Goal: Task Accomplishment & Management: Manage account settings

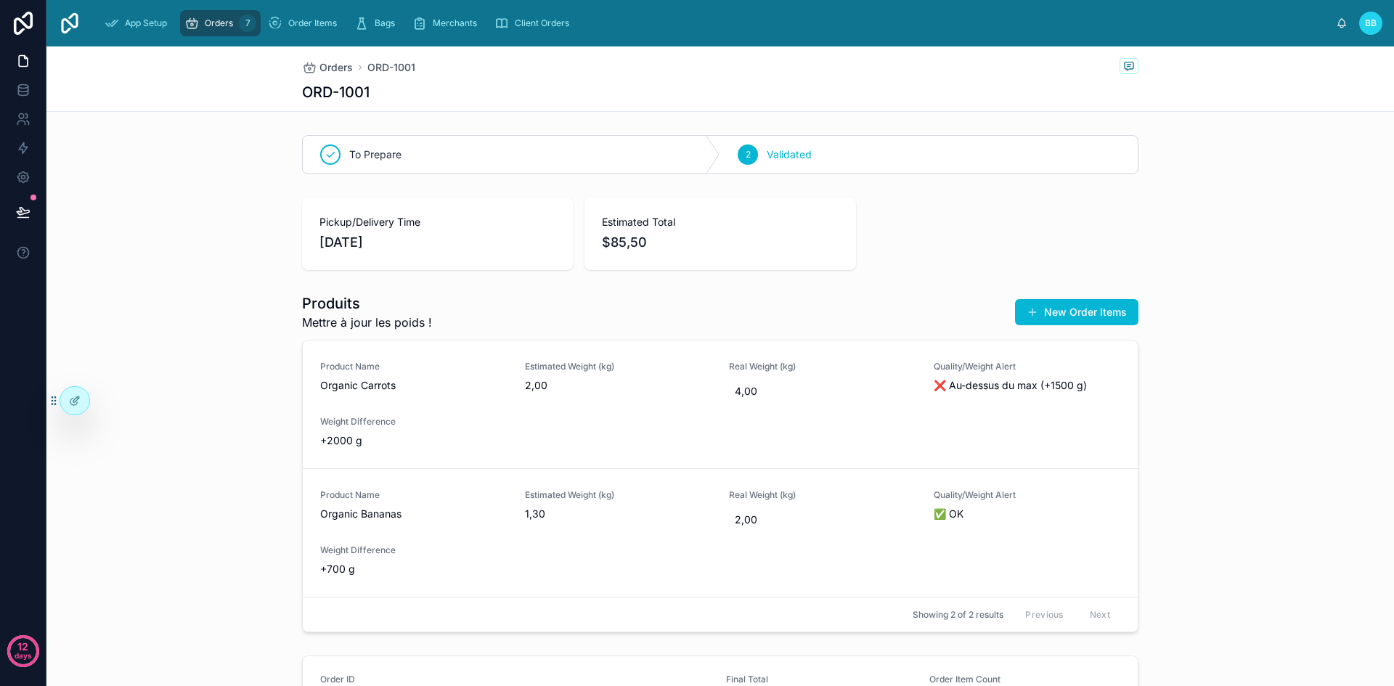
click at [235, 17] on div "Orders 7" at bounding box center [220, 23] width 72 height 23
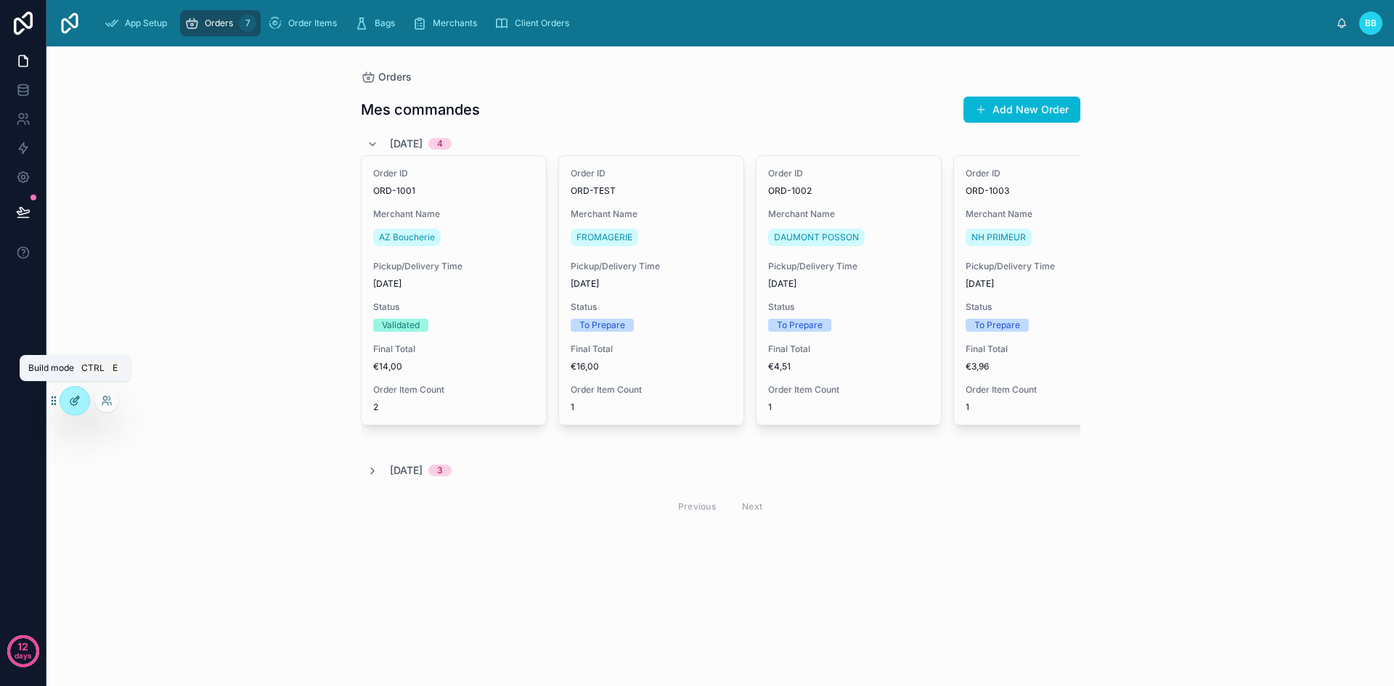
click at [71, 406] on icon at bounding box center [75, 401] width 12 height 12
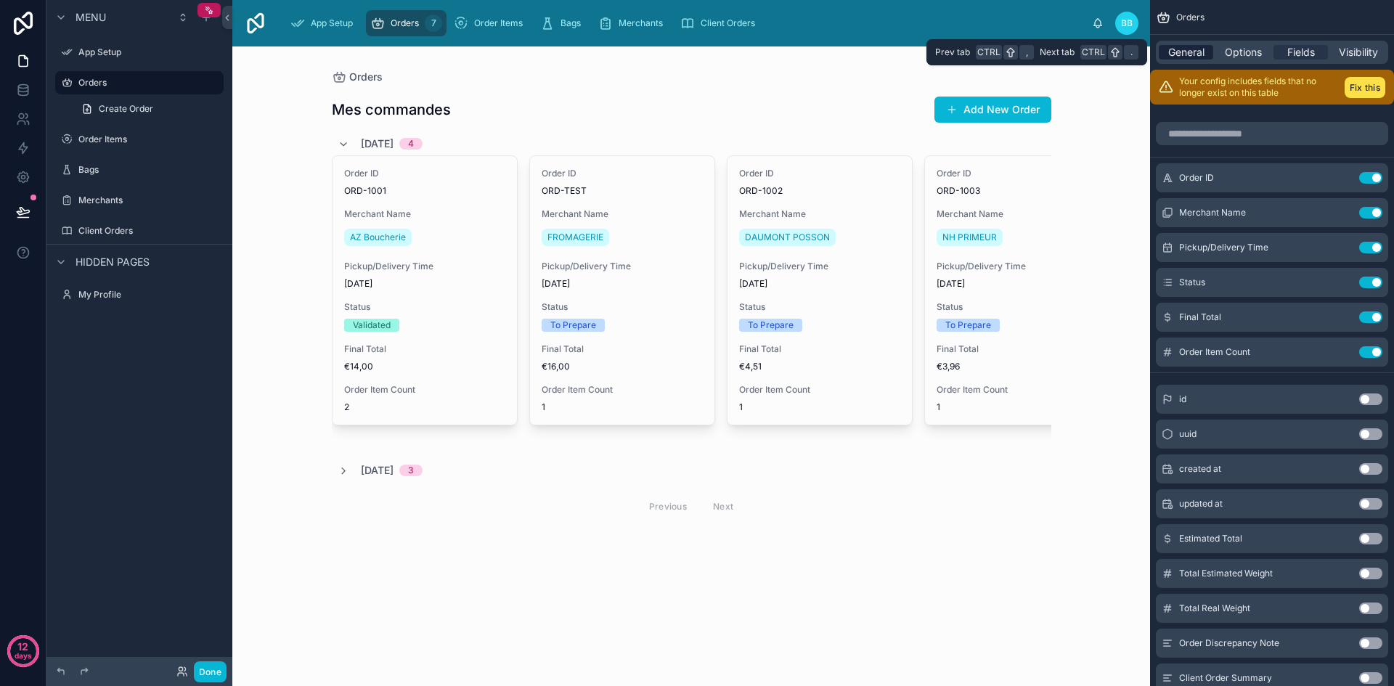
click at [1173, 51] on span "General" at bounding box center [1186, 52] width 36 height 15
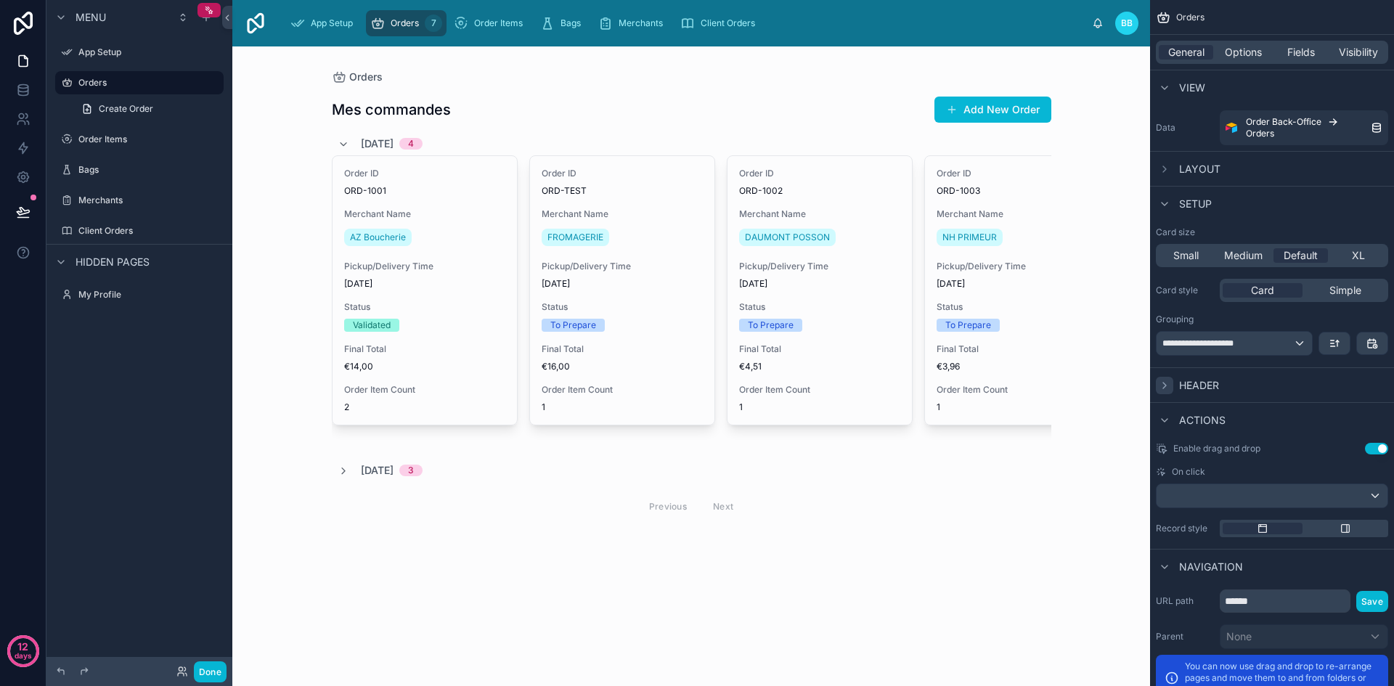
click at [1170, 386] on div "scrollable content" at bounding box center [1164, 385] width 17 height 17
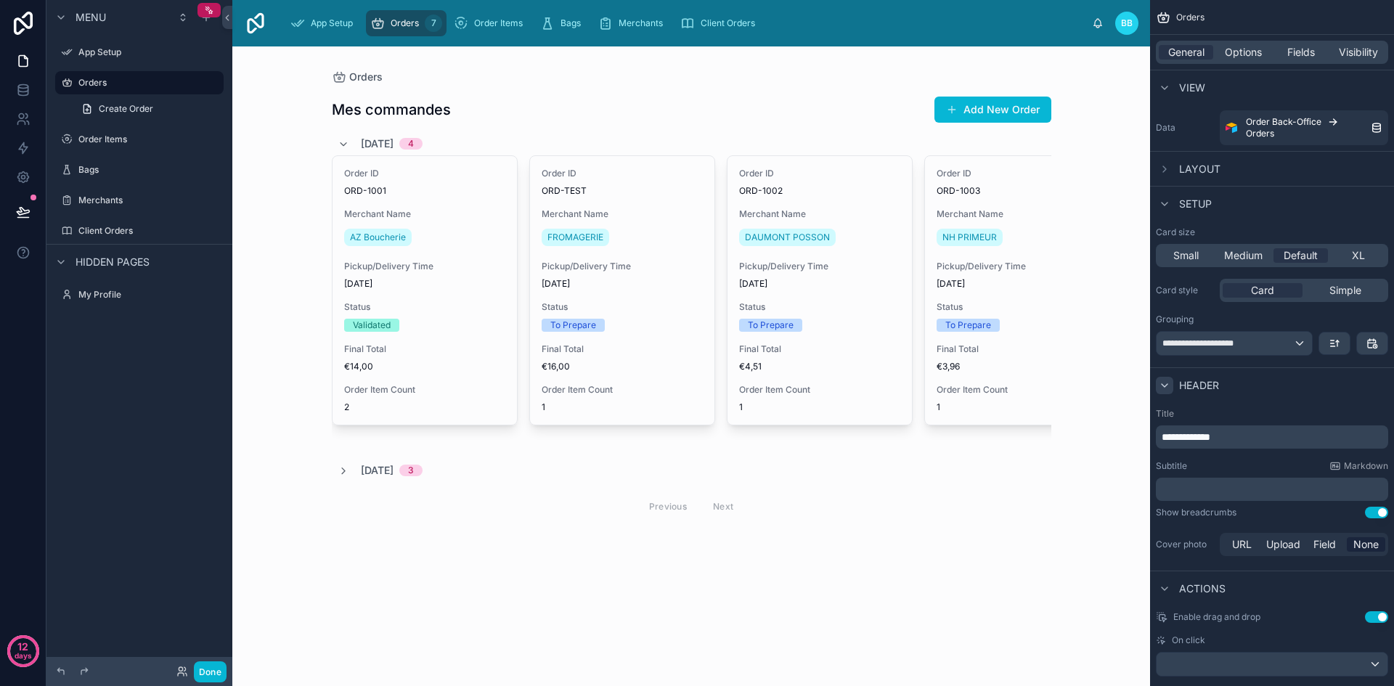
click at [1170, 386] on div "scrollable content" at bounding box center [1164, 385] width 17 height 17
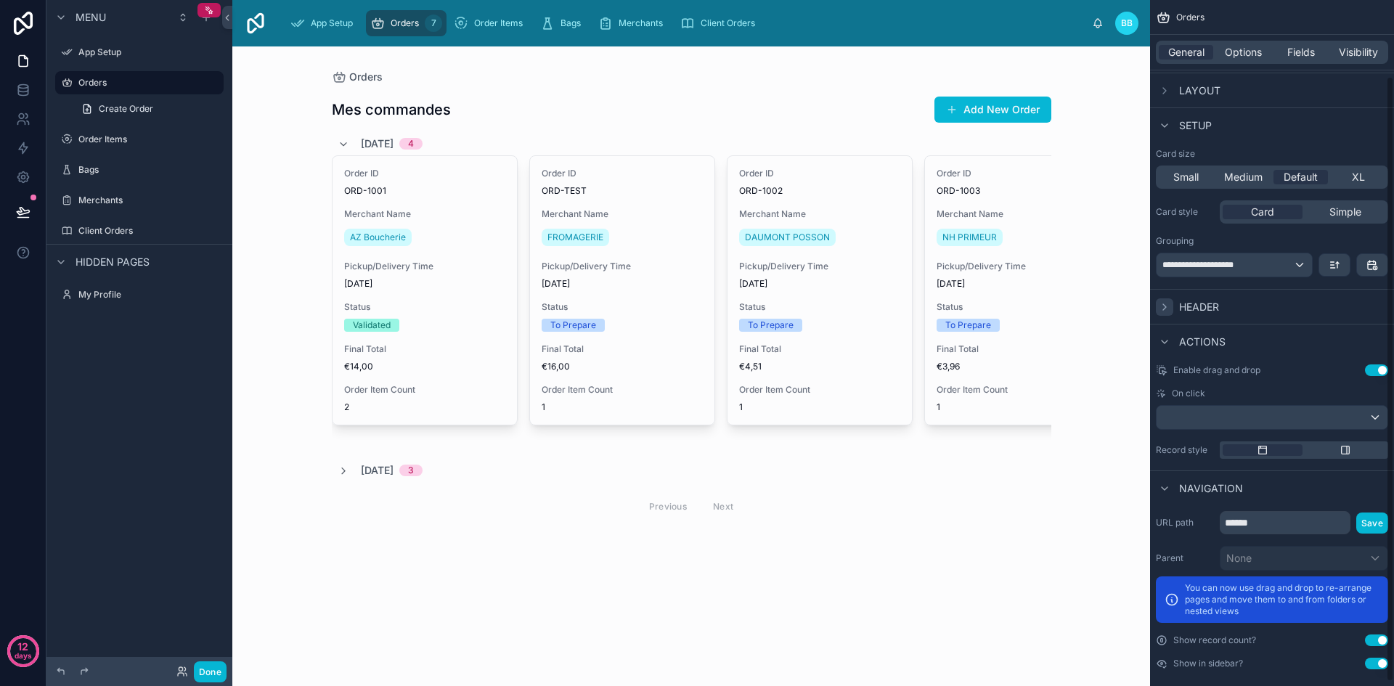
scroll to position [91, 0]
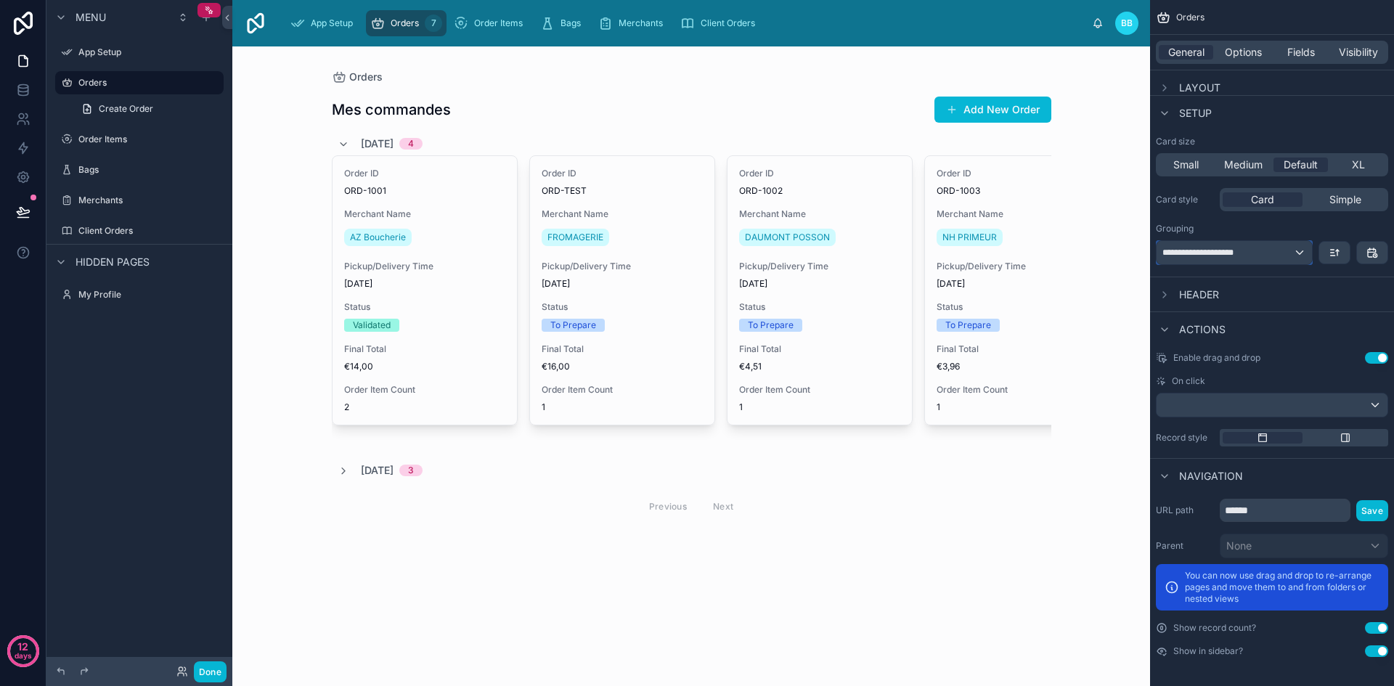
click at [1303, 258] on div "**********" at bounding box center [1234, 252] width 155 height 23
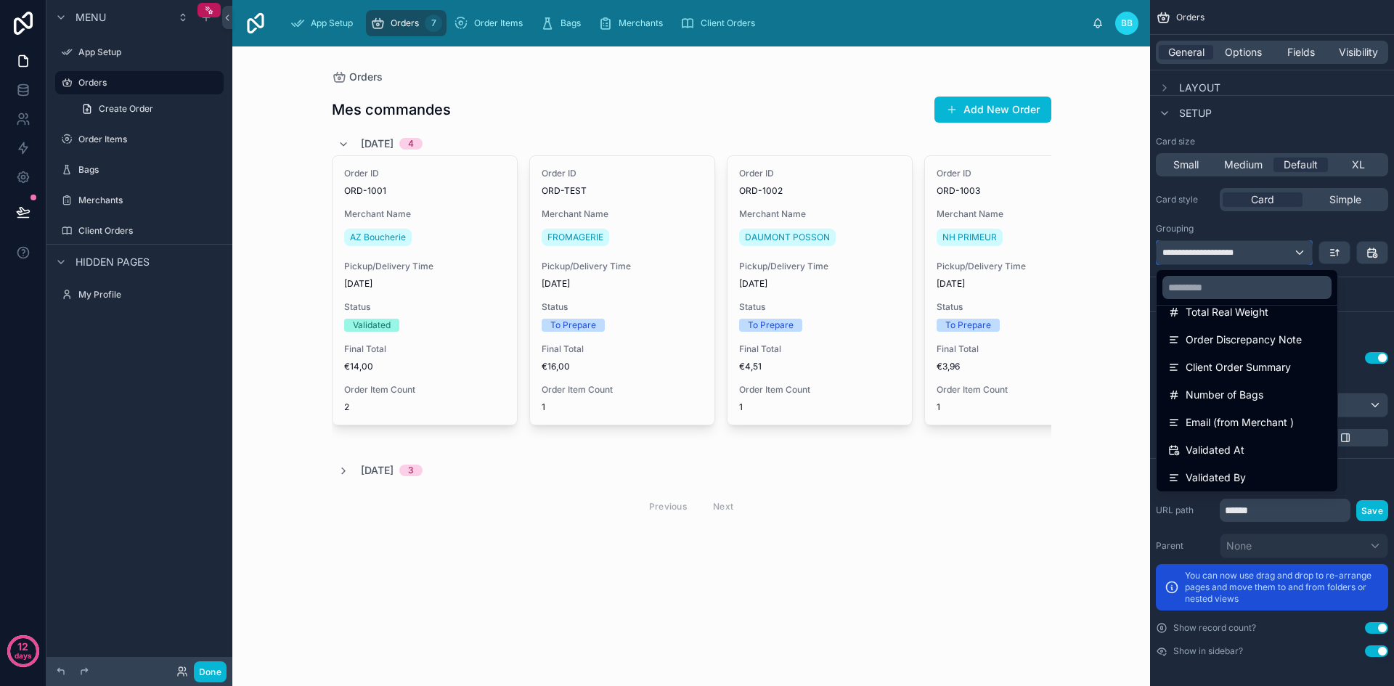
scroll to position [266, 0]
click at [1290, 253] on div "scrollable content" at bounding box center [697, 343] width 1394 height 686
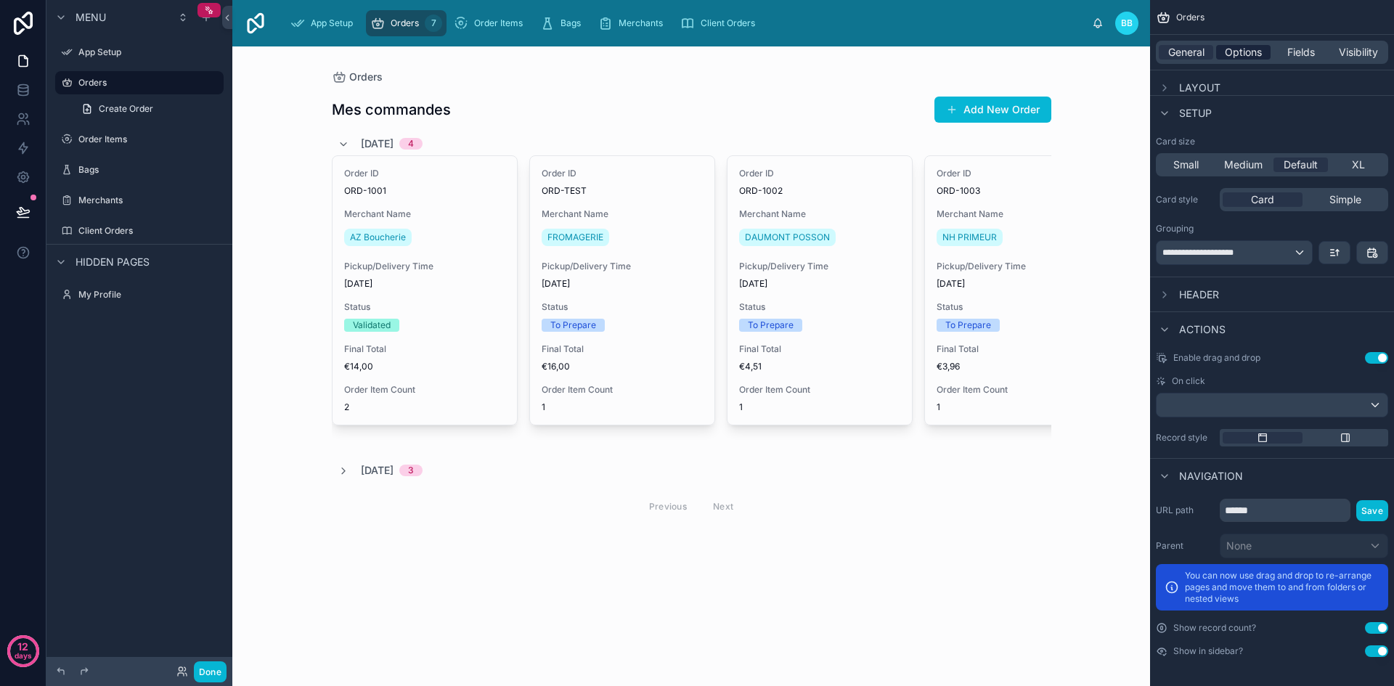
click at [1244, 56] on span "Options" at bounding box center [1243, 52] width 37 height 15
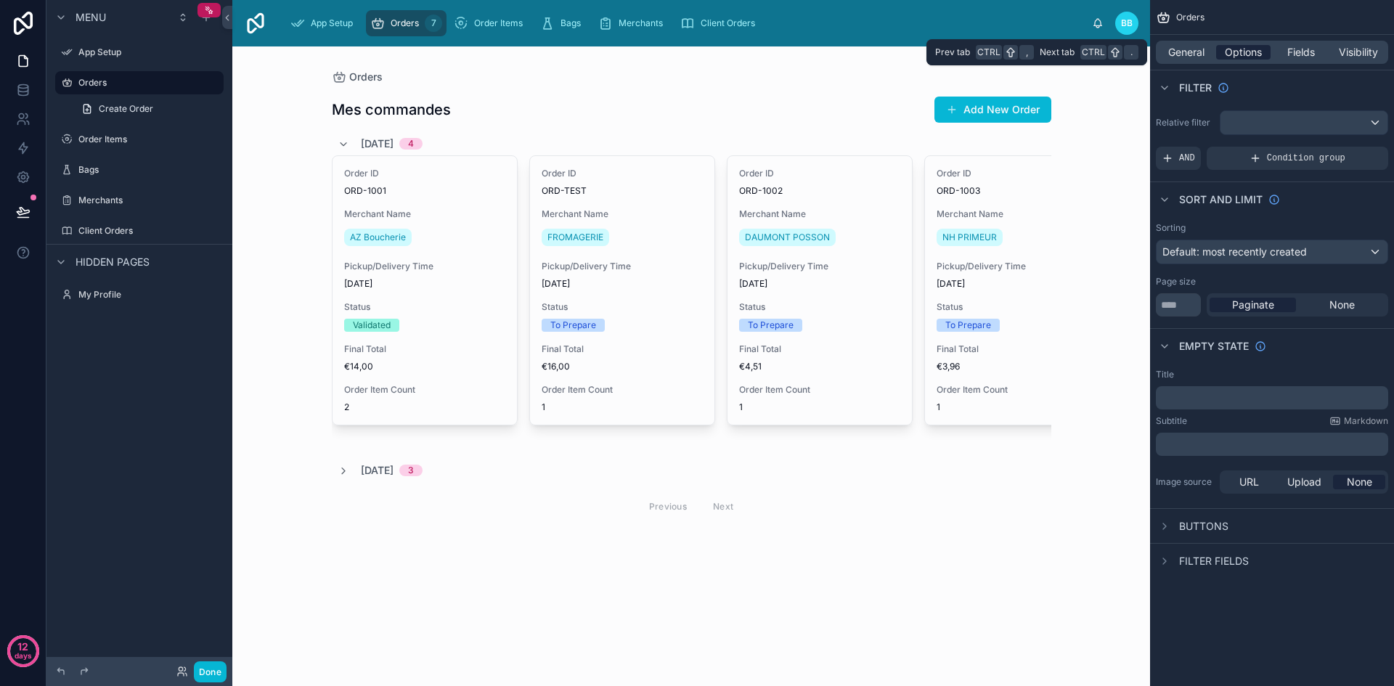
scroll to position [0, 0]
click at [1254, 118] on div "scrollable content" at bounding box center [1304, 122] width 167 height 23
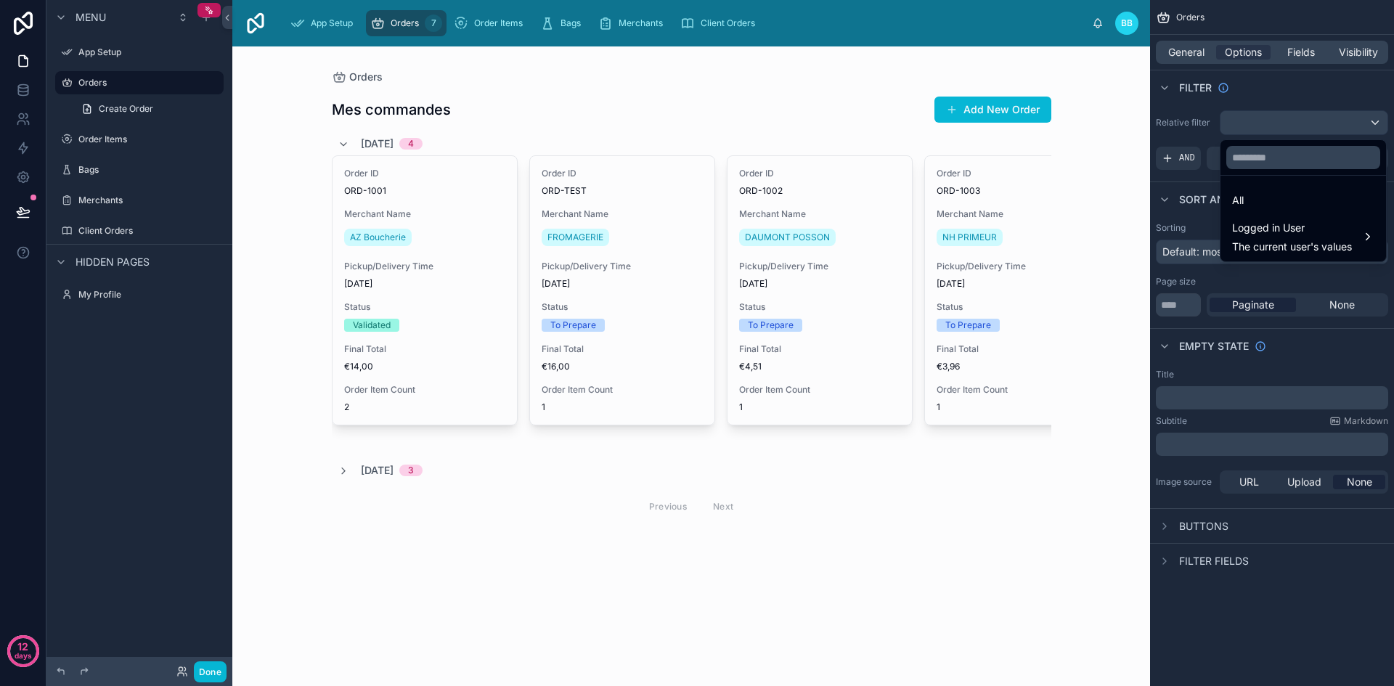
click at [1284, 89] on div "scrollable content" at bounding box center [697, 343] width 1394 height 686
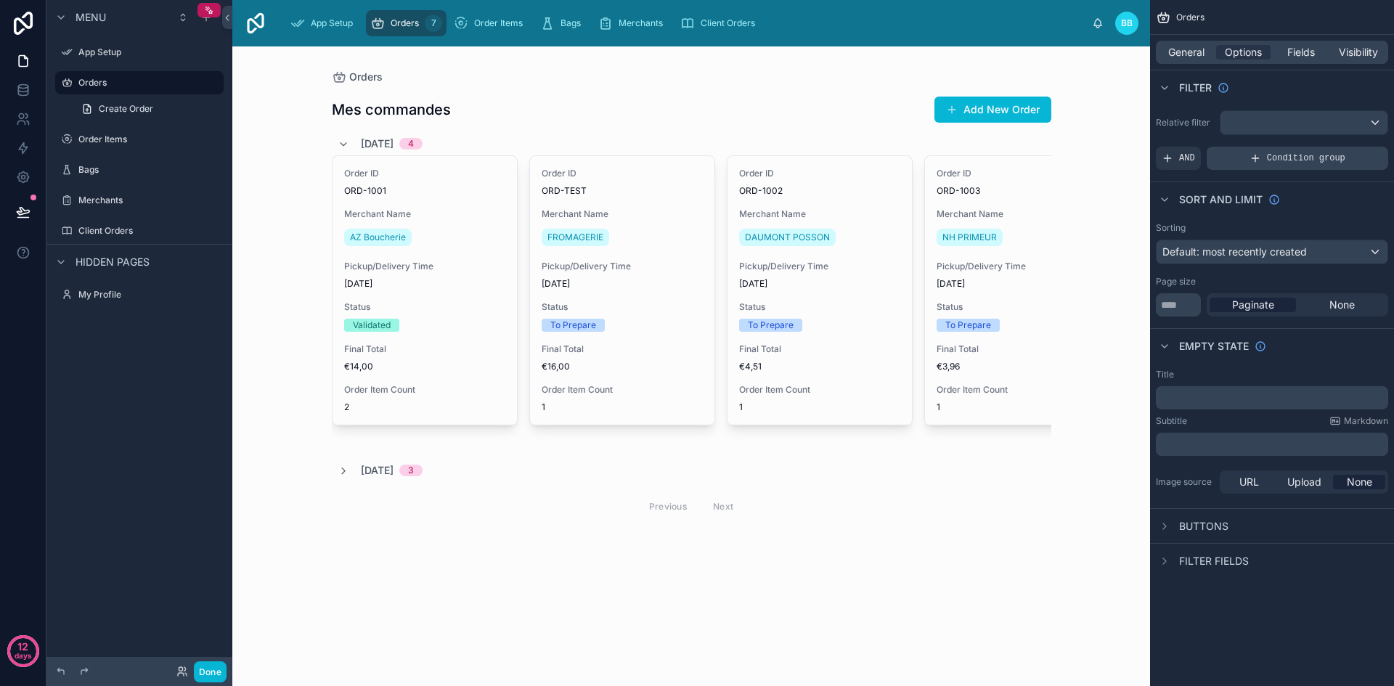
click at [1264, 168] on div "Condition group" at bounding box center [1298, 158] width 182 height 23
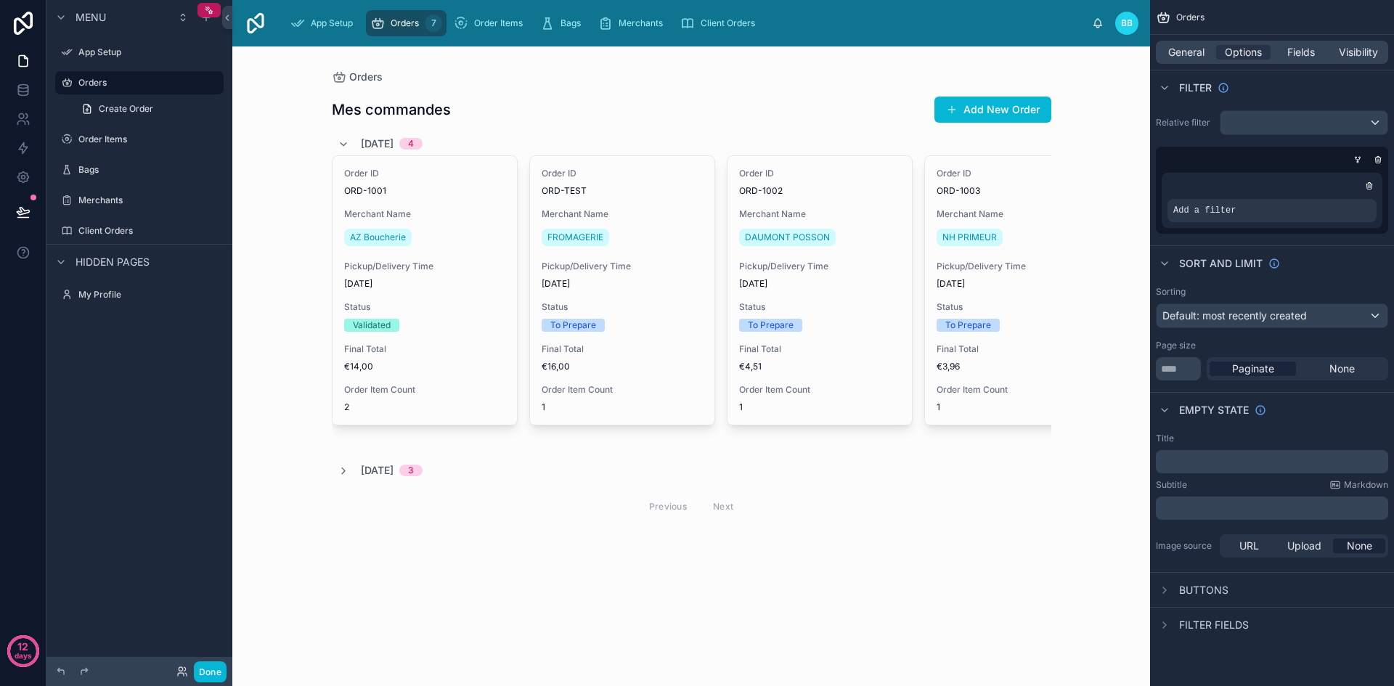
click at [1318, 98] on div "Filter" at bounding box center [1272, 87] width 244 height 35
click at [1289, 207] on div "Add a filter" at bounding box center [1272, 210] width 209 height 23
click at [1338, 199] on icon "scrollable content" at bounding box center [1339, 201] width 5 height 5
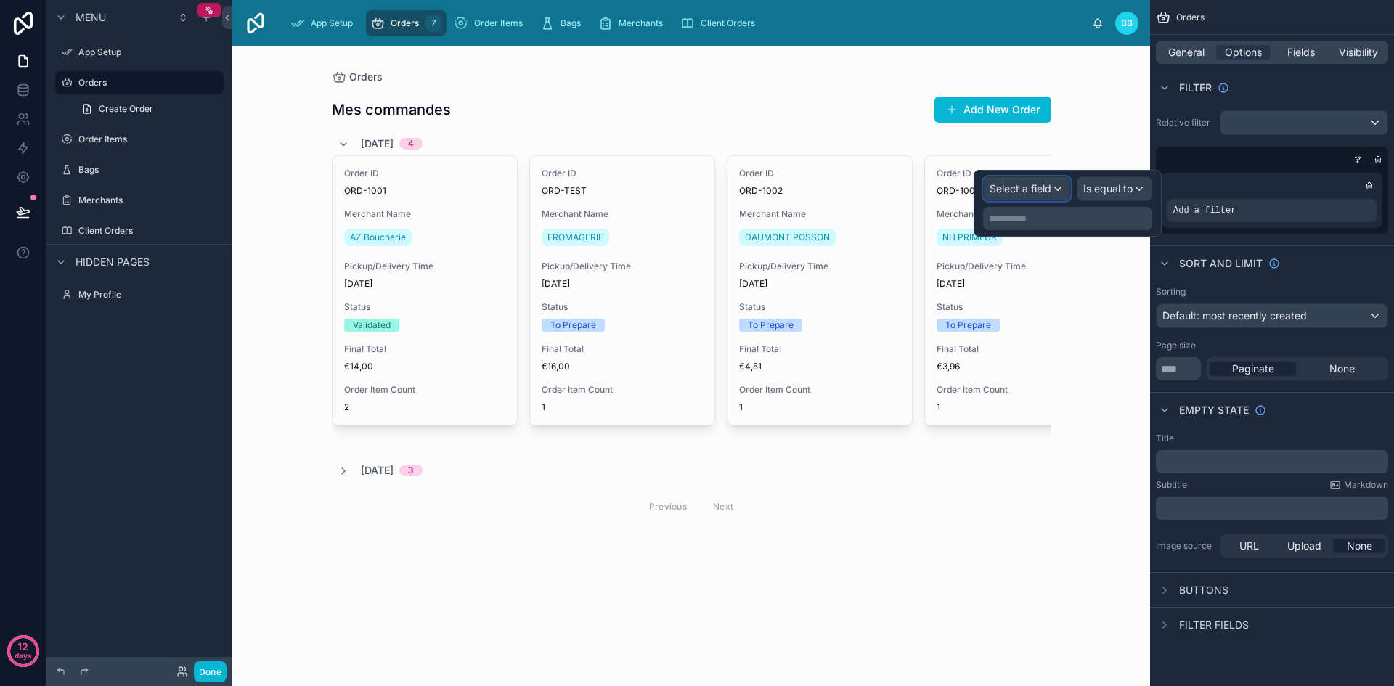
click at [1055, 195] on div "Select a field" at bounding box center [1027, 188] width 86 height 23
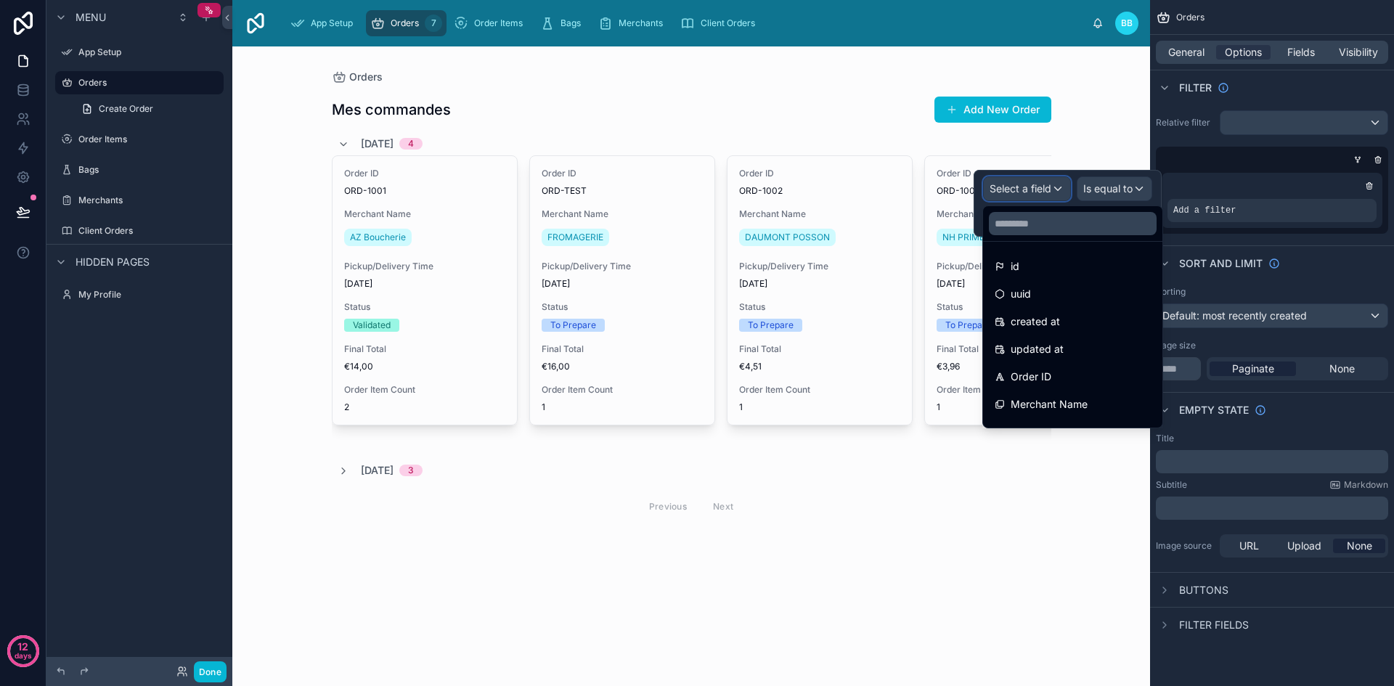
scroll to position [137, 0]
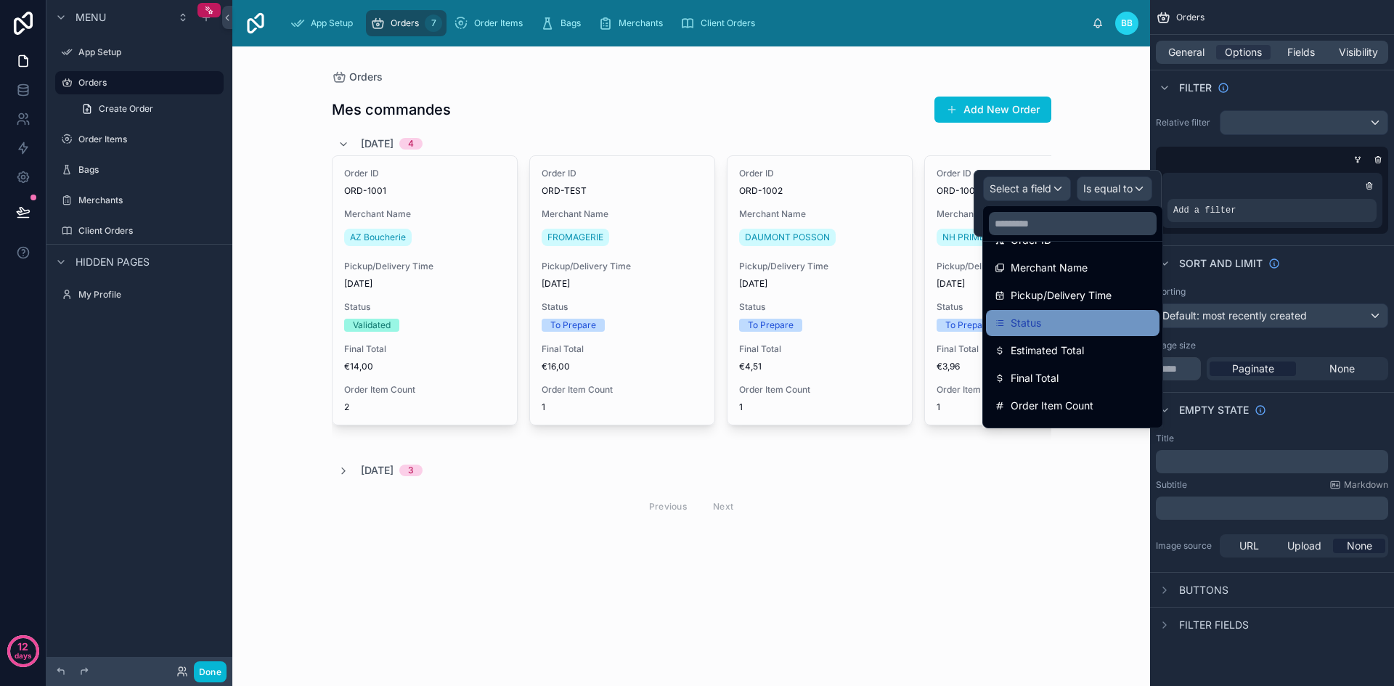
click at [1025, 330] on span "Status" at bounding box center [1026, 322] width 30 height 17
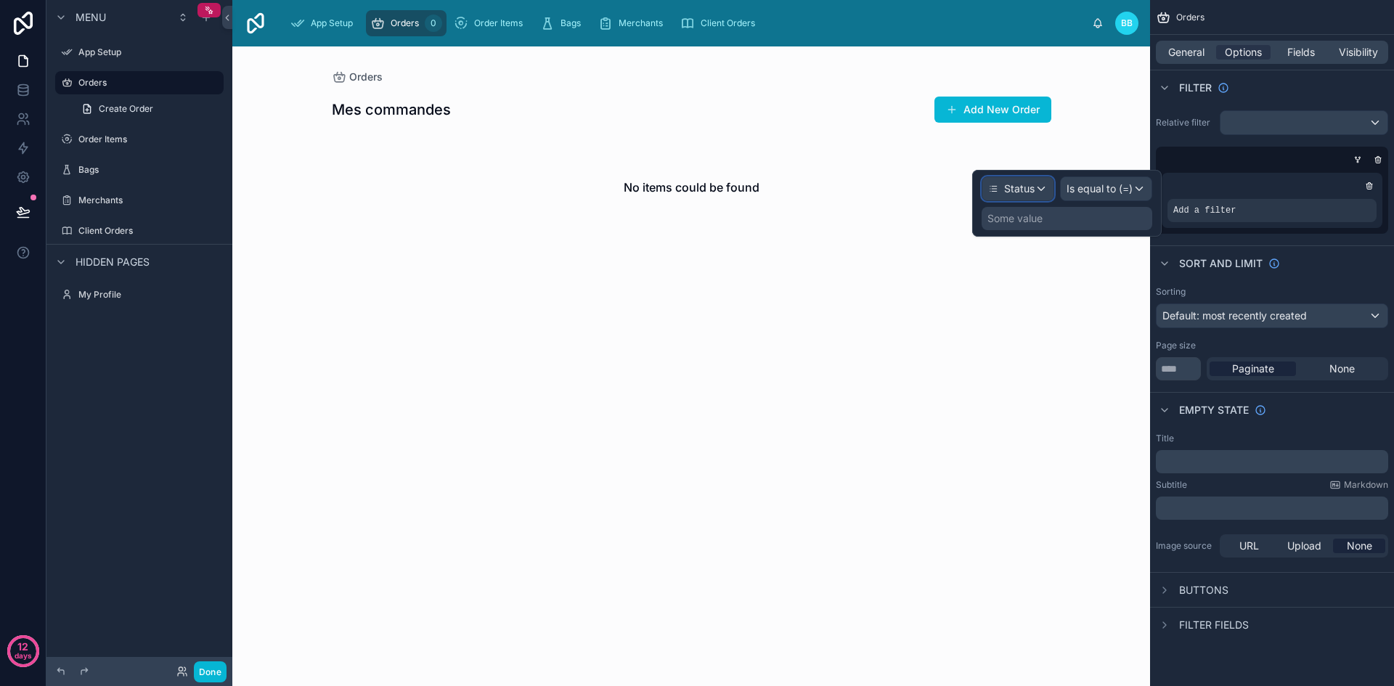
click at [1034, 189] on span "Status" at bounding box center [1019, 189] width 30 height 15
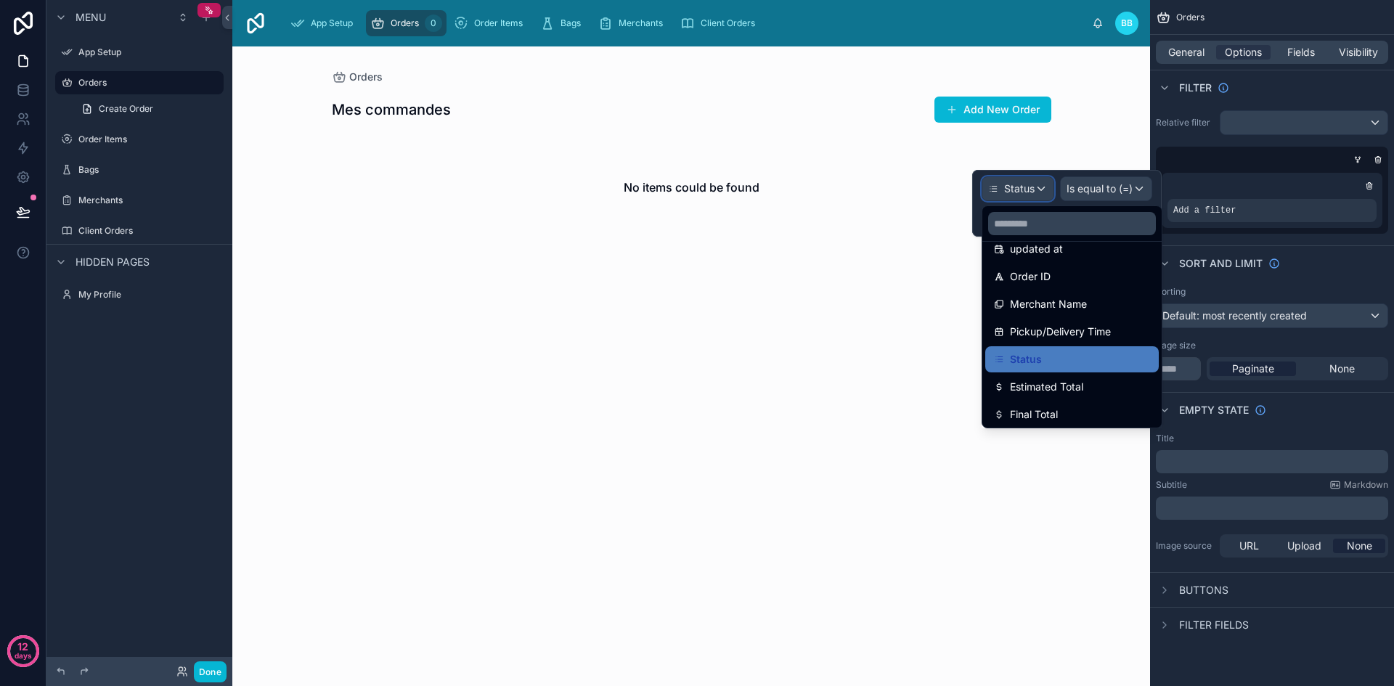
scroll to position [94, 0]
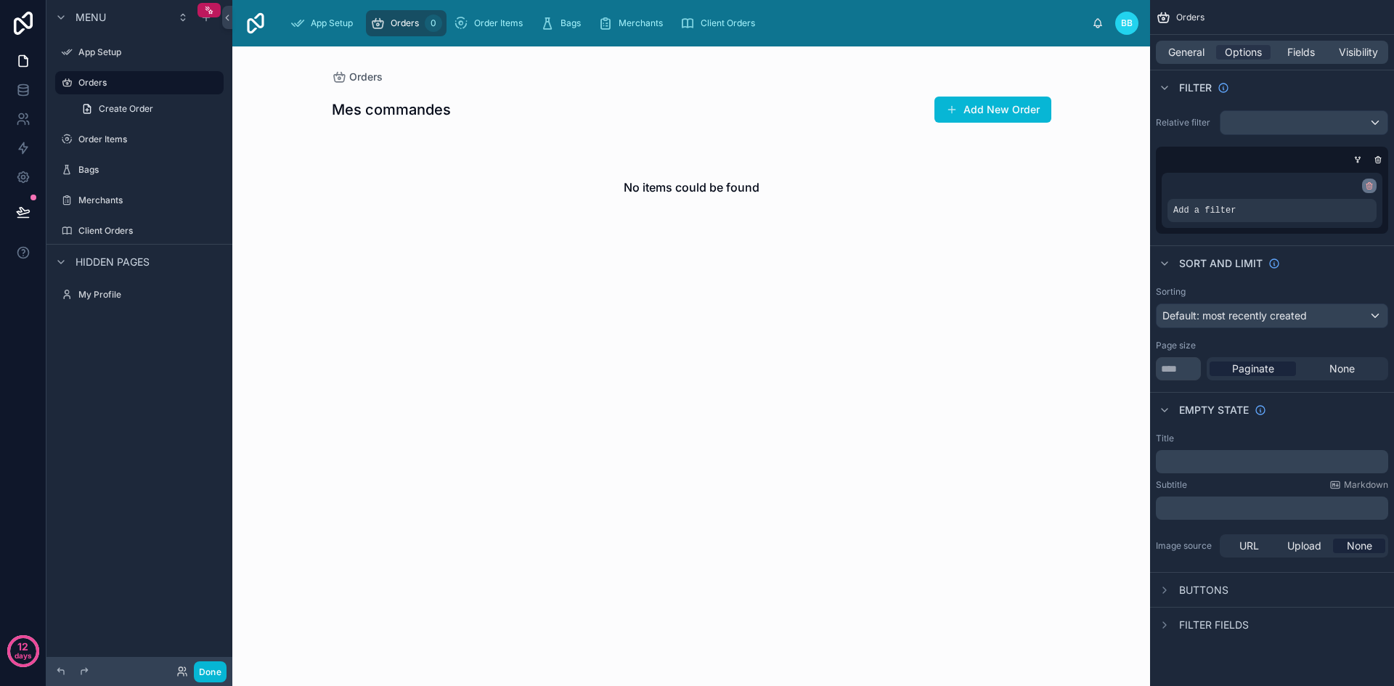
click at [1372, 184] on icon "scrollable content" at bounding box center [1369, 184] width 6 height 0
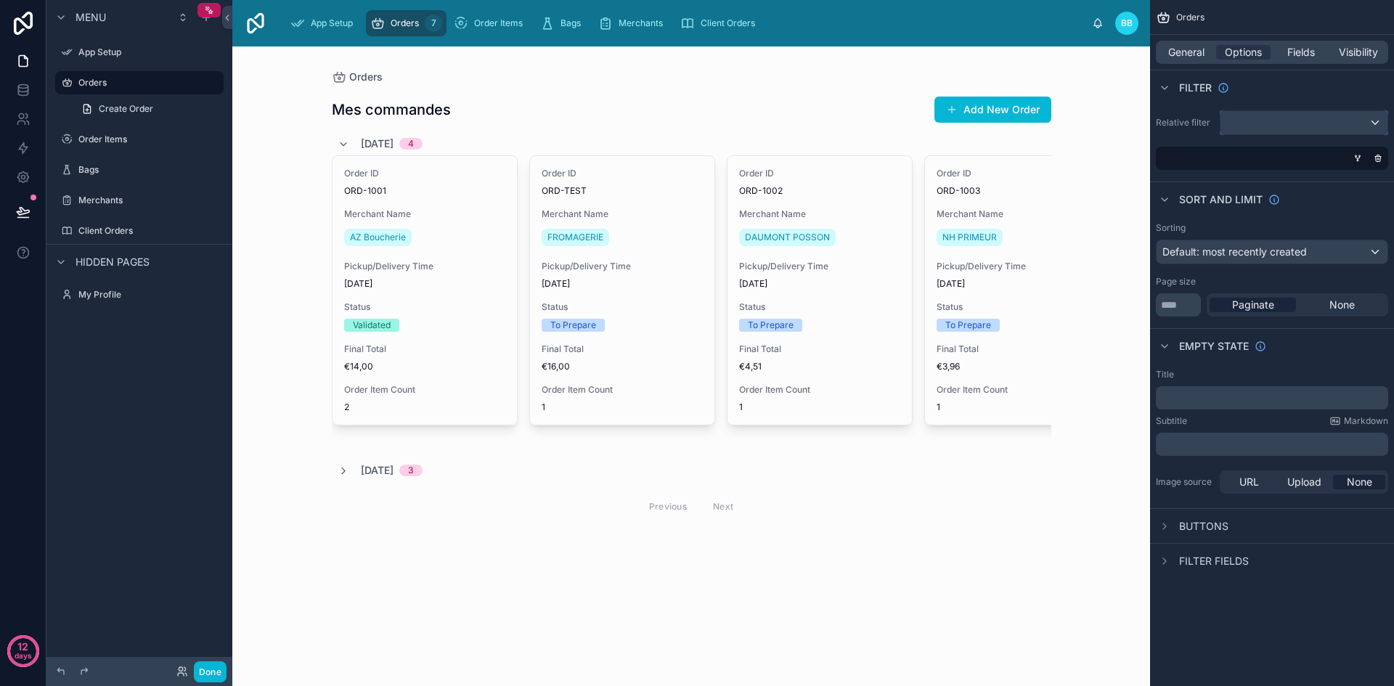
click at [1300, 134] on div "scrollable content" at bounding box center [1304, 122] width 167 height 23
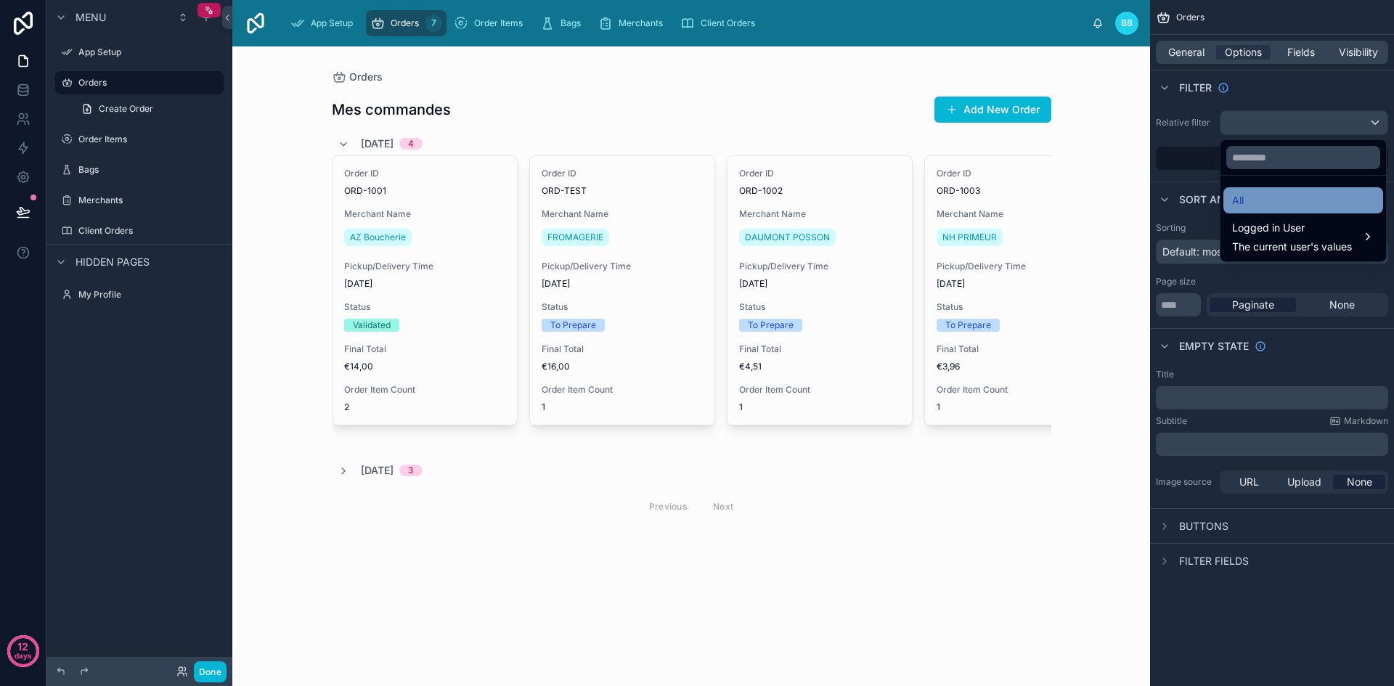
click at [1245, 204] on div "All" at bounding box center [1303, 200] width 142 height 17
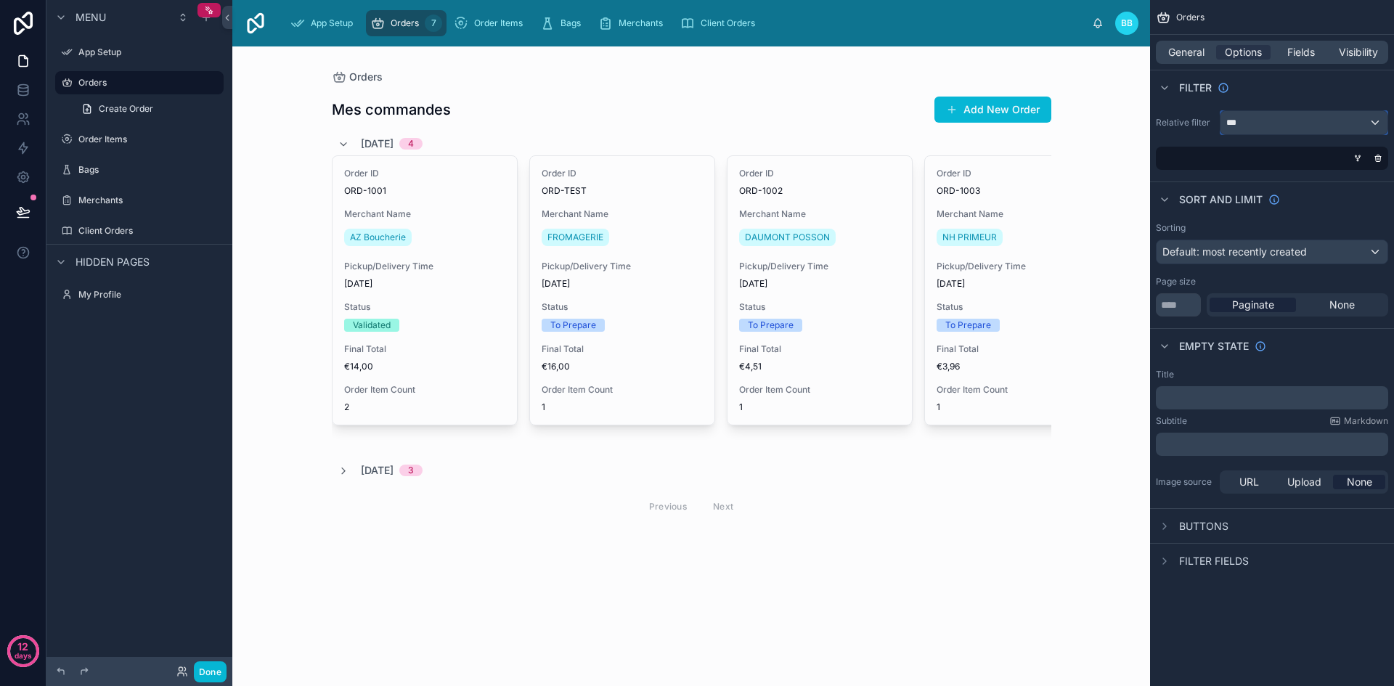
click at [1269, 120] on div "***" at bounding box center [1304, 122] width 167 height 23
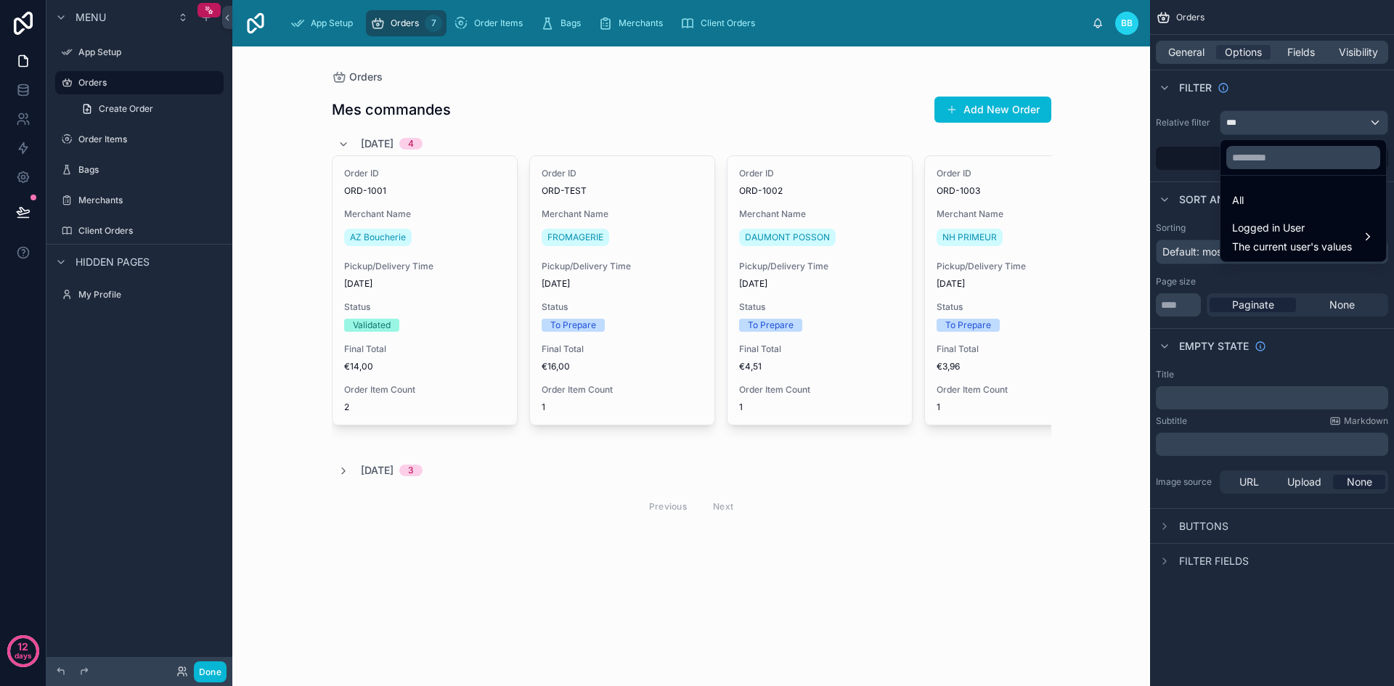
click at [1176, 124] on div "scrollable content" at bounding box center [697, 343] width 1394 height 686
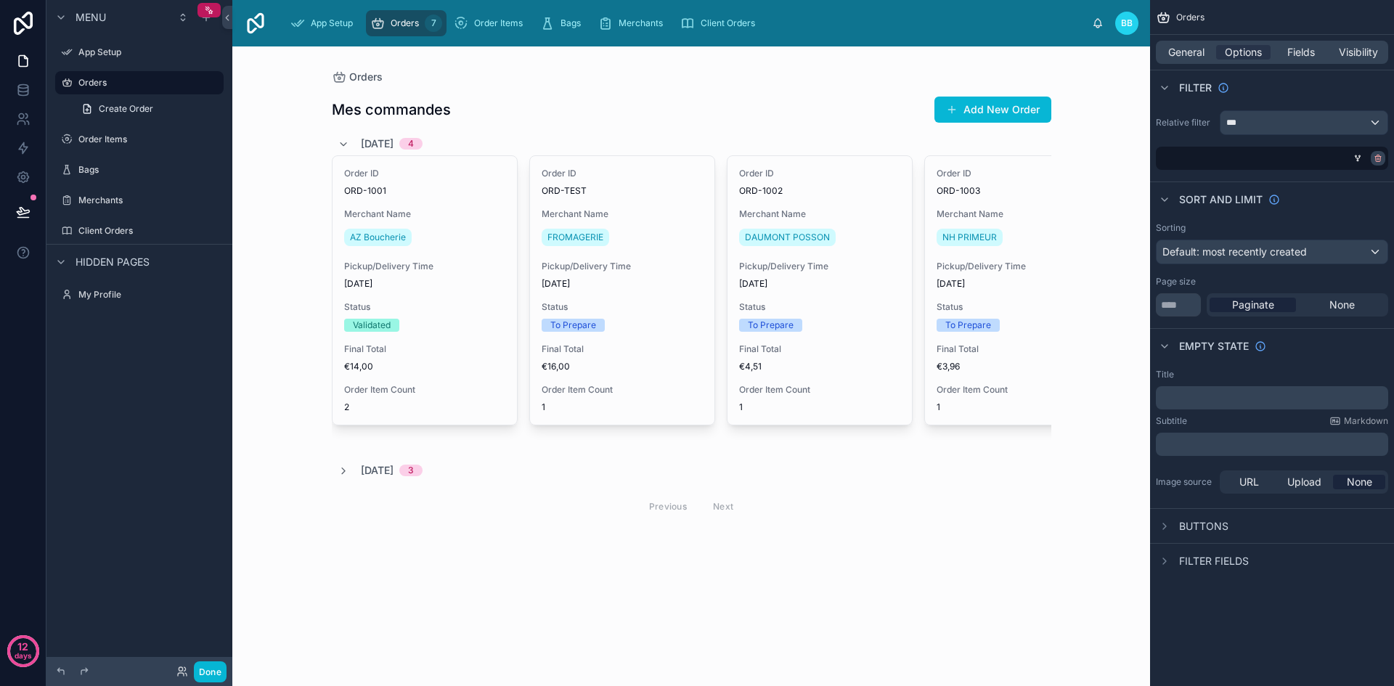
click at [1381, 160] on icon "scrollable content" at bounding box center [1378, 158] width 9 height 9
click at [1199, 124] on label "Relative filter" at bounding box center [1185, 123] width 58 height 12
click at [1252, 160] on icon "scrollable content" at bounding box center [1256, 158] width 12 height 12
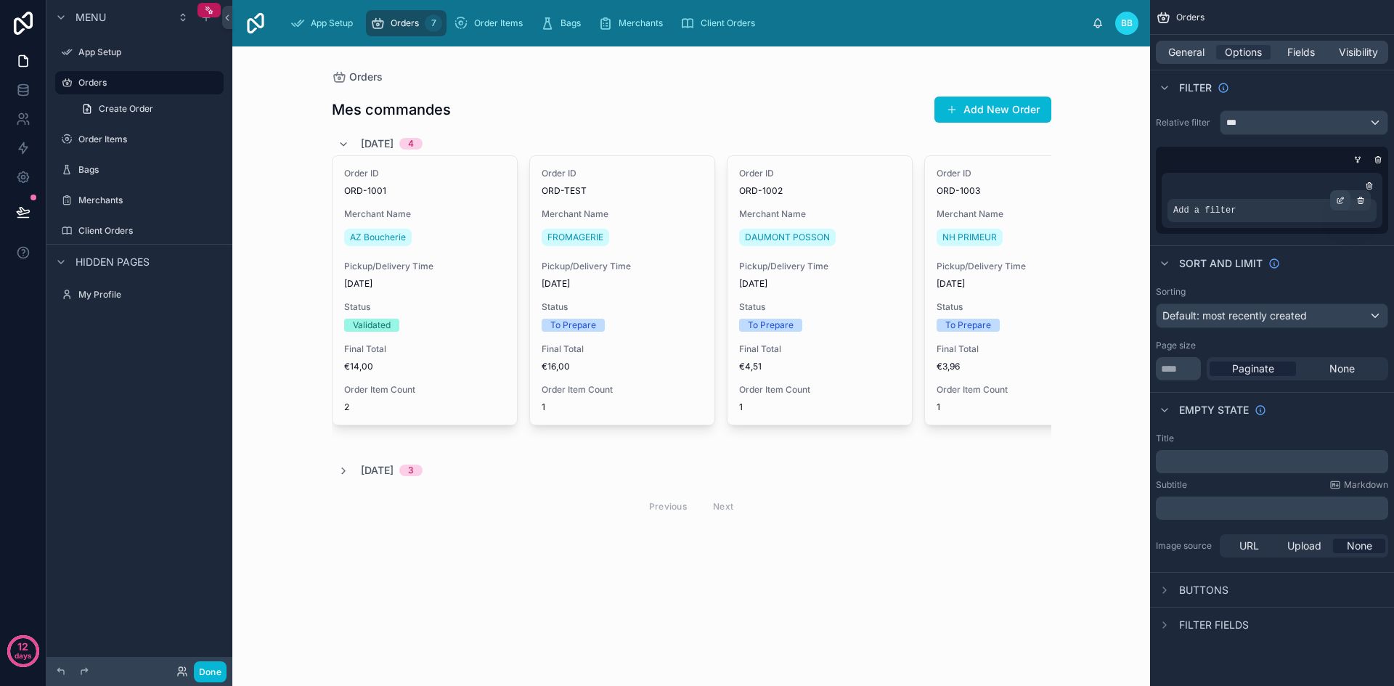
click at [1335, 202] on div "scrollable content" at bounding box center [1340, 200] width 20 height 20
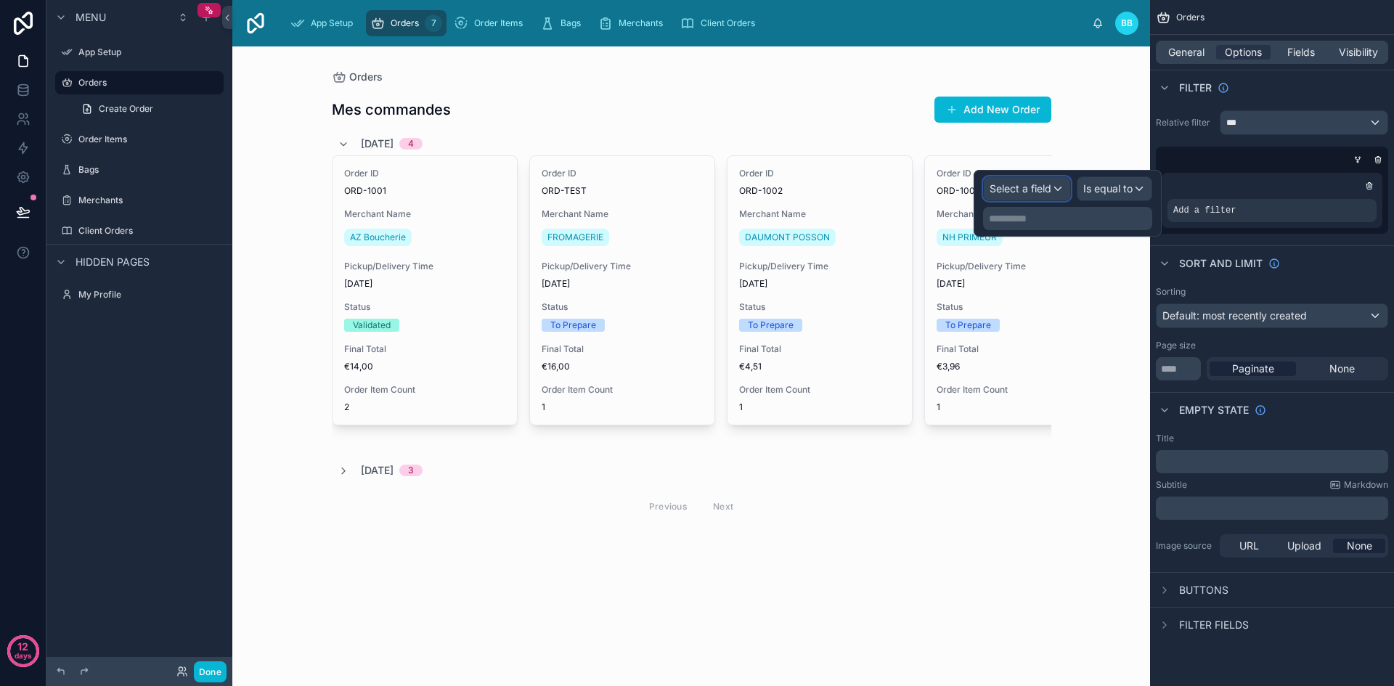
click at [1034, 188] on span "Select a field" at bounding box center [1021, 188] width 62 height 12
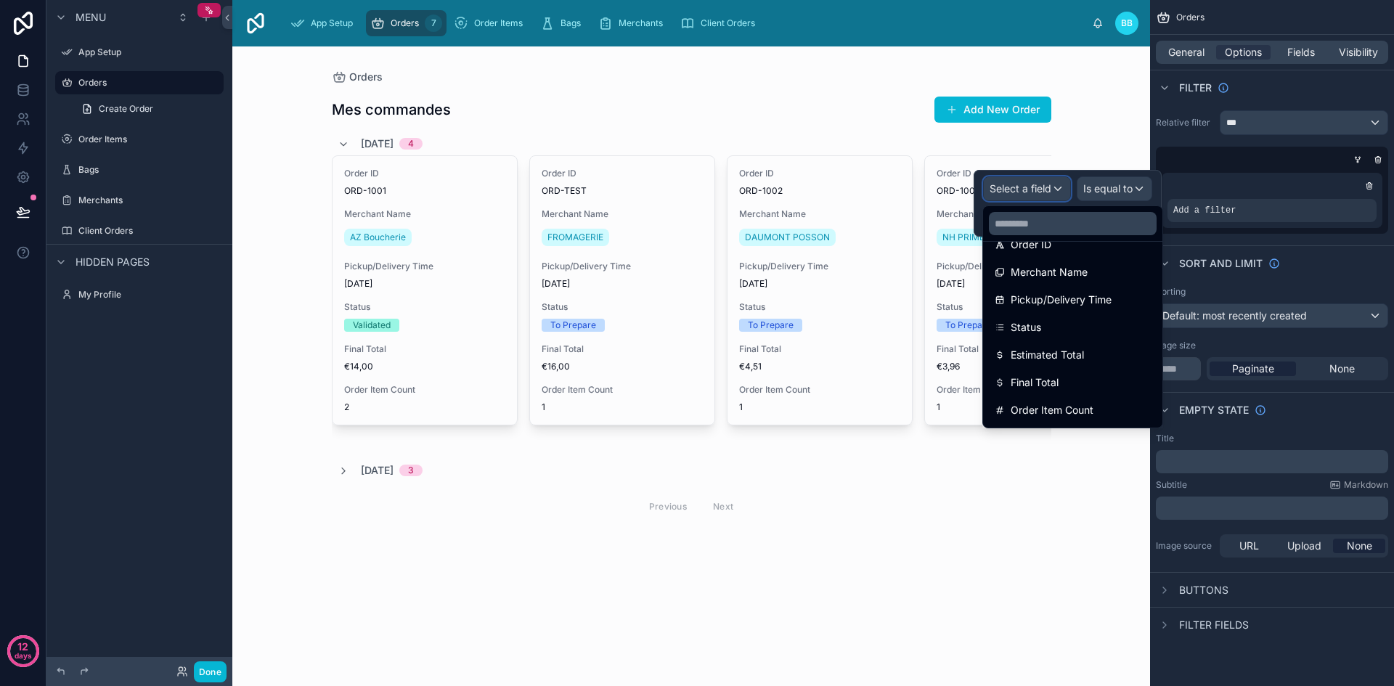
scroll to position [133, 0]
click at [1068, 328] on div "Status" at bounding box center [1073, 326] width 156 height 17
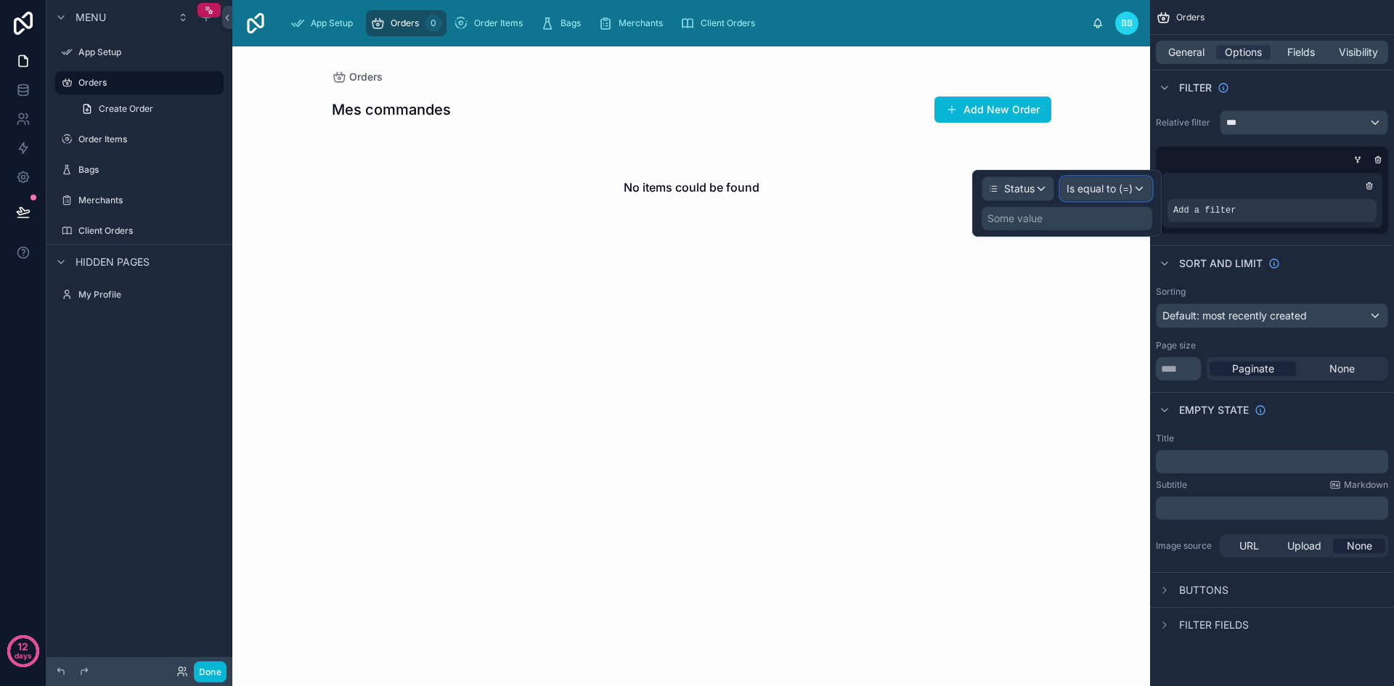
click at [1114, 184] on span "Is equal to (=)" at bounding box center [1100, 189] width 66 height 15
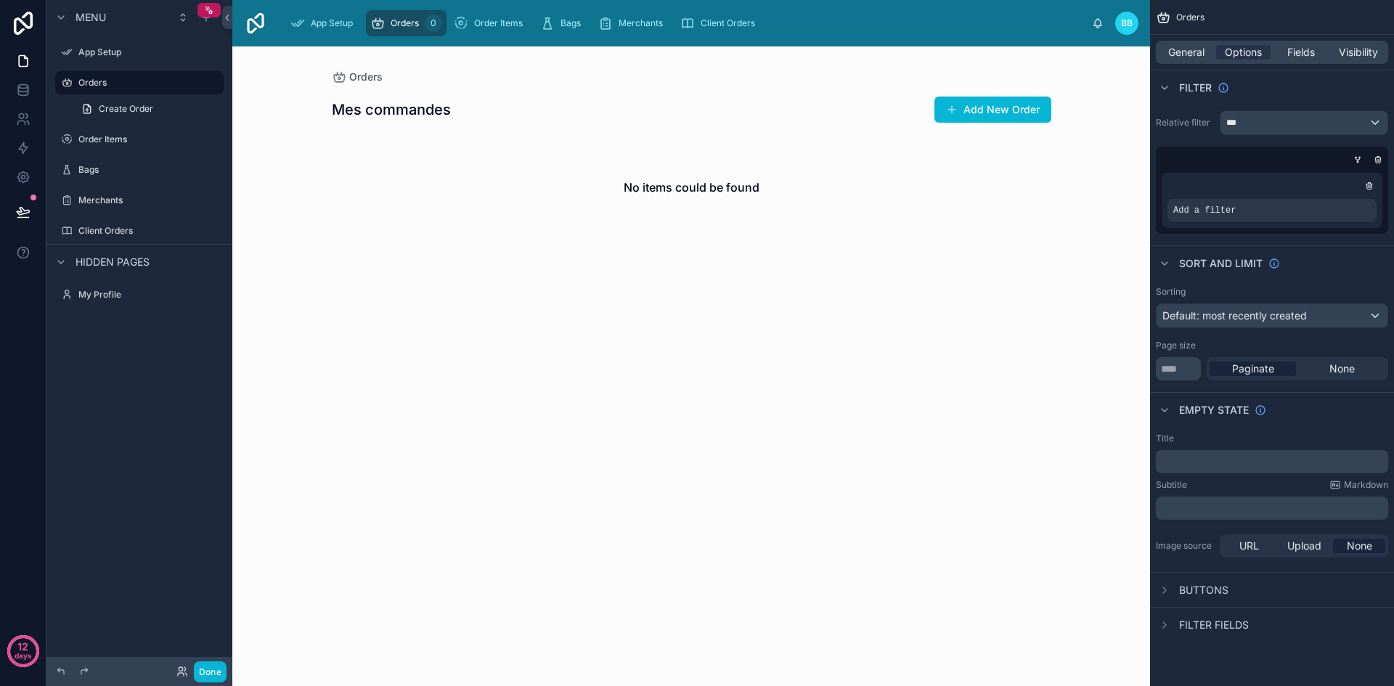
click at [1017, 300] on div "Orders Mes commandes Add New Order No items could be found" at bounding box center [691, 366] width 918 height 640
click at [1371, 188] on icon "scrollable content" at bounding box center [1369, 186] width 9 height 9
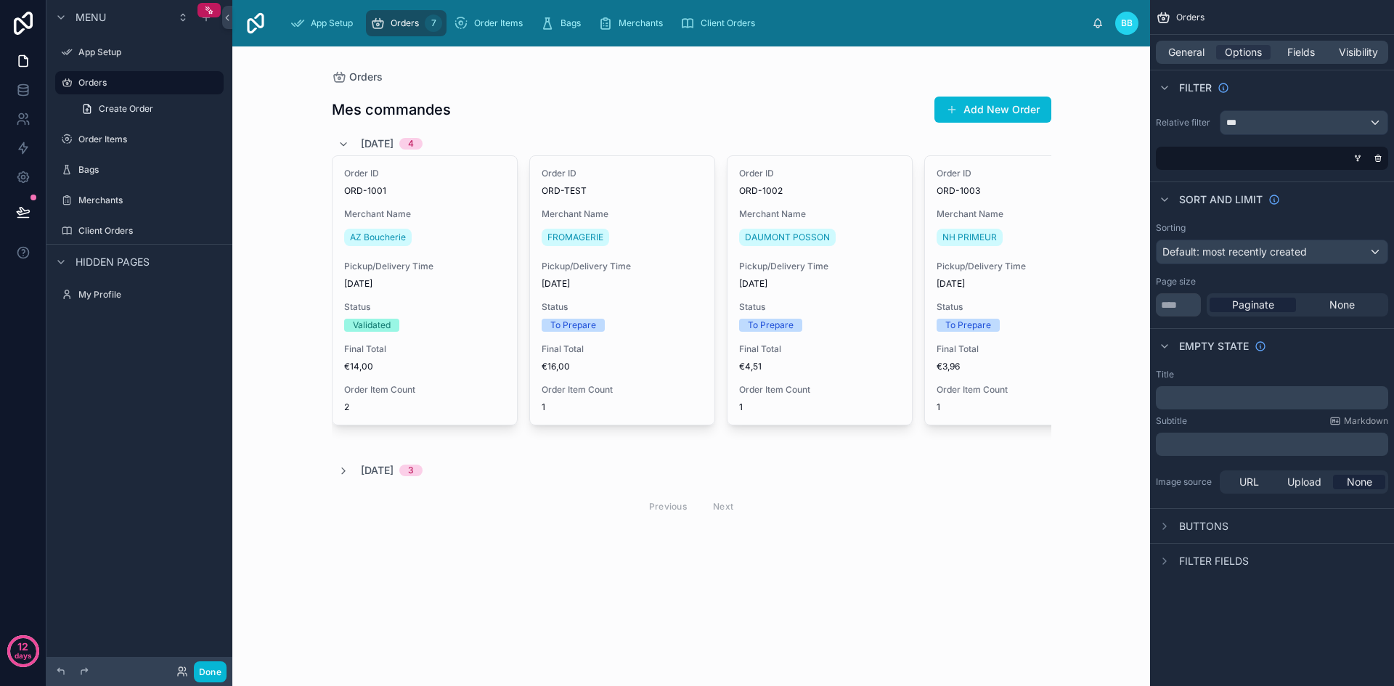
click at [1210, 559] on span "Filter fields" at bounding box center [1214, 561] width 70 height 15
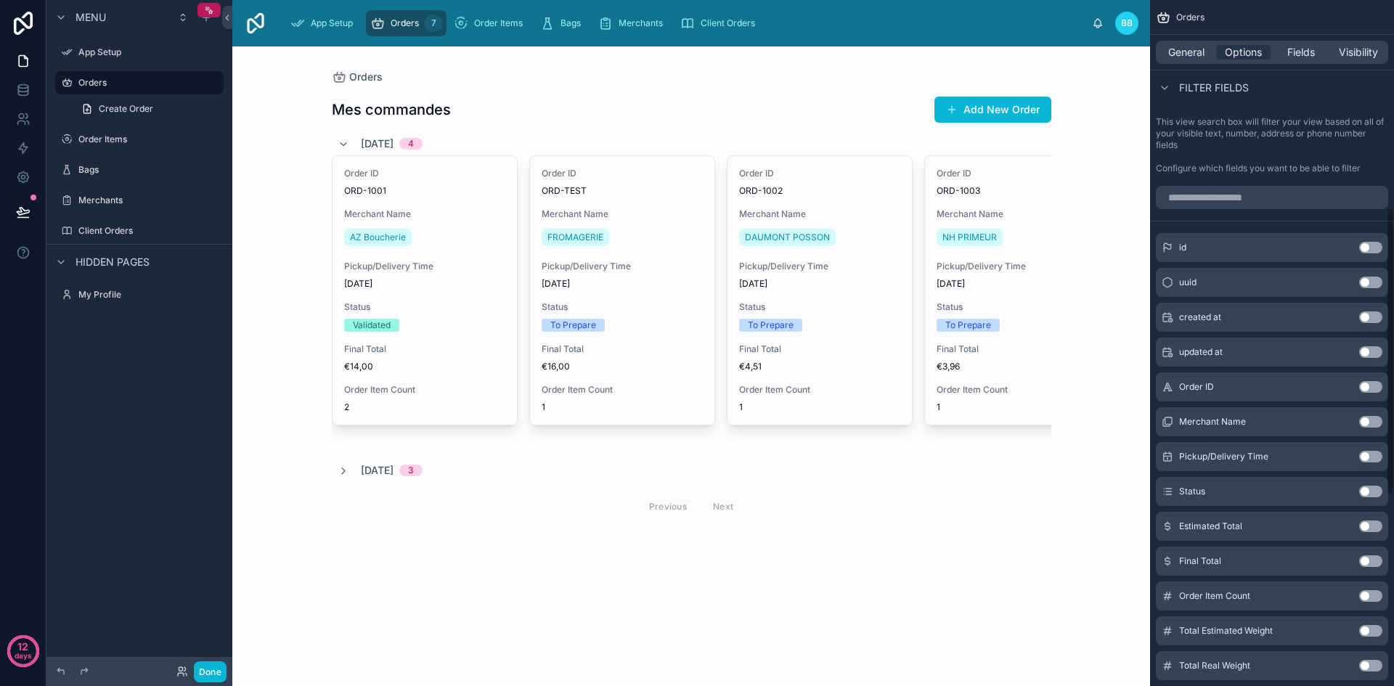
scroll to position [496, 0]
click at [1371, 489] on button "Use setting" at bounding box center [1370, 492] width 23 height 12
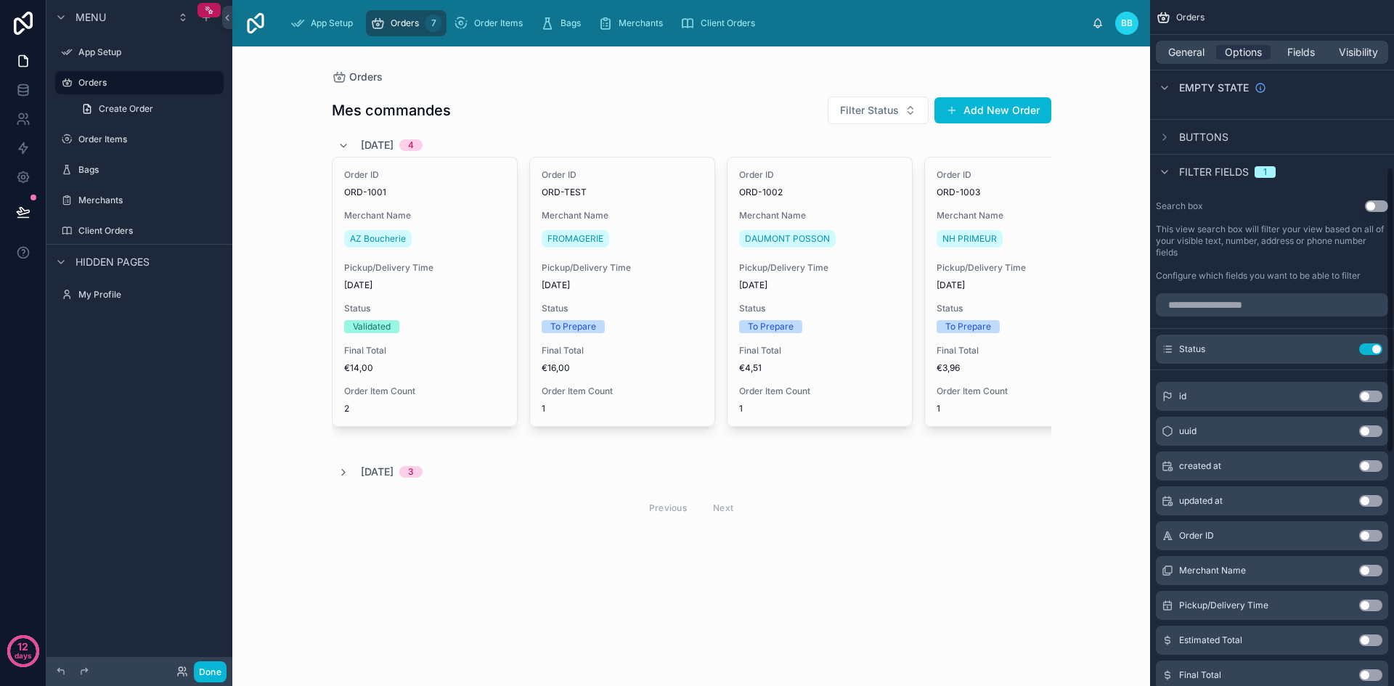
scroll to position [388, 0]
click at [1372, 351] on button "Use setting" at bounding box center [1370, 351] width 23 height 12
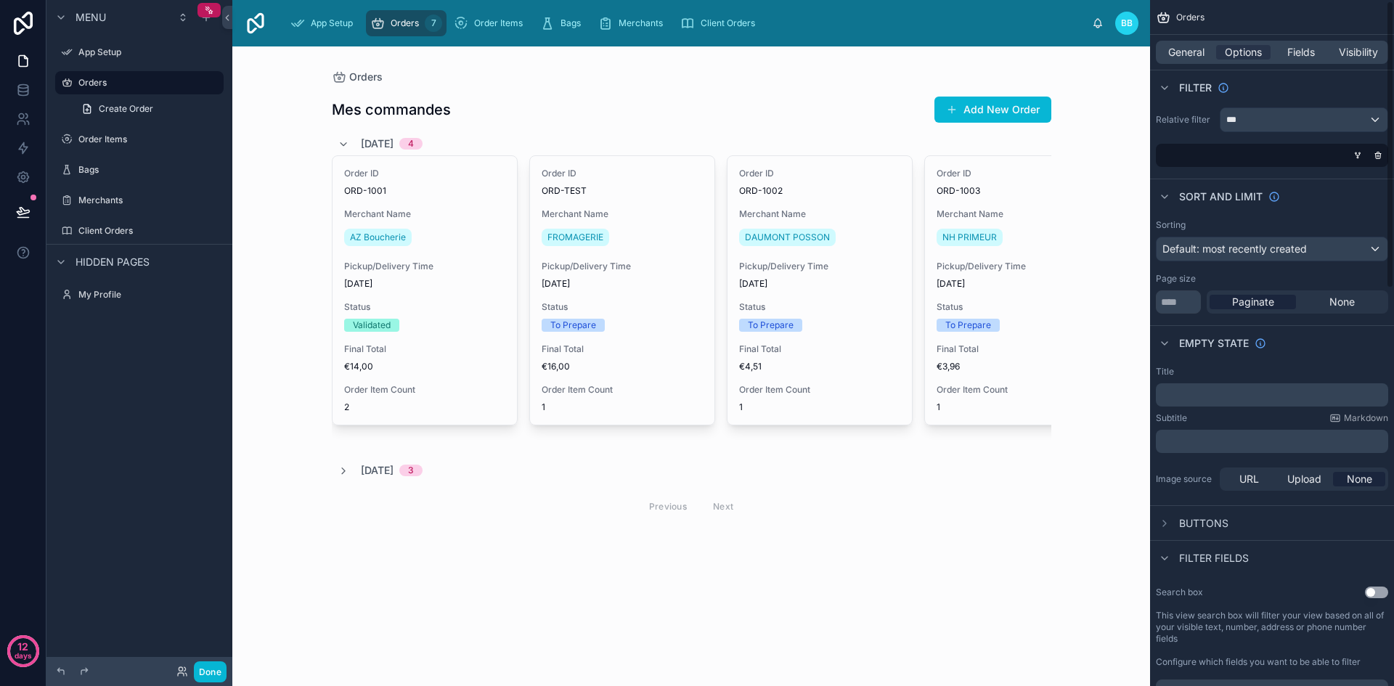
scroll to position [0, 0]
click at [1174, 203] on div "Sort And Limit" at bounding box center [1218, 199] width 124 height 17
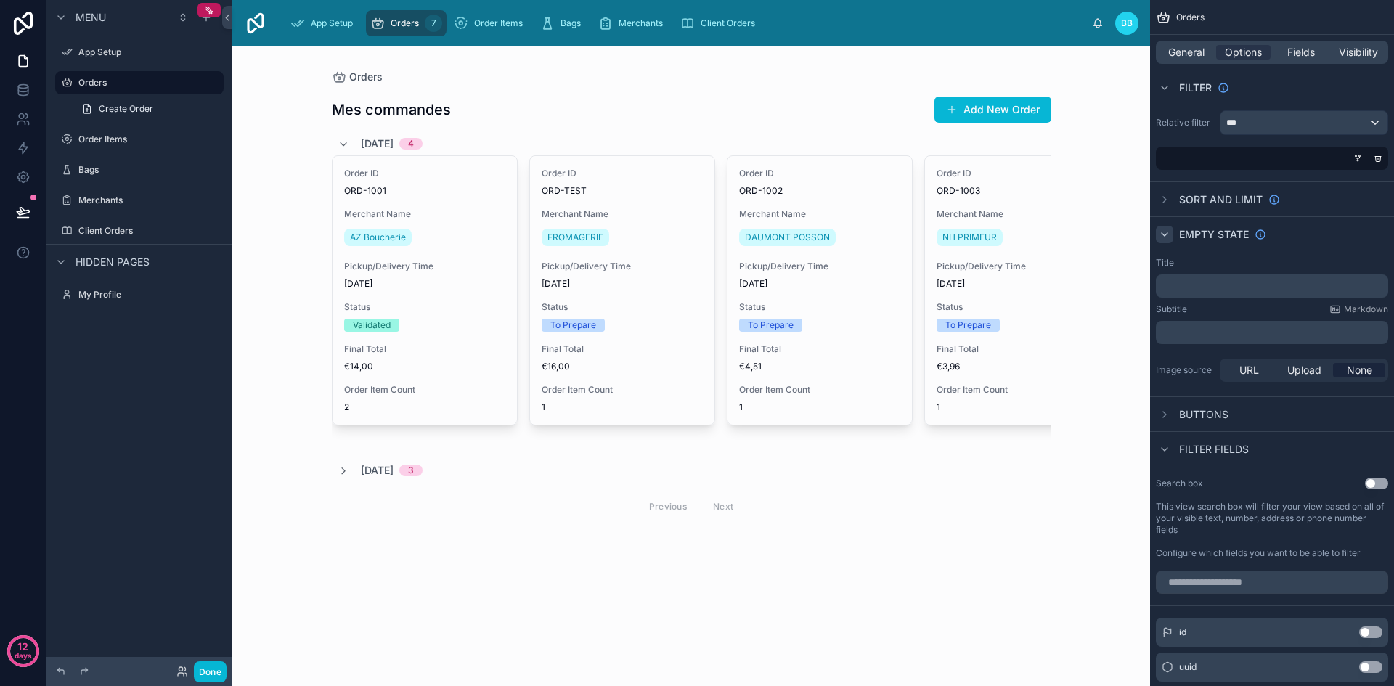
click at [1166, 232] on icon "scrollable content" at bounding box center [1165, 235] width 12 height 12
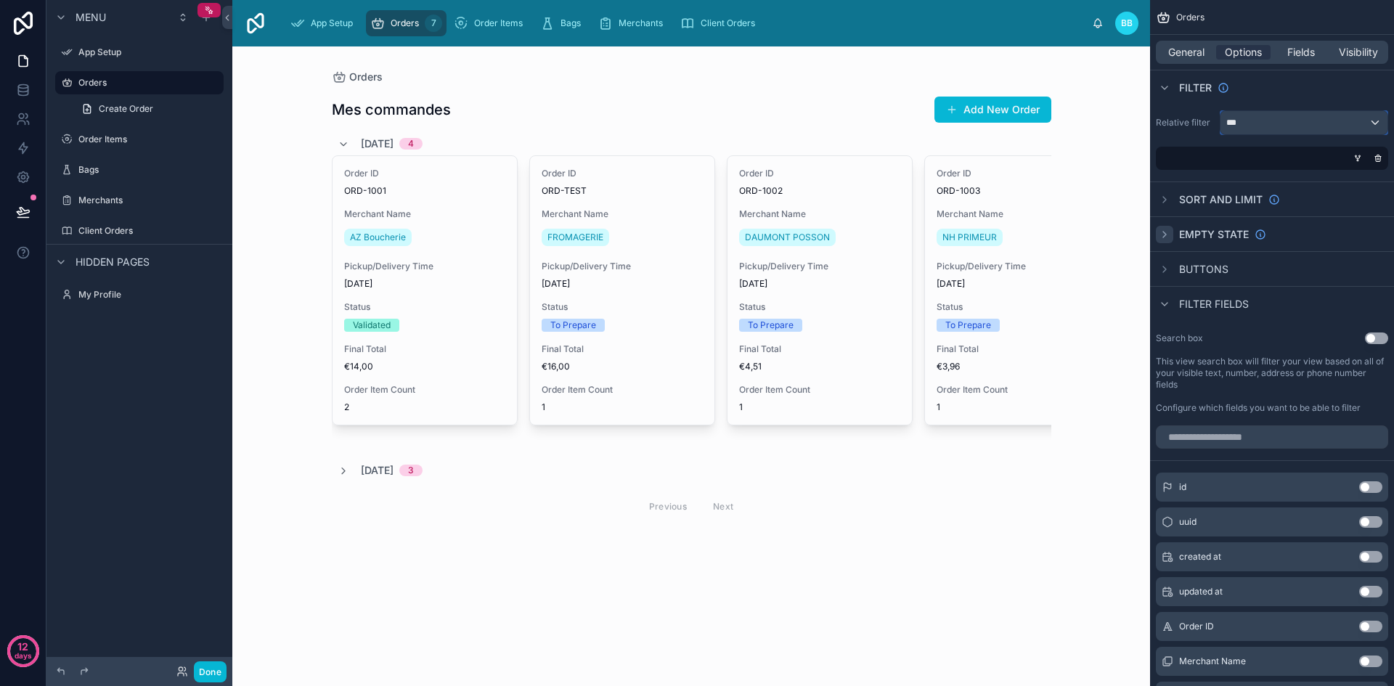
click at [1268, 129] on div "***" at bounding box center [1304, 122] width 167 height 23
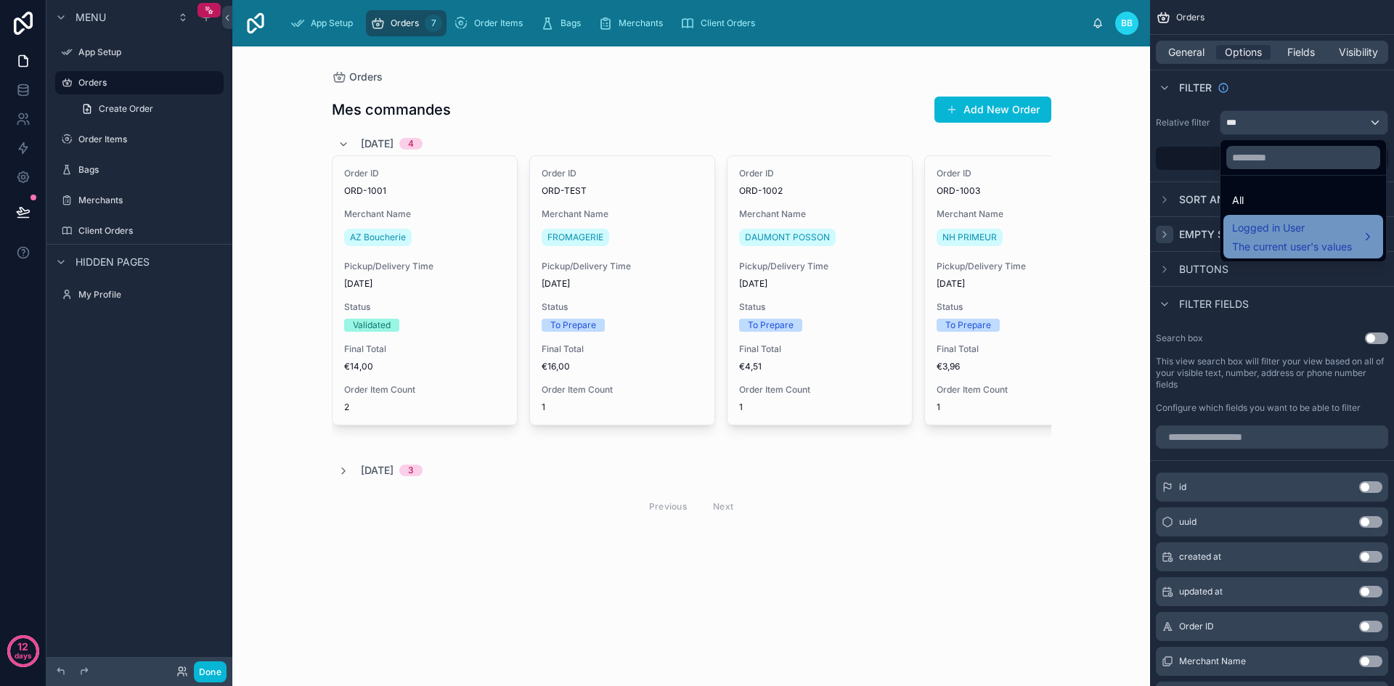
click at [1261, 229] on span "Logged in User" at bounding box center [1292, 227] width 120 height 17
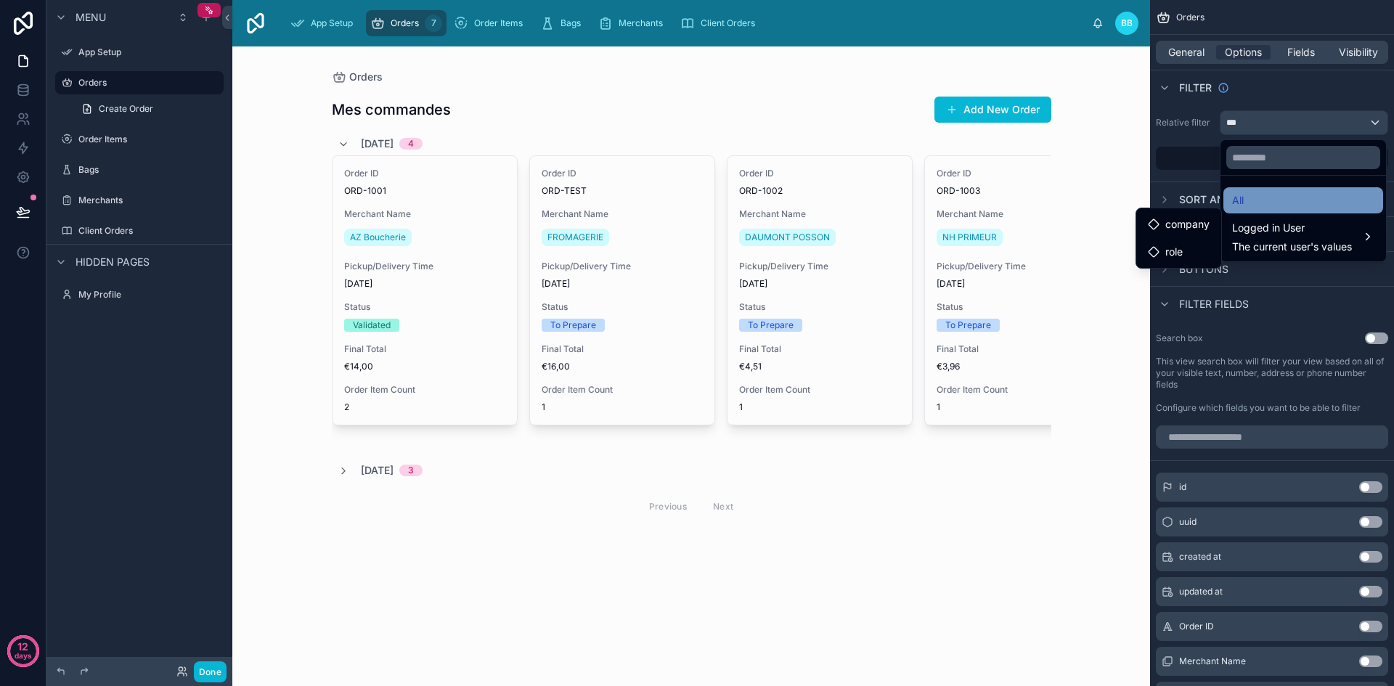
click at [1266, 197] on div "All" at bounding box center [1303, 200] width 142 height 17
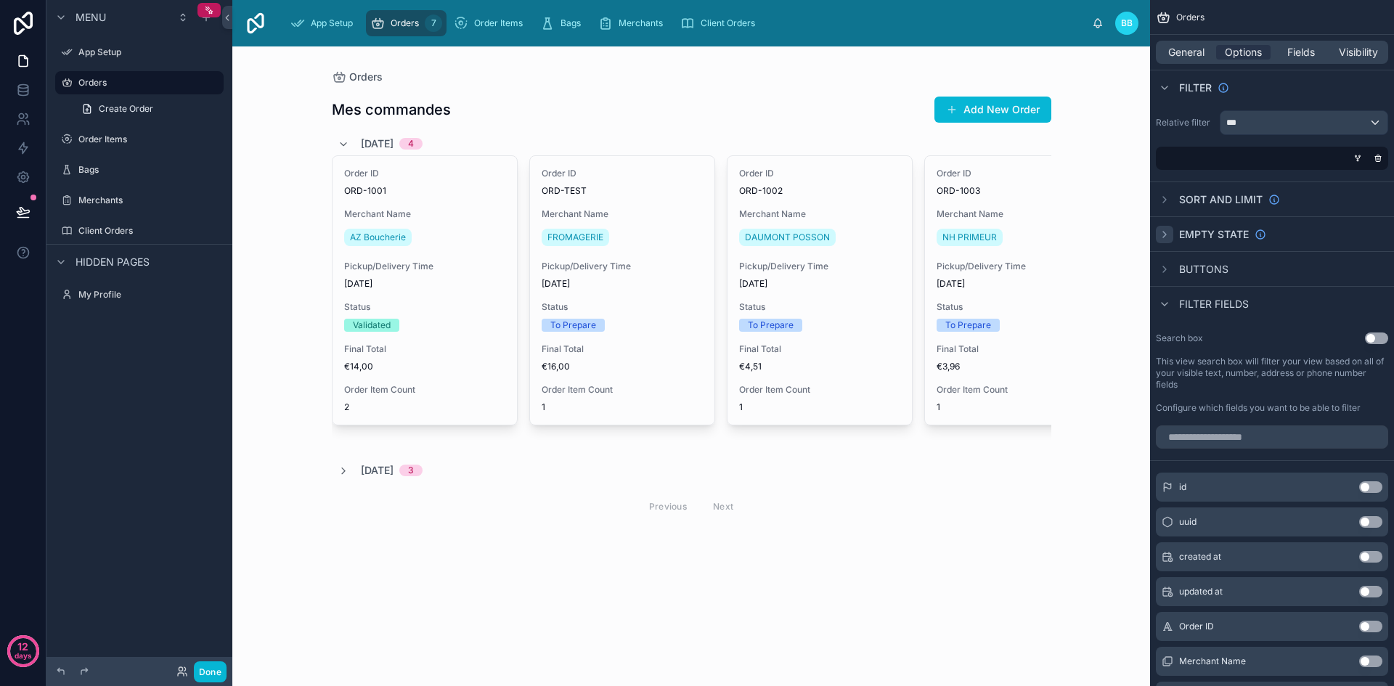
click at [1239, 162] on div "scrollable content" at bounding box center [1269, 158] width 232 height 23
click at [1356, 158] on icon "scrollable content" at bounding box center [1358, 157] width 4 height 1
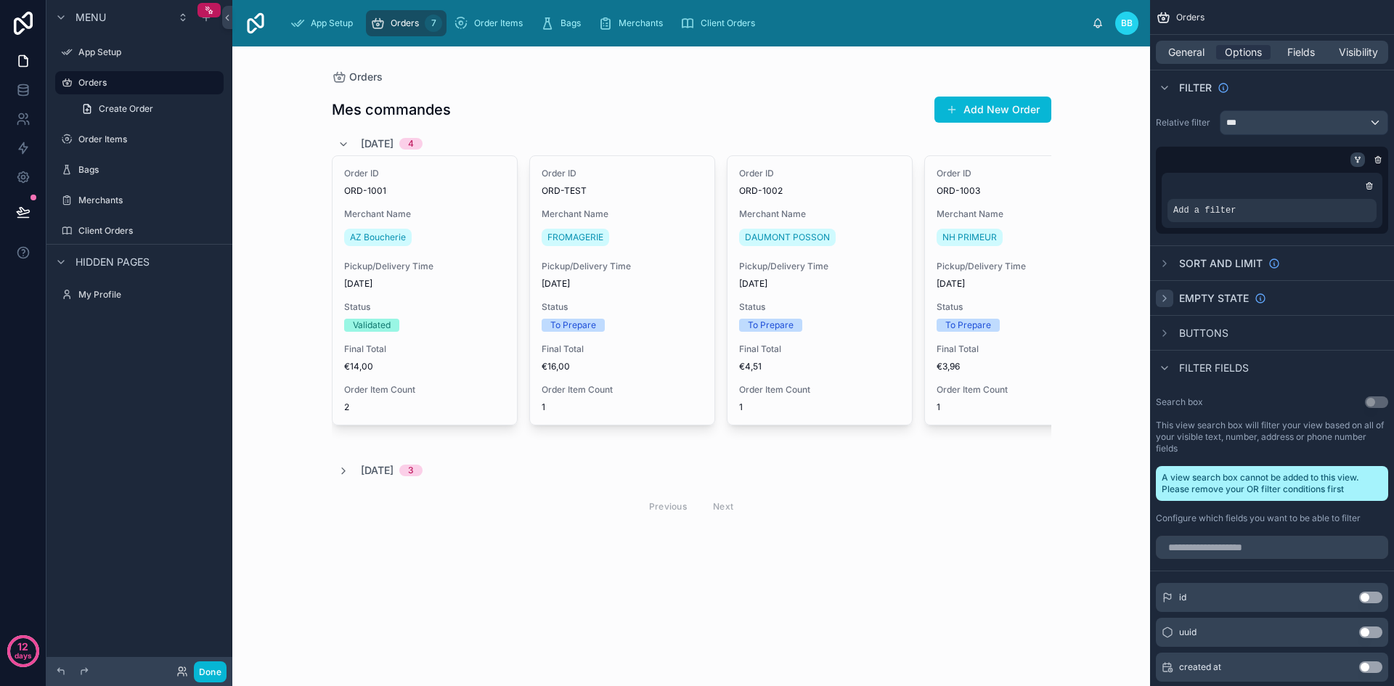
click at [1356, 158] on icon "scrollable content" at bounding box center [1358, 158] width 4 height 1
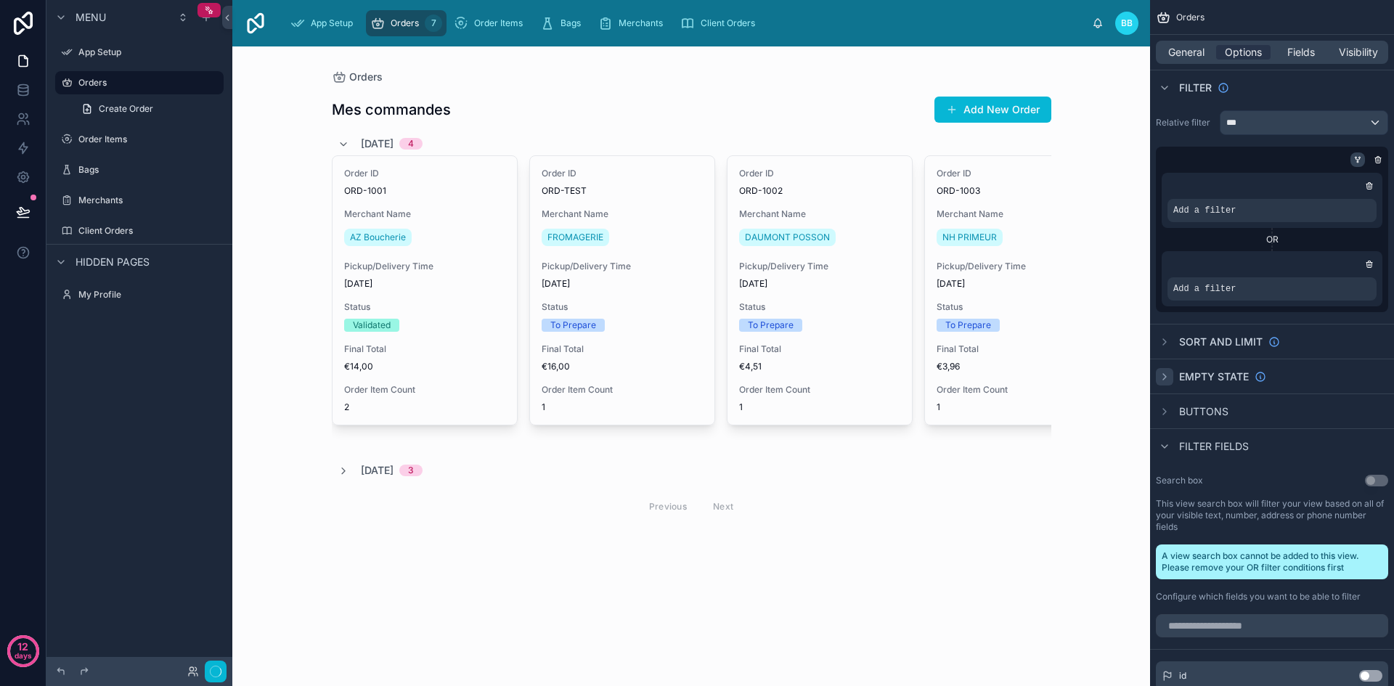
click at [1356, 158] on icon "scrollable content" at bounding box center [1358, 158] width 4 height 1
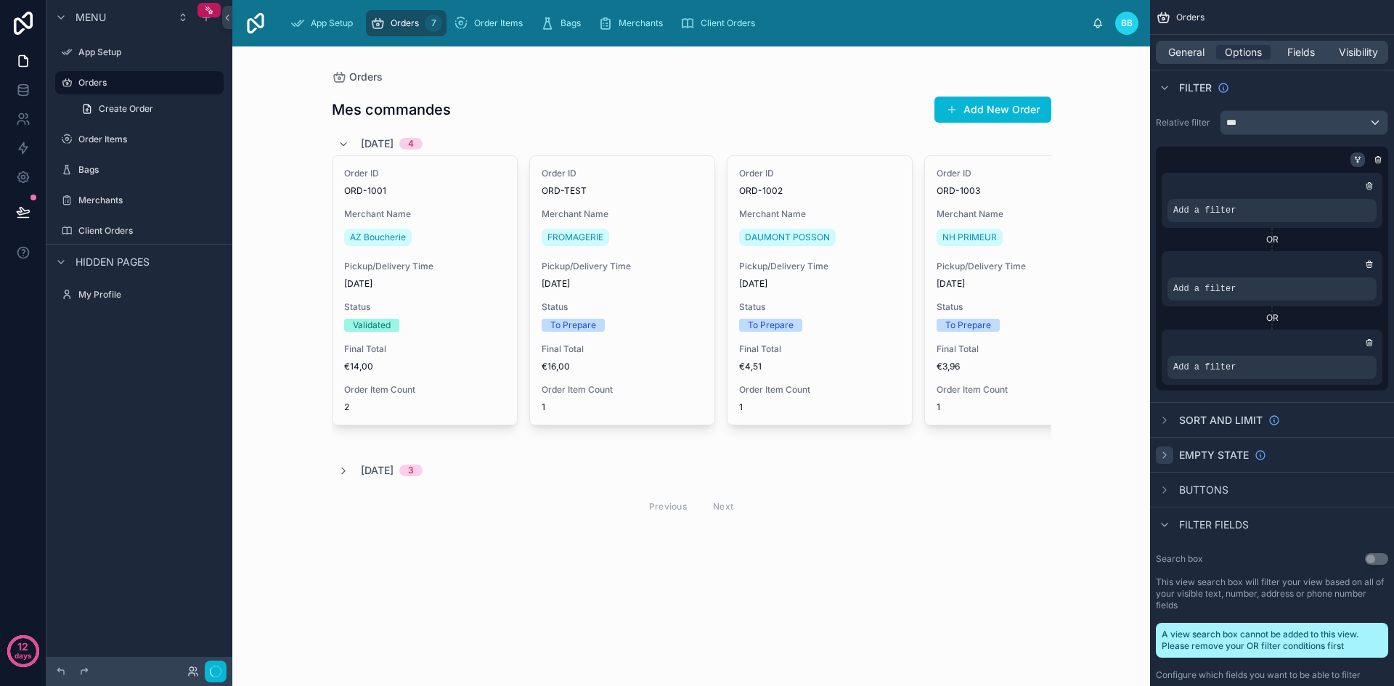
click at [1356, 158] on icon "scrollable content" at bounding box center [1358, 158] width 4 height 1
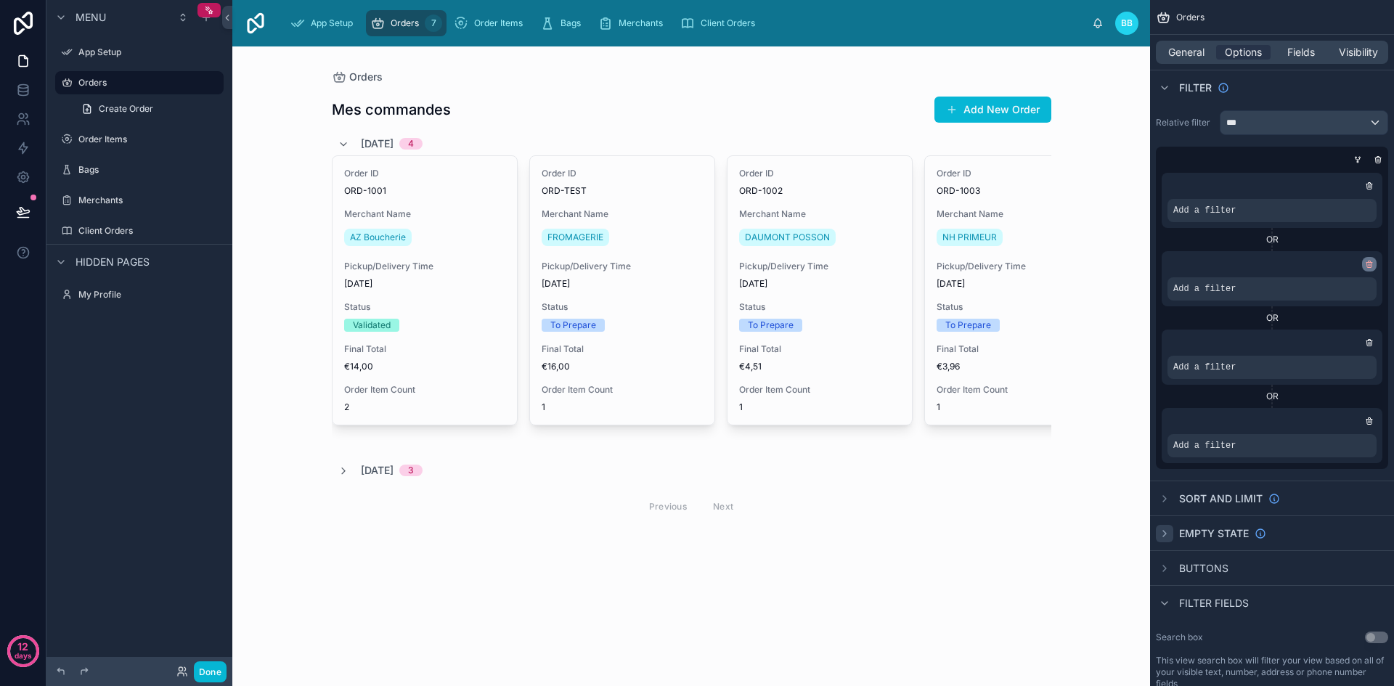
click at [1366, 265] on icon "scrollable content" at bounding box center [1369, 264] width 9 height 9
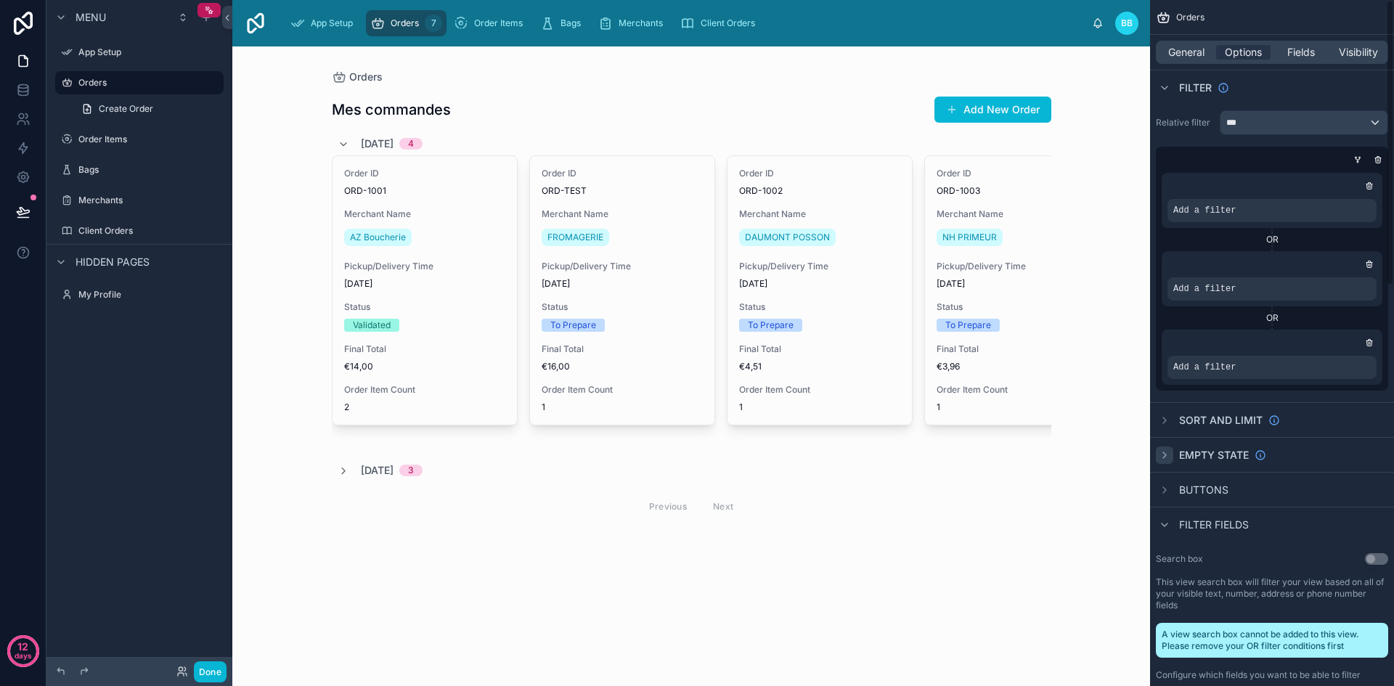
click at [1366, 265] on icon "scrollable content" at bounding box center [1369, 264] width 9 height 9
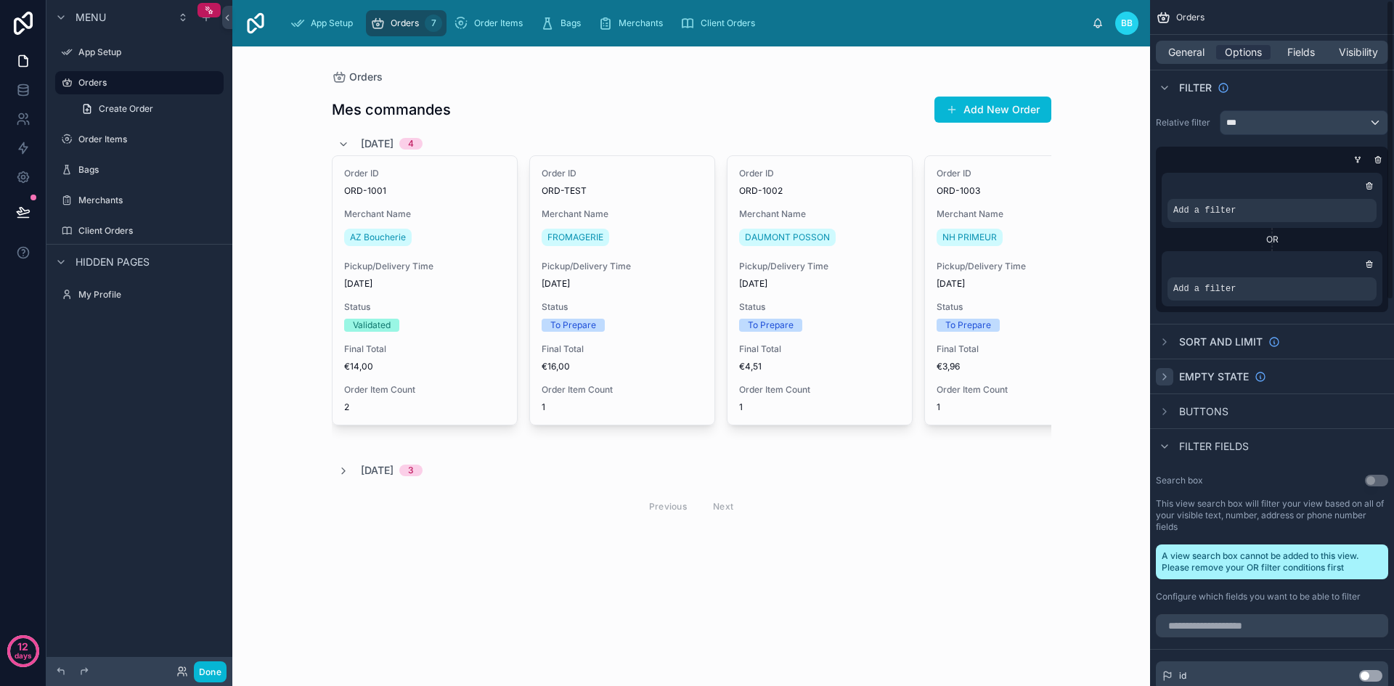
click at [1366, 265] on icon "scrollable content" at bounding box center [1369, 264] width 9 height 9
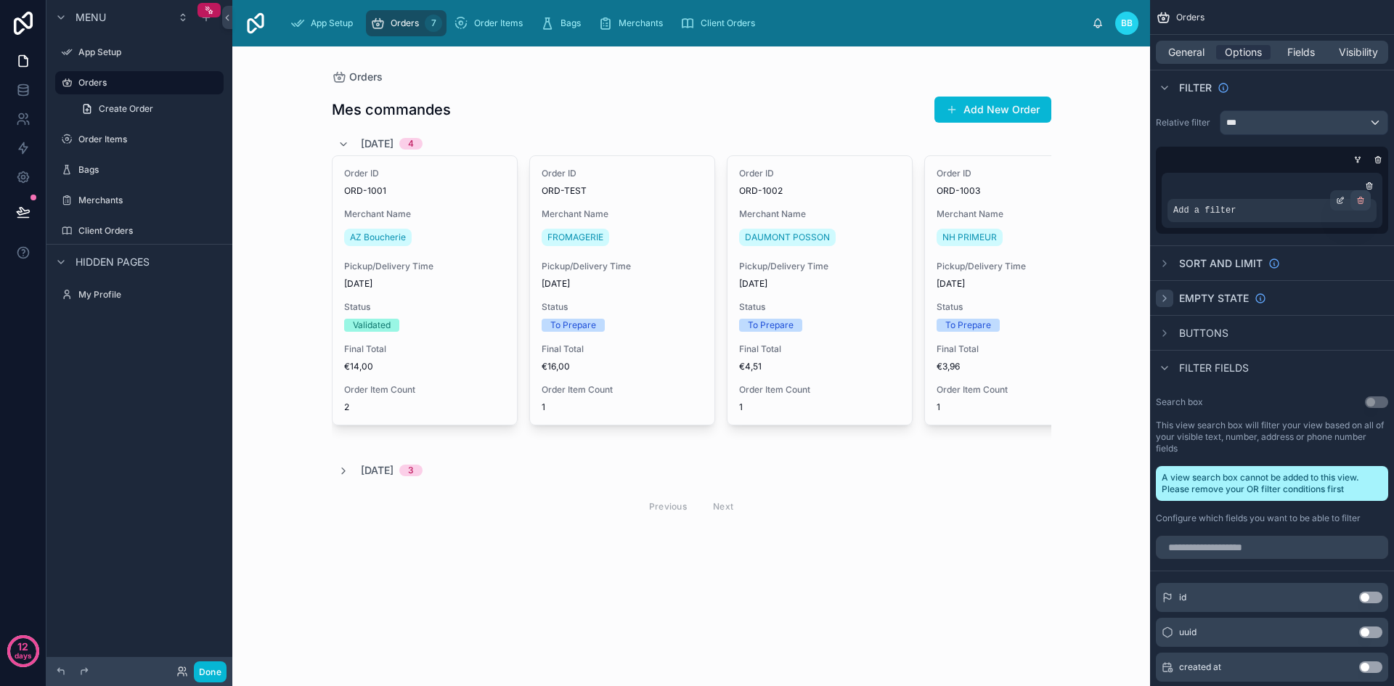
click at [1364, 200] on icon "scrollable content" at bounding box center [1360, 200] width 9 height 9
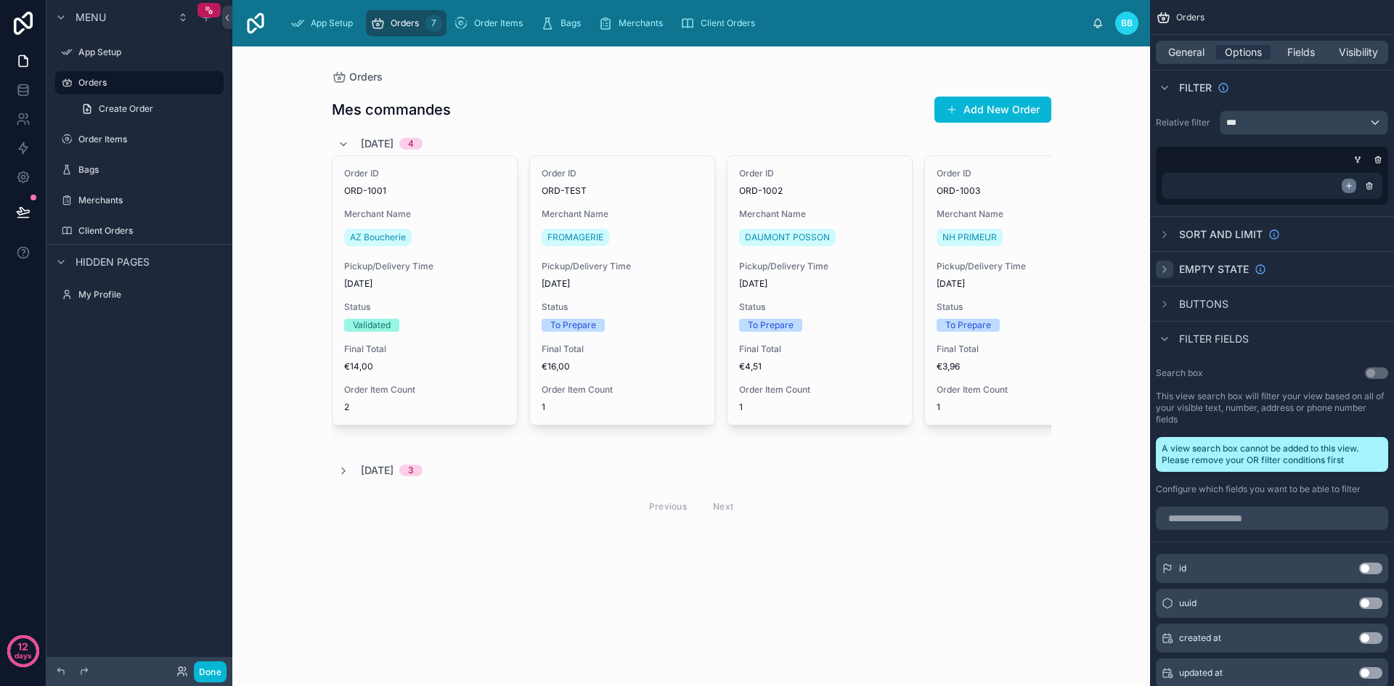
click at [1345, 186] on icon "scrollable content" at bounding box center [1349, 186] width 9 height 9
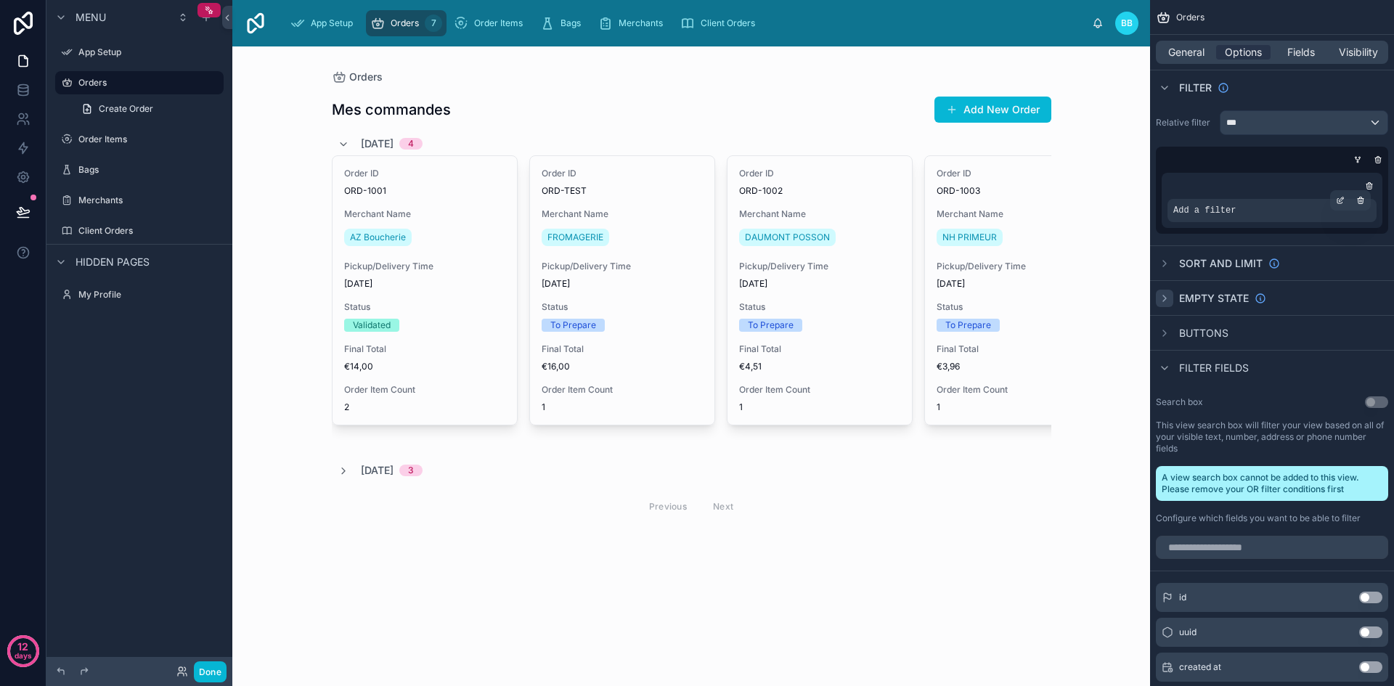
click at [1285, 211] on div "Add a filter" at bounding box center [1272, 210] width 209 height 23
click at [1334, 200] on div "scrollable content" at bounding box center [1340, 200] width 20 height 20
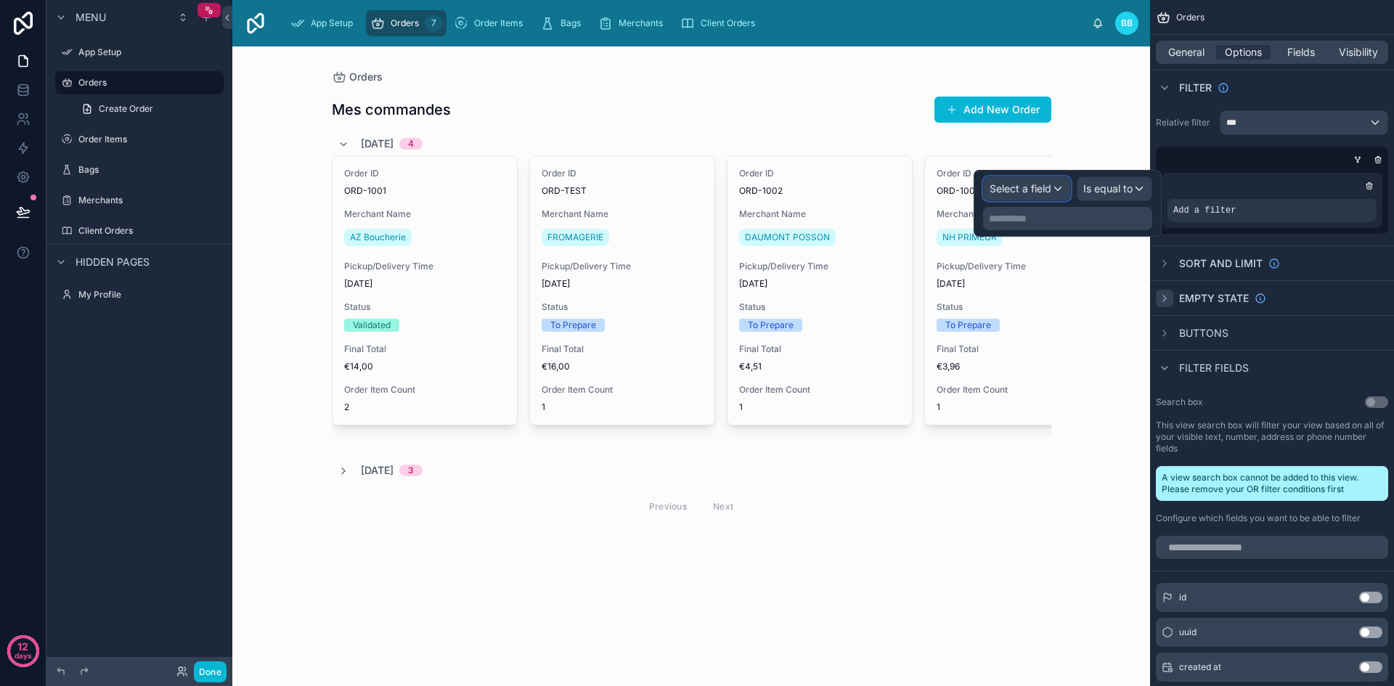
click at [1030, 190] on span "Select a field" at bounding box center [1021, 188] width 62 height 12
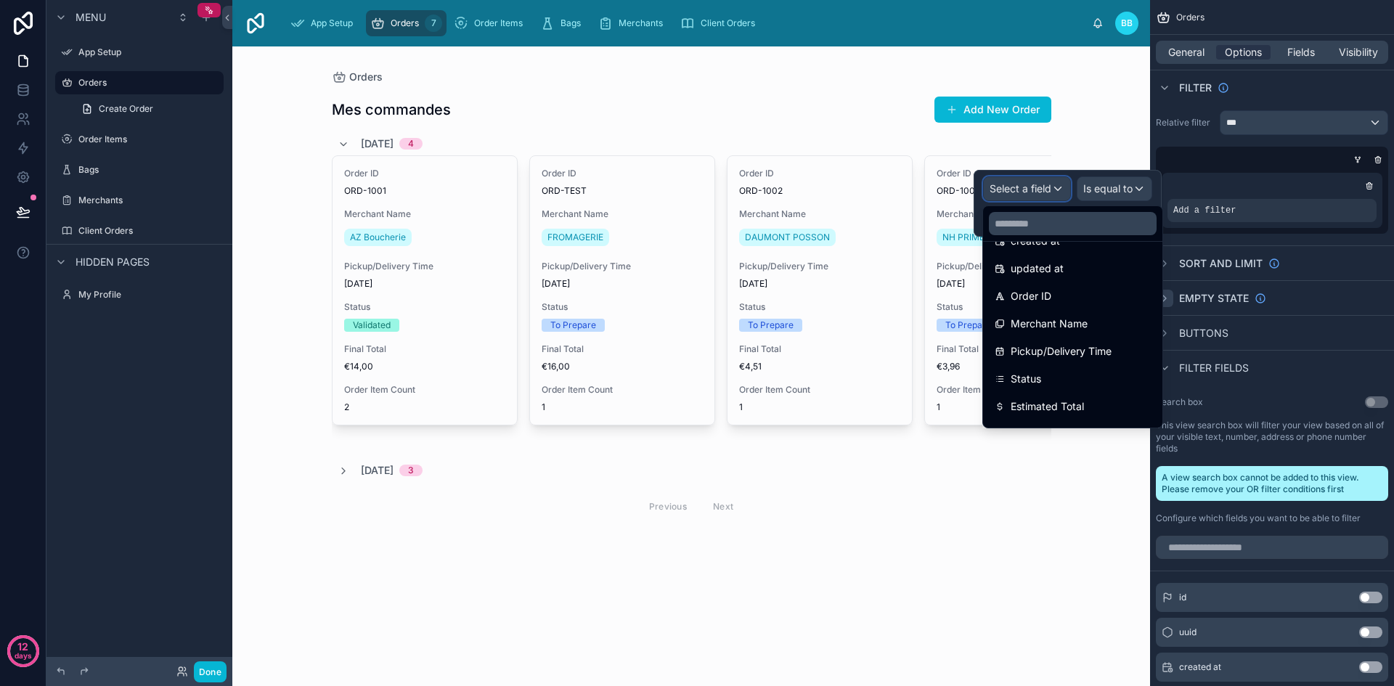
scroll to position [86, 0]
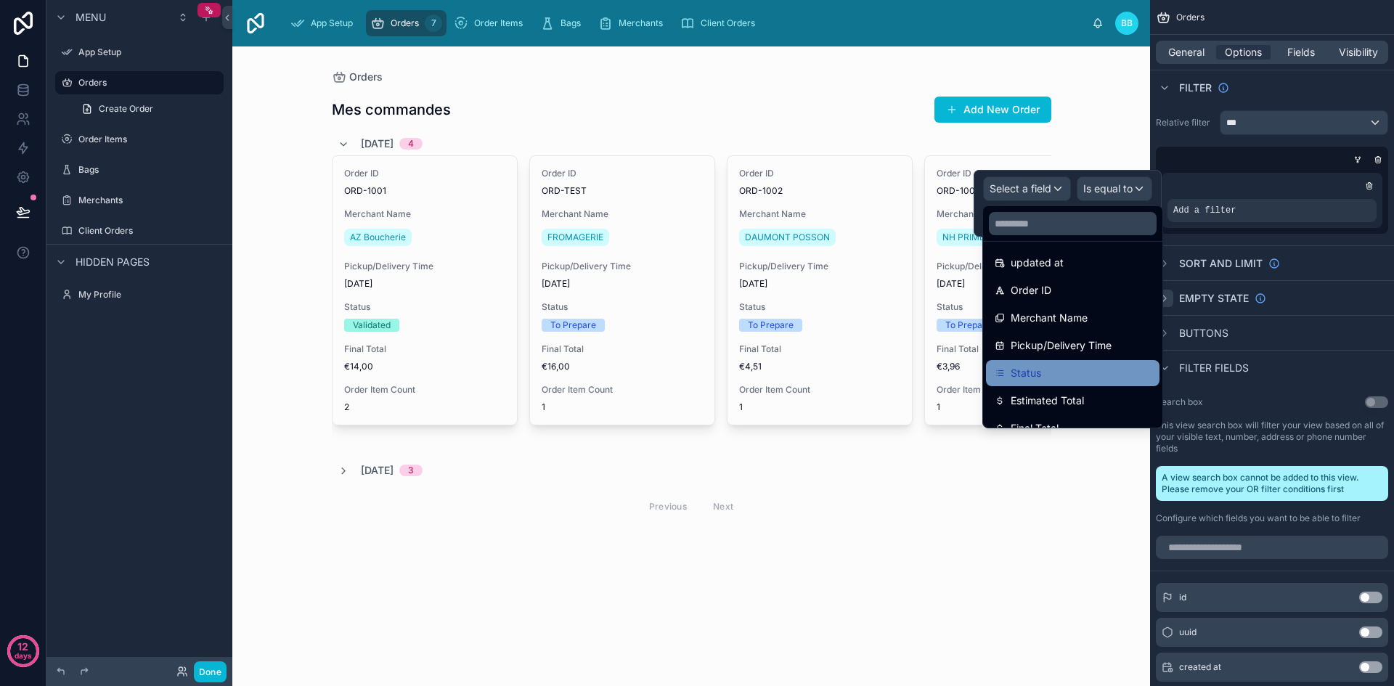
click at [1032, 368] on span "Status" at bounding box center [1026, 372] width 30 height 17
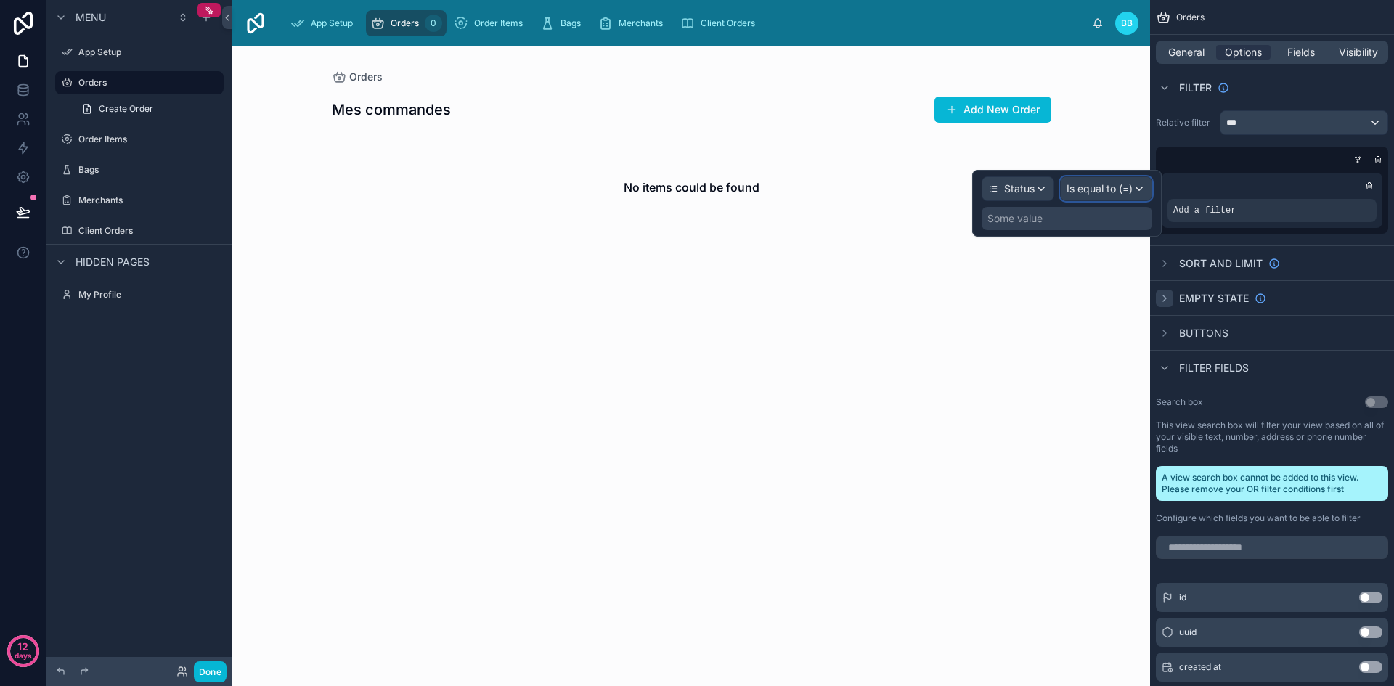
click at [1114, 187] on span "Is equal to (=)" at bounding box center [1100, 189] width 66 height 15
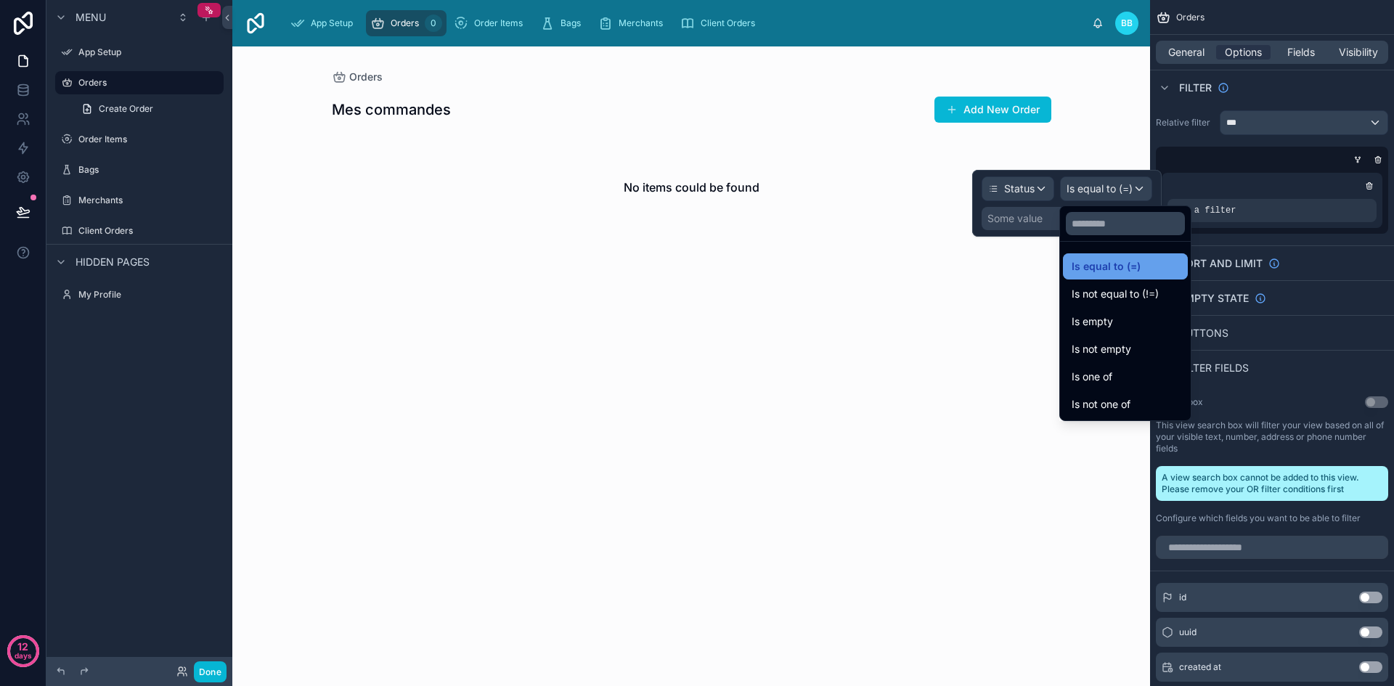
click at [1136, 264] on span "Is equal to (=)" at bounding box center [1106, 266] width 69 height 17
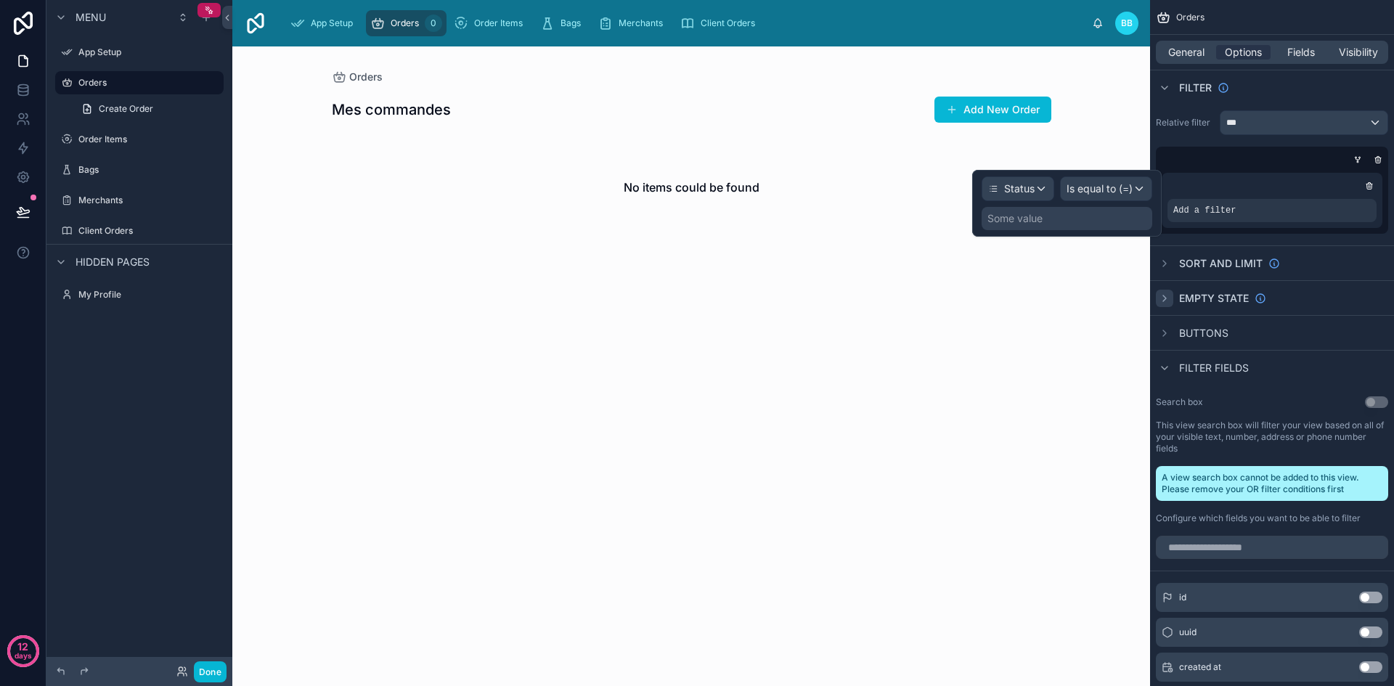
click at [1056, 211] on div "Some value" at bounding box center [1067, 218] width 171 height 23
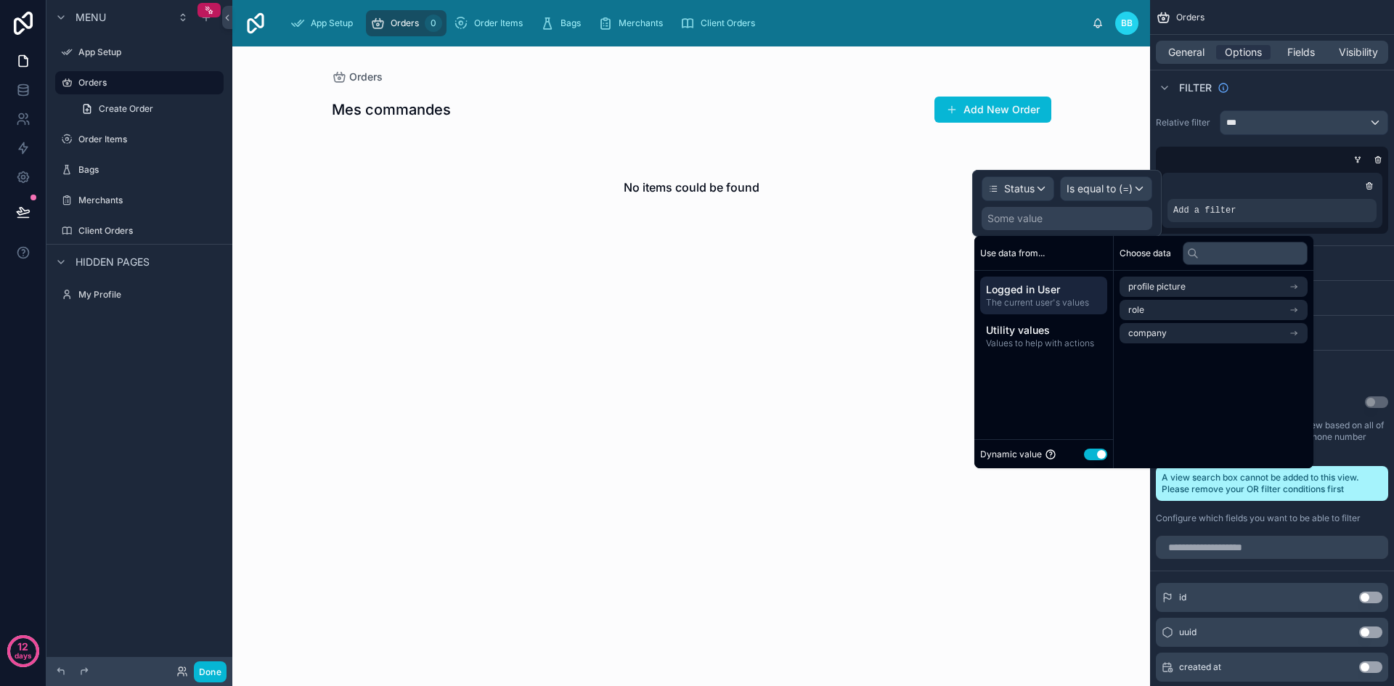
click at [1055, 216] on div "Some value" at bounding box center [1067, 218] width 171 height 23
click at [1027, 354] on div "Utility values Values to help with actions" at bounding box center [1043, 336] width 127 height 38
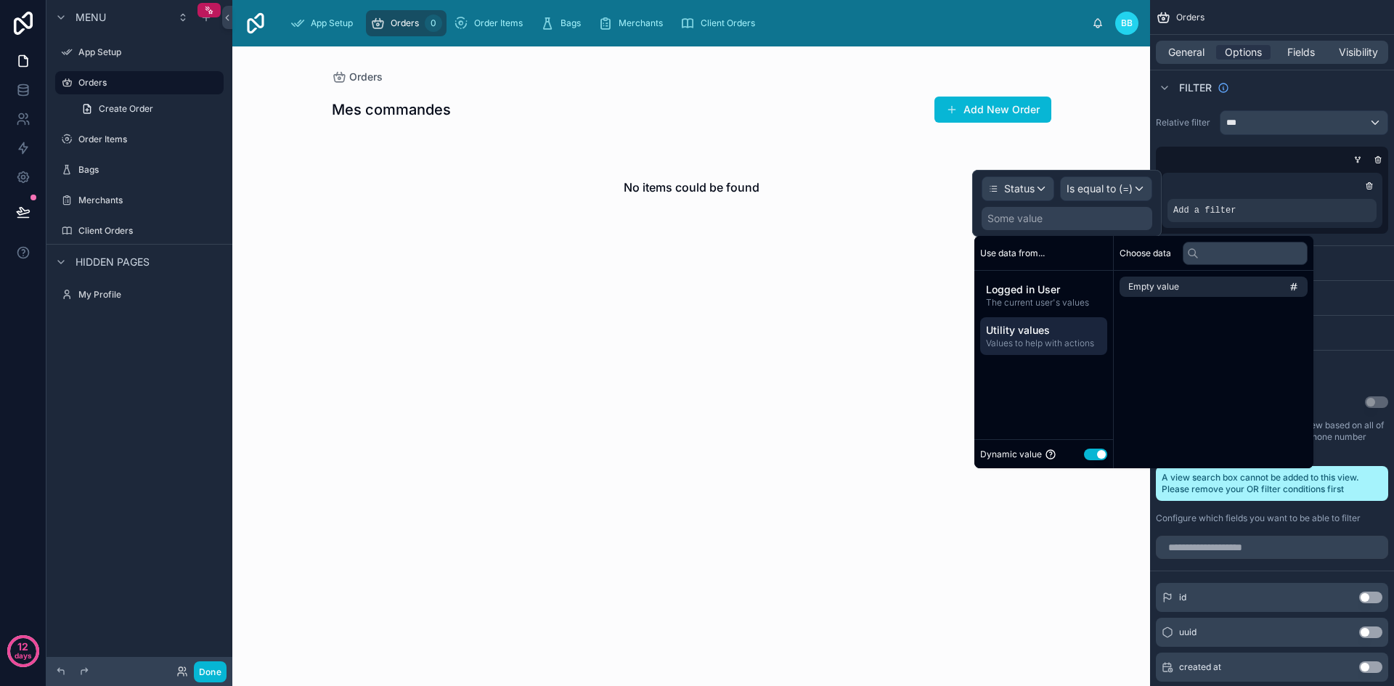
click at [1027, 316] on div "Logged in User The current user's values Utility values Values to help with act…" at bounding box center [1043, 316] width 139 height 90
click at [1019, 303] on span "The current user's values" at bounding box center [1043, 303] width 115 height 12
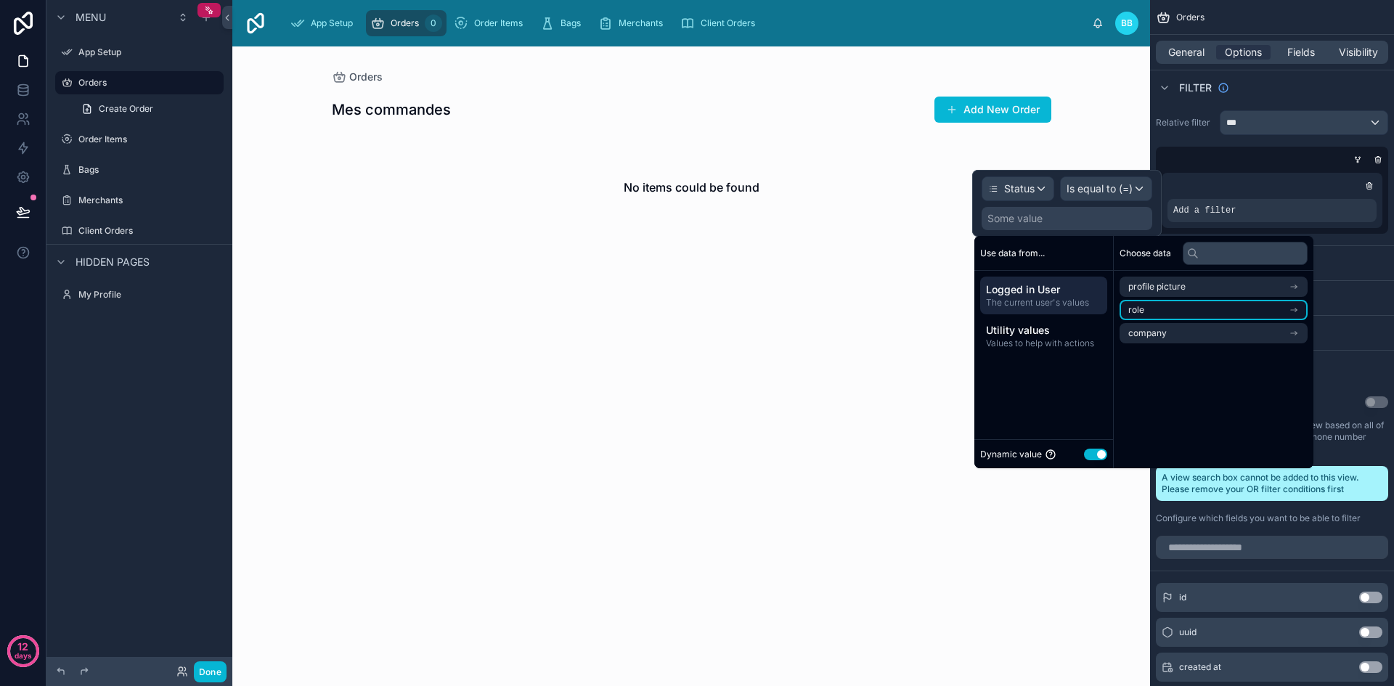
click at [1255, 304] on li "role" at bounding box center [1214, 310] width 188 height 20
click at [1069, 298] on span "The current user's values" at bounding box center [1043, 303] width 115 height 12
click at [1049, 327] on span "Utility values" at bounding box center [1043, 330] width 115 height 15
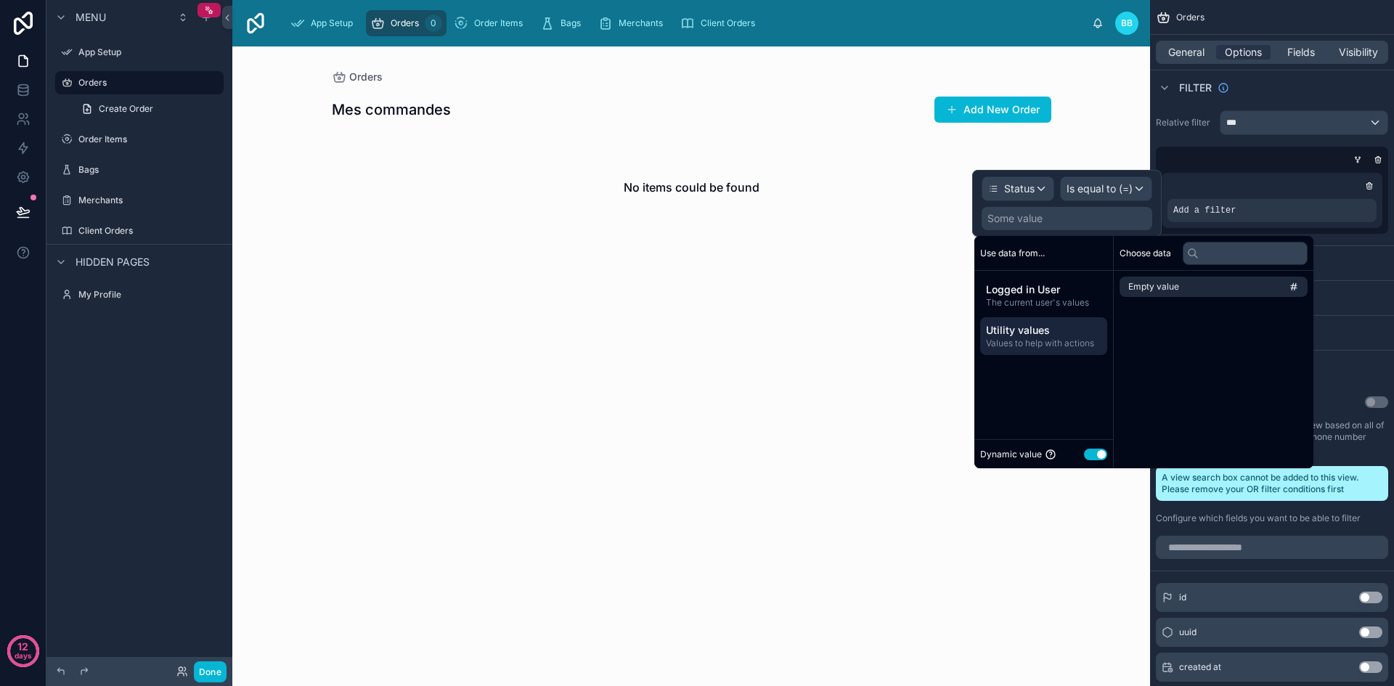
click at [1096, 449] on button "Use setting" at bounding box center [1095, 455] width 23 height 12
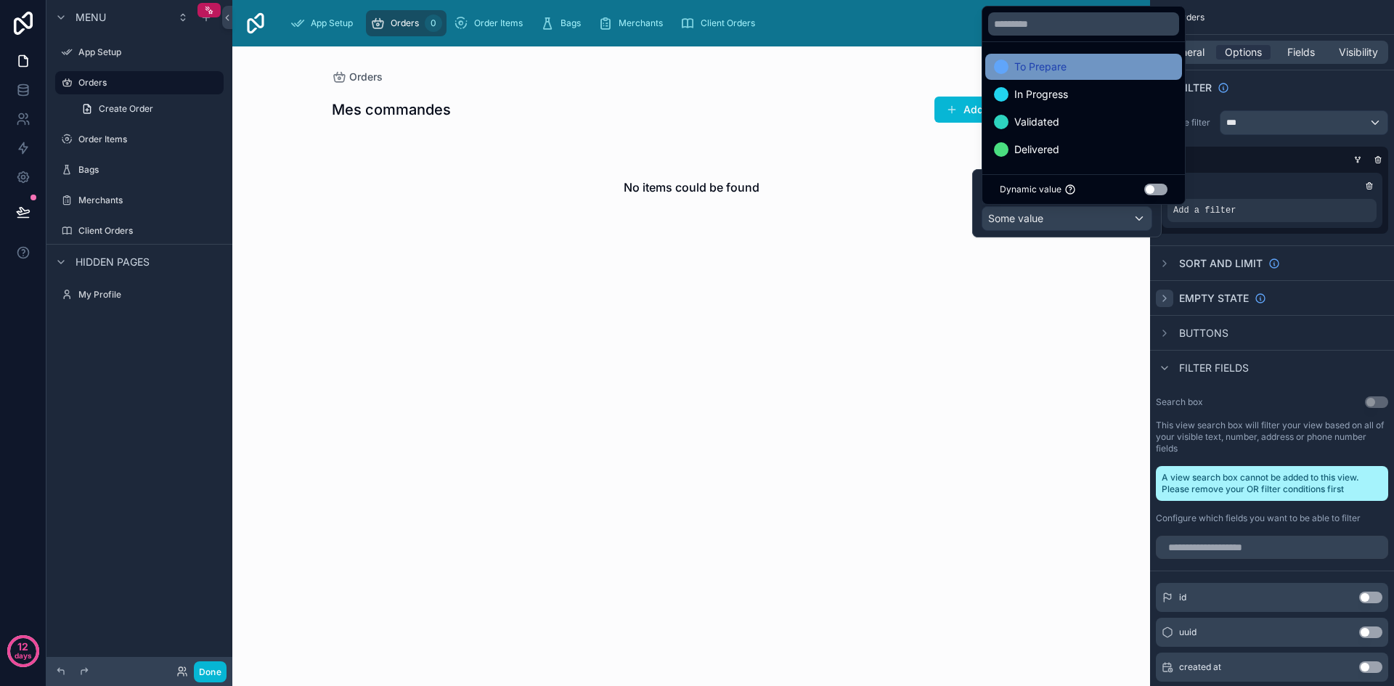
click at [1030, 72] on span "To Prepare" at bounding box center [1040, 66] width 52 height 17
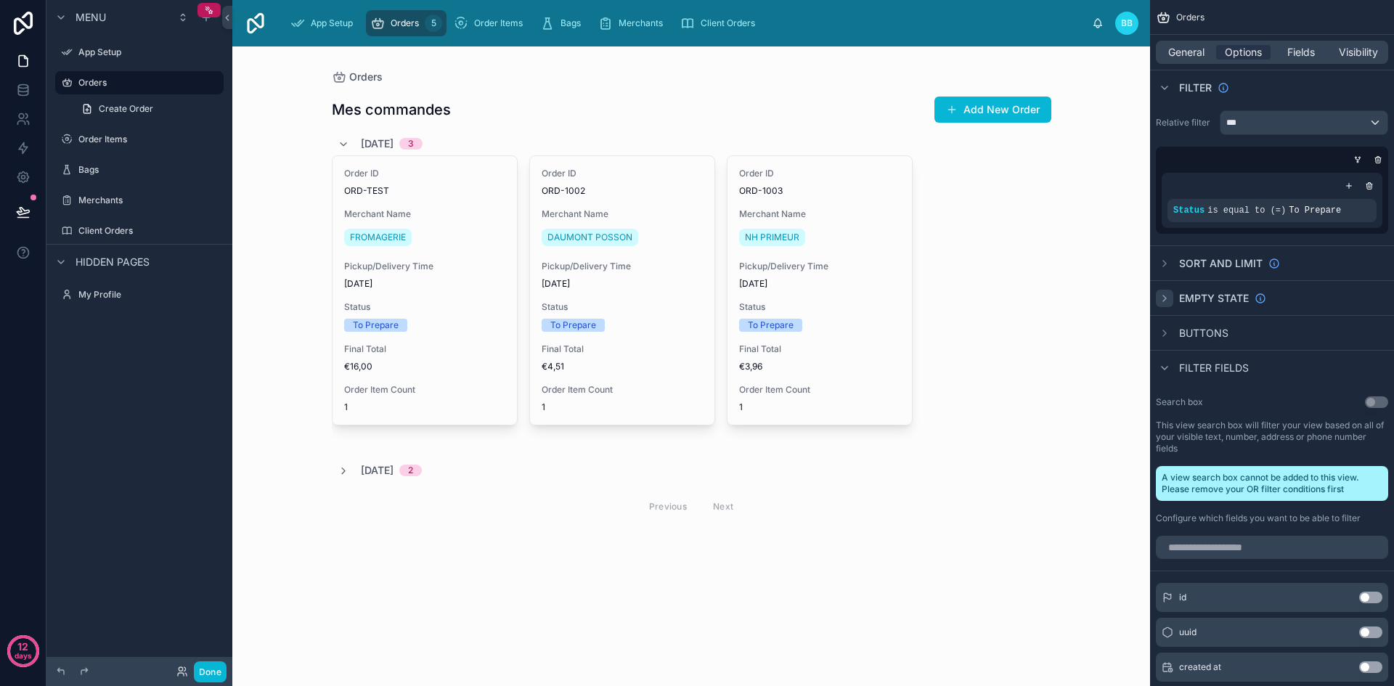
click at [1084, 329] on div "Orders Mes commandes Add New Order [DATE] 3 Order ID ORD-TEST Merchant Name FRO…" at bounding box center [691, 366] width 918 height 640
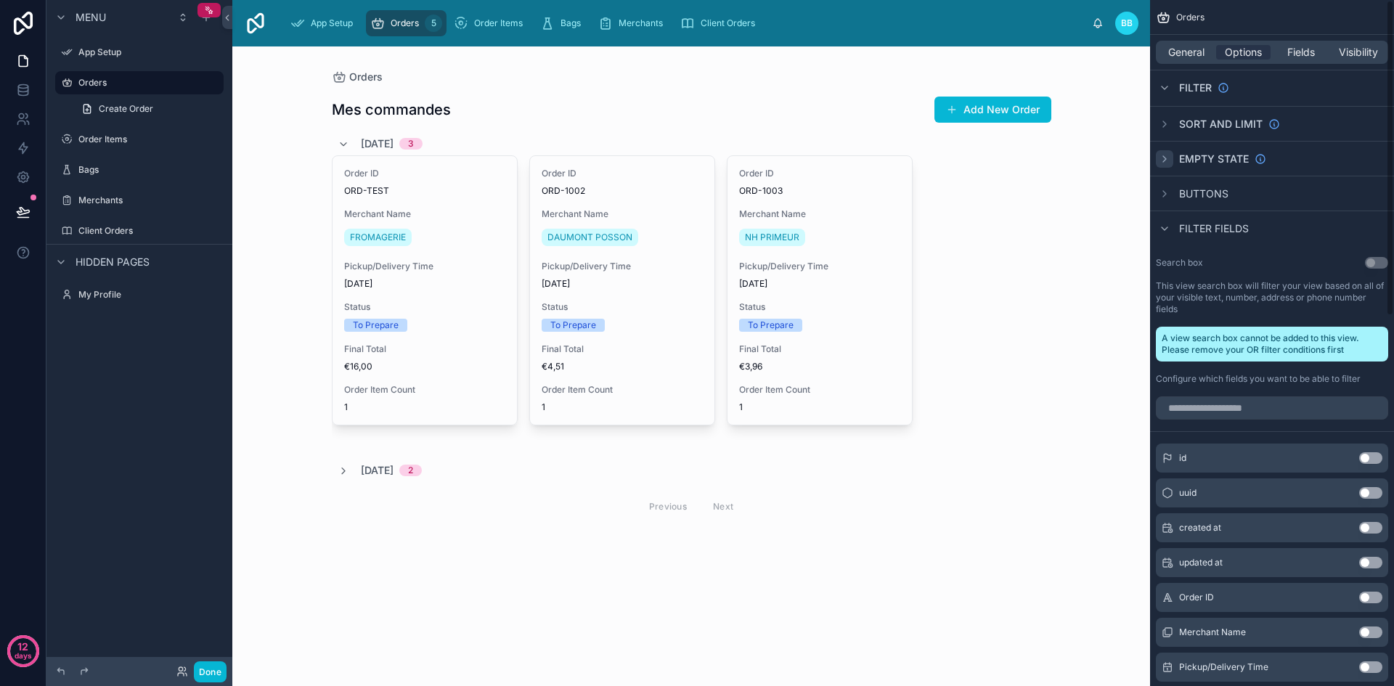
scroll to position [0, 0]
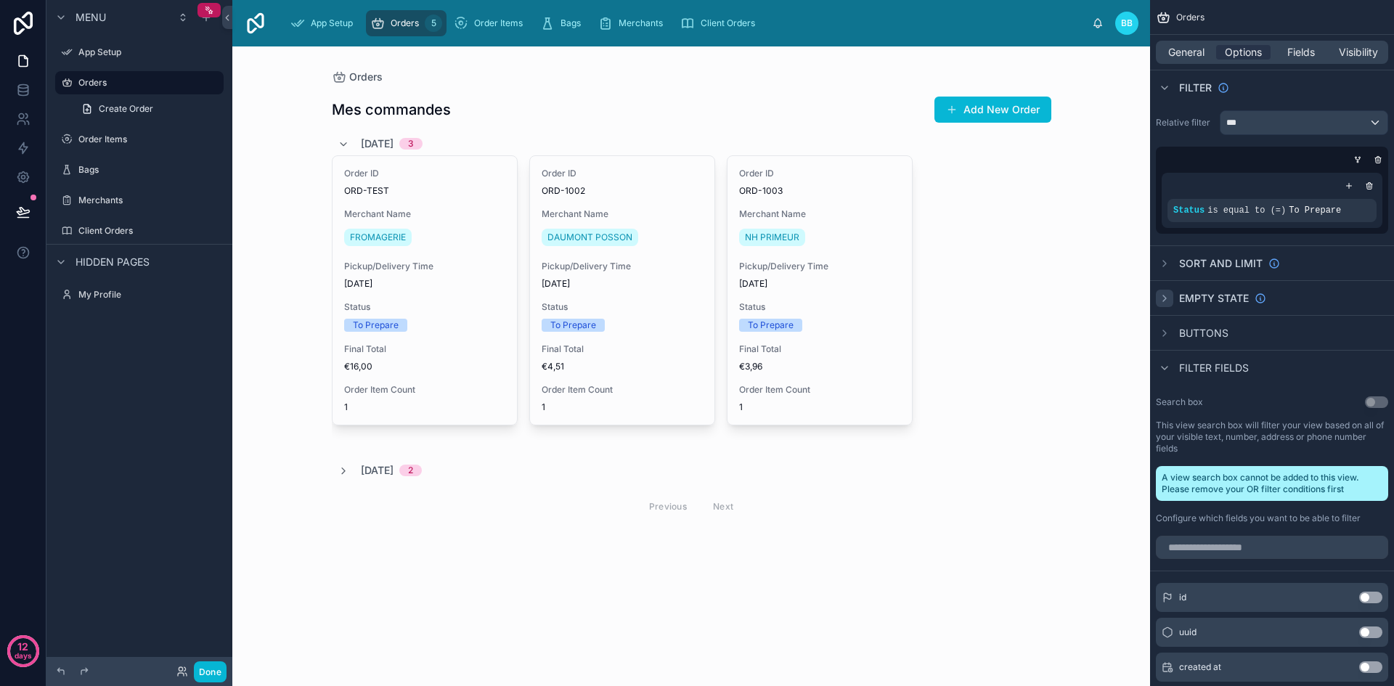
click at [911, 534] on div at bounding box center [691, 308] width 743 height 524
click at [211, 665] on button "Done" at bounding box center [210, 671] width 33 height 21
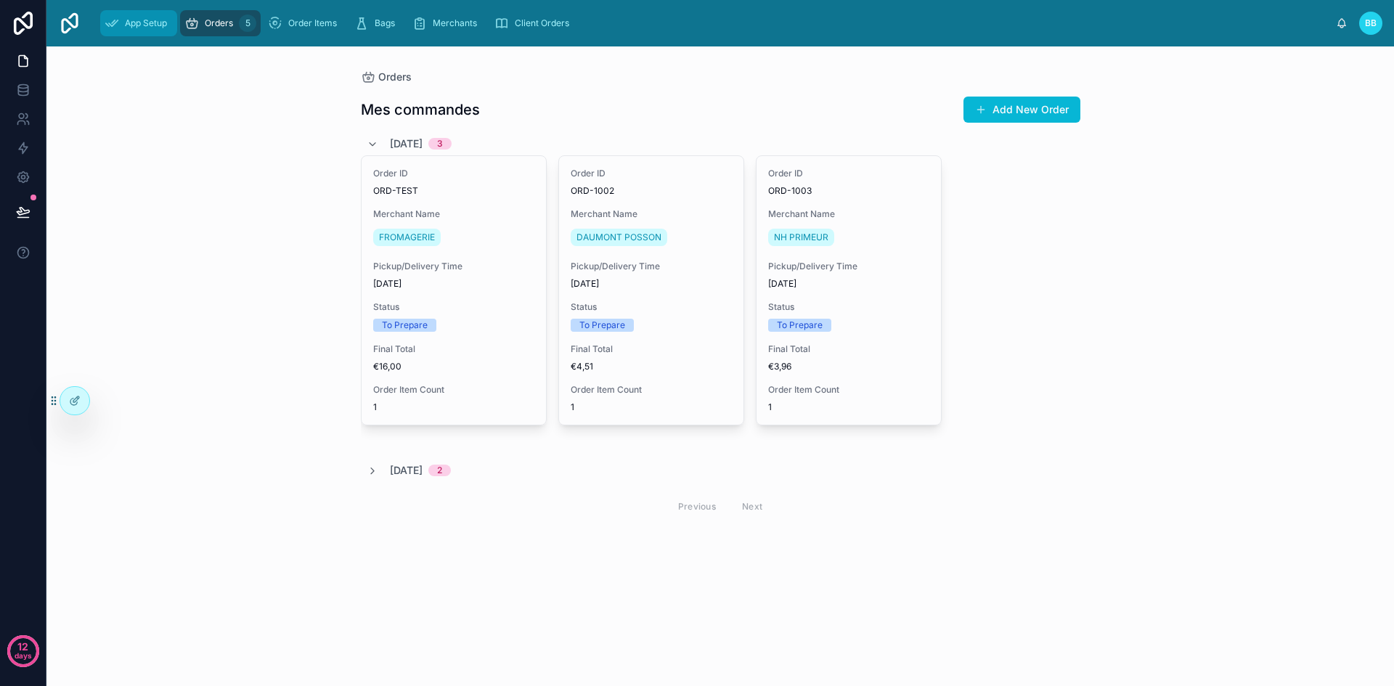
click at [136, 13] on div "App Setup" at bounding box center [139, 23] width 68 height 23
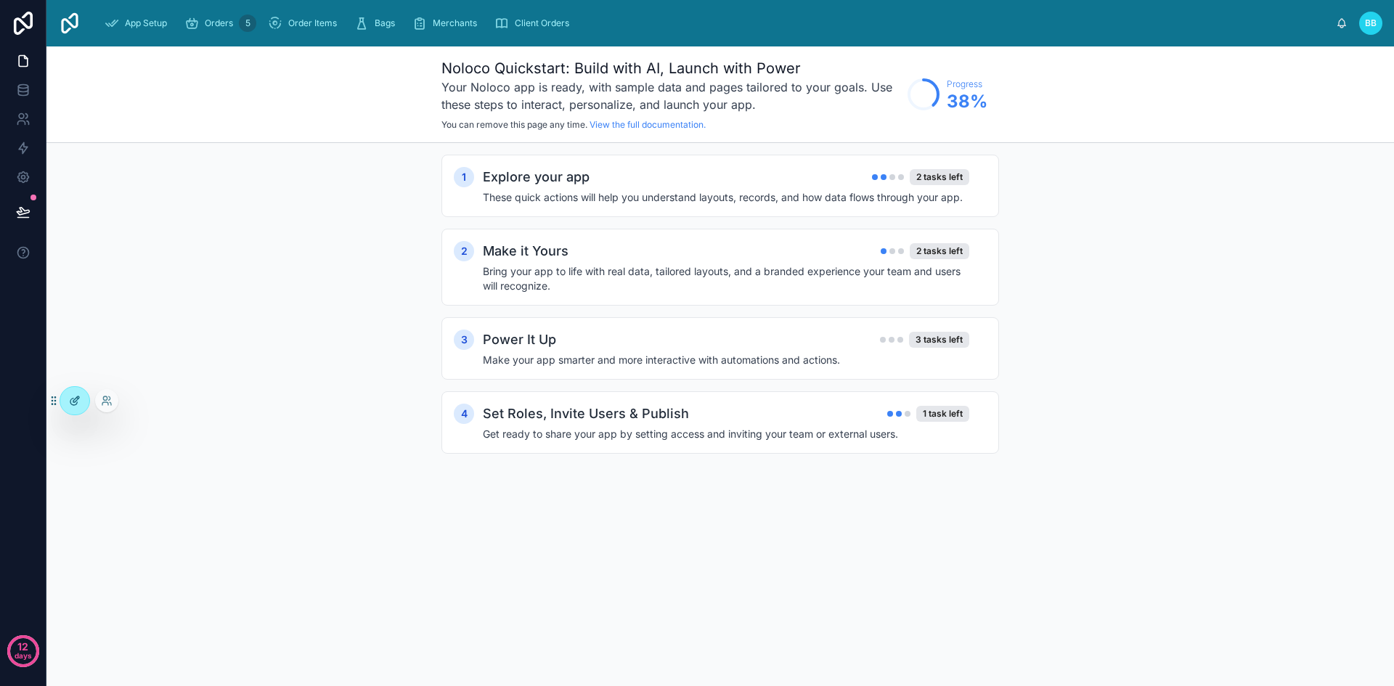
click at [81, 398] on div at bounding box center [74, 401] width 29 height 28
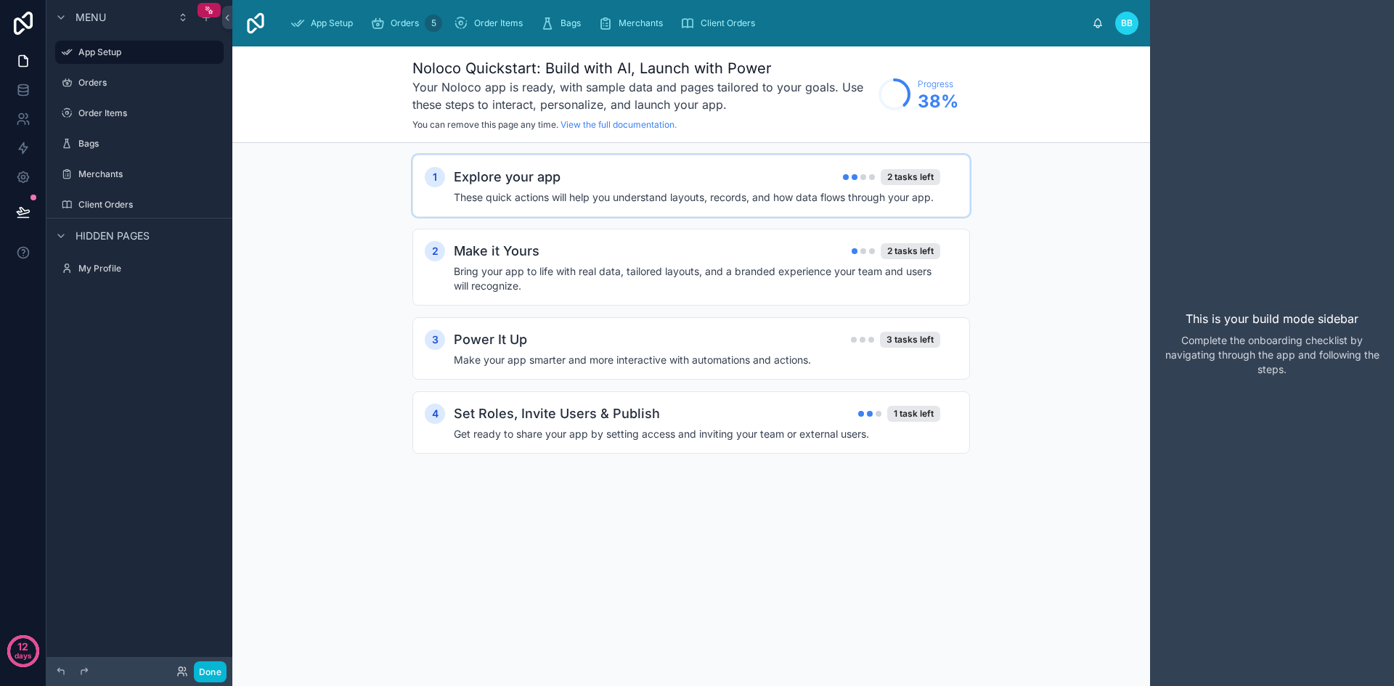
click at [506, 179] on h2 "Explore your app" at bounding box center [507, 177] width 107 height 20
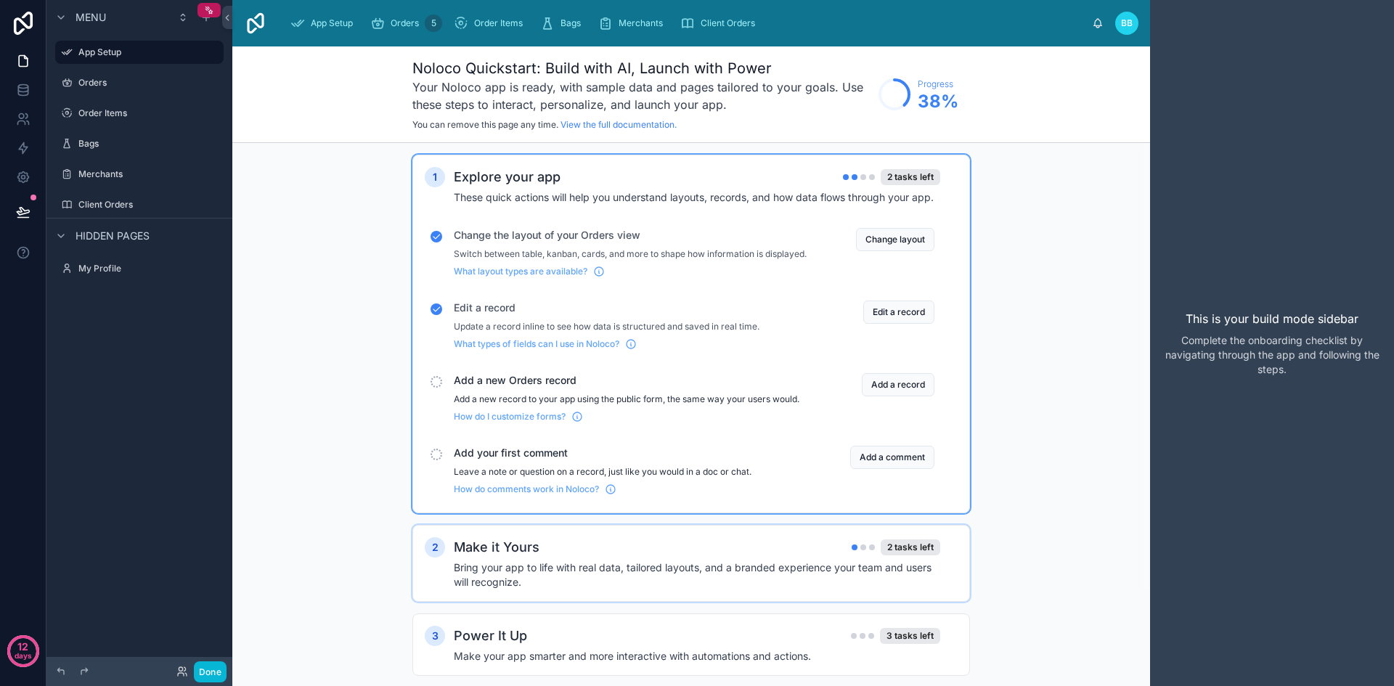
click at [515, 578] on h4 "Bring your app to life with real data, tailored layouts, and a branded experien…" at bounding box center [697, 575] width 486 height 29
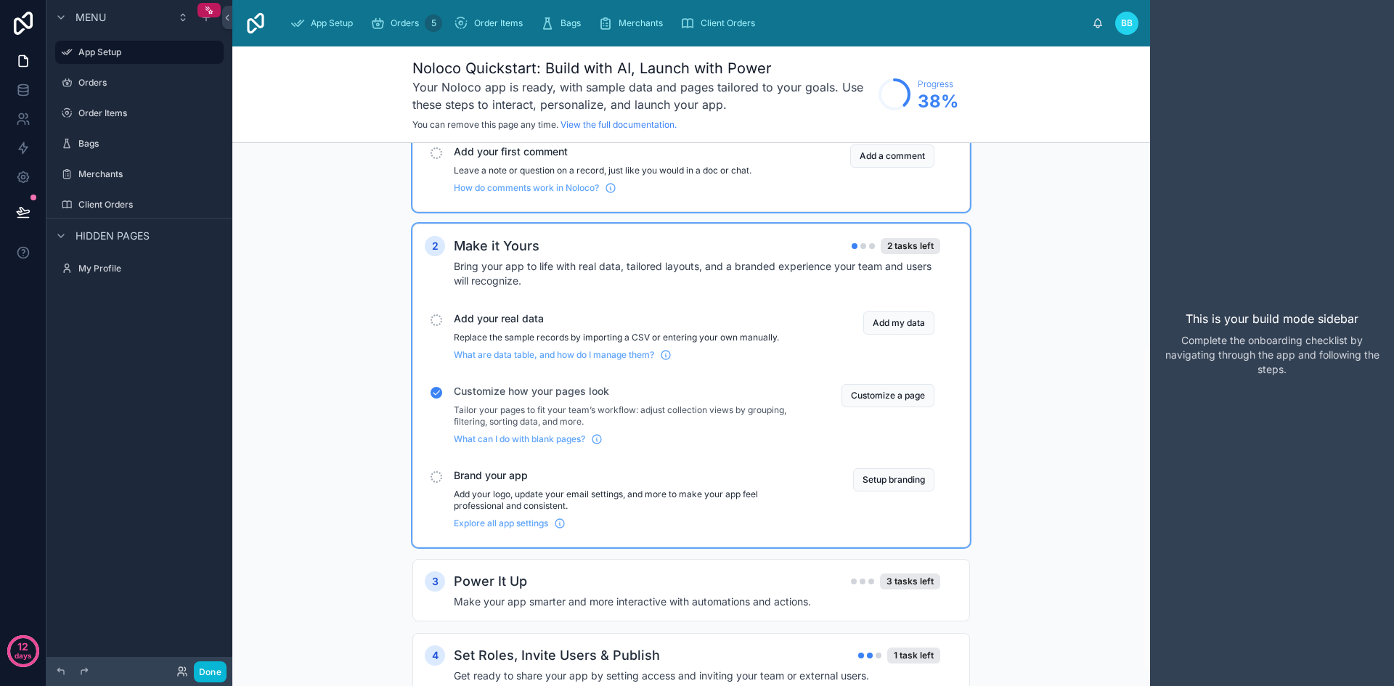
scroll to position [363, 0]
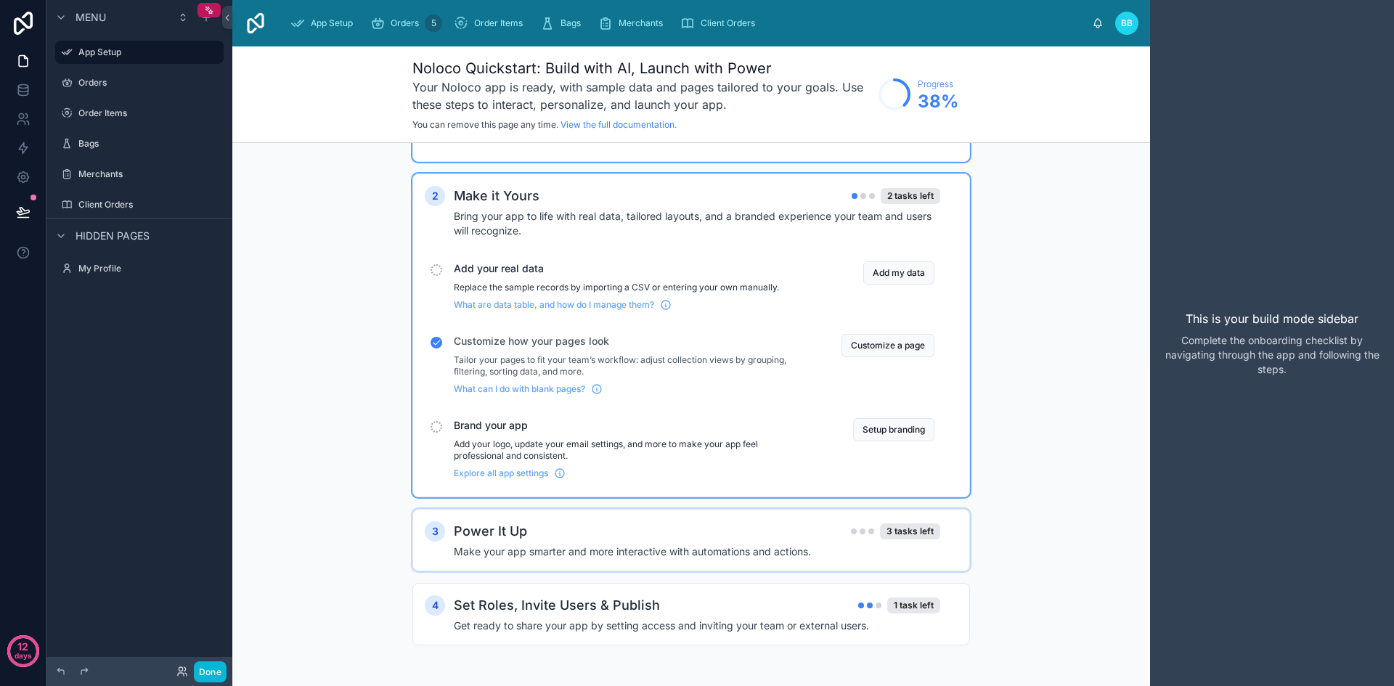
click at [524, 537] on h2 "Power It Up" at bounding box center [490, 531] width 73 height 20
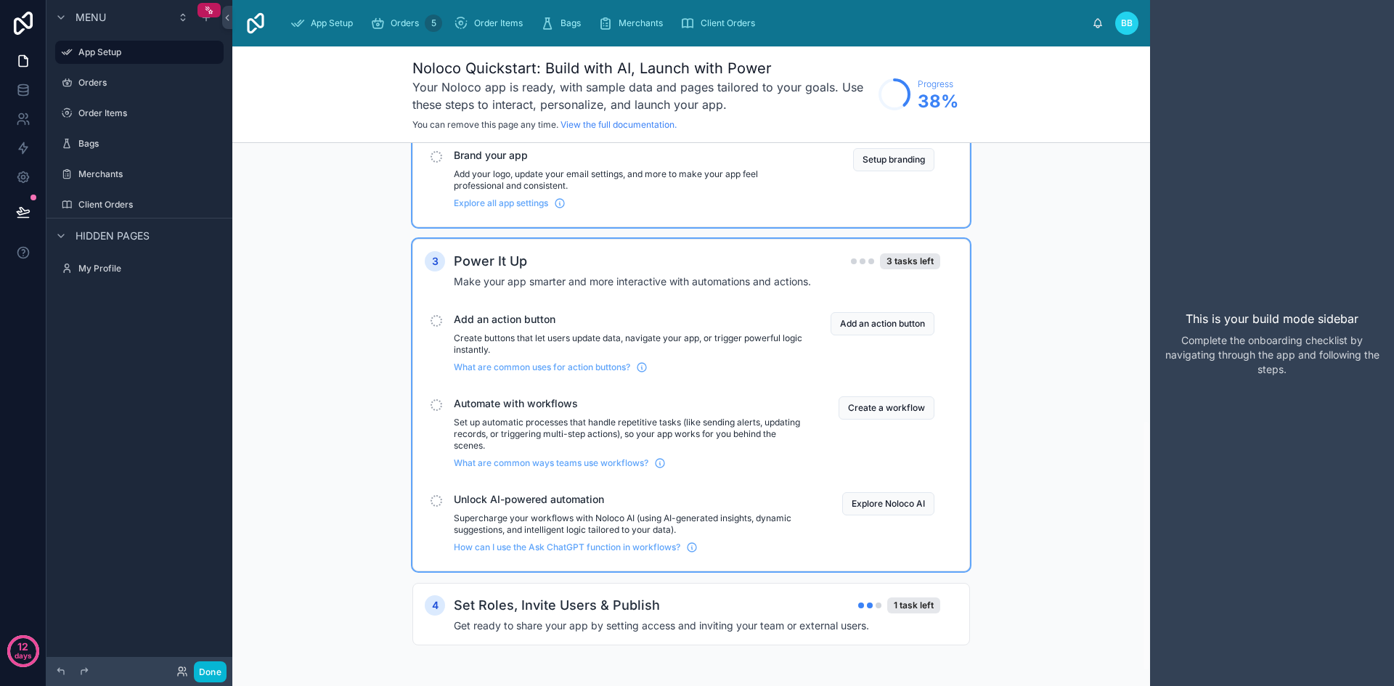
scroll to position [633, 0]
click at [528, 595] on h2 "Set Roles, Invite Users & Publish" at bounding box center [557, 605] width 206 height 20
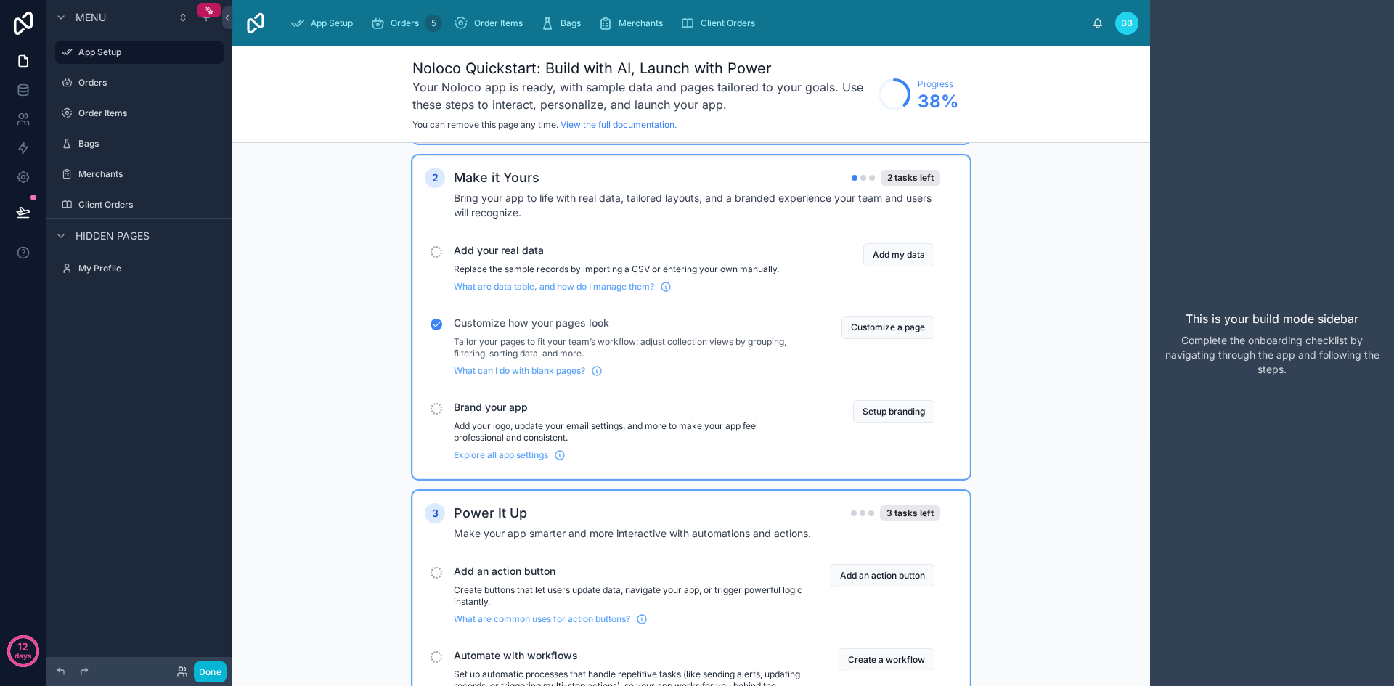
scroll to position [228, 0]
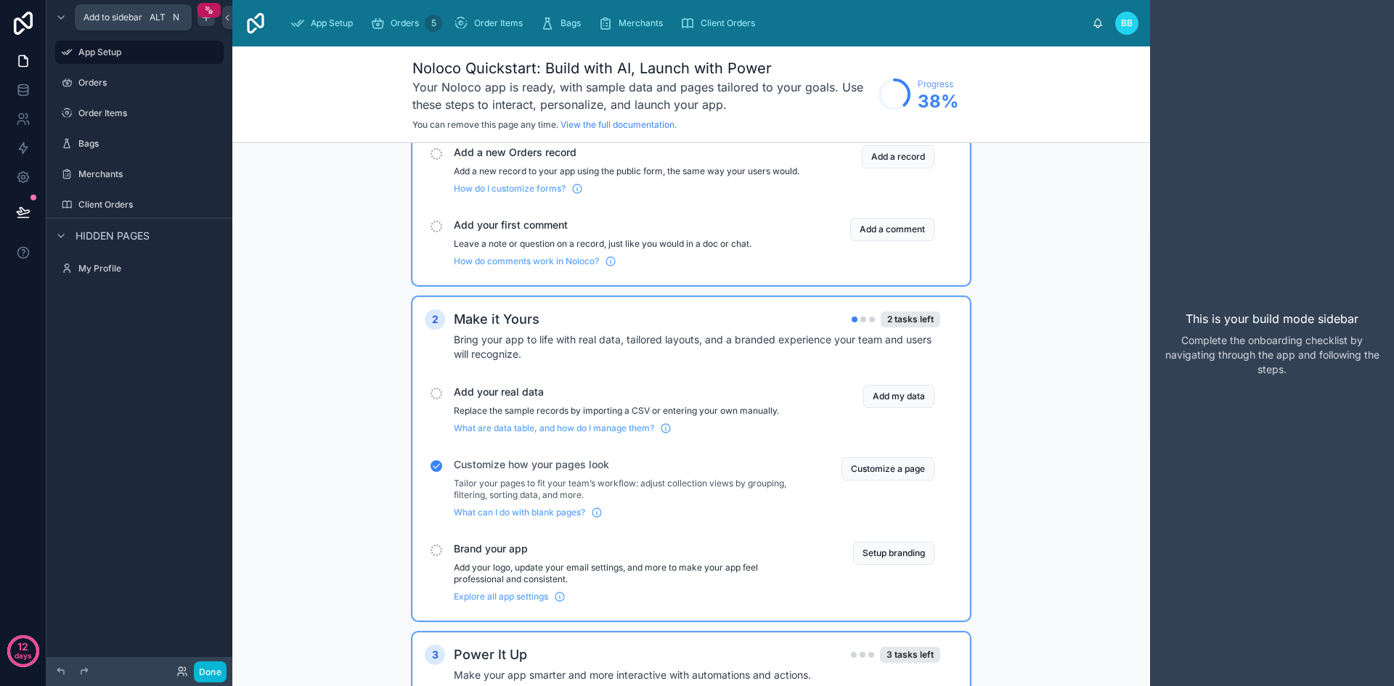
click at [205, 22] on icon "scrollable content" at bounding box center [206, 18] width 12 height 12
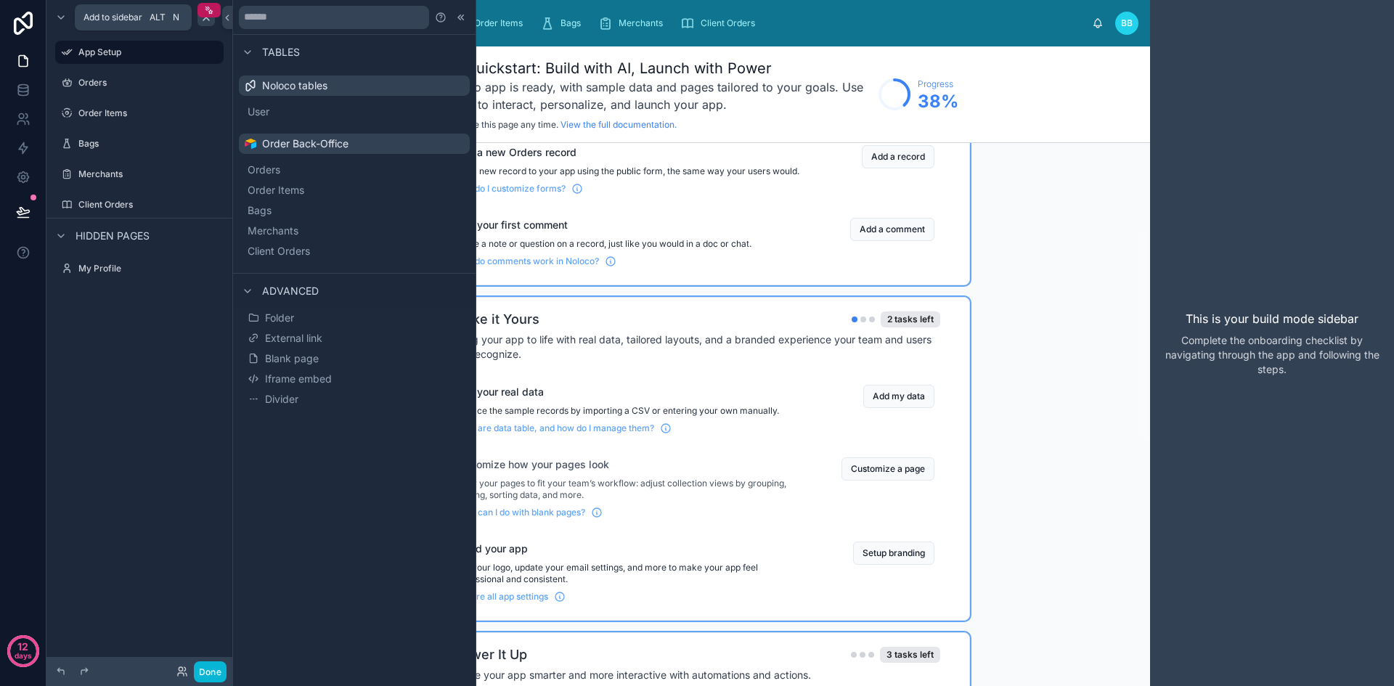
click at [205, 22] on icon "scrollable content" at bounding box center [206, 18] width 12 height 12
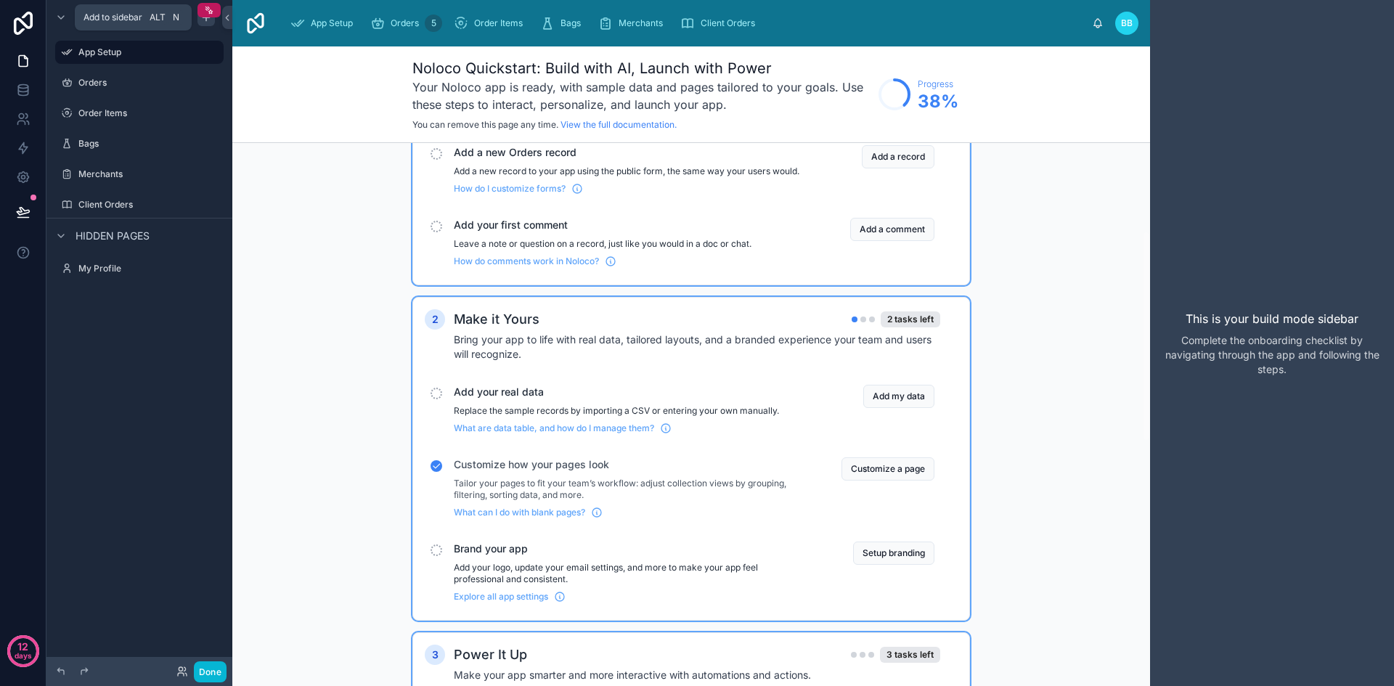
click at [205, 22] on icon "scrollable content" at bounding box center [206, 18] width 12 height 12
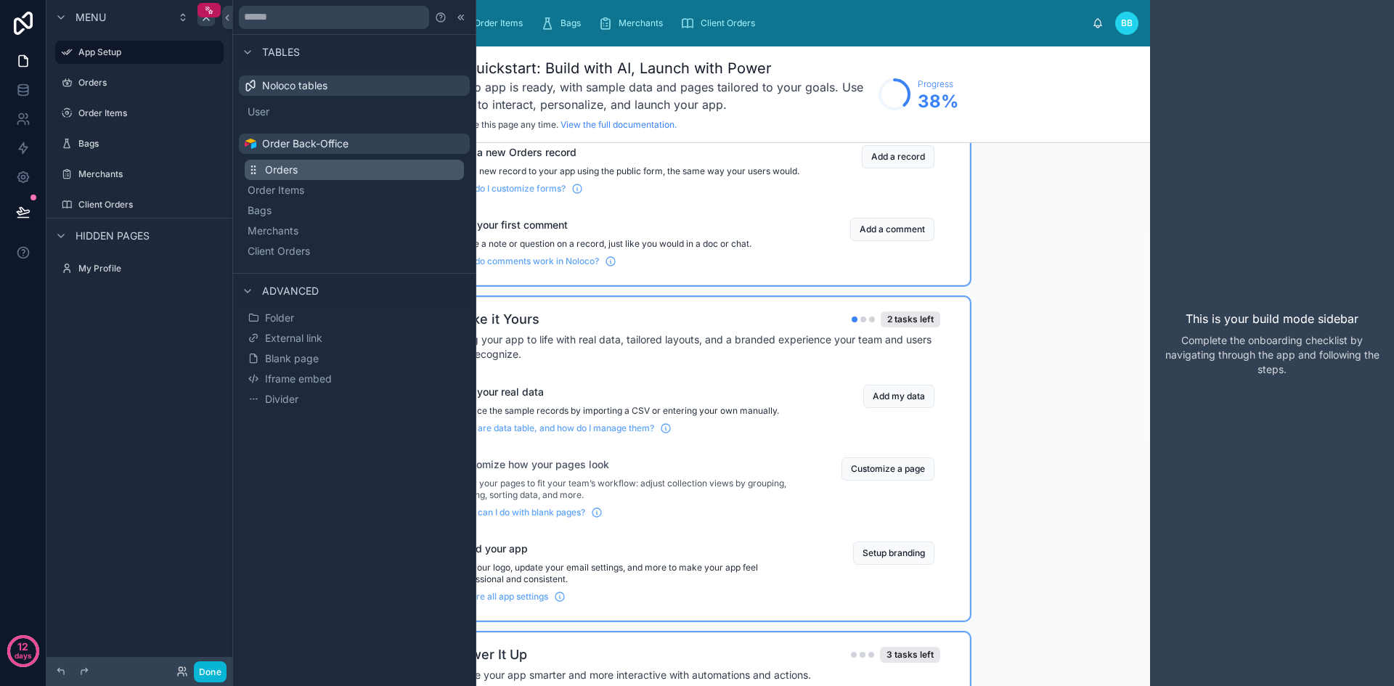
click at [282, 175] on span "Orders" at bounding box center [281, 170] width 33 height 15
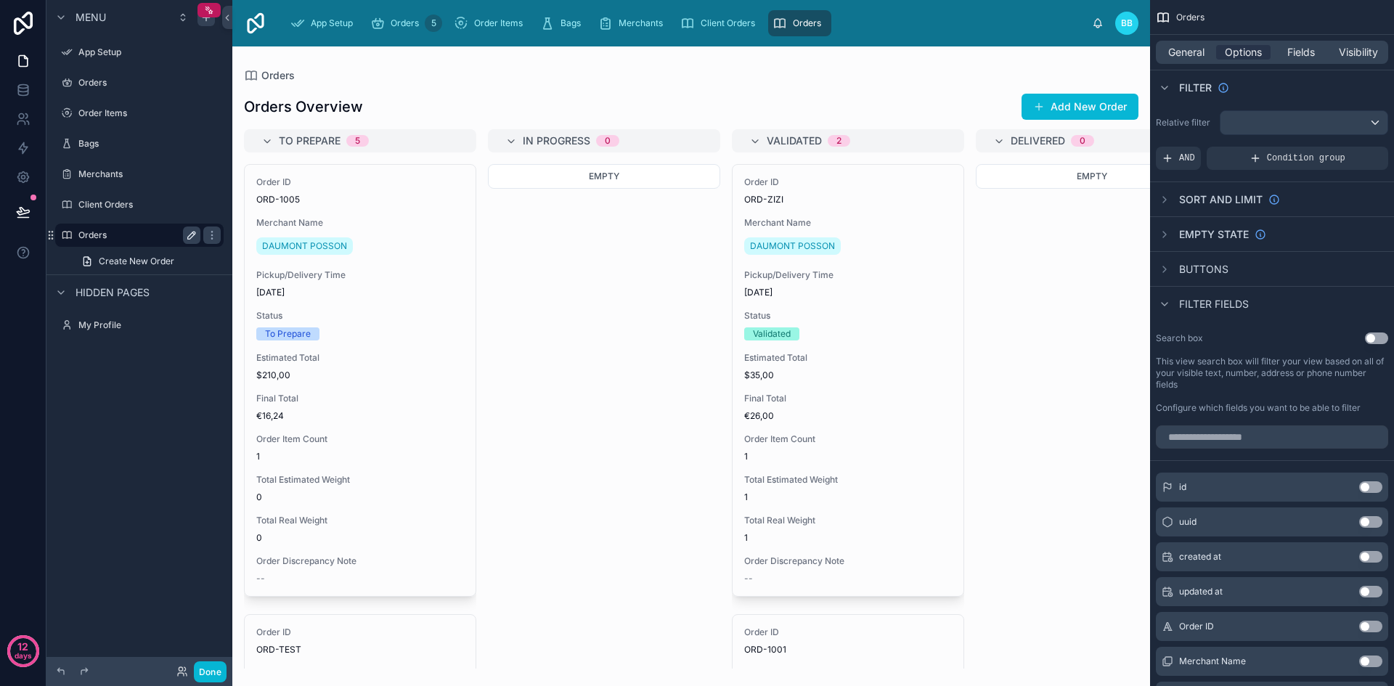
click at [189, 236] on icon "scrollable content" at bounding box center [191, 235] width 7 height 7
click at [147, 237] on input "******" at bounding box center [127, 235] width 99 height 17
type input "**********"
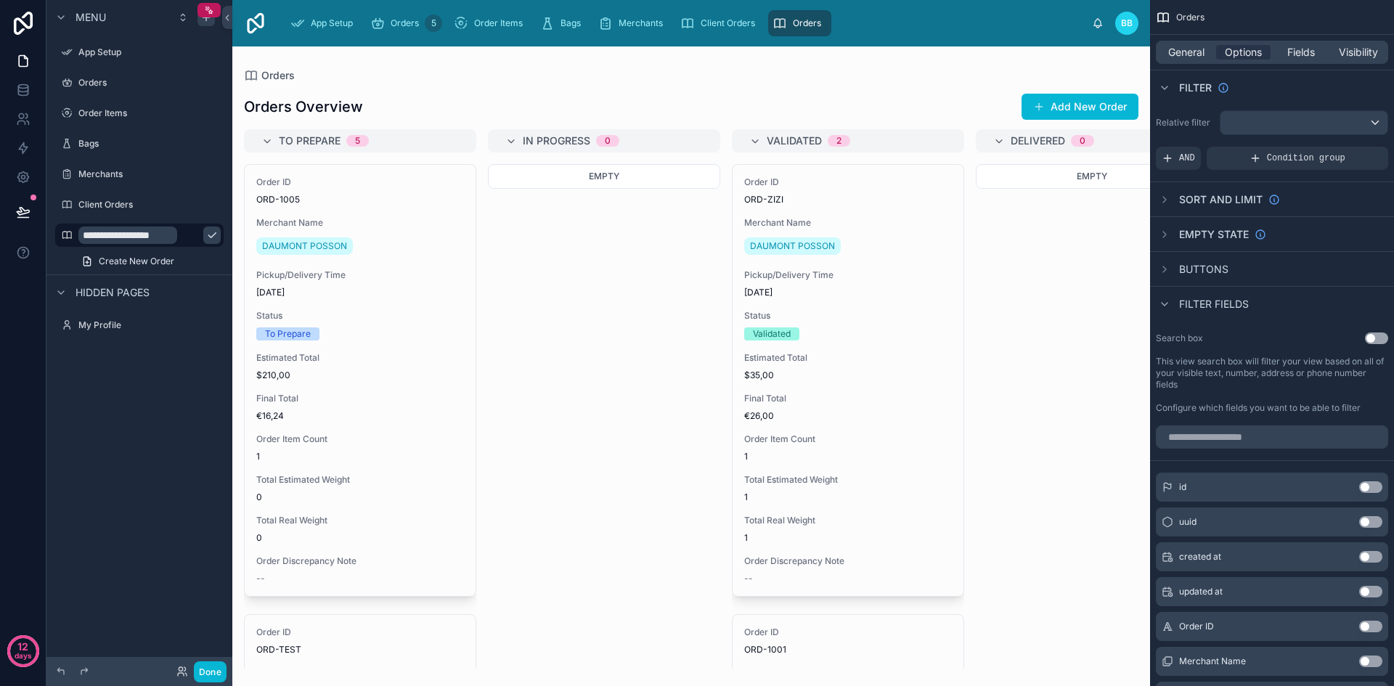
scroll to position [0, 0]
click at [206, 235] on icon "scrollable content" at bounding box center [212, 235] width 12 height 12
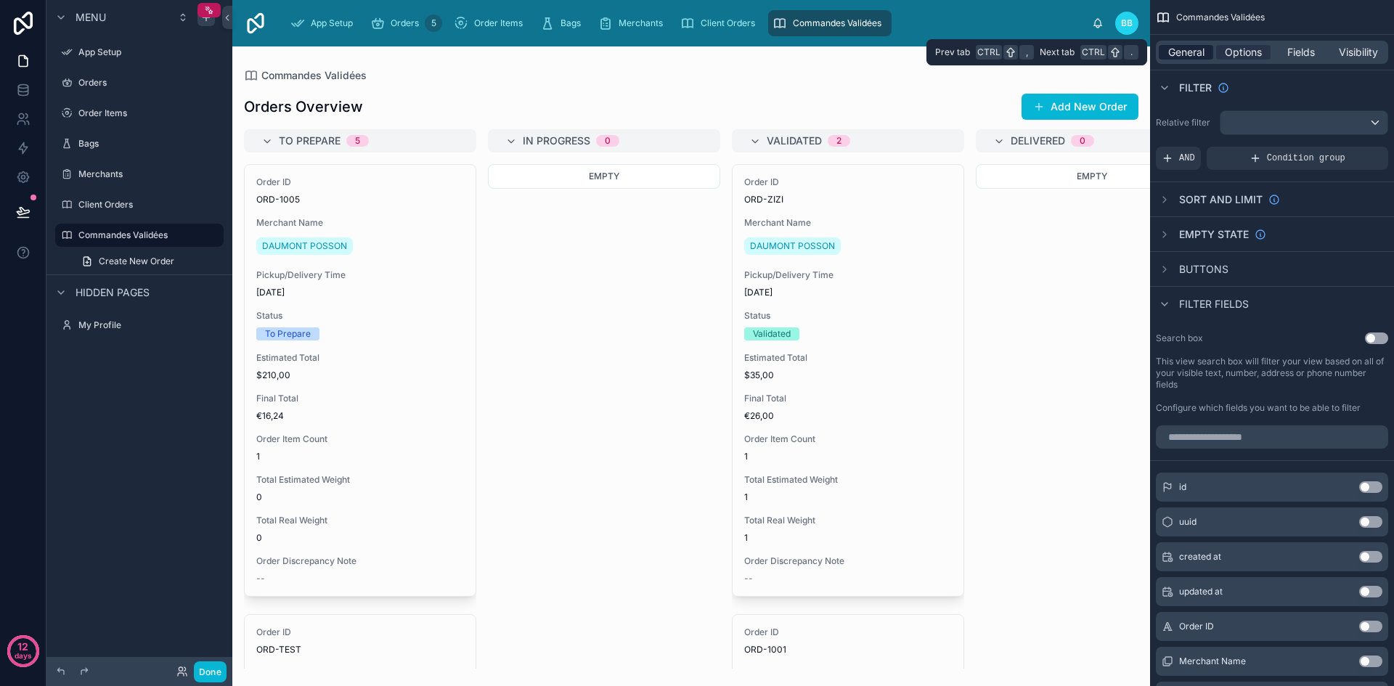
click at [1181, 57] on span "General" at bounding box center [1186, 52] width 36 height 15
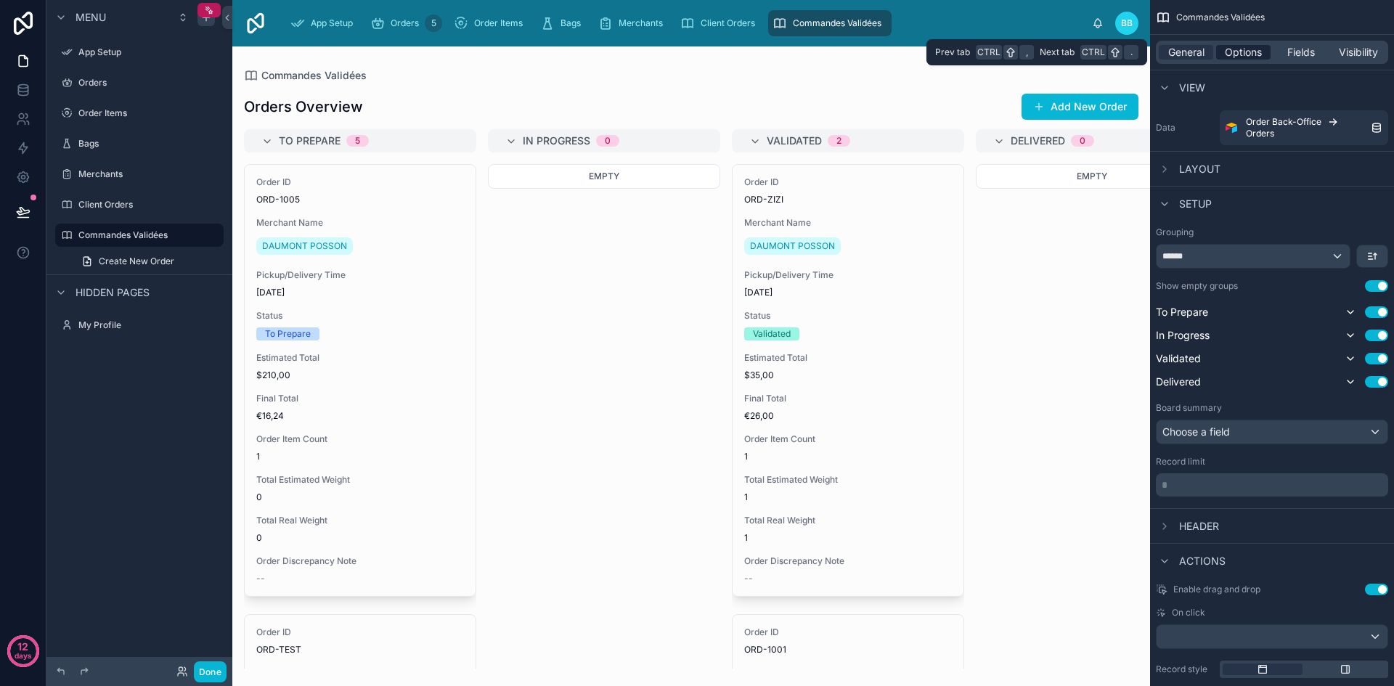
click at [1249, 50] on span "Options" at bounding box center [1243, 52] width 37 height 15
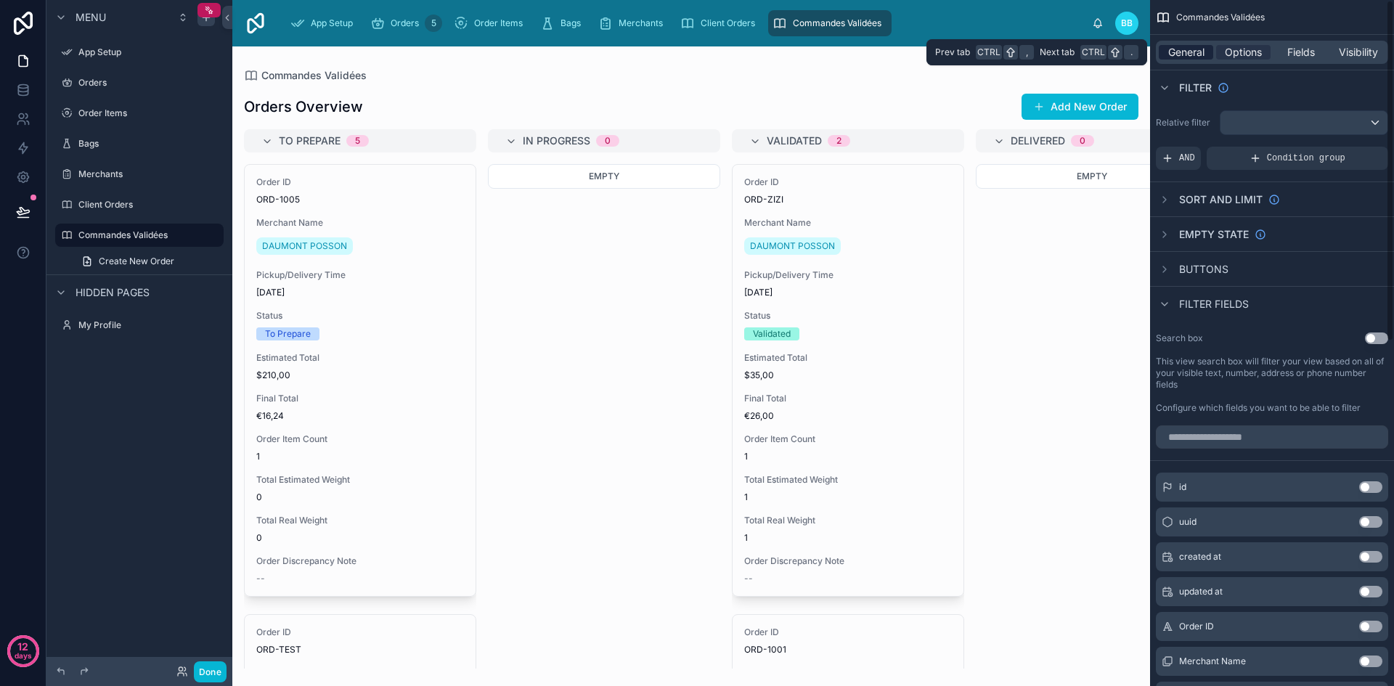
click at [1190, 49] on span "General" at bounding box center [1186, 52] width 36 height 15
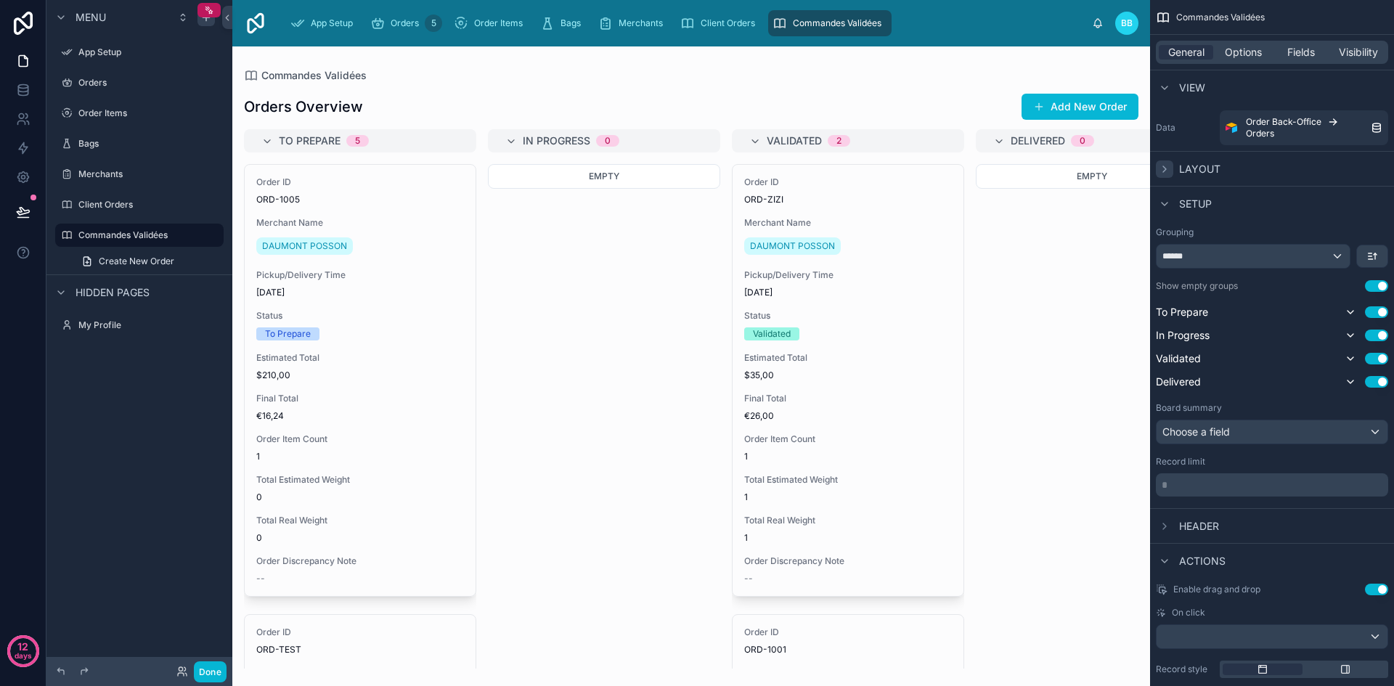
click at [1165, 168] on icon "scrollable content" at bounding box center [1164, 169] width 3 height 6
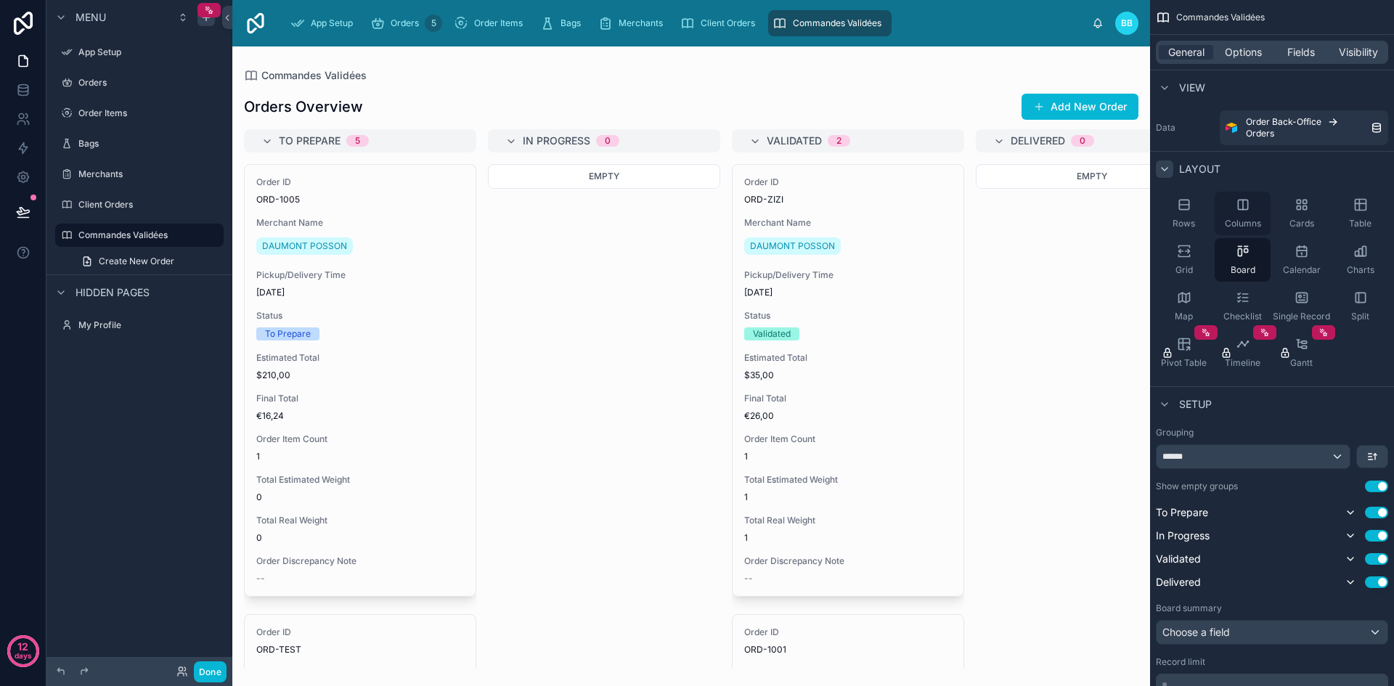
click at [1240, 199] on icon "scrollable content" at bounding box center [1243, 204] width 15 height 15
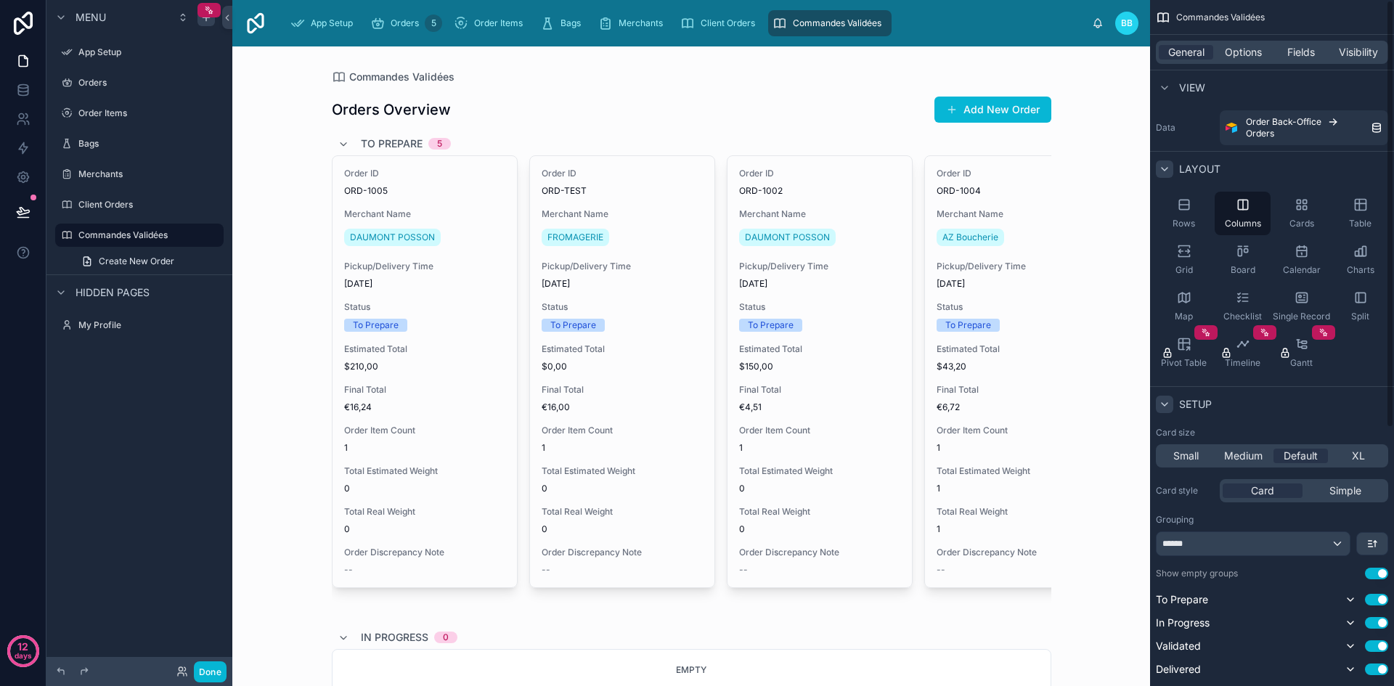
click at [1168, 399] on icon "scrollable content" at bounding box center [1165, 405] width 12 height 12
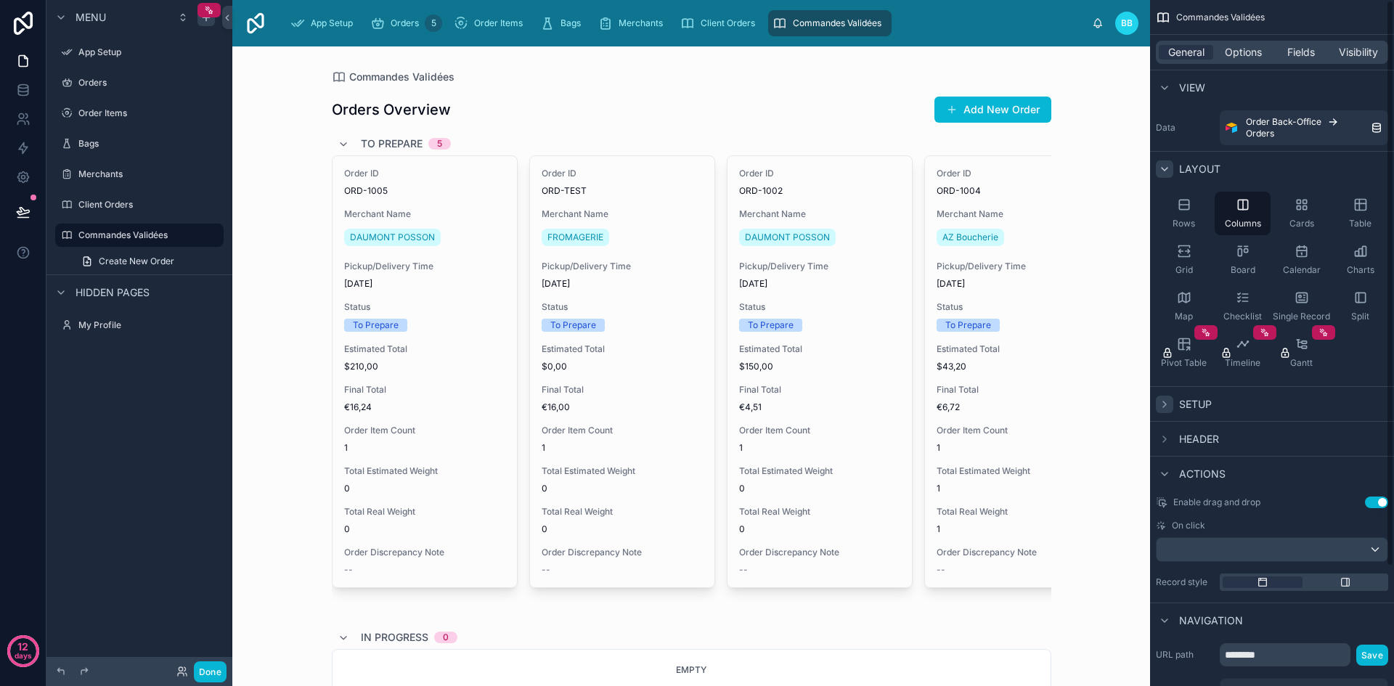
click at [1168, 399] on icon "scrollable content" at bounding box center [1165, 405] width 12 height 12
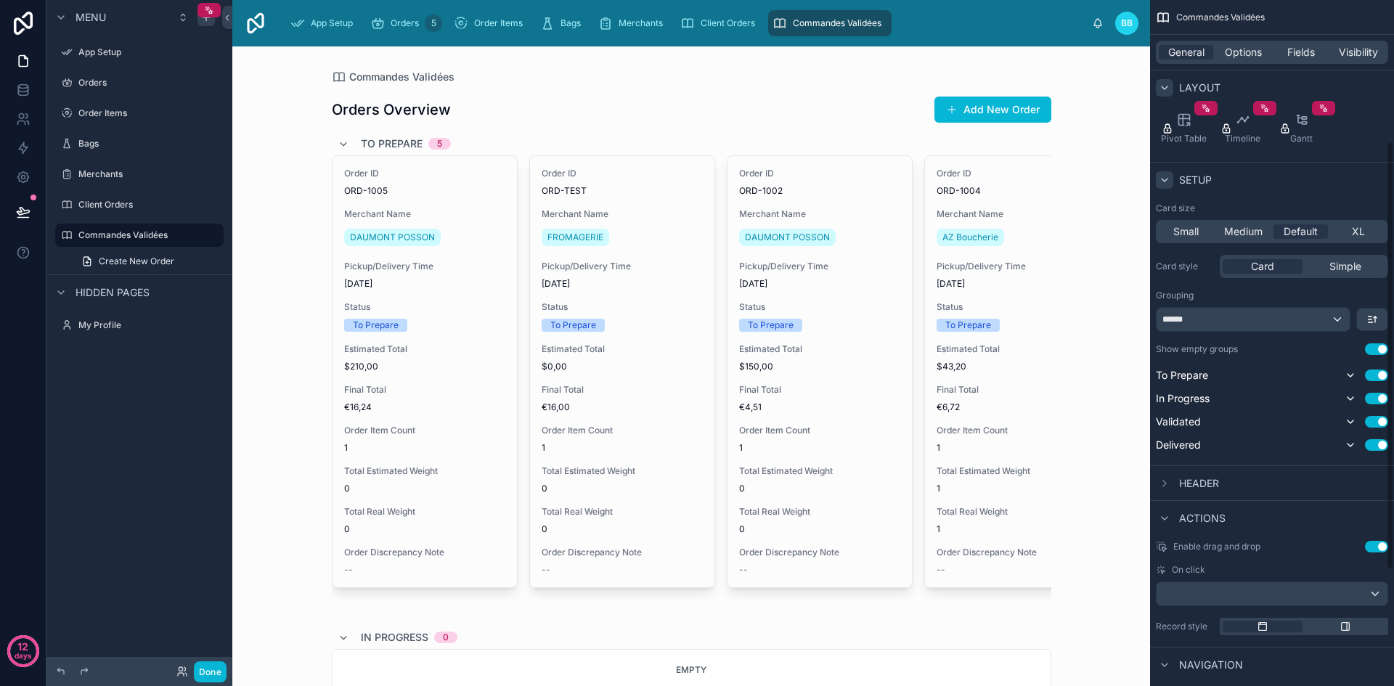
scroll to position [228, 0]
click at [1377, 366] on button "Use setting" at bounding box center [1376, 372] width 23 height 12
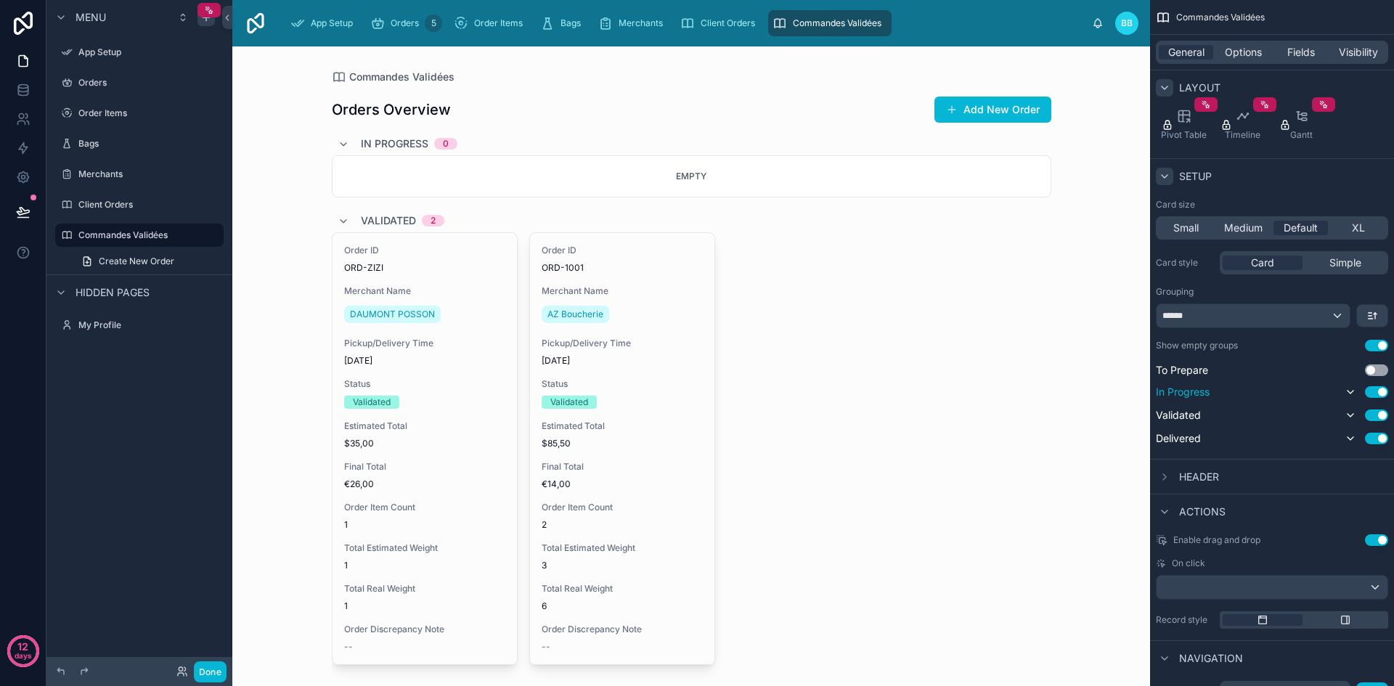
click at [1377, 389] on button "Use setting" at bounding box center [1376, 392] width 23 height 12
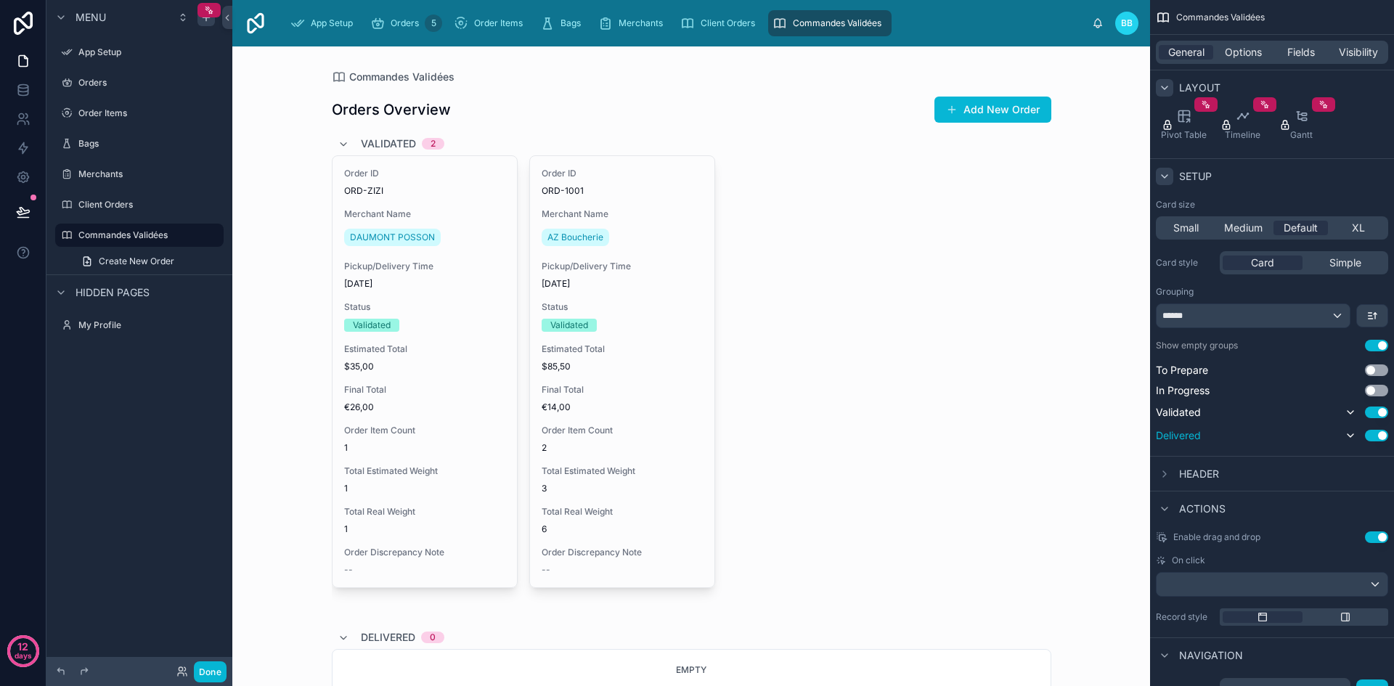
click at [1379, 430] on button "Use setting" at bounding box center [1376, 436] width 23 height 12
click at [1379, 415] on button "Use setting" at bounding box center [1376, 413] width 23 height 12
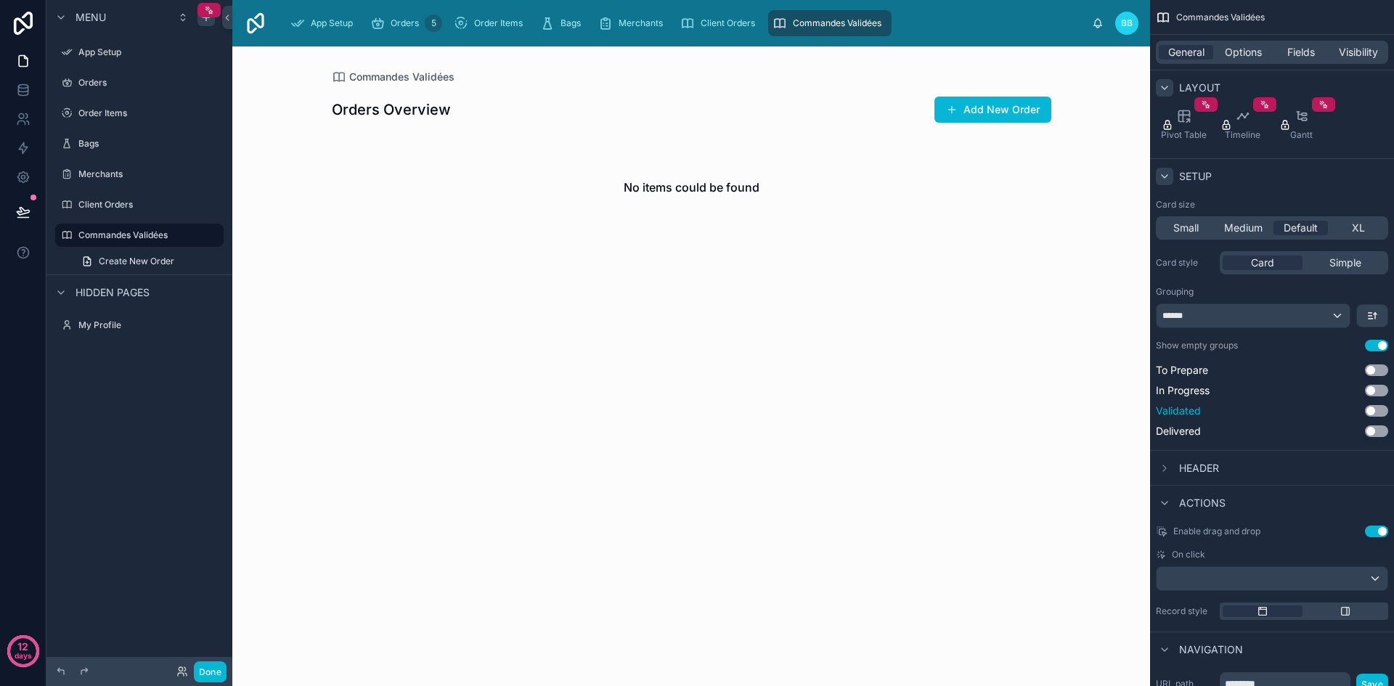
click at [1375, 409] on button "Use setting" at bounding box center [1376, 411] width 23 height 12
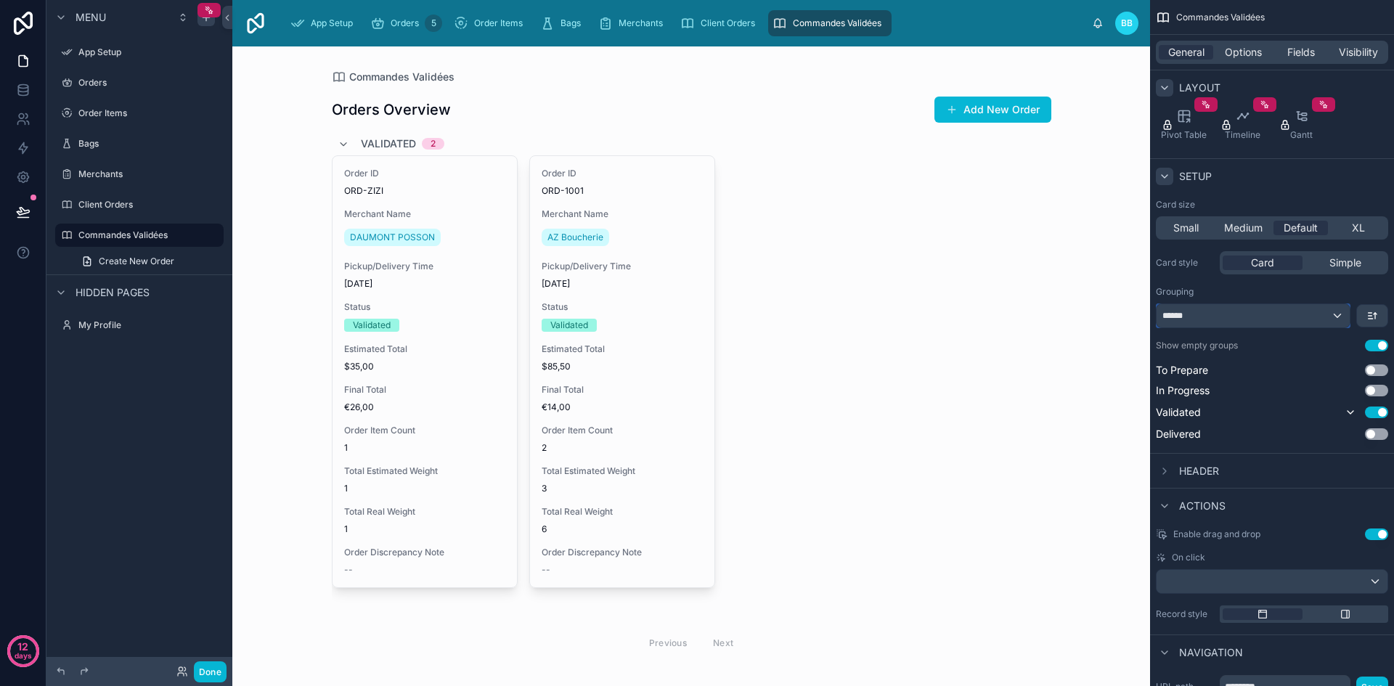
click at [1295, 322] on div "******" at bounding box center [1253, 315] width 193 height 23
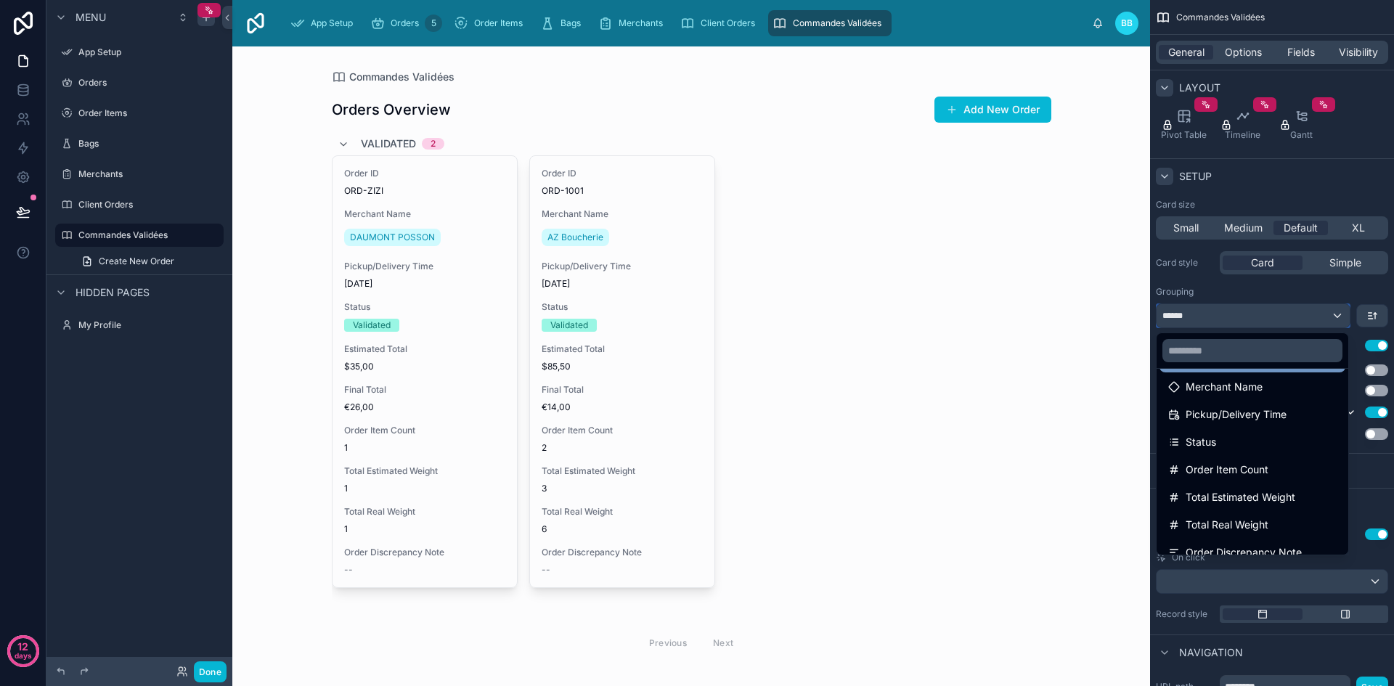
scroll to position [119, 0]
click at [1246, 411] on span "Pickup/Delivery Time" at bounding box center [1236, 412] width 101 height 17
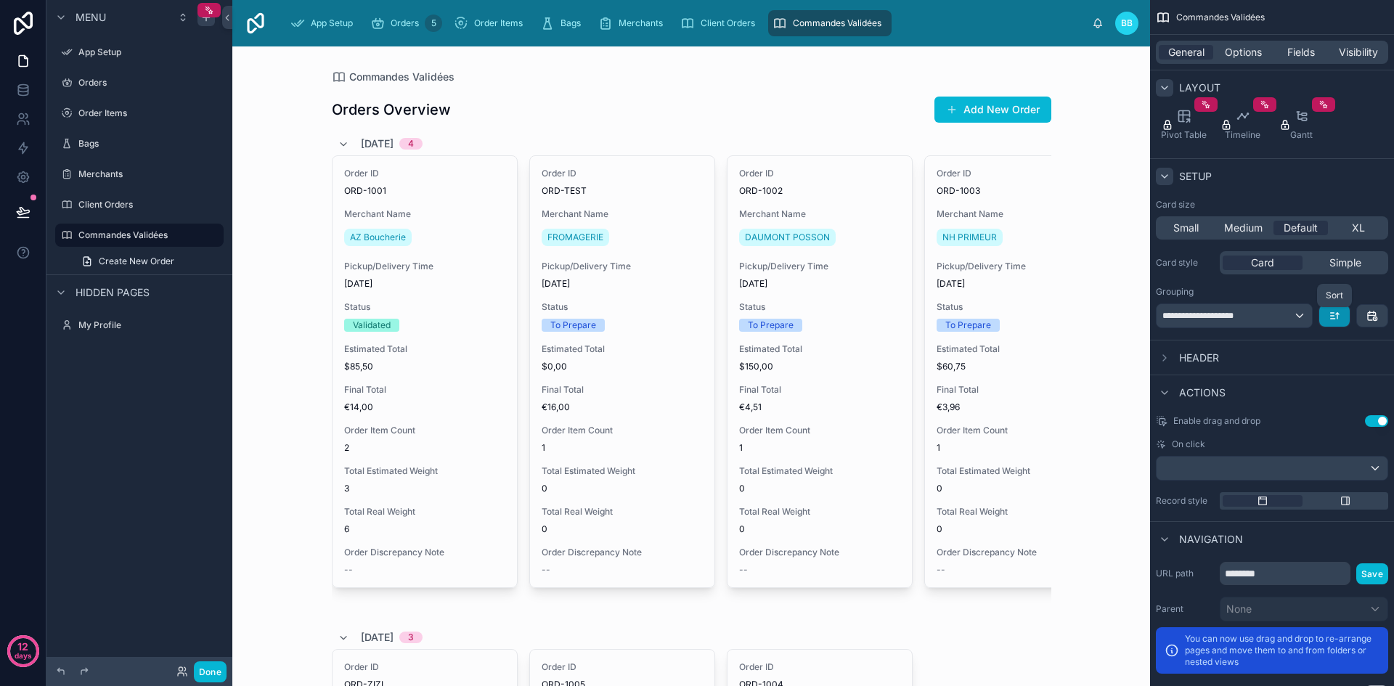
click at [1331, 312] on icon "scrollable content" at bounding box center [1335, 316] width 12 height 12
click at [1331, 312] on div "scrollable content" at bounding box center [697, 343] width 1394 height 686
click at [1331, 312] on icon "scrollable content" at bounding box center [1335, 316] width 12 height 12
click at [1303, 373] on span "Newest -> Oldest" at bounding box center [1294, 375] width 83 height 17
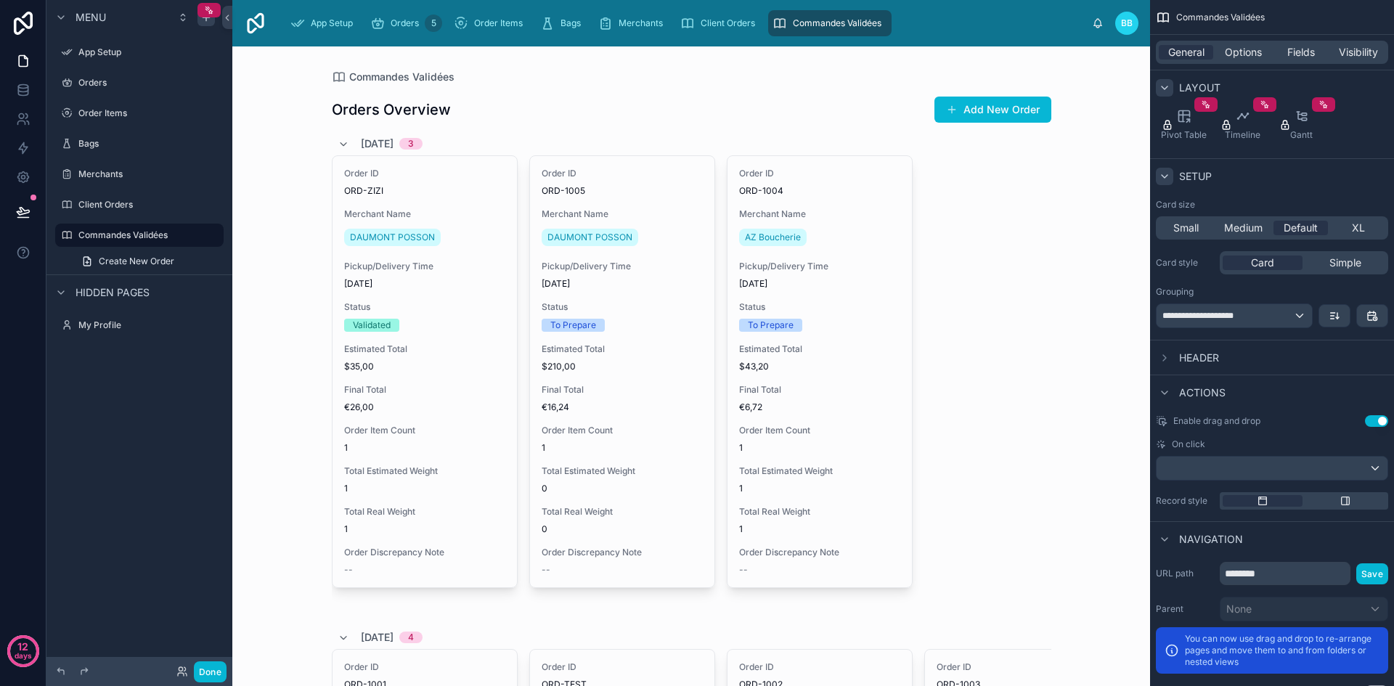
click at [1191, 359] on span "Header" at bounding box center [1199, 358] width 40 height 15
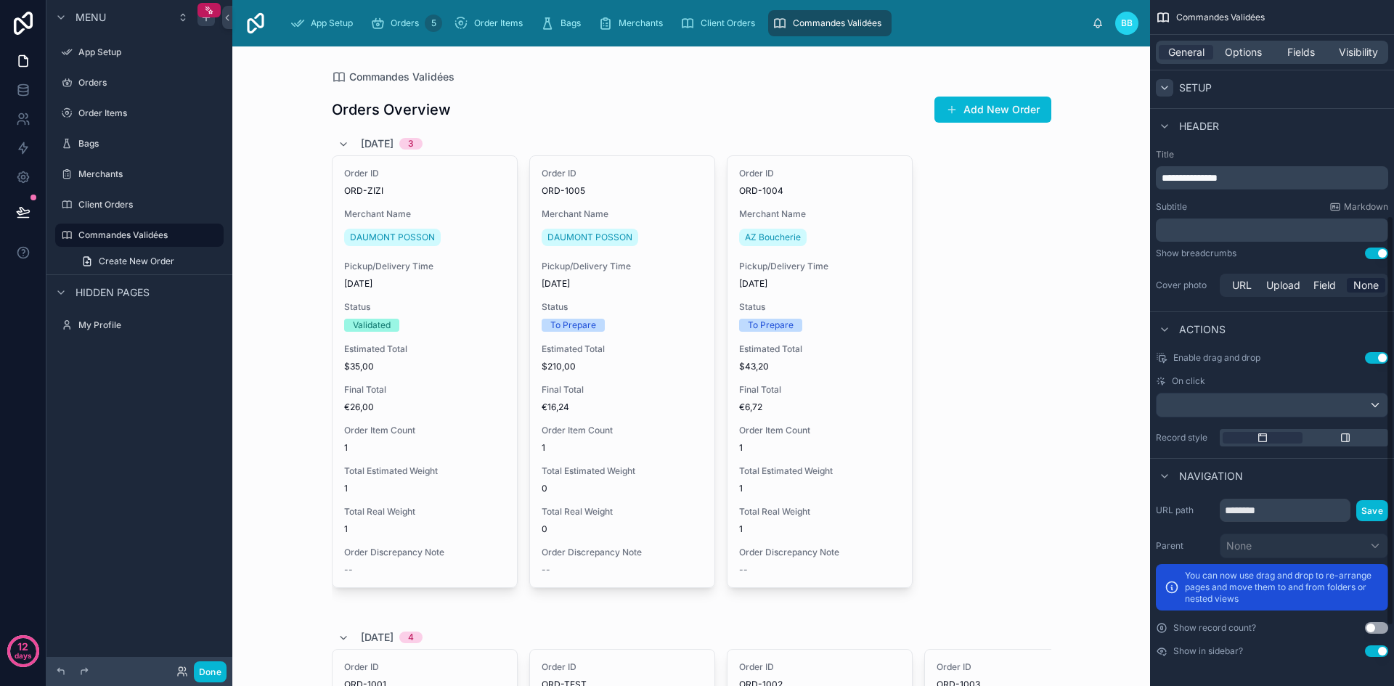
scroll to position [0, 0]
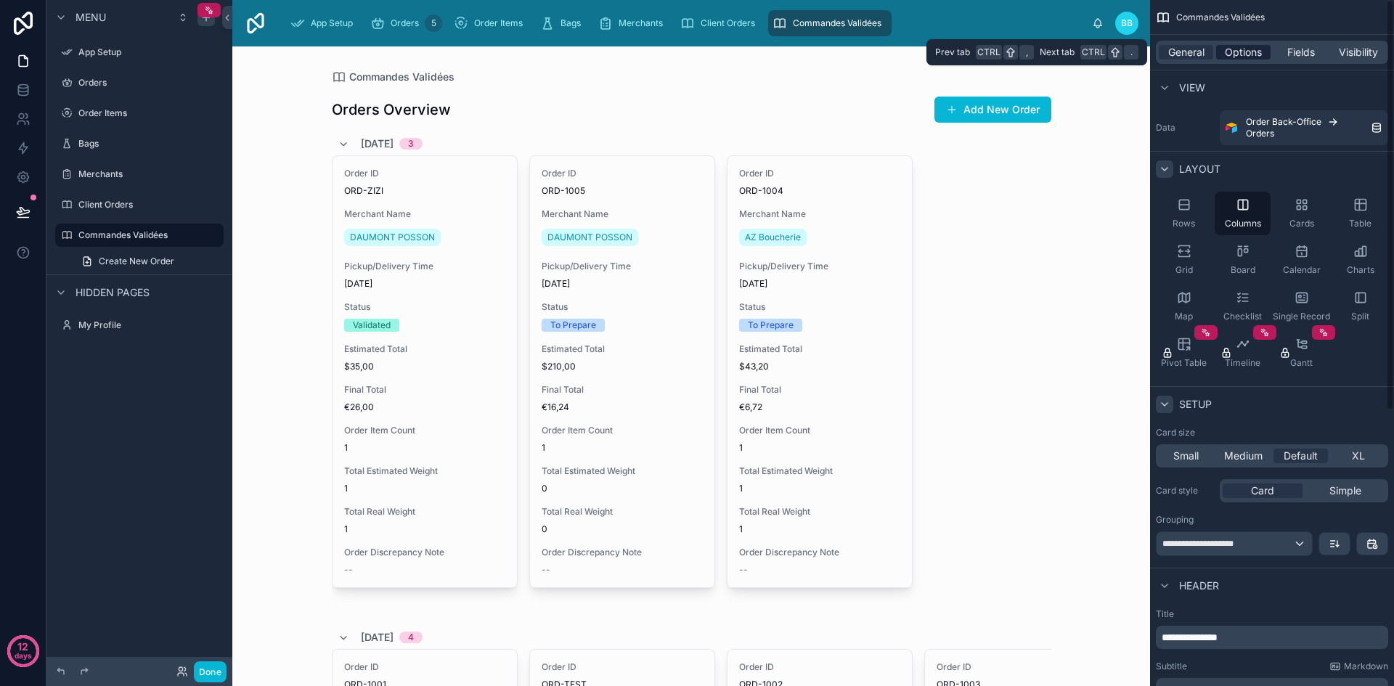
click at [1241, 47] on span "Options" at bounding box center [1243, 52] width 37 height 15
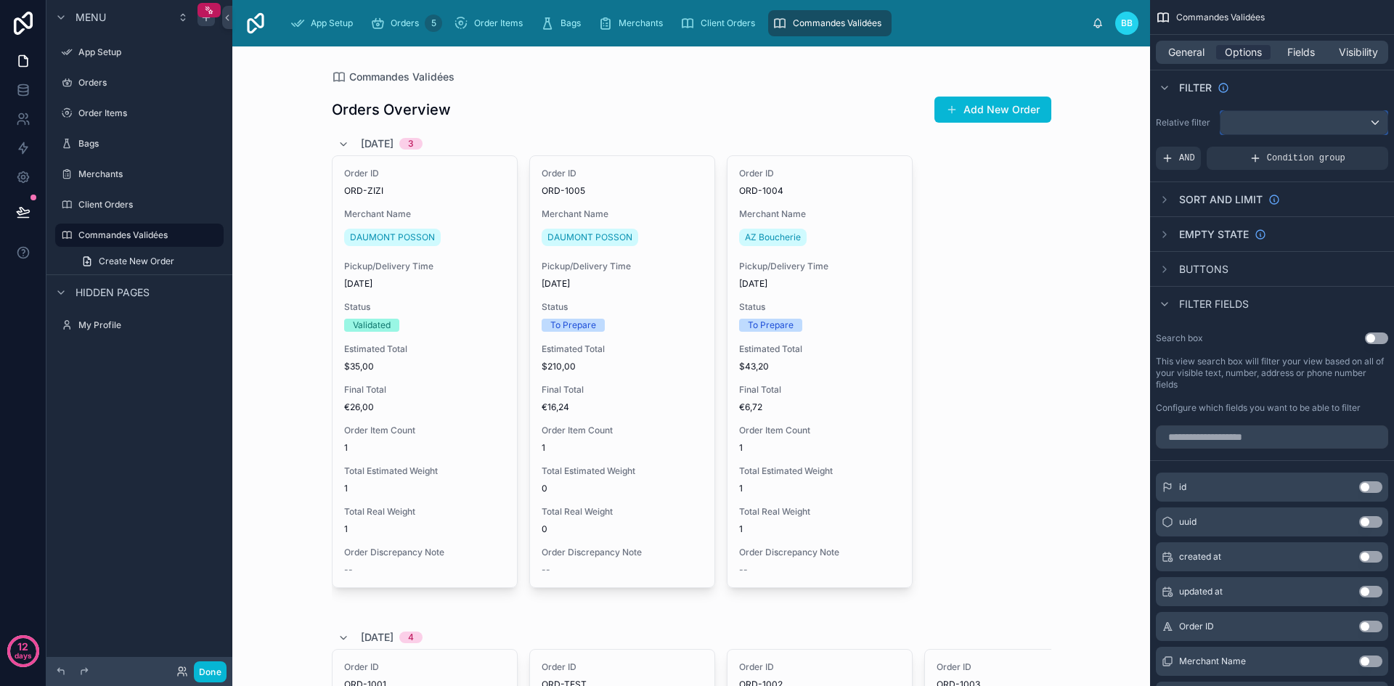
click at [1263, 115] on div "scrollable content" at bounding box center [1304, 122] width 167 height 23
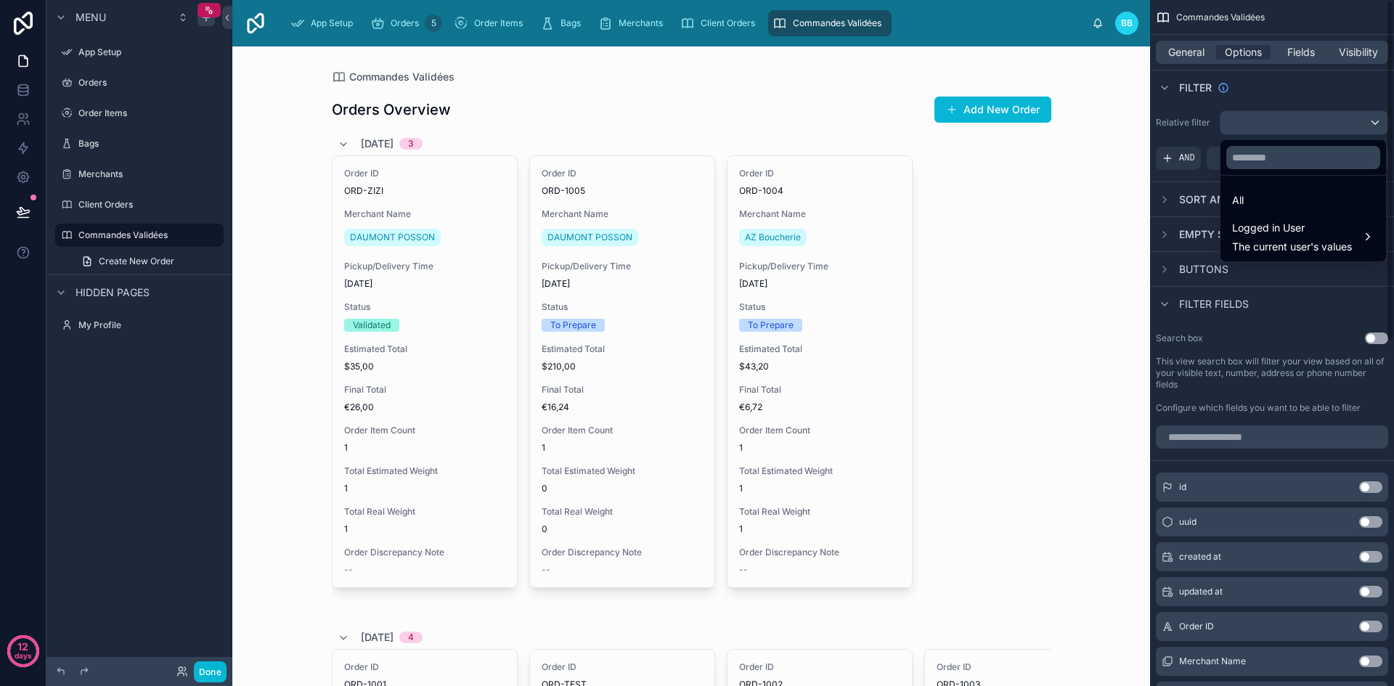
click at [1243, 96] on div "scrollable content" at bounding box center [697, 343] width 1394 height 686
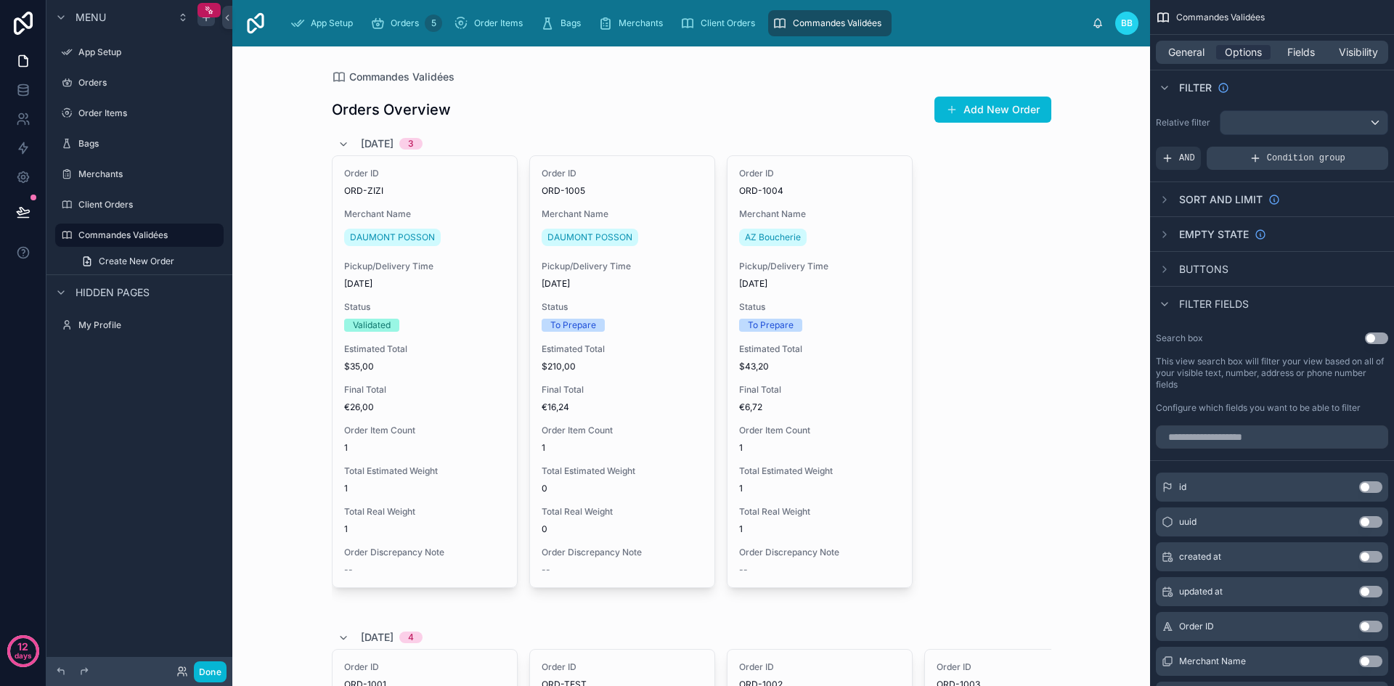
click at [1254, 162] on icon "scrollable content" at bounding box center [1256, 158] width 12 height 12
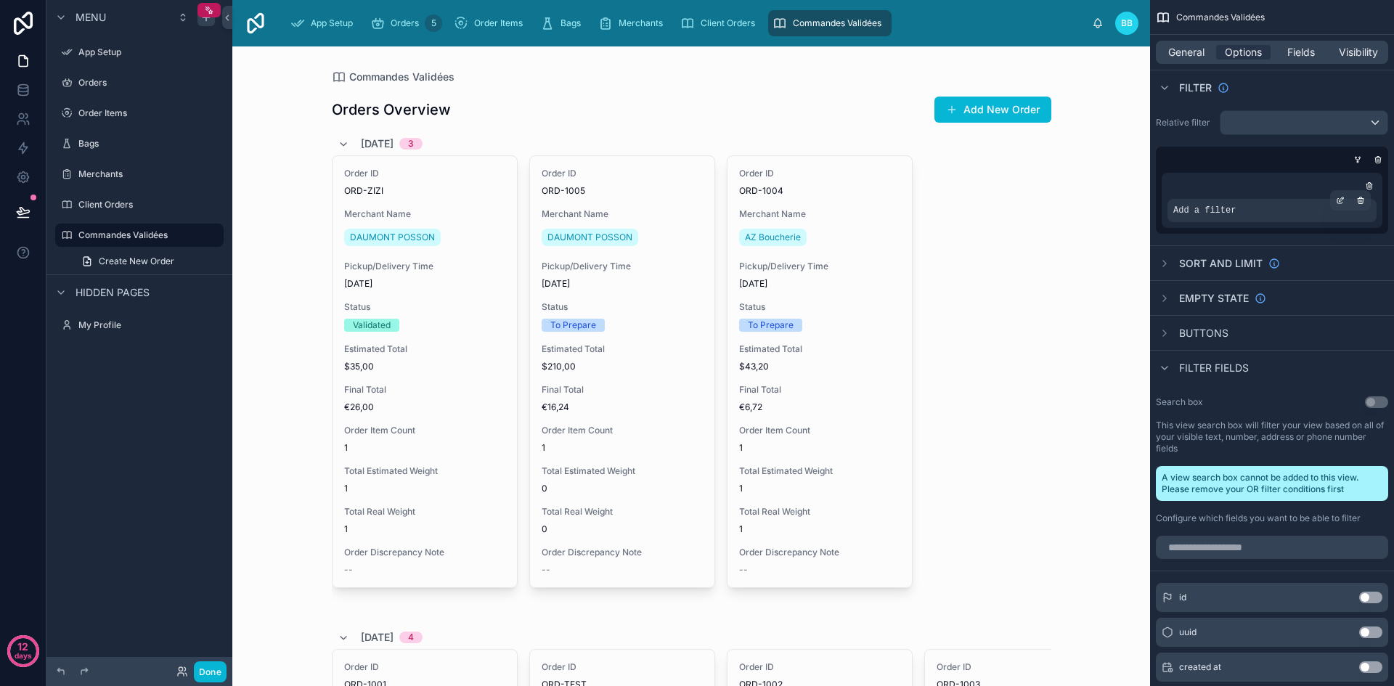
click at [1251, 208] on div "Add a filter" at bounding box center [1272, 210] width 209 height 23
click at [1335, 201] on div "scrollable content" at bounding box center [1340, 200] width 20 height 20
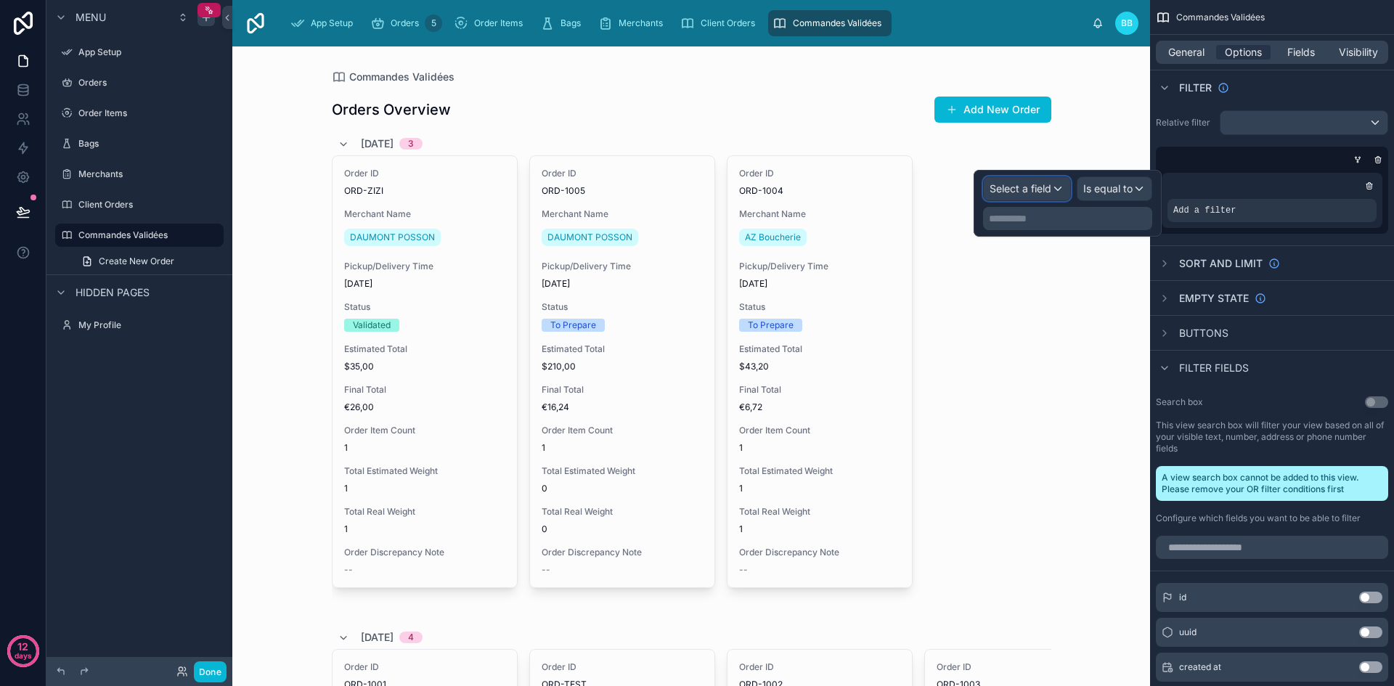
click at [1035, 192] on span "Select a field" at bounding box center [1021, 188] width 62 height 12
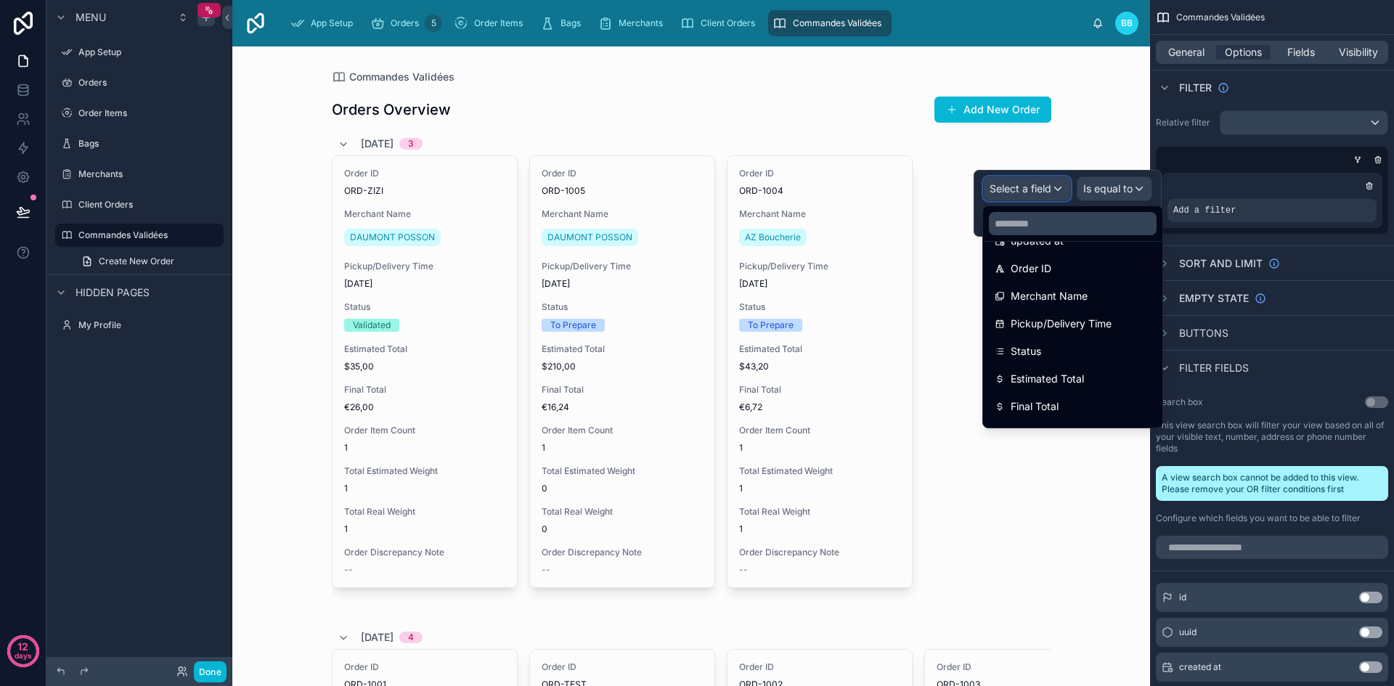
scroll to position [129, 0]
click at [1050, 328] on div "Status" at bounding box center [1073, 330] width 156 height 17
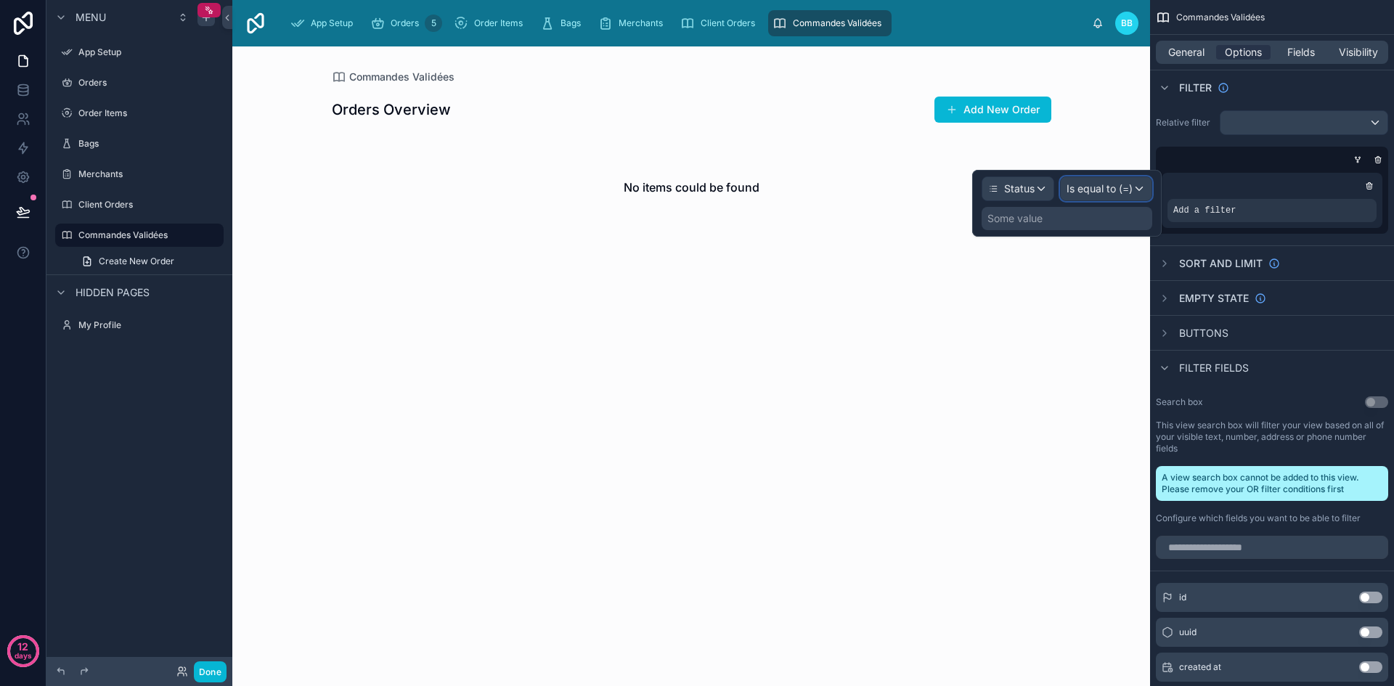
click at [1106, 192] on span "Is equal to (=)" at bounding box center [1100, 189] width 66 height 15
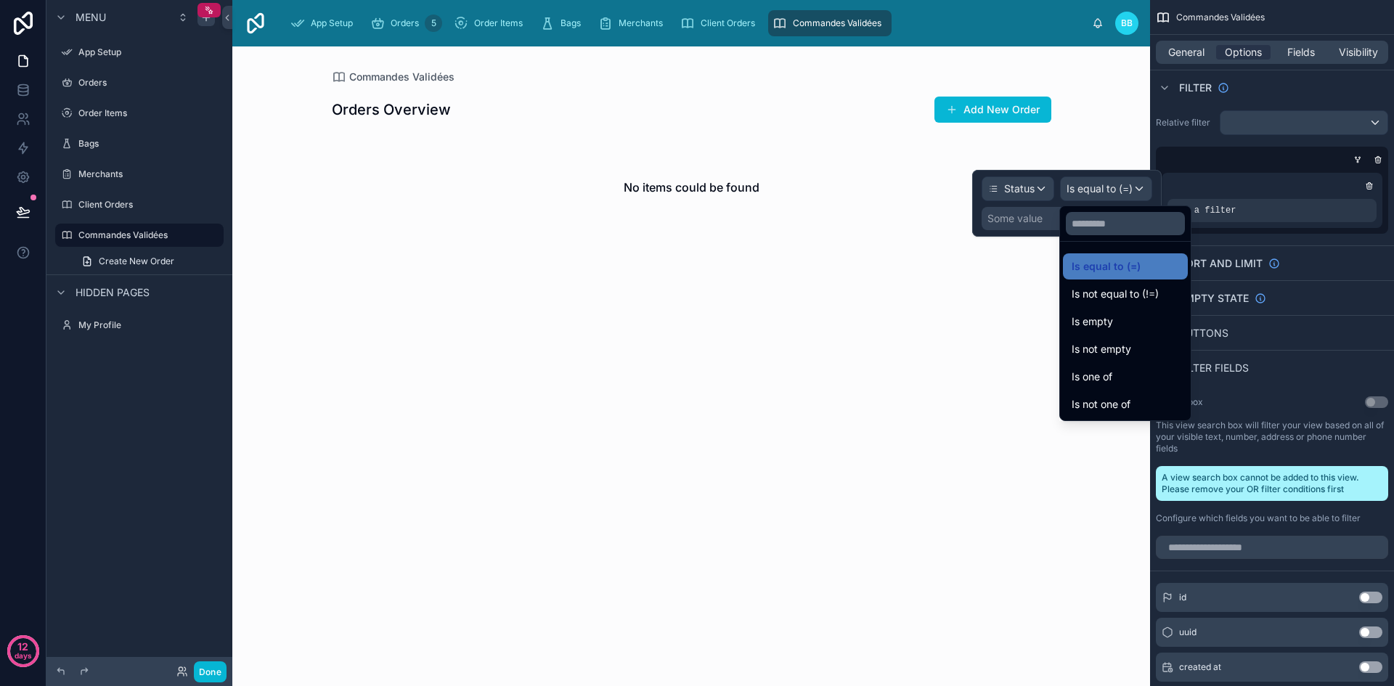
click at [1023, 227] on div at bounding box center [1067, 203] width 190 height 67
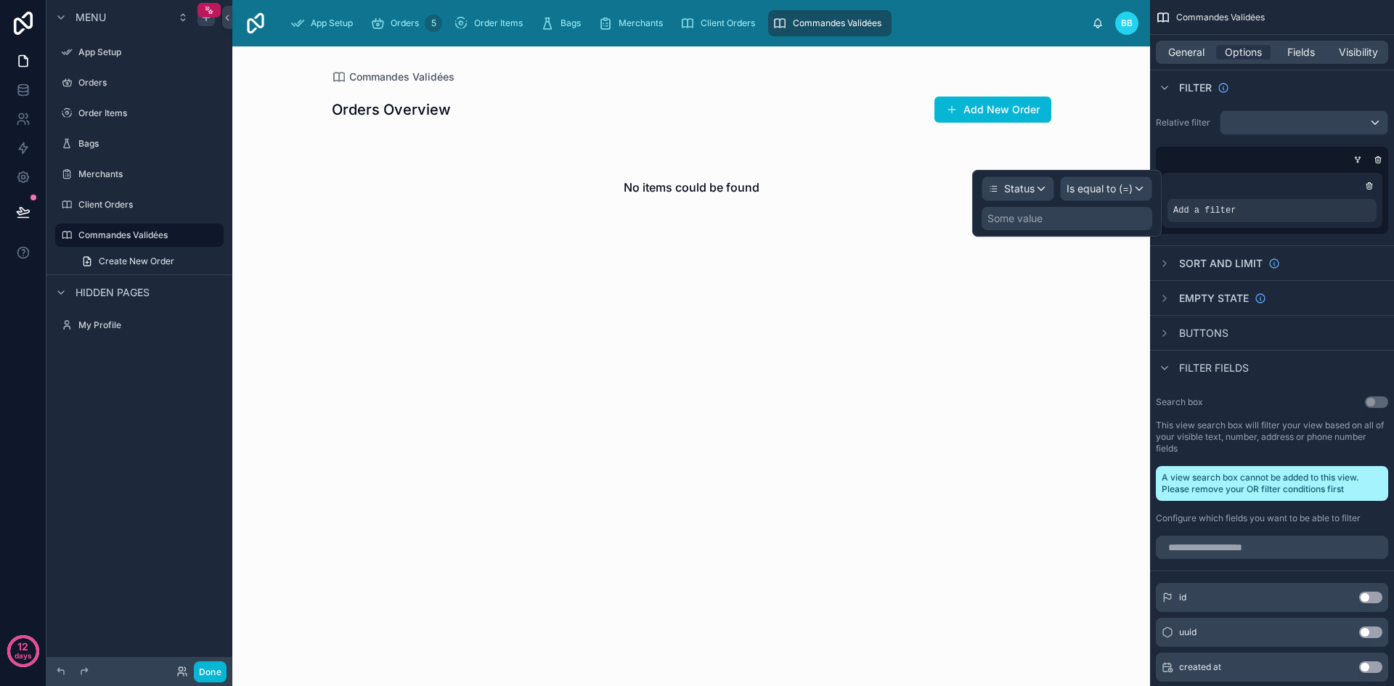
click at [1023, 227] on div "Some value" at bounding box center [1067, 218] width 171 height 23
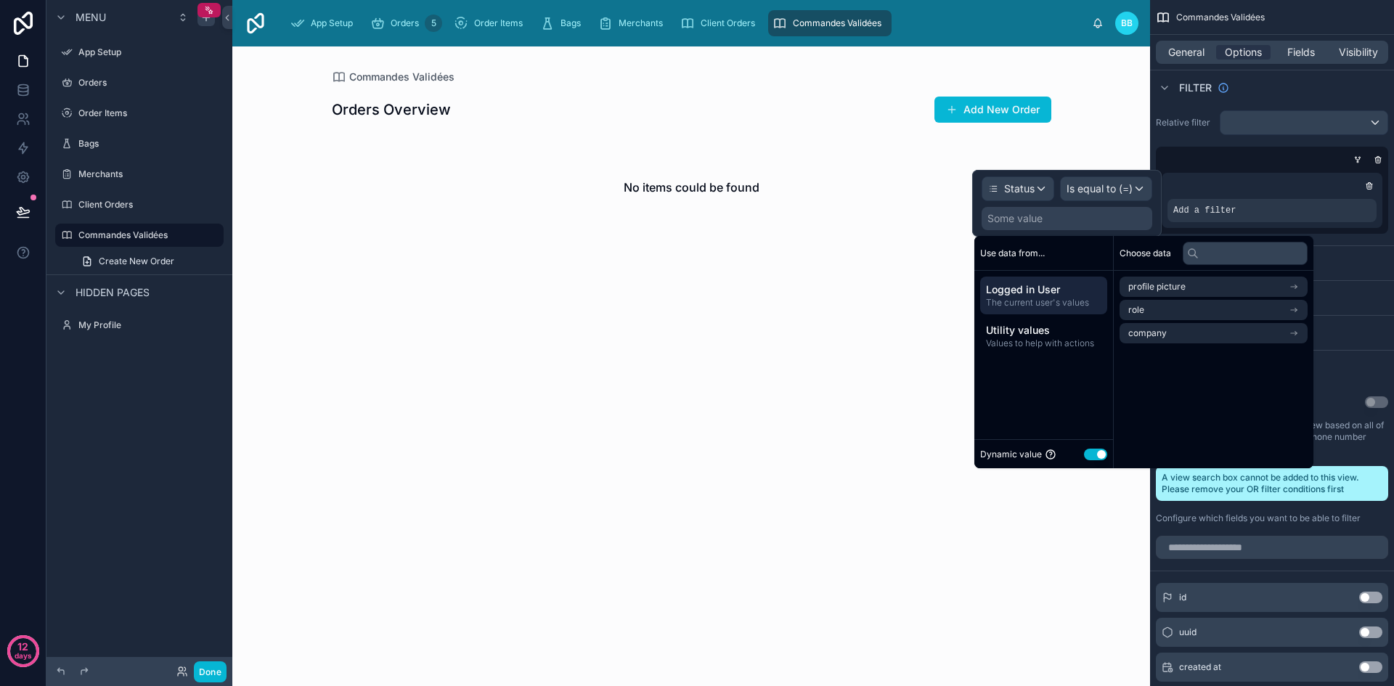
click at [1096, 454] on button "Use setting" at bounding box center [1095, 455] width 23 height 12
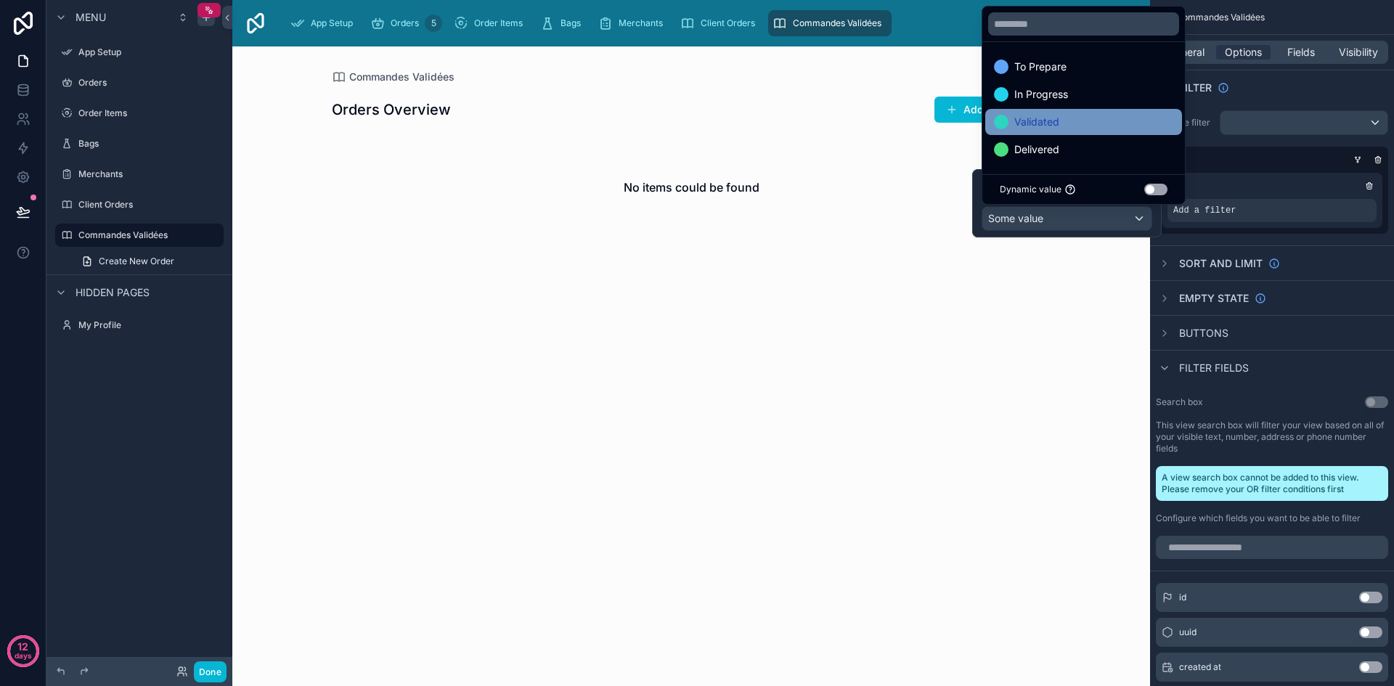
click at [1023, 126] on span "Validated" at bounding box center [1036, 121] width 45 height 17
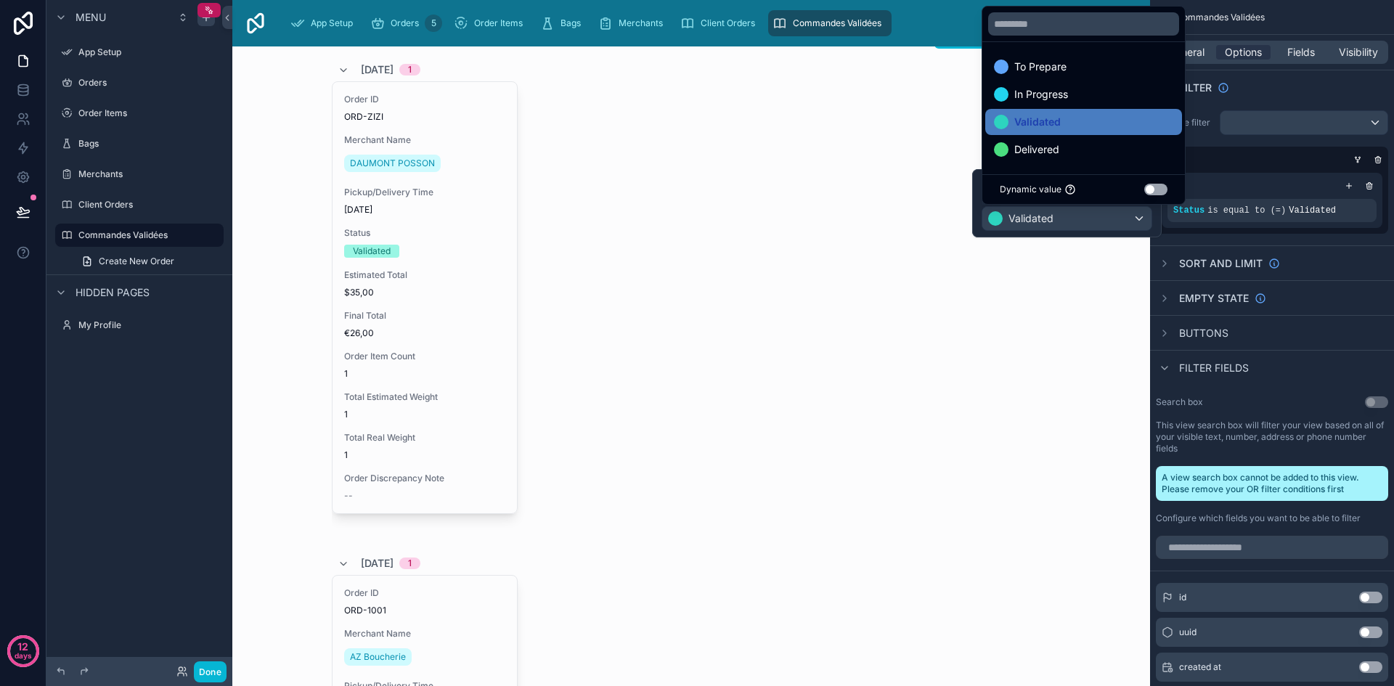
scroll to position [0, 0]
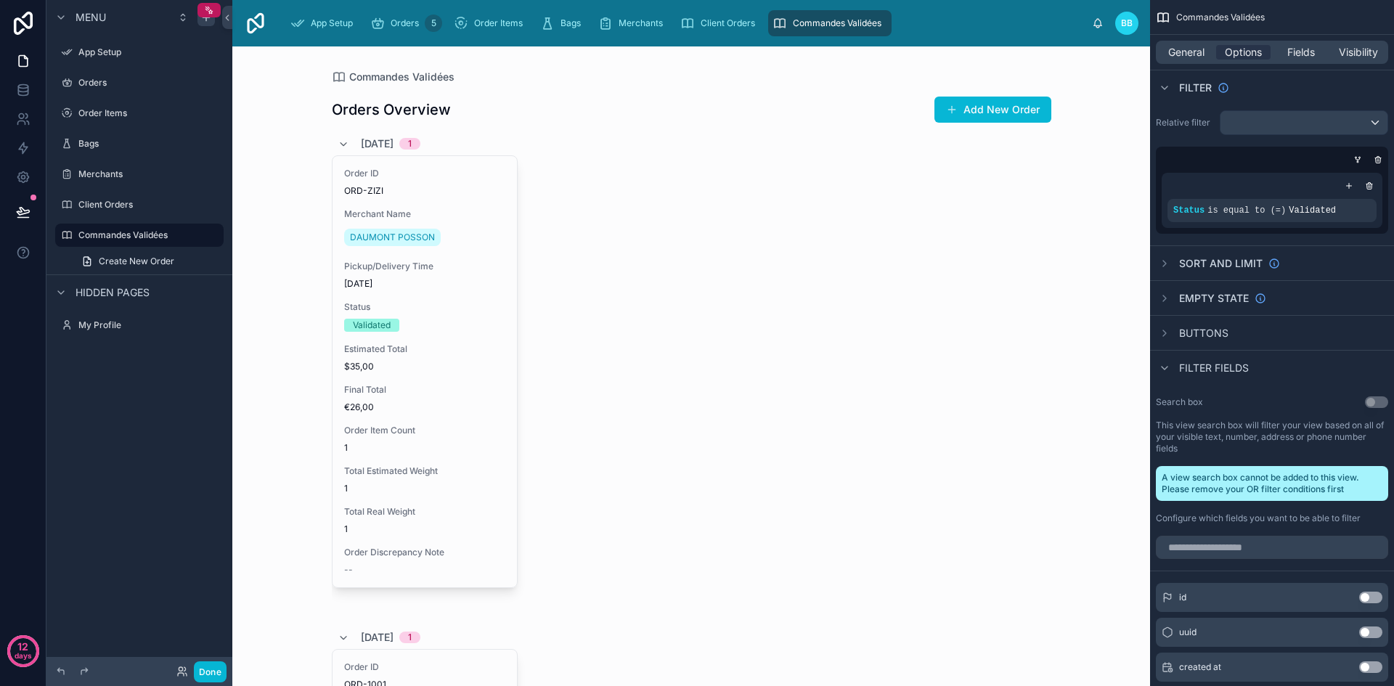
click at [1043, 302] on div at bounding box center [691, 623] width 743 height 1154
click at [1305, 55] on span "Fields" at bounding box center [1301, 52] width 28 height 15
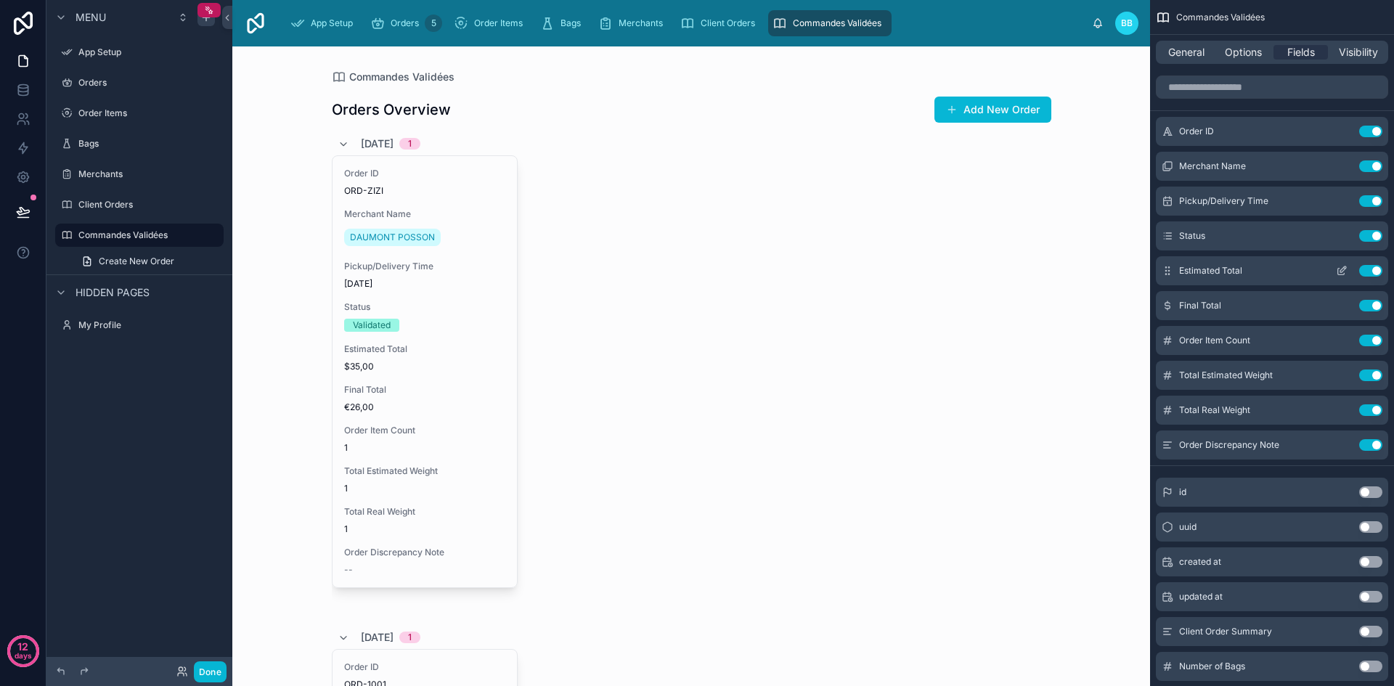
click at [1369, 270] on button "Use setting" at bounding box center [1370, 271] width 23 height 12
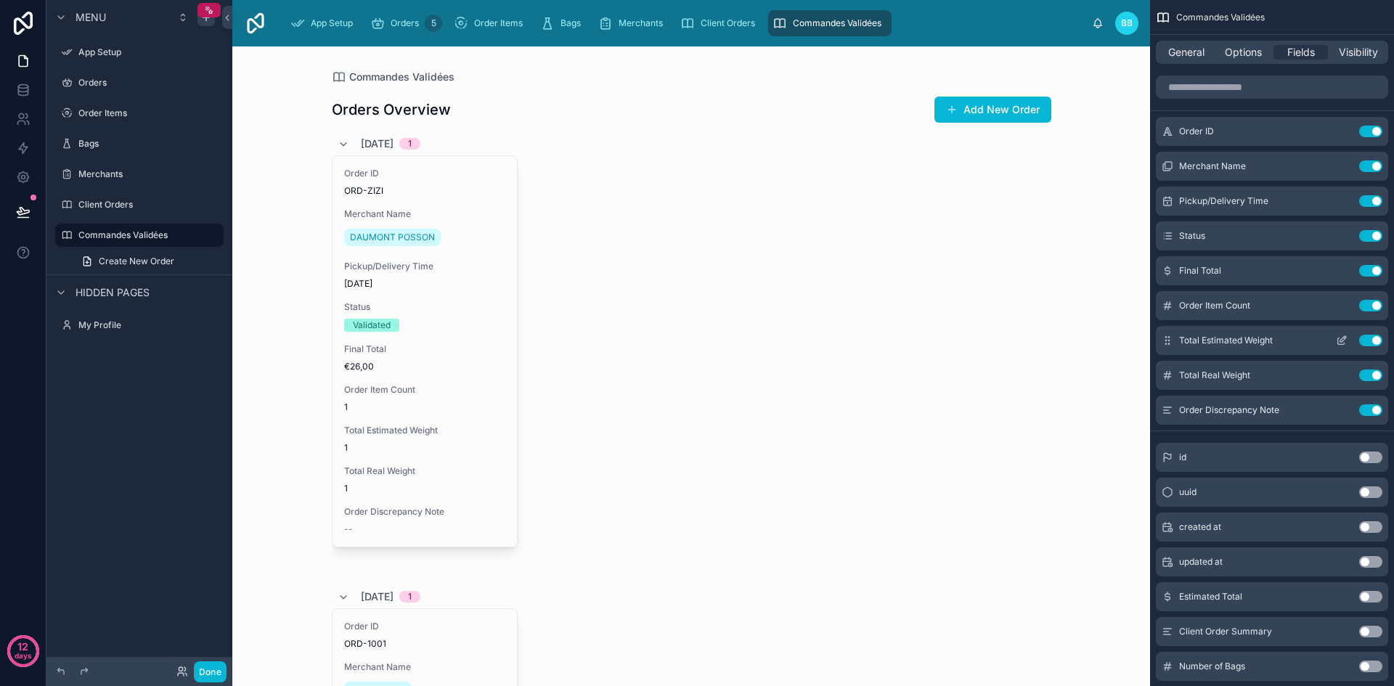
click at [1368, 341] on button "Use setting" at bounding box center [1370, 341] width 23 height 12
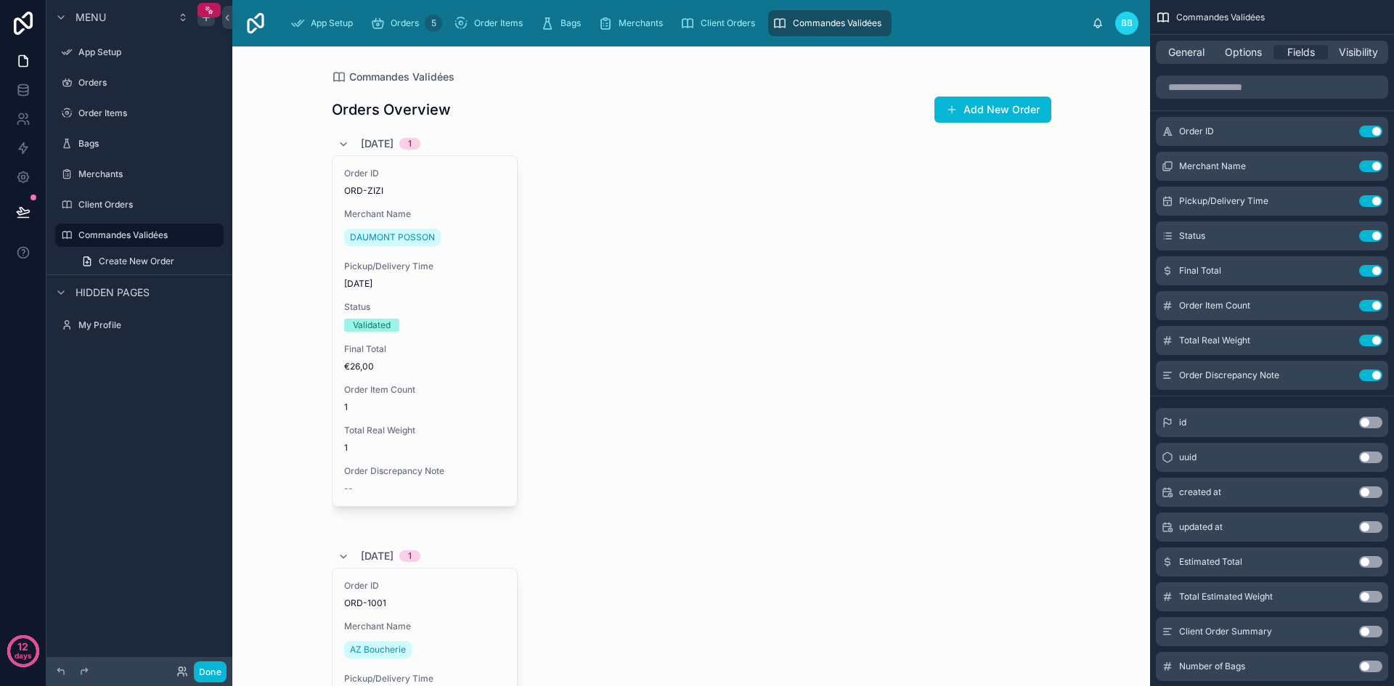
click at [1368, 341] on button "Use setting" at bounding box center [1370, 341] width 23 height 12
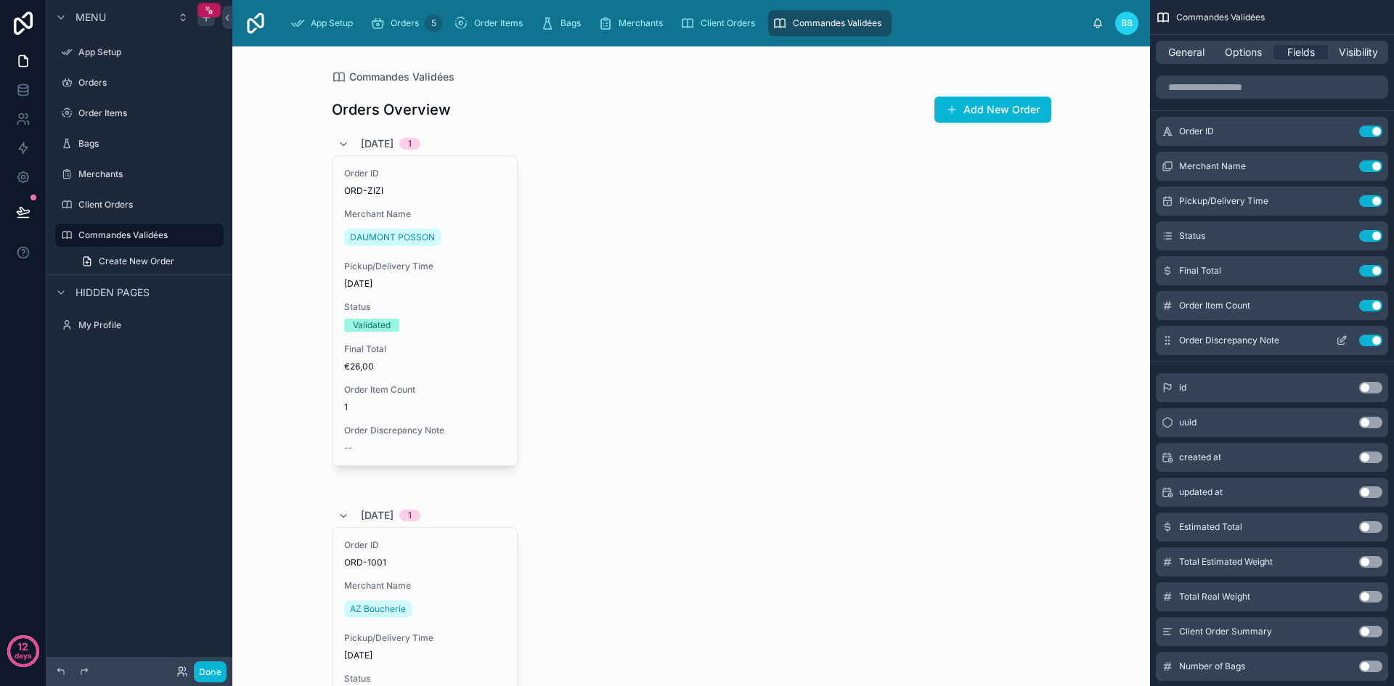
click at [1372, 341] on button "Use setting" at bounding box center [1370, 341] width 23 height 12
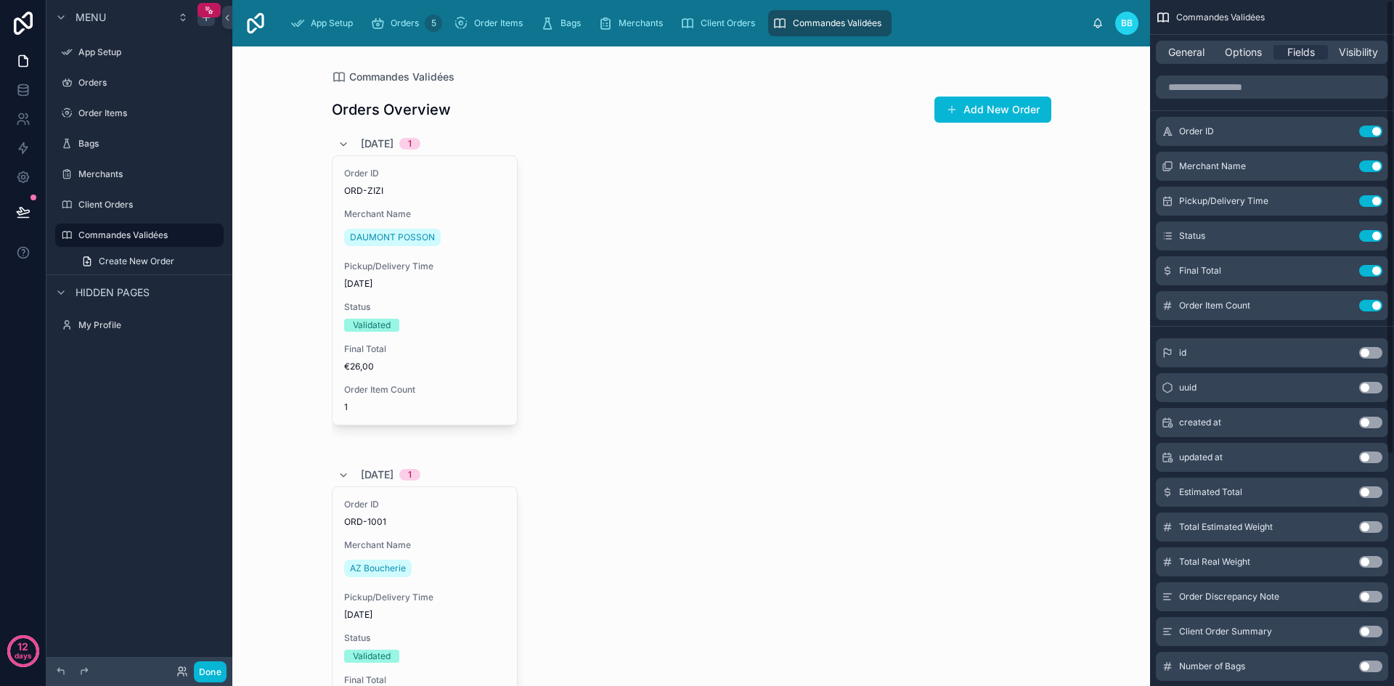
scroll to position [1, 0]
click at [1248, 50] on span "Options" at bounding box center [1243, 52] width 37 height 15
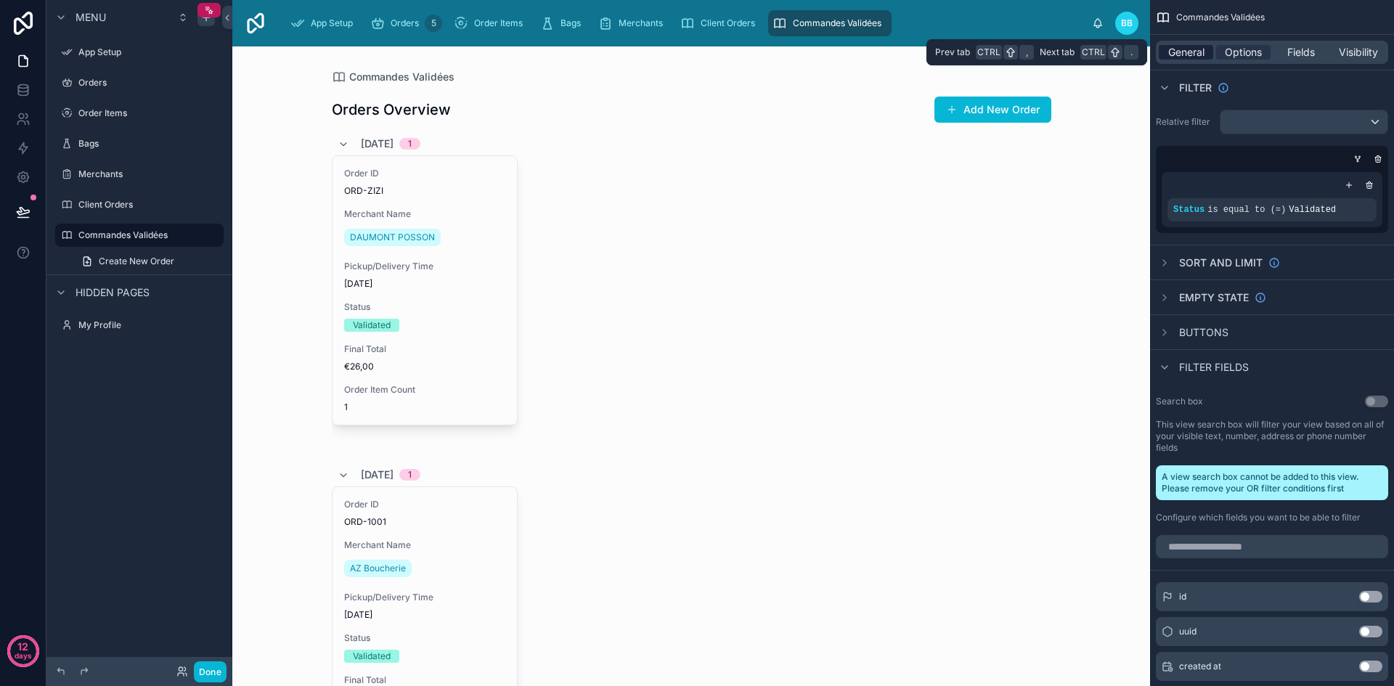
click at [1189, 52] on span "General" at bounding box center [1186, 52] width 36 height 15
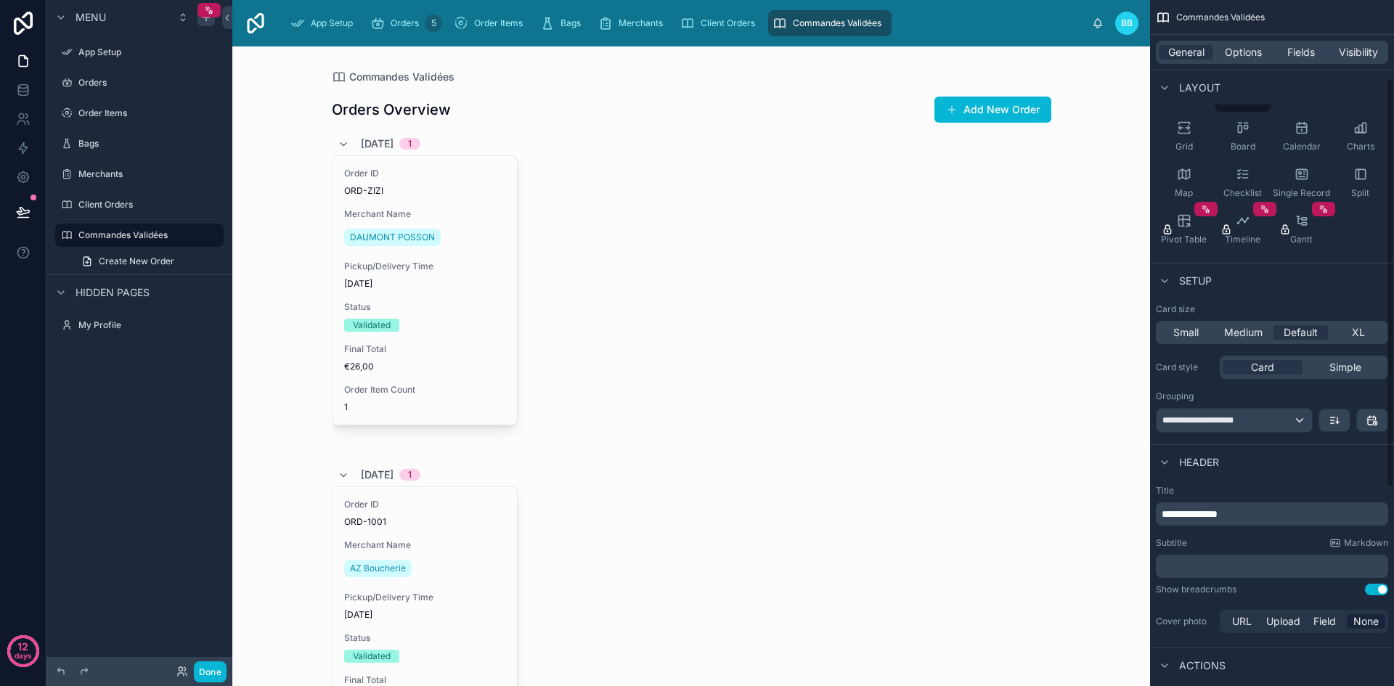
scroll to position [131, 0]
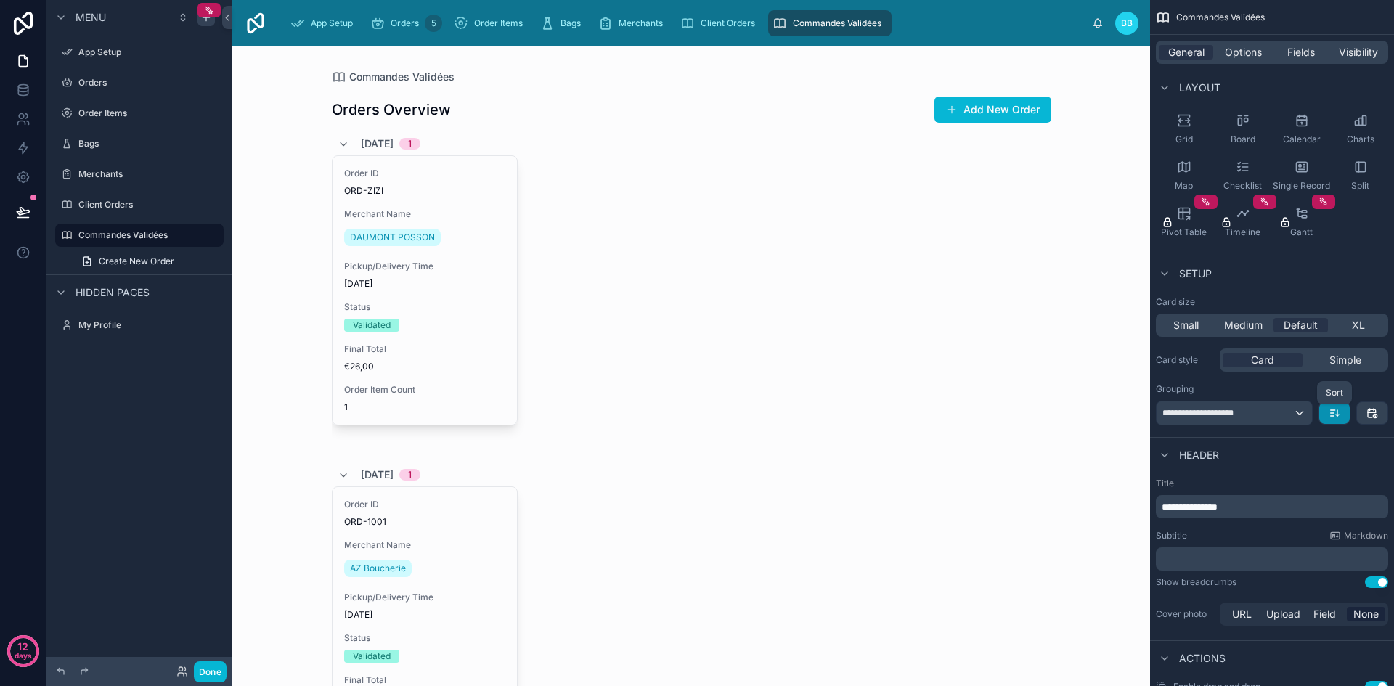
click at [1335, 413] on icon "scrollable content" at bounding box center [1335, 413] width 12 height 12
click at [1304, 449] on span "Oldest -> Newest" at bounding box center [1294, 445] width 83 height 17
click at [1332, 415] on icon "scrollable content" at bounding box center [1335, 413] width 12 height 12
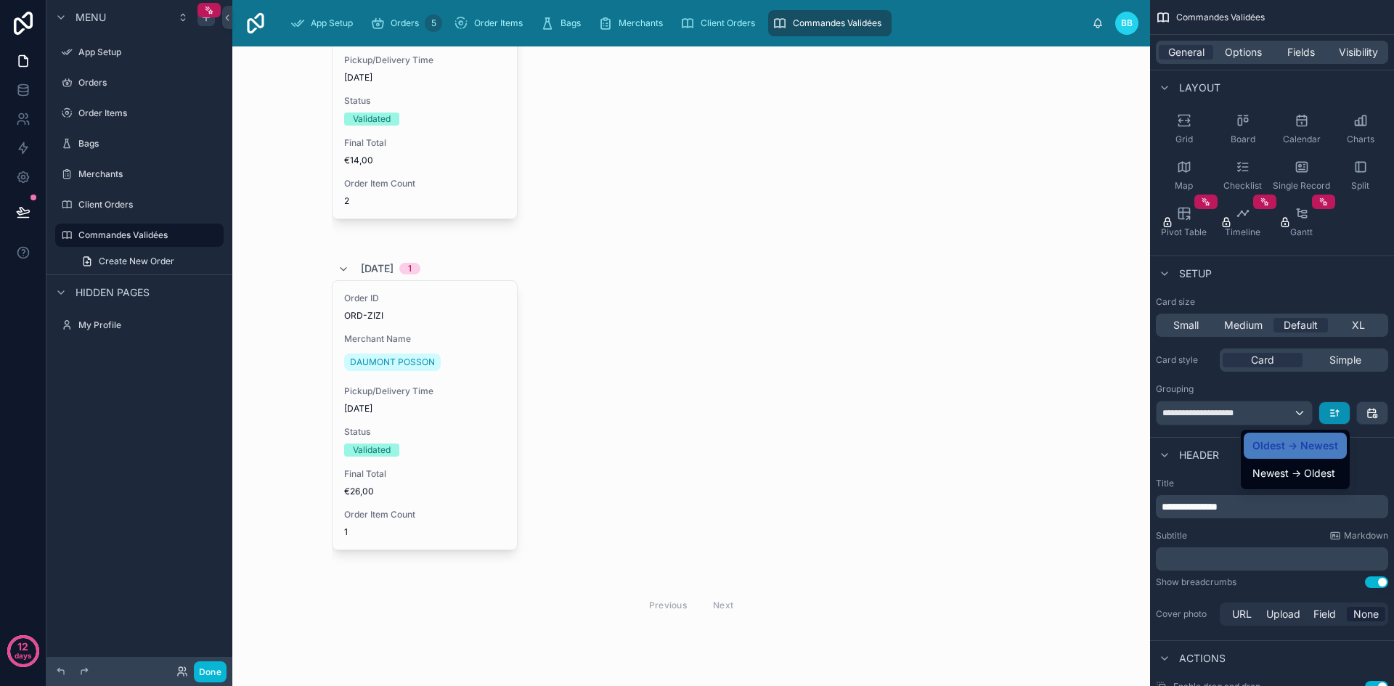
scroll to position [0, 0]
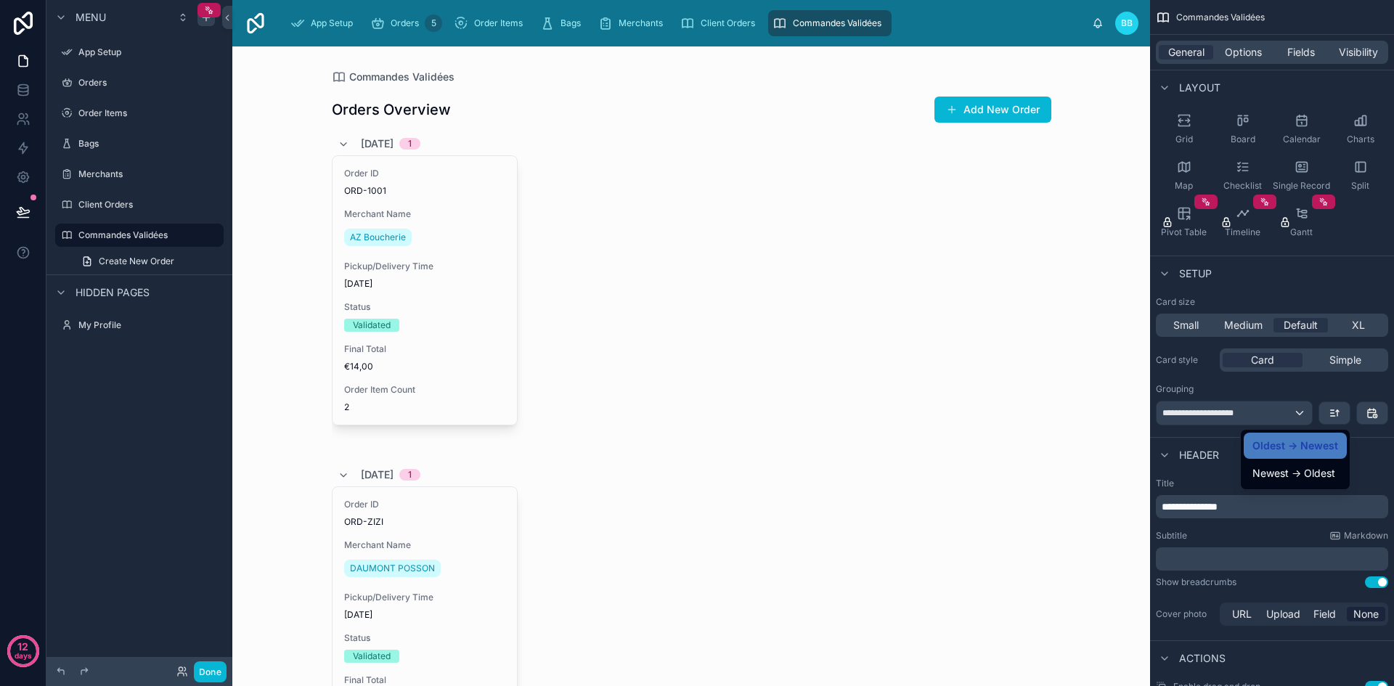
click at [205, 674] on div "scrollable content" at bounding box center [697, 343] width 1394 height 686
click at [205, 674] on button "Done" at bounding box center [210, 671] width 33 height 21
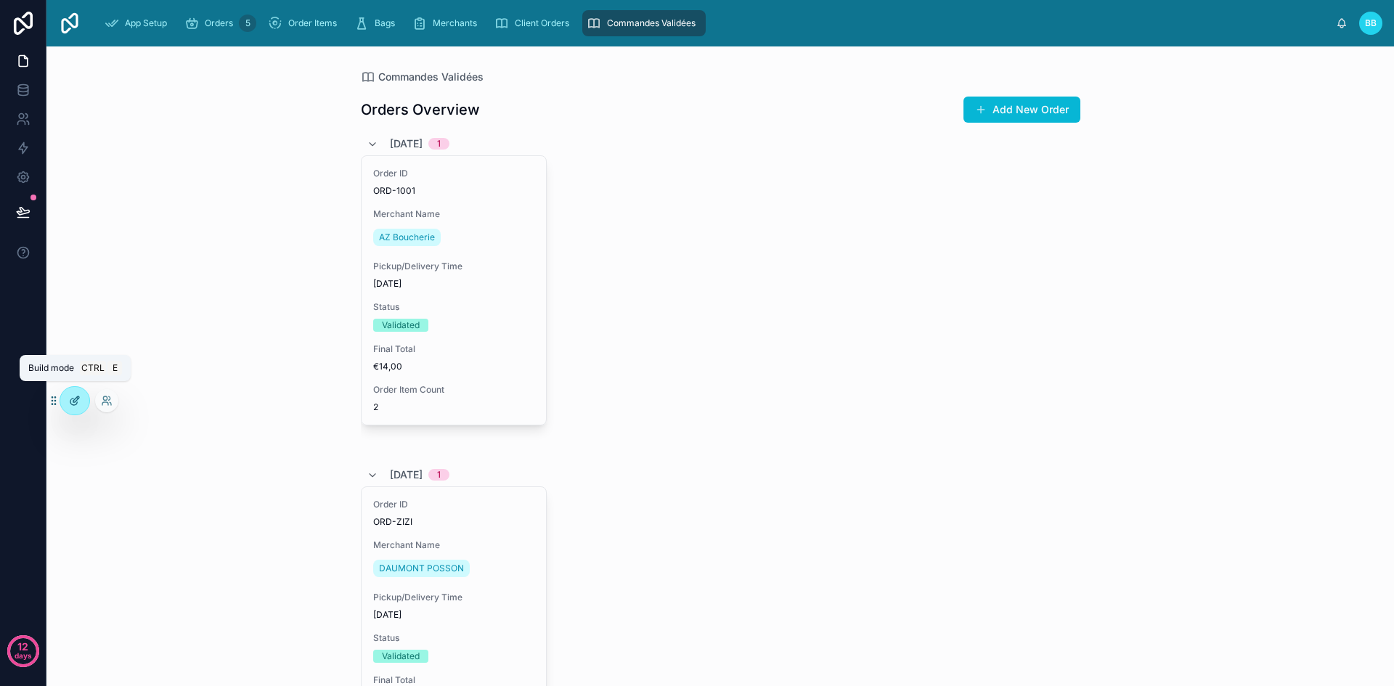
click at [78, 394] on div at bounding box center [74, 401] width 29 height 28
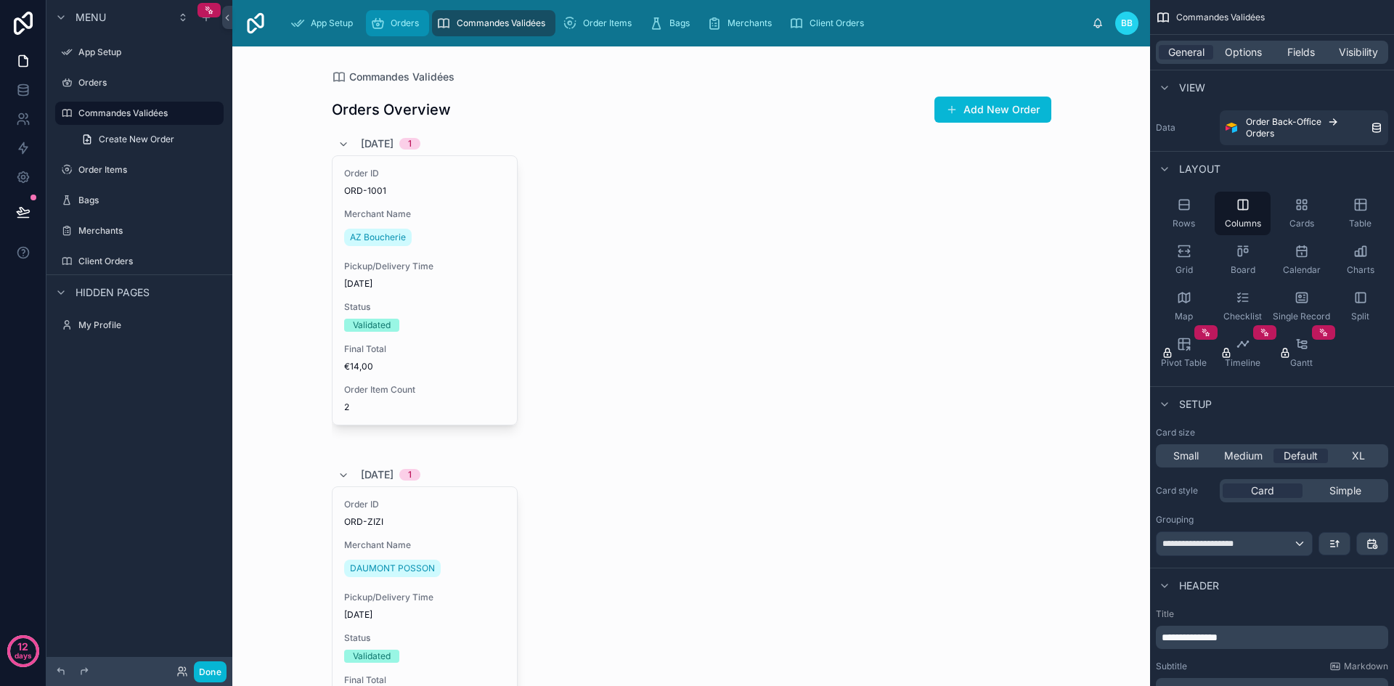
click at [399, 28] on span "Orders" at bounding box center [405, 23] width 28 height 12
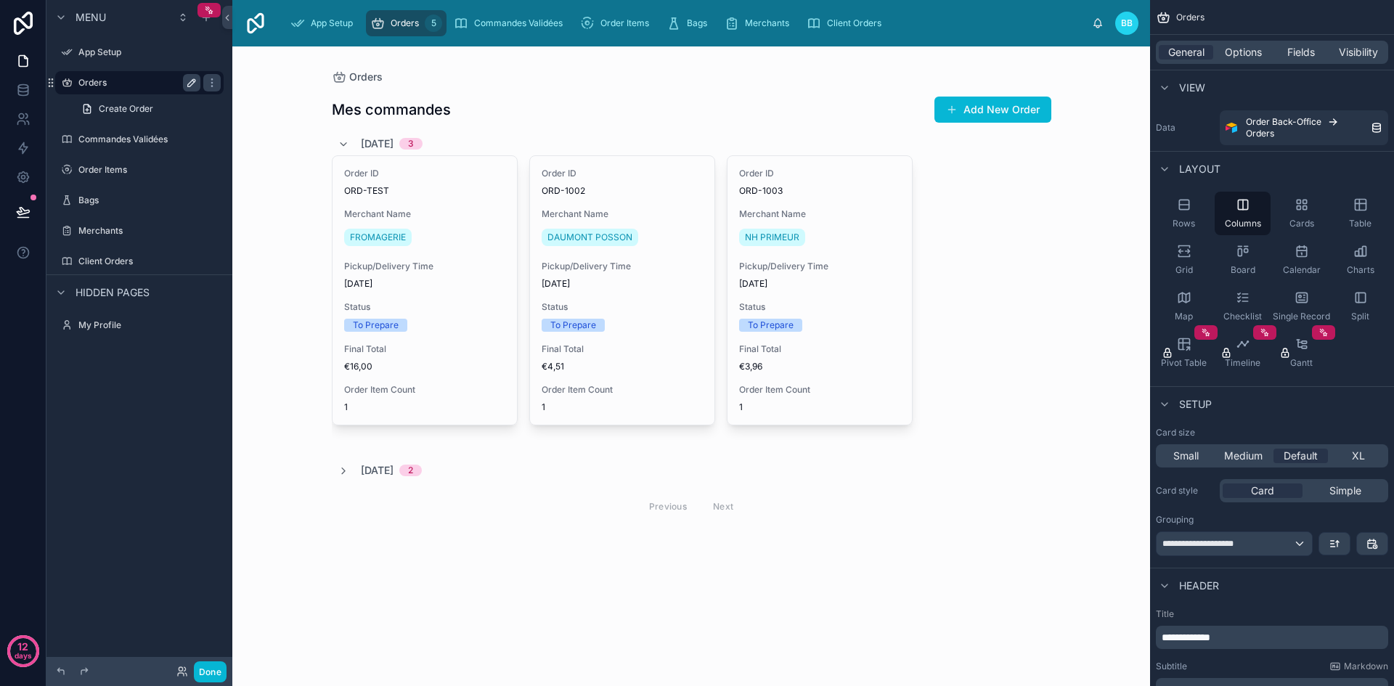
click at [197, 82] on icon "scrollable content" at bounding box center [192, 83] width 12 height 12
click at [134, 86] on input "******" at bounding box center [127, 82] width 99 height 17
type input "**********"
click at [264, 131] on div "Orders Mes commandes Add New Order [DATE] 3 Order ID ORD-TEST Merchant Name FRO…" at bounding box center [691, 366] width 918 height 640
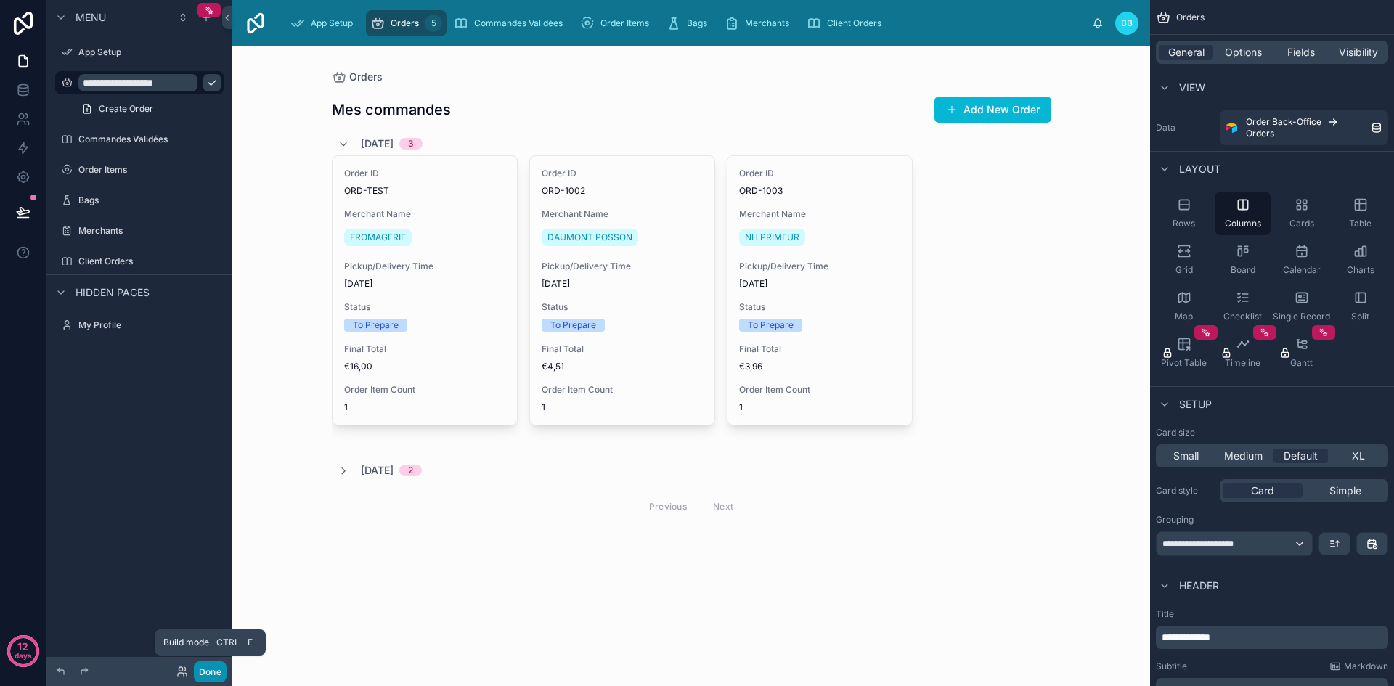
click at [213, 673] on button "Done" at bounding box center [210, 671] width 33 height 21
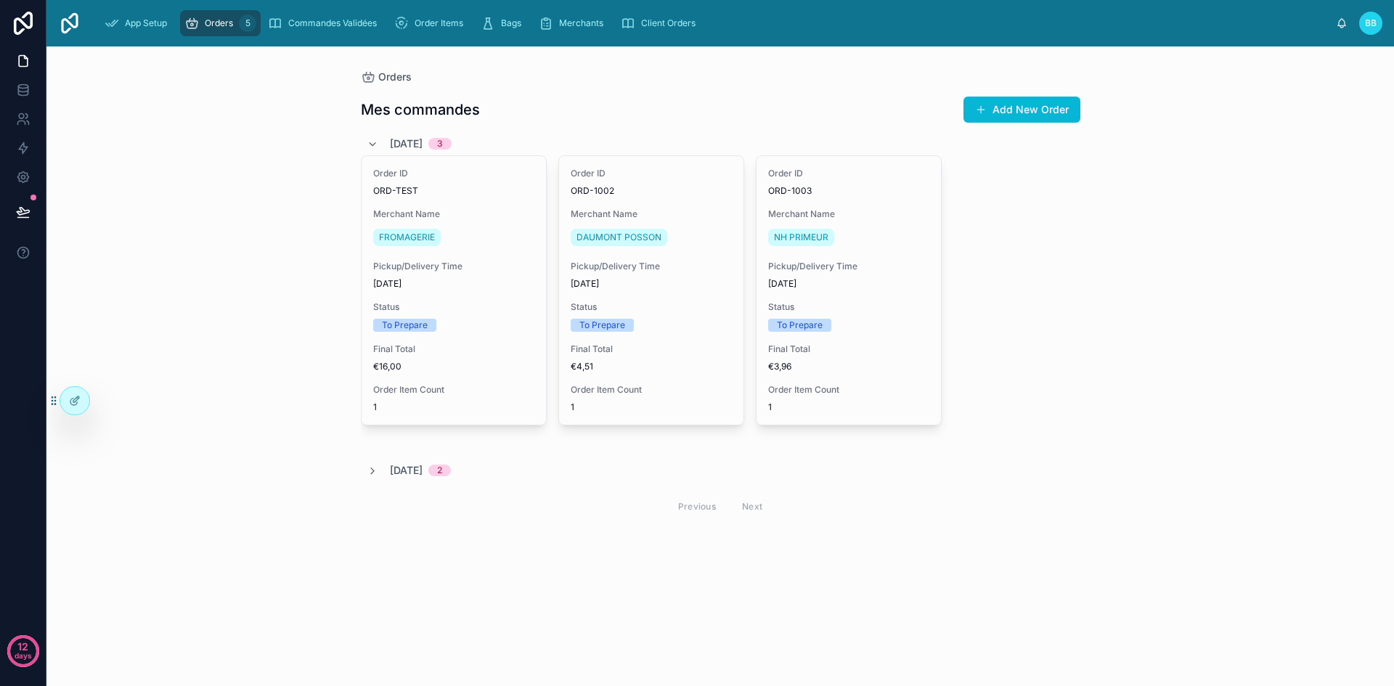
click at [227, 23] on span "Orders" at bounding box center [219, 23] width 28 height 12
click at [71, 413] on div at bounding box center [74, 401] width 29 height 28
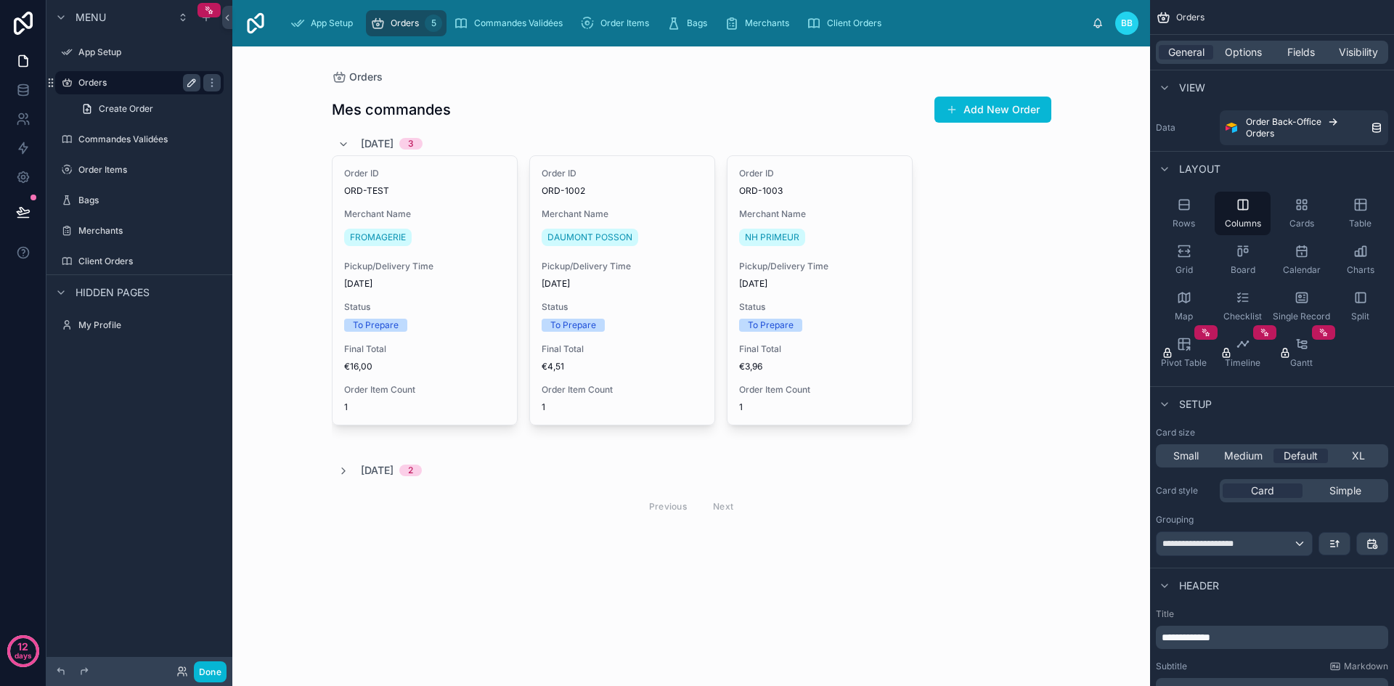
click at [195, 84] on icon "scrollable content" at bounding box center [192, 83] width 12 height 12
click at [140, 83] on input "******" at bounding box center [127, 82] width 99 height 17
type input "**********"
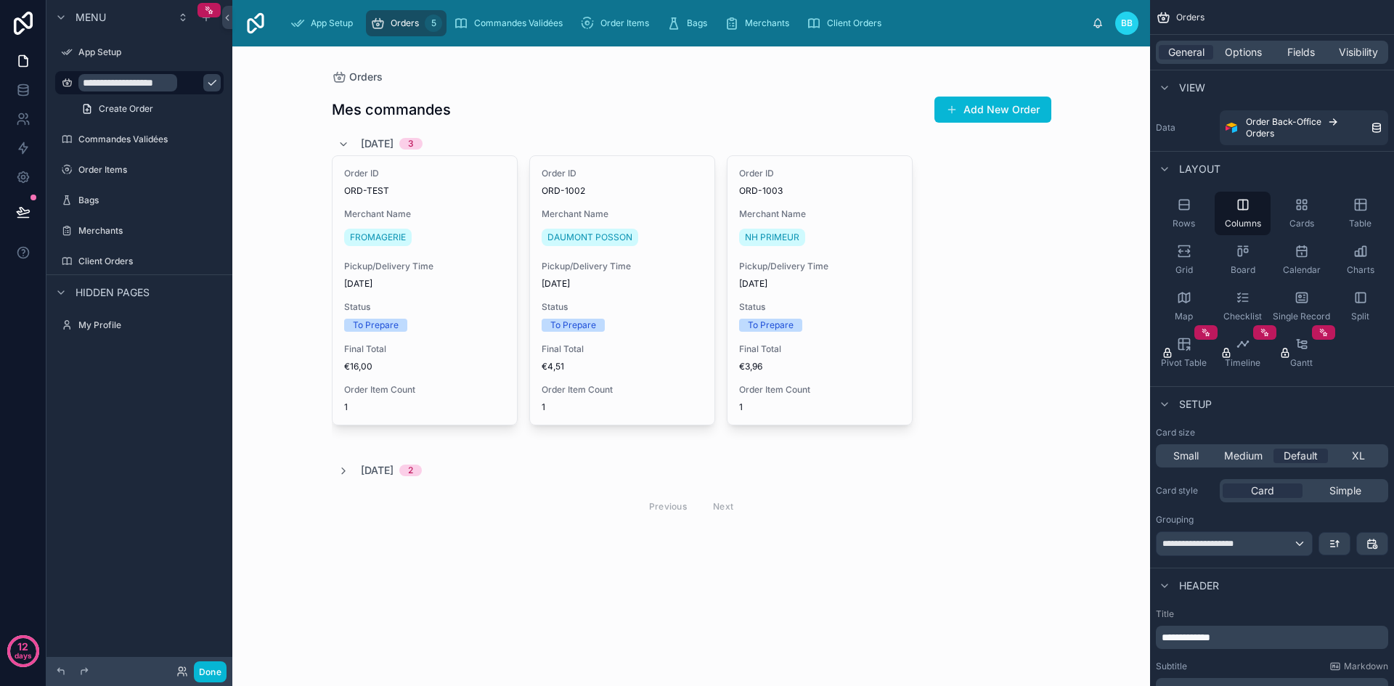
click at [208, 84] on icon "scrollable content" at bounding box center [211, 83] width 7 height 5
click at [274, 176] on div "Commandes à traiter Mes commandes Add New Order [DATE] 3 Order ID ORD-TEST Merc…" at bounding box center [691, 366] width 918 height 640
click at [954, 252] on div at bounding box center [691, 308] width 743 height 524
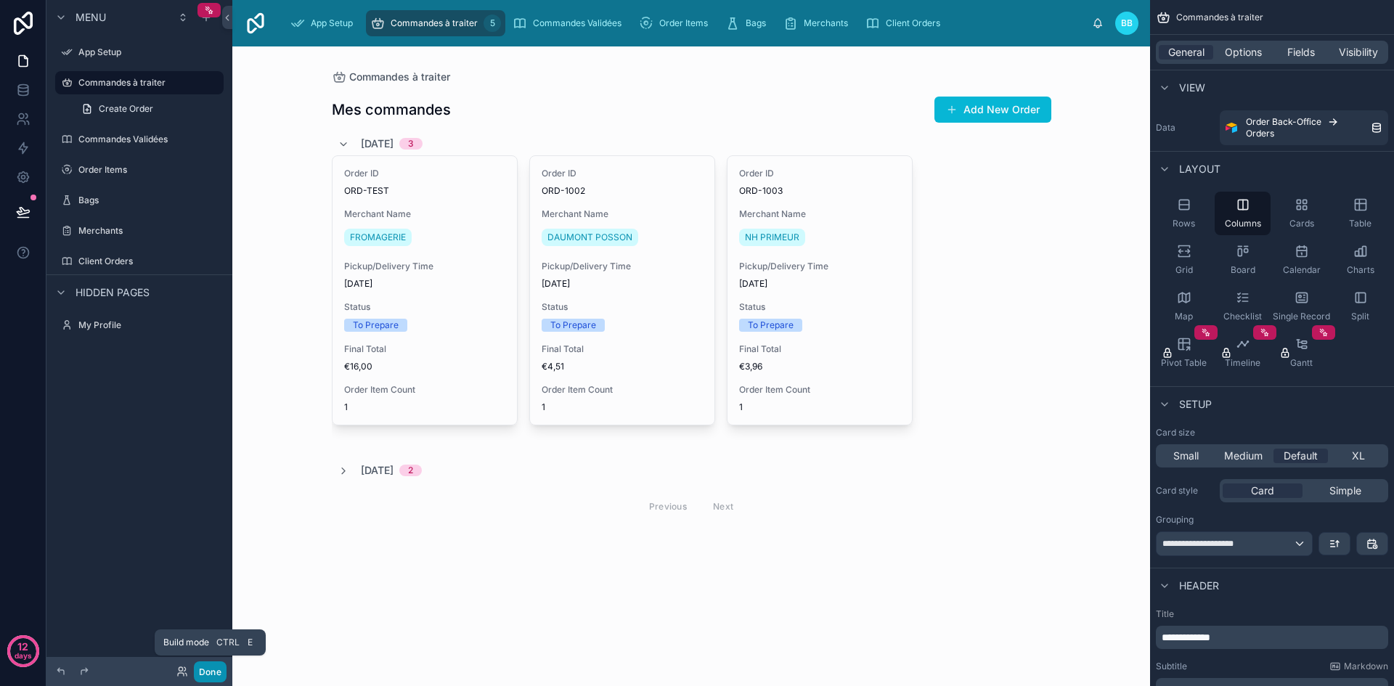
click at [208, 673] on button "Done" at bounding box center [210, 671] width 33 height 21
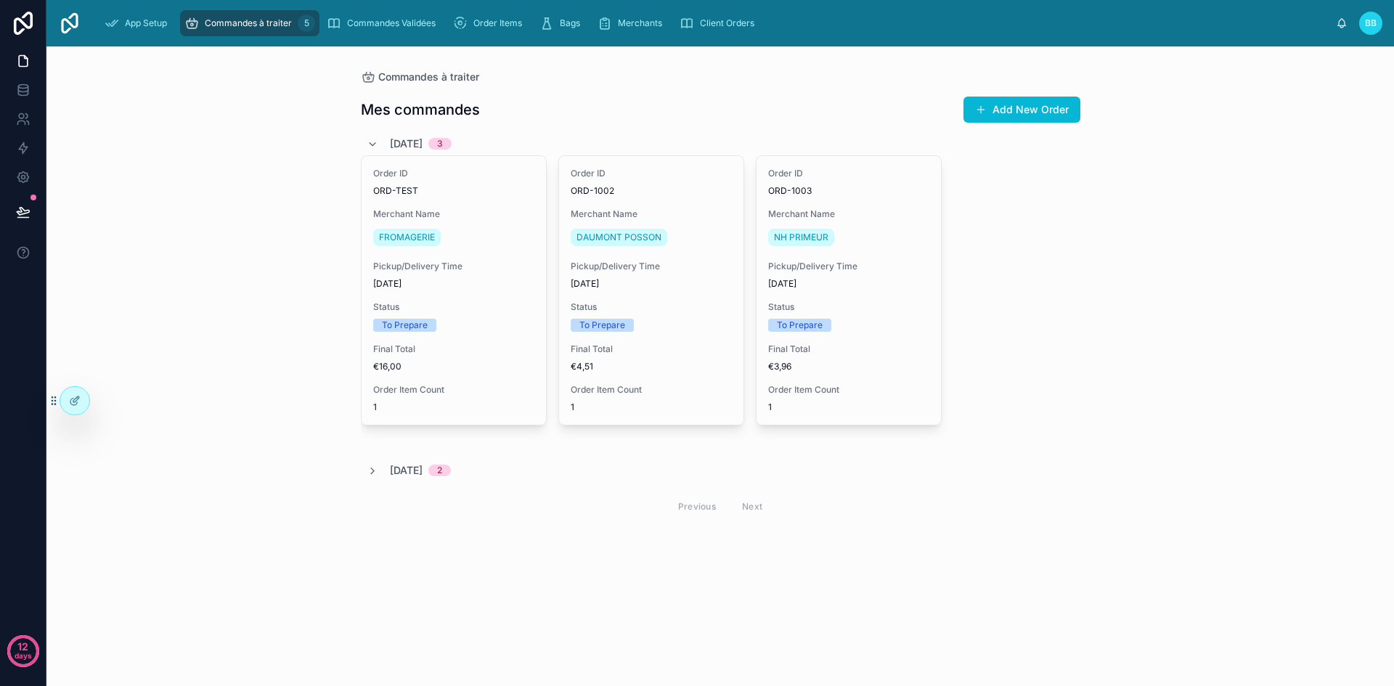
click at [419, 469] on span "[DATE]" at bounding box center [406, 470] width 33 height 15
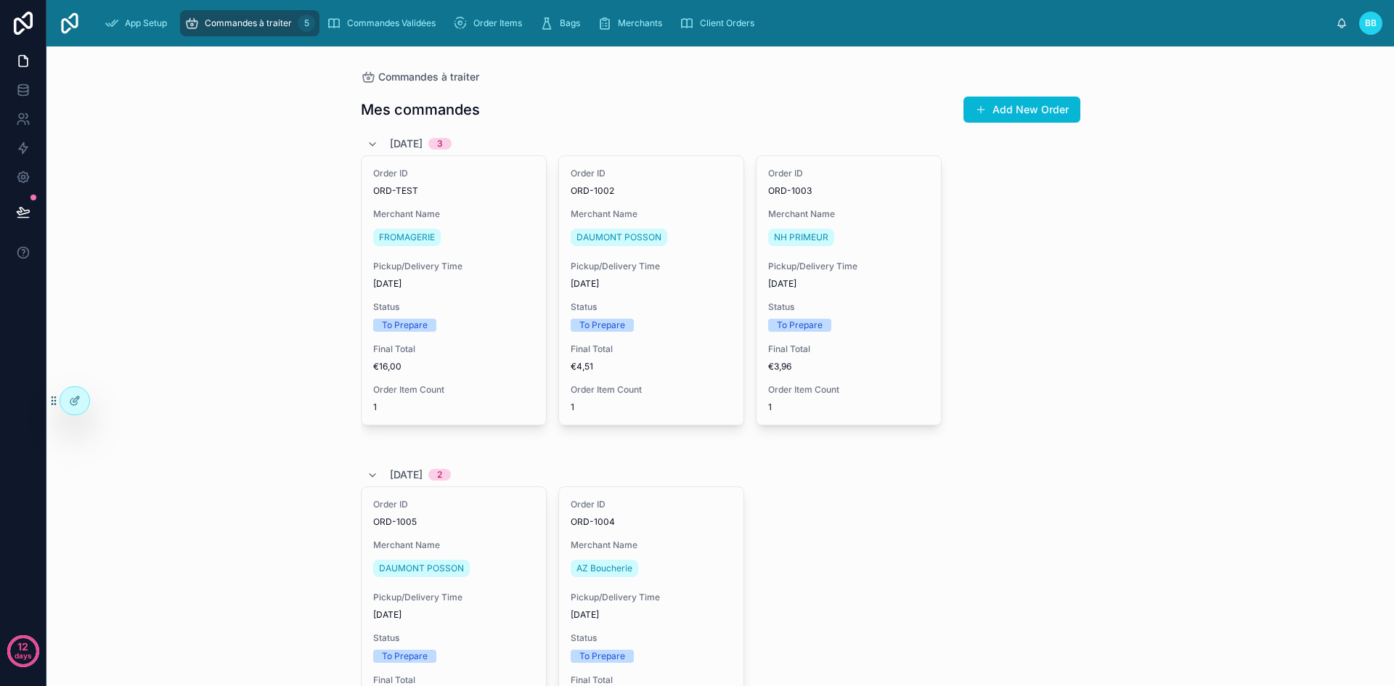
click at [419, 469] on span "[DATE]" at bounding box center [406, 475] width 33 height 15
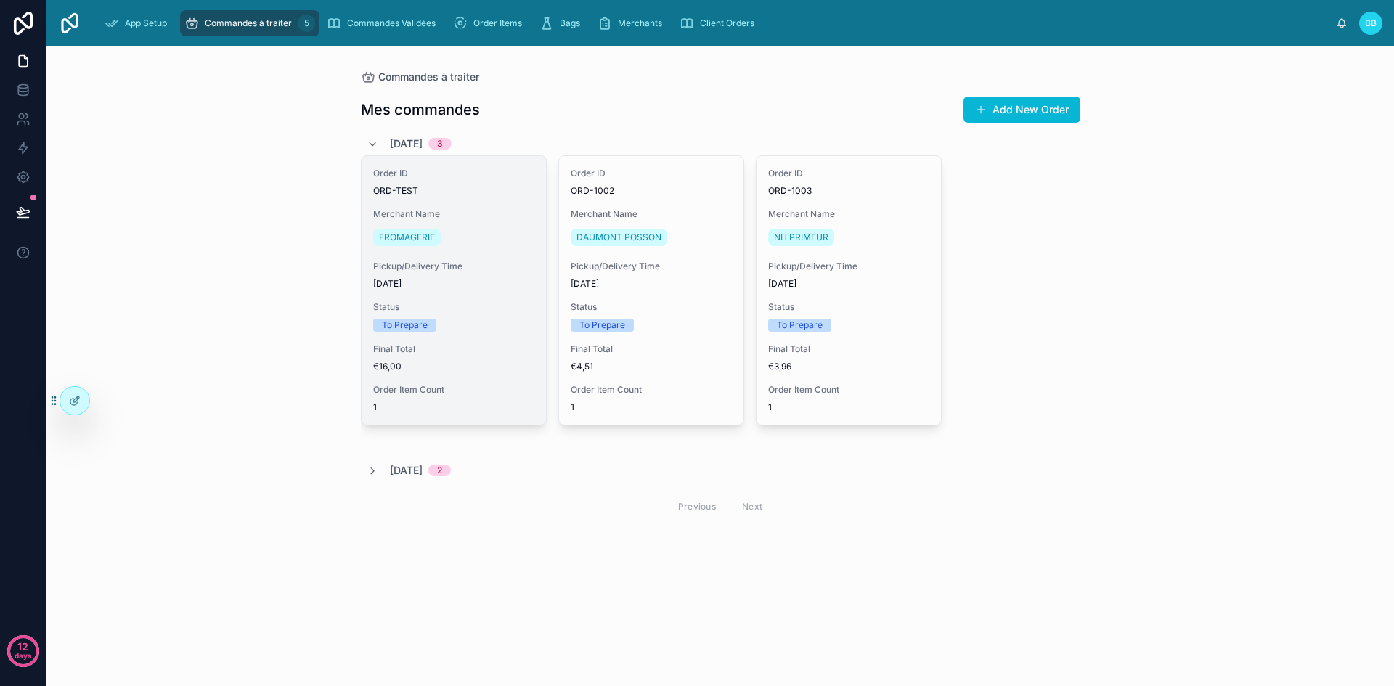
click at [491, 330] on div "To Prepare" at bounding box center [453, 325] width 161 height 13
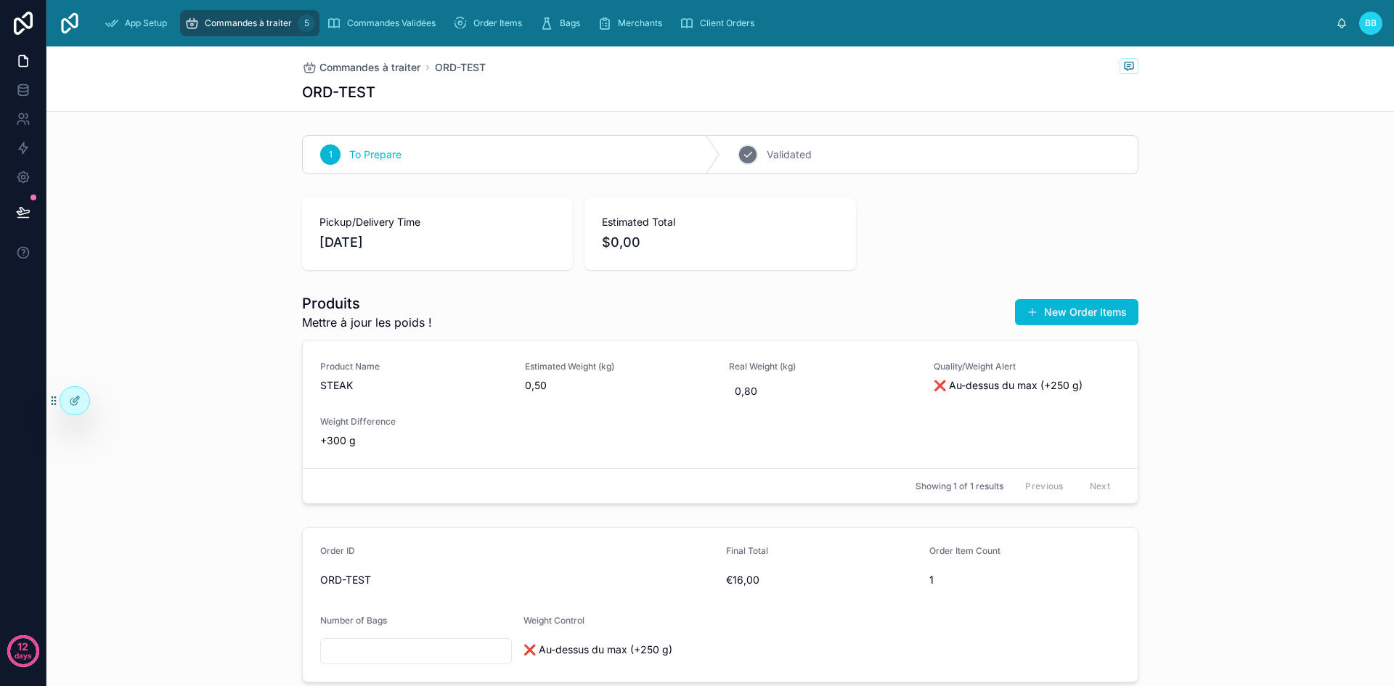
click at [847, 165] on div "2 Validated" at bounding box center [929, 155] width 418 height 38
click at [387, 63] on span "Commandes à traiter" at bounding box center [369, 67] width 101 height 15
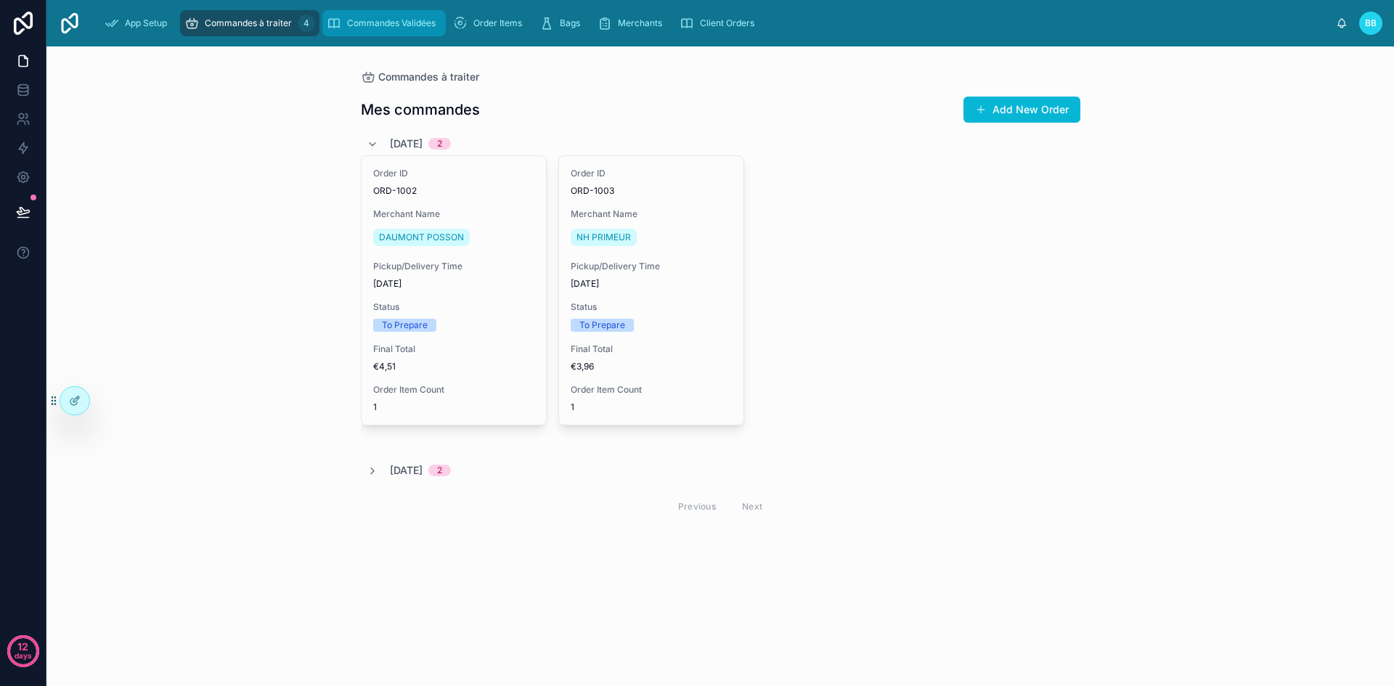
click at [388, 10] on link "Commandes Validées" at bounding box center [383, 23] width 123 height 26
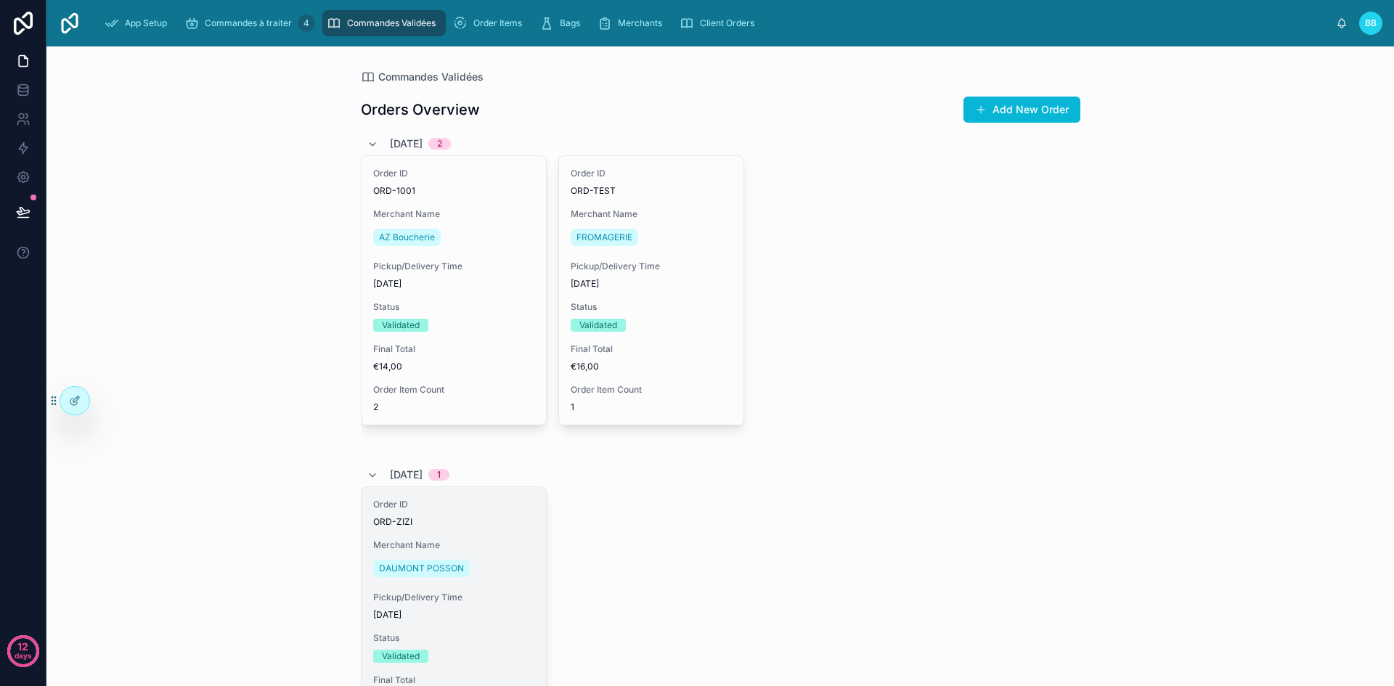
click at [497, 547] on span "Merchant Name" at bounding box center [453, 545] width 161 height 12
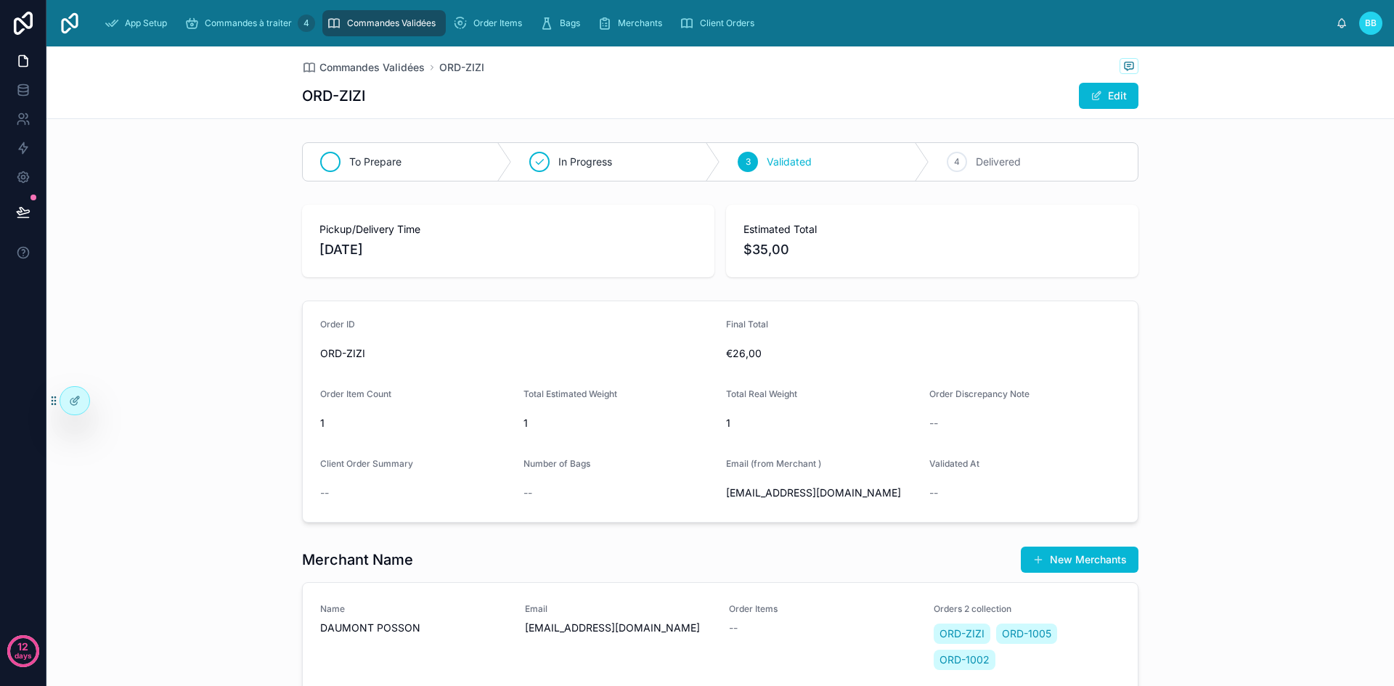
click at [434, 155] on div "To Prepare" at bounding box center [407, 162] width 209 height 38
click at [353, 65] on span "Commandes Validées" at bounding box center [371, 67] width 105 height 15
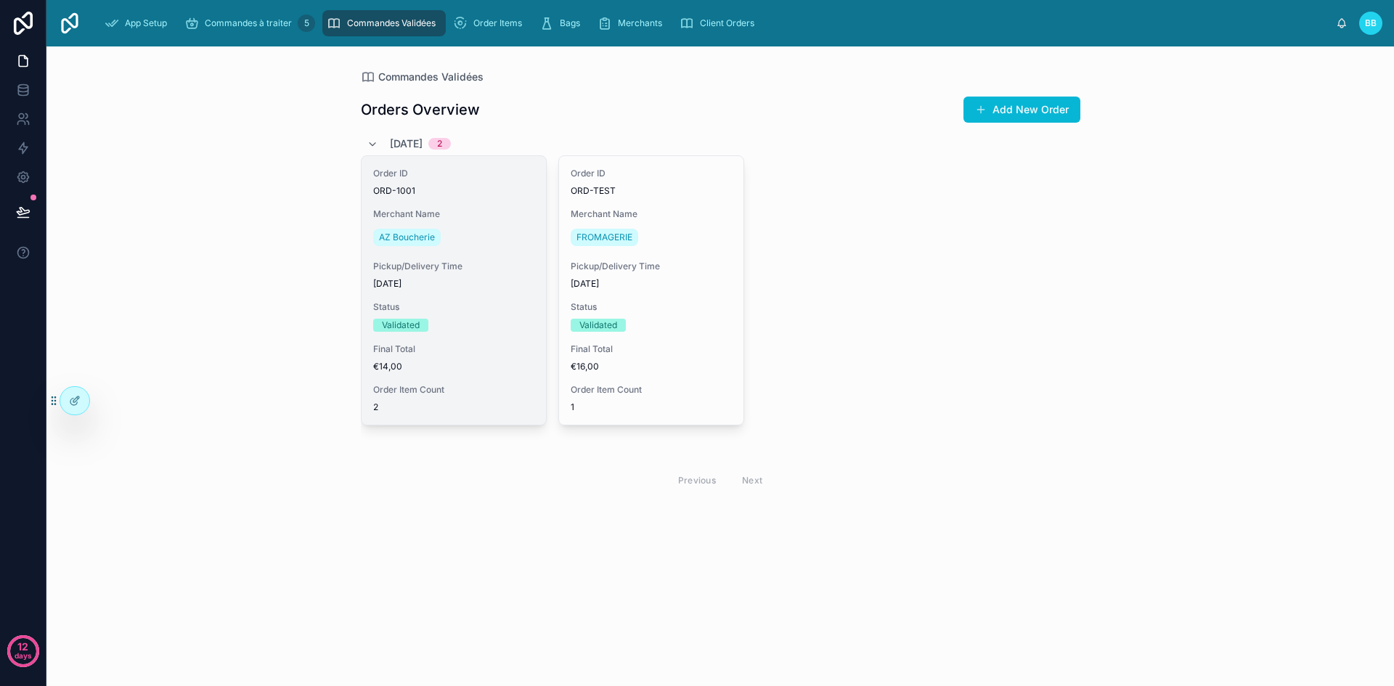
click at [478, 234] on div "AZ Boucherie" at bounding box center [453, 237] width 161 height 23
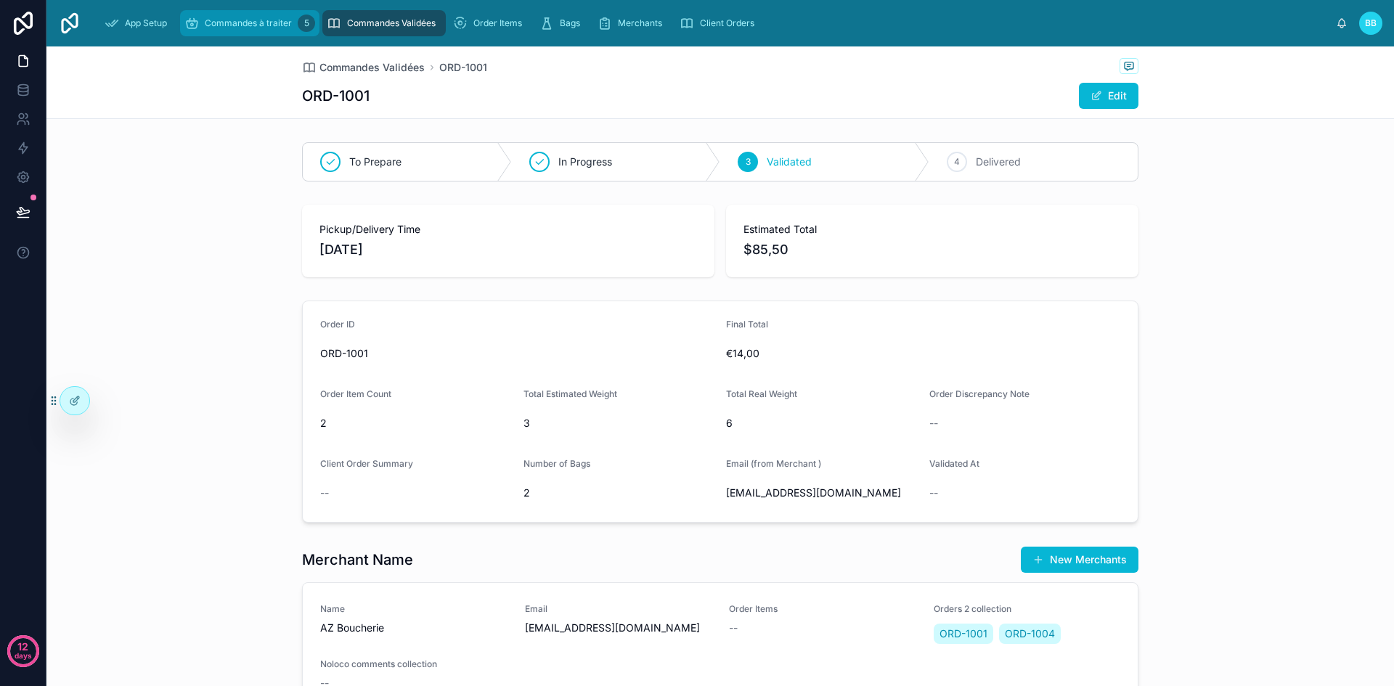
click at [289, 26] on span "Commandes à traiter" at bounding box center [248, 23] width 87 height 12
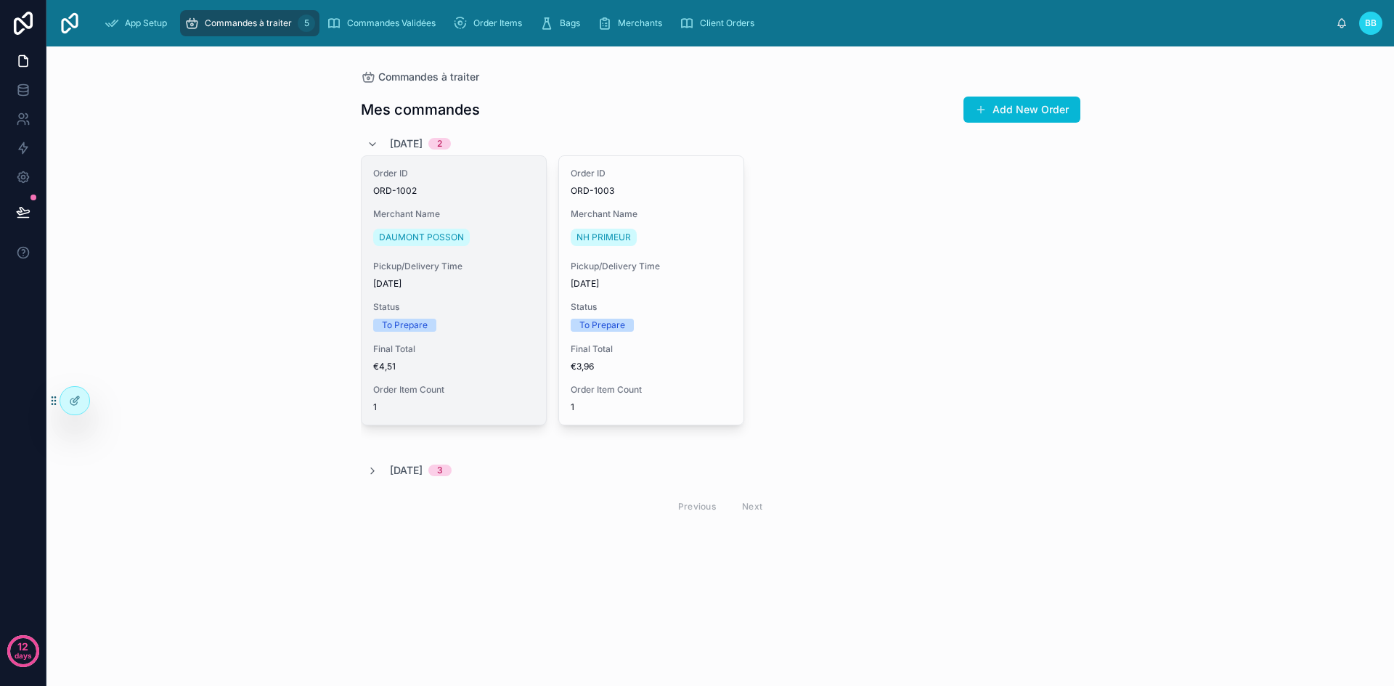
click at [507, 248] on div "DAUMONT POSSON" at bounding box center [453, 237] width 161 height 23
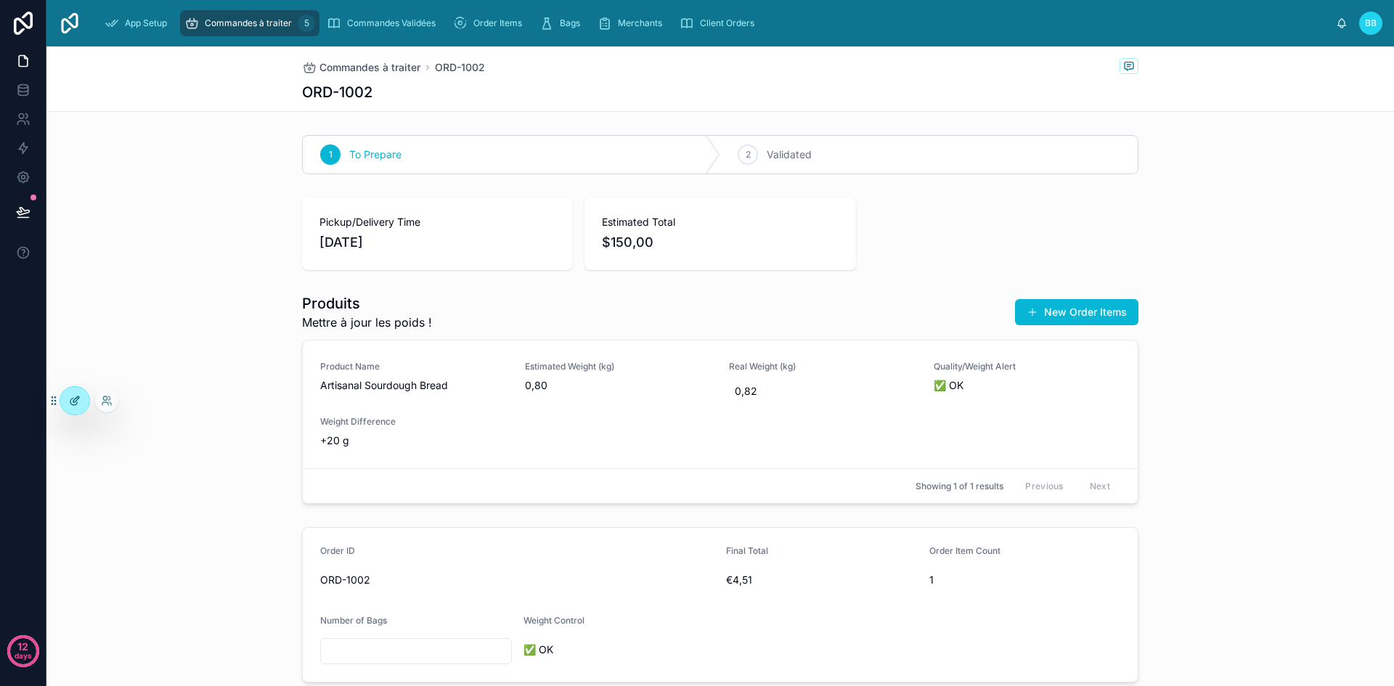
click at [80, 407] on div at bounding box center [74, 401] width 29 height 28
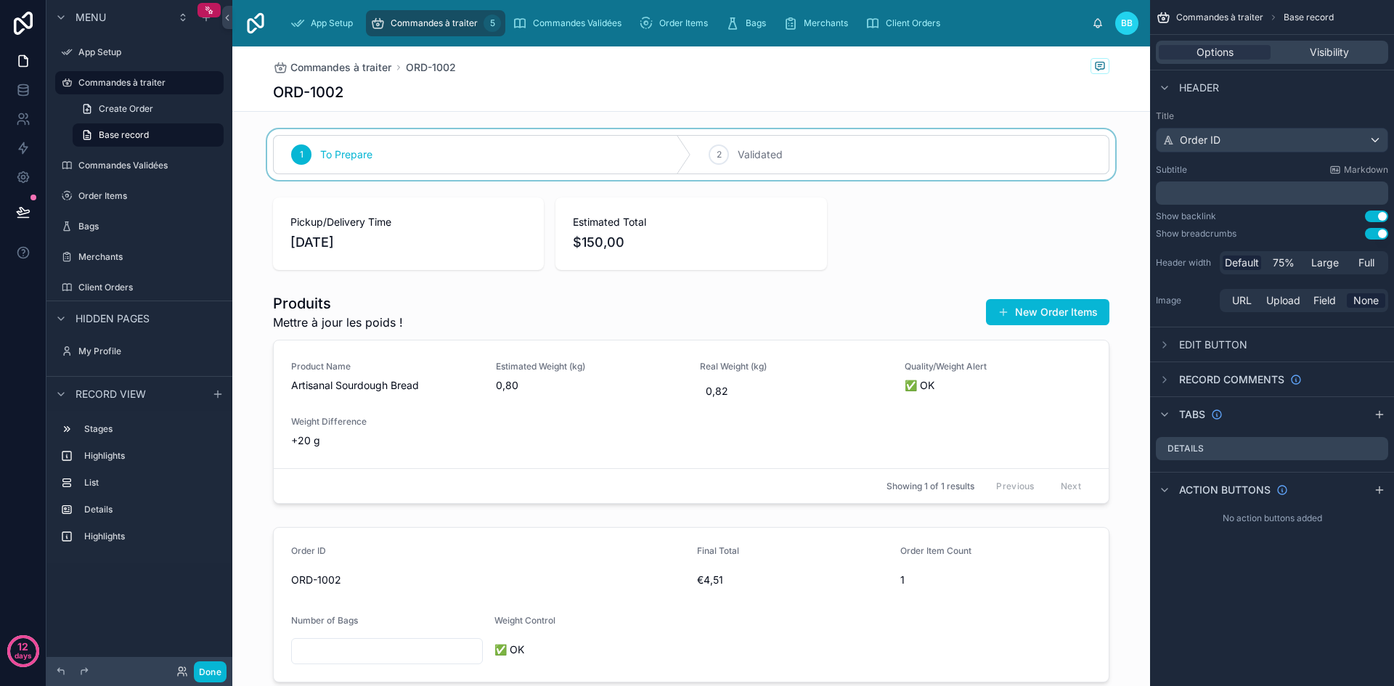
click at [419, 155] on div at bounding box center [691, 154] width 918 height 51
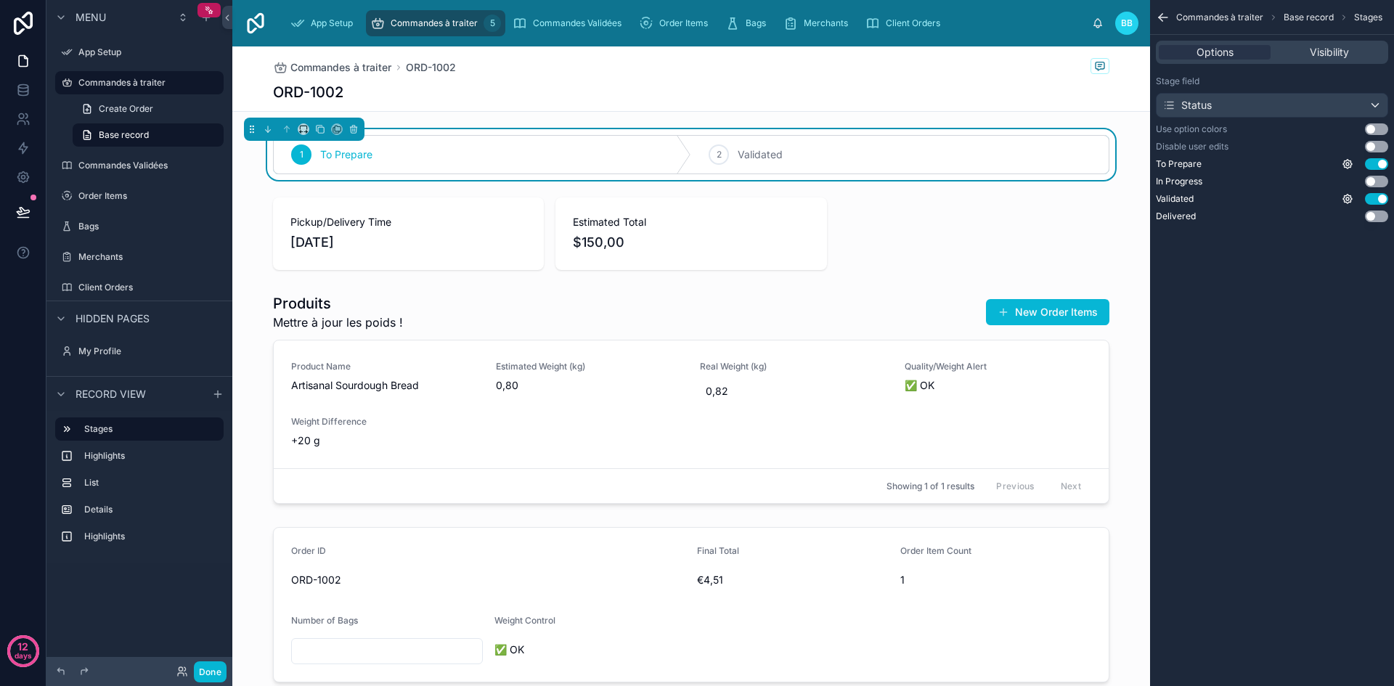
click at [211, 670] on button "Done" at bounding box center [210, 671] width 33 height 21
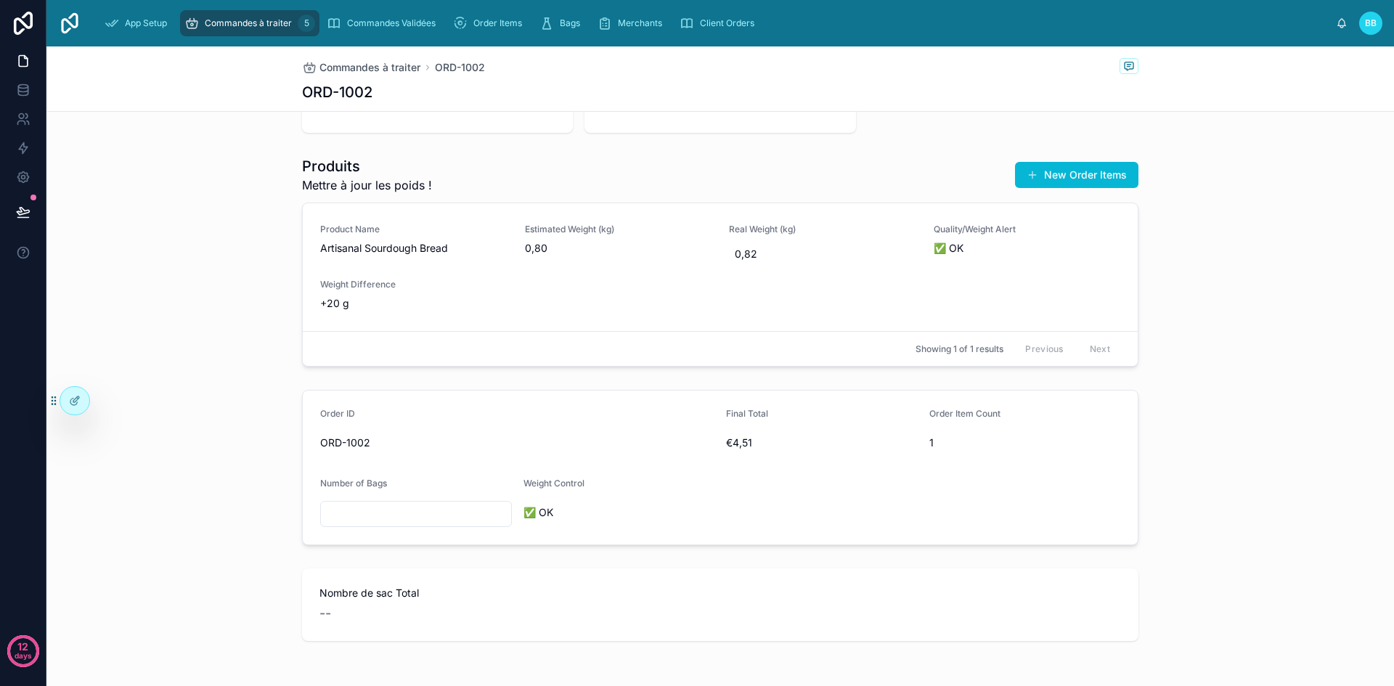
scroll to position [138, 0]
click at [417, 519] on input "text" at bounding box center [416, 513] width 190 height 20
type input "*"
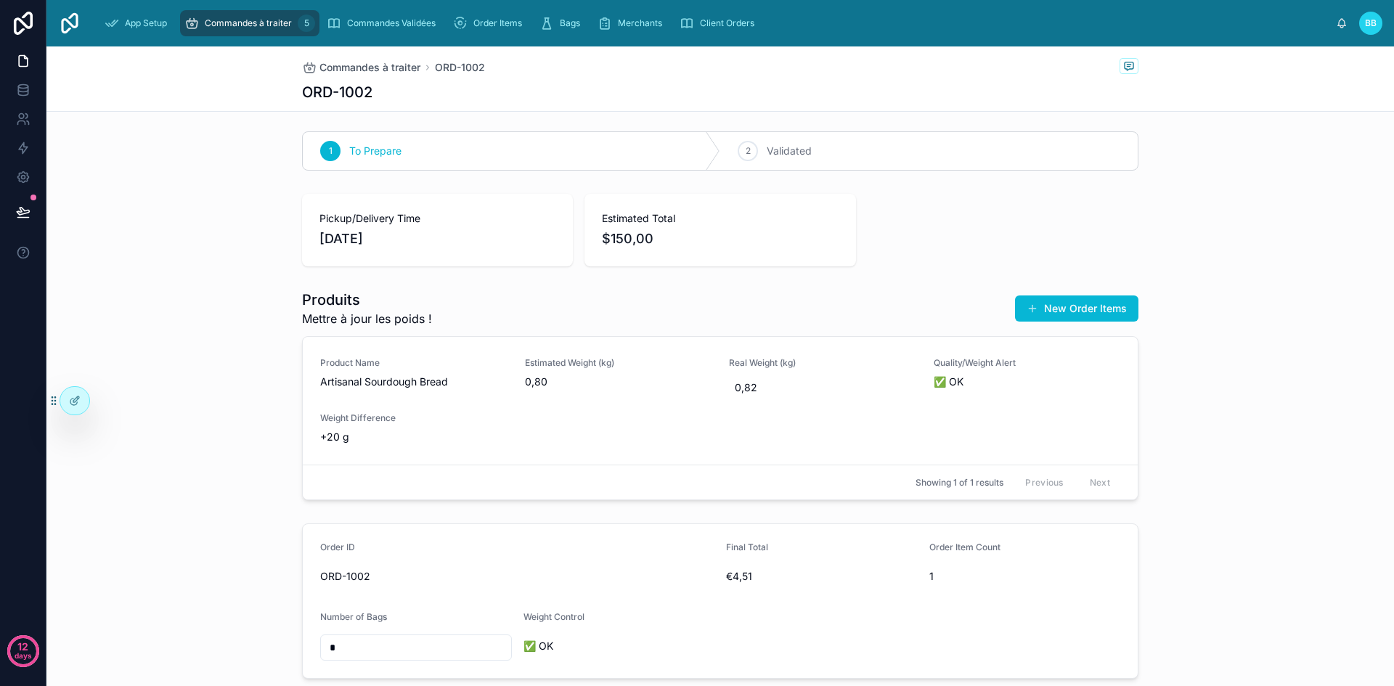
scroll to position [0, 0]
click at [350, 68] on span "Commandes à traiter" at bounding box center [369, 67] width 101 height 15
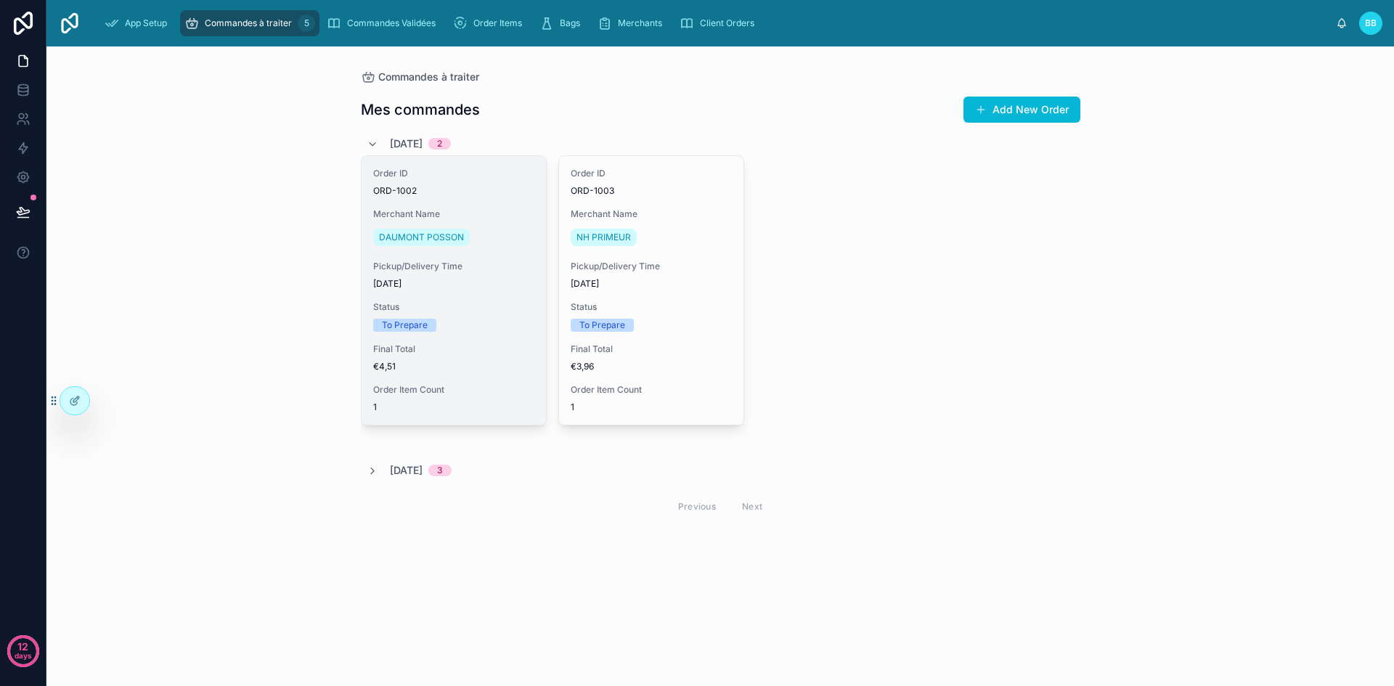
click at [484, 235] on div "DAUMONT POSSON" at bounding box center [453, 237] width 161 height 23
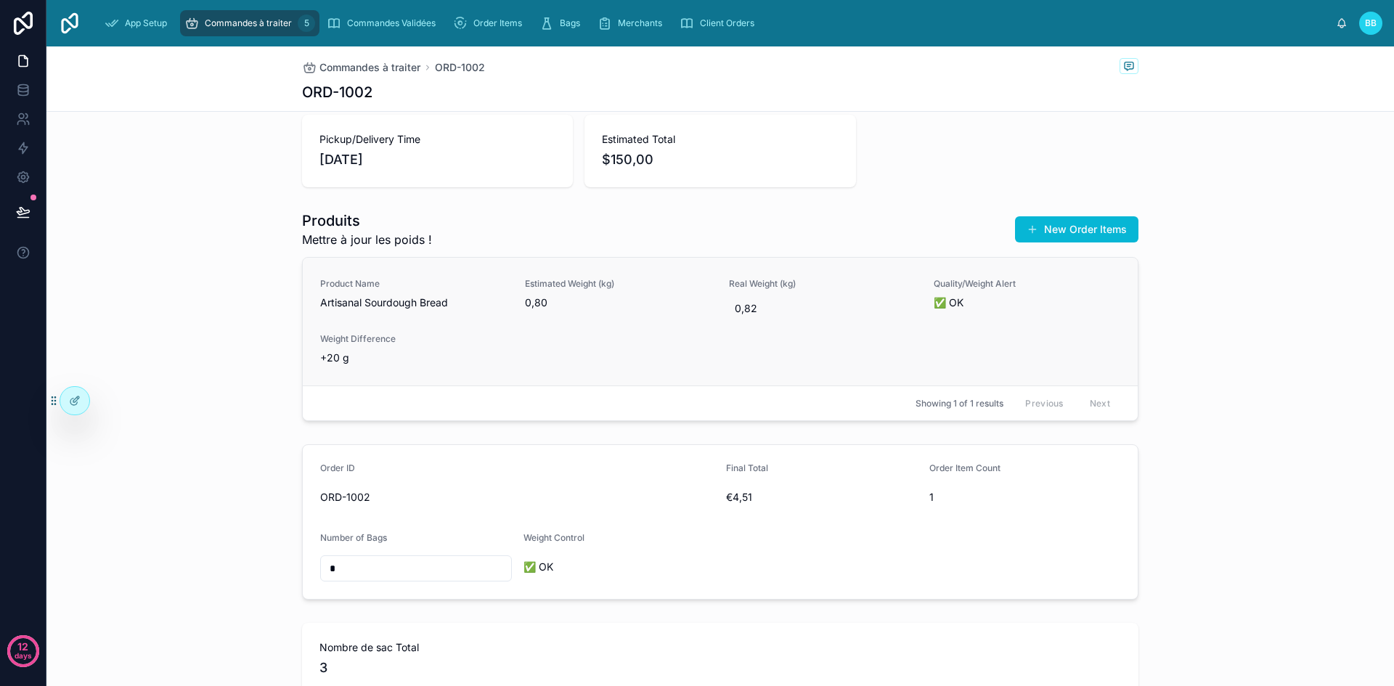
scroll to position [78, 0]
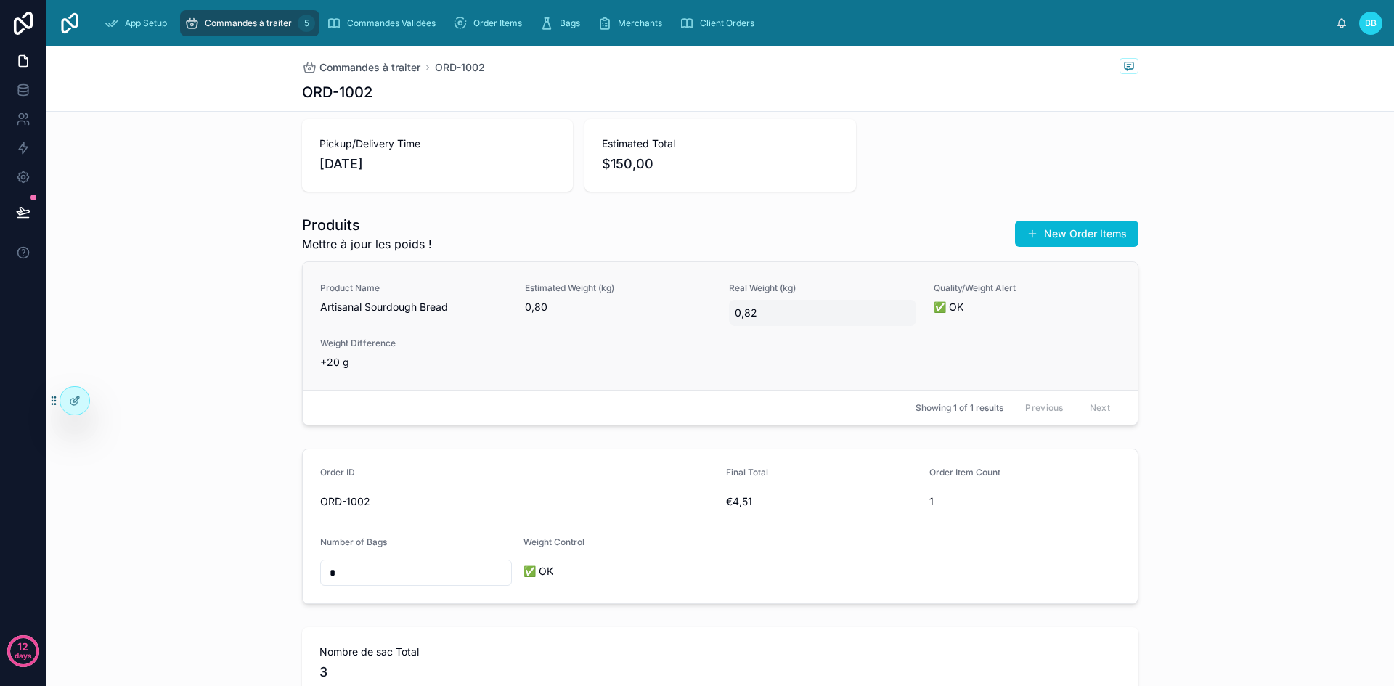
click at [770, 309] on span "0,82" at bounding box center [823, 313] width 176 height 15
type input "****"
click at [911, 333] on icon "submit" at bounding box center [908, 331] width 12 height 12
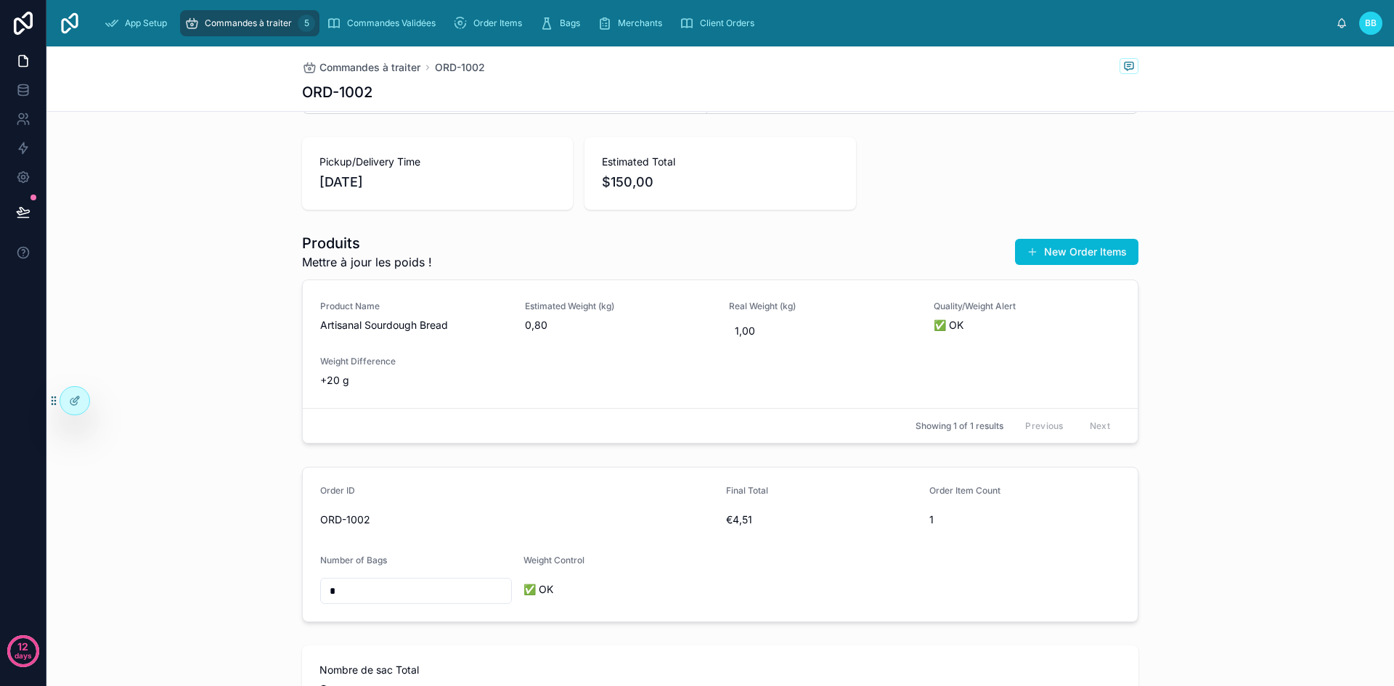
scroll to position [44, 0]
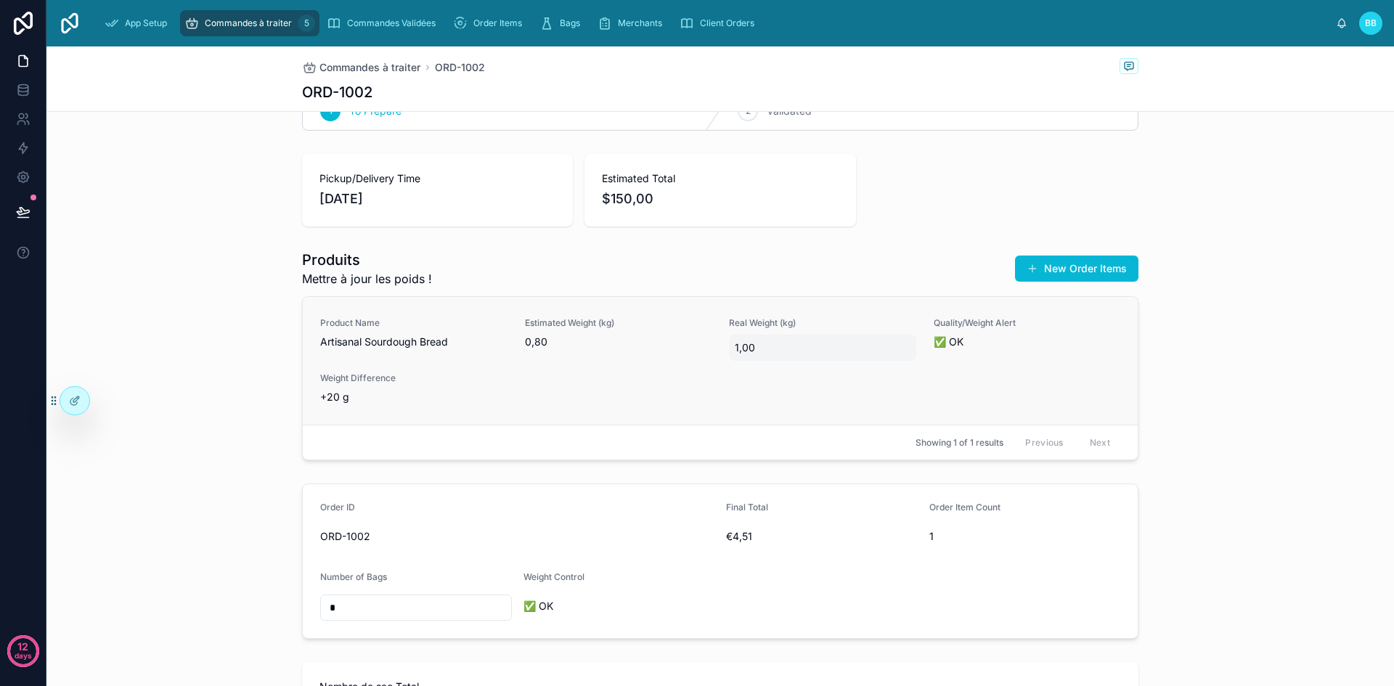
click at [749, 349] on span "1,00" at bounding box center [823, 348] width 176 height 15
type input "****"
click at [749, 349] on span "1,00" at bounding box center [823, 348] width 176 height 15
type input "****"
click at [828, 397] on div "Product Name Artisanal Sourdough Bread Estimated Weight (kg) 0,80 Real Weight (…" at bounding box center [720, 360] width 800 height 87
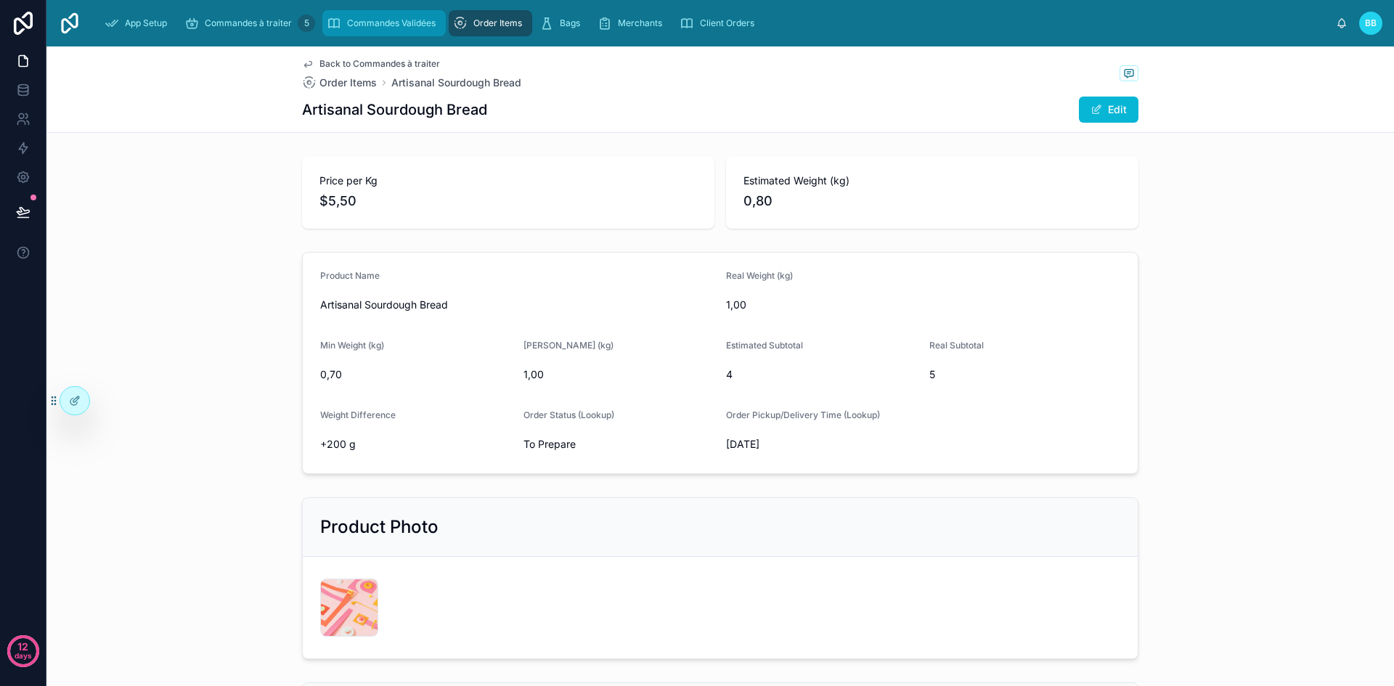
click at [356, 16] on div "Commandes Validées" at bounding box center [384, 23] width 115 height 23
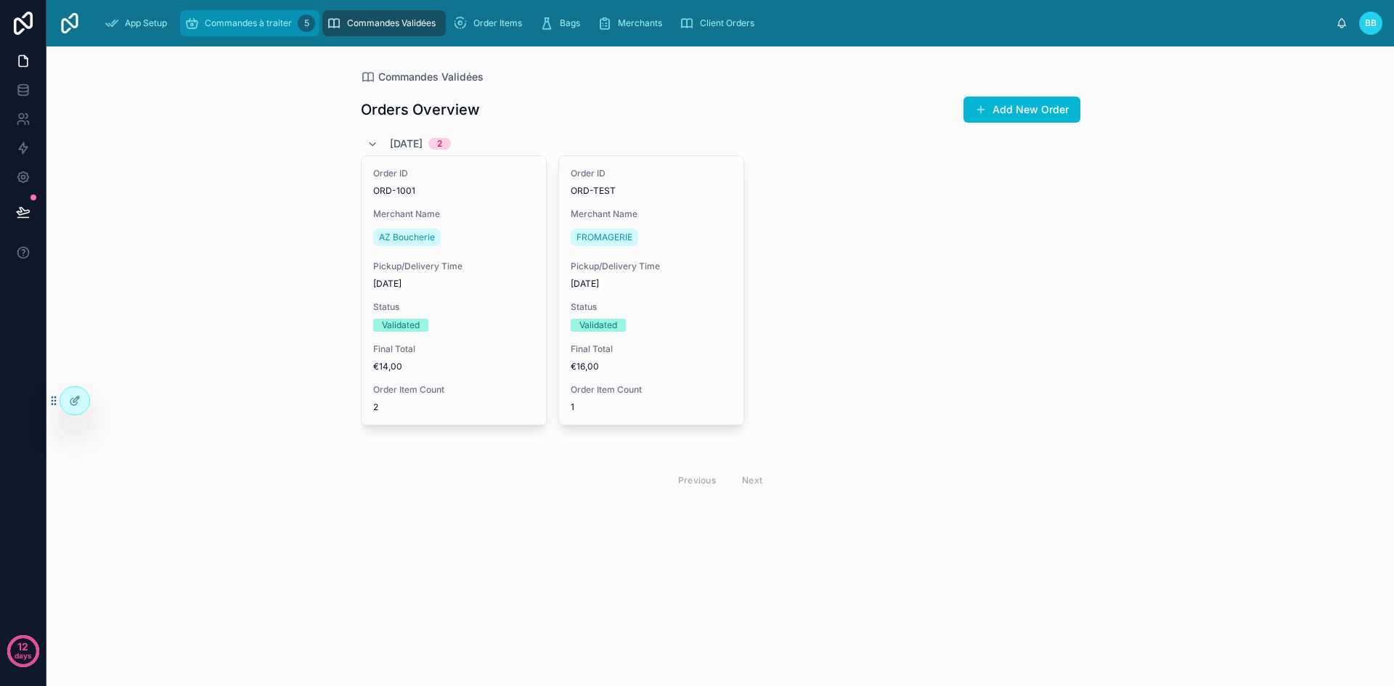
click at [258, 26] on span "Commandes à traiter" at bounding box center [248, 23] width 87 height 12
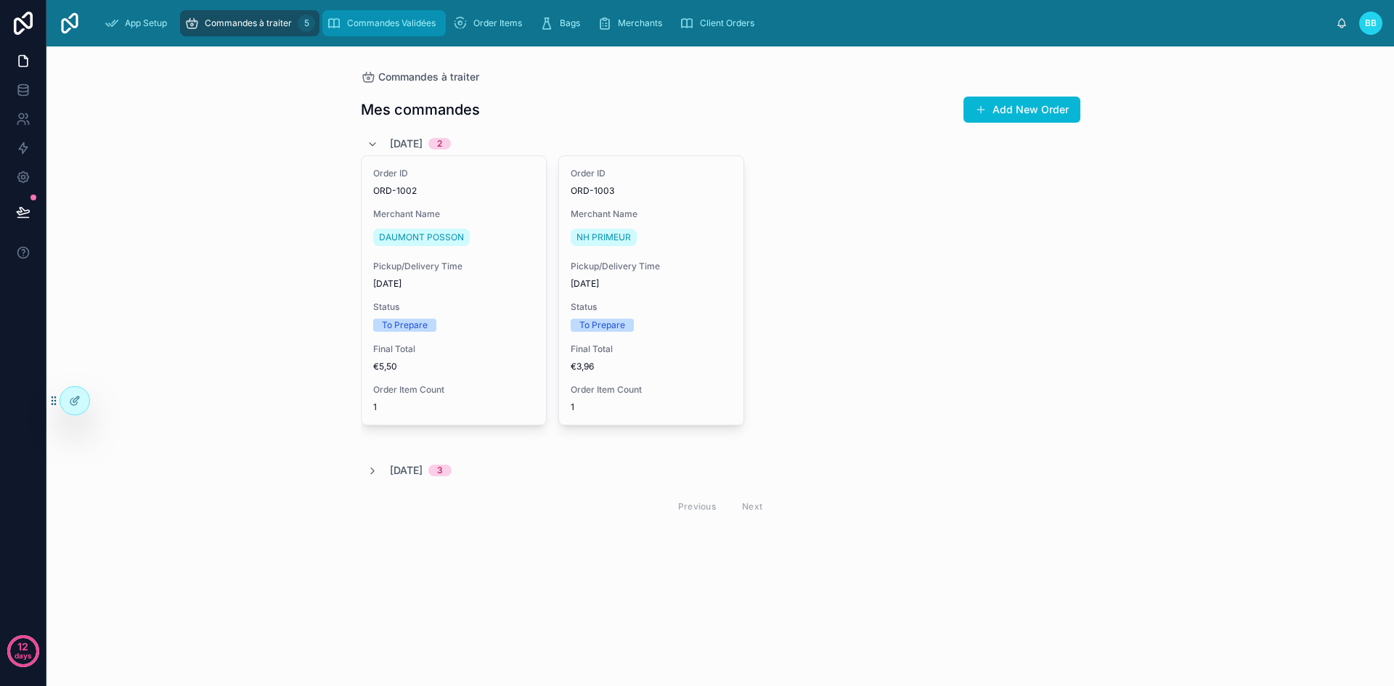
click at [359, 15] on div "Commandes Validées" at bounding box center [384, 23] width 115 height 23
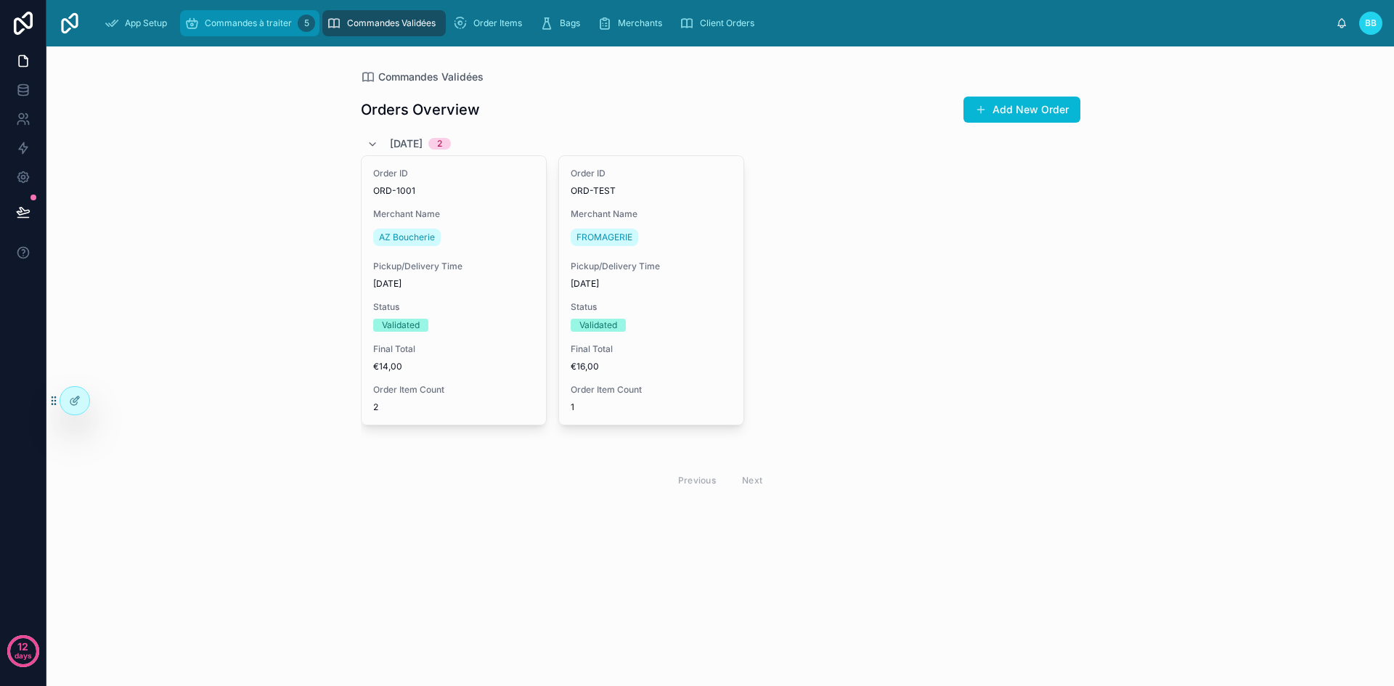
click at [252, 12] on div "Commandes à traiter 5" at bounding box center [249, 23] width 131 height 23
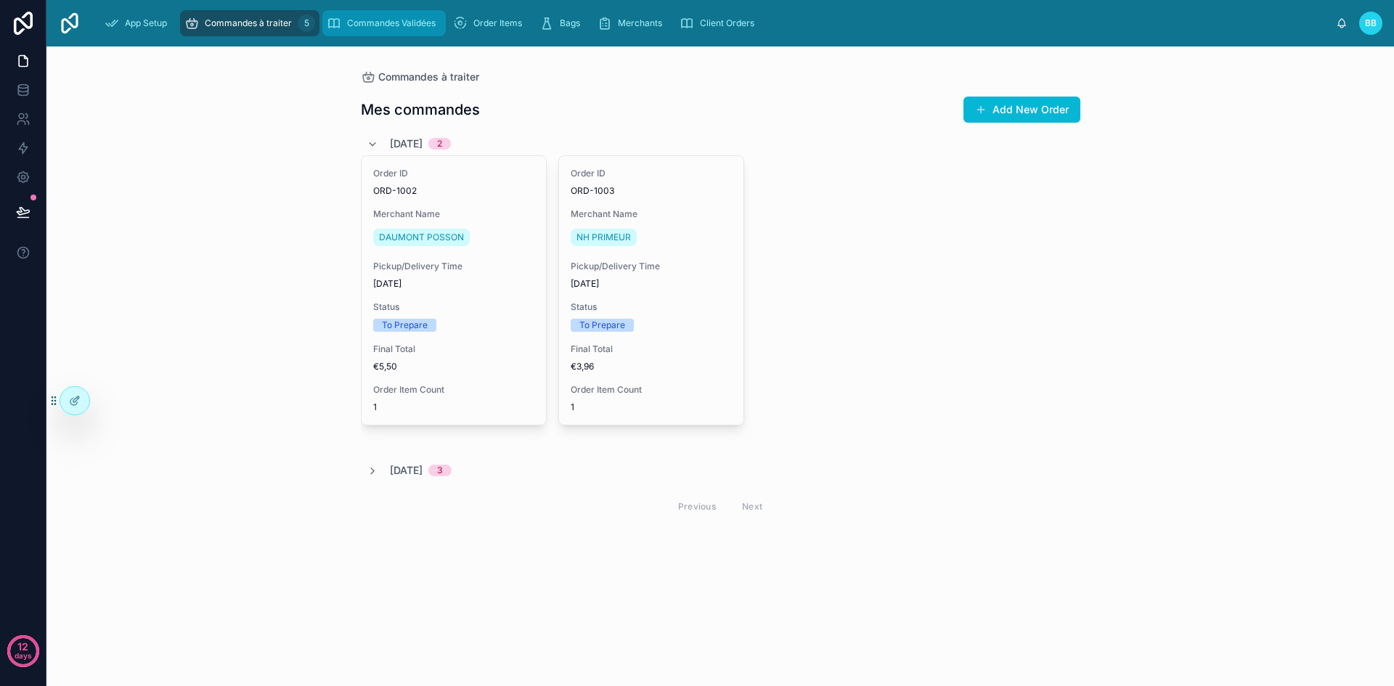
click at [361, 18] on span "Commandes Validées" at bounding box center [391, 23] width 89 height 12
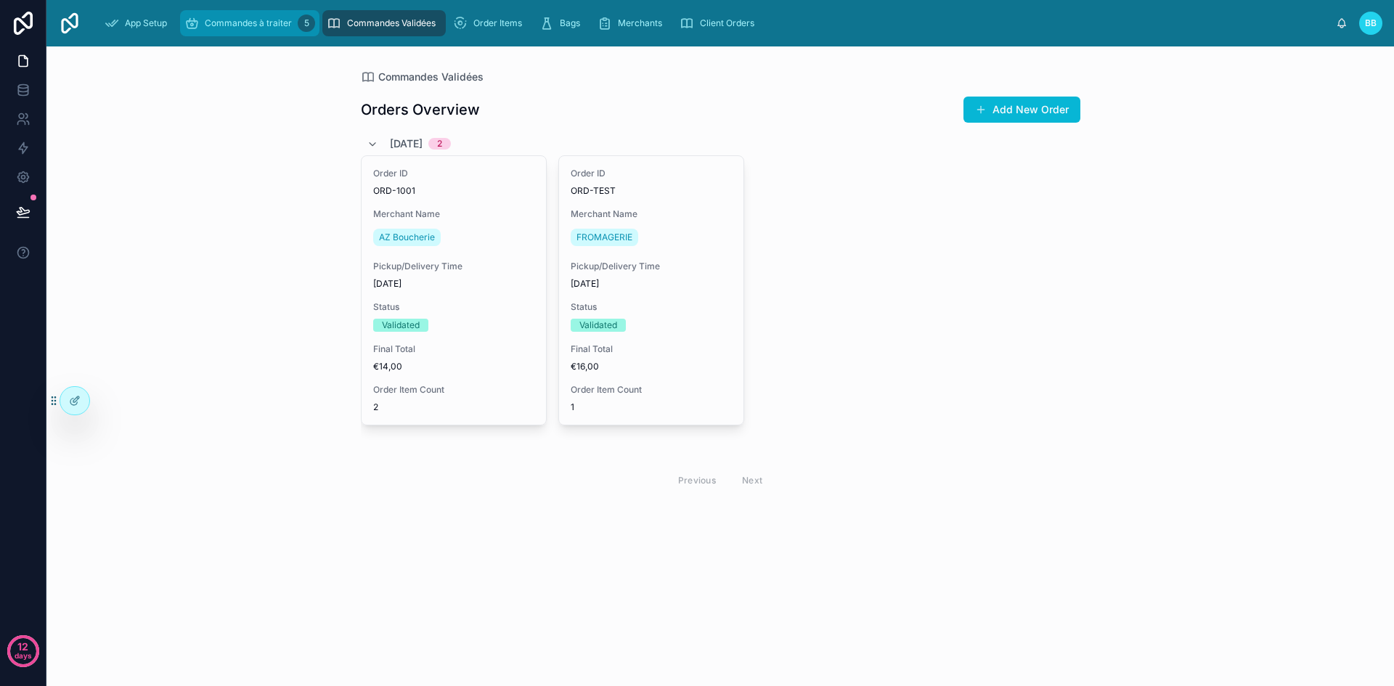
click at [249, 29] on div "Commandes à traiter 5" at bounding box center [249, 23] width 131 height 23
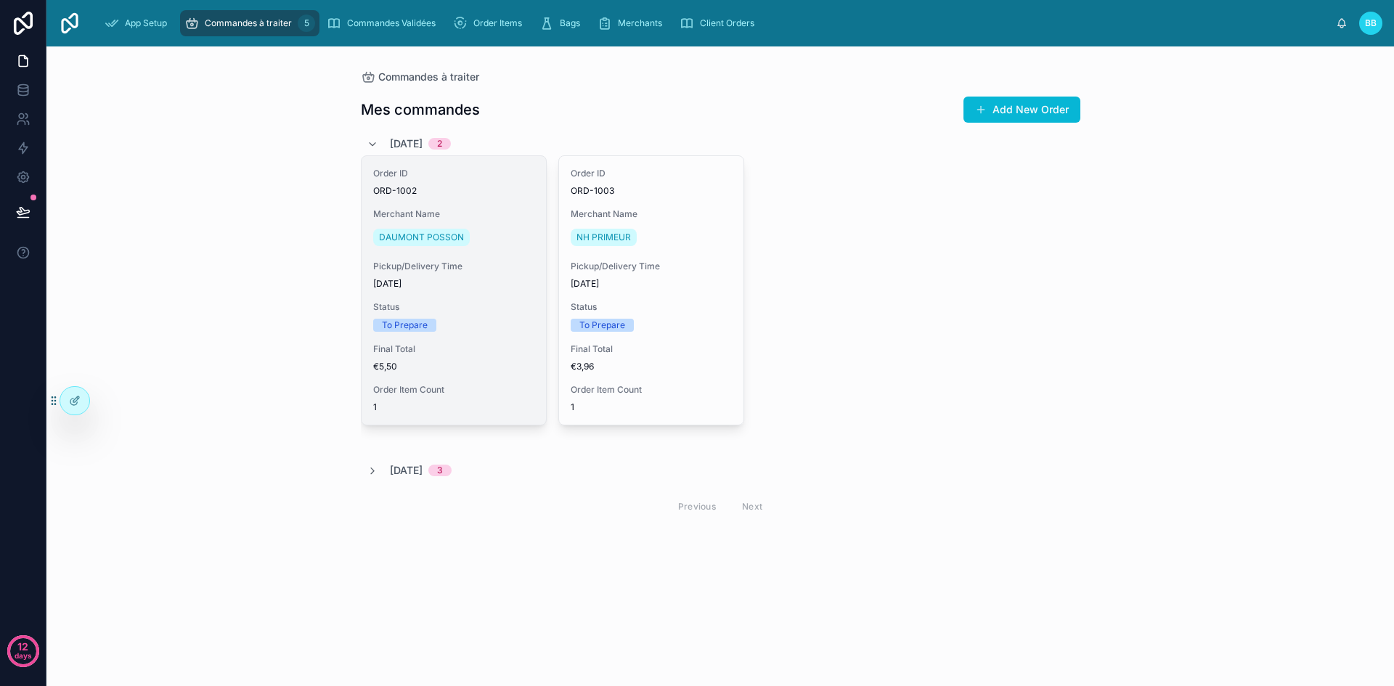
click at [498, 205] on div "Order ID ORD-1002 Merchant Name [PERSON_NAME] Pickup/Delivery Time [DATE] Statu…" at bounding box center [454, 290] width 184 height 269
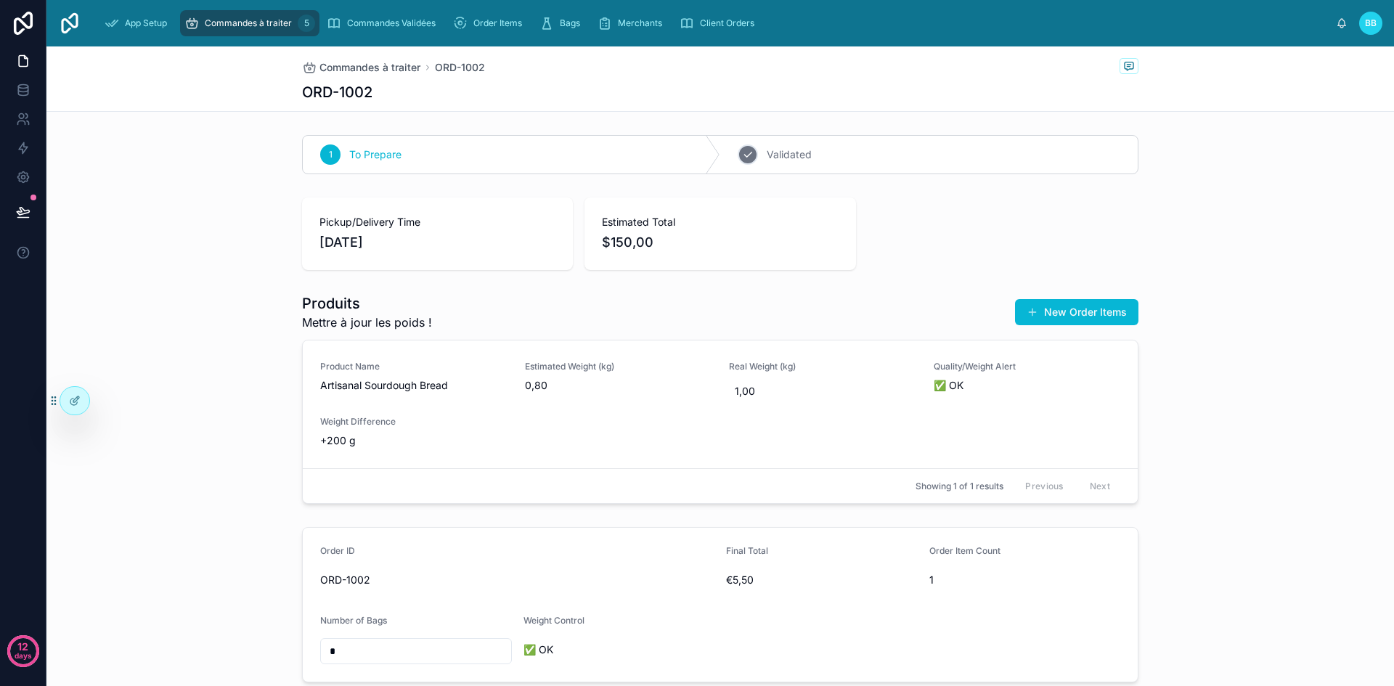
click at [868, 148] on div "2 Validated" at bounding box center [929, 155] width 418 height 38
drag, startPoint x: 873, startPoint y: 226, endPoint x: 913, endPoint y: 251, distance: 46.9
click at [913, 251] on div "Pickup/Delivery Time [DATE] Estimated Total $150,00" at bounding box center [720, 233] width 836 height 73
click at [80, 401] on icon at bounding box center [75, 401] width 12 height 12
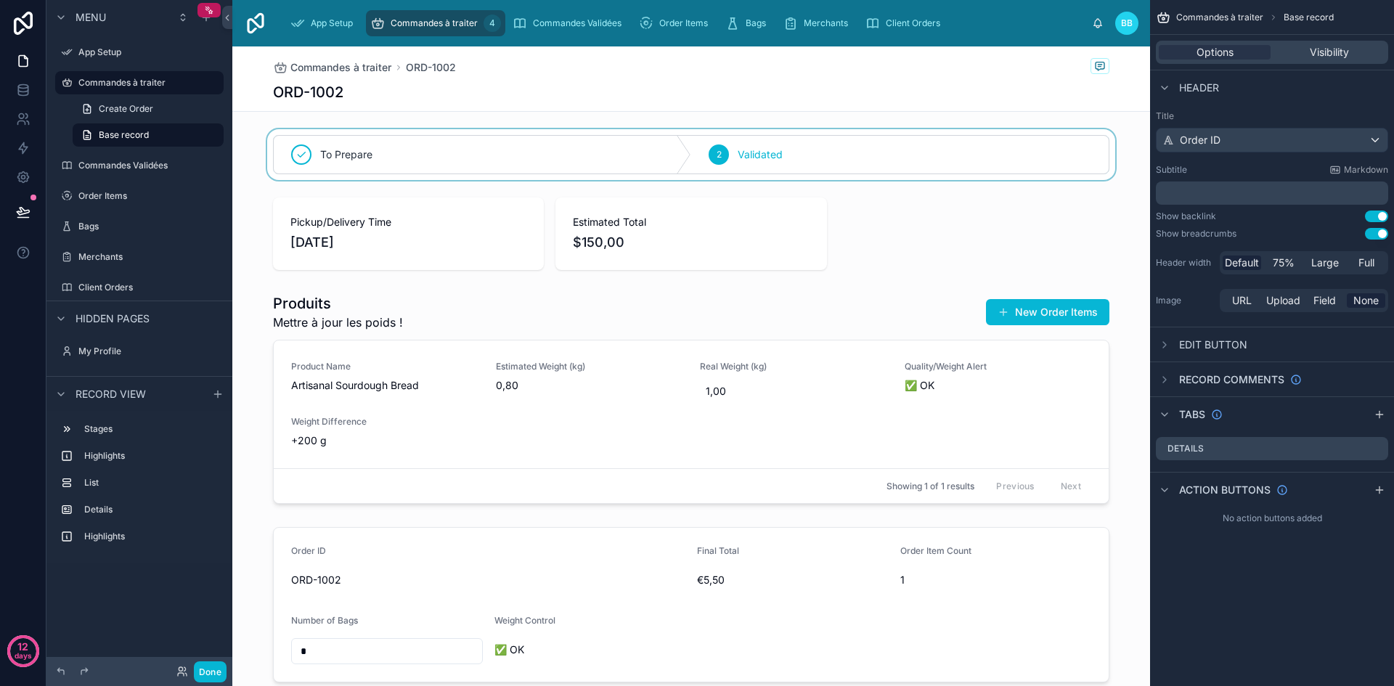
click at [327, 155] on div at bounding box center [691, 154] width 918 height 51
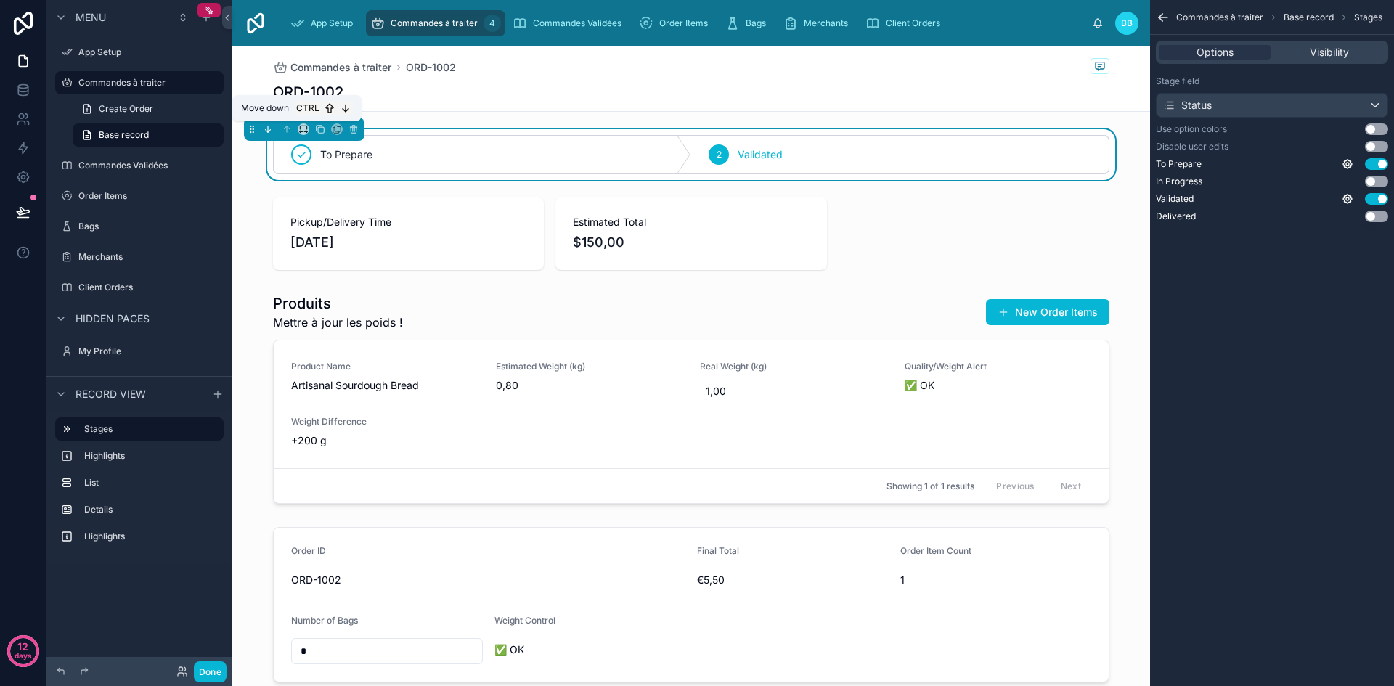
click at [267, 126] on icon at bounding box center [268, 129] width 10 height 10
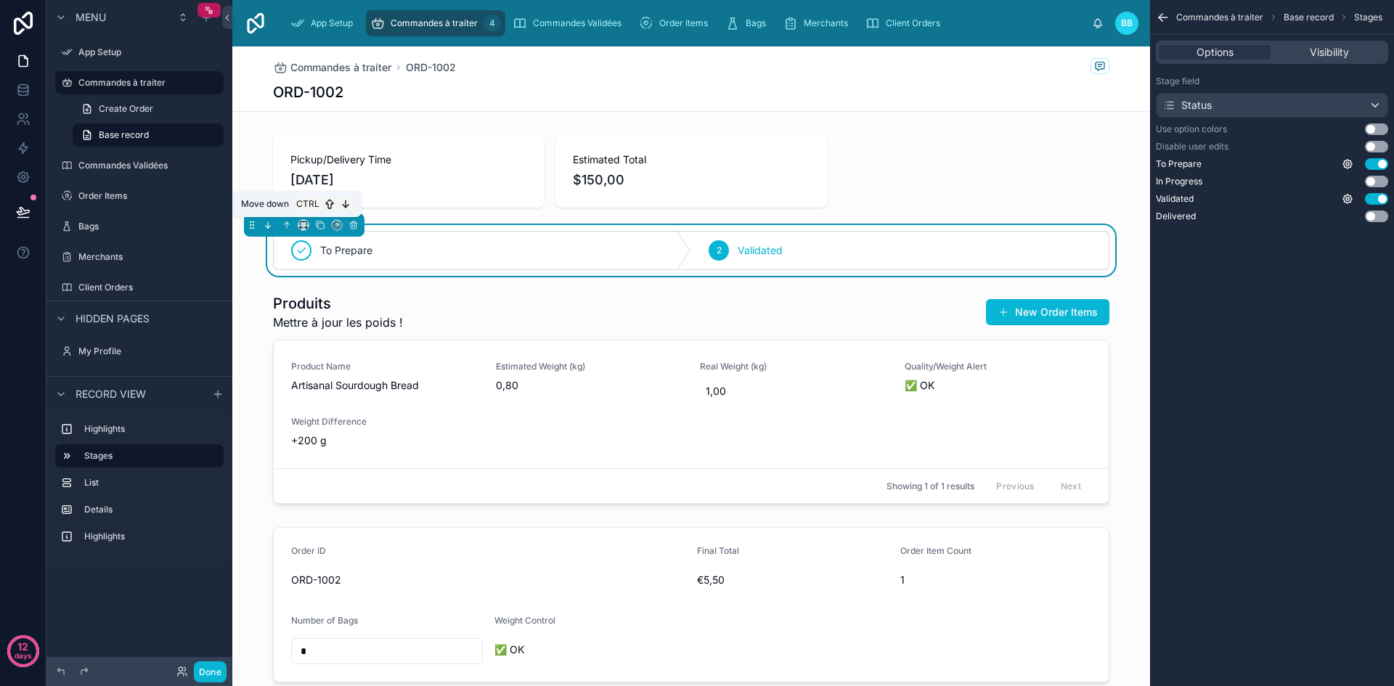
click at [265, 229] on icon at bounding box center [268, 225] width 10 height 10
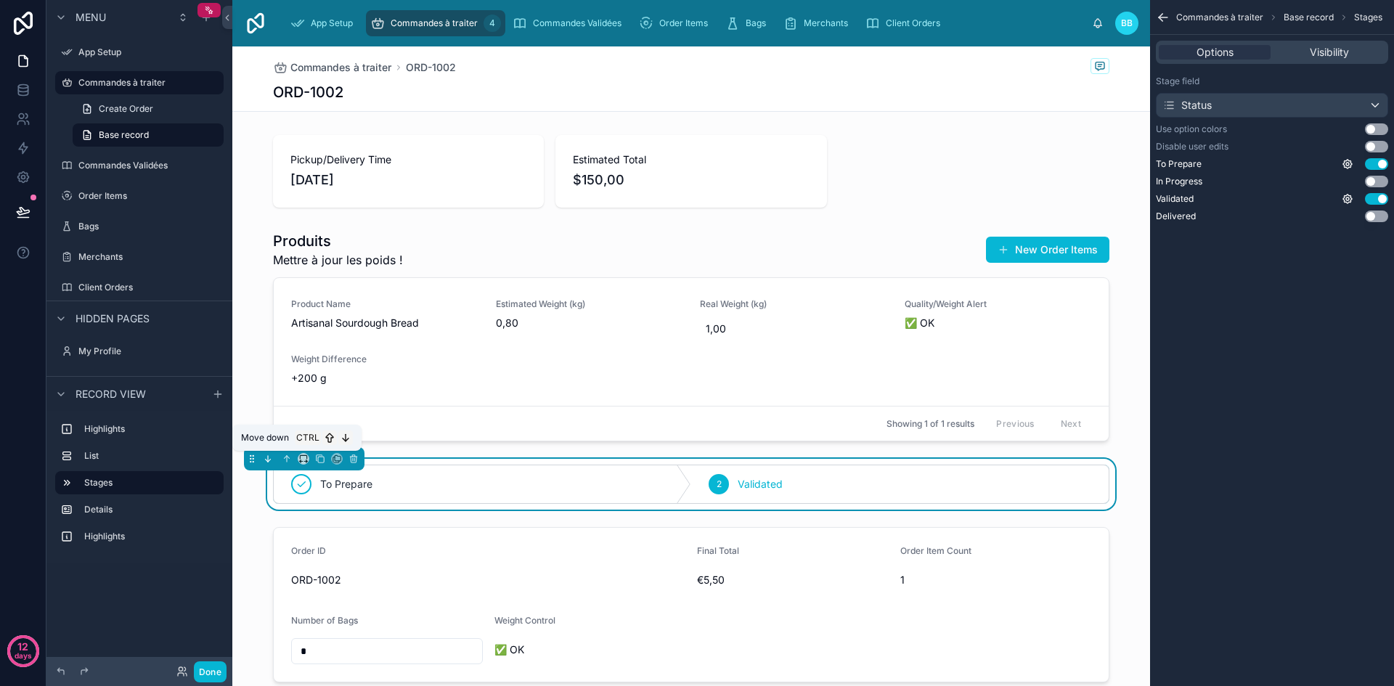
click at [266, 459] on icon at bounding box center [268, 459] width 10 height 10
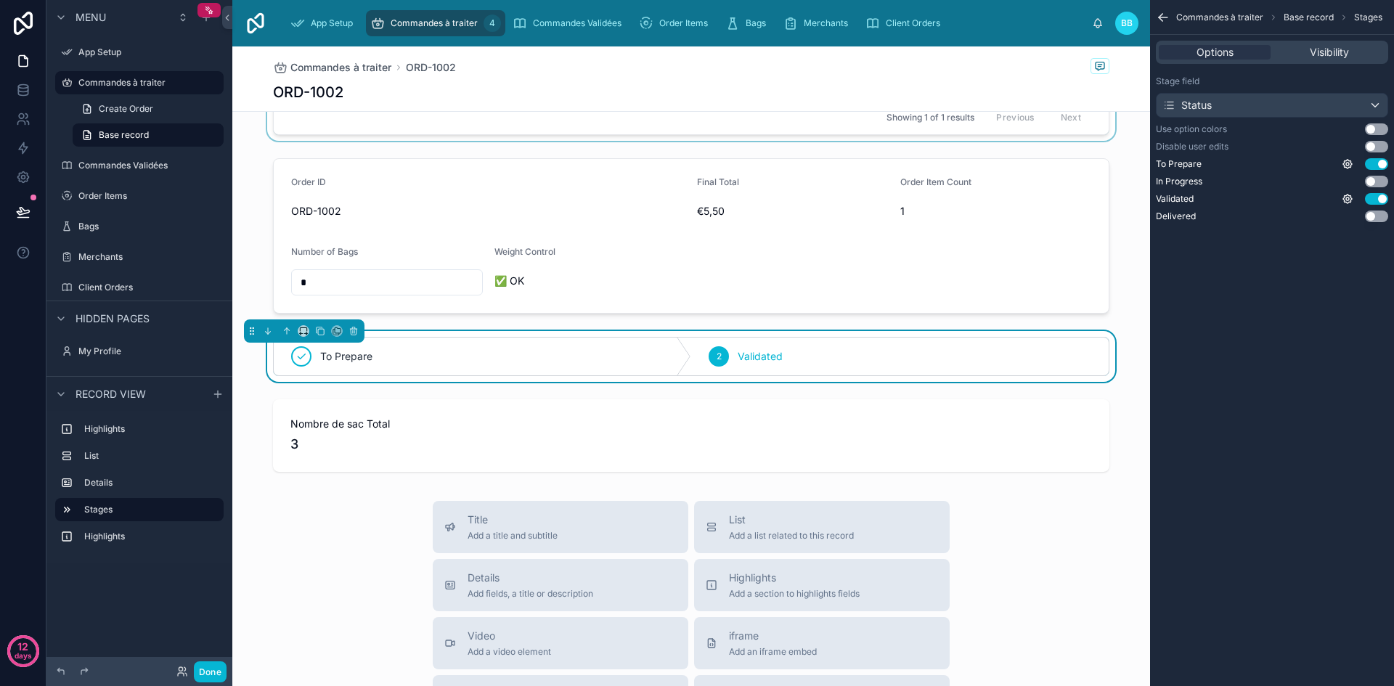
scroll to position [307, 0]
click at [266, 328] on icon at bounding box center [268, 330] width 10 height 10
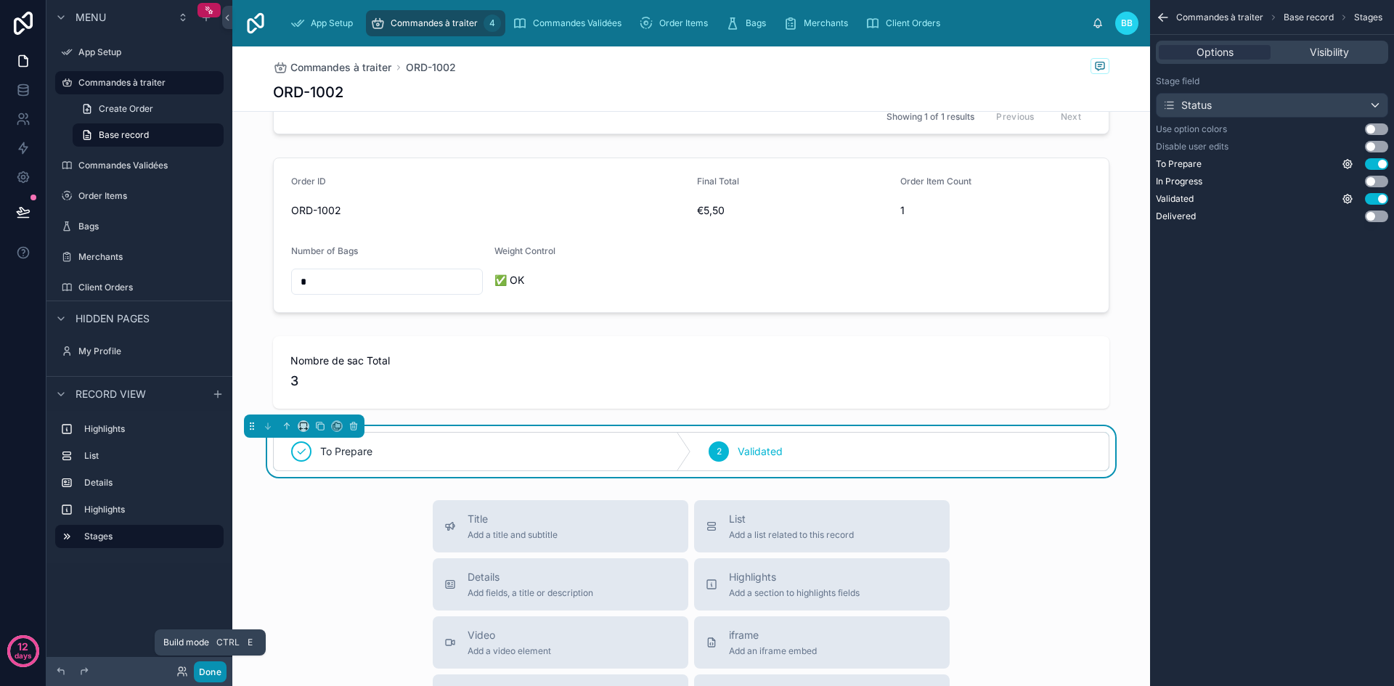
click at [219, 668] on button "Done" at bounding box center [210, 671] width 33 height 21
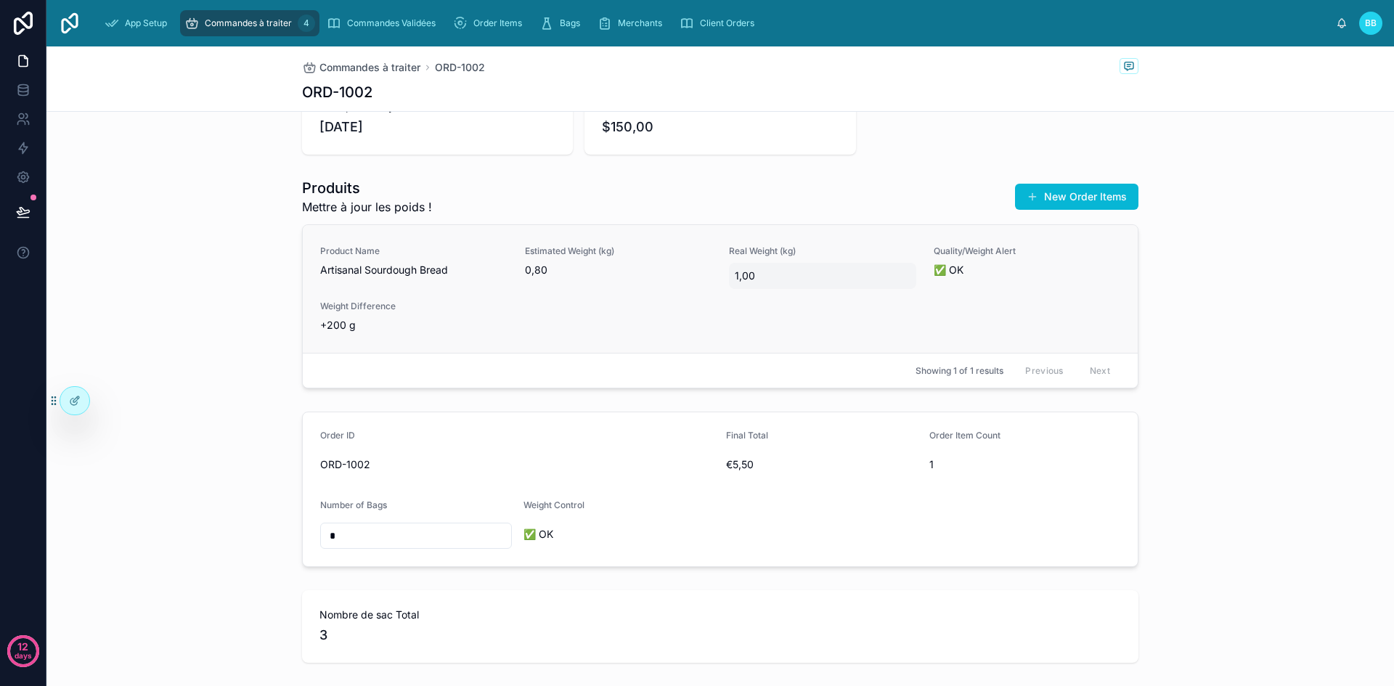
scroll to position [0, 0]
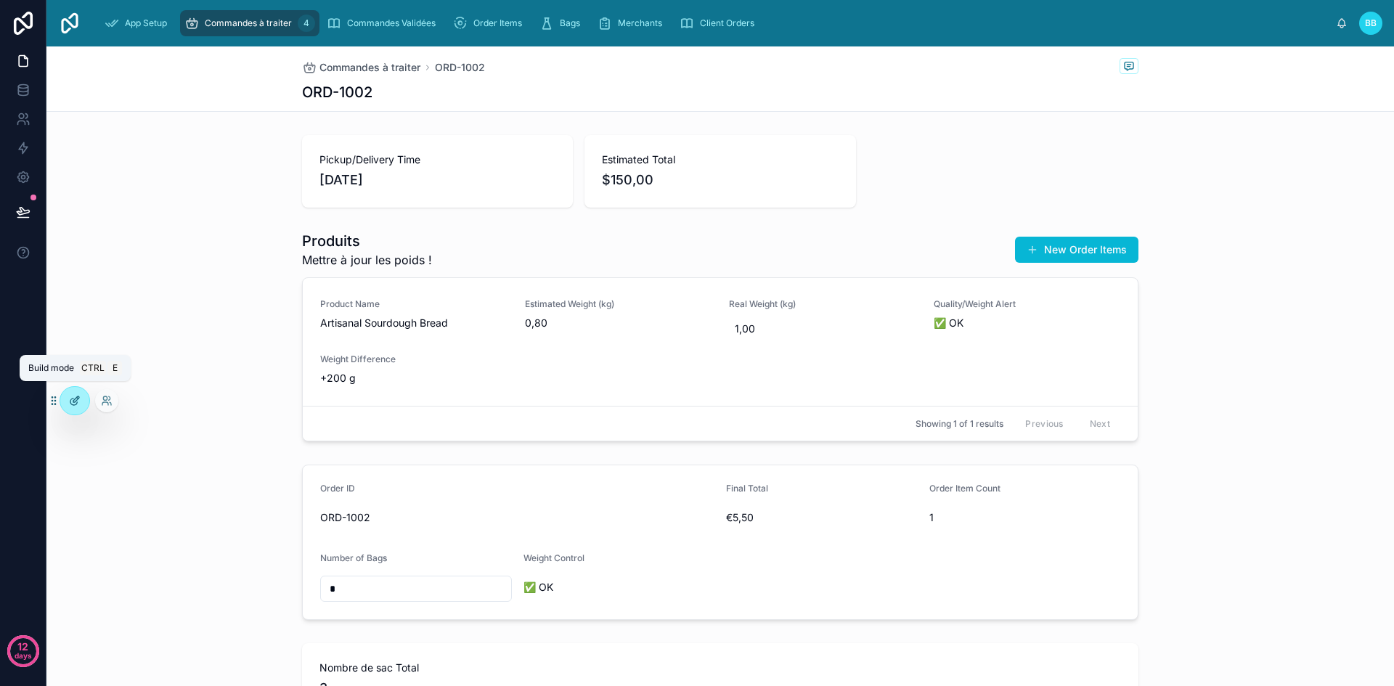
click at [73, 402] on icon at bounding box center [76, 399] width 6 height 6
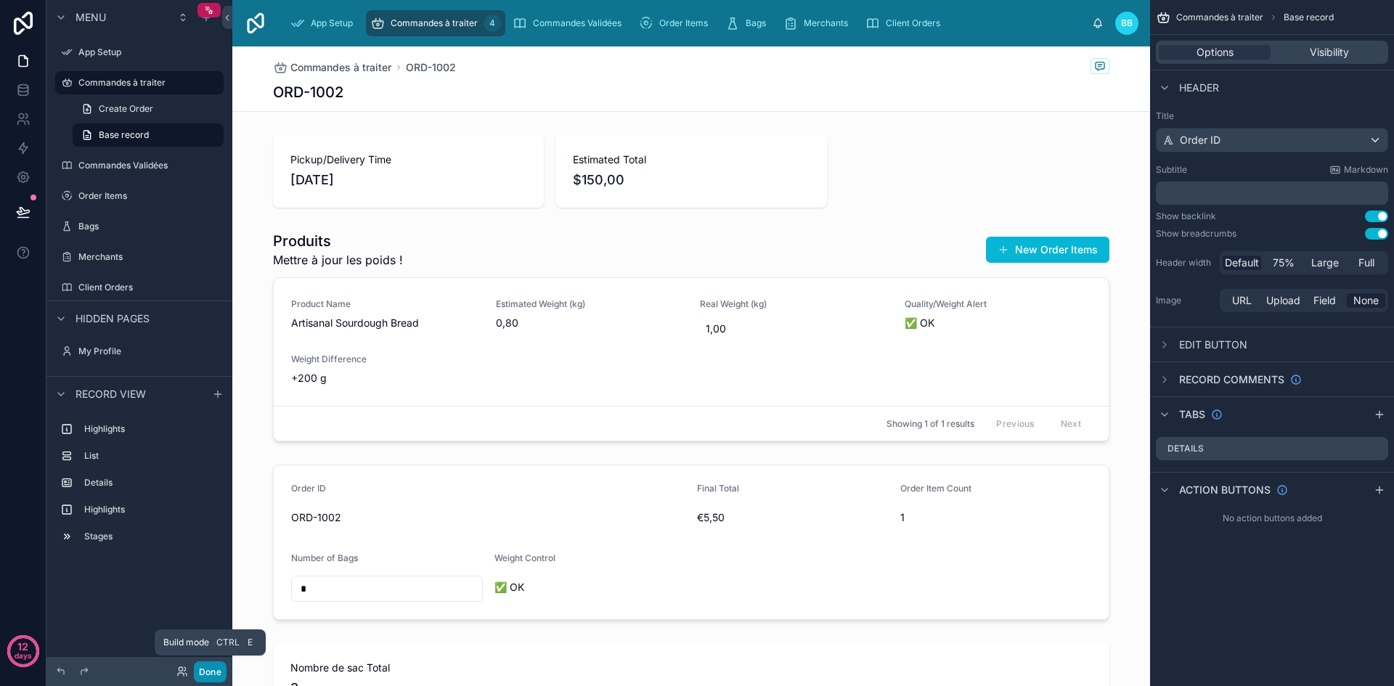
click at [207, 666] on button "Done" at bounding box center [210, 671] width 33 height 21
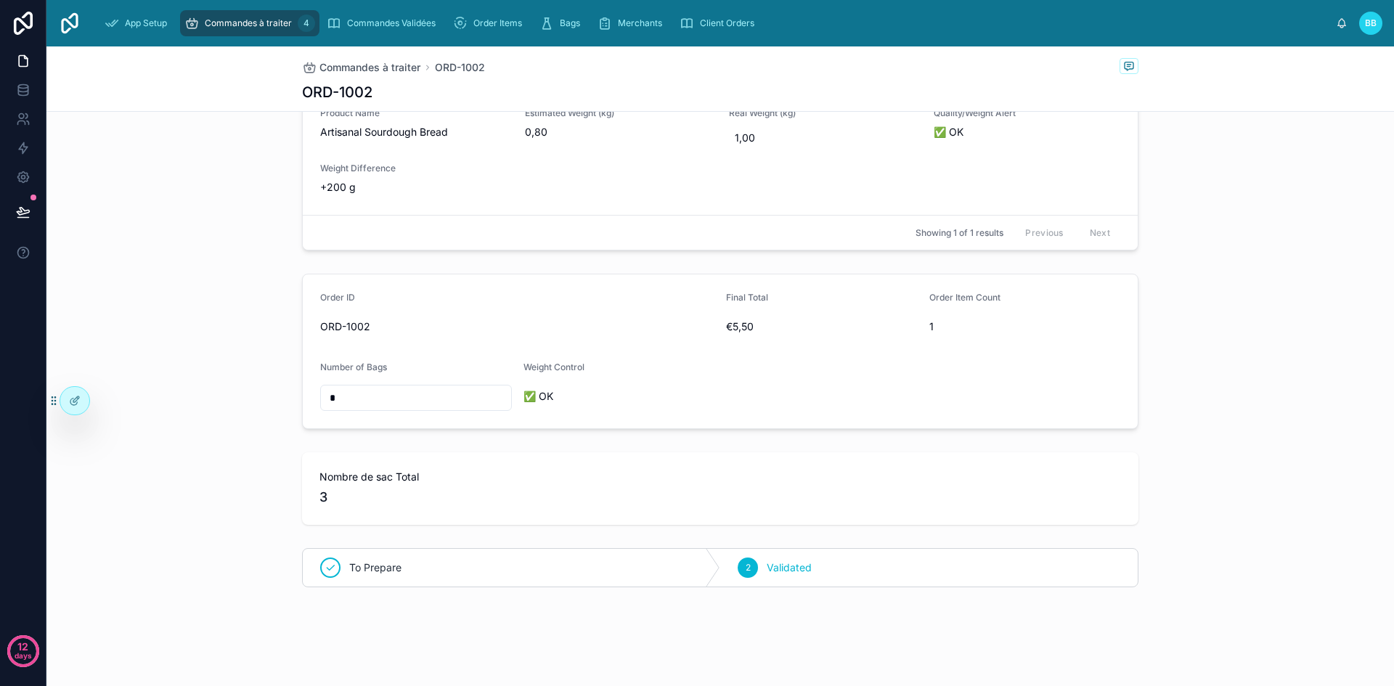
scroll to position [191, 0]
click at [812, 639] on div "Commandes à traiter ORD-1002 ORD-1002 Pickup/Delivery Time [DATE] Estimated Tot…" at bounding box center [720, 271] width 1348 height 831
click at [86, 399] on div at bounding box center [74, 401] width 29 height 28
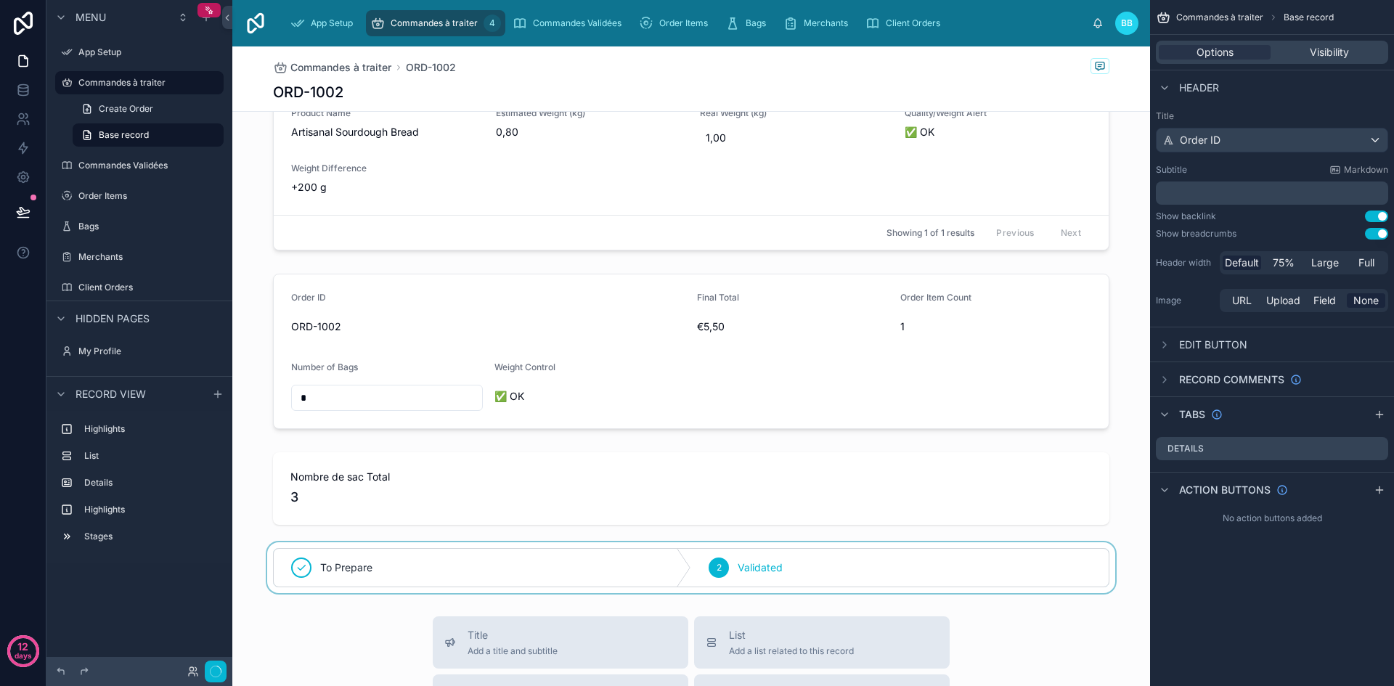
click at [876, 574] on div at bounding box center [691, 567] width 918 height 51
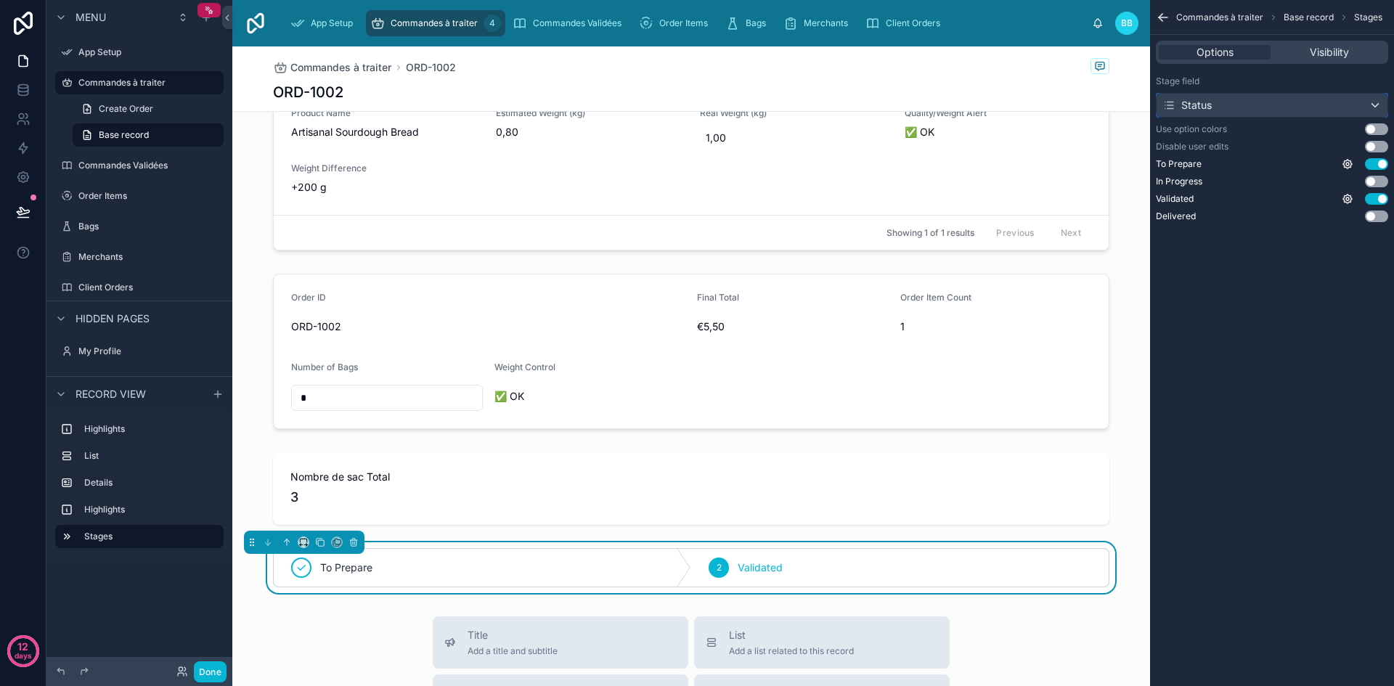
click at [1374, 108] on div "Status" at bounding box center [1272, 105] width 231 height 23
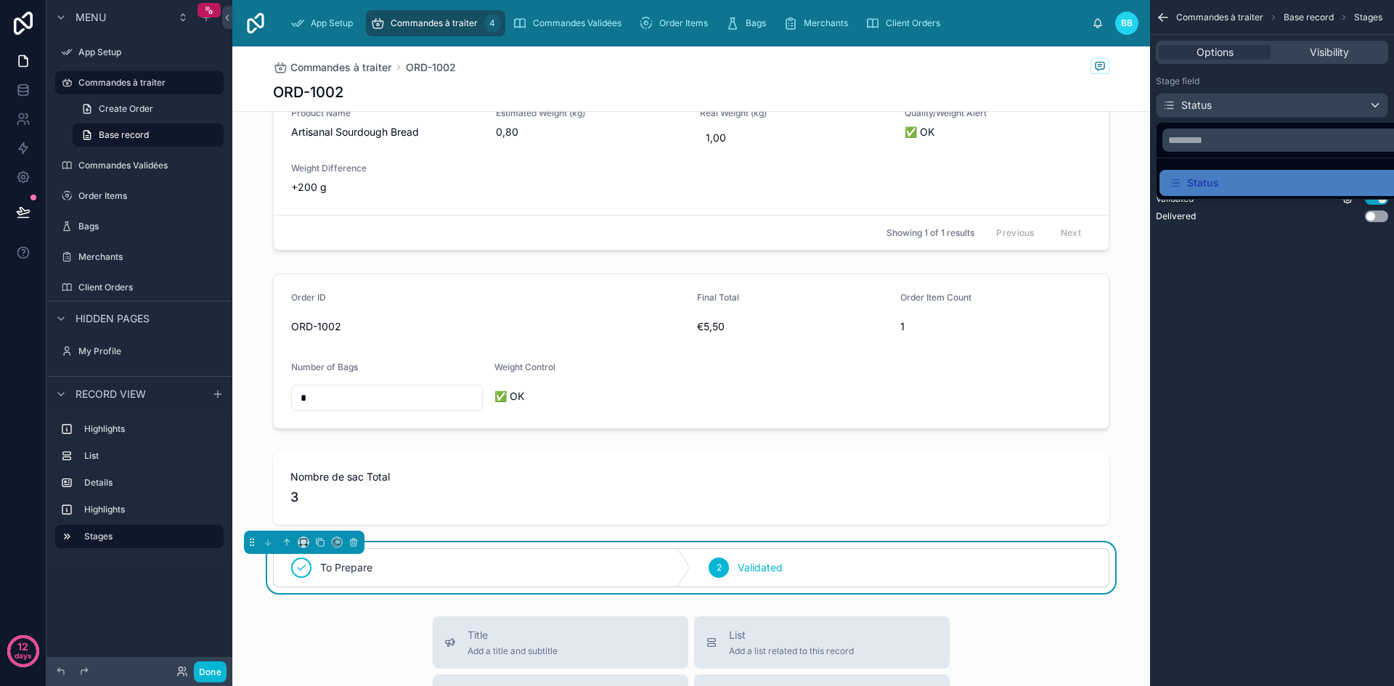
click at [1374, 108] on div "scrollable content" at bounding box center [697, 343] width 1394 height 686
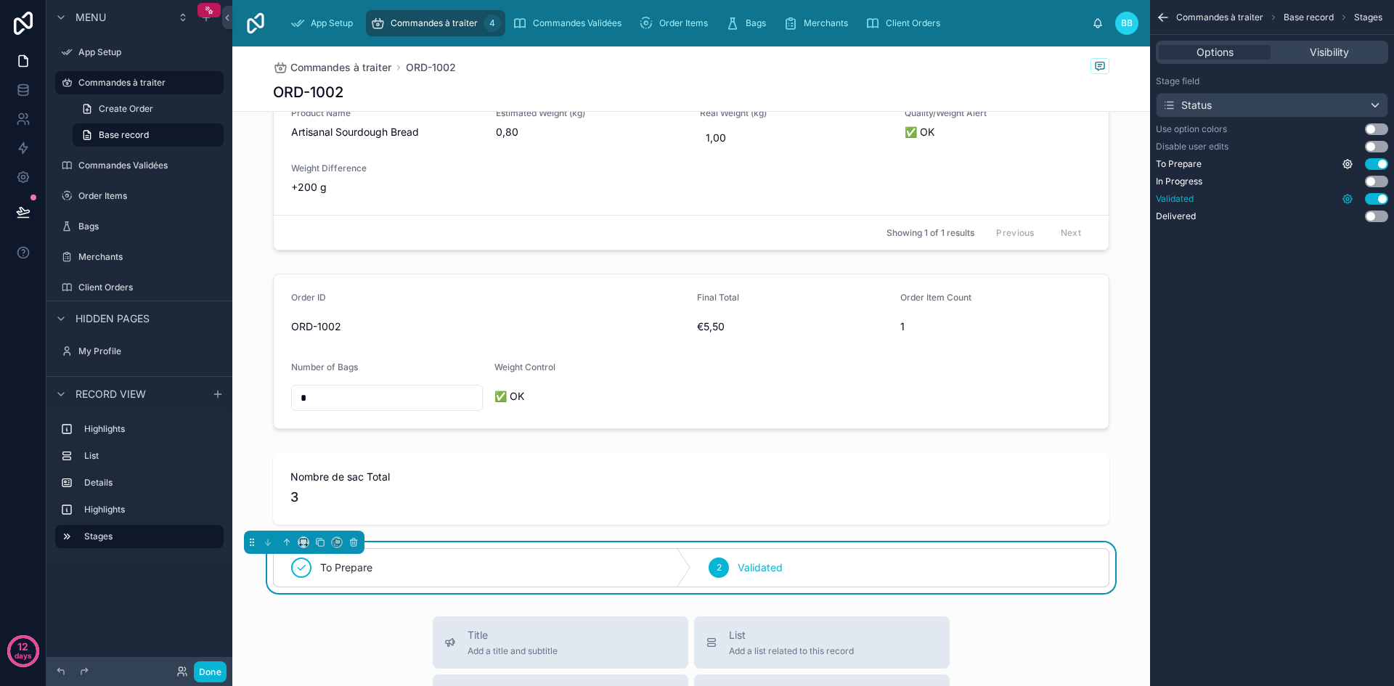
click at [1348, 203] on icon "scrollable content" at bounding box center [1347, 199] width 9 height 9
click at [1304, 267] on div "Commandes à traiter Base record Stages Options Visibility Stage field Status Us…" at bounding box center [1272, 343] width 244 height 686
click at [1332, 56] on span "Visibility" at bounding box center [1329, 52] width 39 height 15
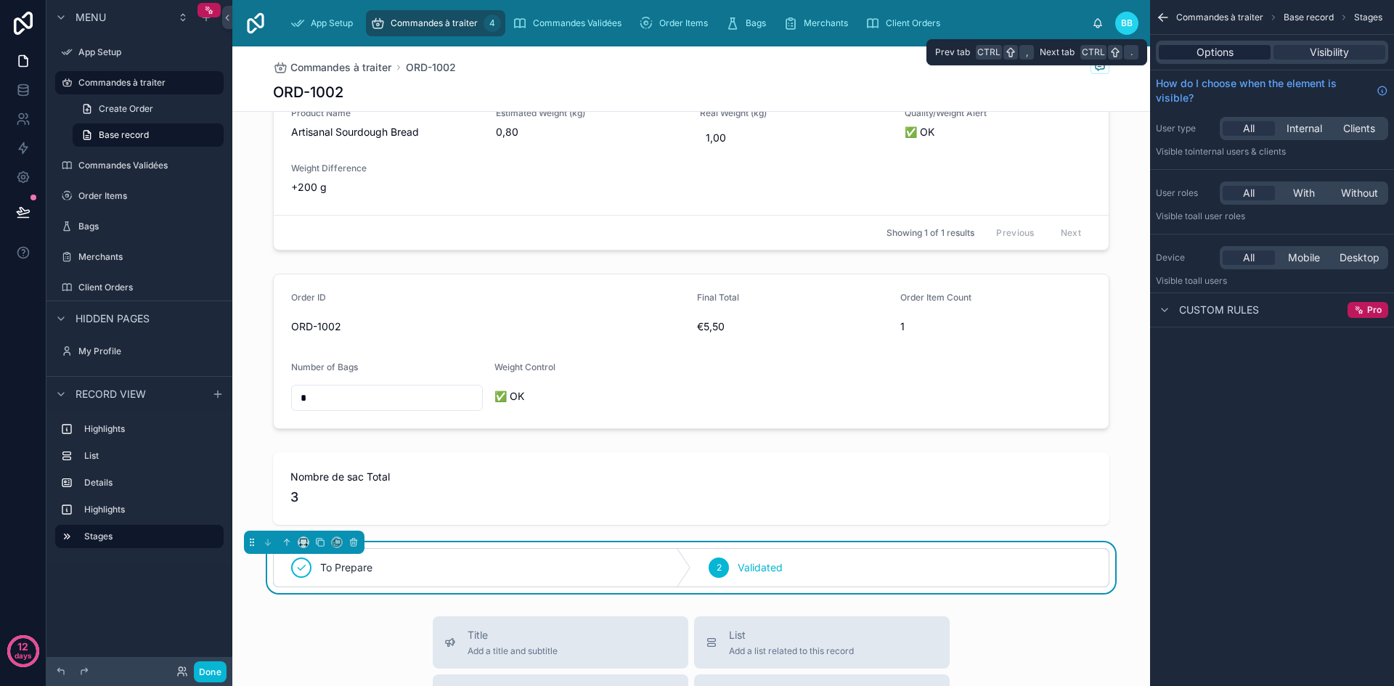
click at [1227, 56] on span "Options" at bounding box center [1215, 52] width 37 height 15
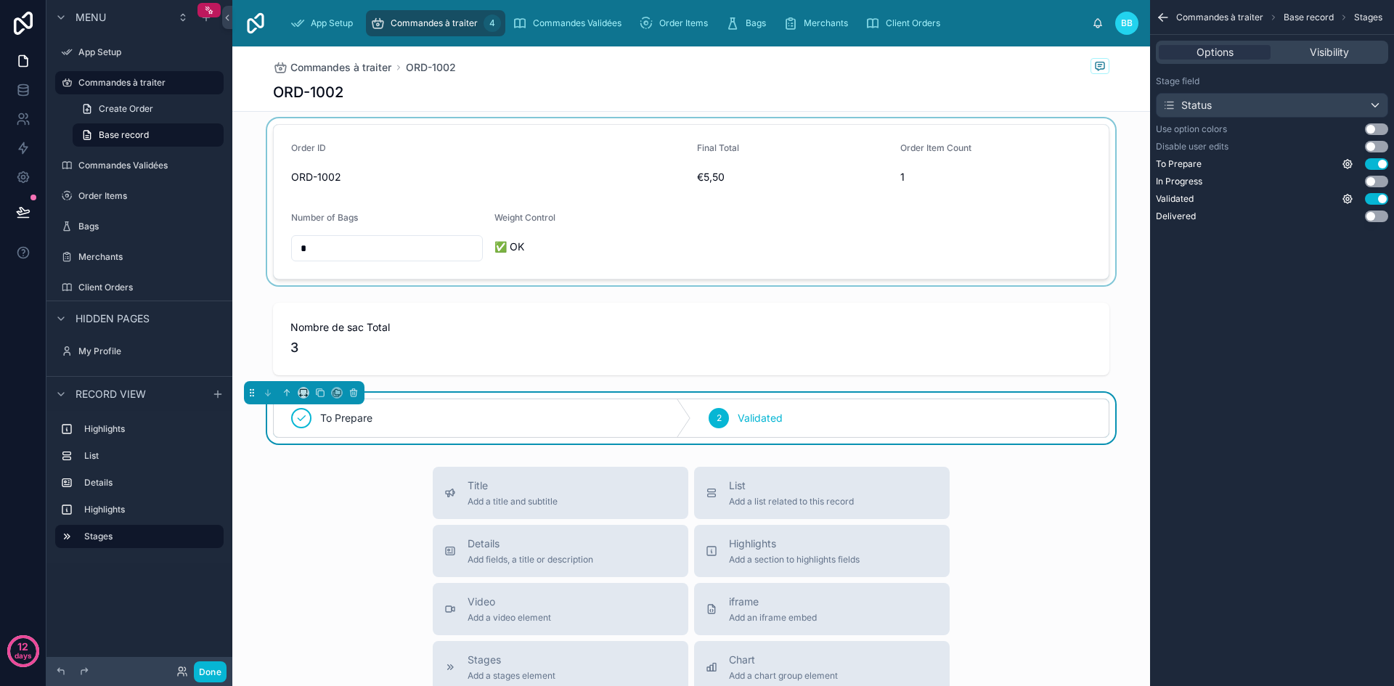
scroll to position [341, 0]
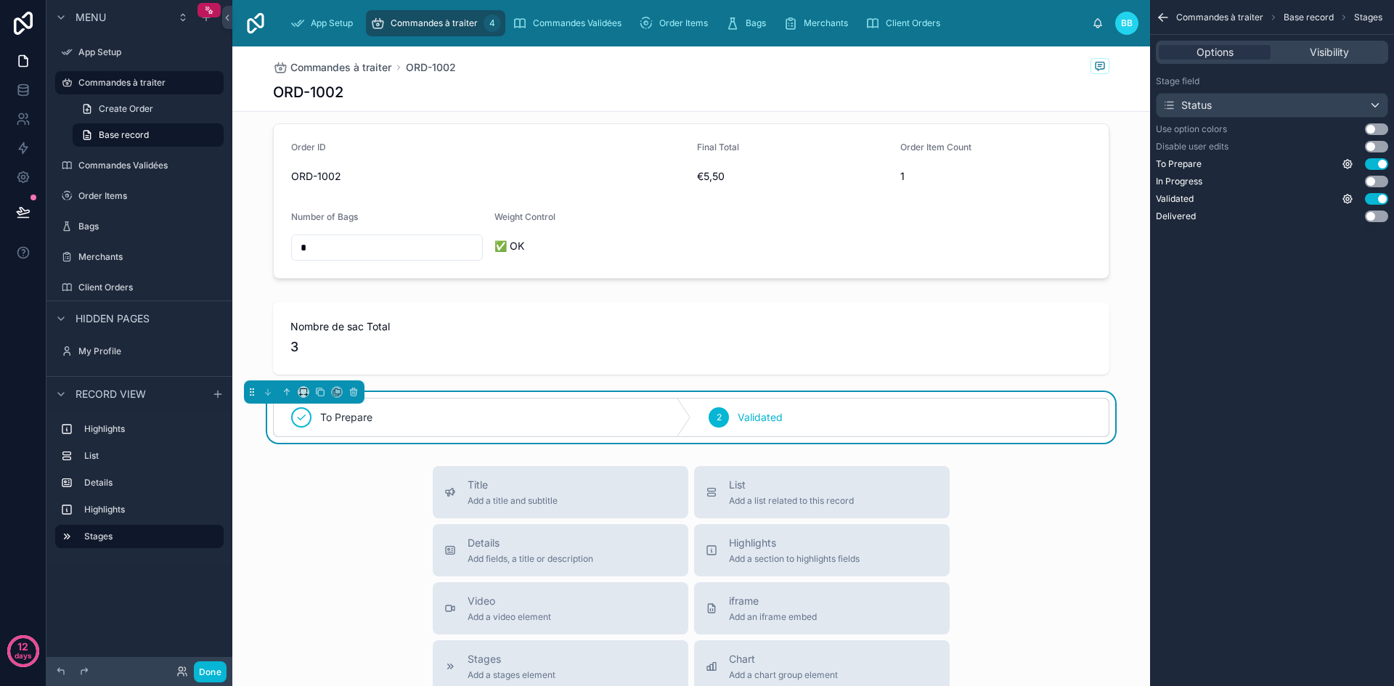
click at [1380, 122] on div "Stage field Status Use option colors Use setting Disable user edits Use setting…" at bounding box center [1272, 149] width 244 height 158
click at [1378, 125] on button "Use setting" at bounding box center [1376, 129] width 23 height 12
click at [1381, 146] on button "Use setting" at bounding box center [1376, 147] width 23 height 12
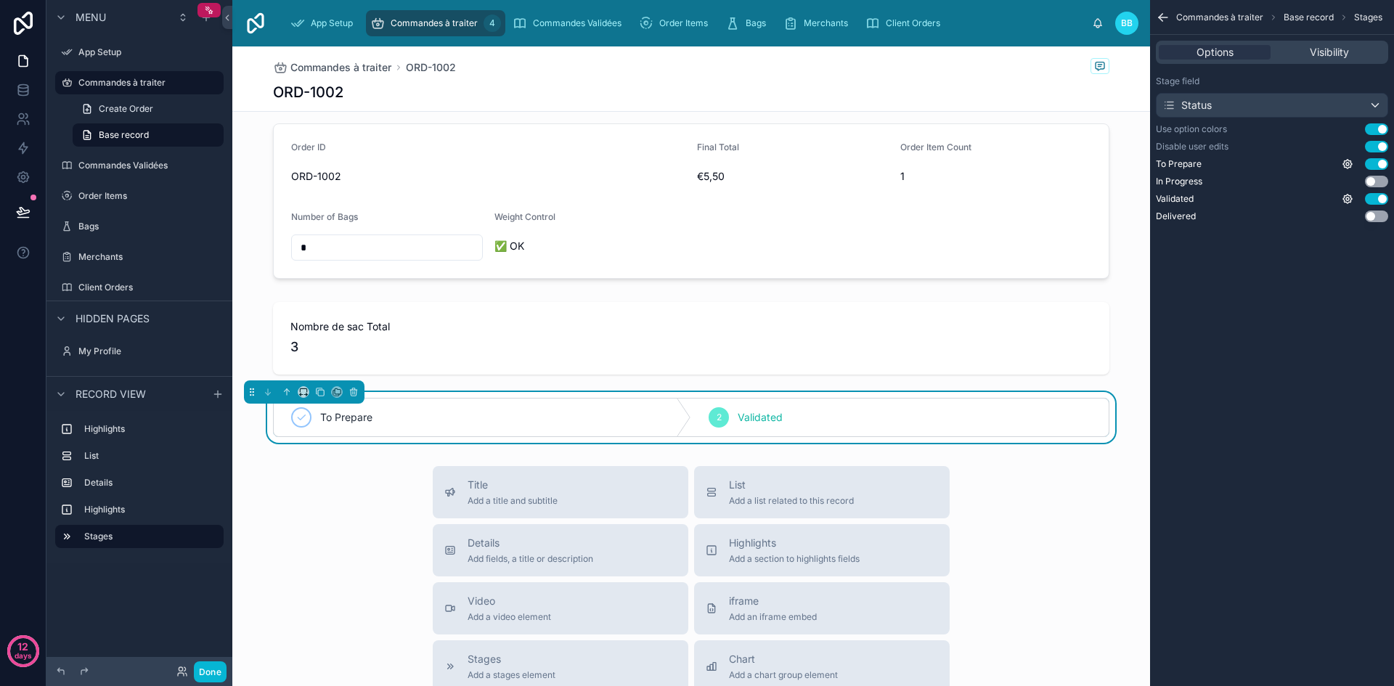
click at [1381, 146] on button "Use setting" at bounding box center [1376, 147] width 23 height 12
click at [211, 673] on button "Done" at bounding box center [210, 671] width 33 height 21
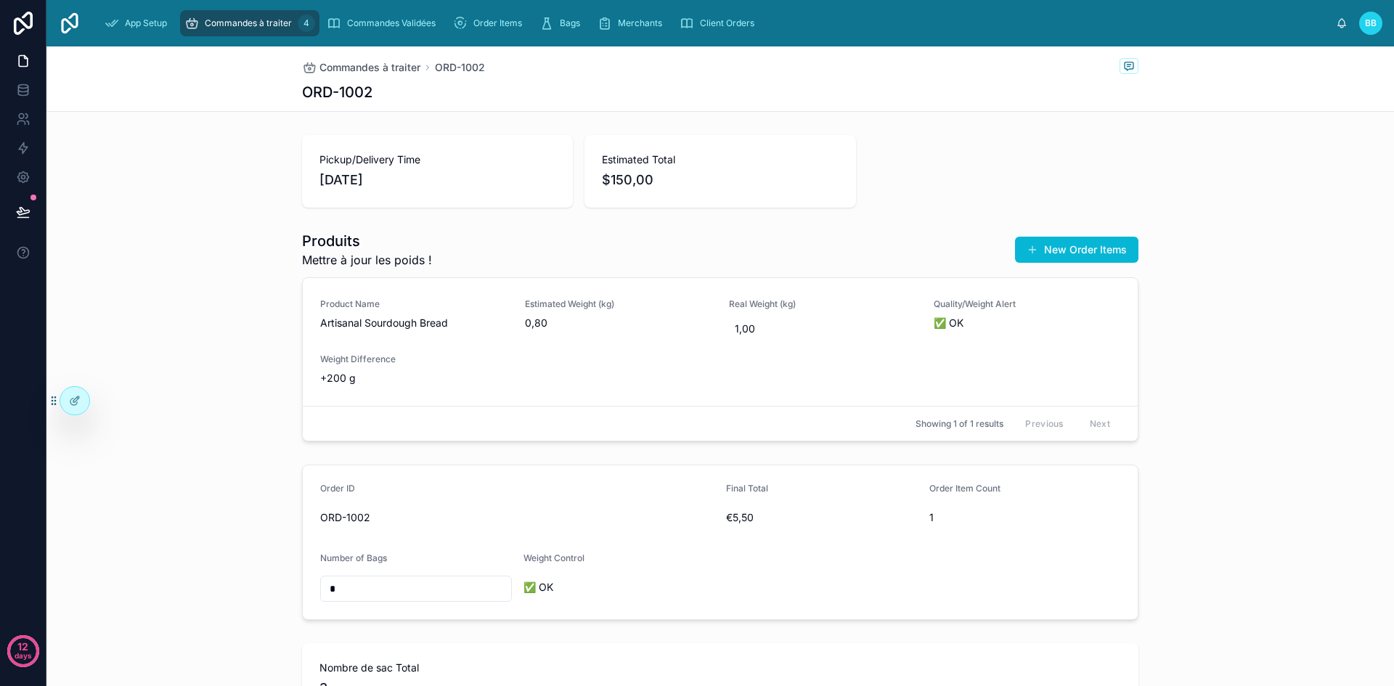
scroll to position [191, 0]
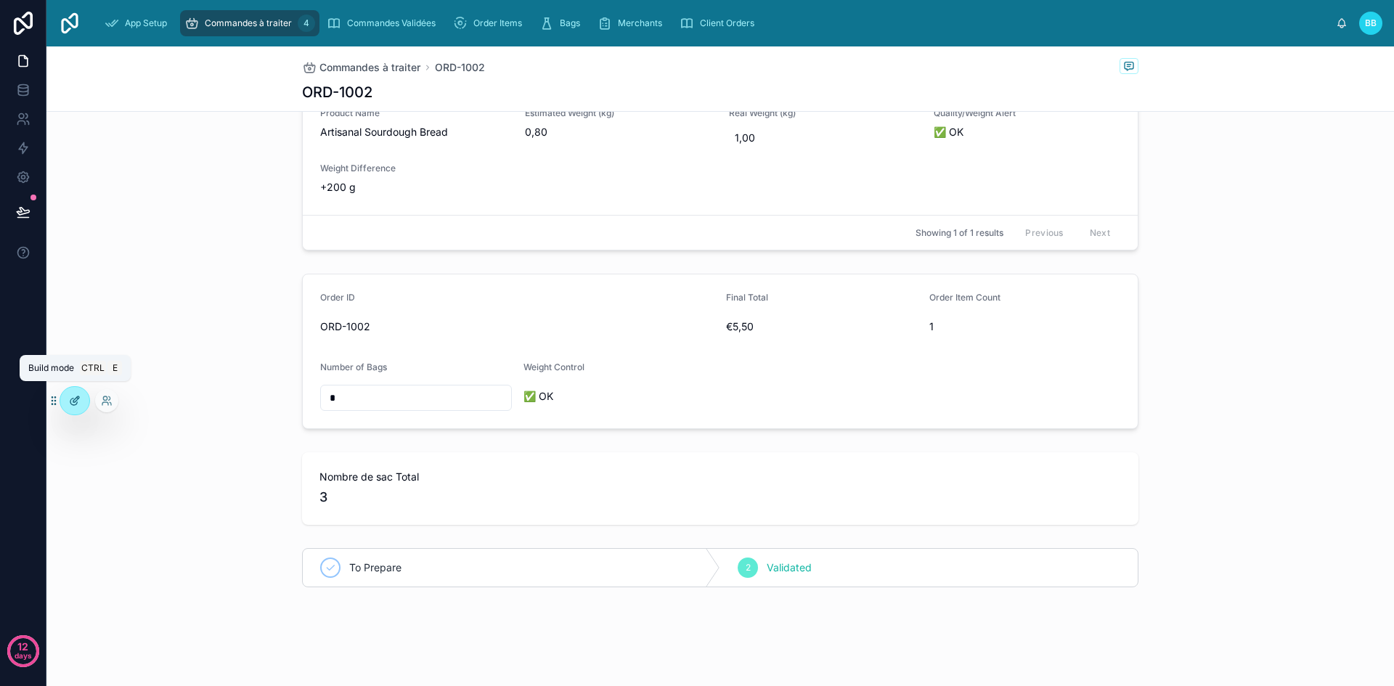
click at [70, 399] on icon at bounding box center [75, 401] width 12 height 12
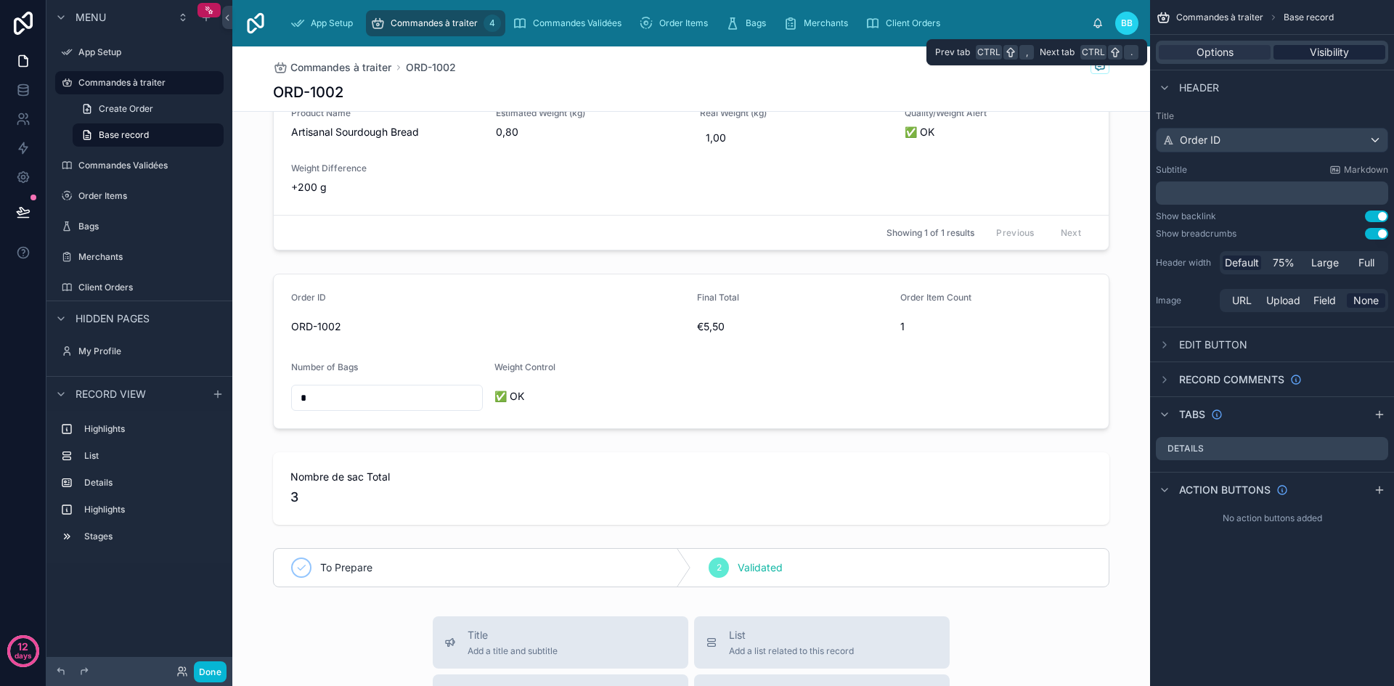
click at [1295, 56] on div "Visibility" at bounding box center [1330, 52] width 112 height 15
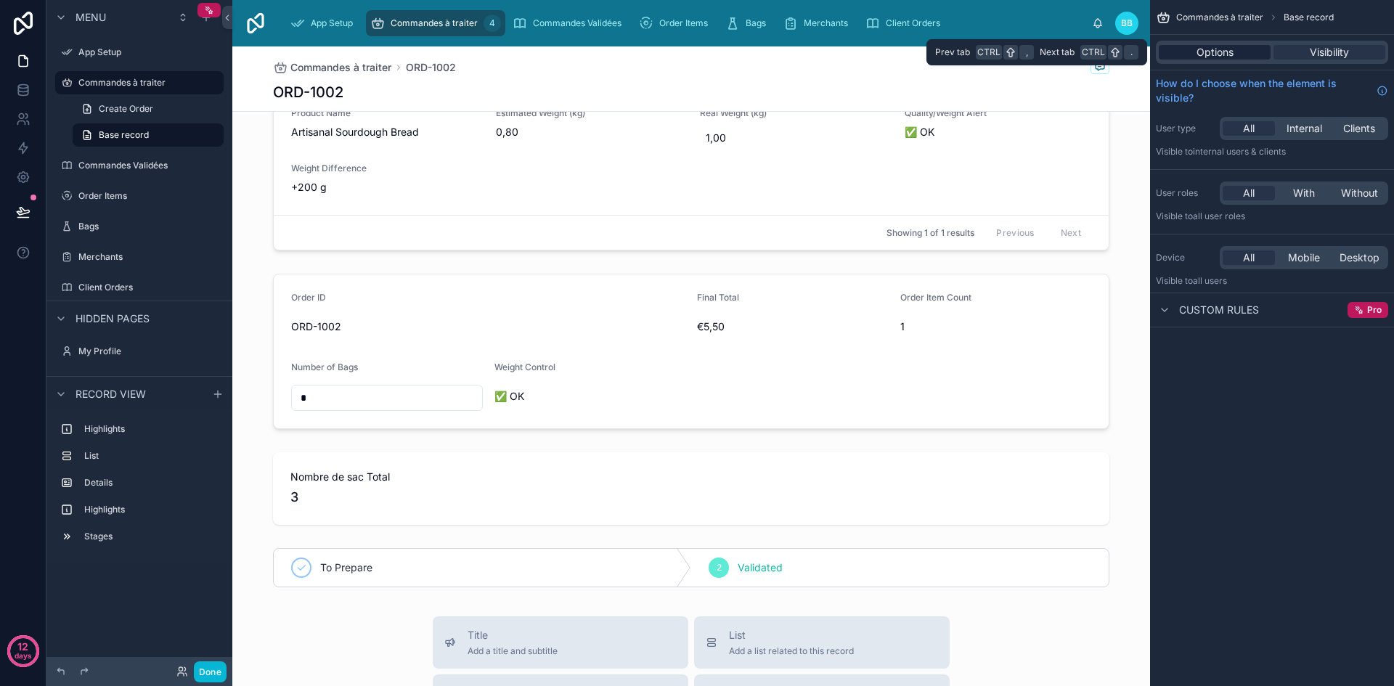
click at [1227, 45] on span "Options" at bounding box center [1215, 52] width 37 height 15
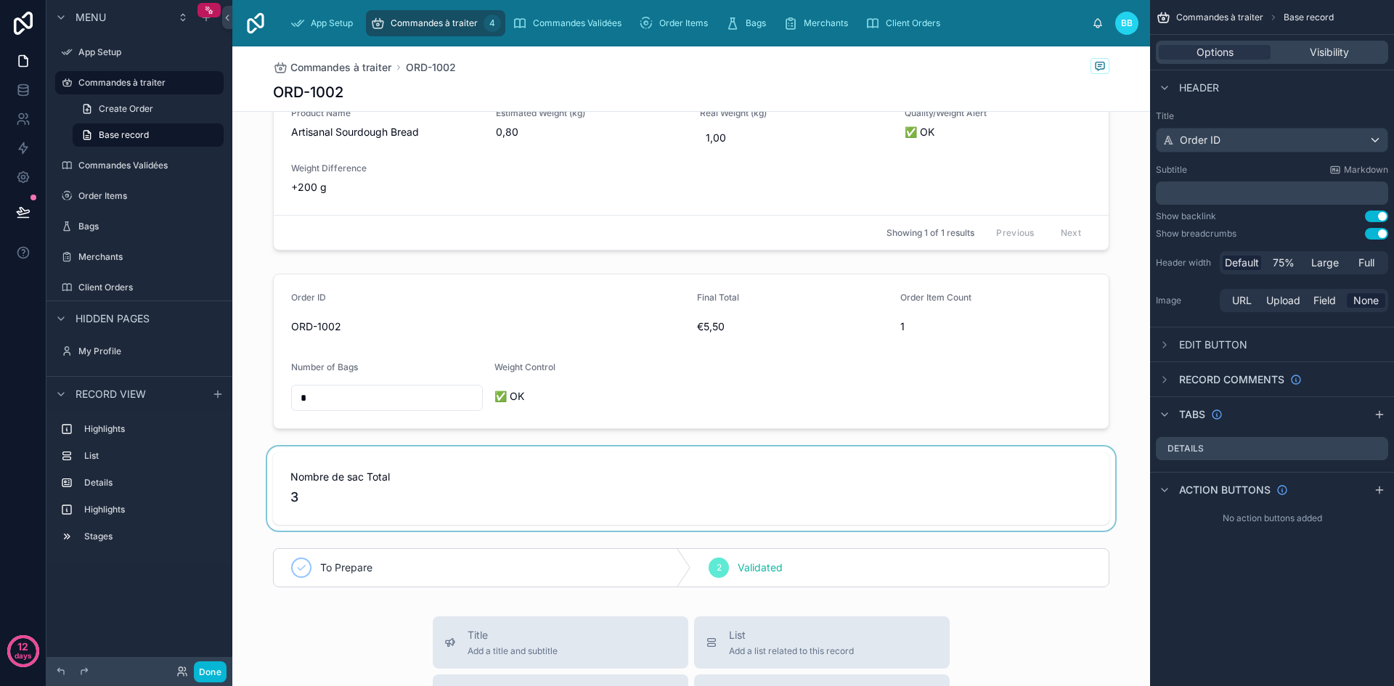
click at [929, 477] on div at bounding box center [691, 489] width 918 height 84
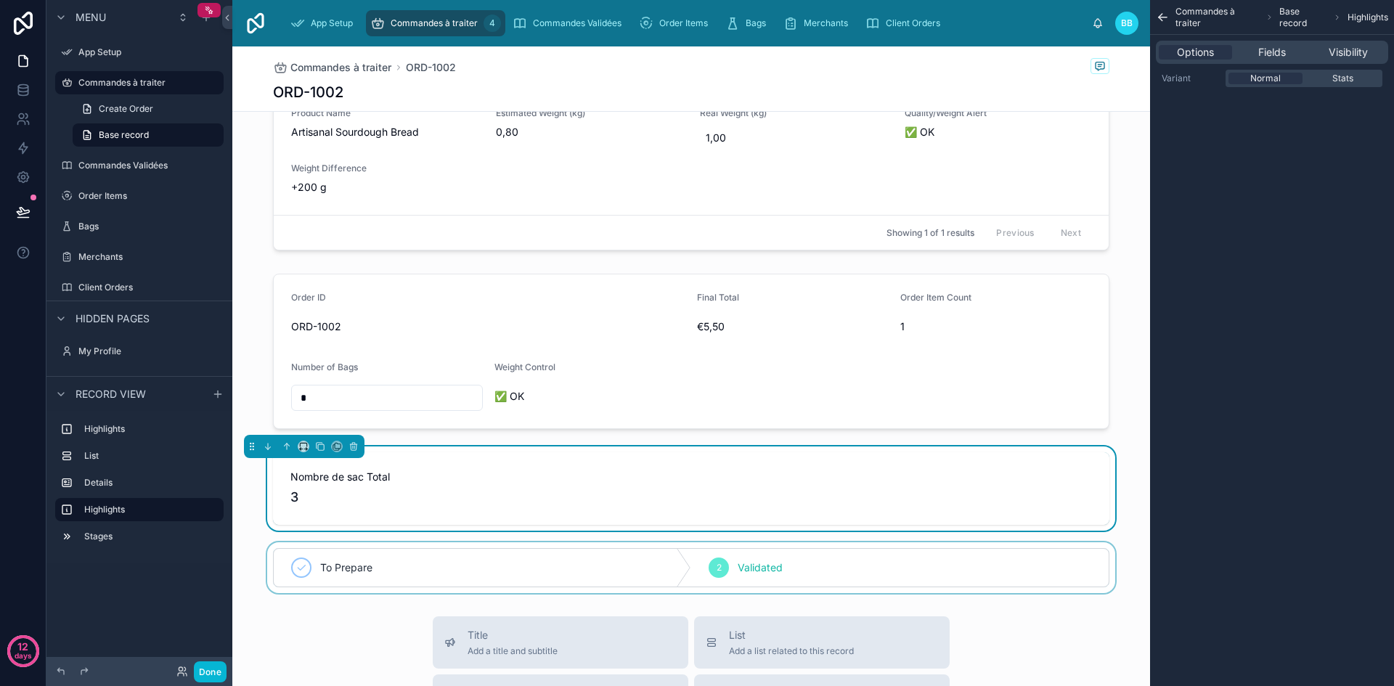
click at [975, 555] on div at bounding box center [691, 567] width 918 height 51
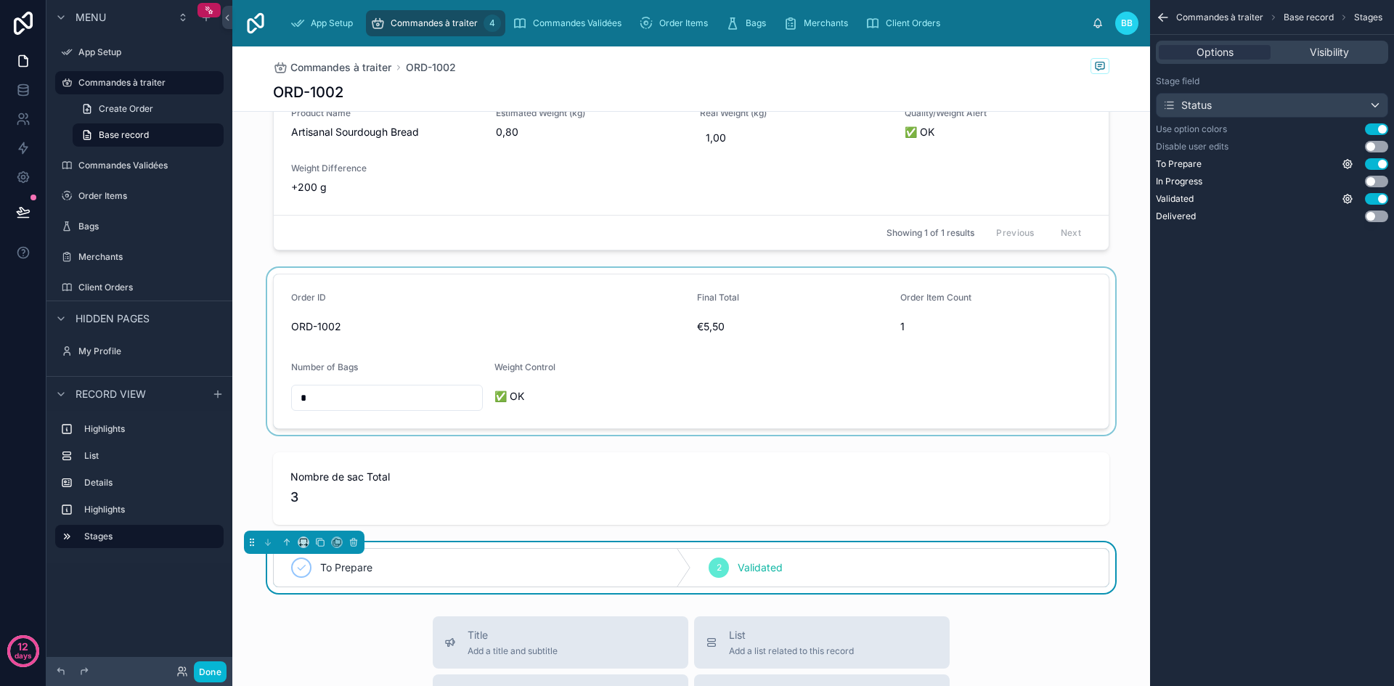
scroll to position [0, 0]
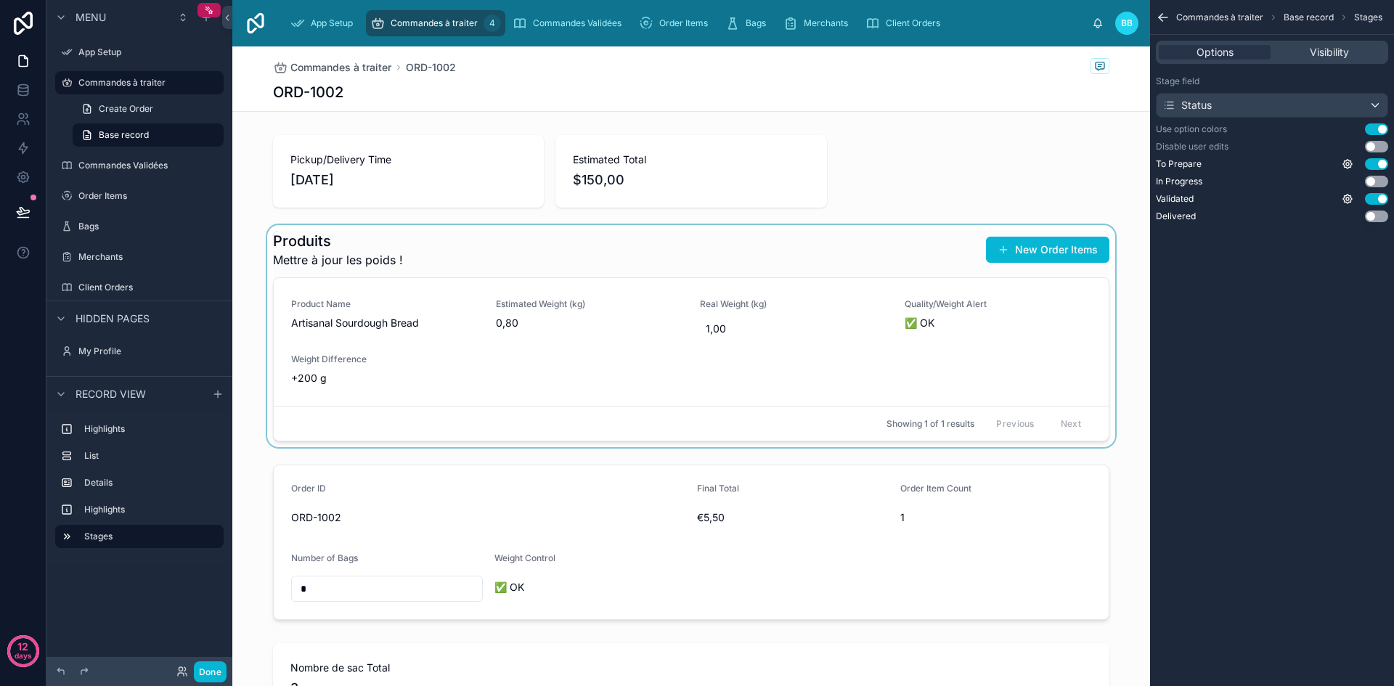
click at [906, 368] on div at bounding box center [691, 336] width 918 height 222
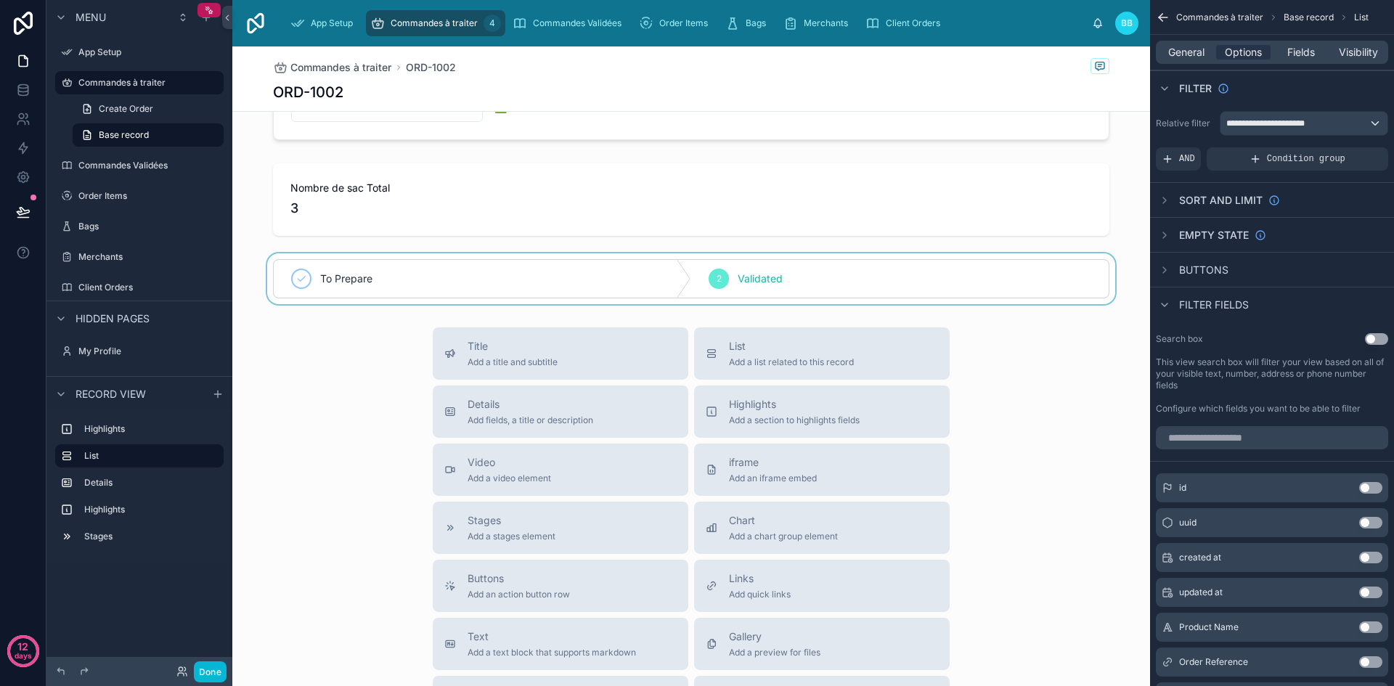
scroll to position [461, 0]
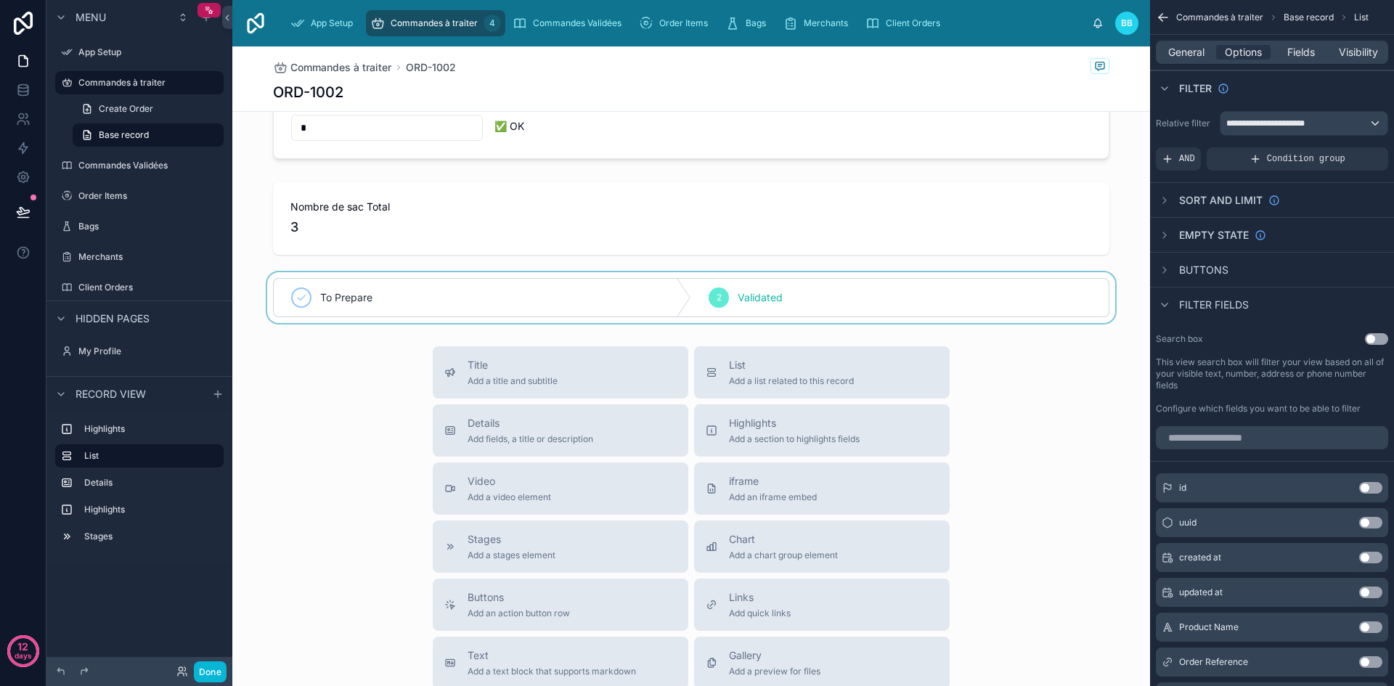
click at [818, 288] on div at bounding box center [691, 297] width 918 height 51
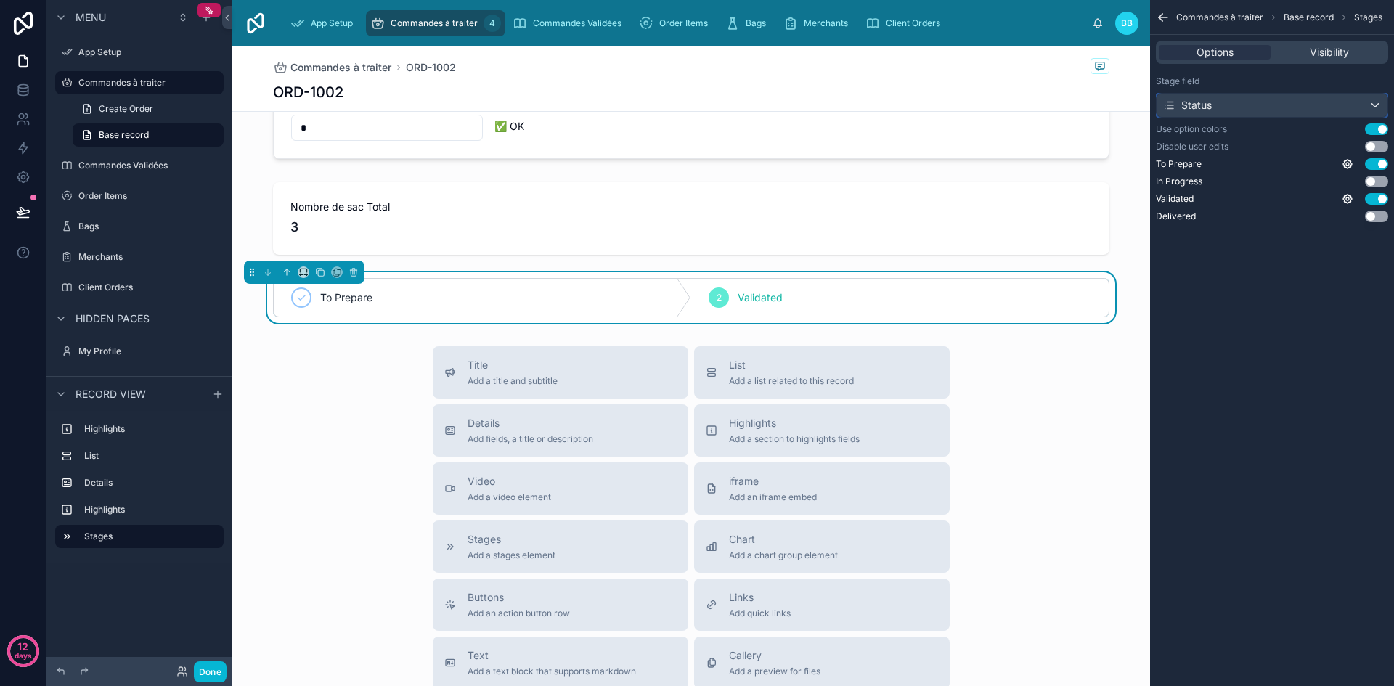
click at [1281, 106] on div "Status" at bounding box center [1272, 105] width 231 height 23
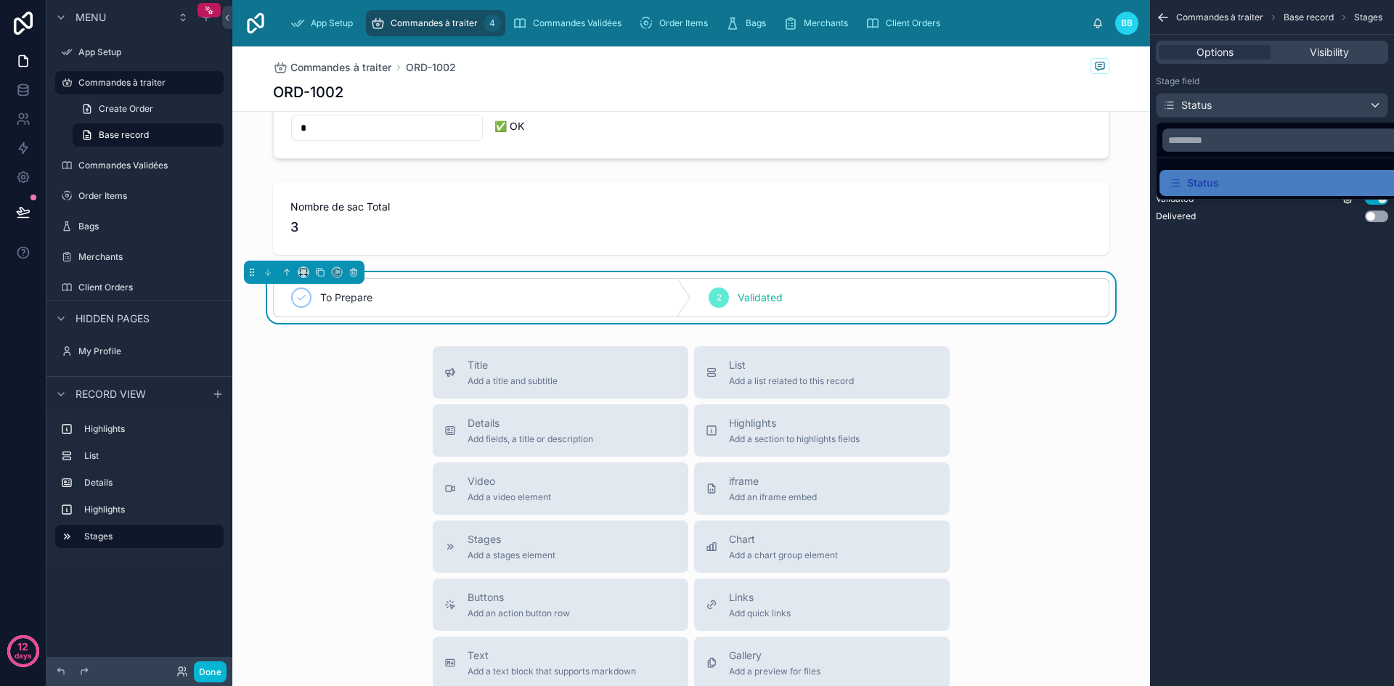
click at [1281, 106] on div "scrollable content" at bounding box center [697, 343] width 1394 height 686
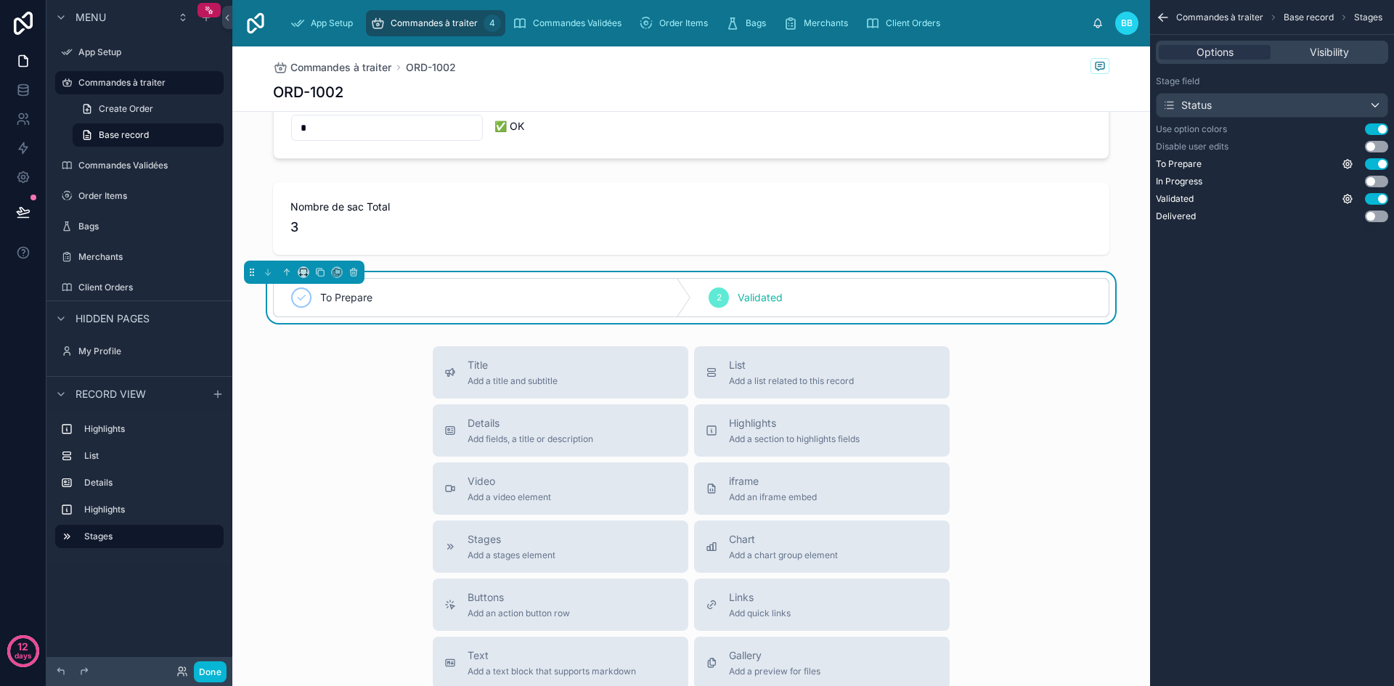
click at [877, 301] on div "2 Validated" at bounding box center [900, 298] width 418 height 38
click at [147, 141] on link "Base record" at bounding box center [148, 134] width 151 height 23
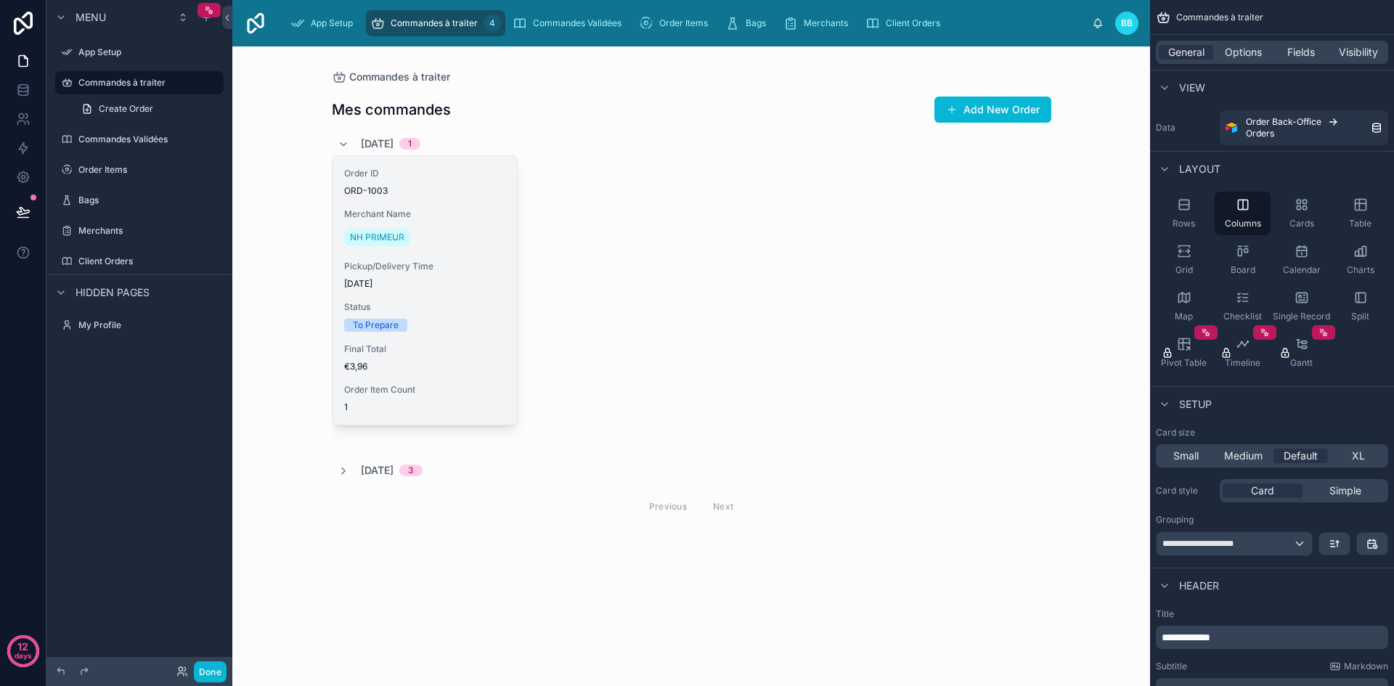
click at [437, 231] on div "NH PRIMEUR" at bounding box center [424, 237] width 161 height 23
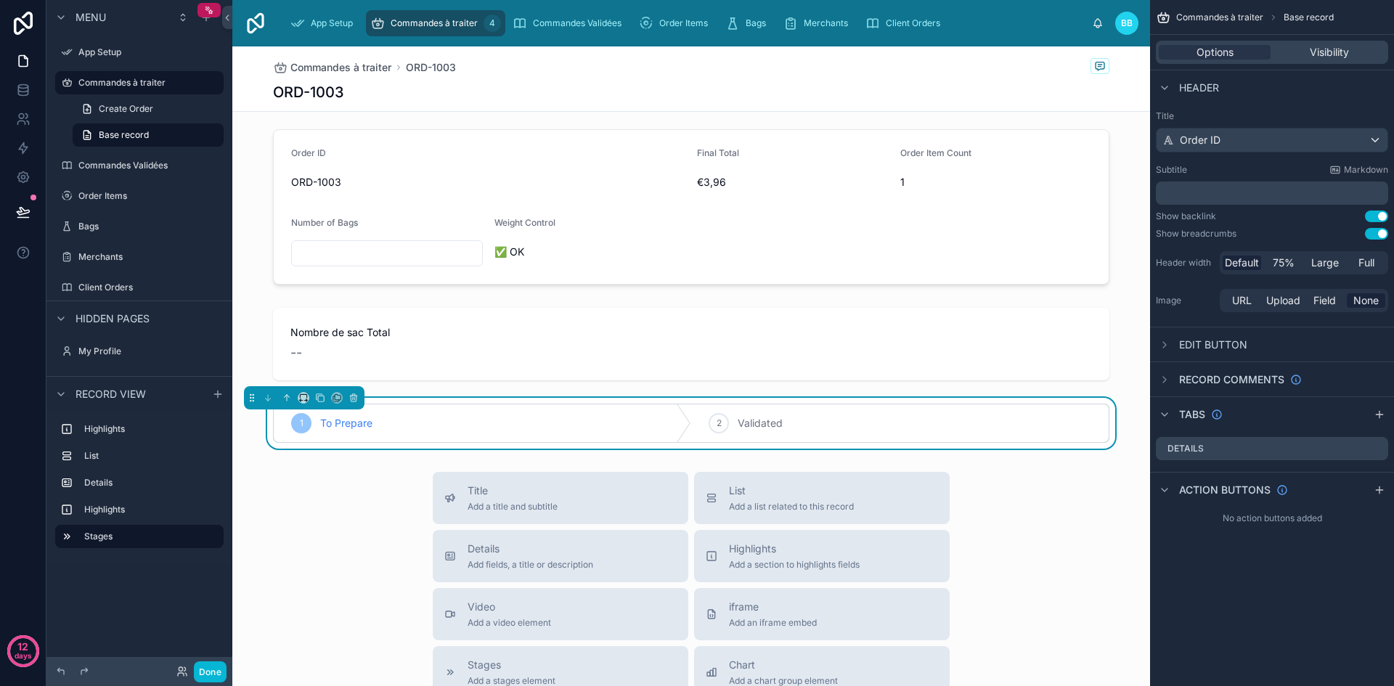
scroll to position [336, 0]
click at [1168, 492] on icon "scrollable content" at bounding box center [1165, 490] width 12 height 12
click at [1377, 490] on icon "scrollable content" at bounding box center [1379, 490] width 7 height 0
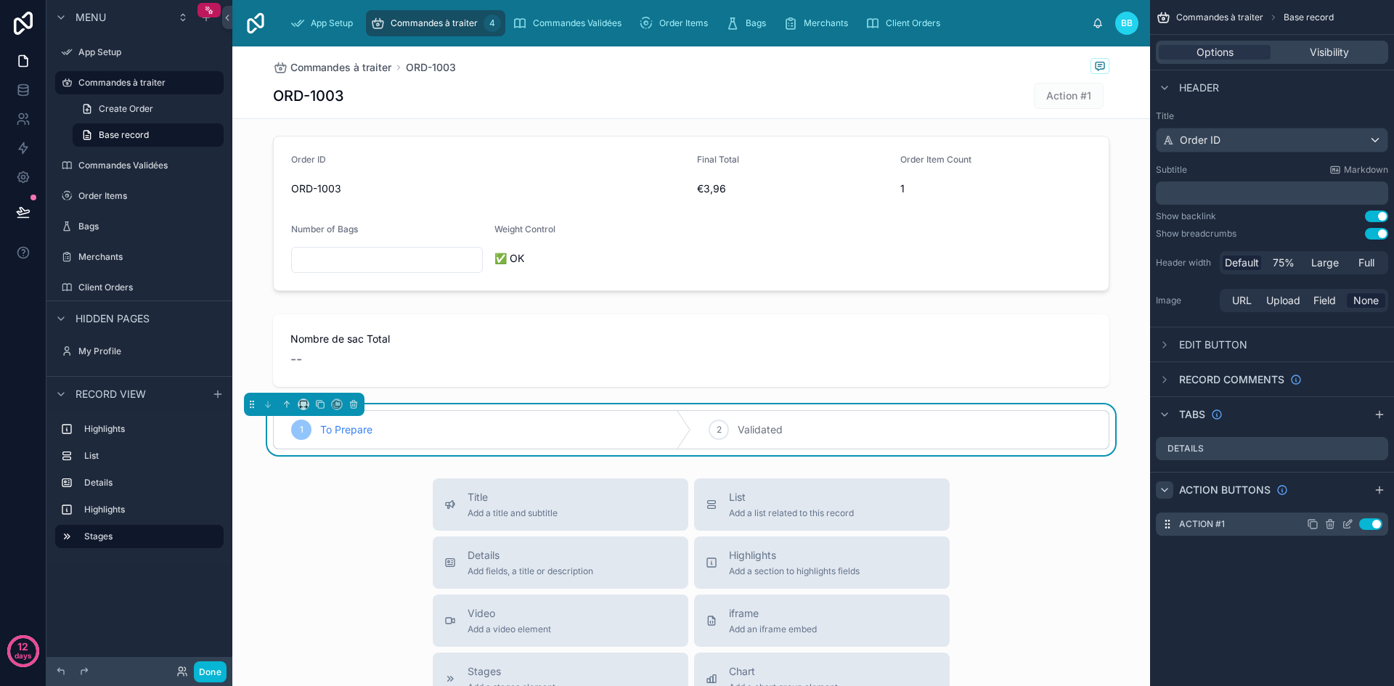
click at [1351, 524] on icon "scrollable content" at bounding box center [1348, 524] width 12 height 12
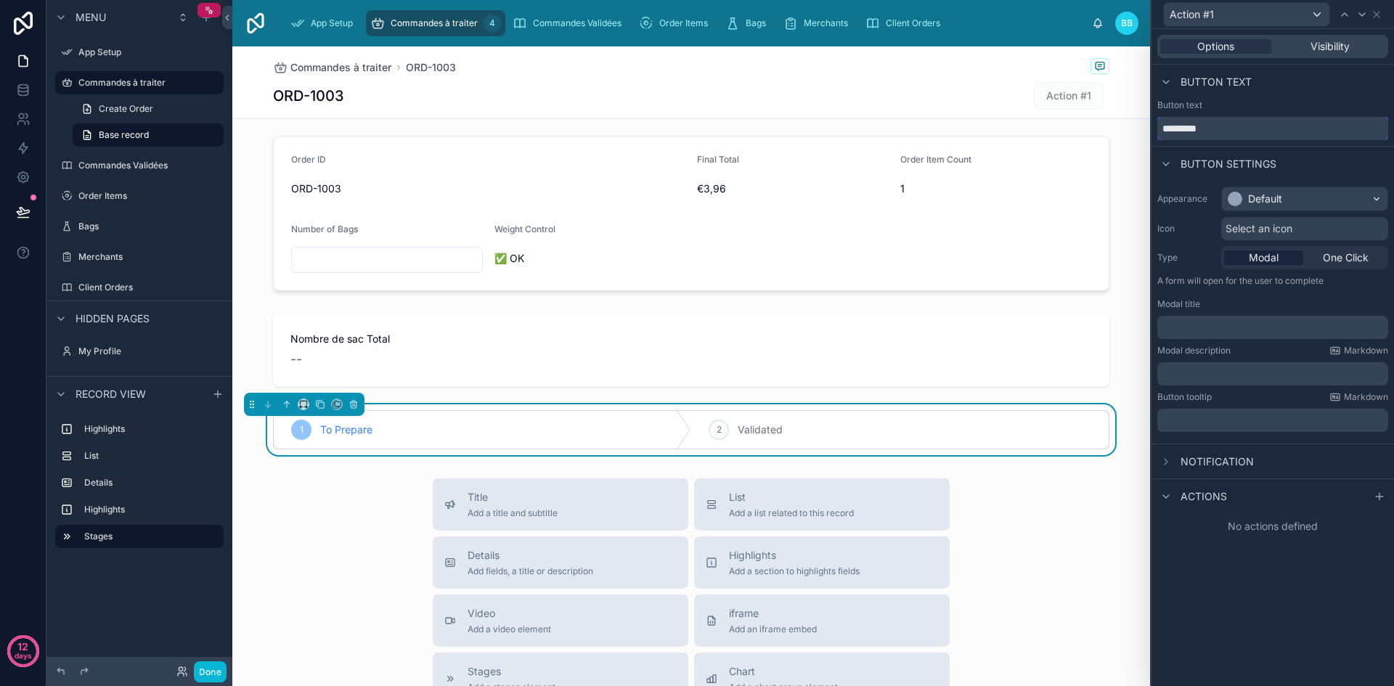
click at [1250, 125] on input "*********" at bounding box center [1272, 128] width 231 height 23
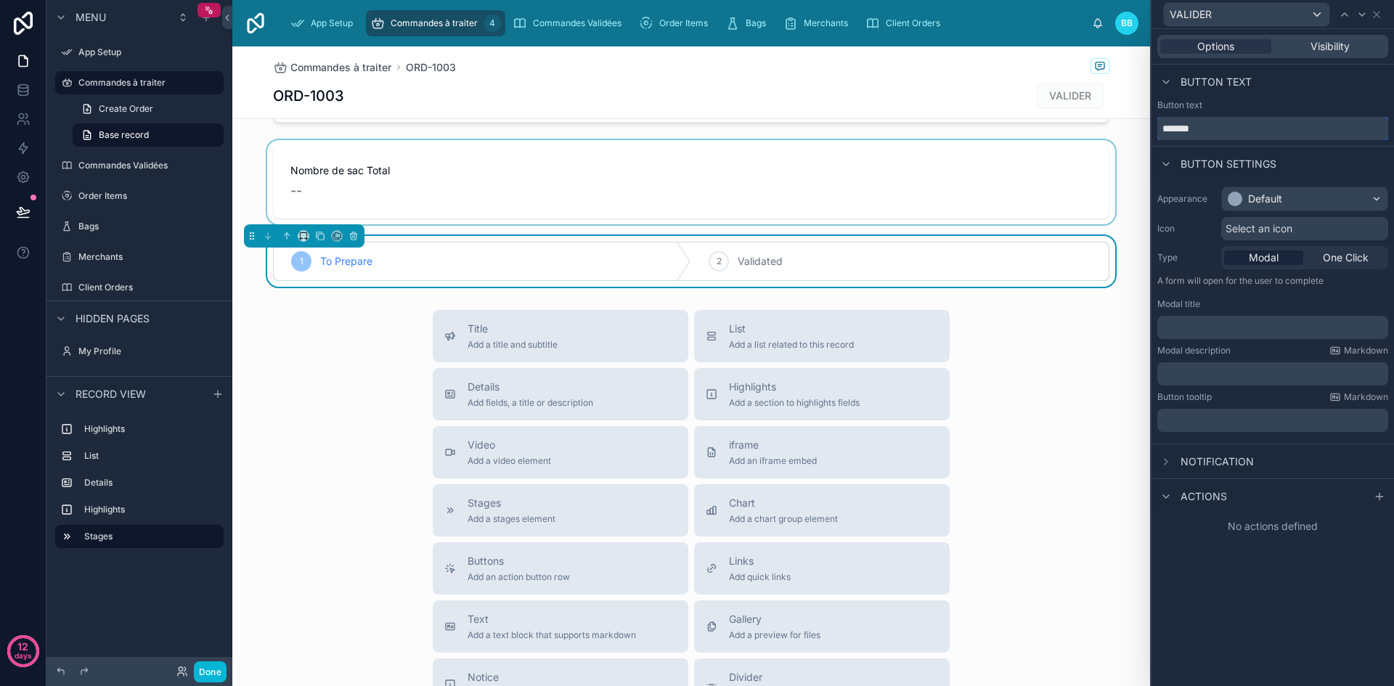
scroll to position [613, 0]
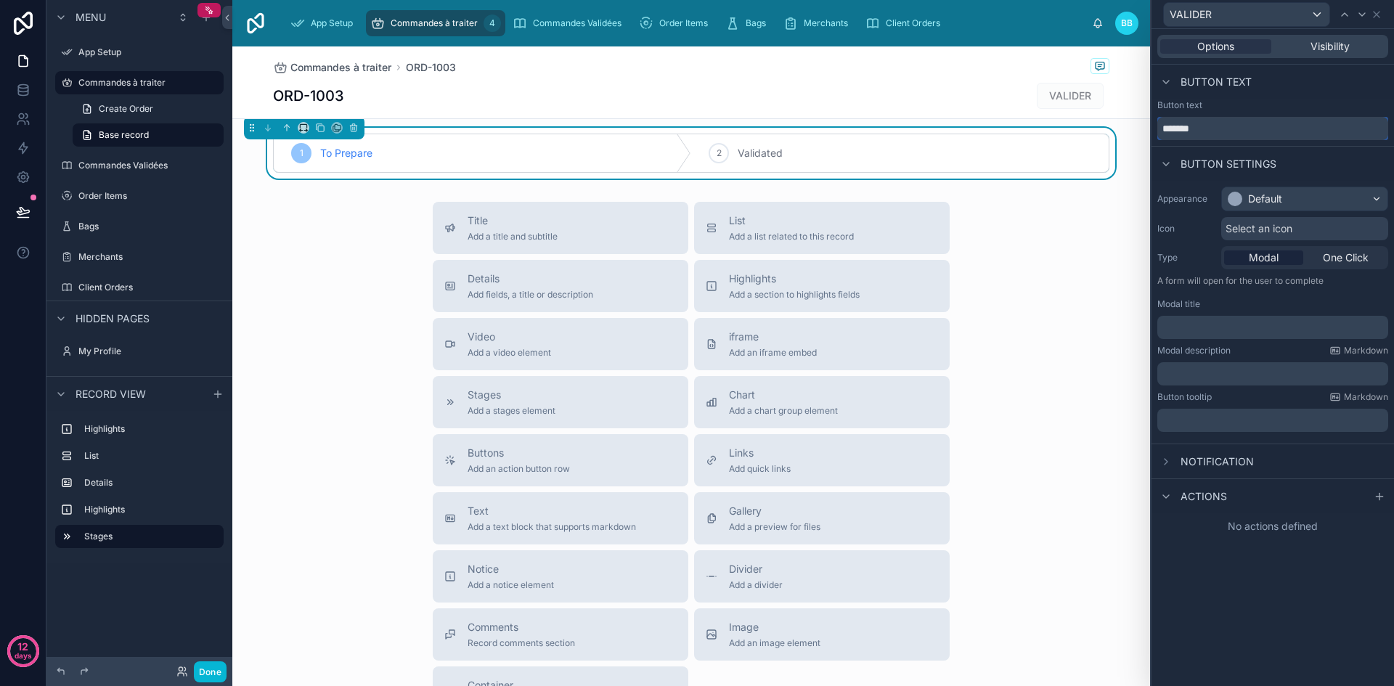
type input "*******"
click at [1247, 325] on p "﻿" at bounding box center [1274, 327] width 222 height 15
click at [1218, 358] on div "Modal description Markdown ﻿" at bounding box center [1272, 365] width 231 height 41
click at [1221, 491] on span "Actions" at bounding box center [1204, 496] width 46 height 15
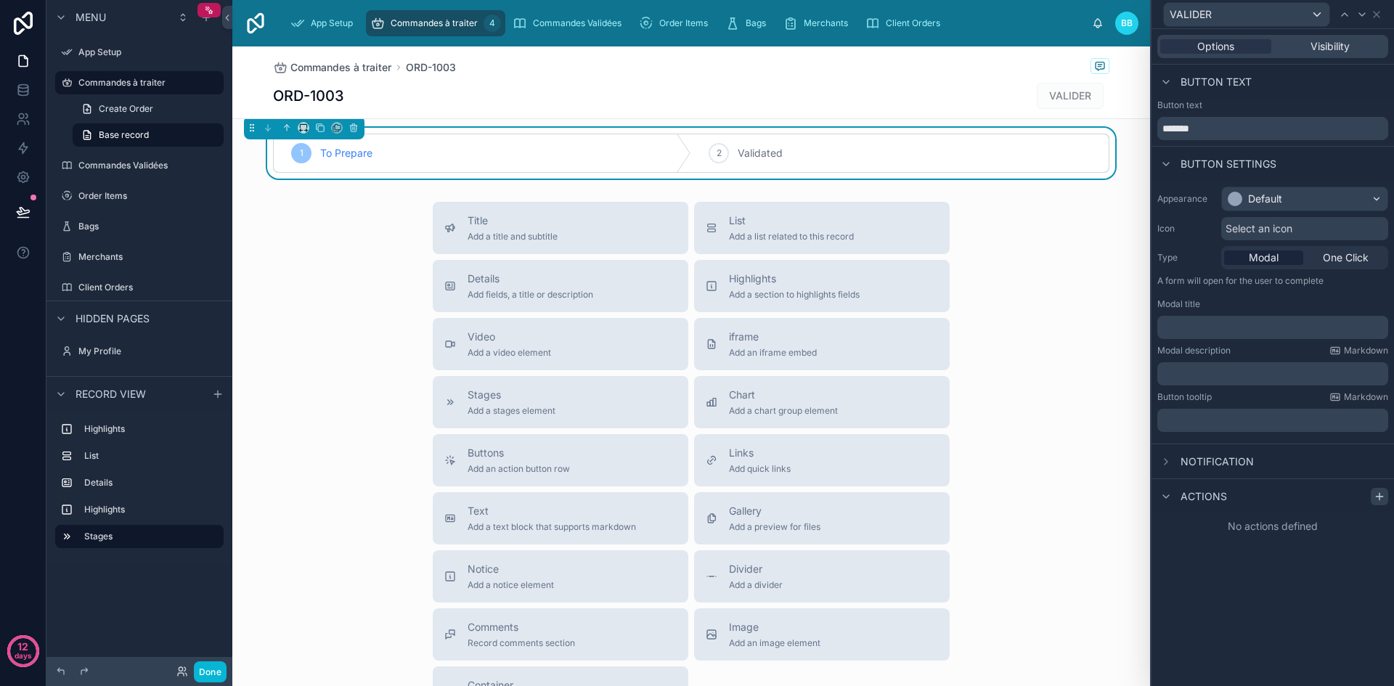
click at [1375, 495] on icon at bounding box center [1380, 497] width 12 height 12
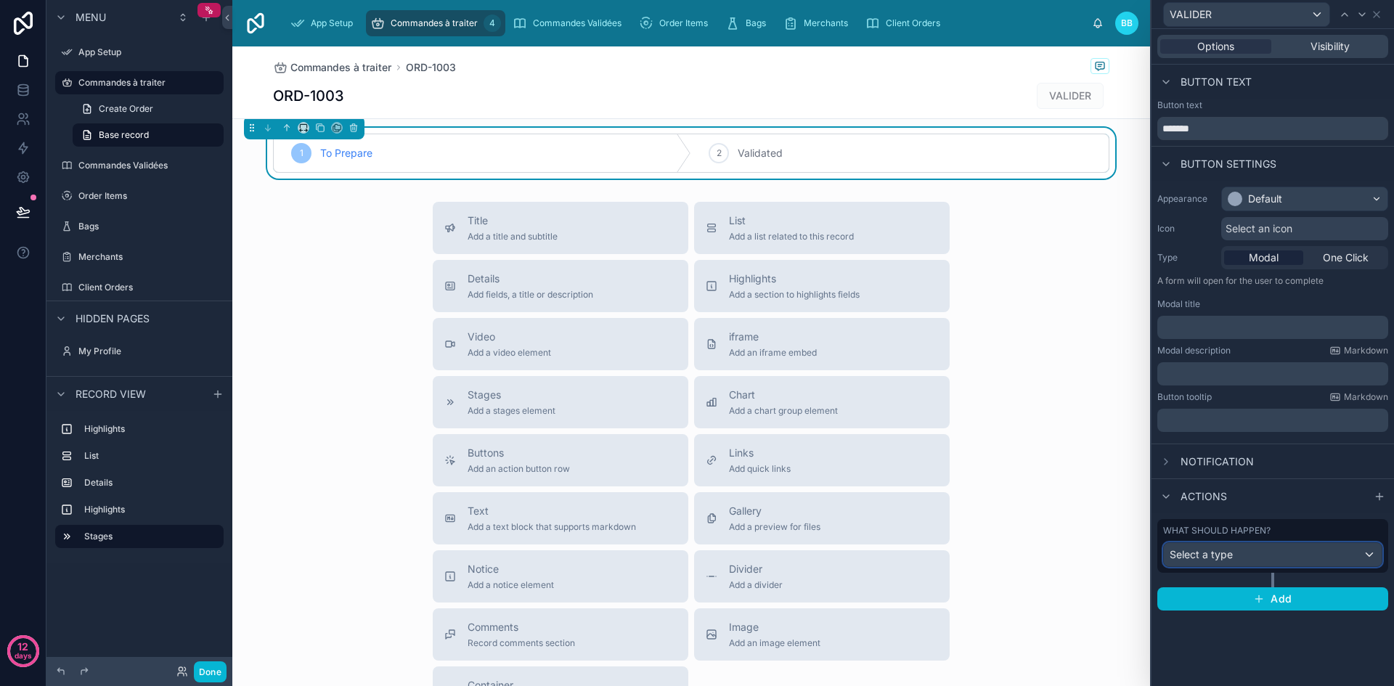
click at [1268, 551] on div "Select a type" at bounding box center [1273, 554] width 218 height 23
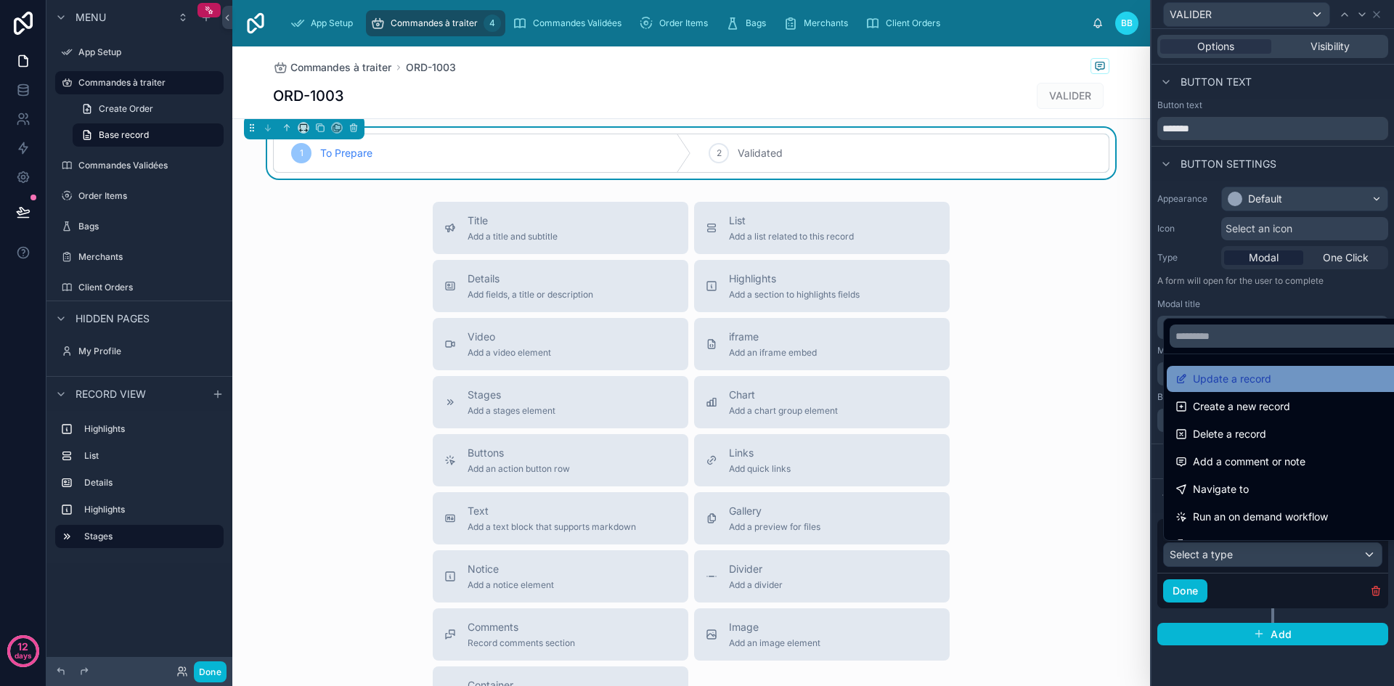
click at [1258, 382] on span "Update a record" at bounding box center [1232, 378] width 78 height 17
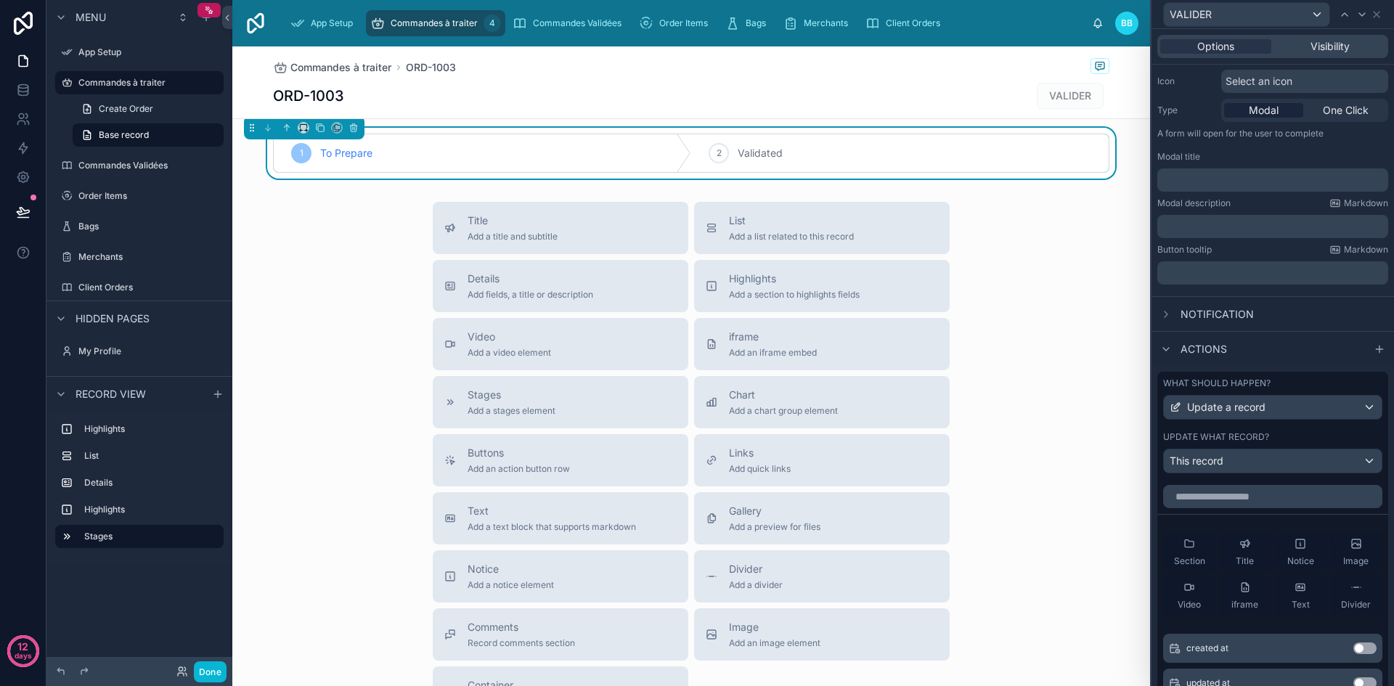
scroll to position [163, 0]
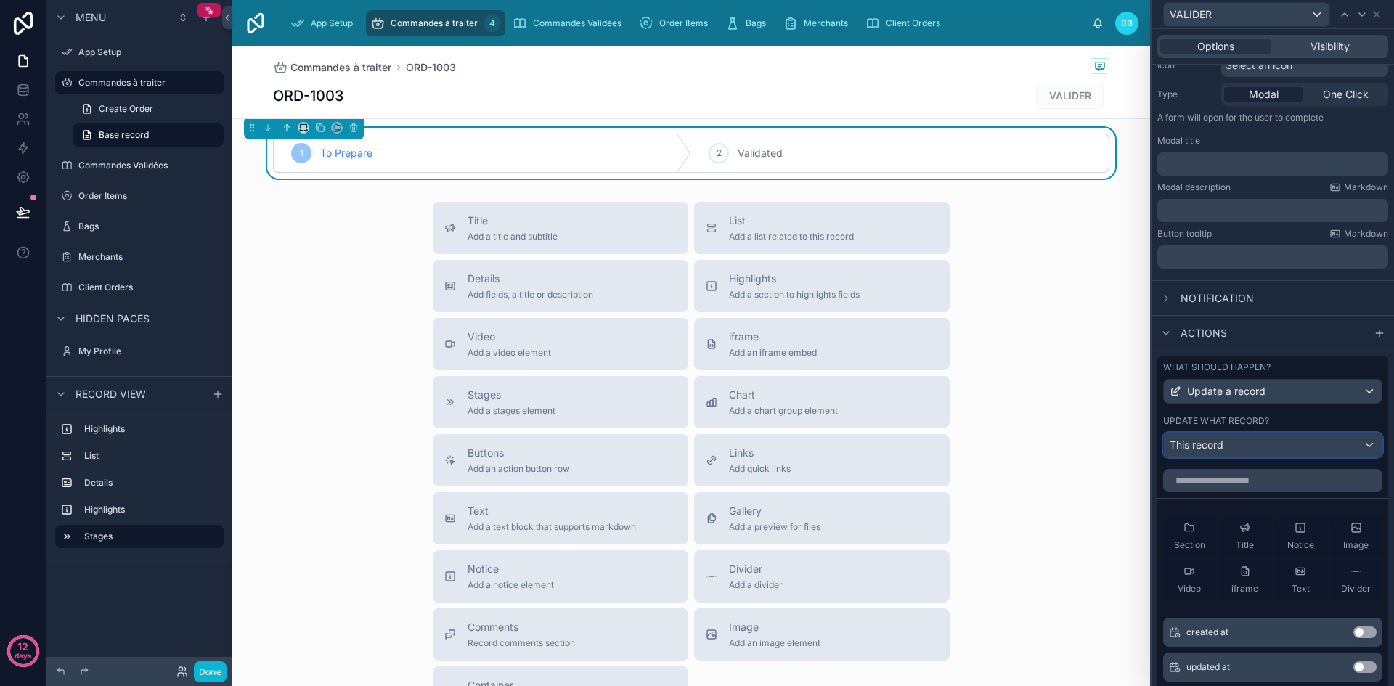
click at [1227, 446] on div "This record" at bounding box center [1273, 444] width 218 height 23
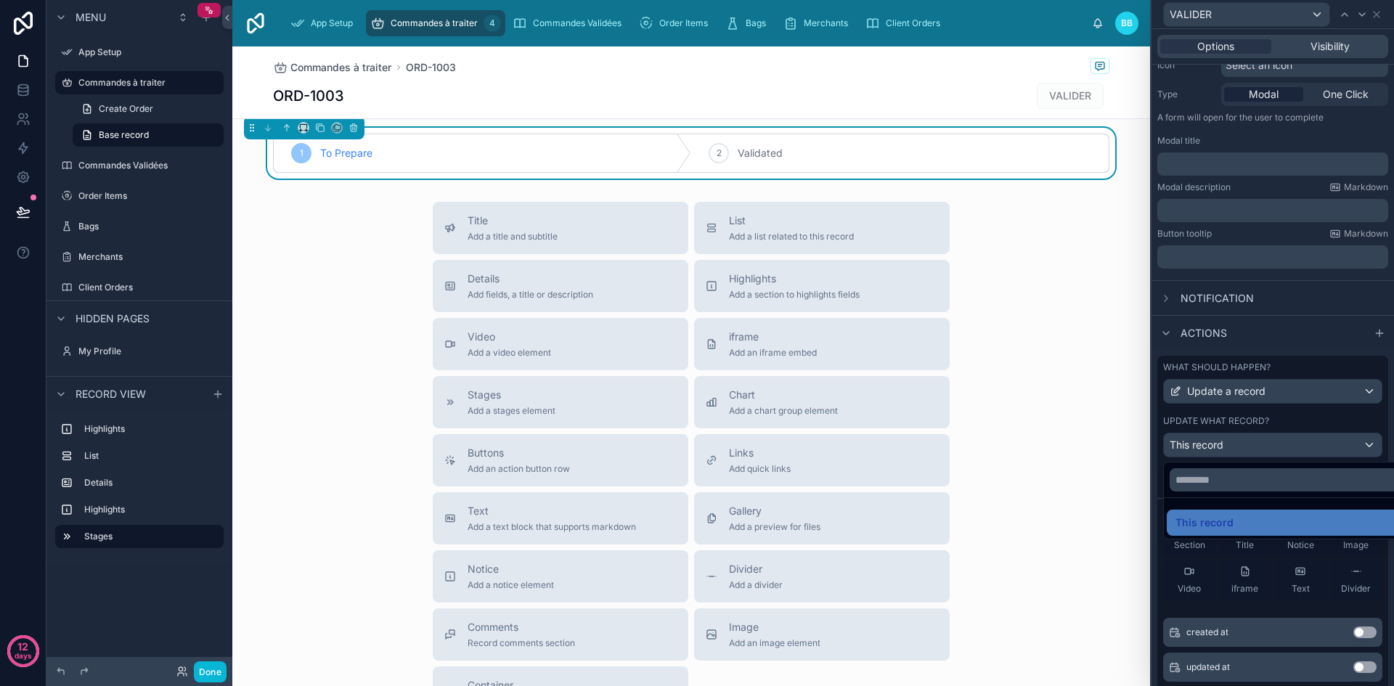
click at [1227, 446] on div at bounding box center [1273, 343] width 243 height 686
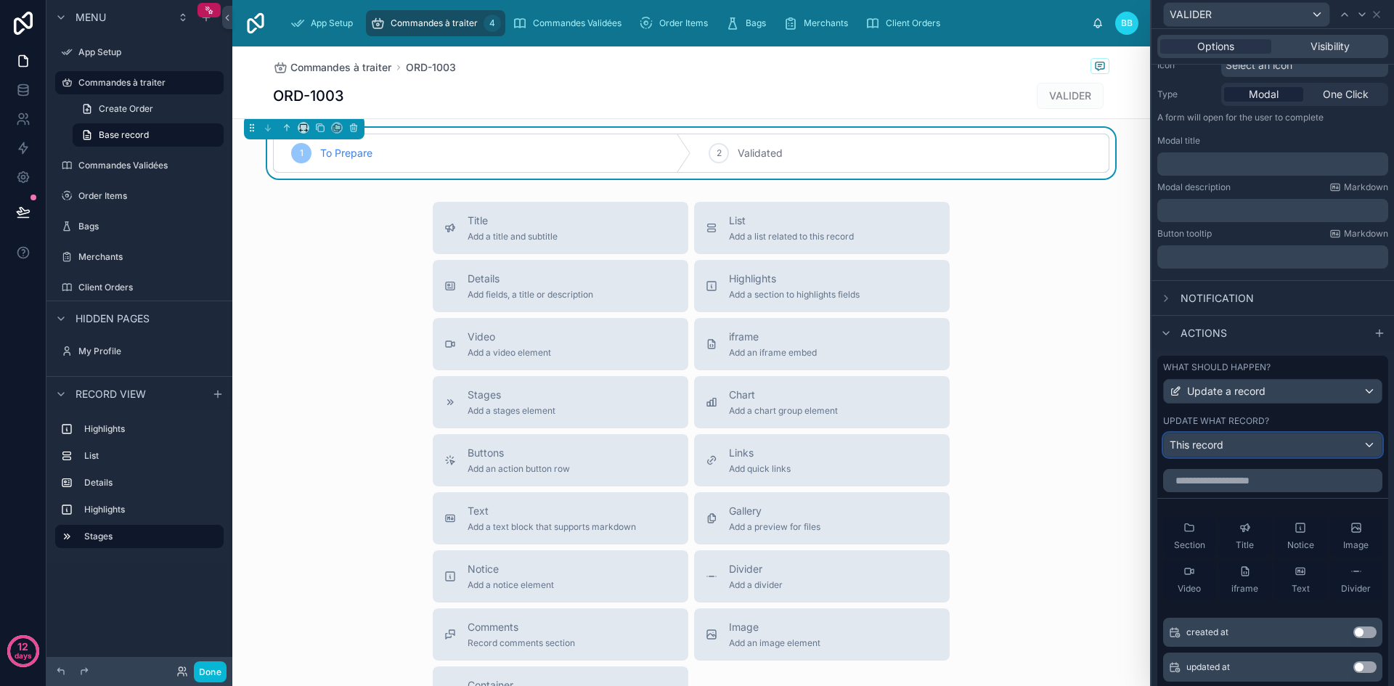
click at [1227, 446] on div "This record" at bounding box center [1273, 444] width 218 height 23
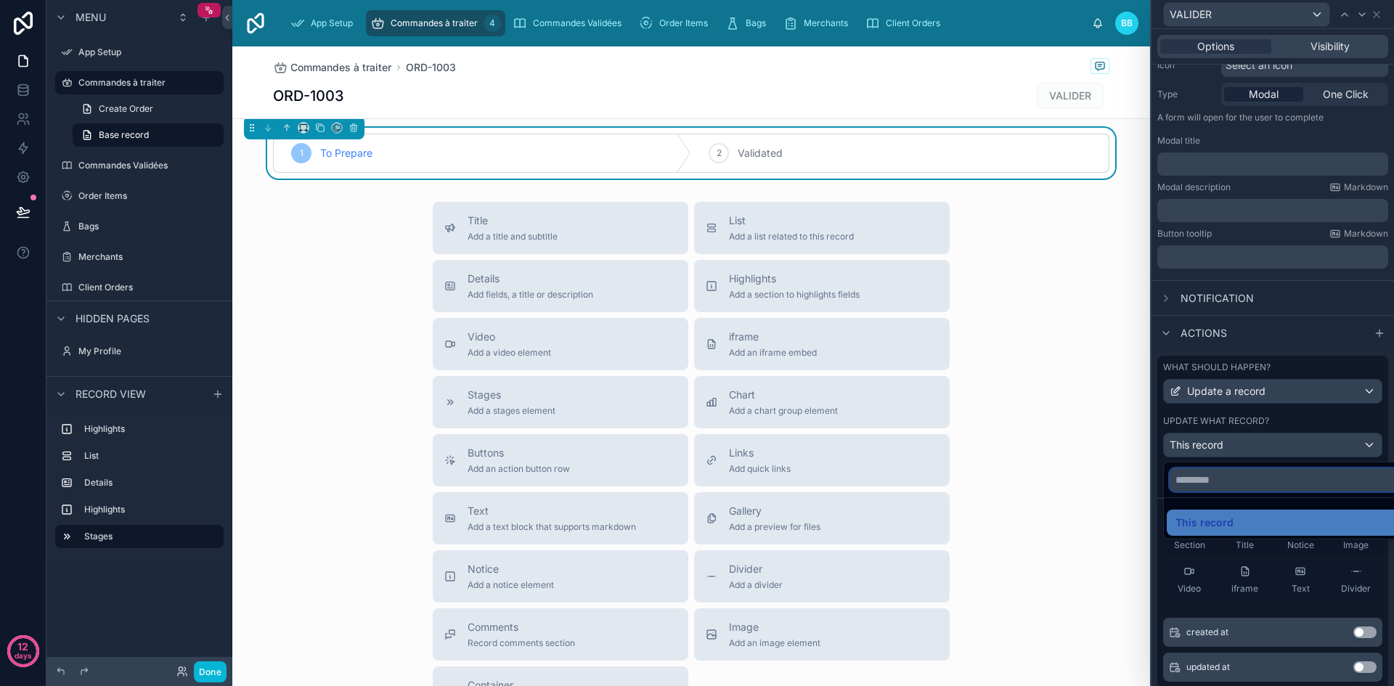
click at [1213, 484] on input "text" at bounding box center [1284, 479] width 229 height 23
click at [1294, 418] on div at bounding box center [1273, 343] width 243 height 686
click at [1255, 480] on input "text" at bounding box center [1272, 480] width 219 height 23
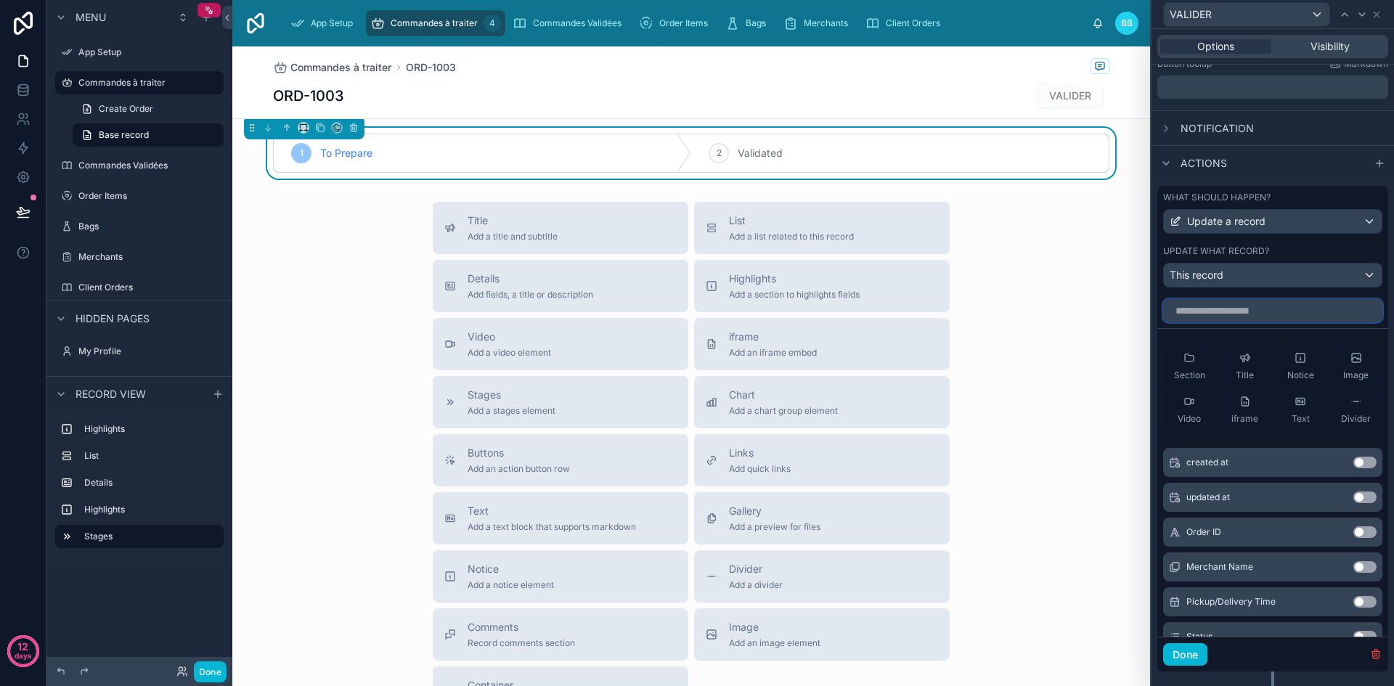
scroll to position [333, 0]
click at [1281, 281] on div "This record" at bounding box center [1273, 275] width 218 height 23
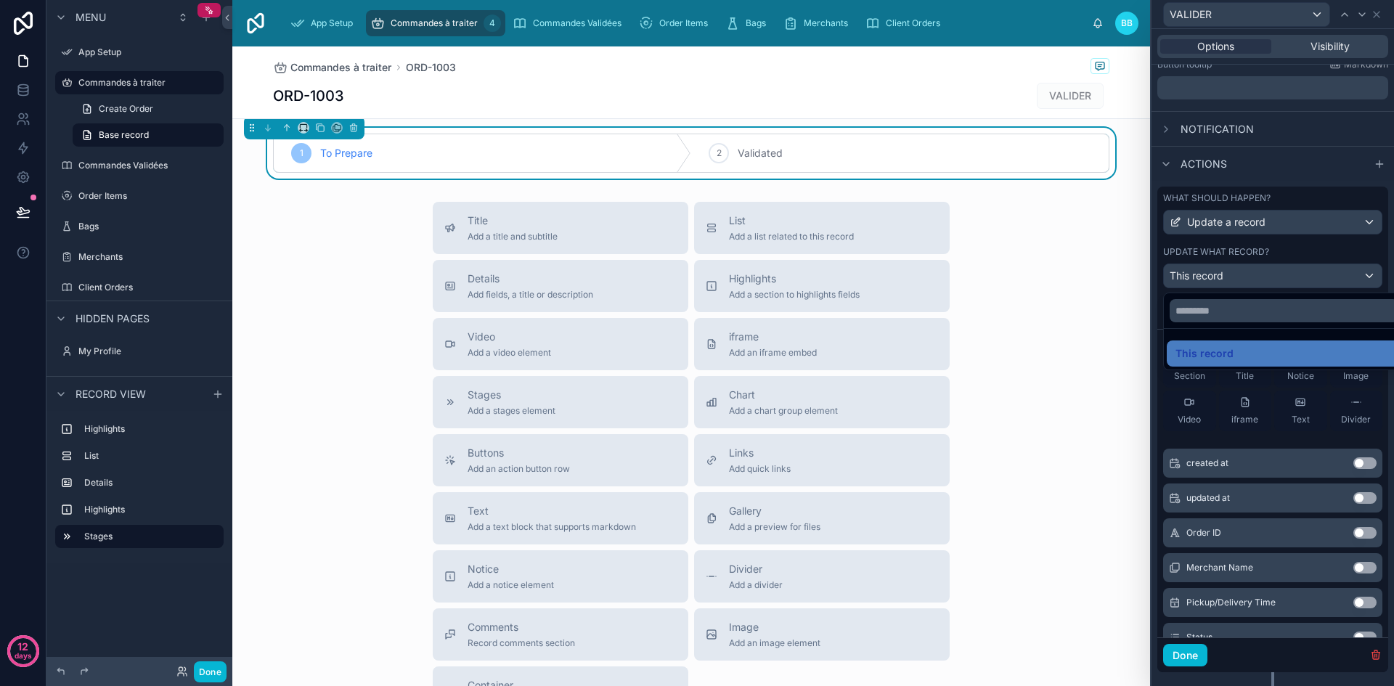
click at [1281, 281] on div at bounding box center [1273, 343] width 243 height 686
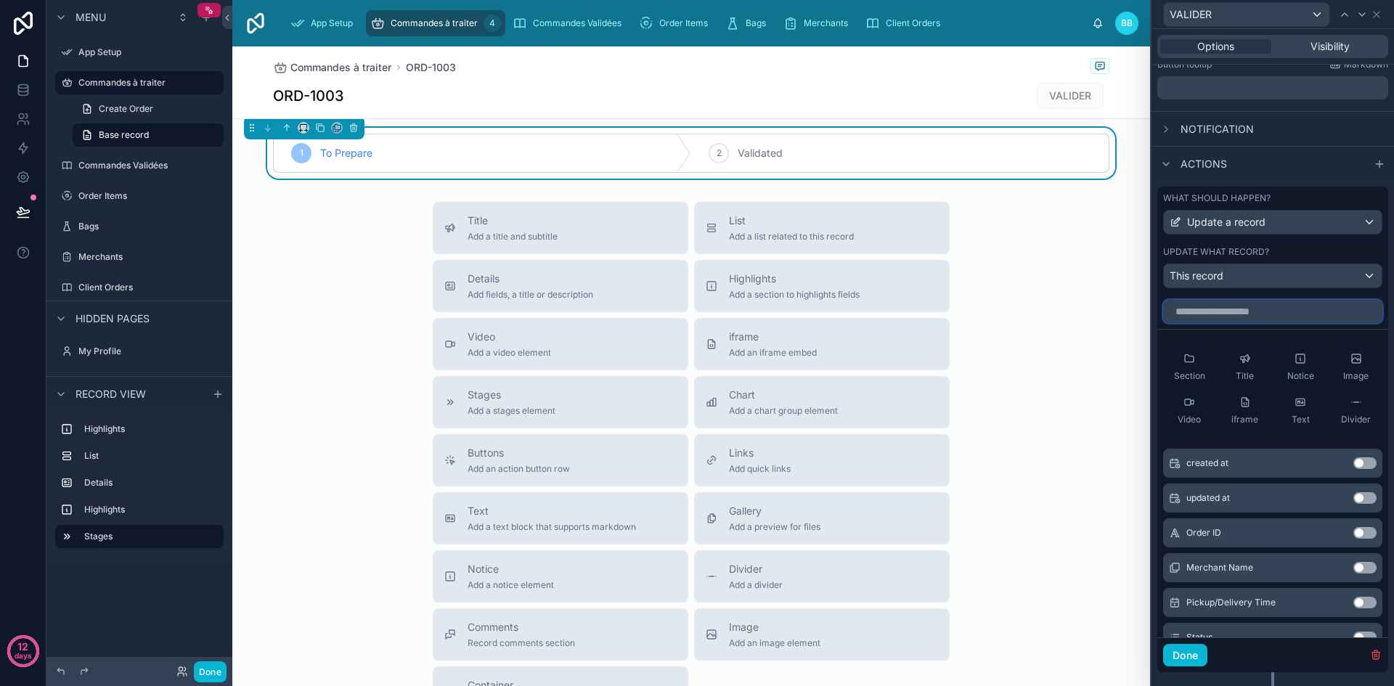
click at [1262, 306] on input "text" at bounding box center [1272, 311] width 219 height 23
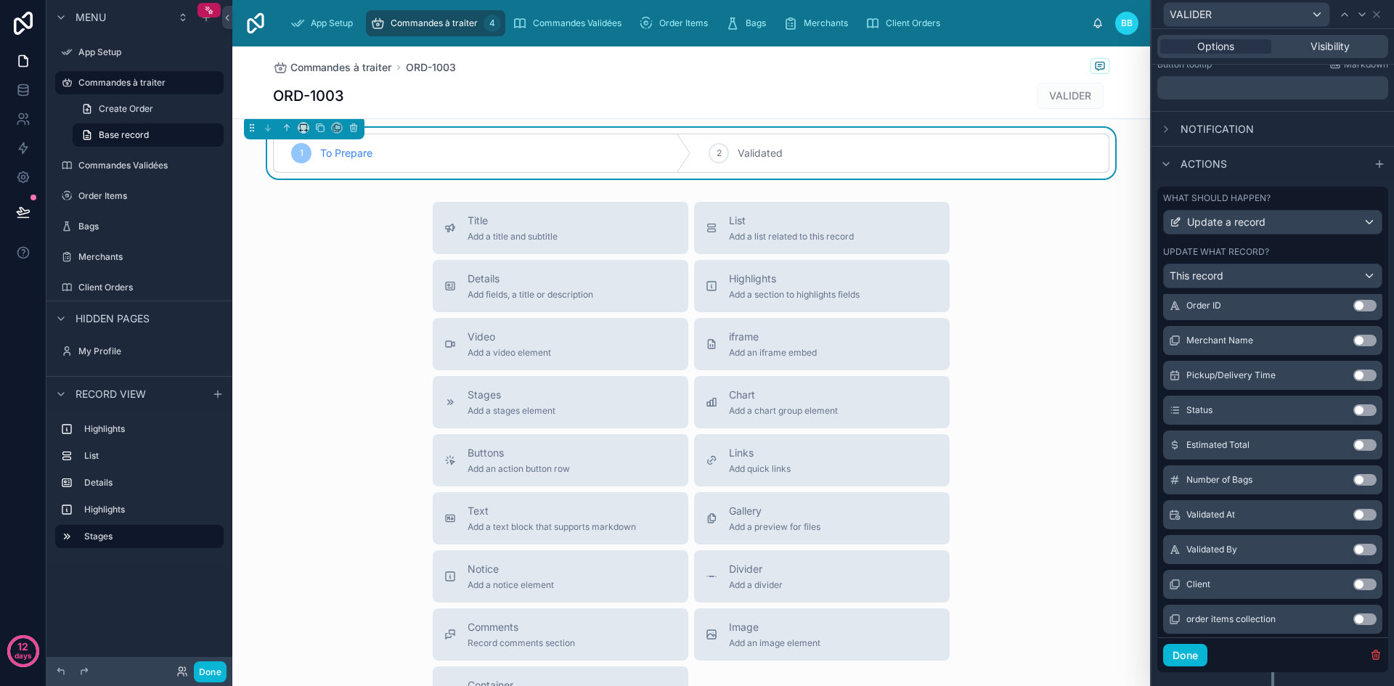
scroll to position [232, 0]
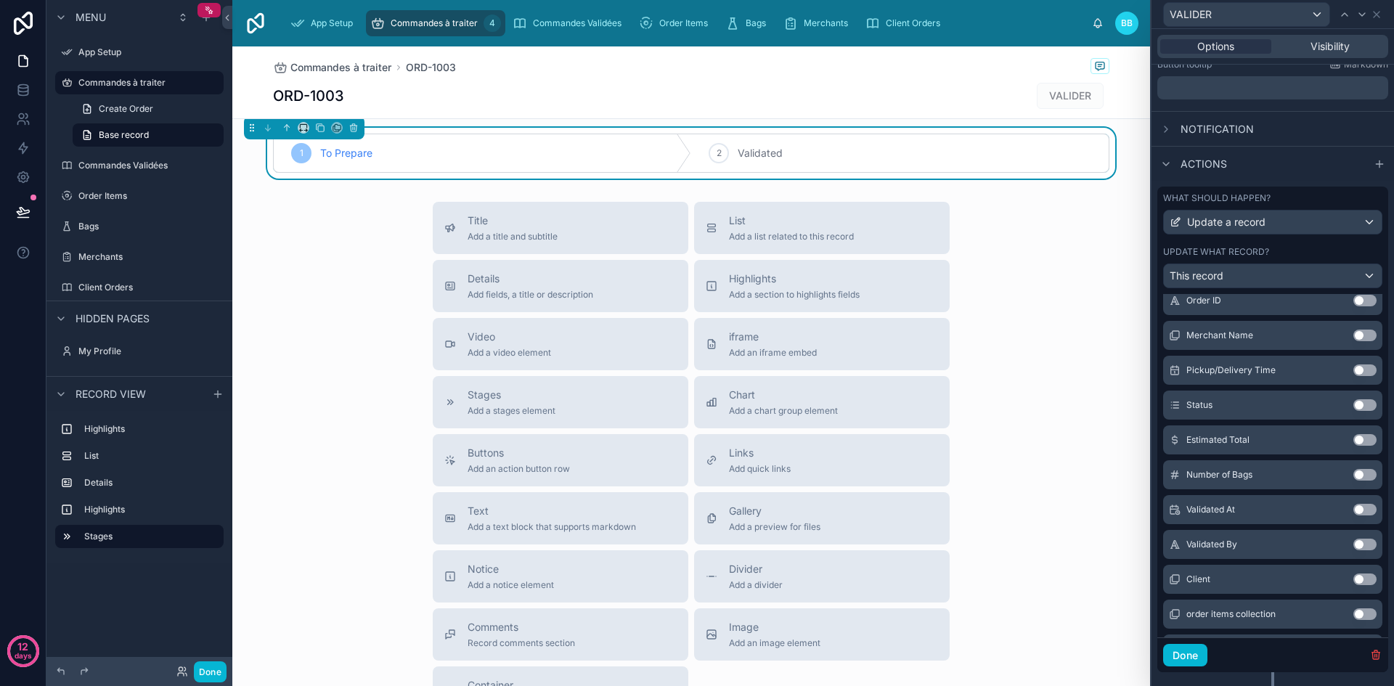
click at [1353, 404] on button "Use setting" at bounding box center [1364, 405] width 23 height 12
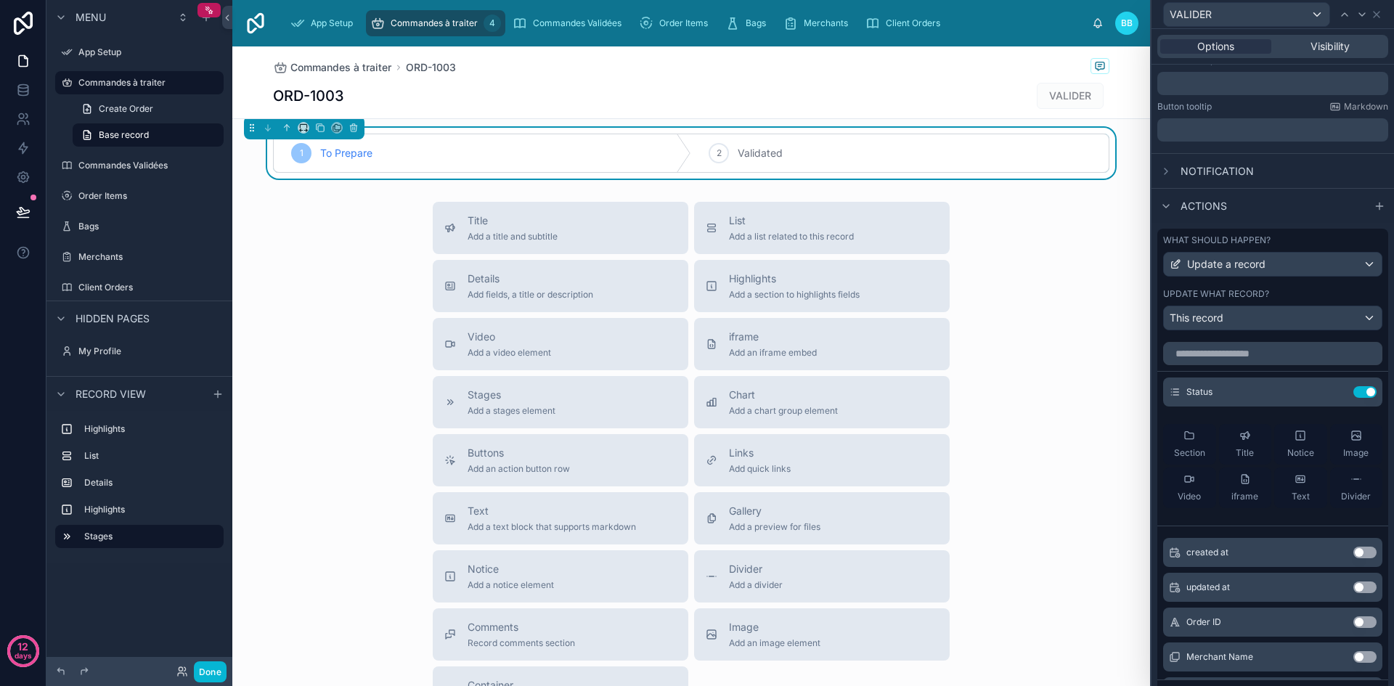
scroll to position [309, 0]
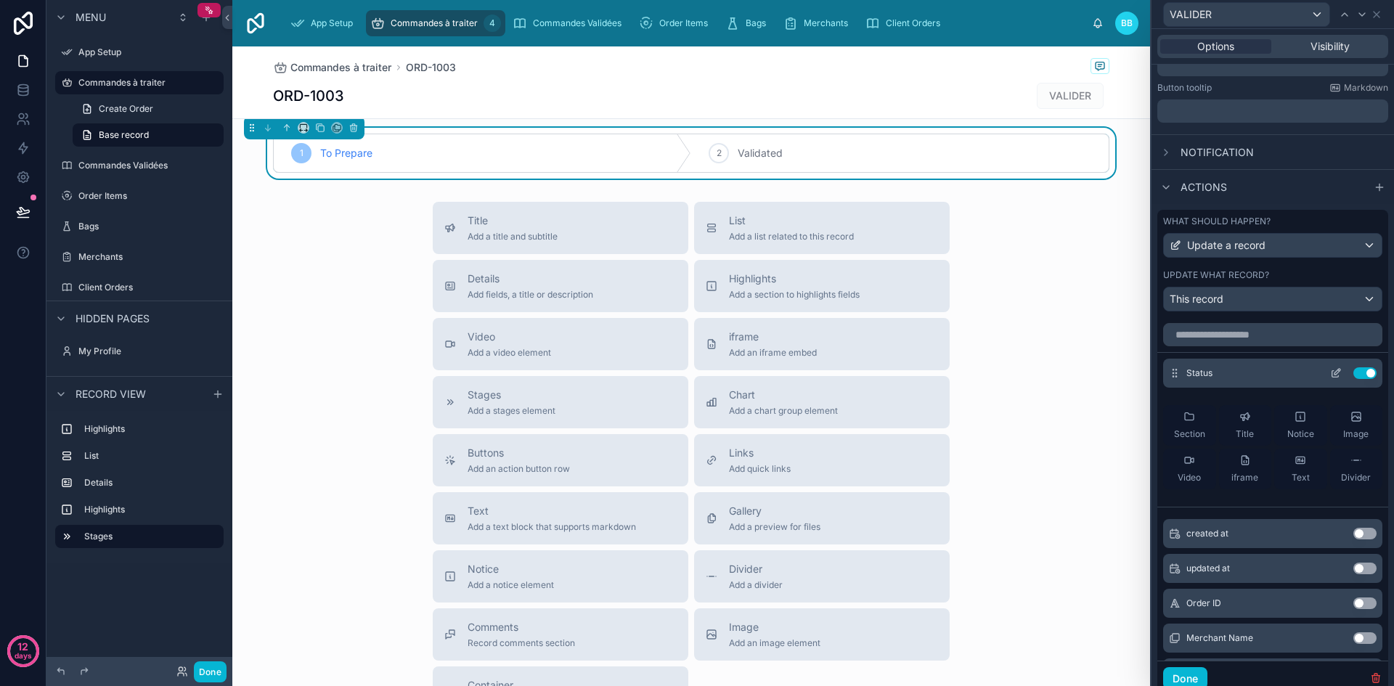
click at [1330, 375] on icon at bounding box center [1336, 373] width 12 height 12
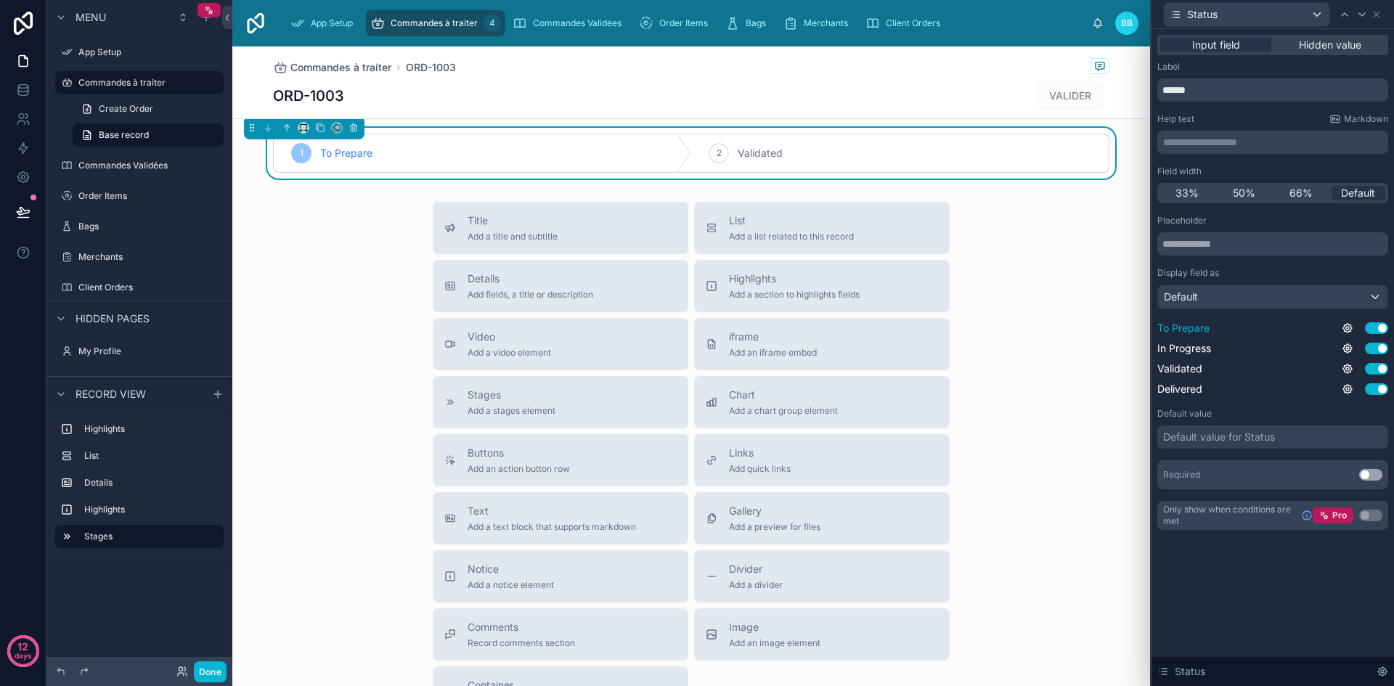
click at [1383, 330] on button "Use setting" at bounding box center [1376, 328] width 23 height 12
click at [1382, 345] on button "Use setting" at bounding box center [1376, 349] width 23 height 12
click at [1376, 391] on button "Use setting" at bounding box center [1376, 389] width 23 height 12
click at [1347, 371] on icon at bounding box center [1348, 369] width 12 height 12
click at [1238, 428] on div "Default value for Status" at bounding box center [1272, 436] width 231 height 23
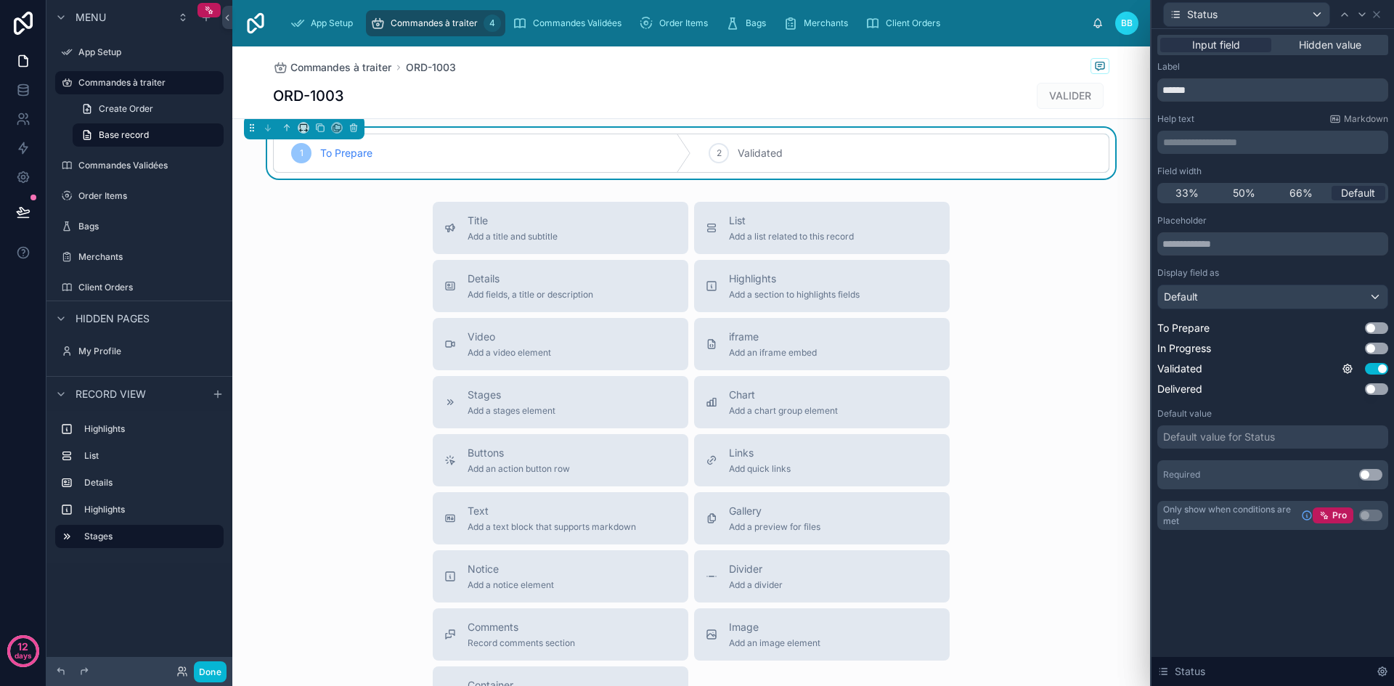
click at [1097, 499] on div "Title Add a title and subtitle List Add a list related to this record Details A…" at bounding box center [691, 460] width 918 height 517
click at [1377, 17] on icon at bounding box center [1377, 15] width 12 height 12
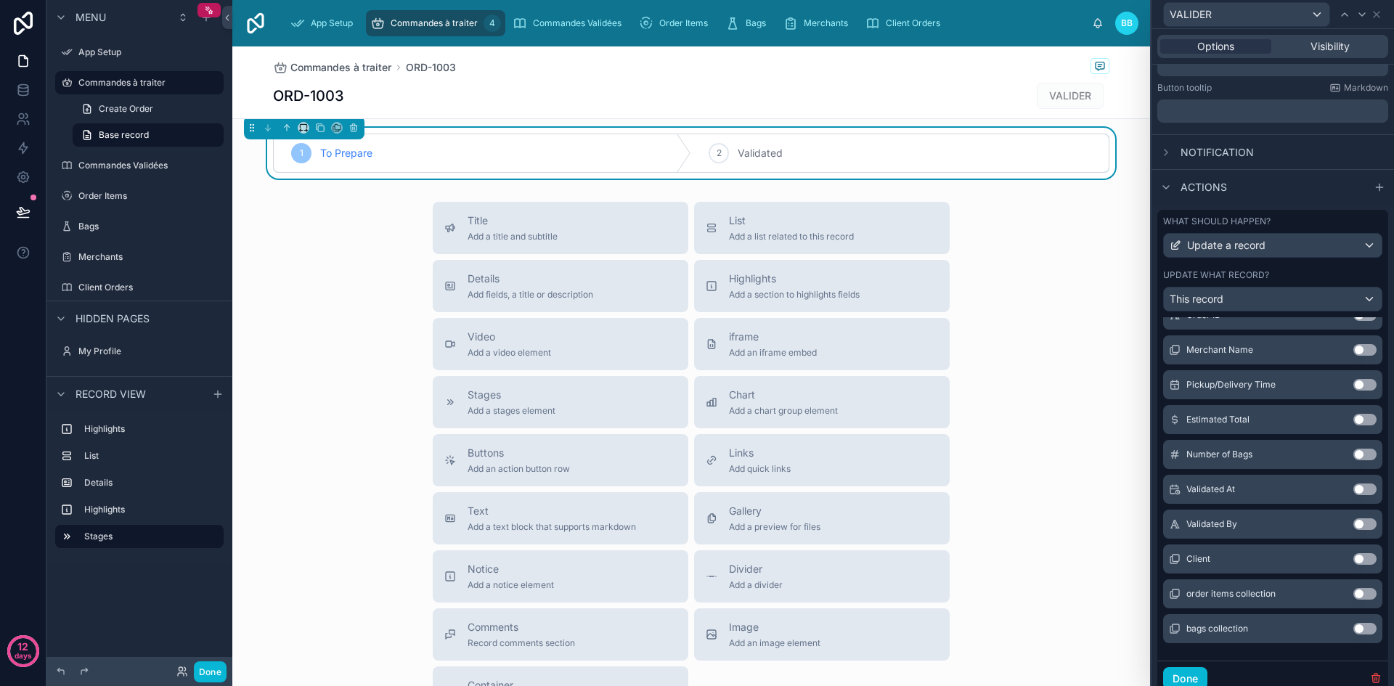
scroll to position [362, 0]
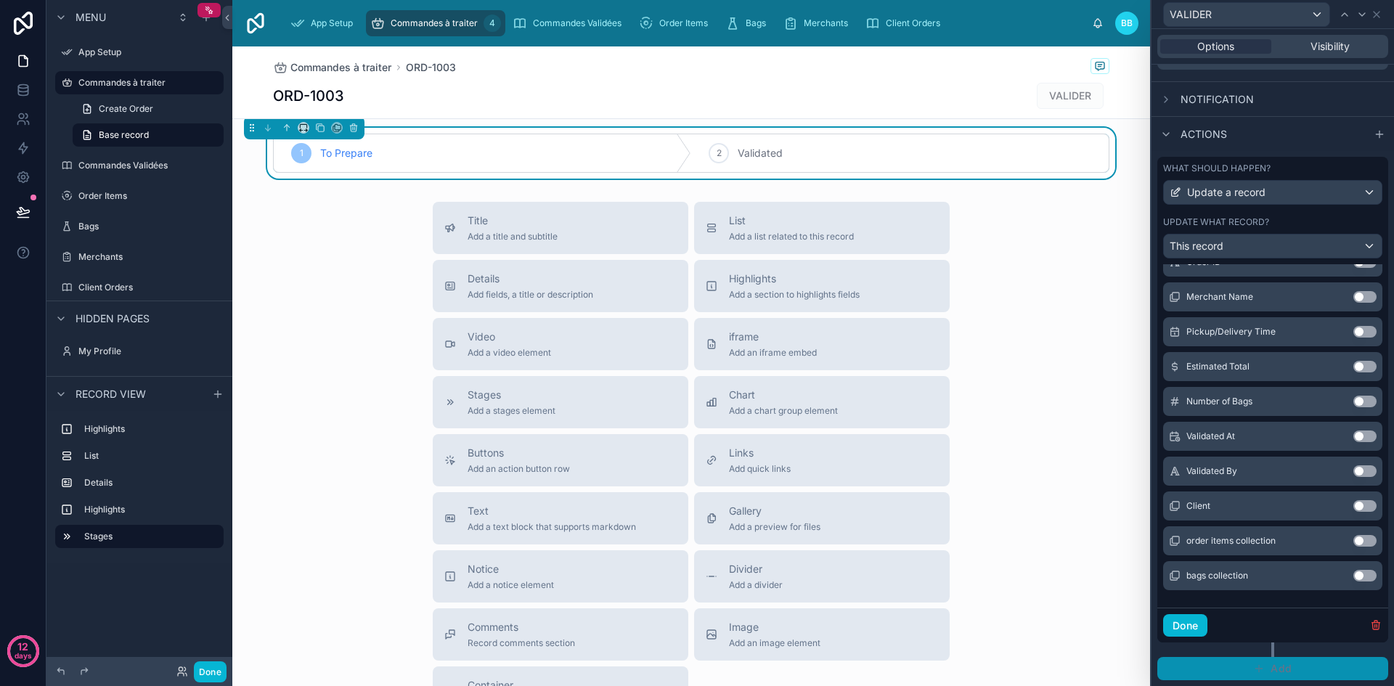
click at [1280, 668] on span "Add" at bounding box center [1281, 668] width 21 height 13
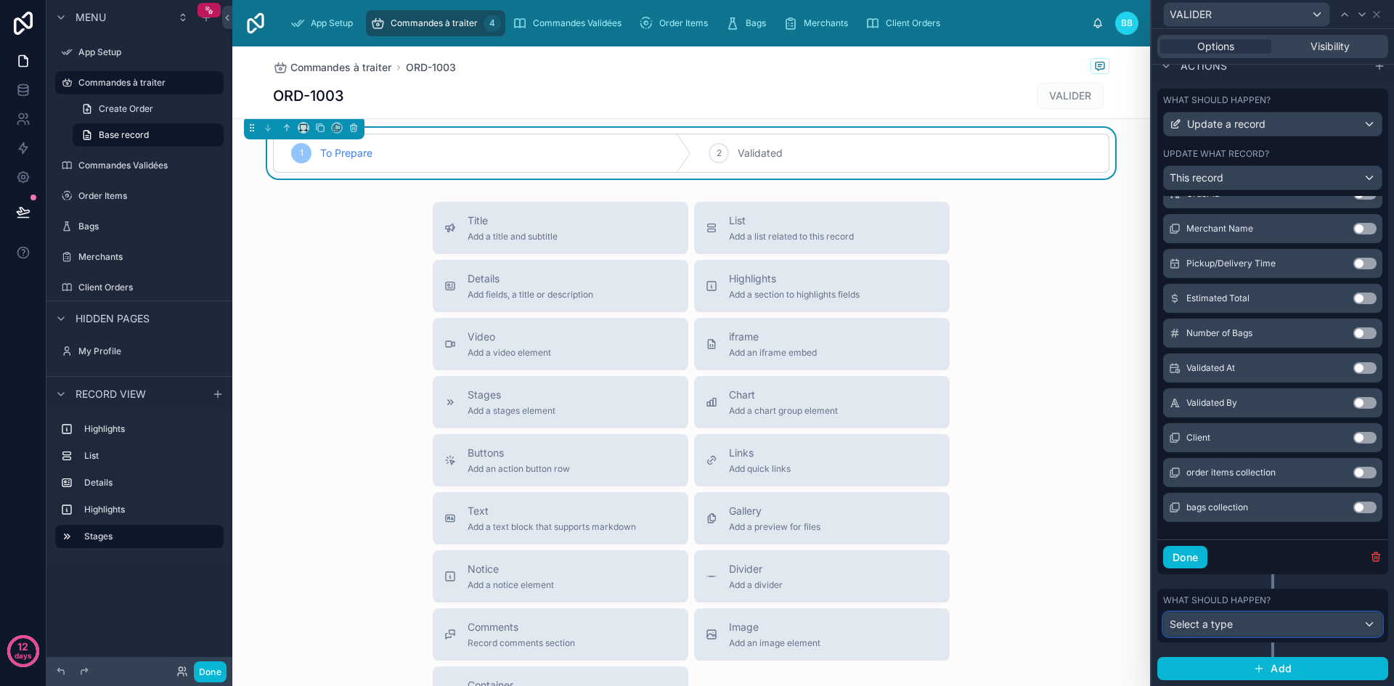
click at [1241, 624] on div "Select a type" at bounding box center [1273, 624] width 218 height 23
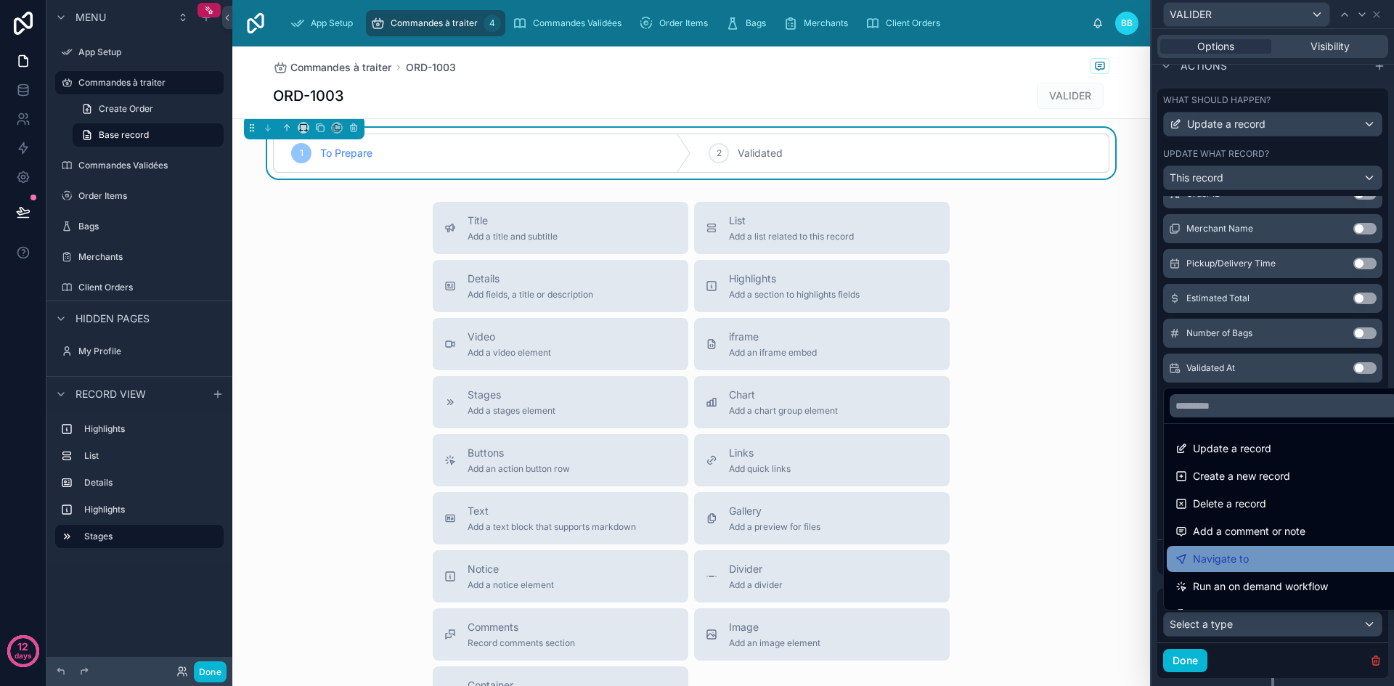
click at [1225, 566] on span "Navigate to" at bounding box center [1221, 558] width 56 height 17
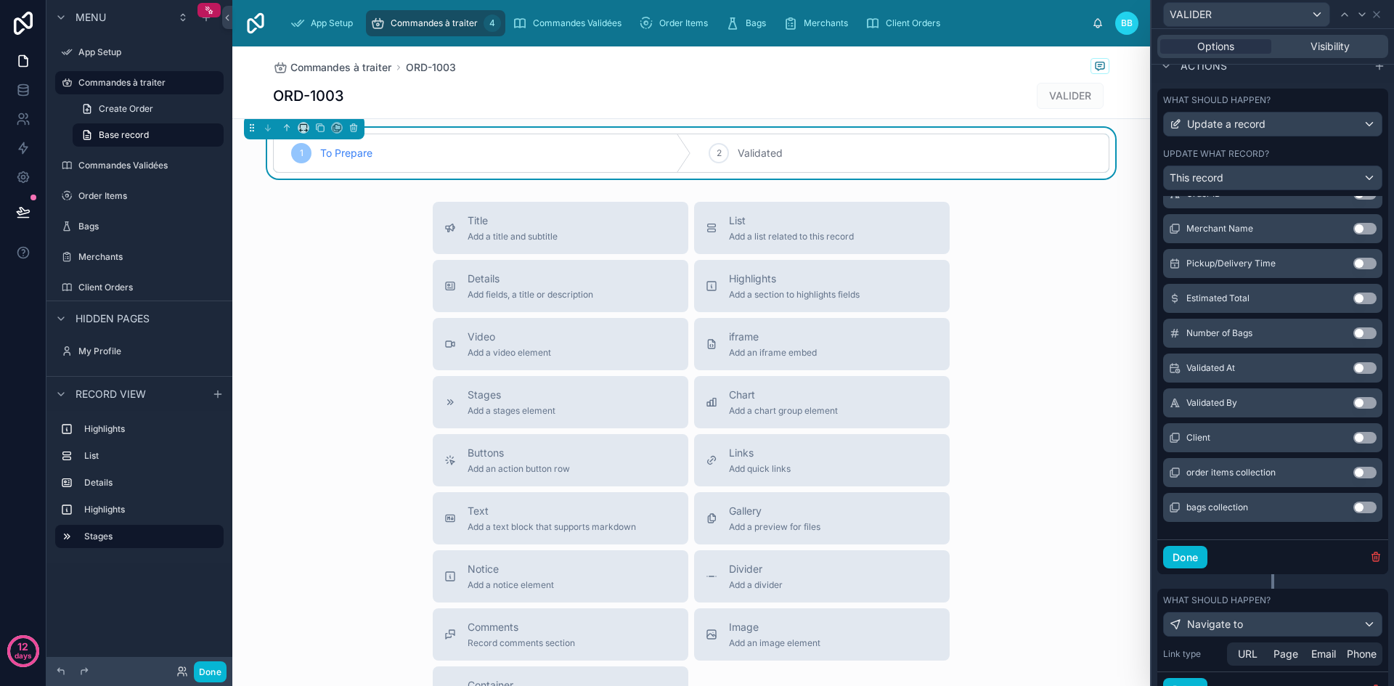
scroll to position [494, 0]
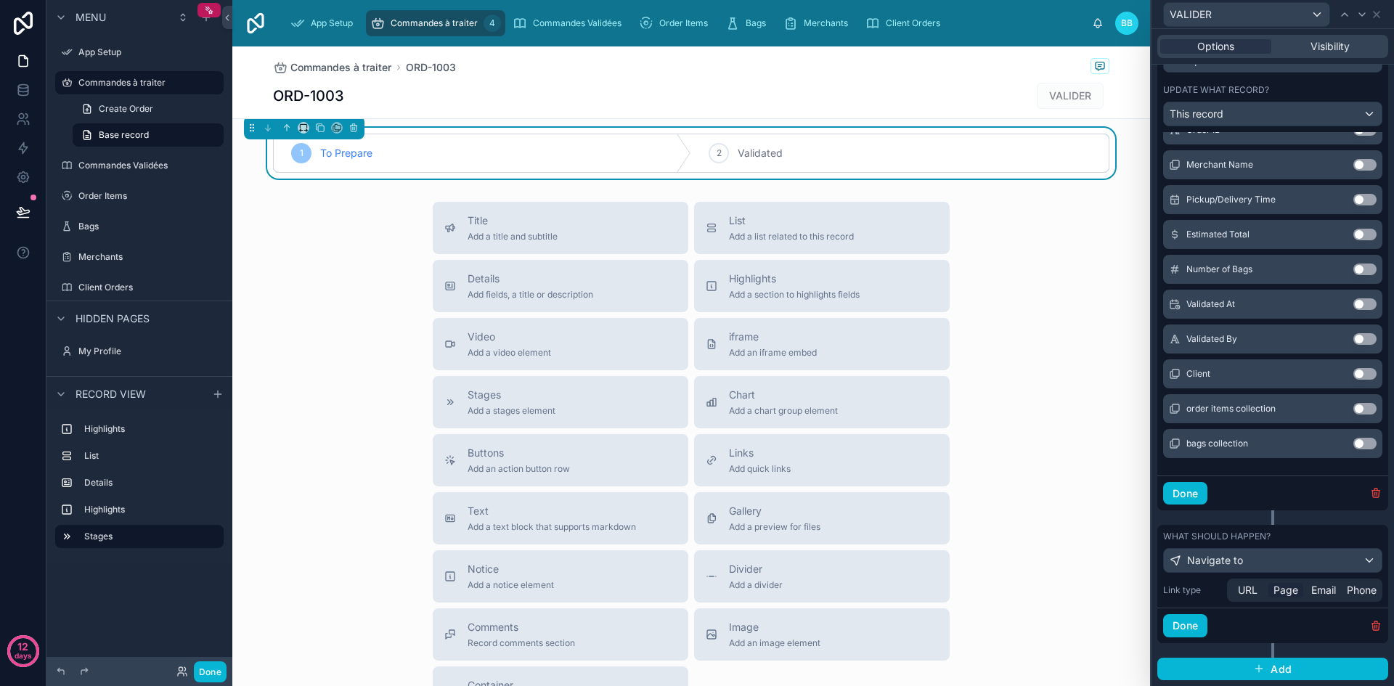
click at [1282, 588] on span "Page" at bounding box center [1286, 590] width 25 height 15
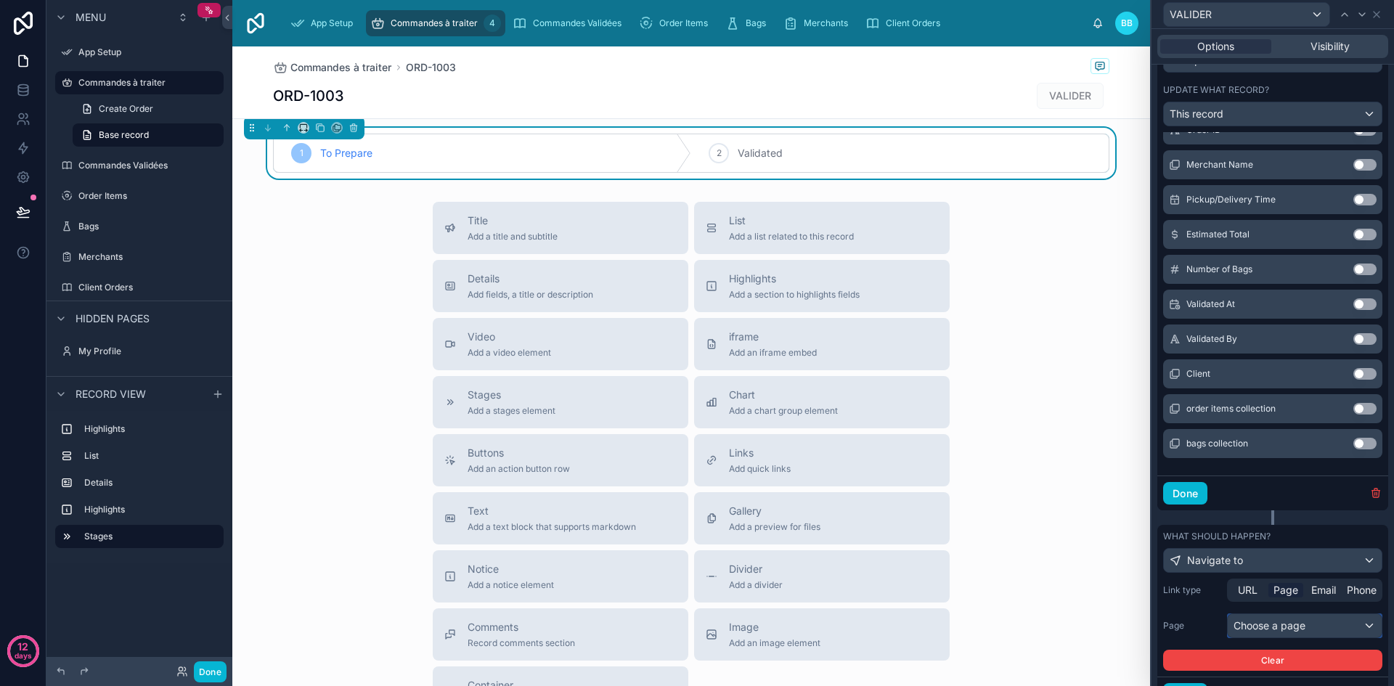
click at [1261, 626] on div "Choose a page" at bounding box center [1305, 625] width 154 height 23
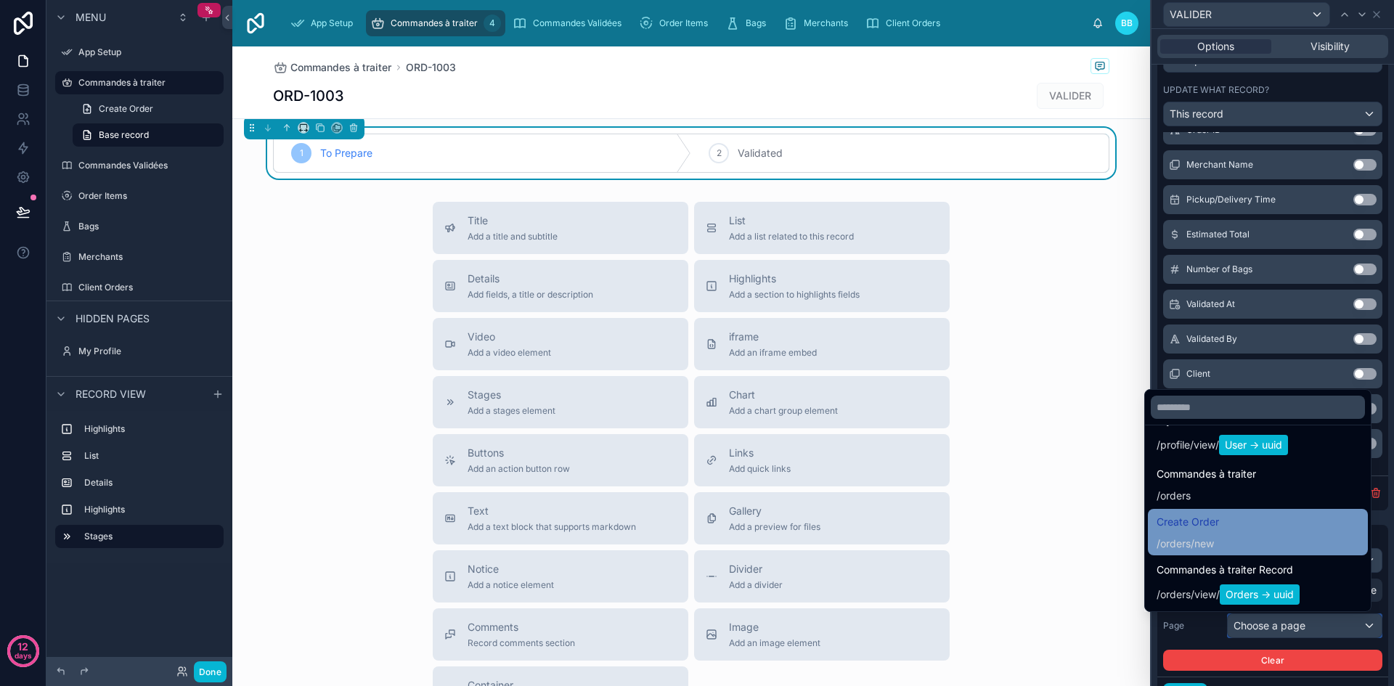
scroll to position [134, 0]
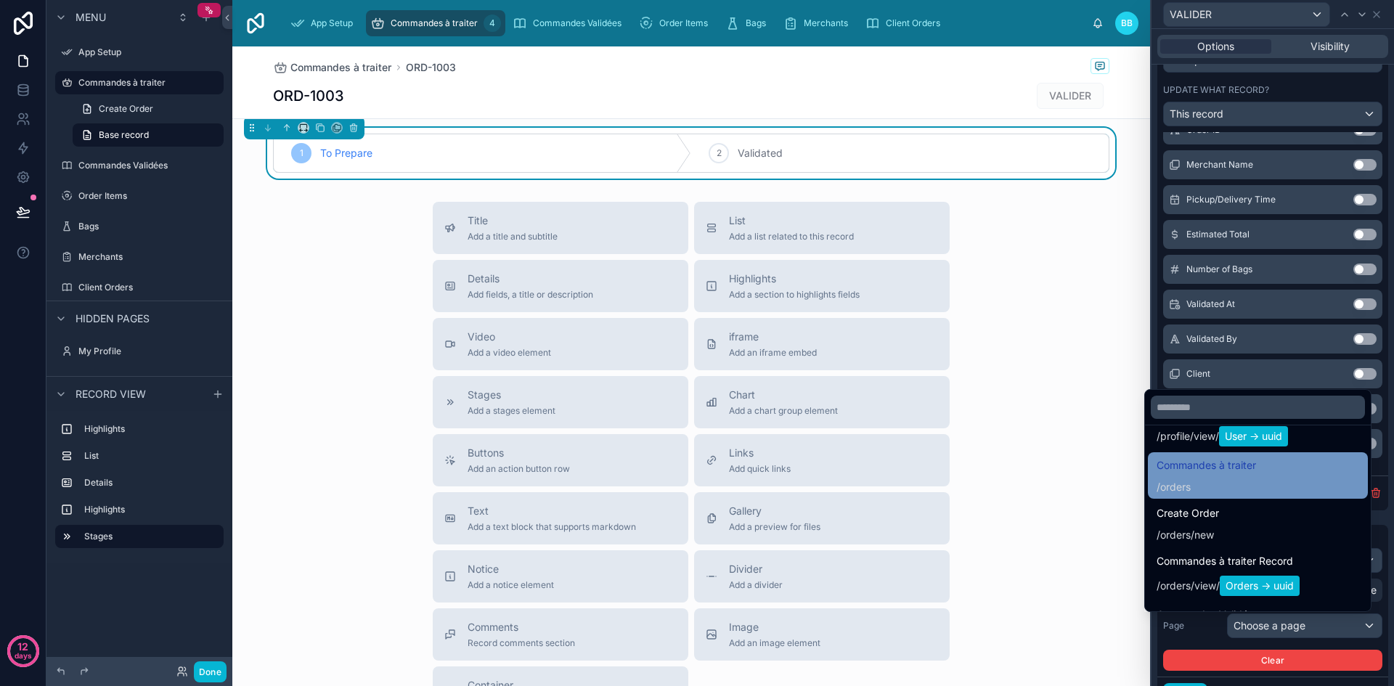
click at [1273, 485] on div "Commandes à traiter / orders" at bounding box center [1258, 476] width 203 height 38
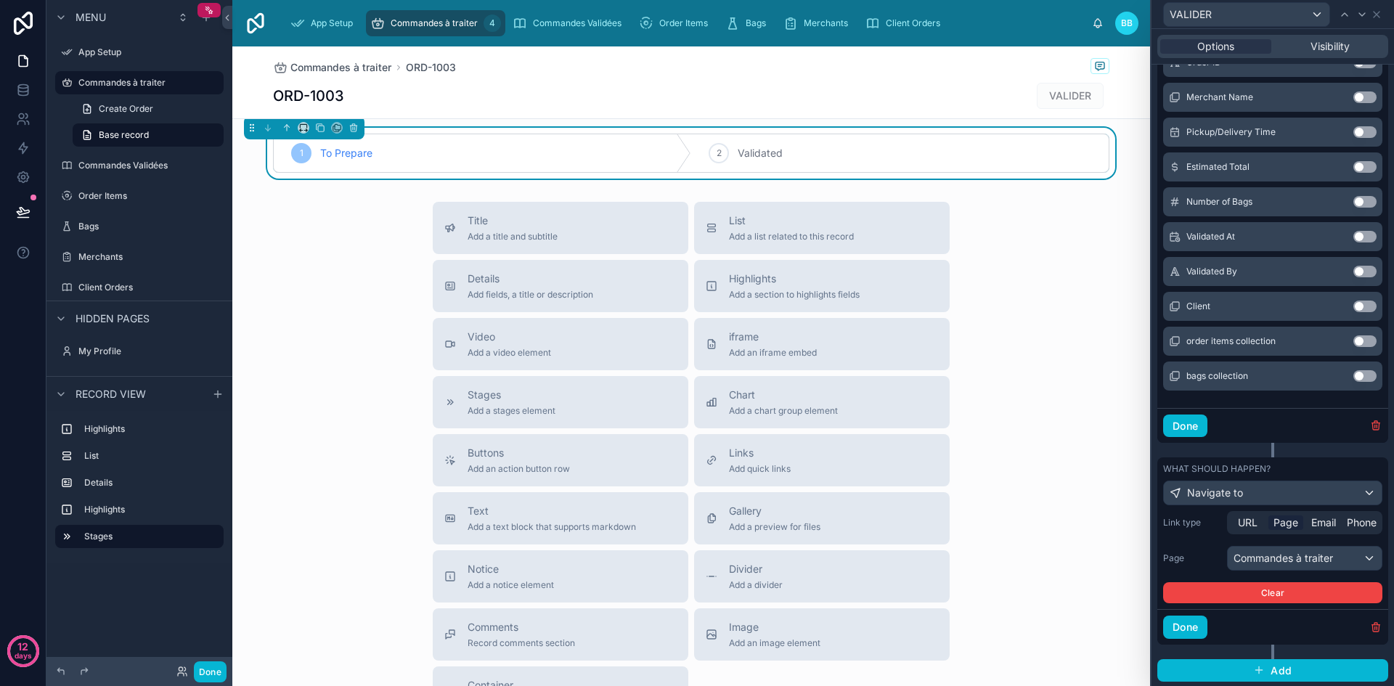
scroll to position [563, 0]
click at [1195, 622] on button "Done" at bounding box center [1185, 625] width 44 height 23
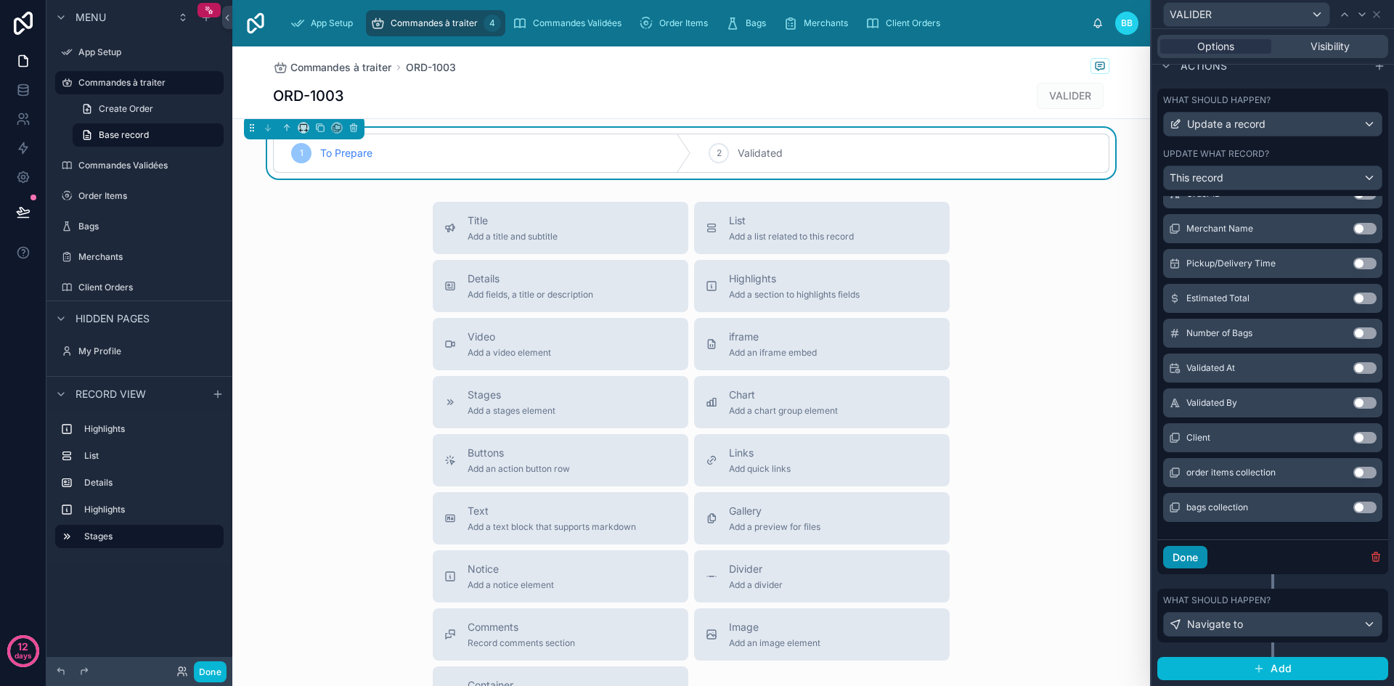
click at [1182, 561] on button "Done" at bounding box center [1185, 557] width 44 height 23
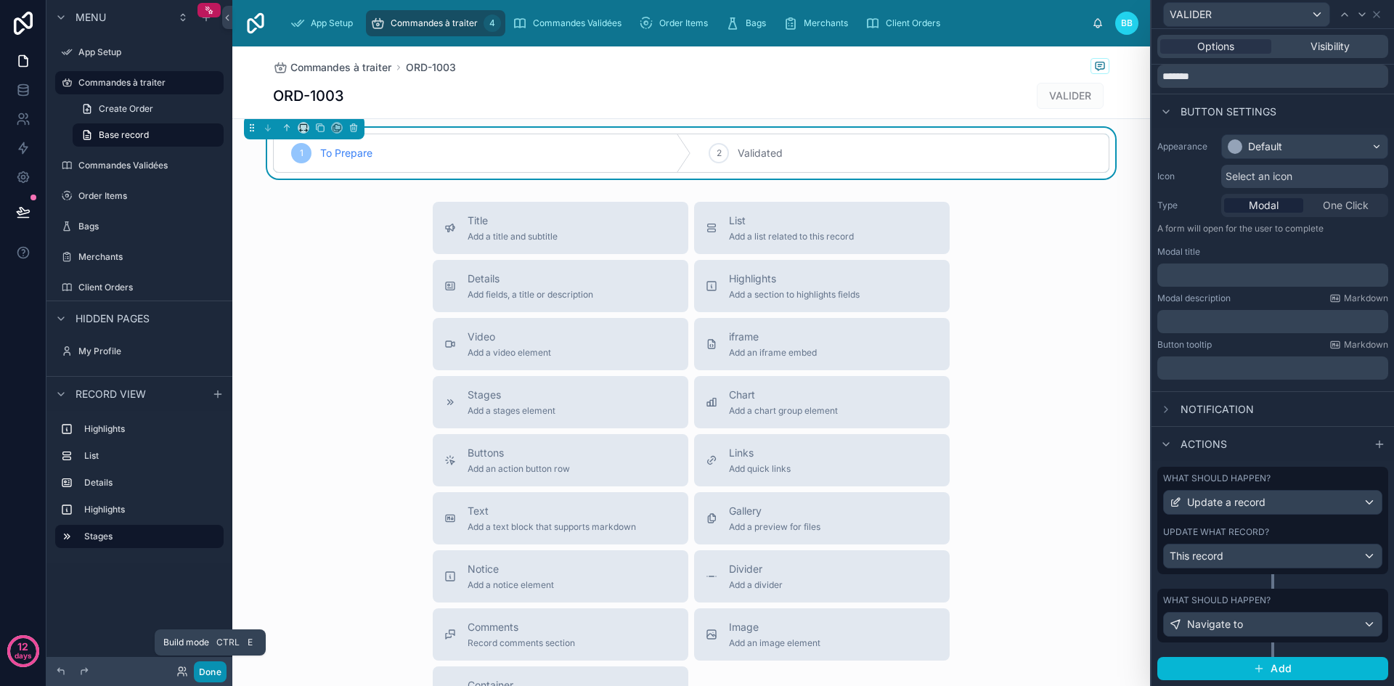
click at [217, 664] on button "Done" at bounding box center [210, 671] width 33 height 21
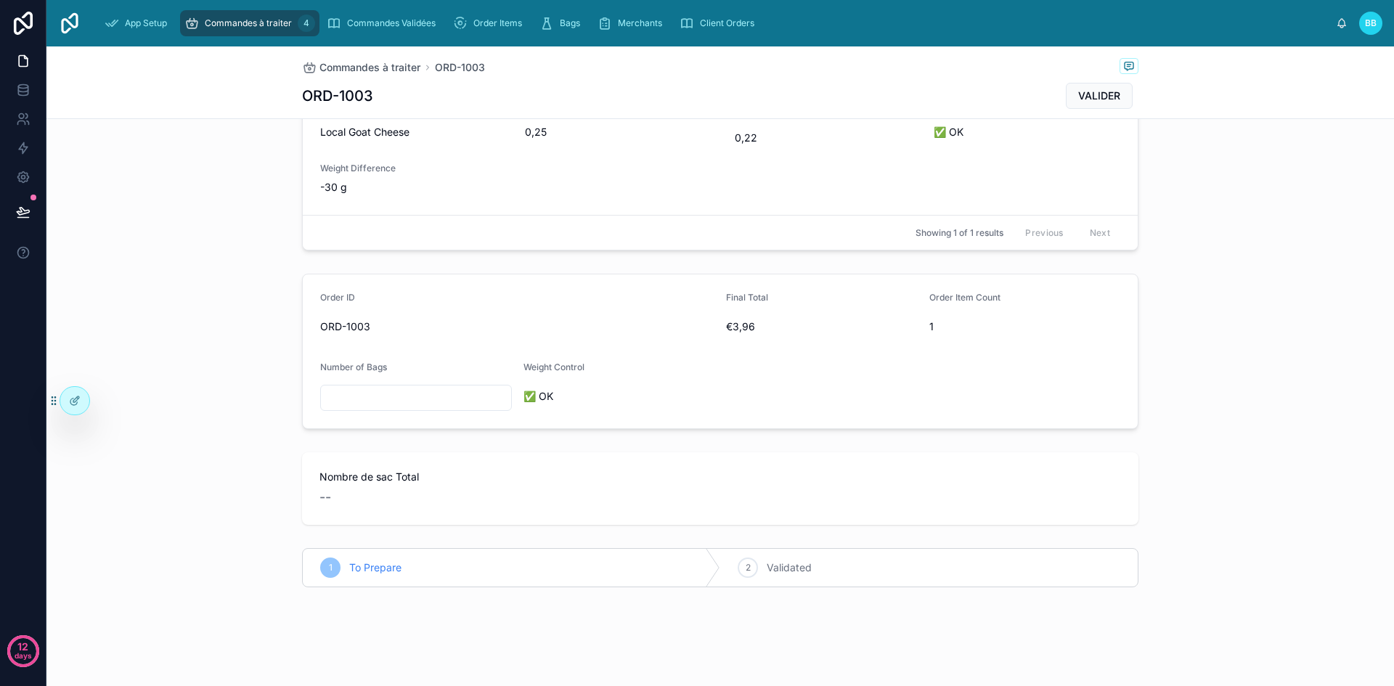
scroll to position [0, 0]
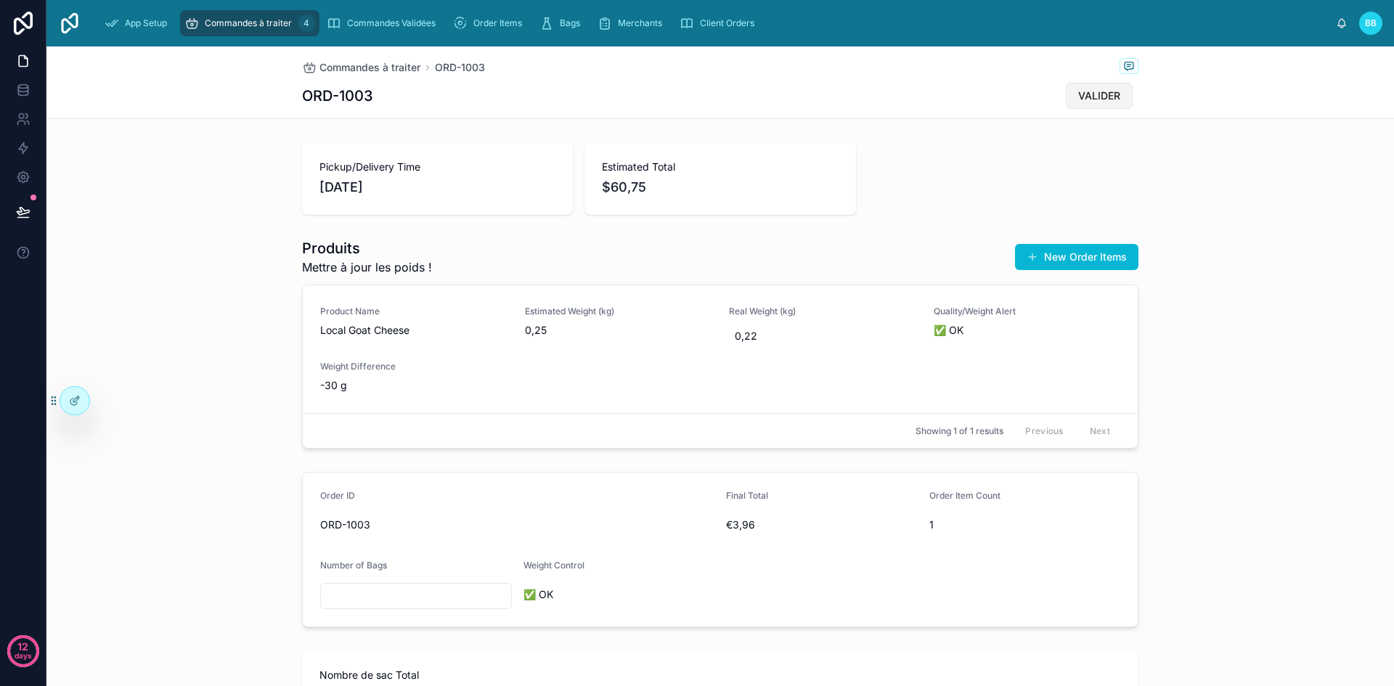
click at [1097, 99] on span "VALIDER" at bounding box center [1099, 96] width 42 height 15
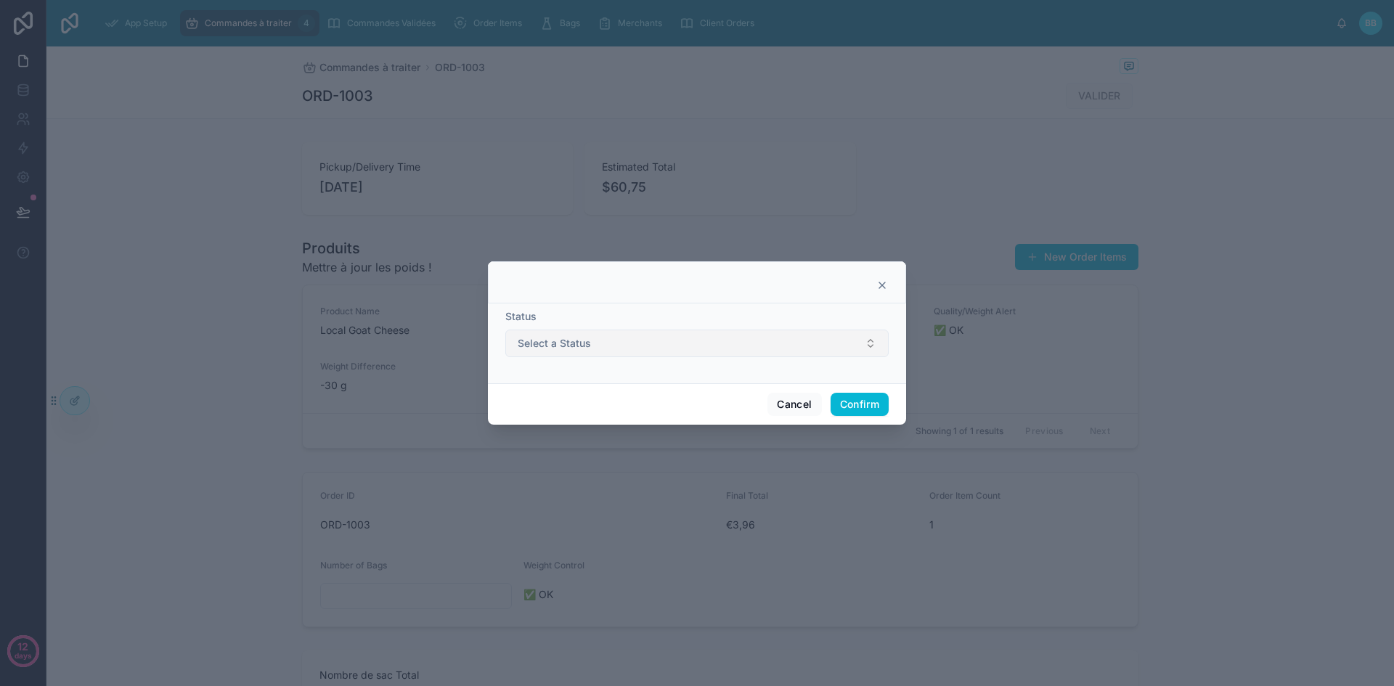
click at [812, 343] on button "Select a Status" at bounding box center [696, 344] width 383 height 28
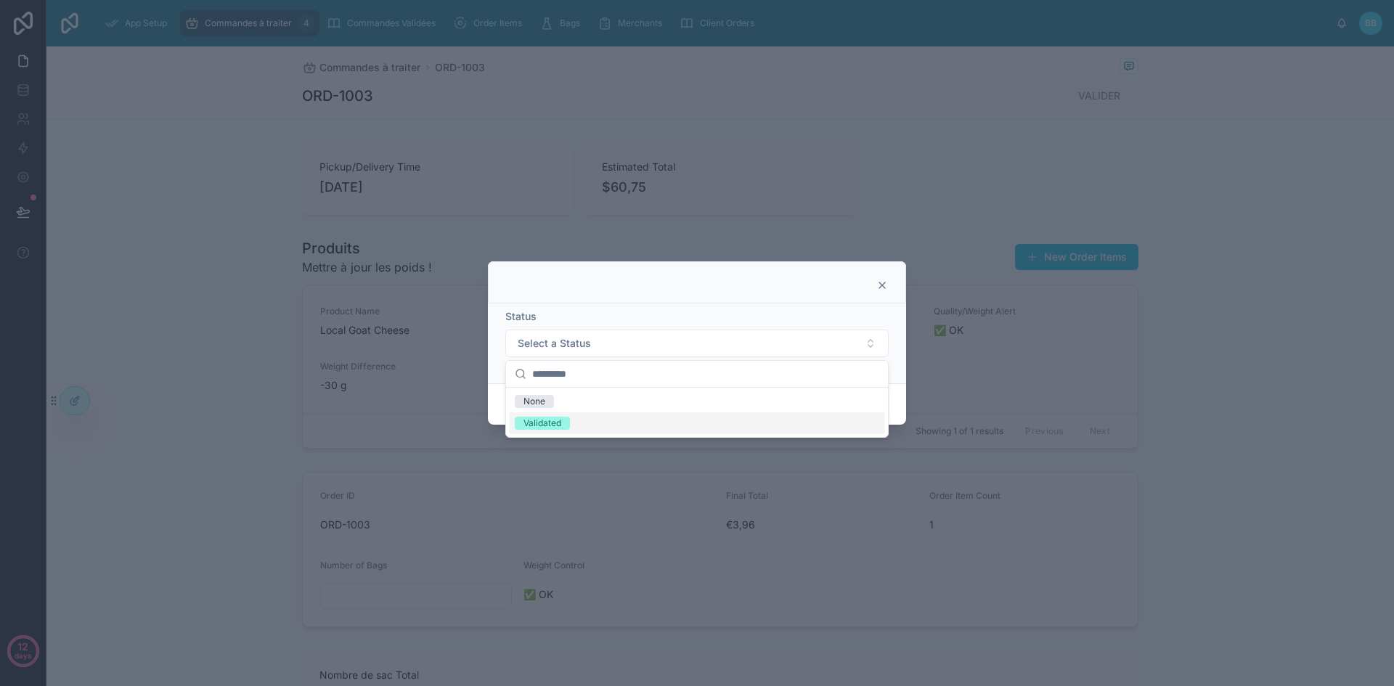
click at [551, 423] on div "Validated" at bounding box center [543, 423] width 38 height 13
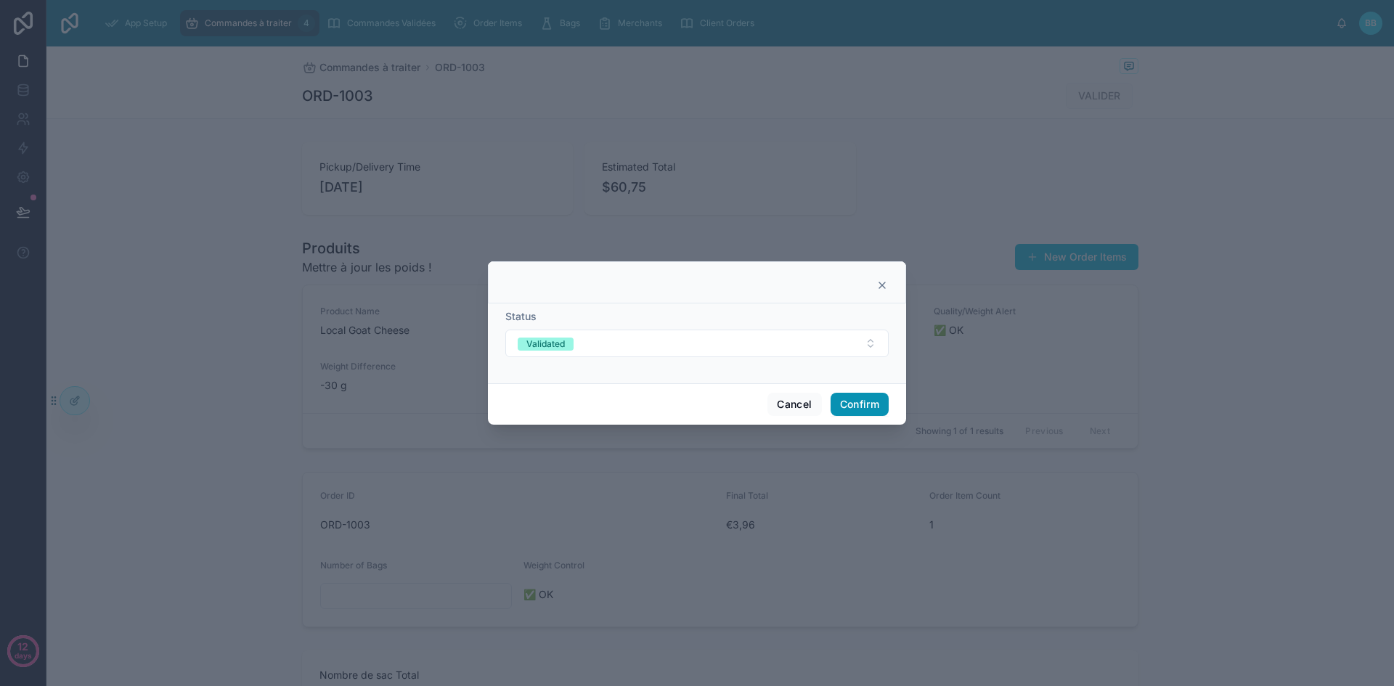
click at [839, 404] on button "Confirm" at bounding box center [860, 404] width 58 height 23
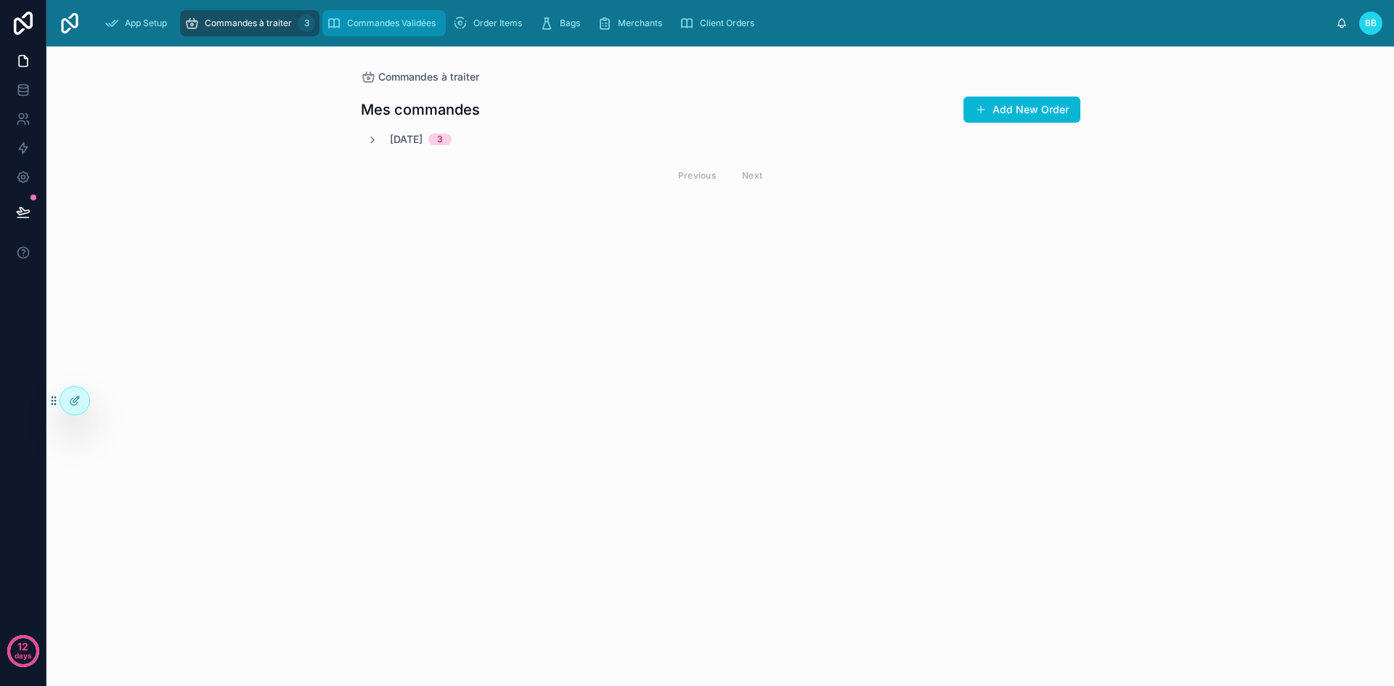
click at [385, 22] on span "Commandes Validées" at bounding box center [391, 23] width 89 height 12
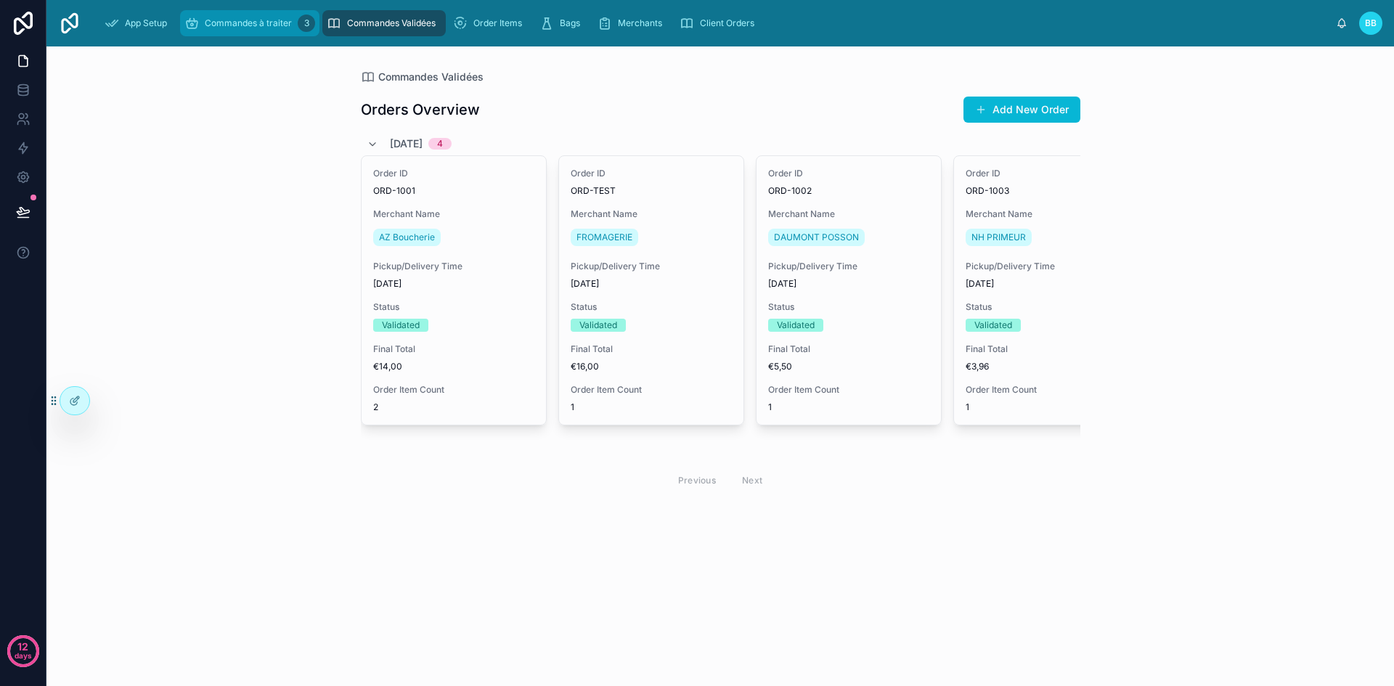
click at [269, 23] on span "Commandes à traiter" at bounding box center [248, 23] width 87 height 12
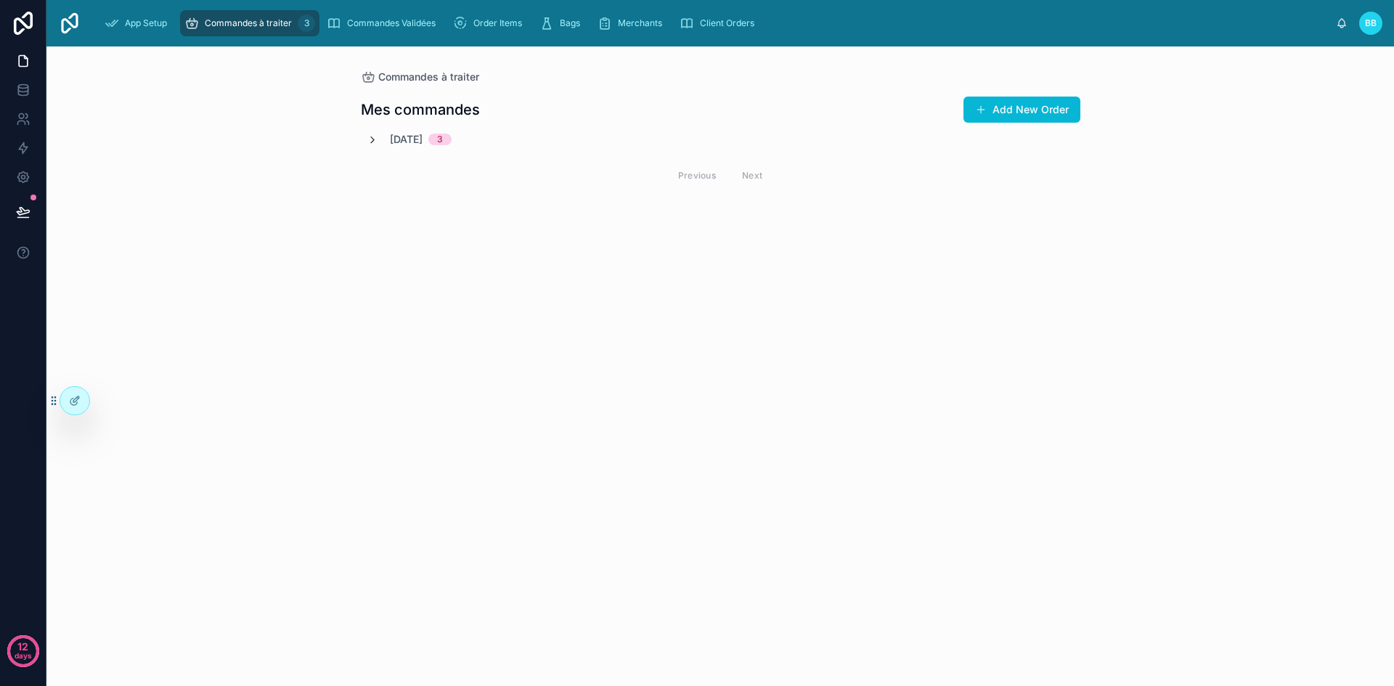
click at [378, 139] on icon at bounding box center [373, 140] width 12 height 12
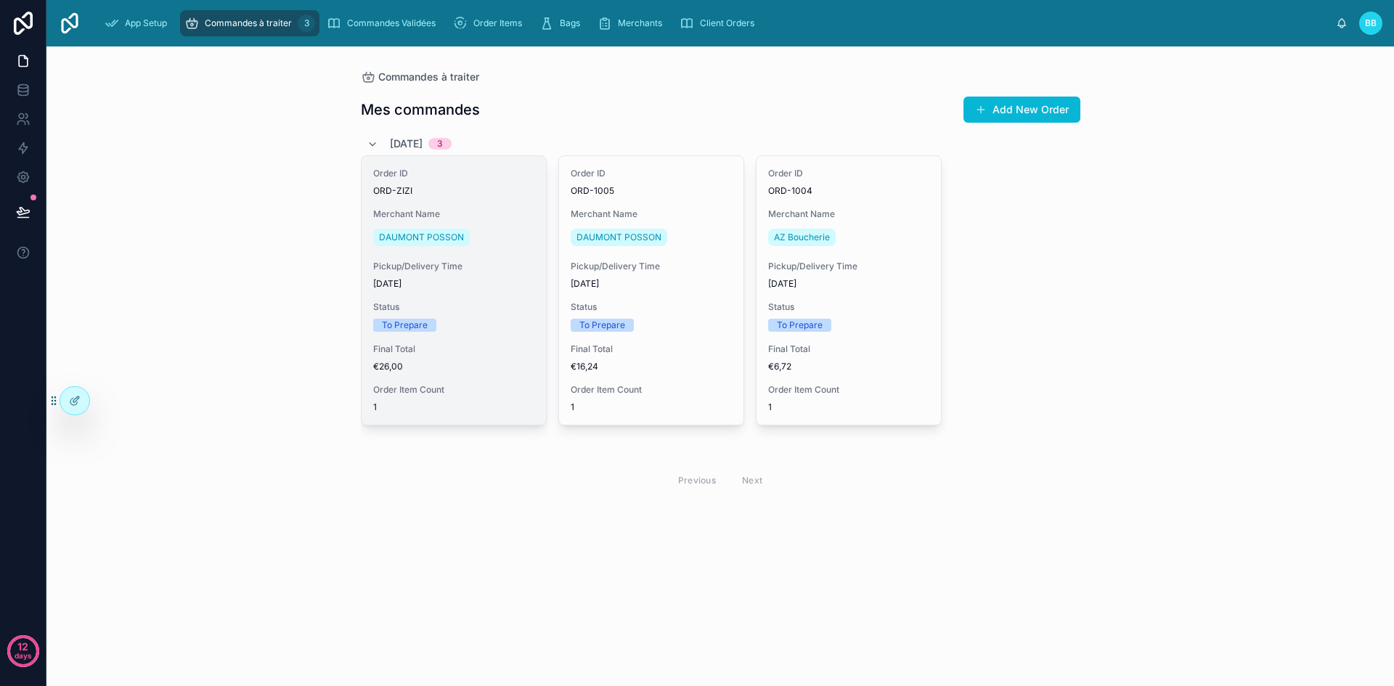
click at [521, 243] on div "DAUMONT POSSON" at bounding box center [453, 237] width 161 height 23
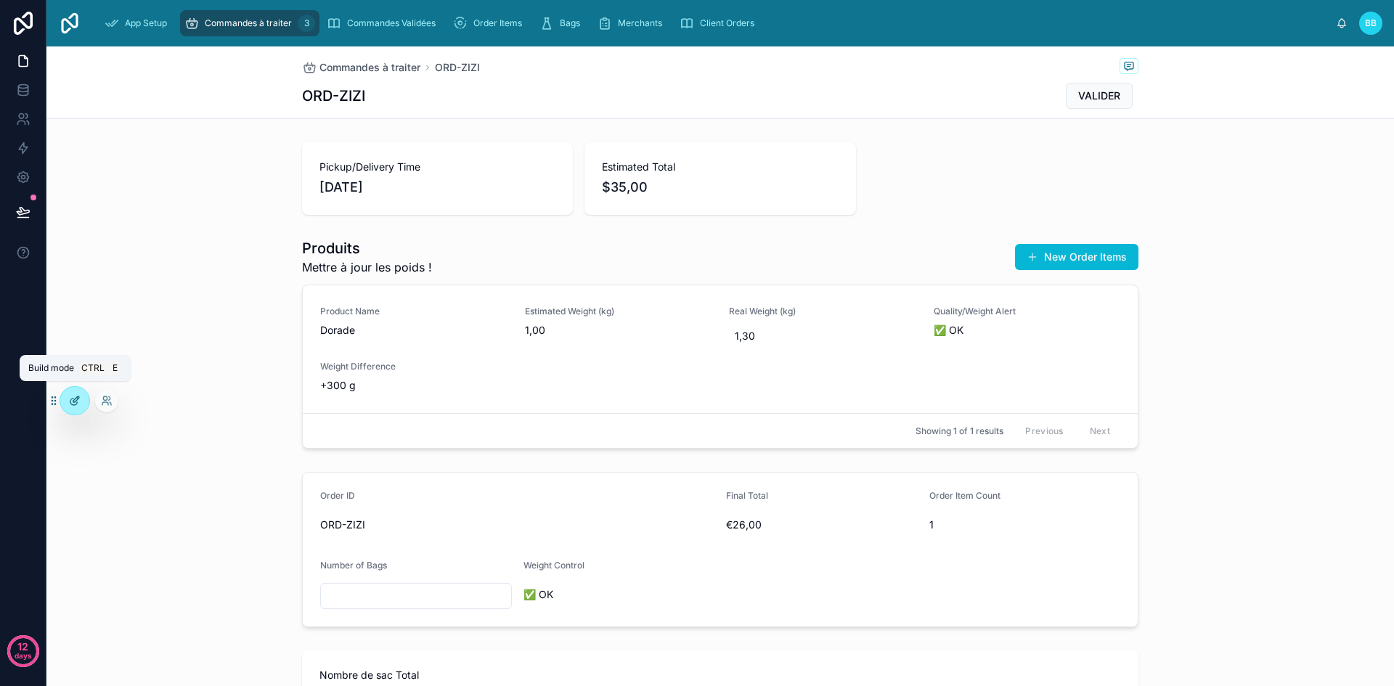
click at [77, 408] on div at bounding box center [74, 401] width 29 height 28
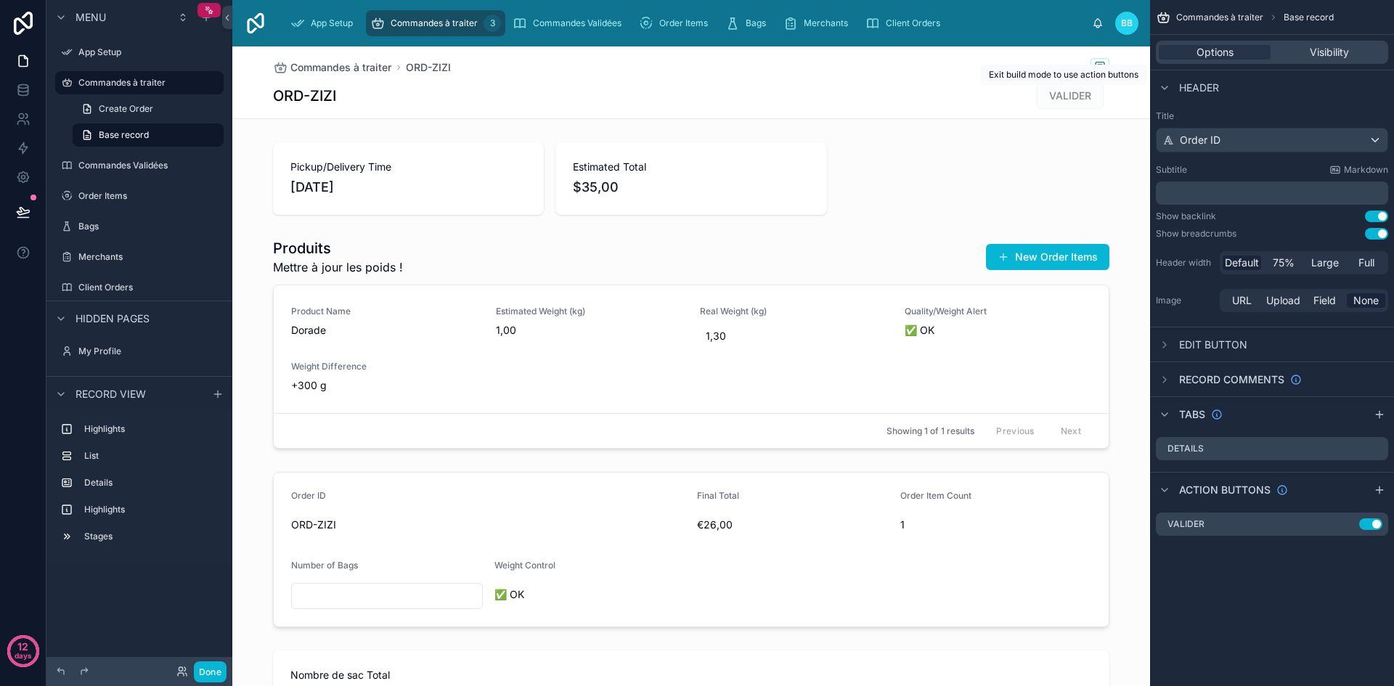
click at [1054, 99] on span "VALIDER" at bounding box center [1070, 95] width 67 height 15
click at [1345, 525] on icon "scrollable content" at bounding box center [1348, 524] width 12 height 12
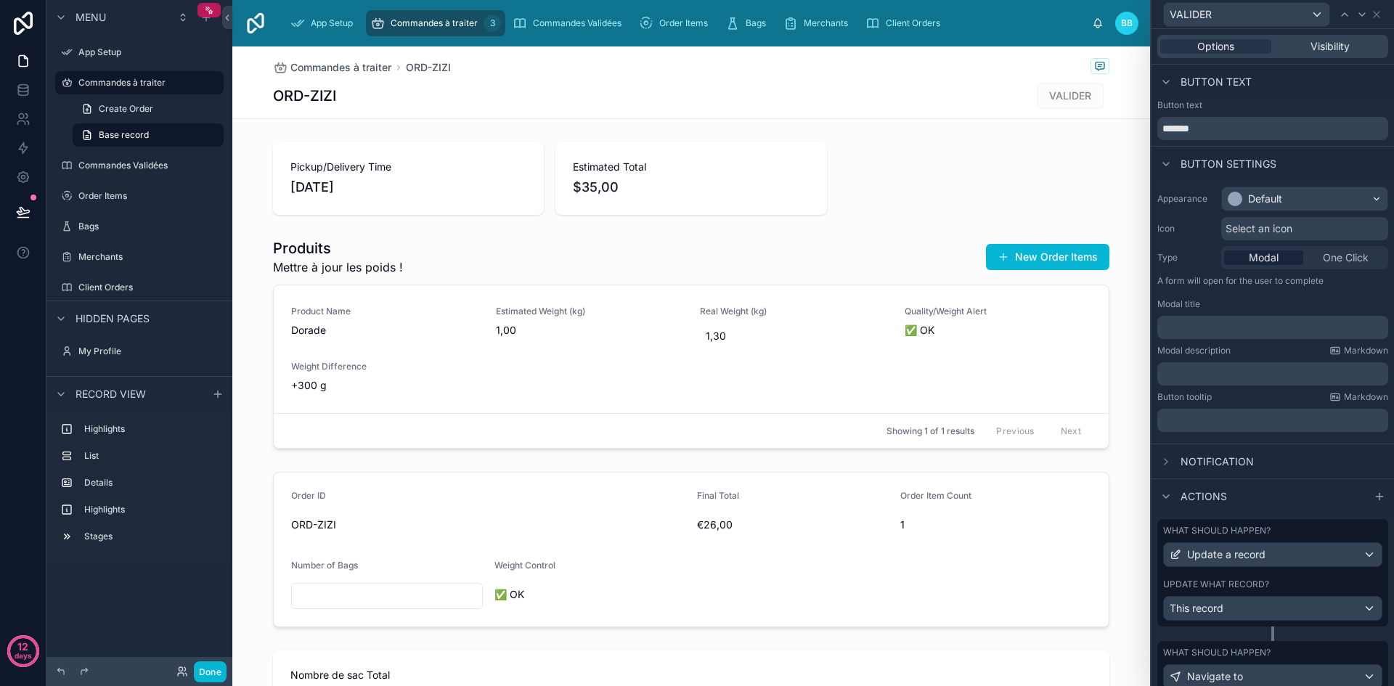
click at [1324, 258] on span "One Click" at bounding box center [1346, 258] width 46 height 15
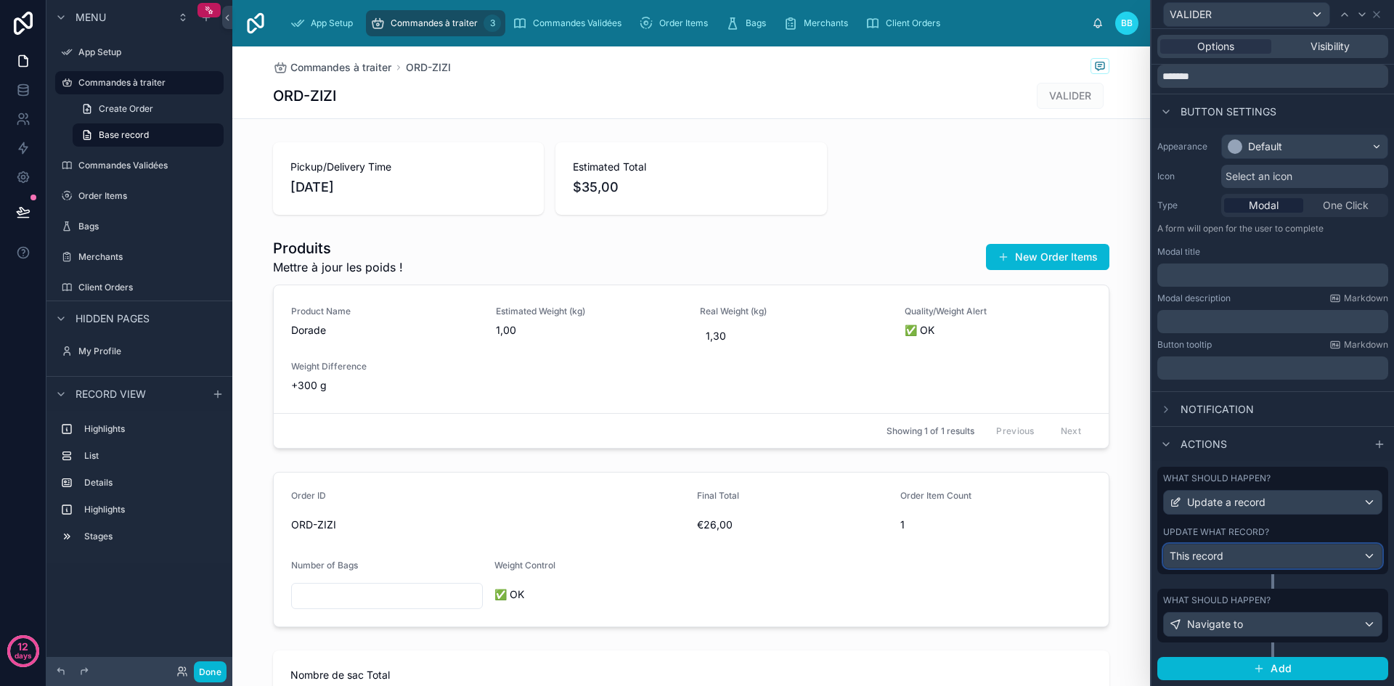
click at [1253, 555] on div "This record" at bounding box center [1273, 556] width 218 height 23
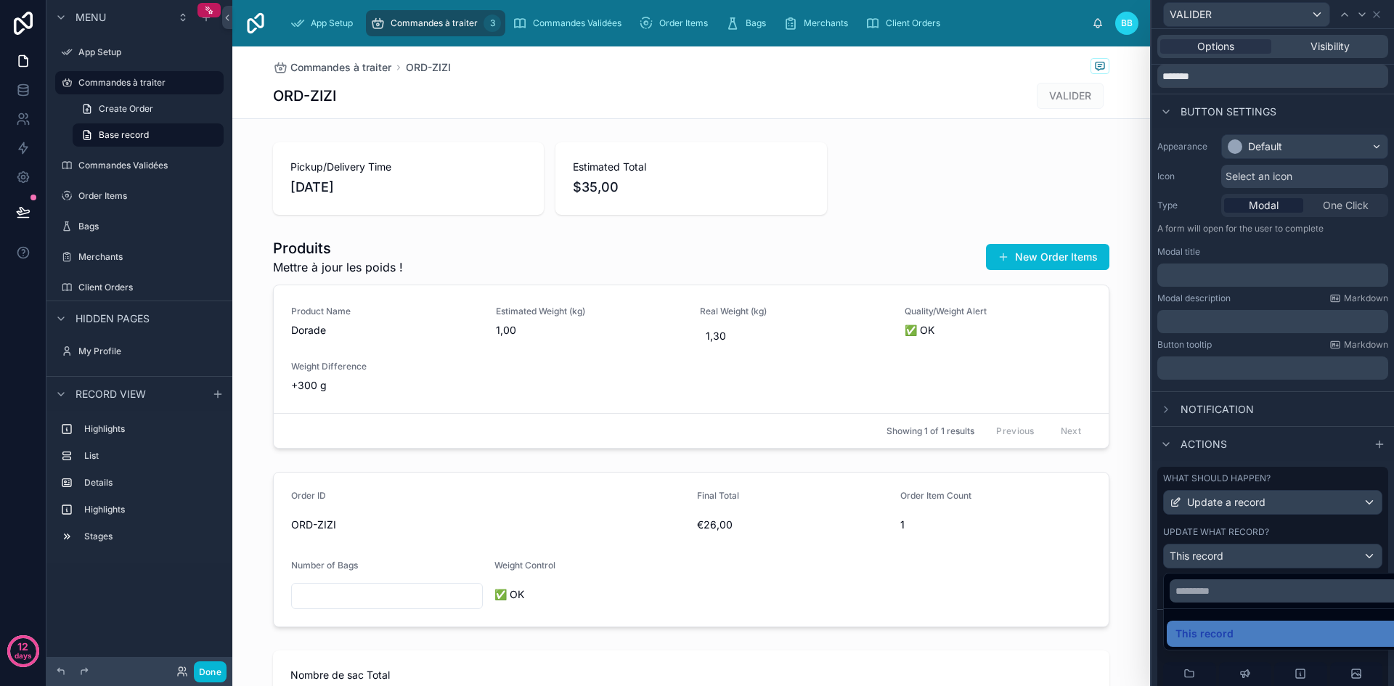
click at [1253, 555] on div at bounding box center [1273, 343] width 243 height 686
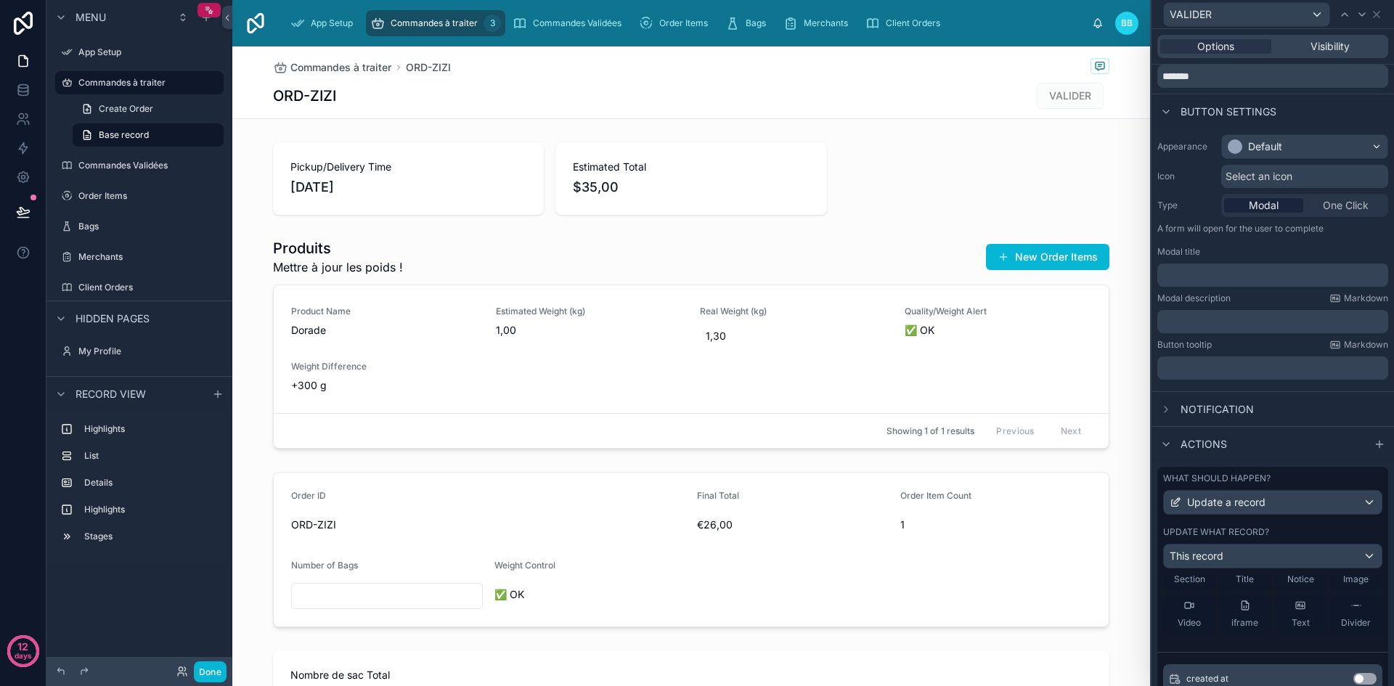
scroll to position [0, 0]
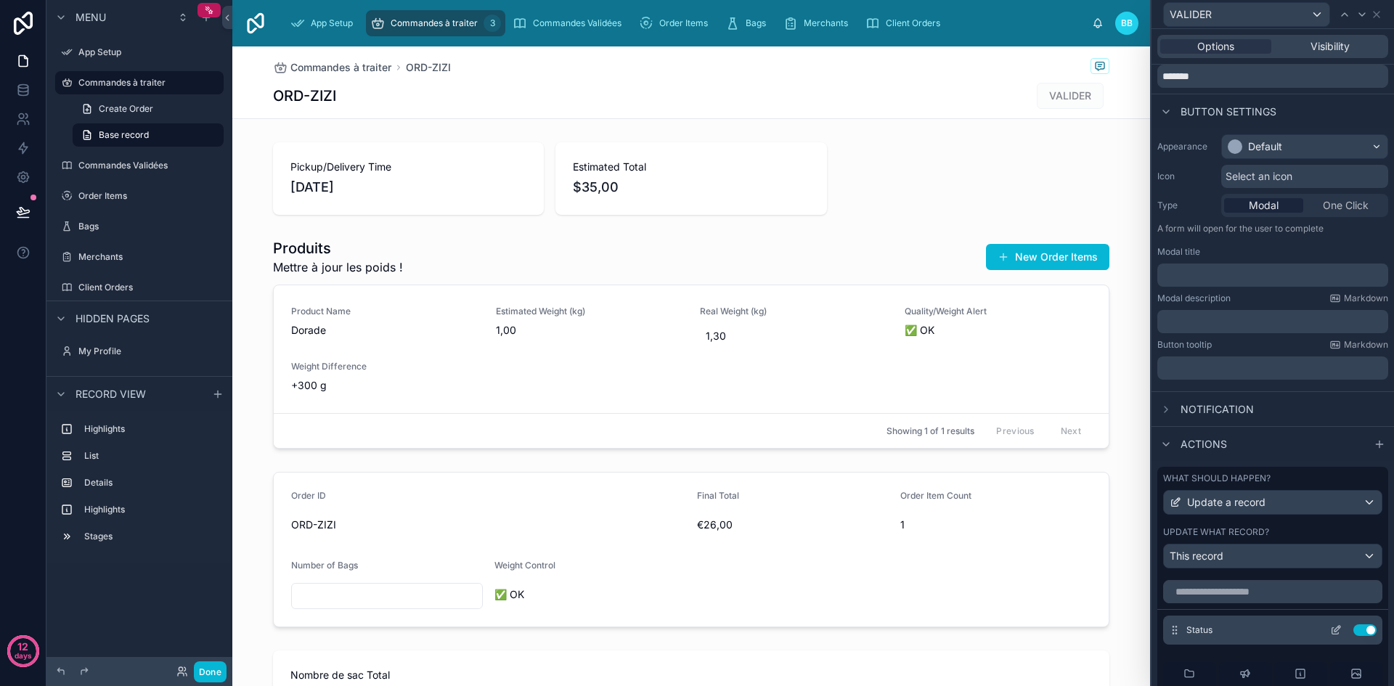
click at [1335, 632] on icon at bounding box center [1338, 629] width 6 height 6
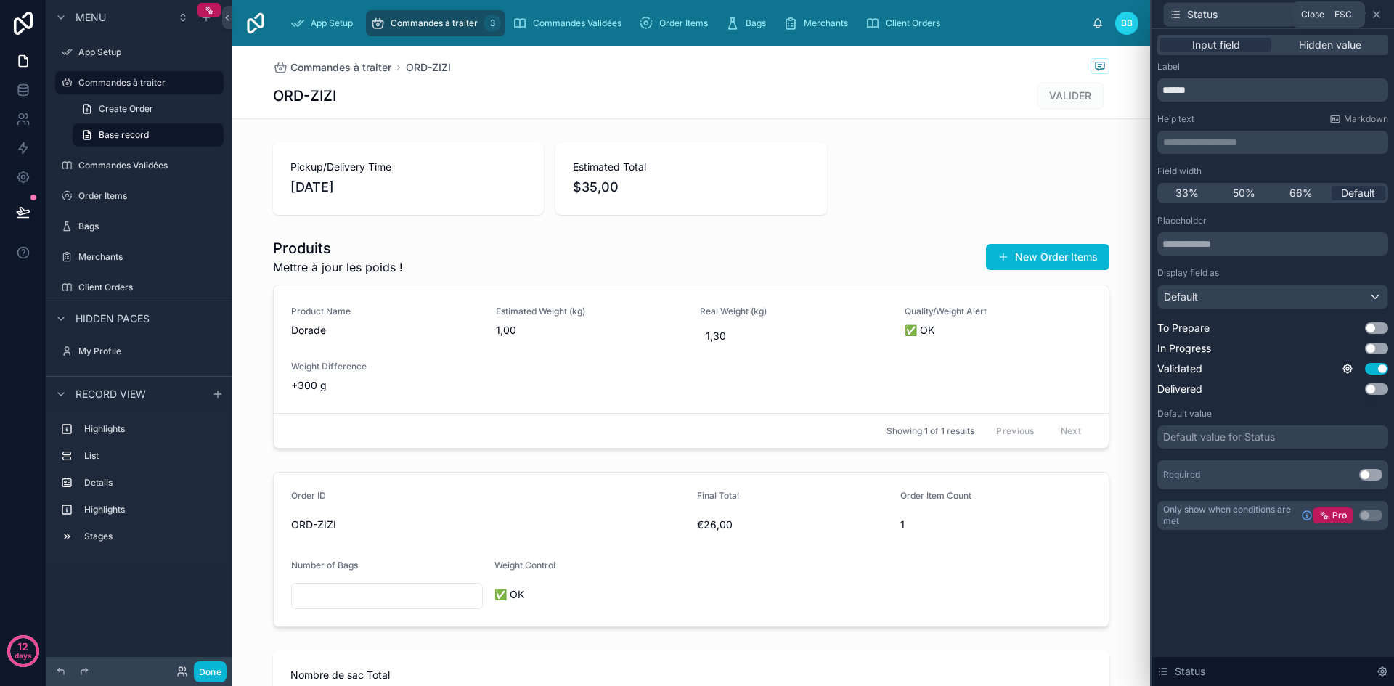
click at [1379, 13] on icon at bounding box center [1377, 15] width 12 height 12
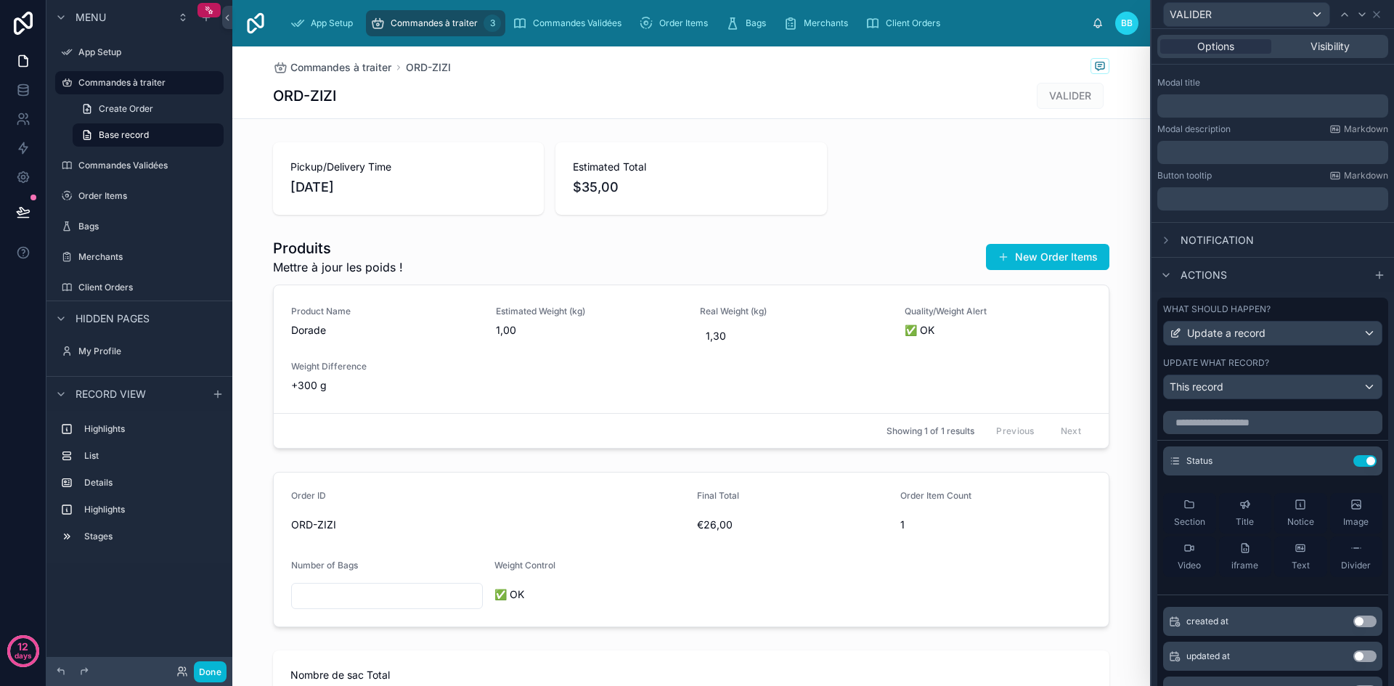
scroll to position [222, 0]
click at [1330, 461] on icon at bounding box center [1336, 461] width 12 height 12
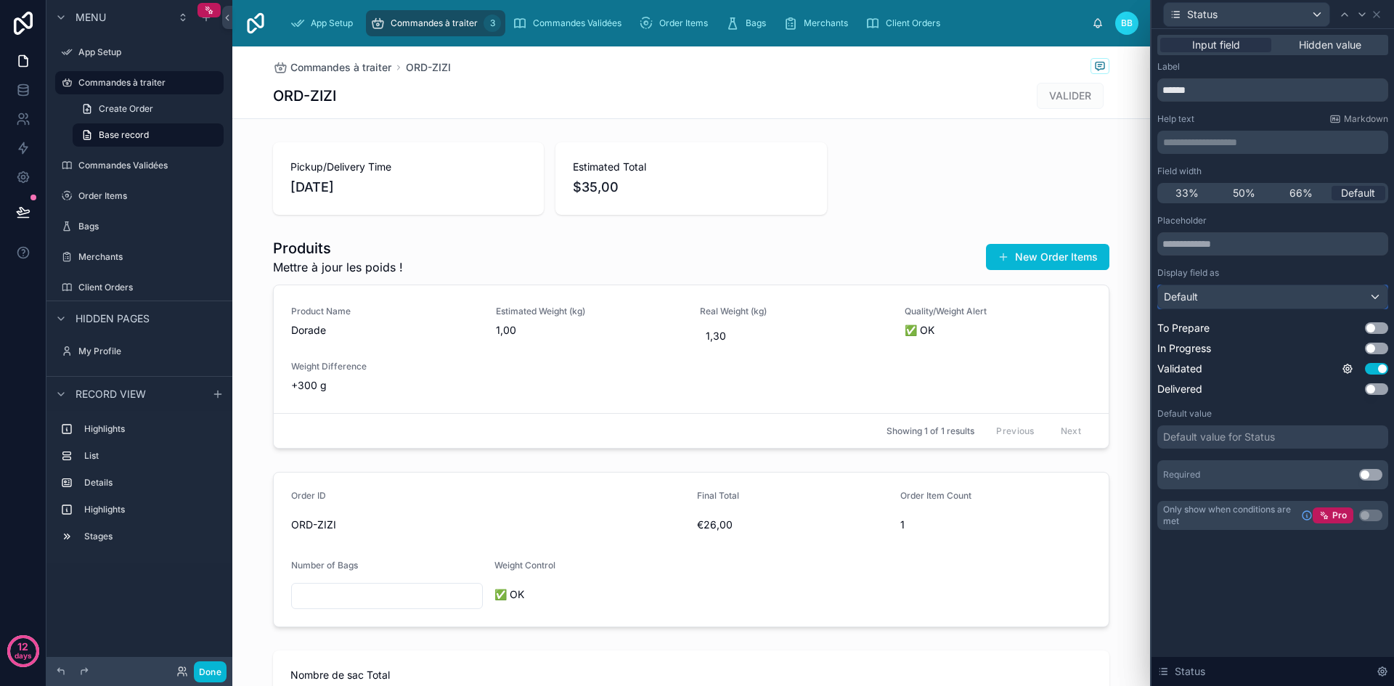
click at [1304, 301] on div "Default" at bounding box center [1272, 296] width 229 height 23
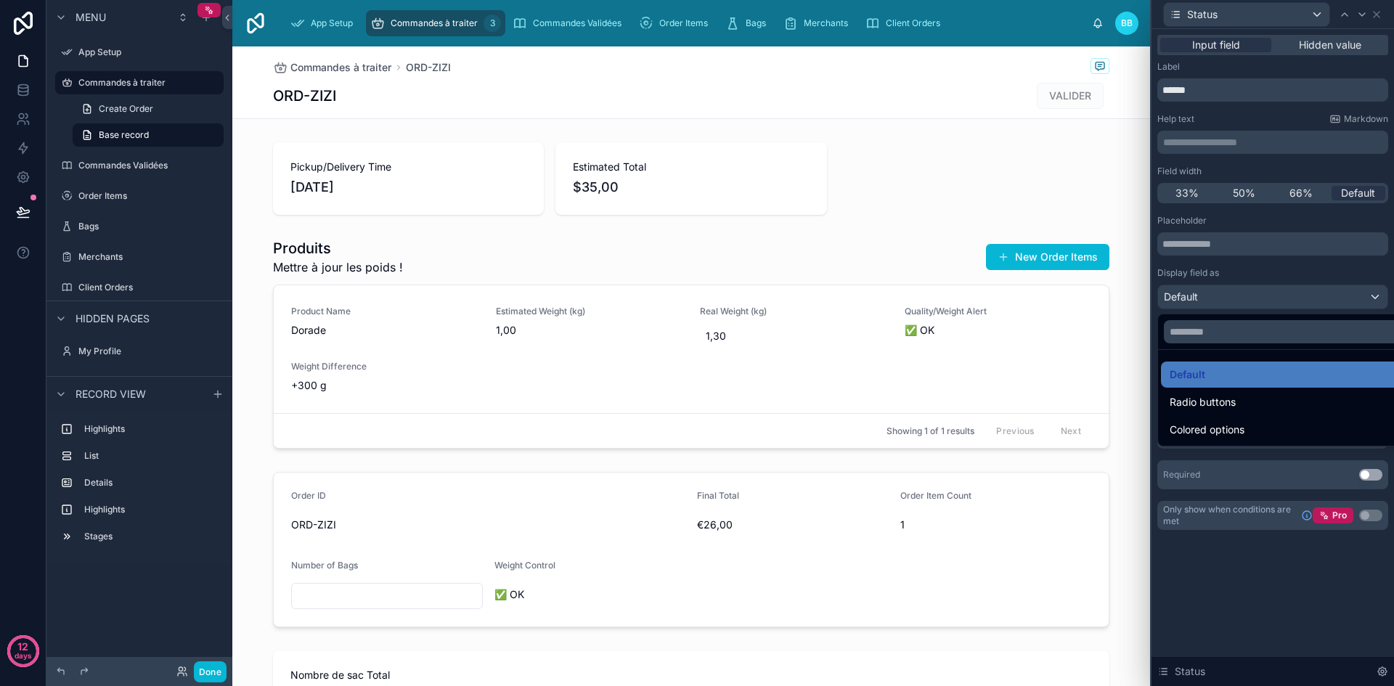
click at [1304, 301] on div at bounding box center [1273, 343] width 243 height 686
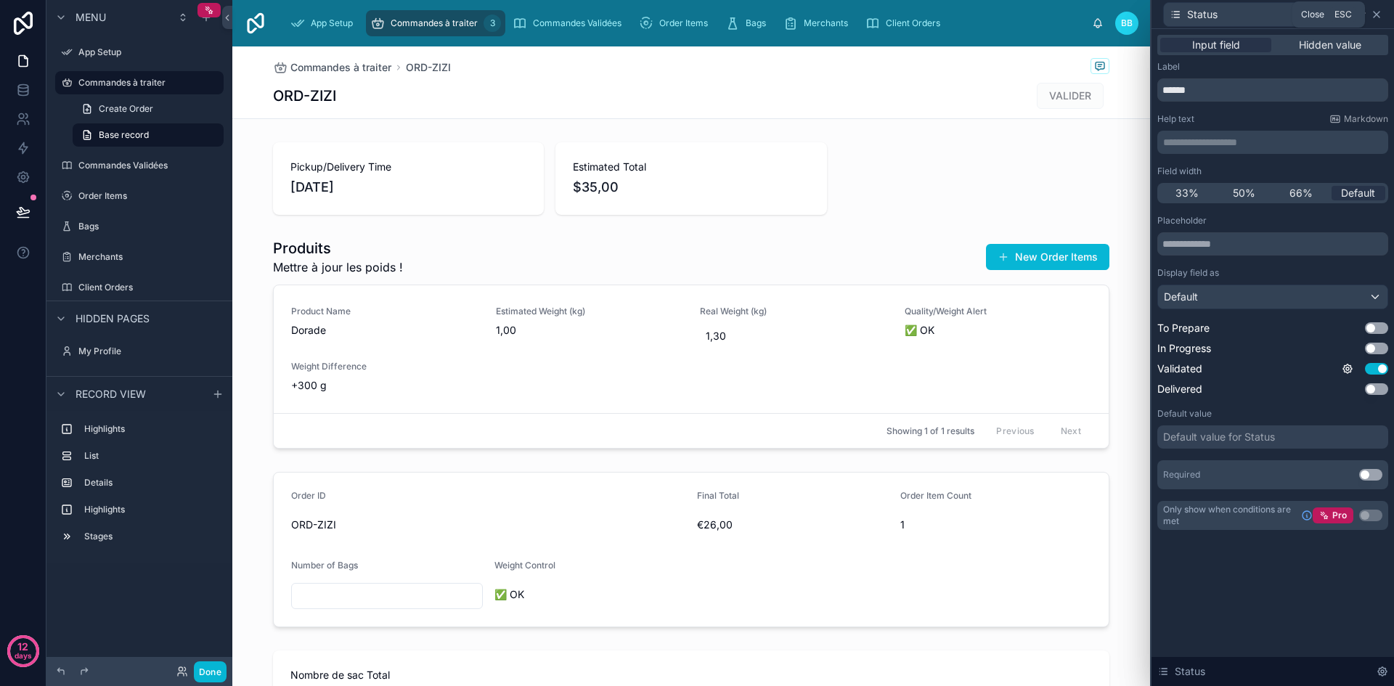
click at [1380, 12] on icon at bounding box center [1377, 15] width 6 height 6
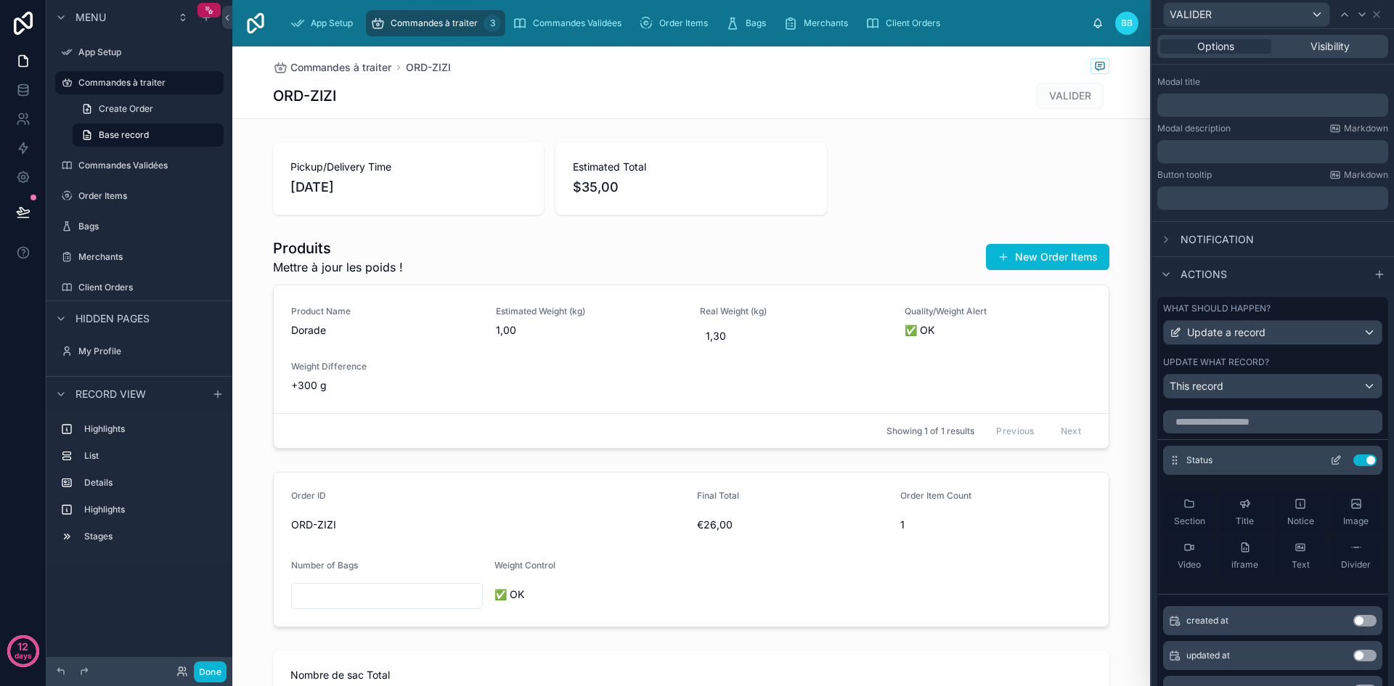
click at [1194, 461] on span "Status" at bounding box center [1199, 461] width 26 height 12
click at [1330, 460] on icon at bounding box center [1336, 461] width 12 height 12
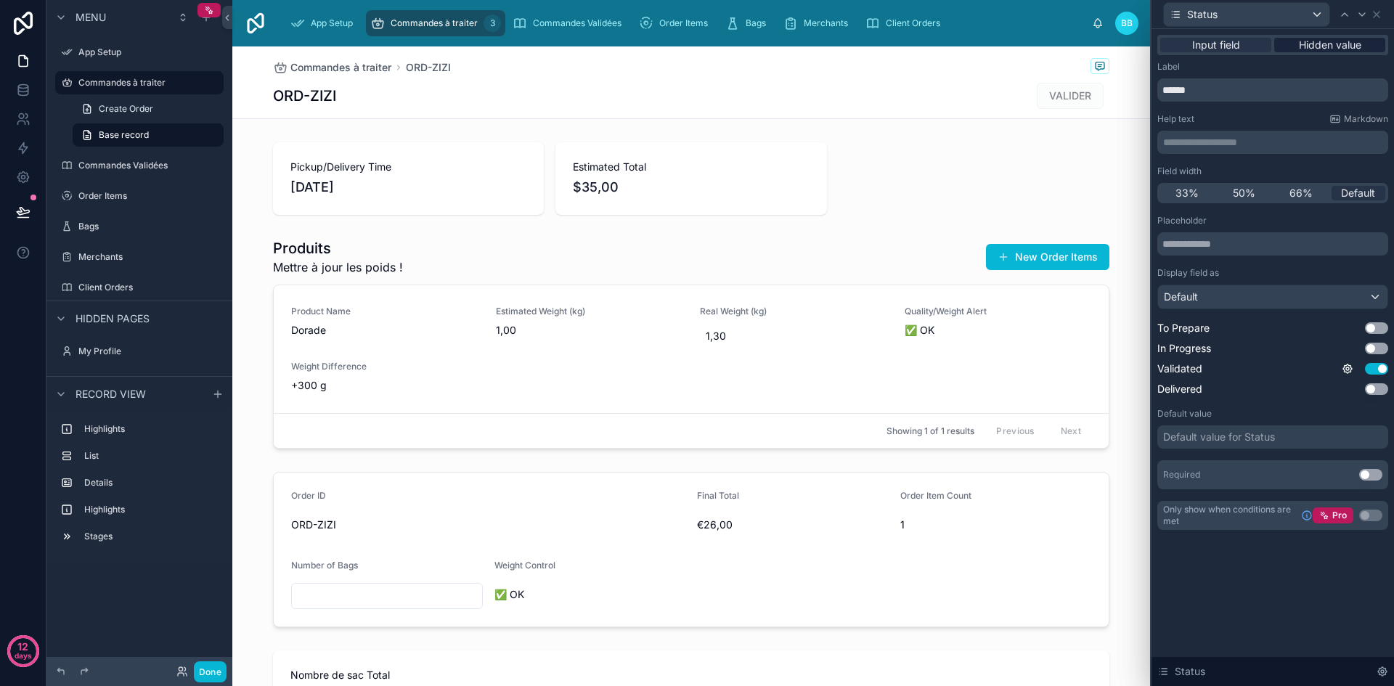
click at [1317, 44] on span "Hidden value" at bounding box center [1330, 45] width 62 height 15
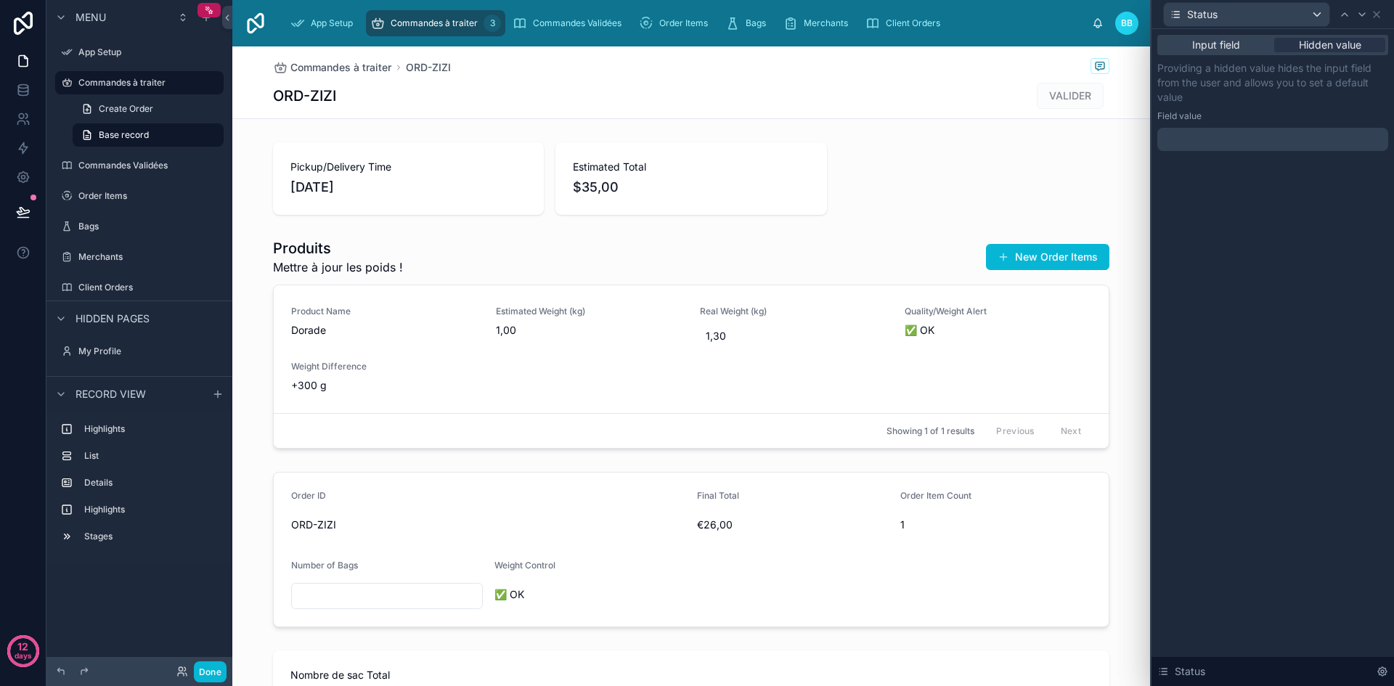
drag, startPoint x: 1251, startPoint y: 133, endPoint x: 1233, endPoint y: 144, distance: 21.6
click at [1233, 144] on div at bounding box center [1272, 139] width 231 height 23
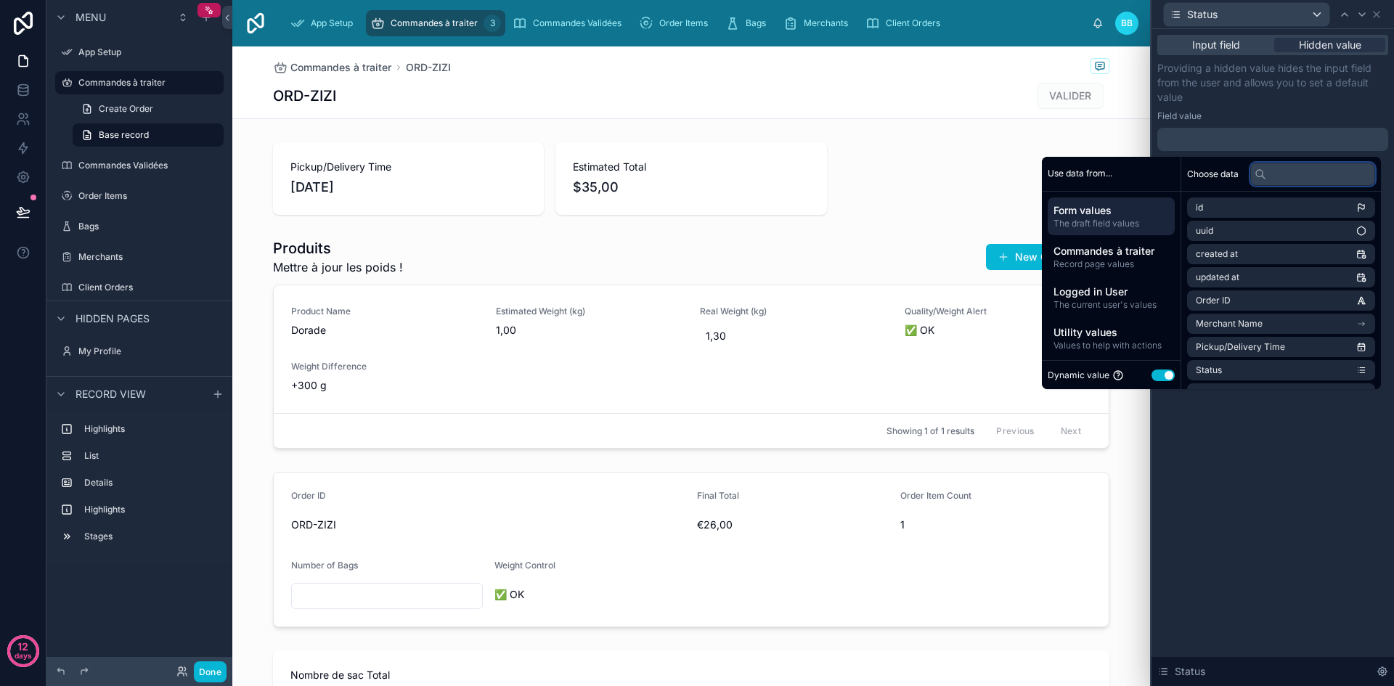
click at [1283, 180] on input "text" at bounding box center [1312, 174] width 125 height 23
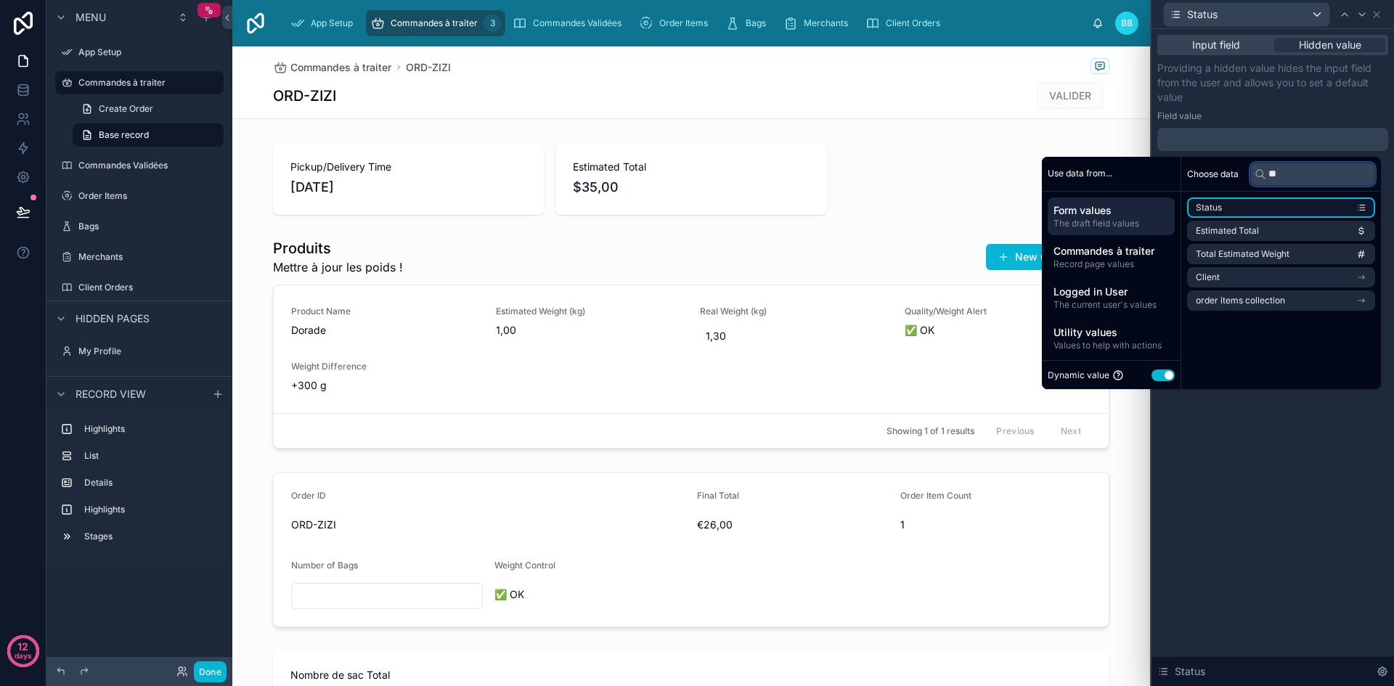
type input "**"
click at [1288, 205] on li "Status" at bounding box center [1281, 207] width 188 height 20
click at [1154, 375] on button "Use setting" at bounding box center [1163, 376] width 23 height 12
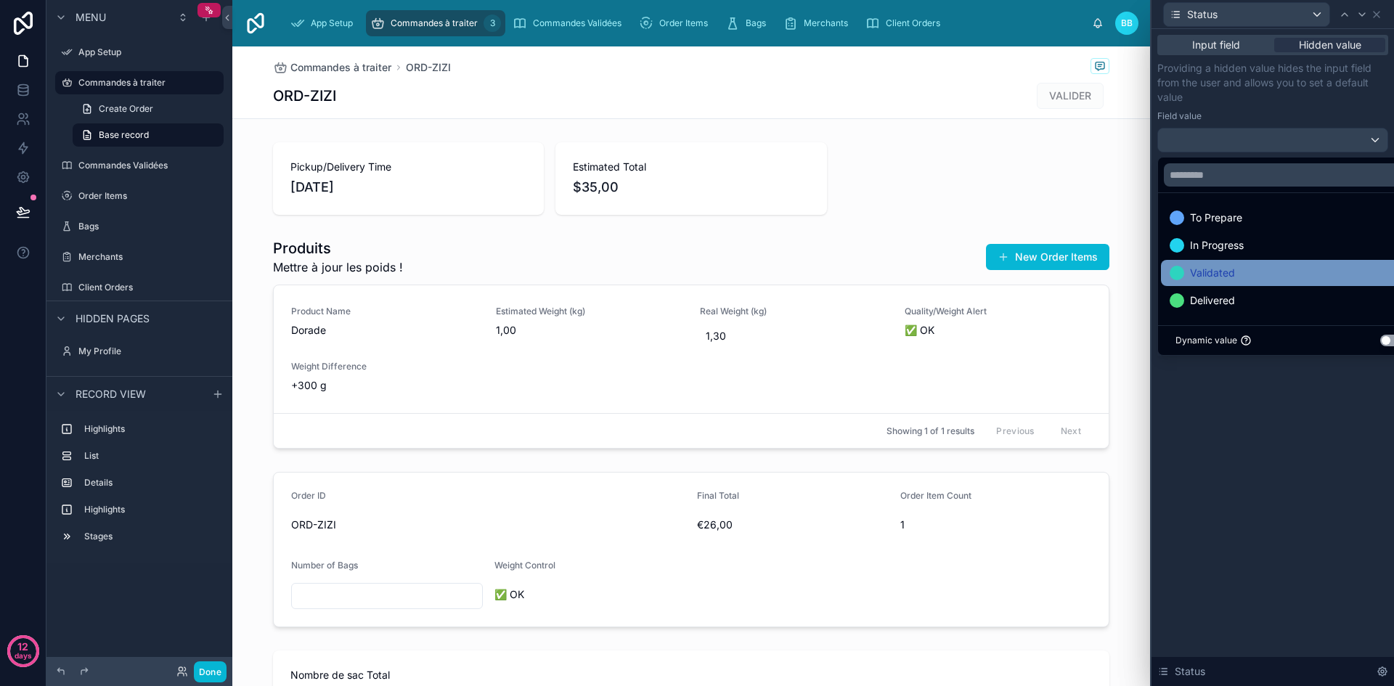
click at [1207, 274] on span "Validated" at bounding box center [1212, 272] width 45 height 17
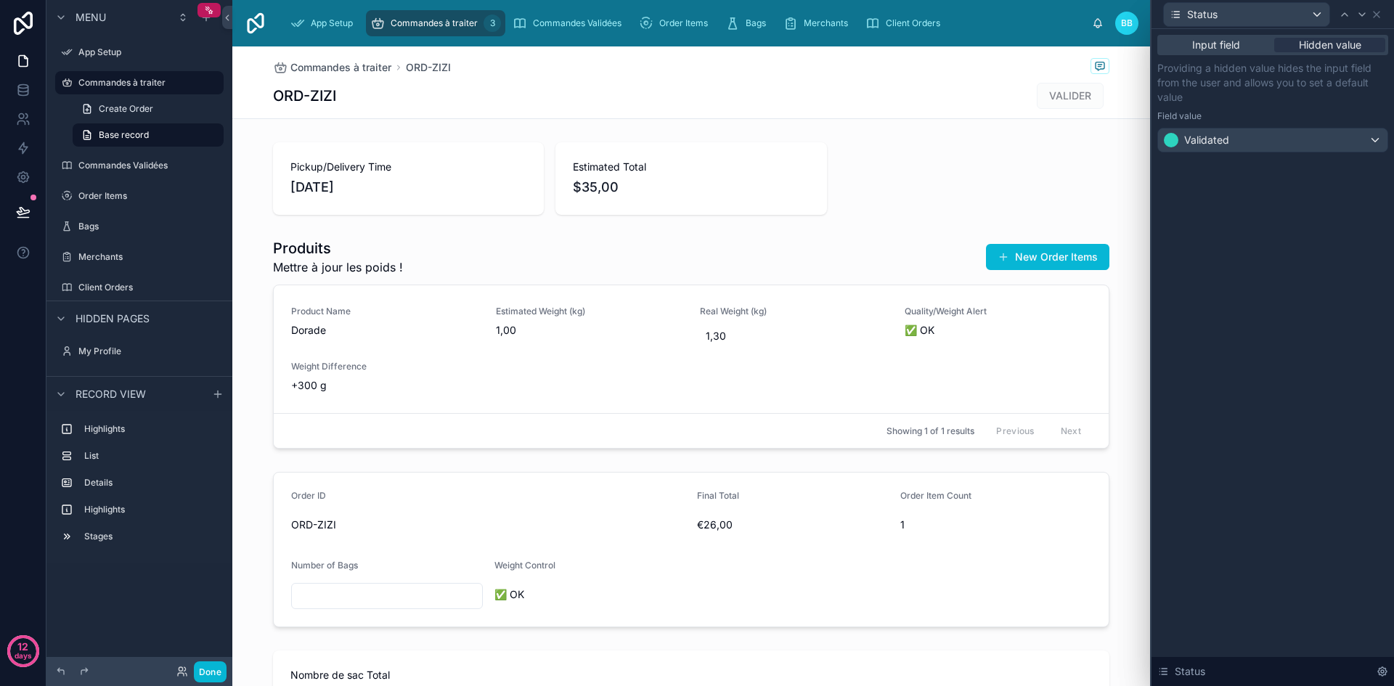
click at [1248, 402] on div "Input field Hidden value Providing a hidden value hides the input field from th…" at bounding box center [1273, 357] width 243 height 657
click at [1377, 19] on icon at bounding box center [1377, 15] width 12 height 12
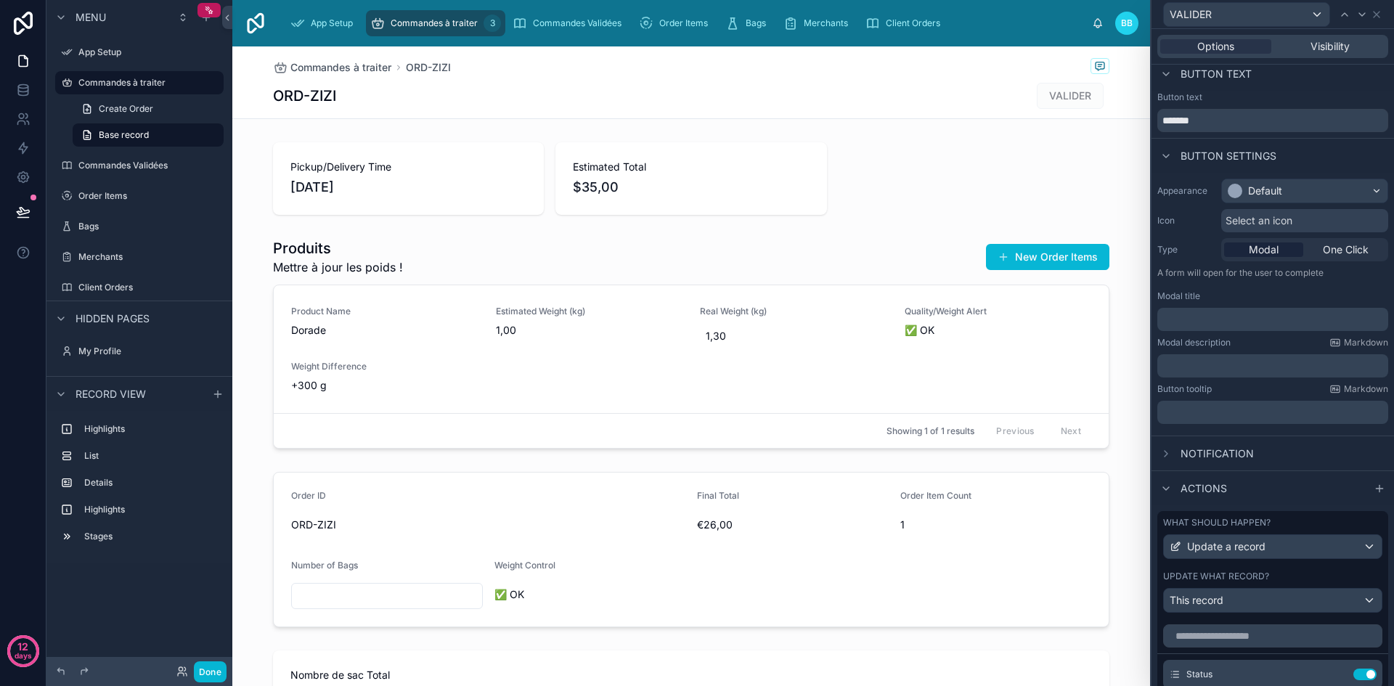
scroll to position [0, 0]
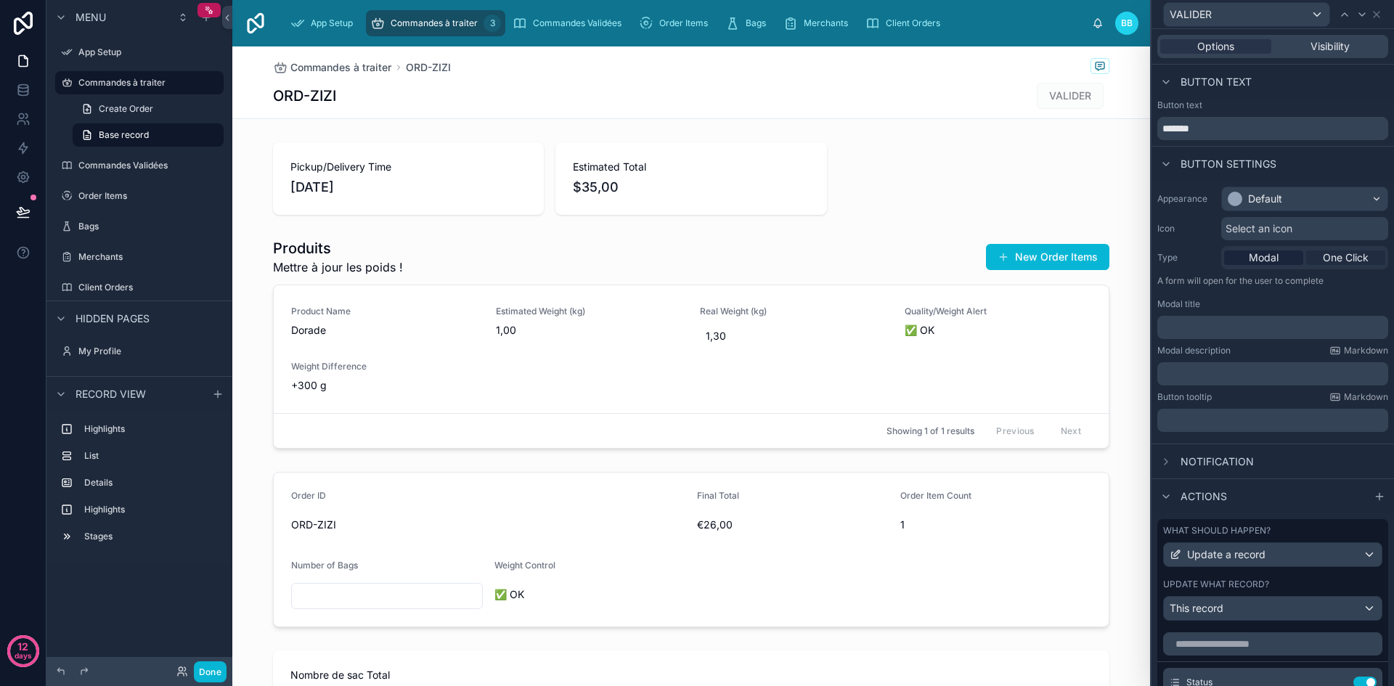
click at [1327, 256] on span "One Click" at bounding box center [1346, 258] width 46 height 15
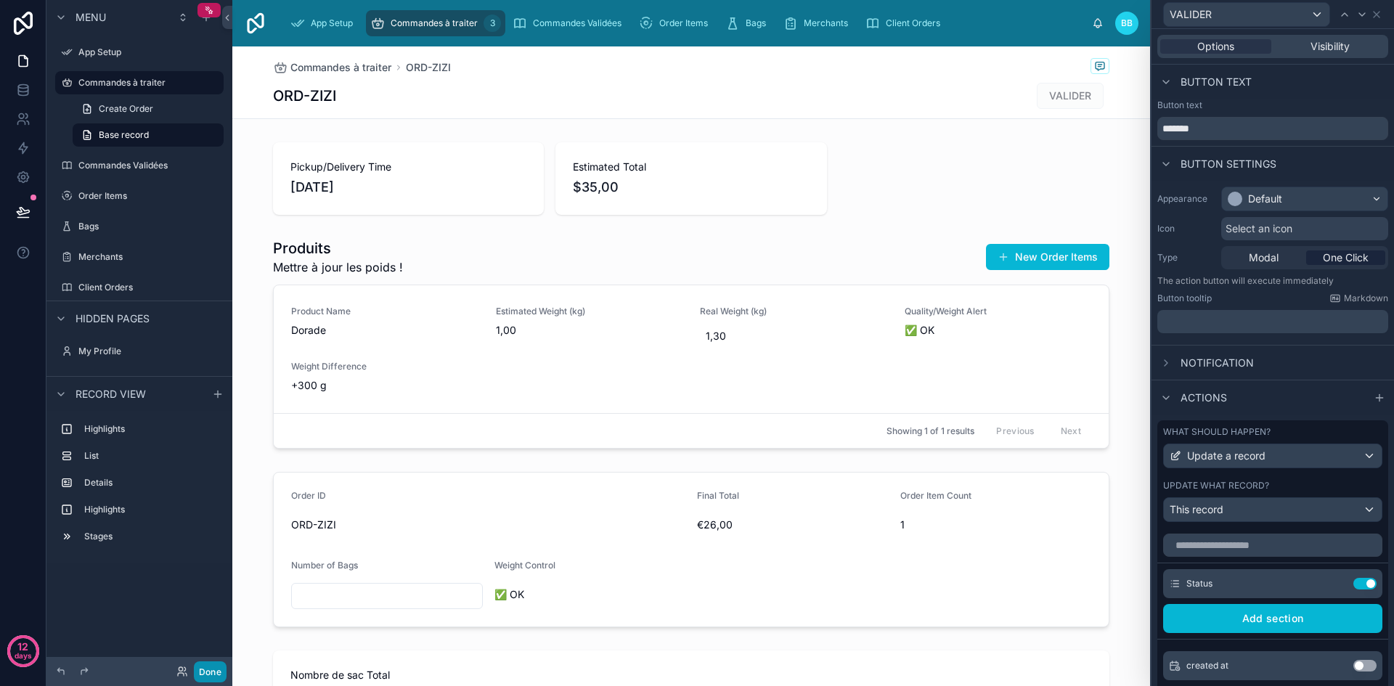
click at [210, 672] on button "Done" at bounding box center [210, 671] width 33 height 21
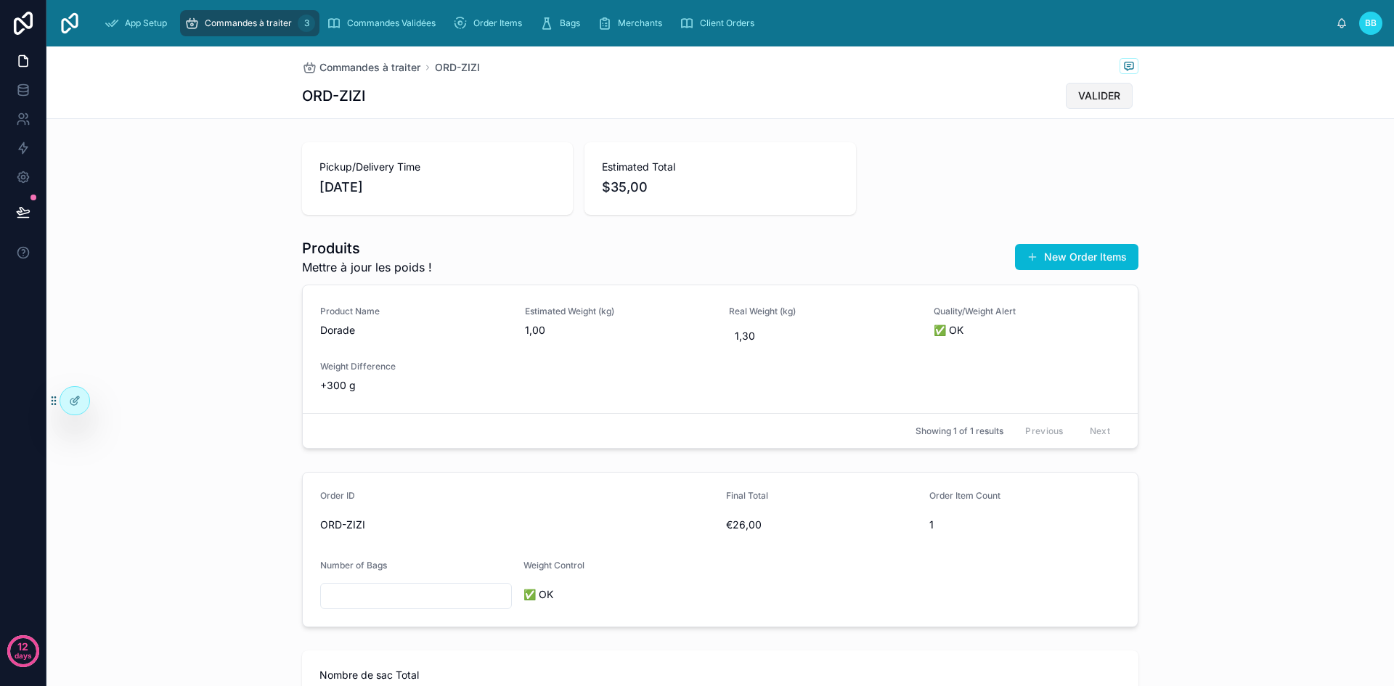
click at [1098, 97] on span "VALIDER" at bounding box center [1099, 96] width 42 height 15
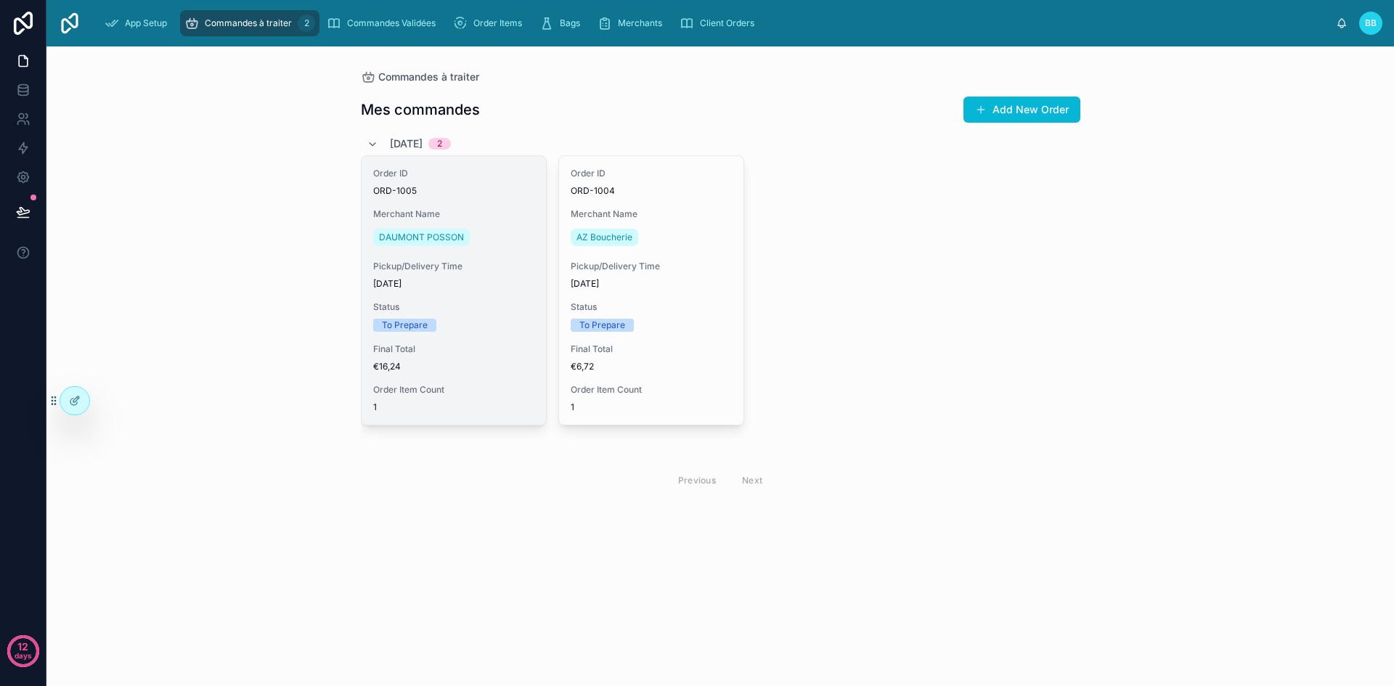
click at [472, 281] on span "[DATE]" at bounding box center [453, 284] width 161 height 12
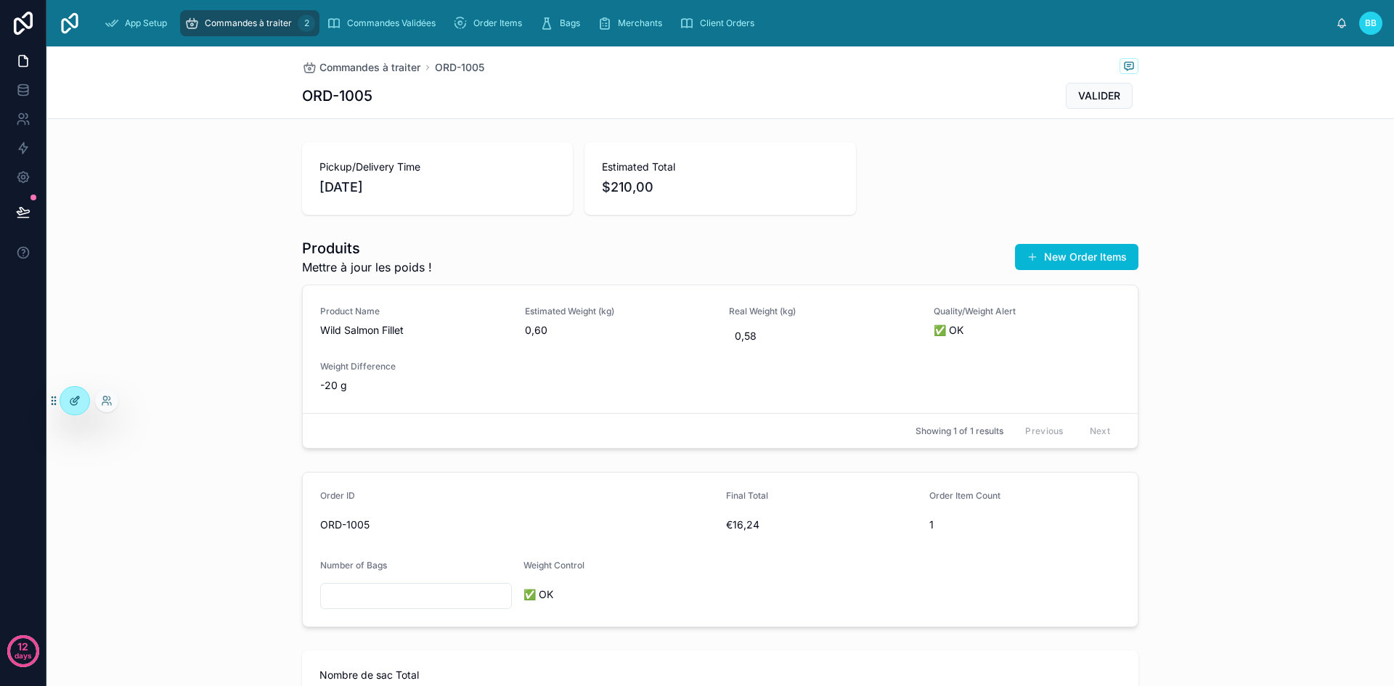
click at [76, 401] on icon at bounding box center [76, 399] width 6 height 6
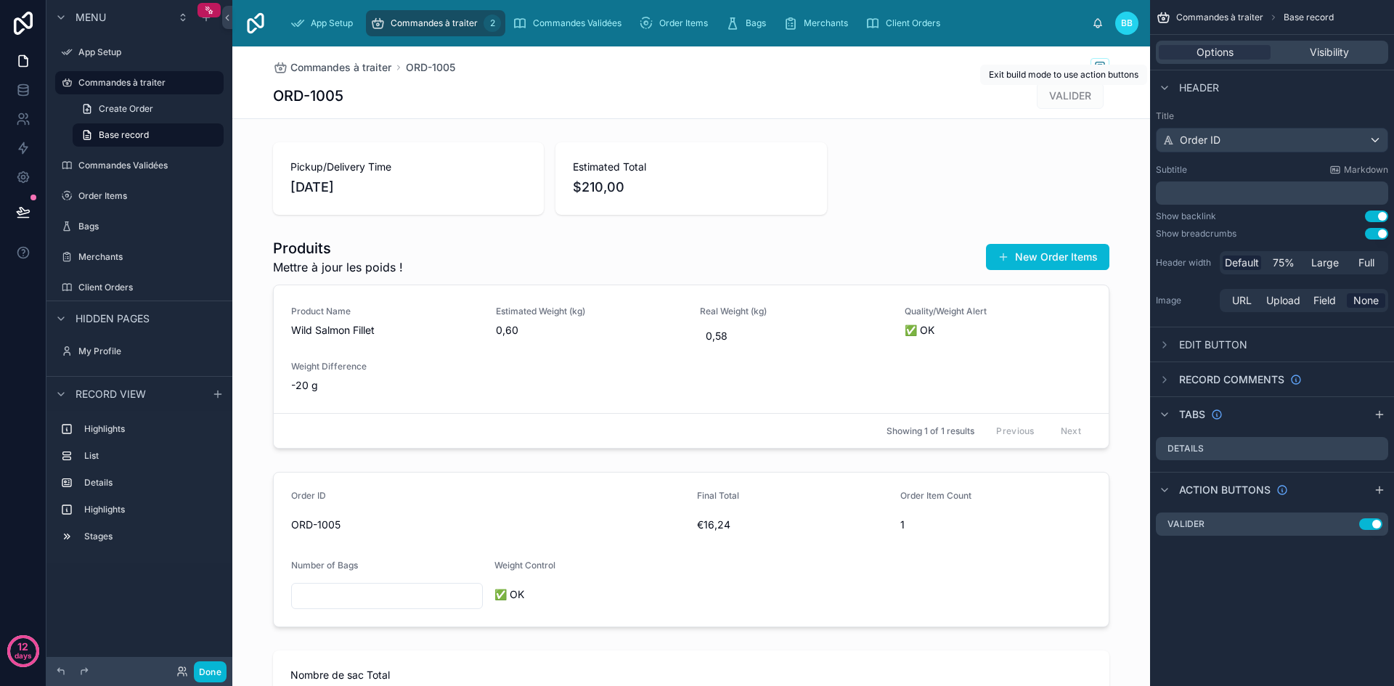
click at [1061, 95] on span "VALIDER" at bounding box center [1070, 95] width 67 height 15
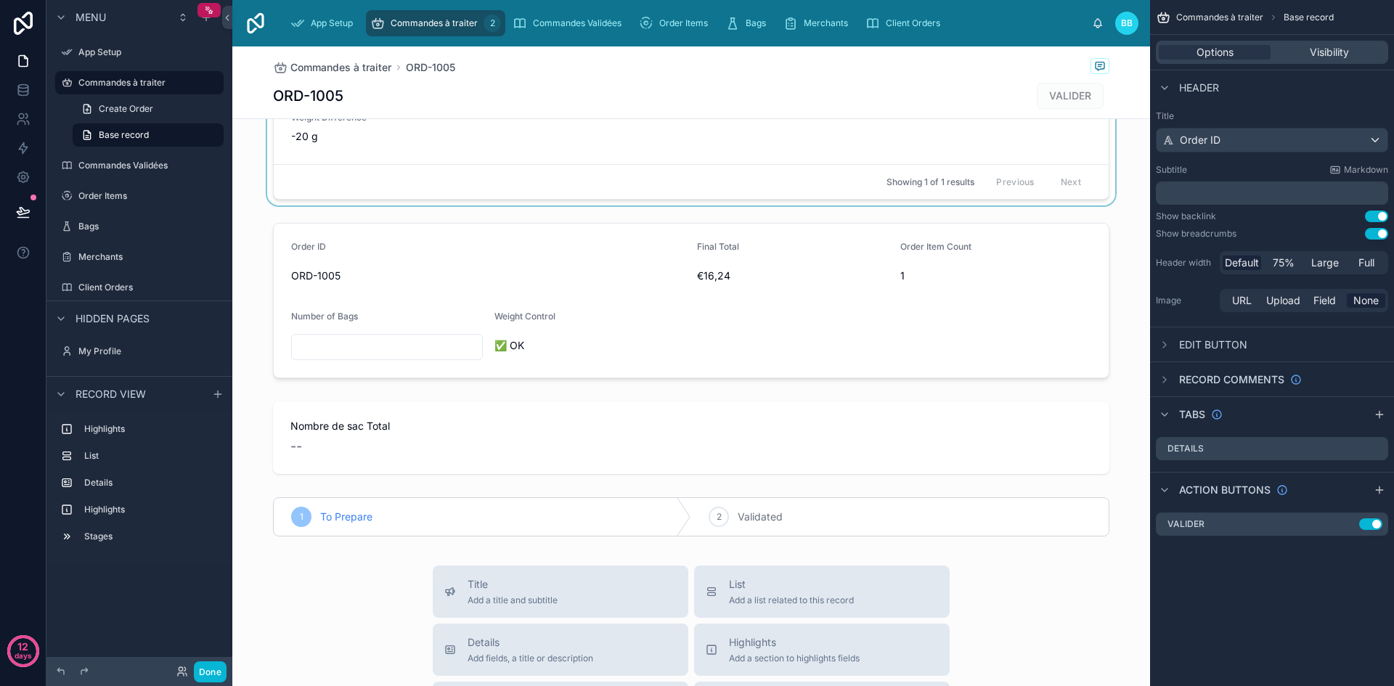
scroll to position [248, 0]
click at [463, 449] on div at bounding box center [691, 438] width 918 height 84
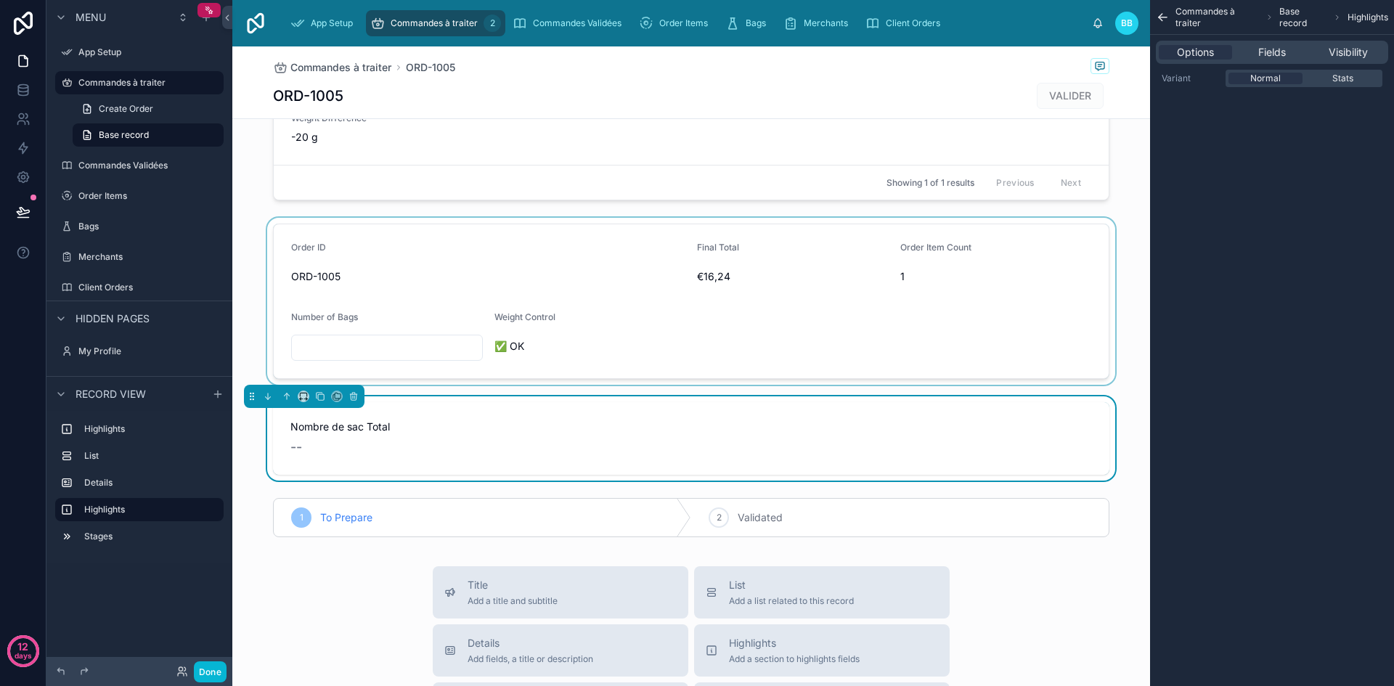
click at [650, 350] on div at bounding box center [691, 301] width 918 height 167
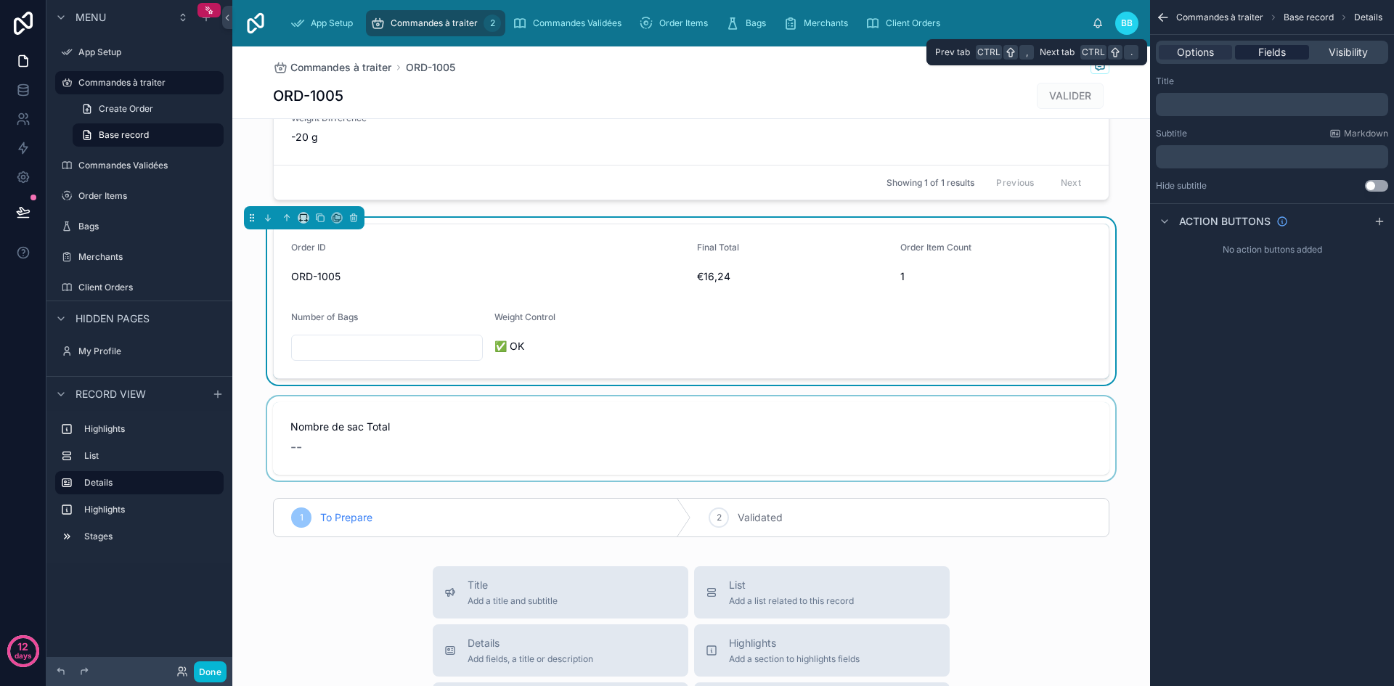
click at [1273, 47] on span "Fields" at bounding box center [1272, 52] width 28 height 15
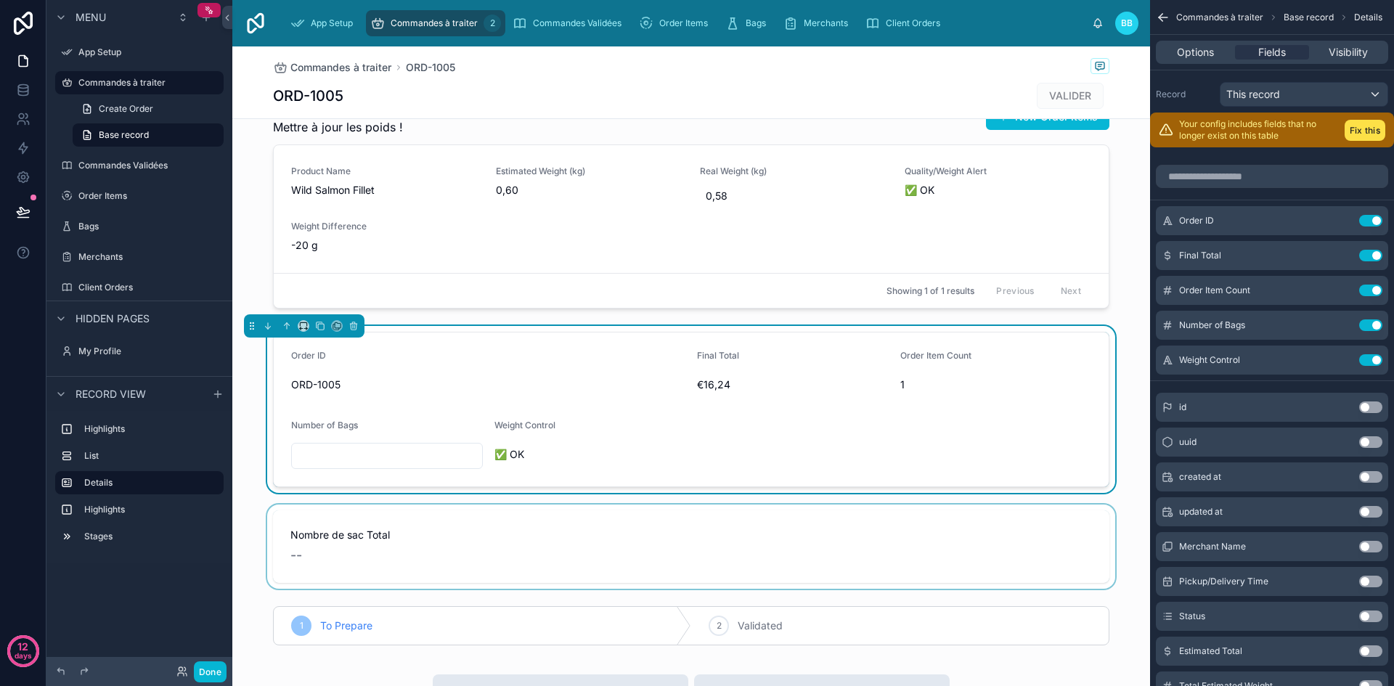
scroll to position [139, 0]
click at [1366, 220] on button "Use setting" at bounding box center [1370, 221] width 23 height 12
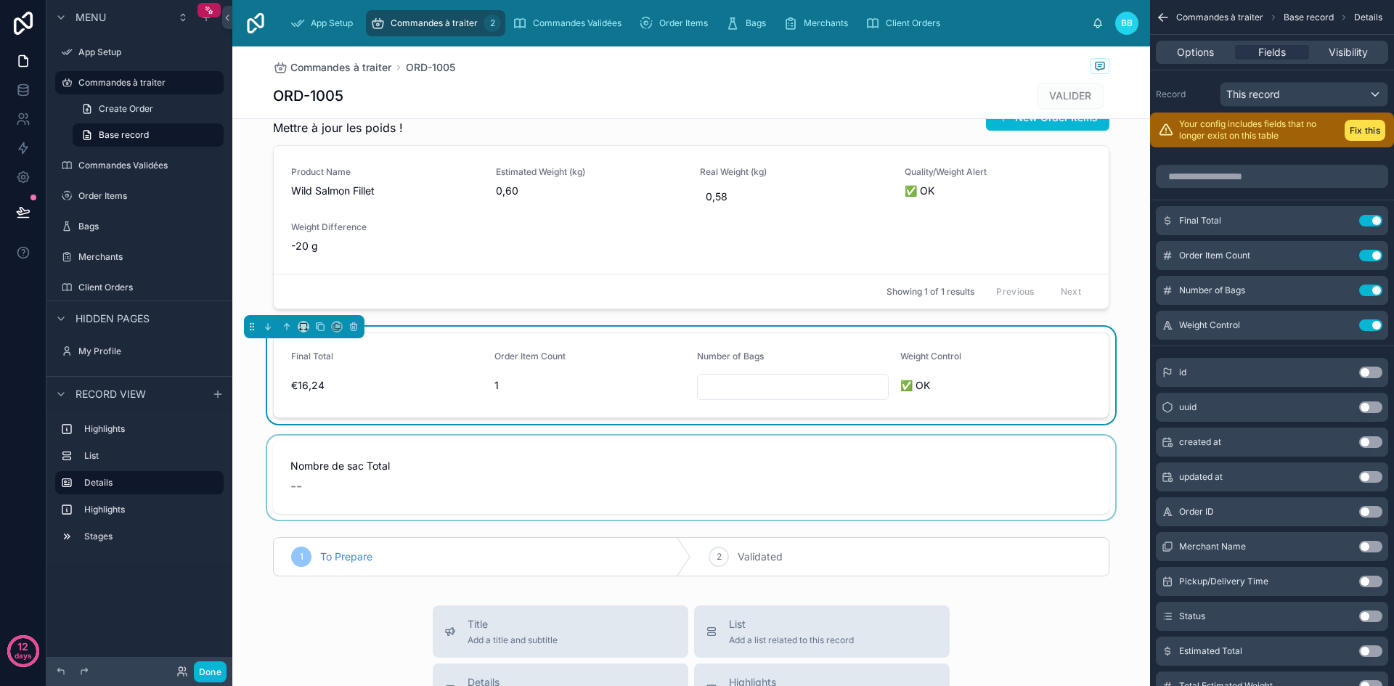
scroll to position [0, 0]
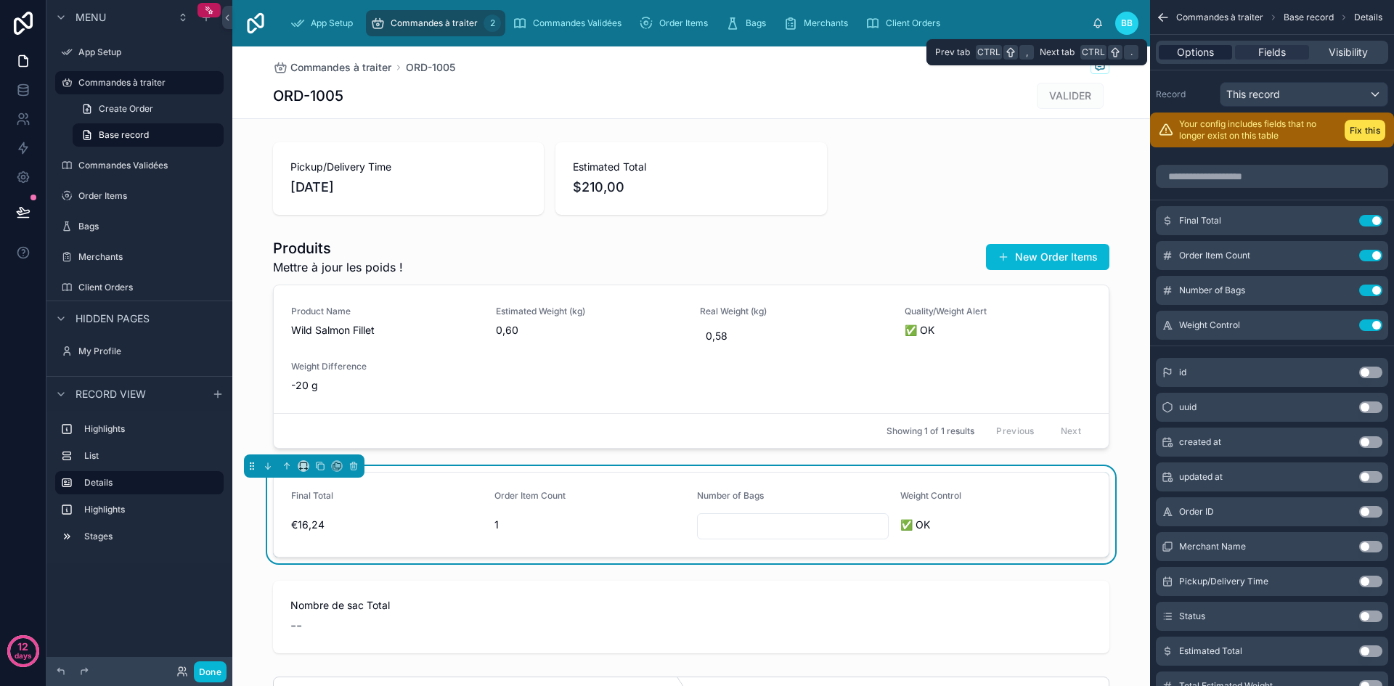
click at [1188, 59] on span "Options" at bounding box center [1195, 52] width 37 height 15
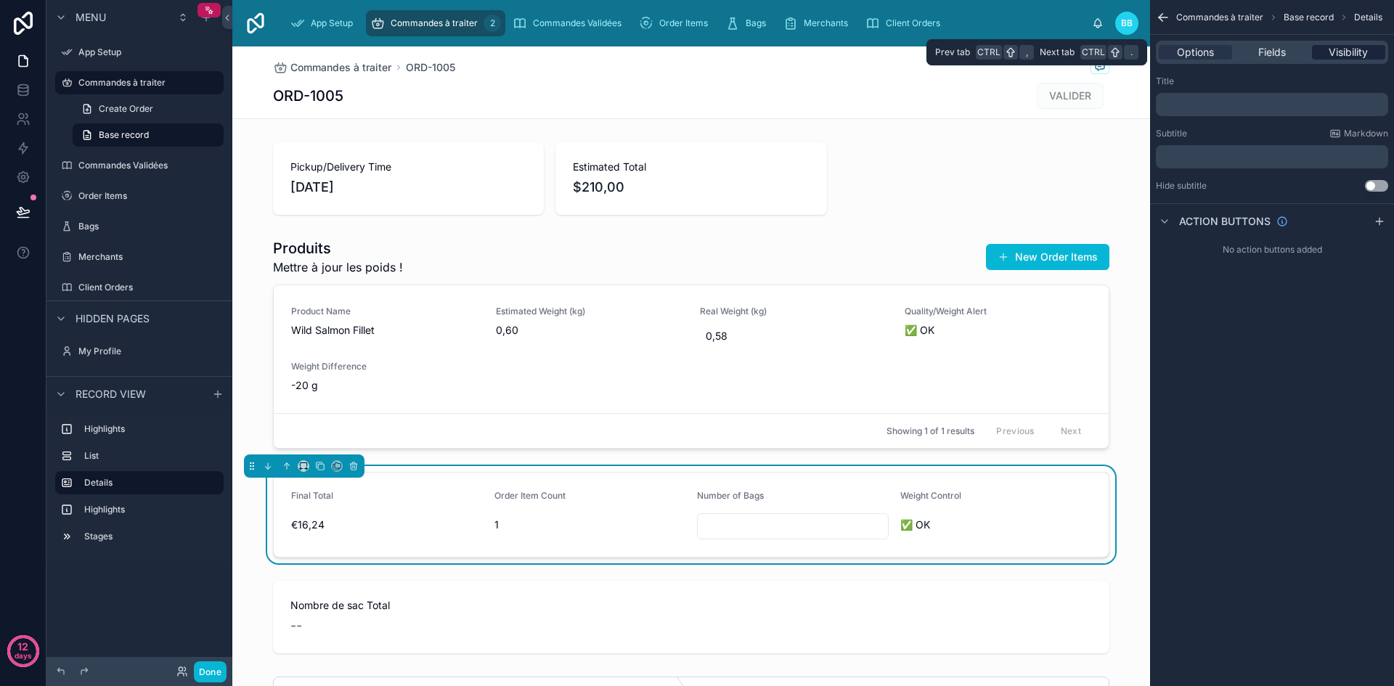
click at [1340, 47] on span "Visibility" at bounding box center [1348, 52] width 39 height 15
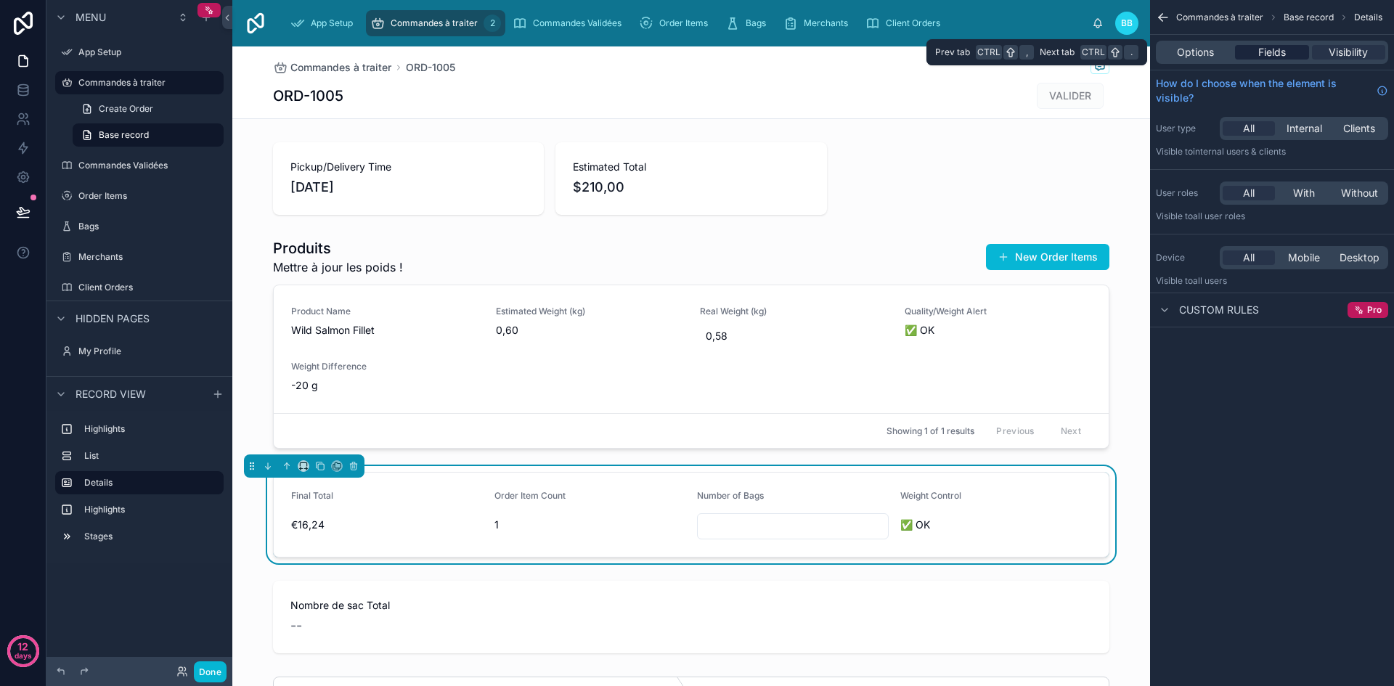
click at [1284, 57] on span "Fields" at bounding box center [1272, 52] width 28 height 15
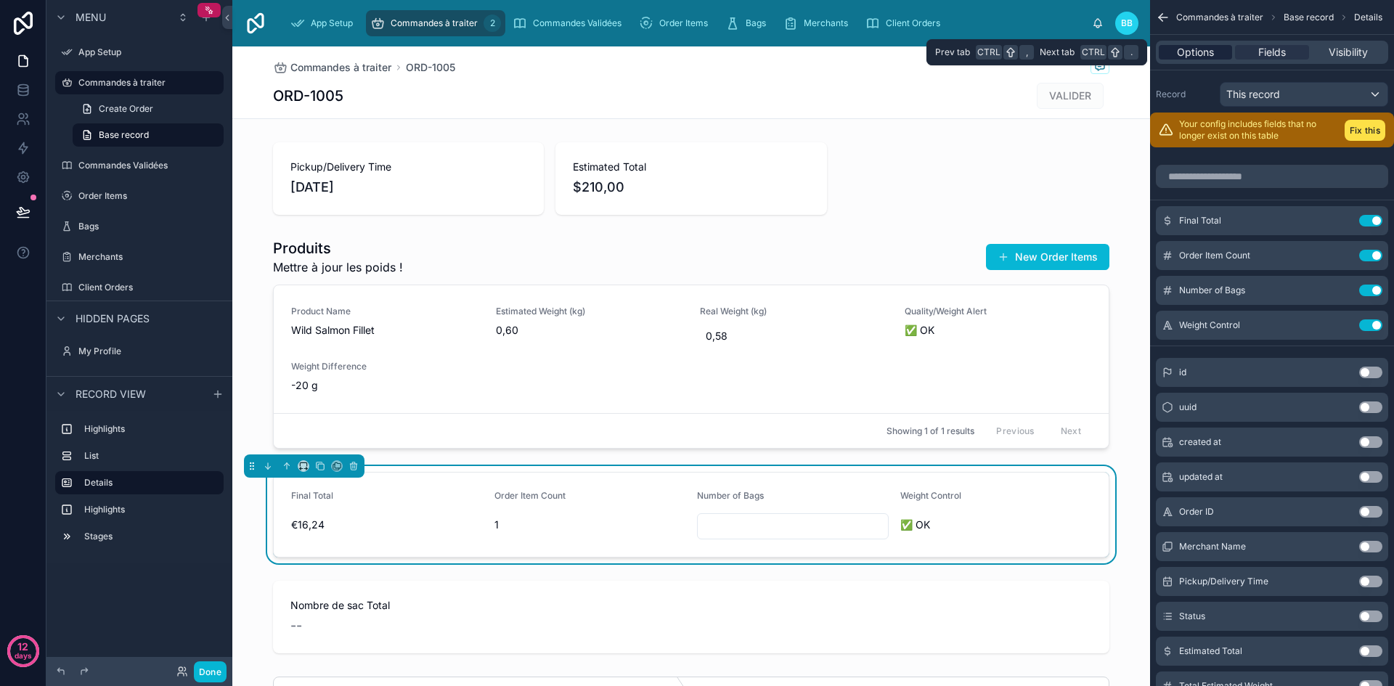
click at [1179, 52] on span "Options" at bounding box center [1195, 52] width 37 height 15
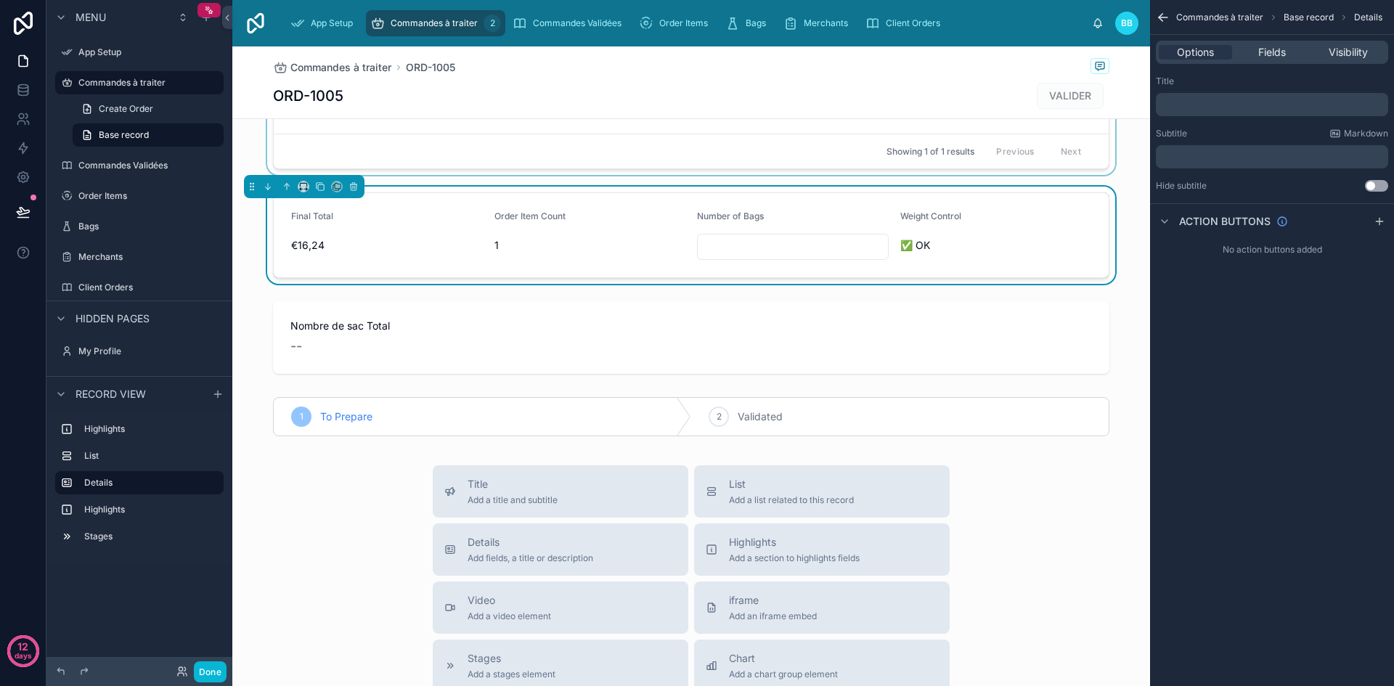
scroll to position [281, 0]
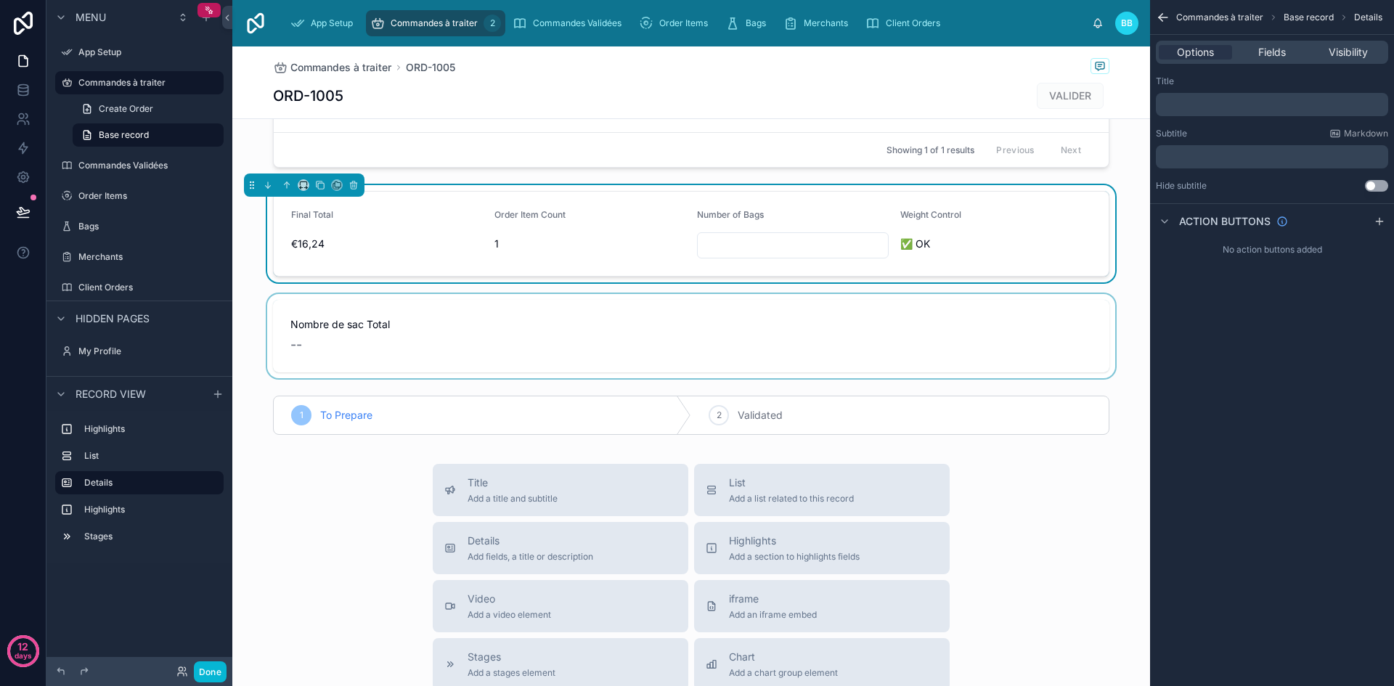
click at [616, 344] on div at bounding box center [691, 336] width 918 height 84
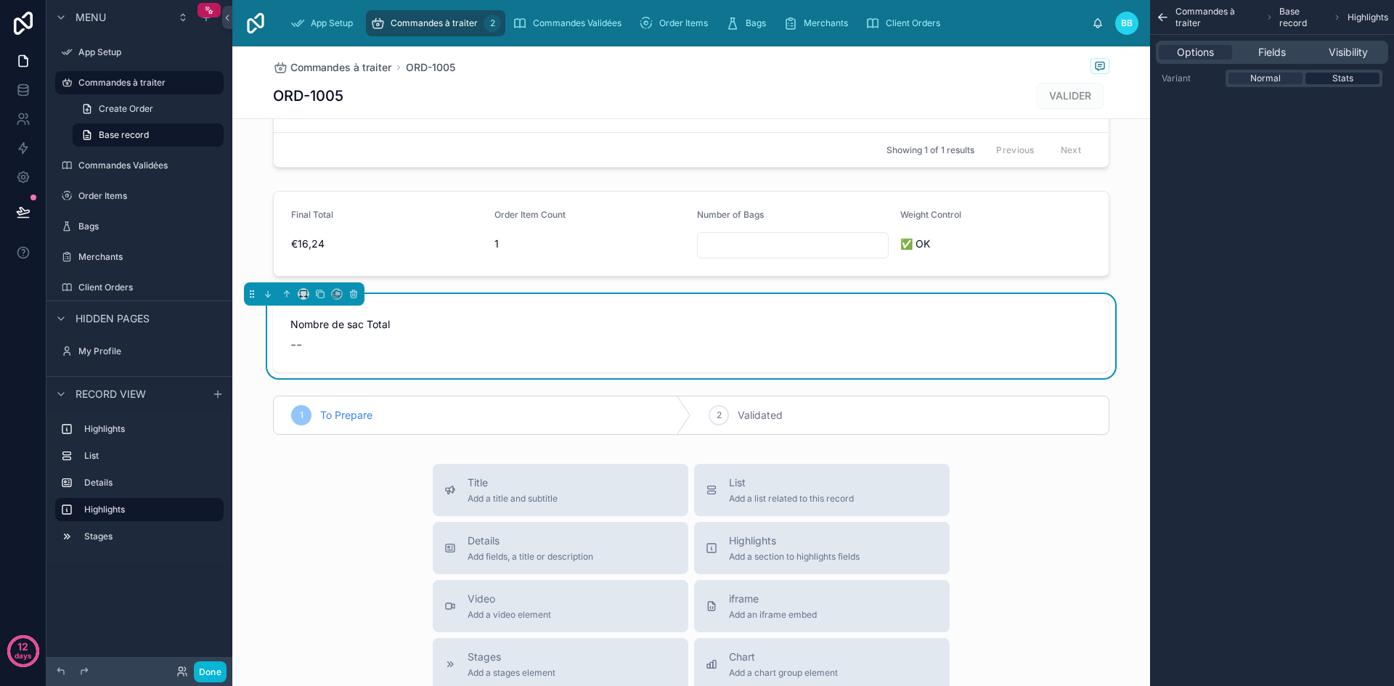
click at [1350, 78] on span "Stats" at bounding box center [1342, 79] width 21 height 12
click at [1278, 78] on span "Normal" at bounding box center [1265, 79] width 30 height 12
click at [1282, 56] on span "Fields" at bounding box center [1272, 52] width 28 height 15
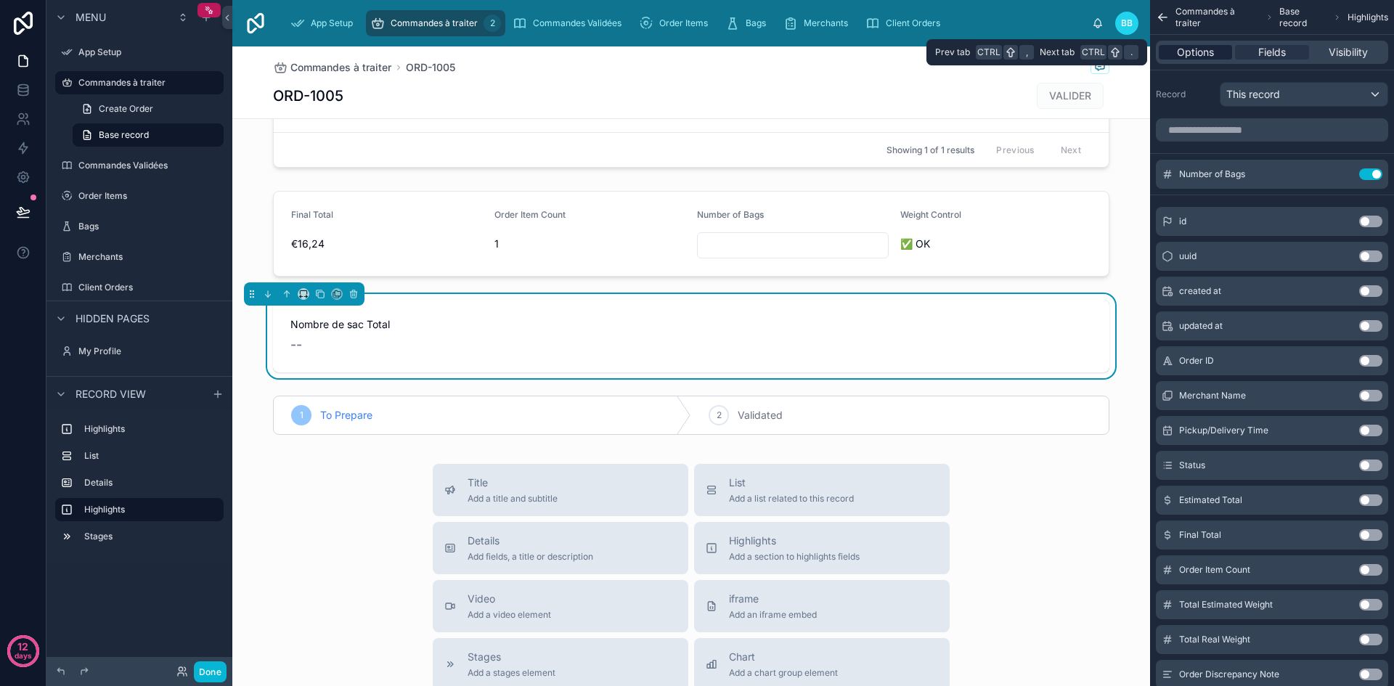
click at [1204, 58] on span "Options" at bounding box center [1195, 52] width 37 height 15
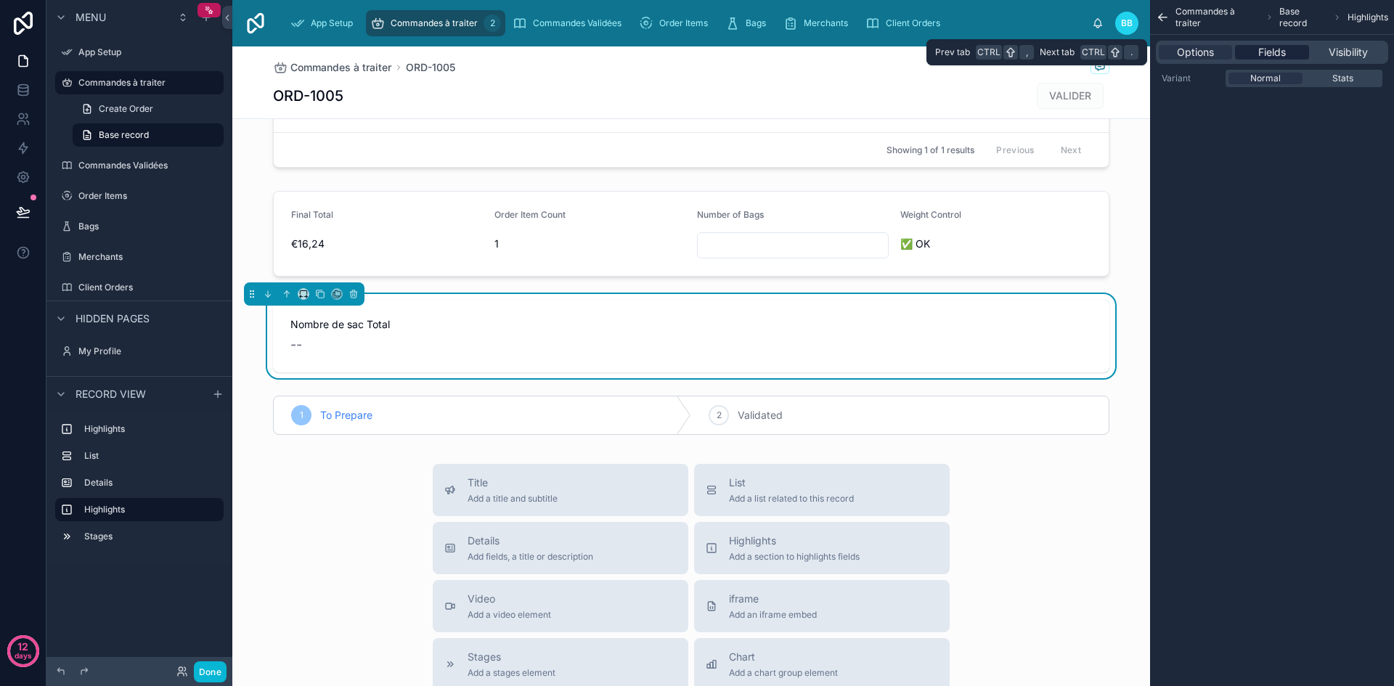
click at [1257, 53] on div "Fields" at bounding box center [1271, 52] width 73 height 15
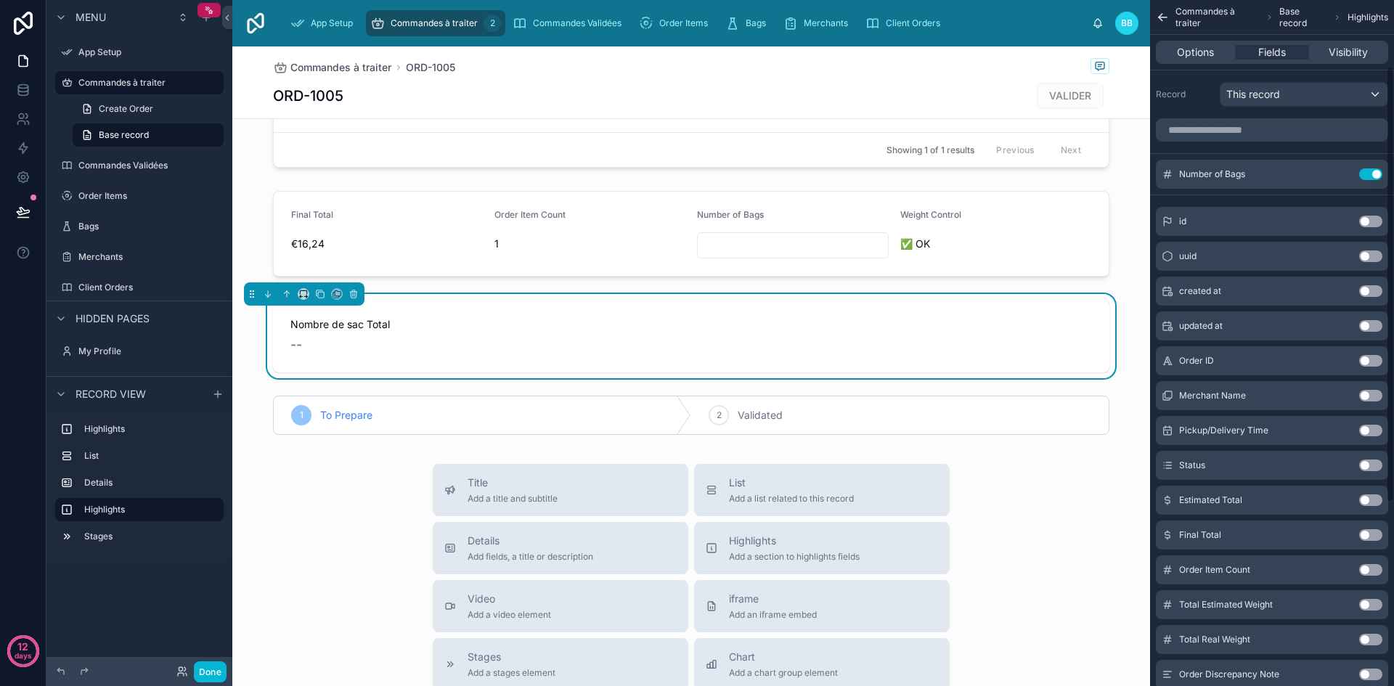
scroll to position [392, 0]
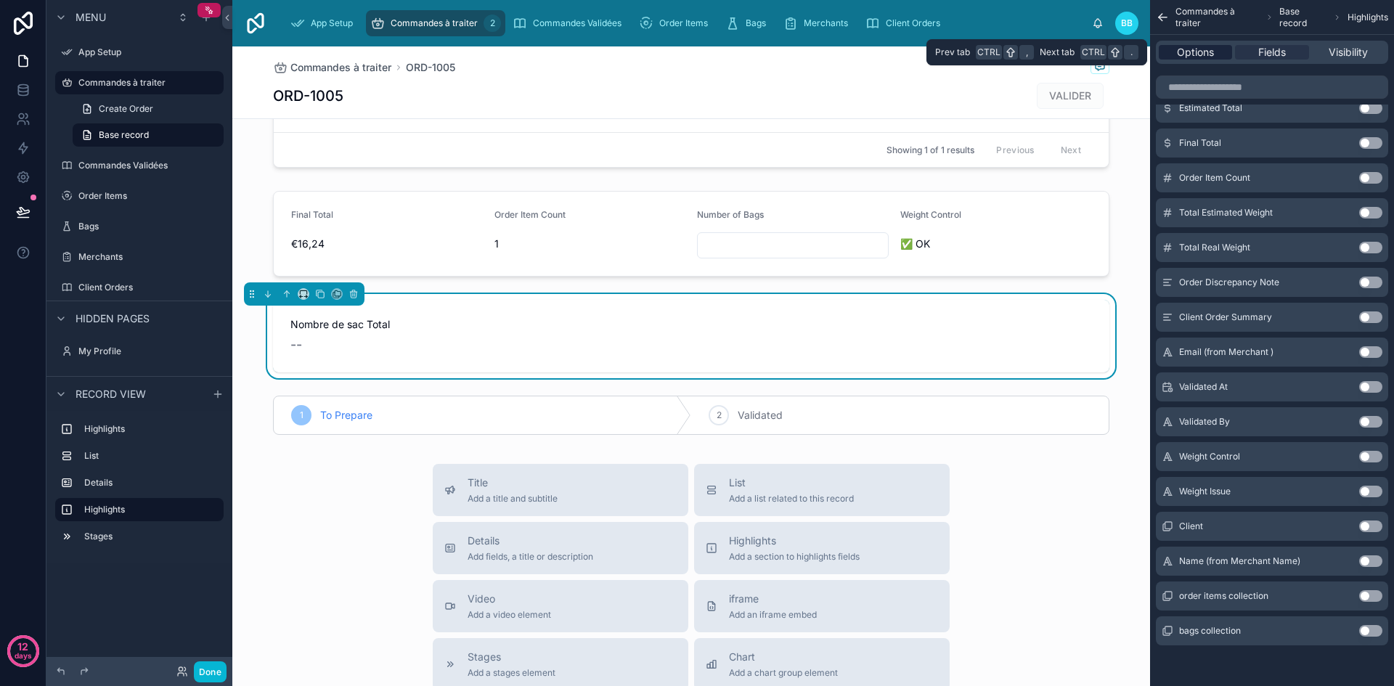
click at [1195, 50] on span "Options" at bounding box center [1195, 52] width 37 height 15
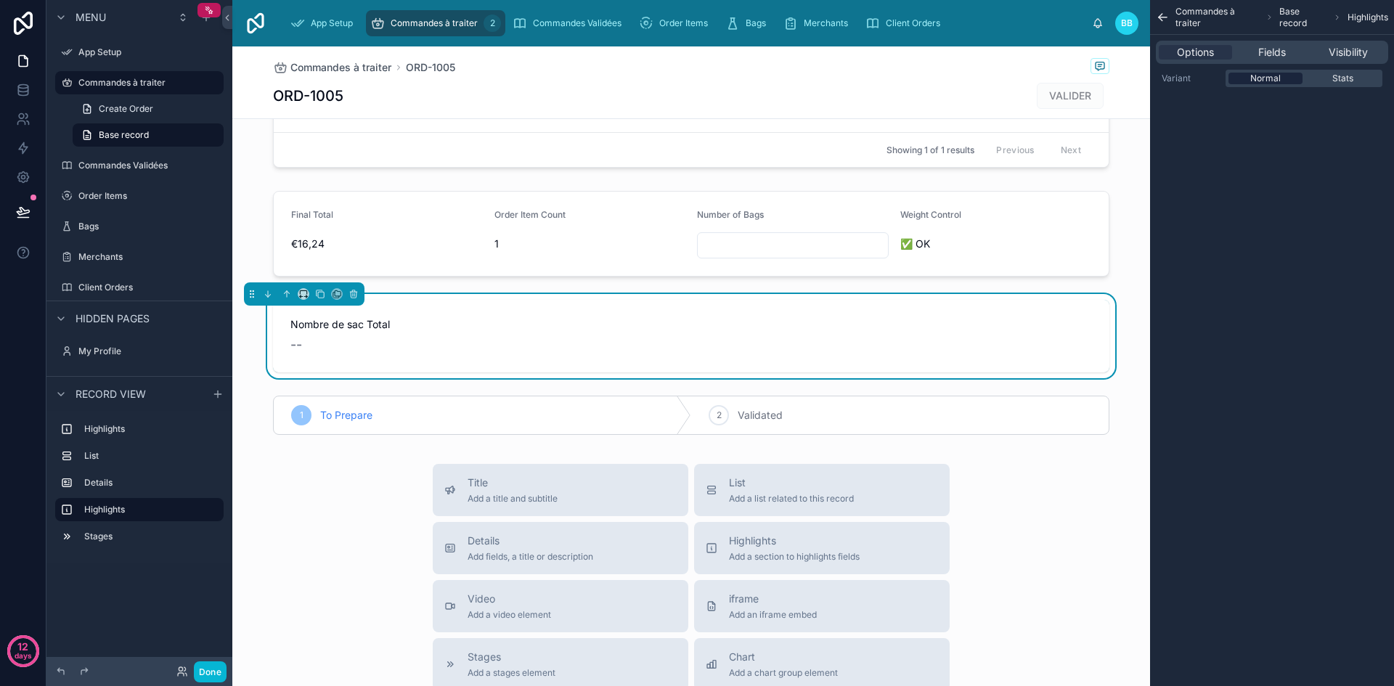
click at [1243, 76] on div "Normal" at bounding box center [1266, 79] width 74 height 12
click at [1343, 45] on span "Visibility" at bounding box center [1348, 52] width 39 height 15
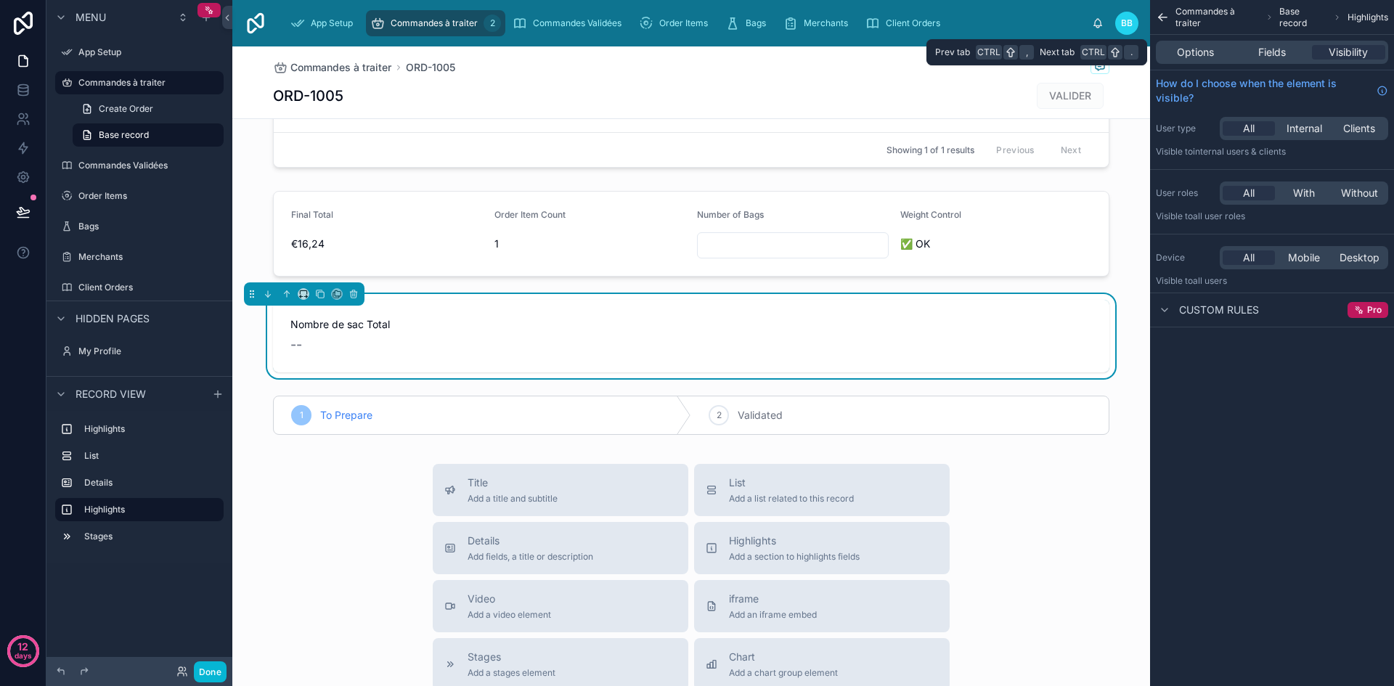
click at [1260, 60] on div "Options Fields Visibility" at bounding box center [1272, 52] width 232 height 23
click at [1200, 59] on span "Options" at bounding box center [1195, 52] width 37 height 15
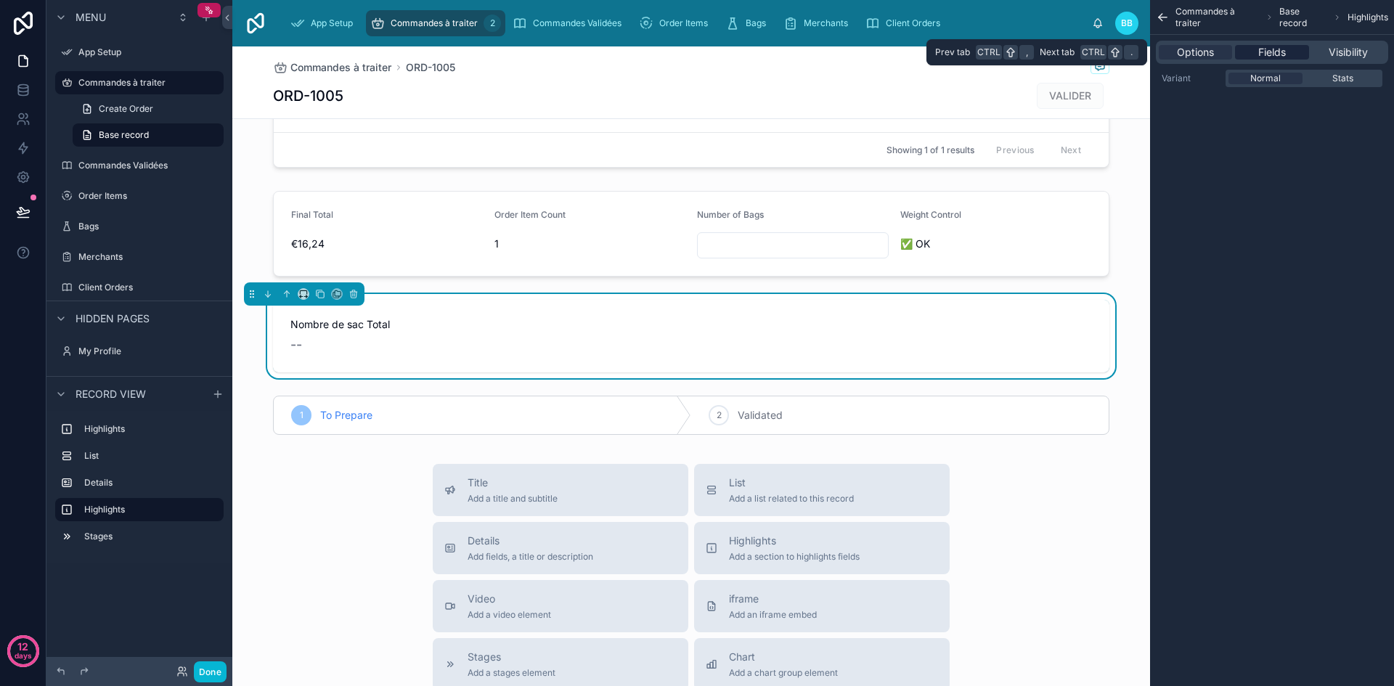
click at [1270, 47] on span "Fields" at bounding box center [1272, 52] width 28 height 15
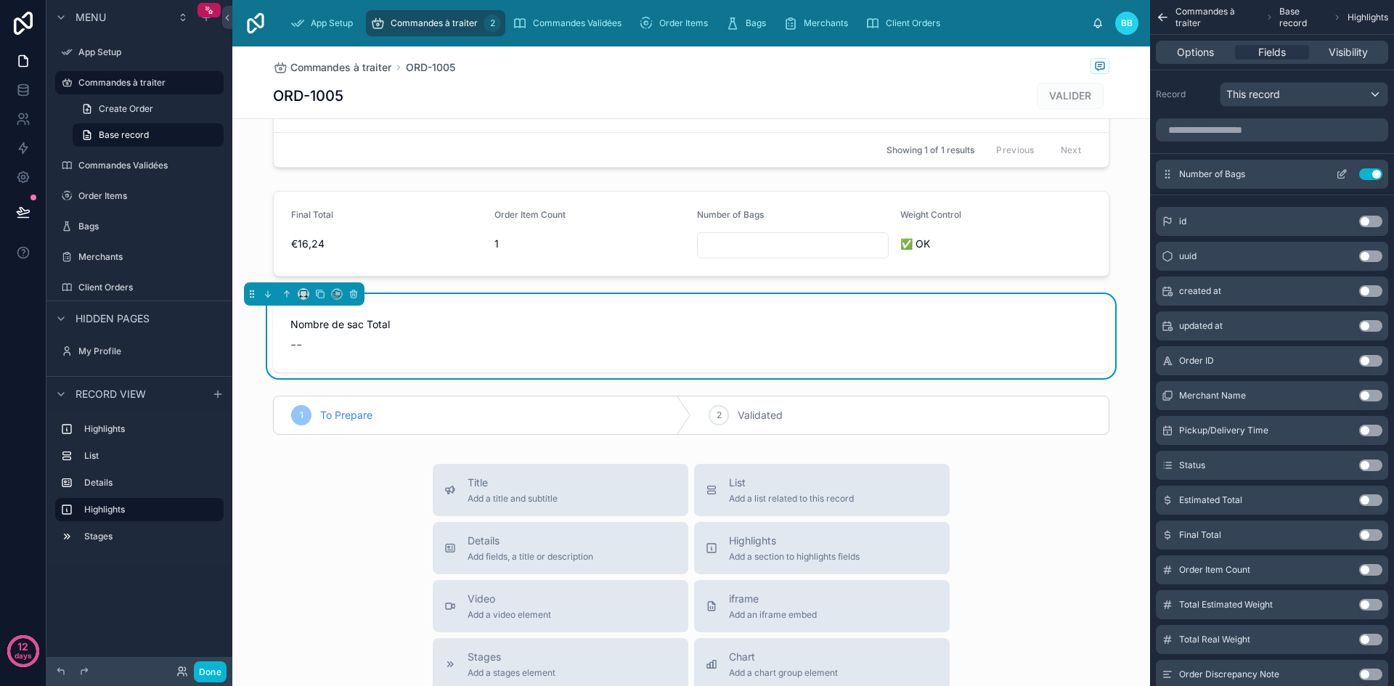
click at [1340, 174] on icon "scrollable content" at bounding box center [1343, 173] width 6 height 6
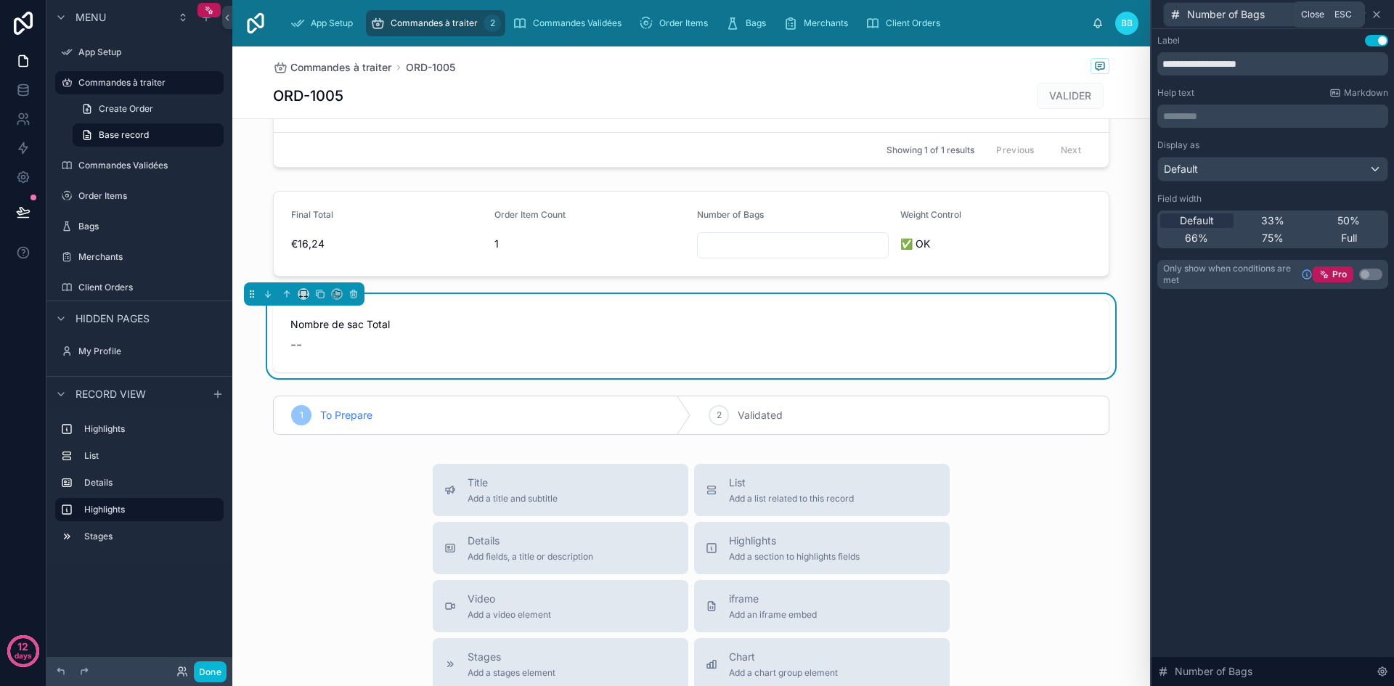
click at [1381, 16] on icon at bounding box center [1377, 15] width 12 height 12
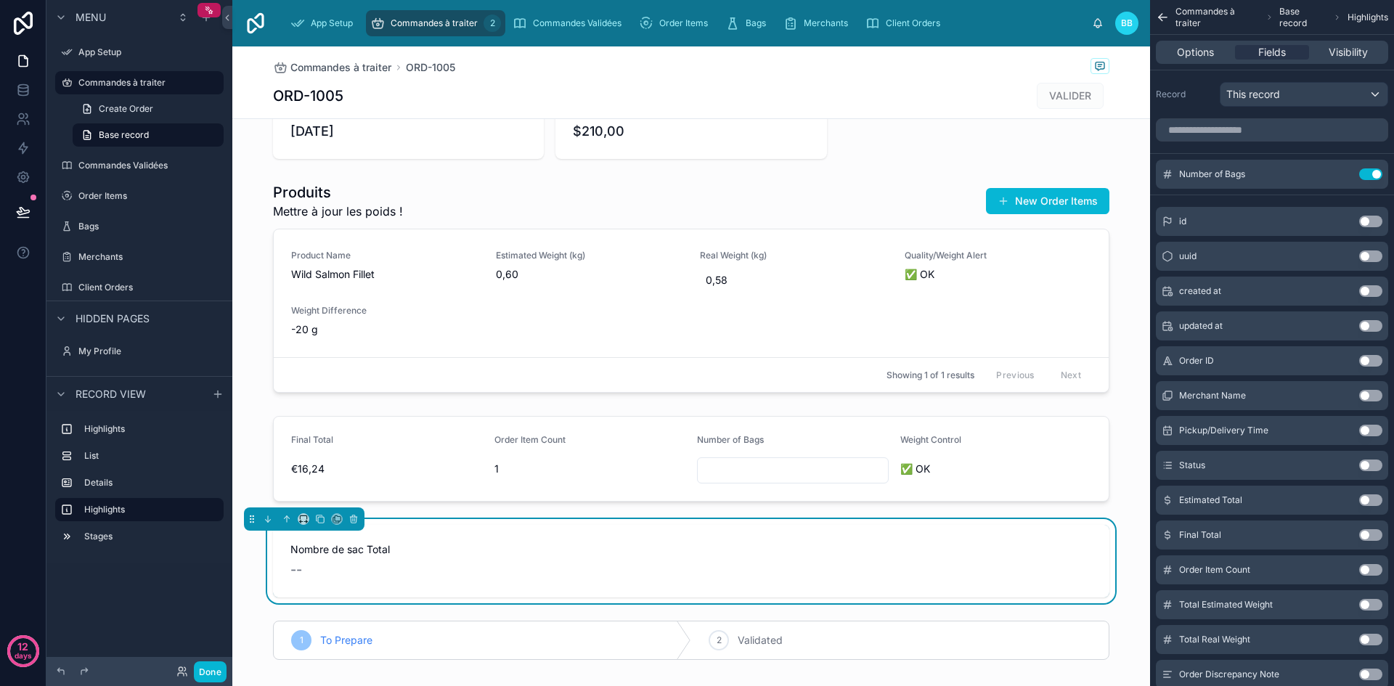
scroll to position [54, 0]
click at [1022, 474] on div at bounding box center [691, 460] width 918 height 97
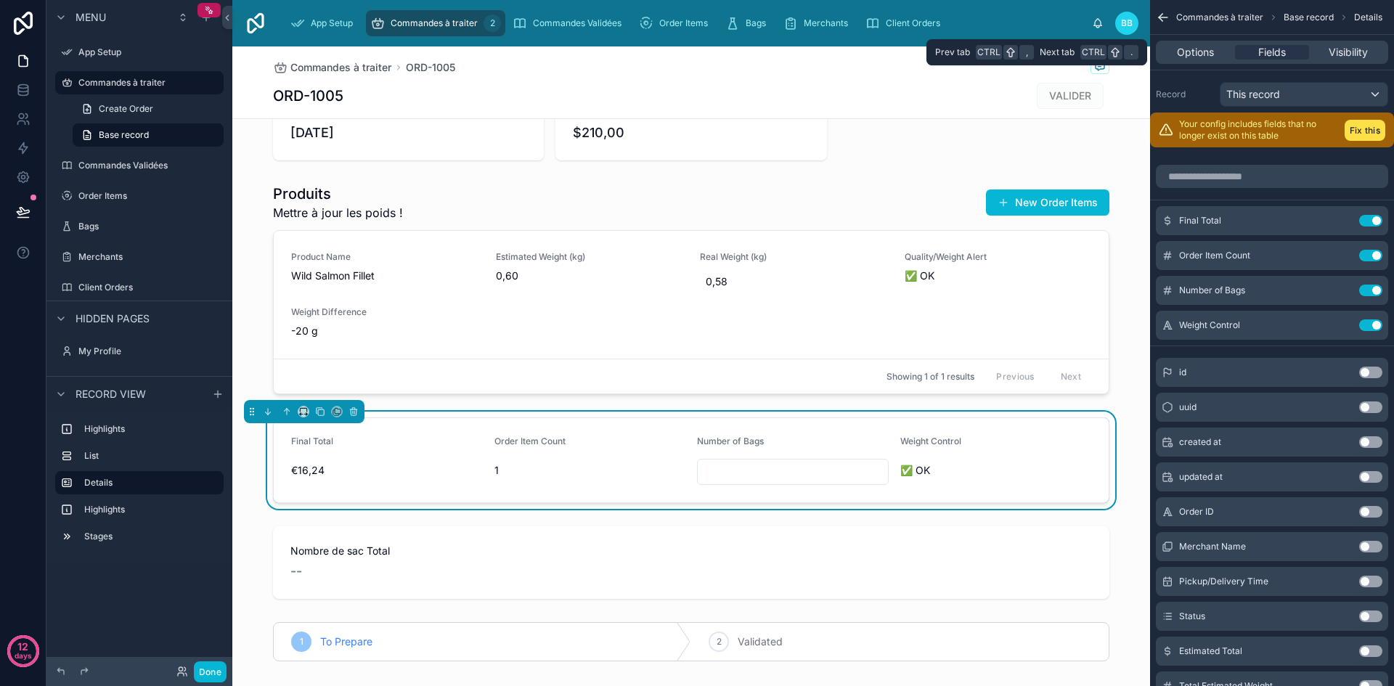
click at [1205, 43] on div "Options Fields Visibility" at bounding box center [1272, 52] width 232 height 23
click at [1203, 47] on span "Options" at bounding box center [1195, 52] width 37 height 15
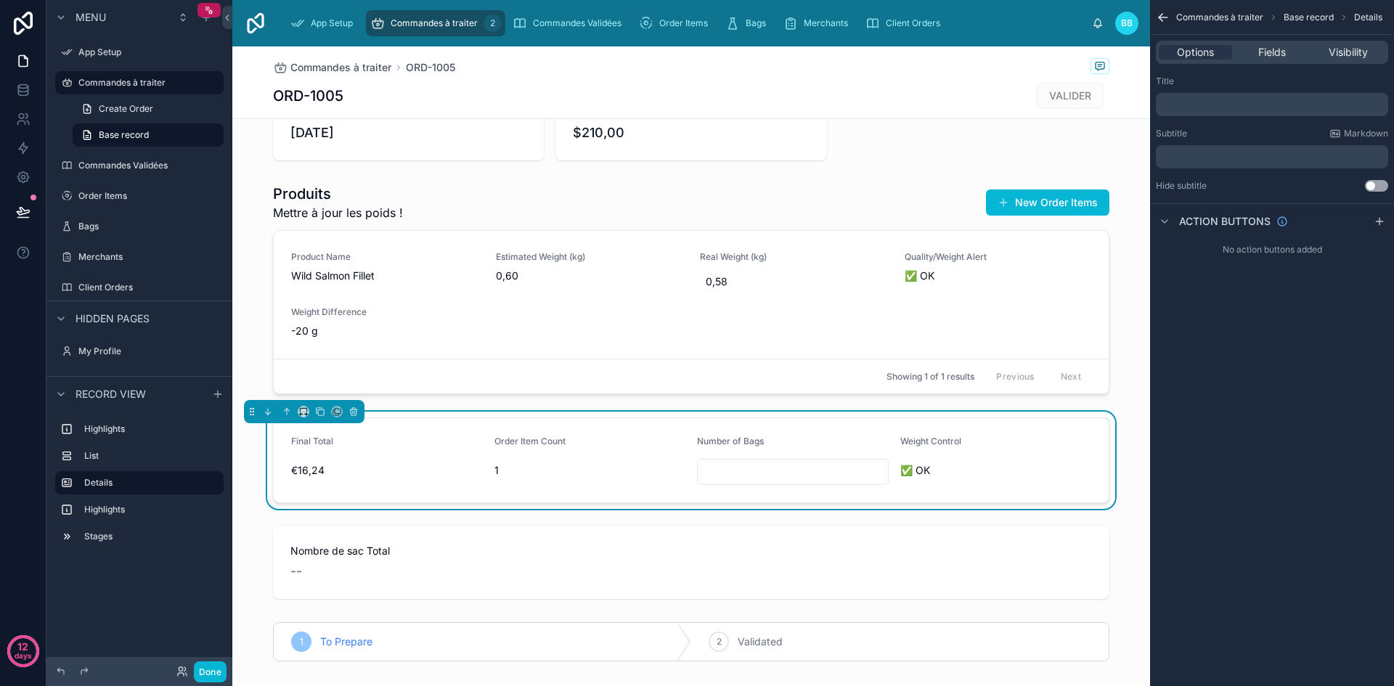
click at [1197, 107] on p "﻿" at bounding box center [1274, 105] width 224 height 12
click at [1269, 57] on span "Fields" at bounding box center [1272, 52] width 28 height 15
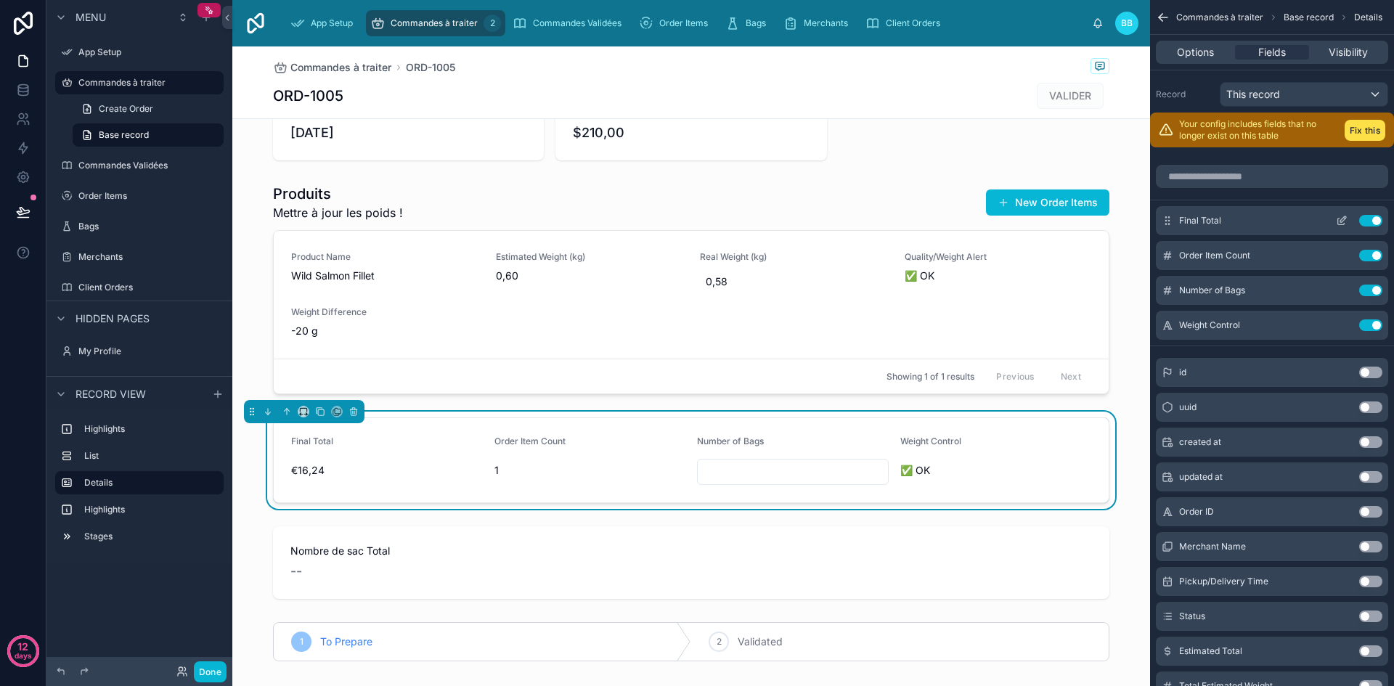
click at [1372, 223] on button "Use setting" at bounding box center [1370, 221] width 23 height 12
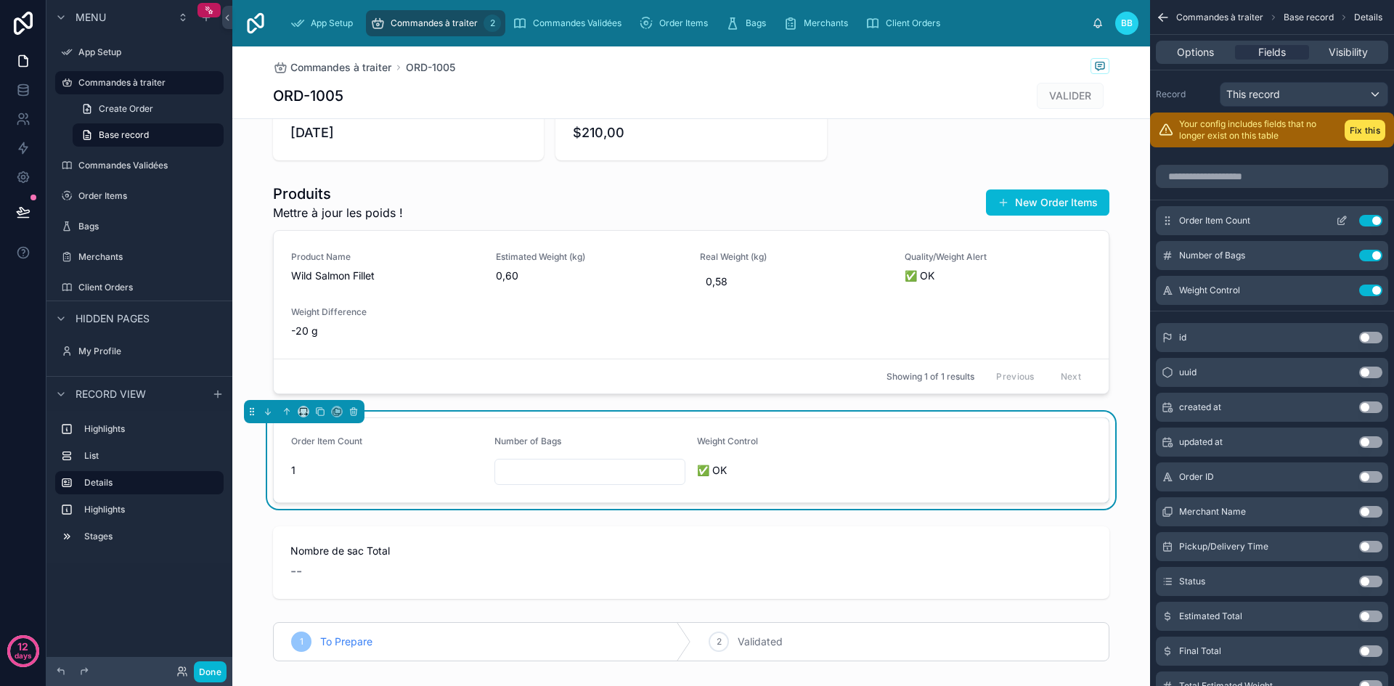
click at [1369, 222] on button "Use setting" at bounding box center [1370, 221] width 23 height 12
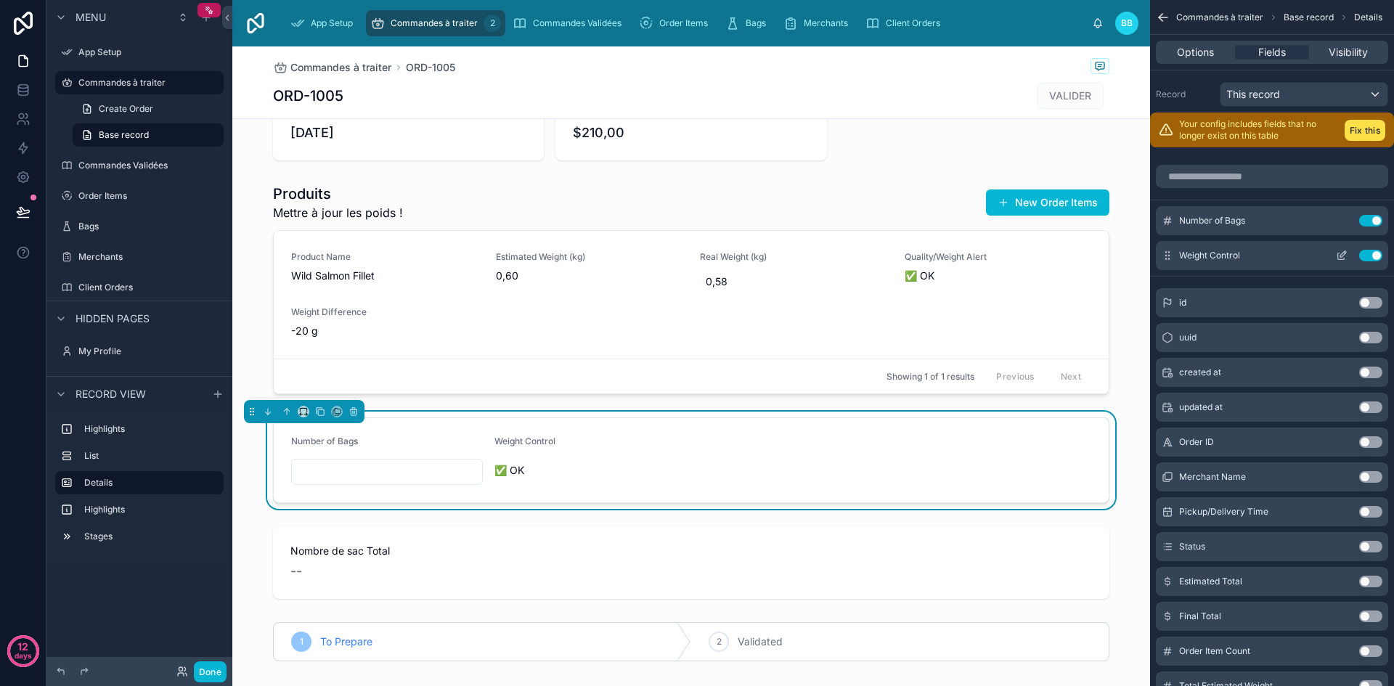
click at [1367, 259] on button "Use setting" at bounding box center [1370, 256] width 23 height 12
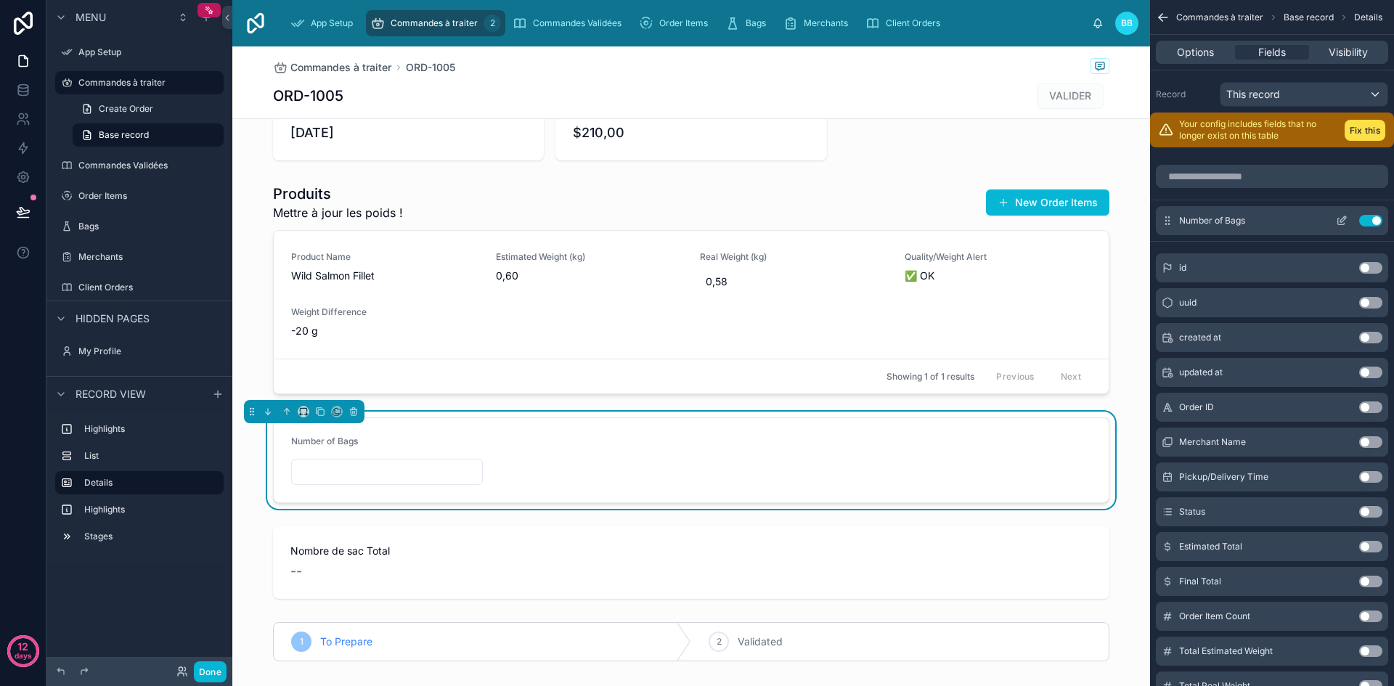
click at [1338, 221] on icon "scrollable content" at bounding box center [1341, 222] width 7 height 7
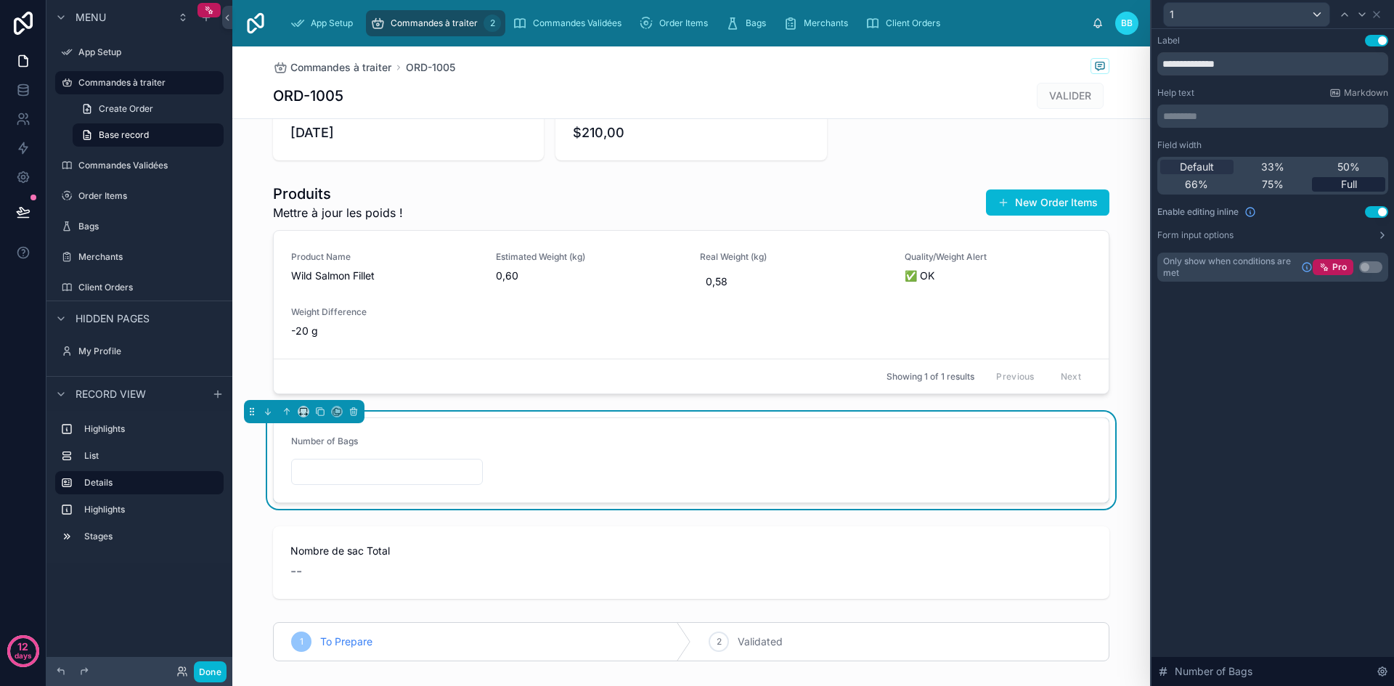
click at [1346, 185] on span "Full" at bounding box center [1349, 184] width 16 height 15
click at [1215, 162] on div "Default" at bounding box center [1196, 167] width 73 height 15
click at [1260, 168] on div "33%" at bounding box center [1273, 167] width 73 height 15
click at [1206, 174] on span "Default" at bounding box center [1197, 167] width 34 height 15
click at [1226, 118] on p "********* ﻿" at bounding box center [1274, 116] width 222 height 15
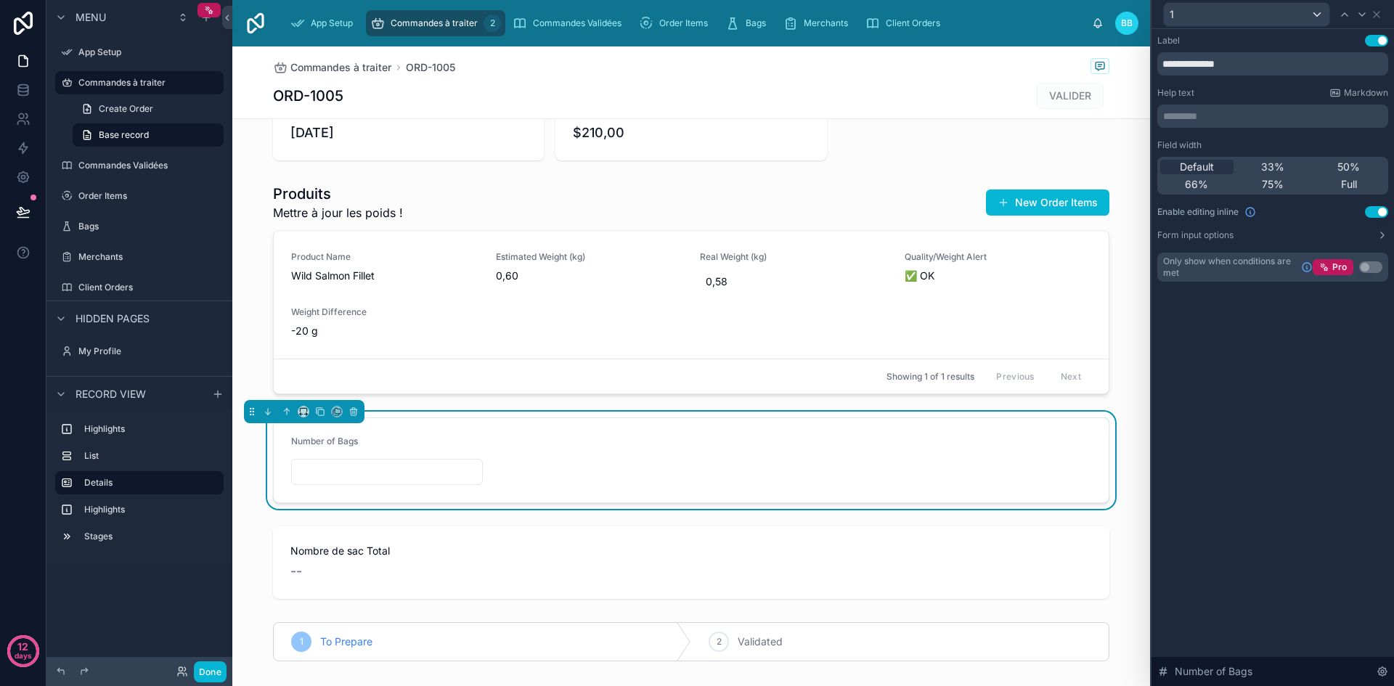
click at [1220, 92] on div "Help text Markdown" at bounding box center [1272, 93] width 231 height 12
click at [1378, 16] on icon at bounding box center [1377, 15] width 6 height 6
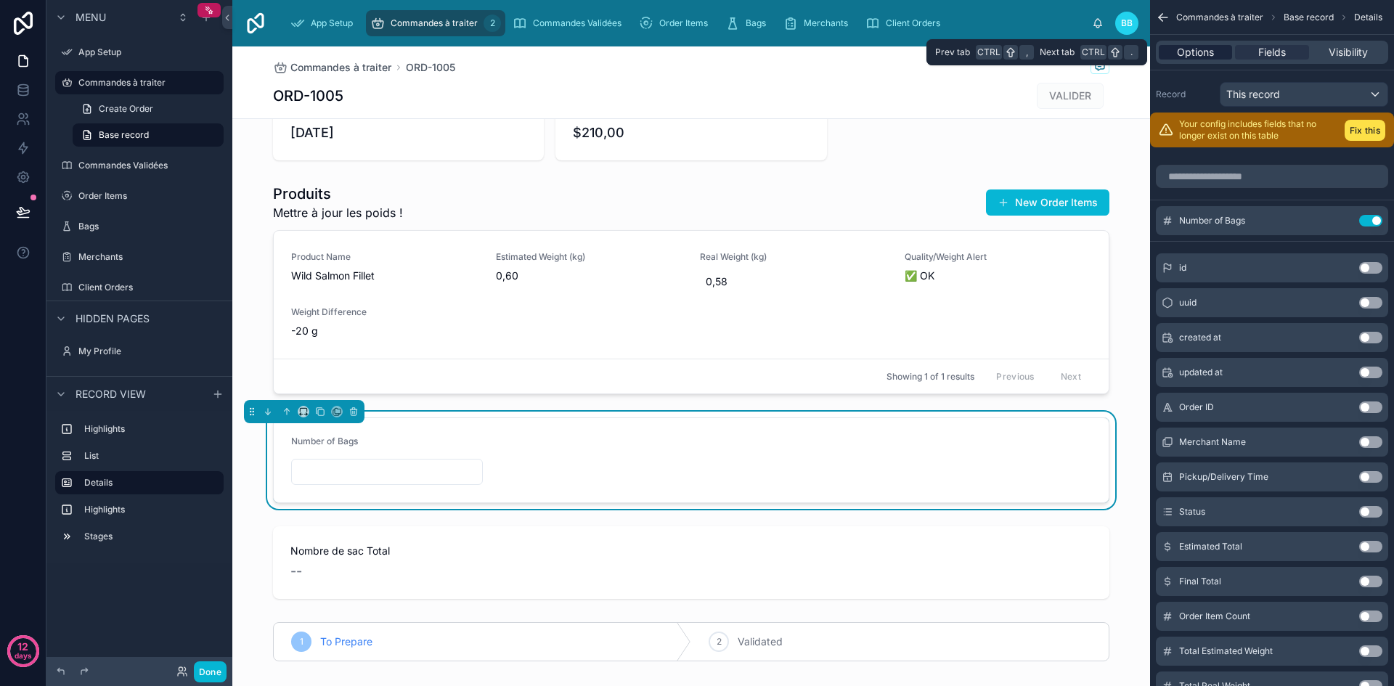
click at [1203, 54] on span "Options" at bounding box center [1195, 52] width 37 height 15
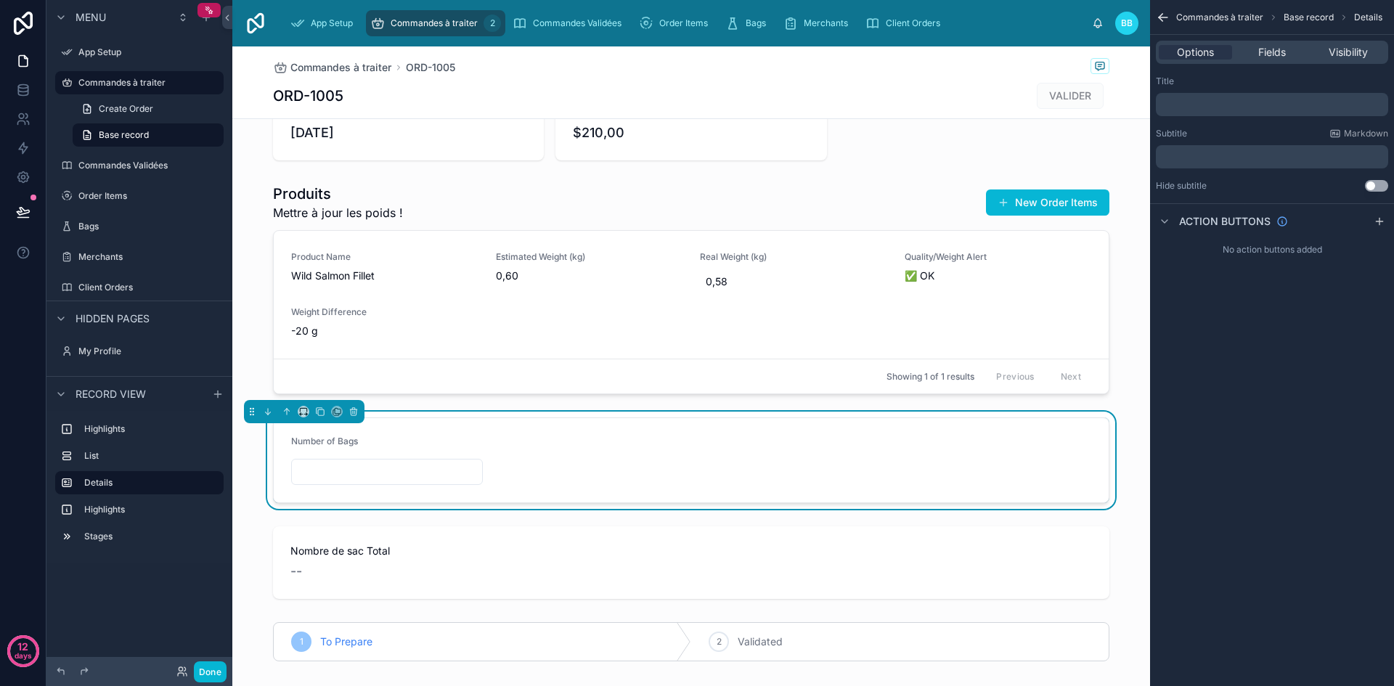
click at [1204, 106] on p "﻿" at bounding box center [1274, 105] width 224 height 12
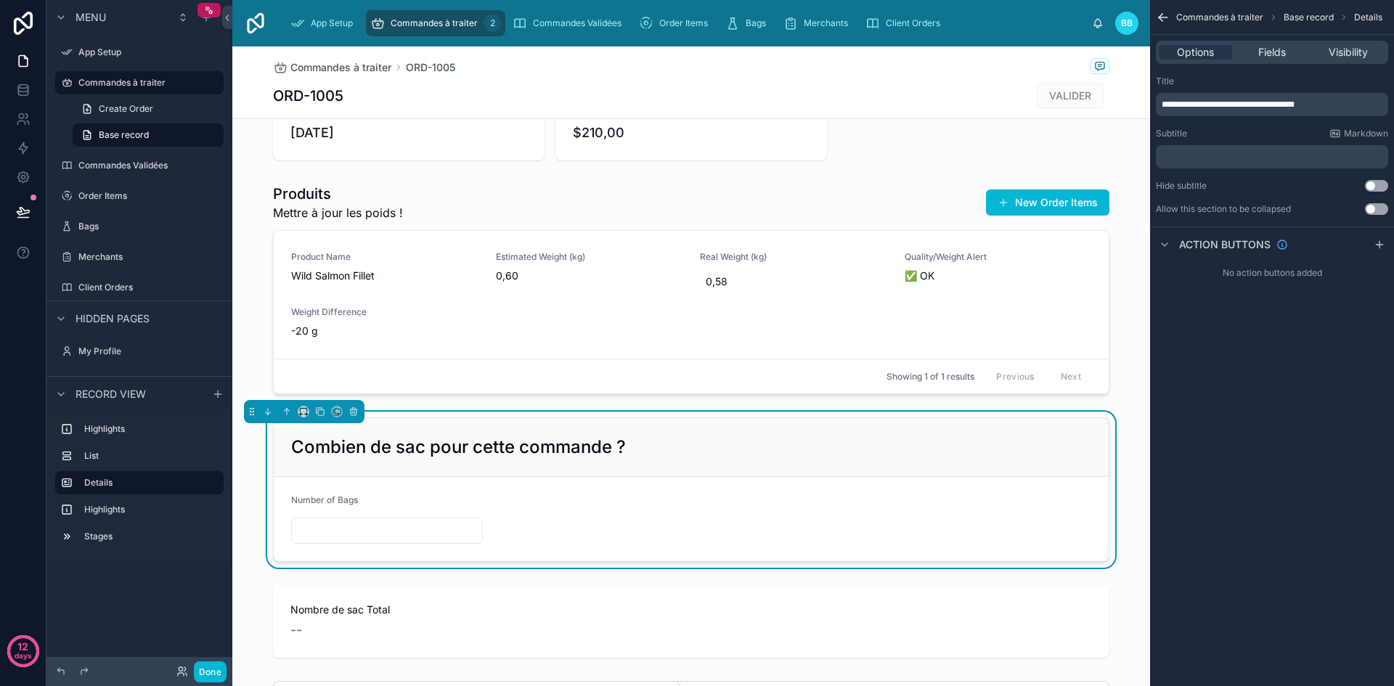
click at [728, 526] on form "Number of Bags" at bounding box center [691, 519] width 835 height 84
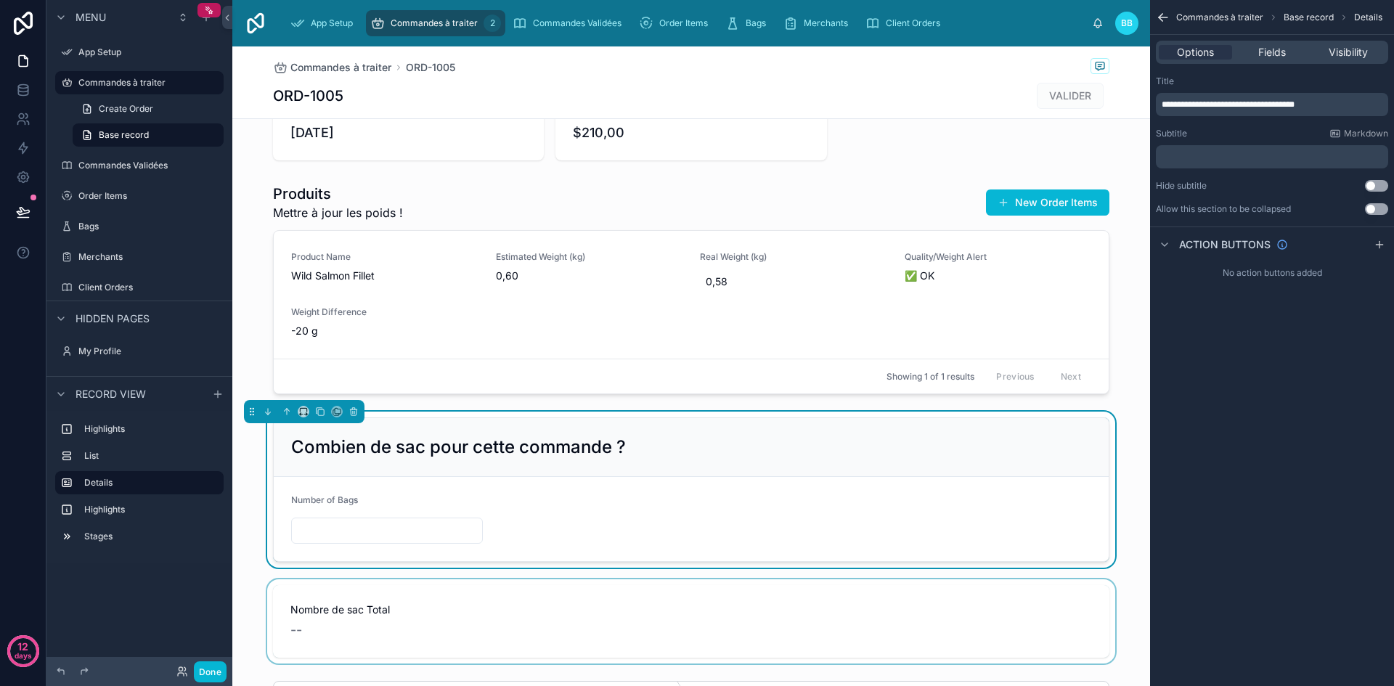
click at [907, 619] on div at bounding box center [691, 621] width 918 height 84
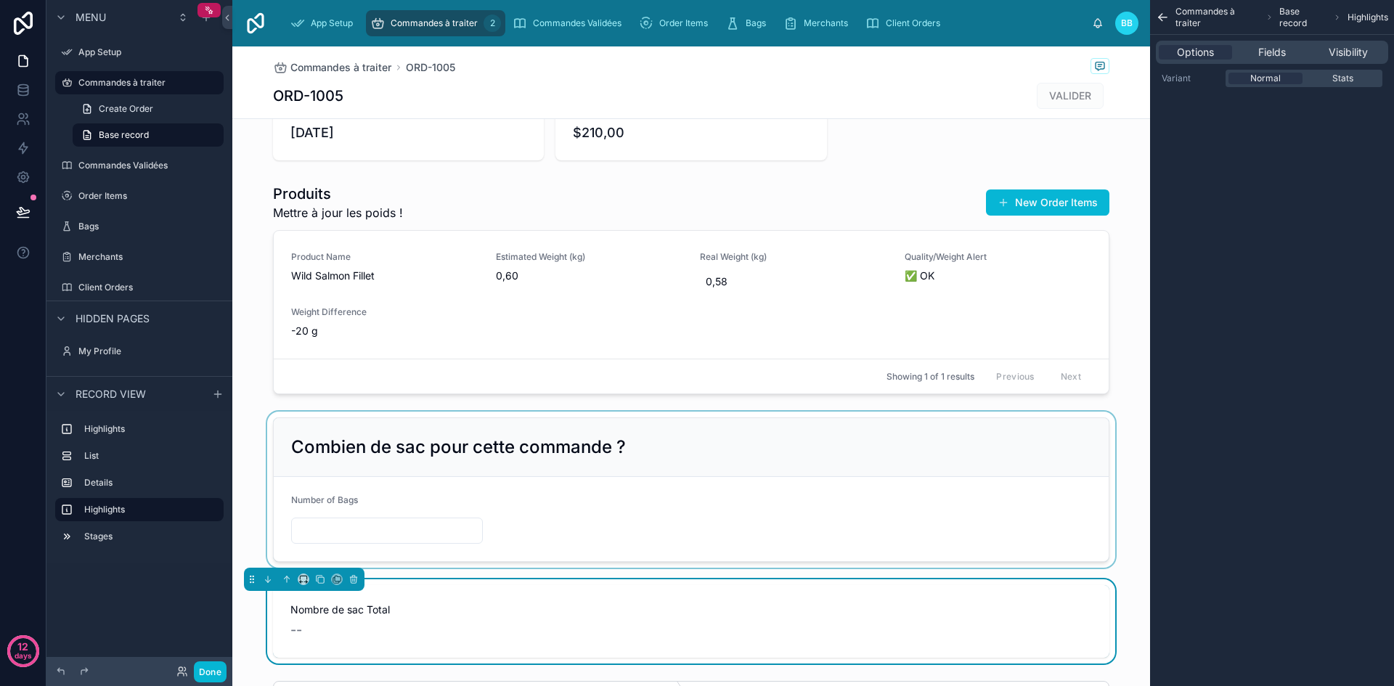
click at [825, 447] on div at bounding box center [691, 490] width 918 height 156
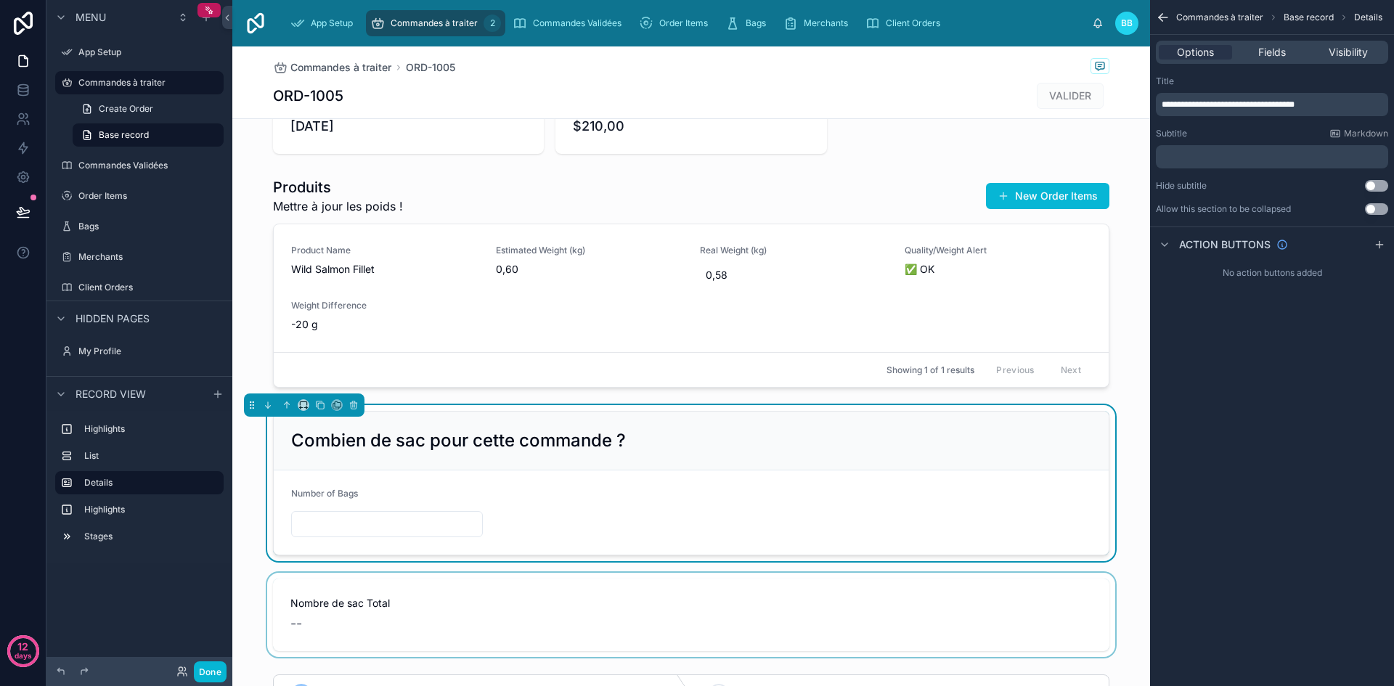
scroll to position [60, 0]
click at [1268, 52] on span "Fields" at bounding box center [1272, 52] width 28 height 15
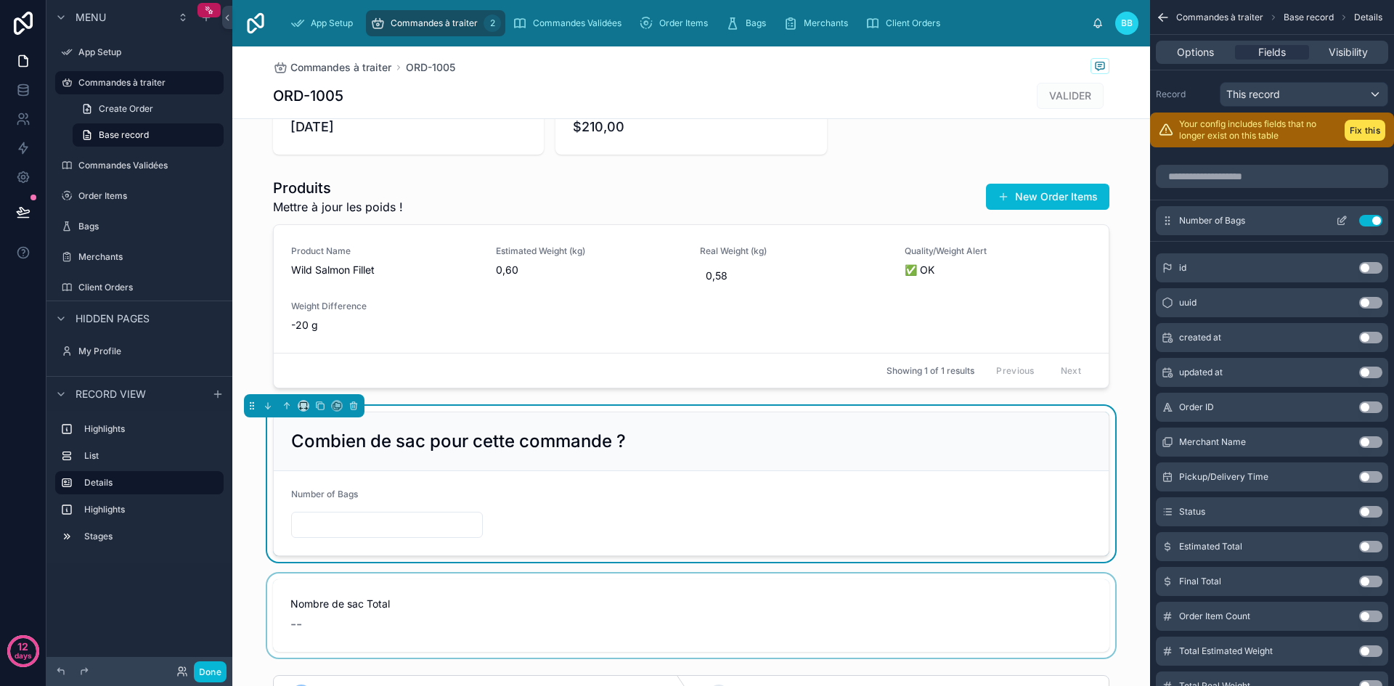
click at [1341, 221] on icon "scrollable content" at bounding box center [1342, 221] width 12 height 12
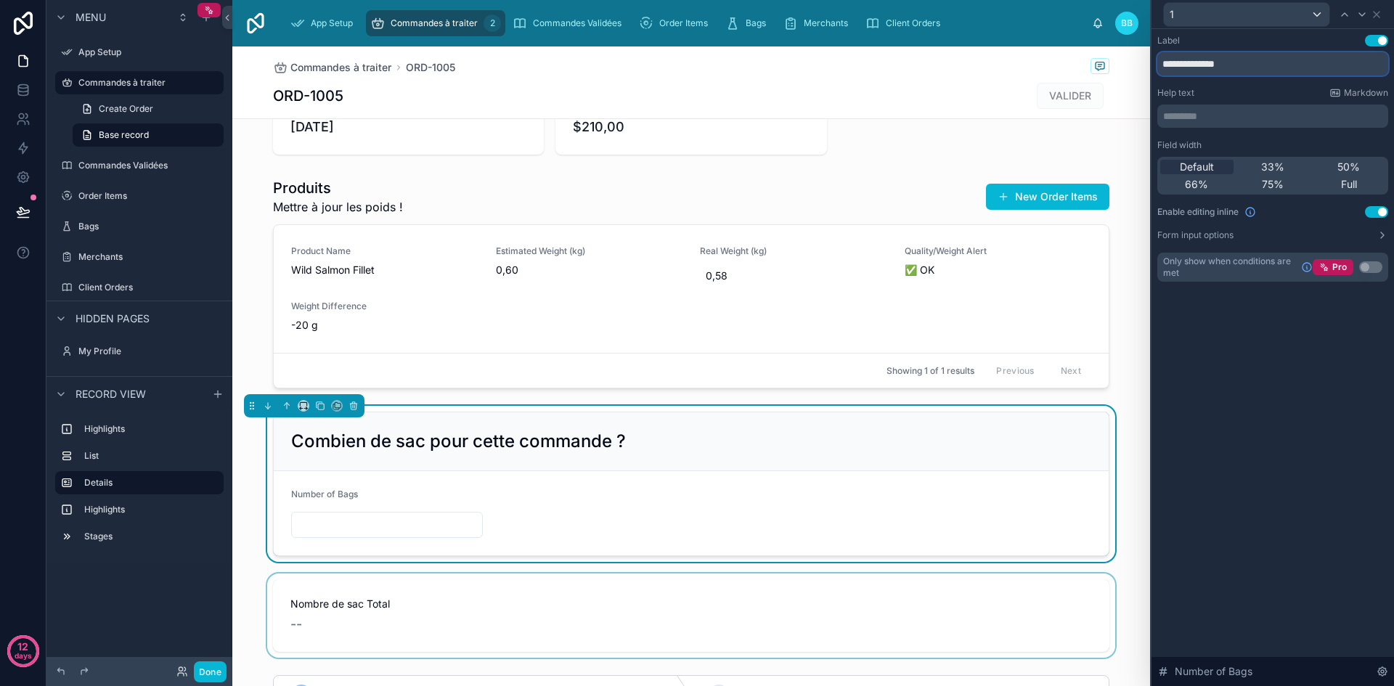
click at [1241, 67] on input "**********" at bounding box center [1272, 63] width 231 height 23
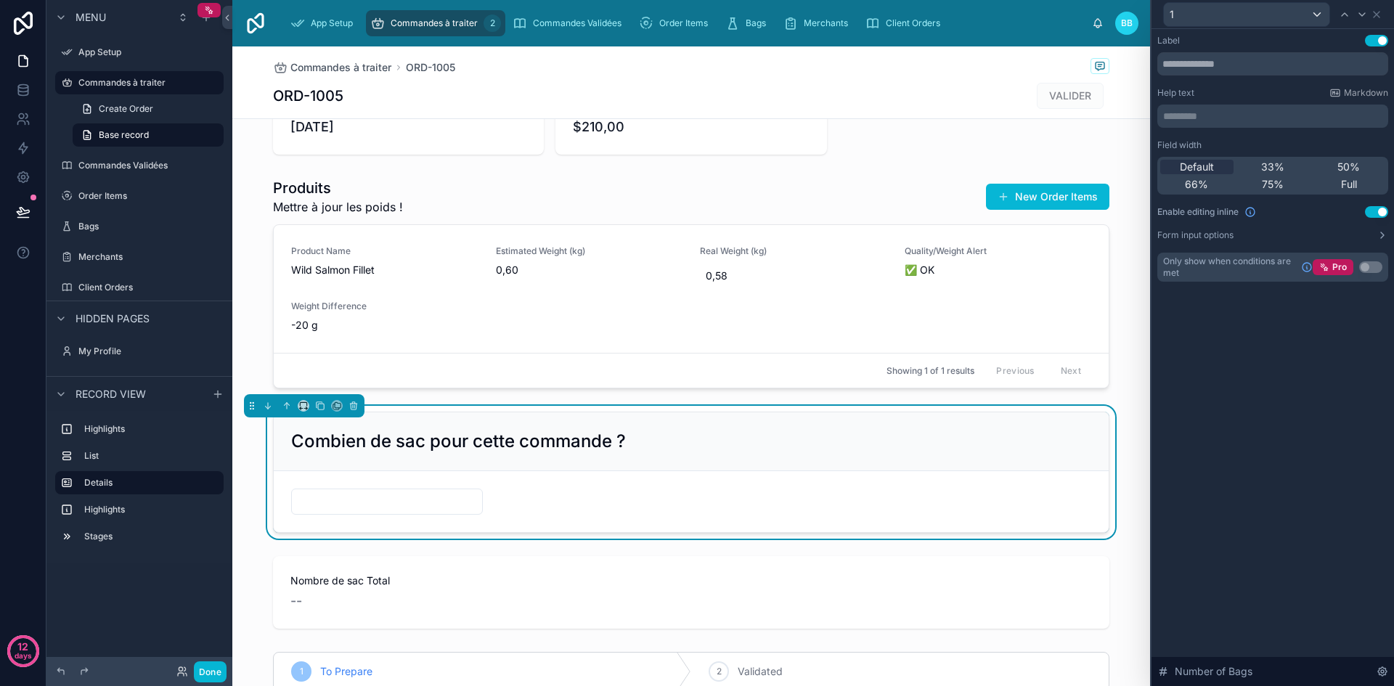
click at [1374, 40] on button "Use setting" at bounding box center [1376, 41] width 23 height 12
click at [1255, 68] on input "text" at bounding box center [1272, 63] width 231 height 23
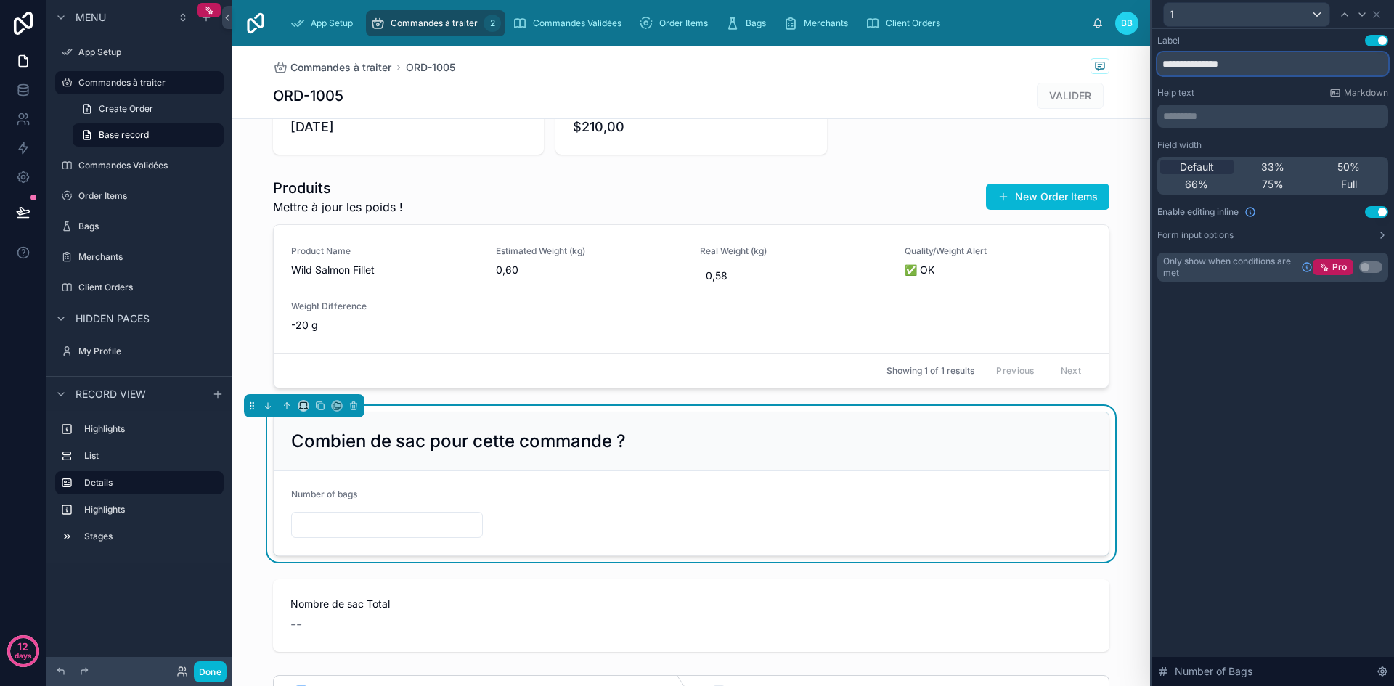
type input "**********"
click at [1380, 36] on button "Use setting" at bounding box center [1376, 41] width 23 height 12
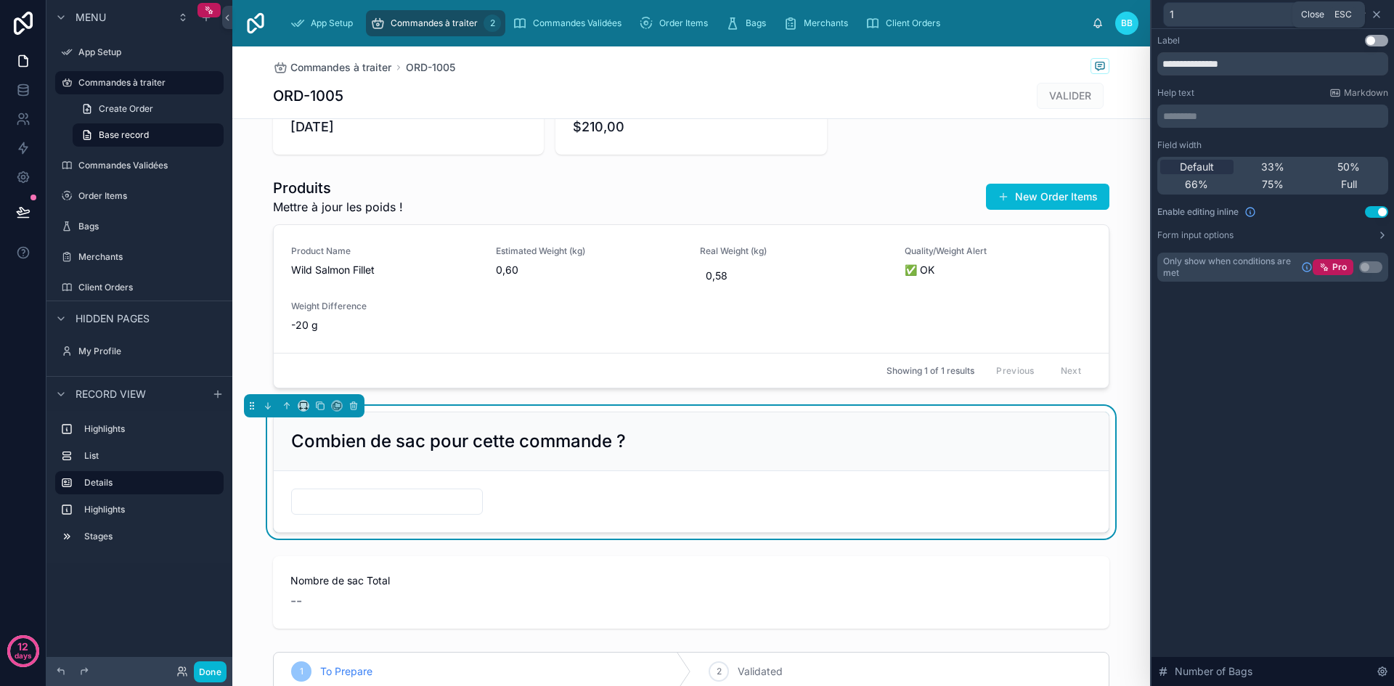
click at [1377, 15] on icon at bounding box center [1377, 15] width 6 height 6
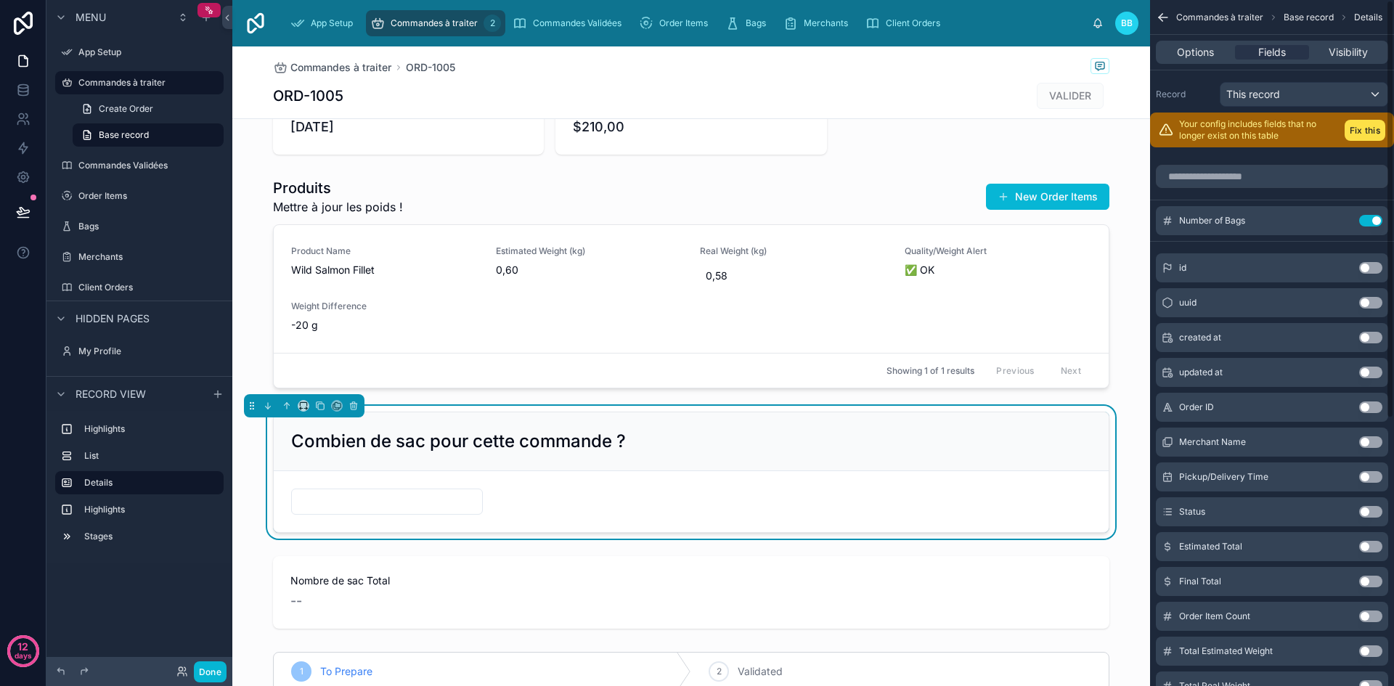
scroll to position [1, 0]
click at [1203, 51] on span "Options" at bounding box center [1195, 52] width 37 height 15
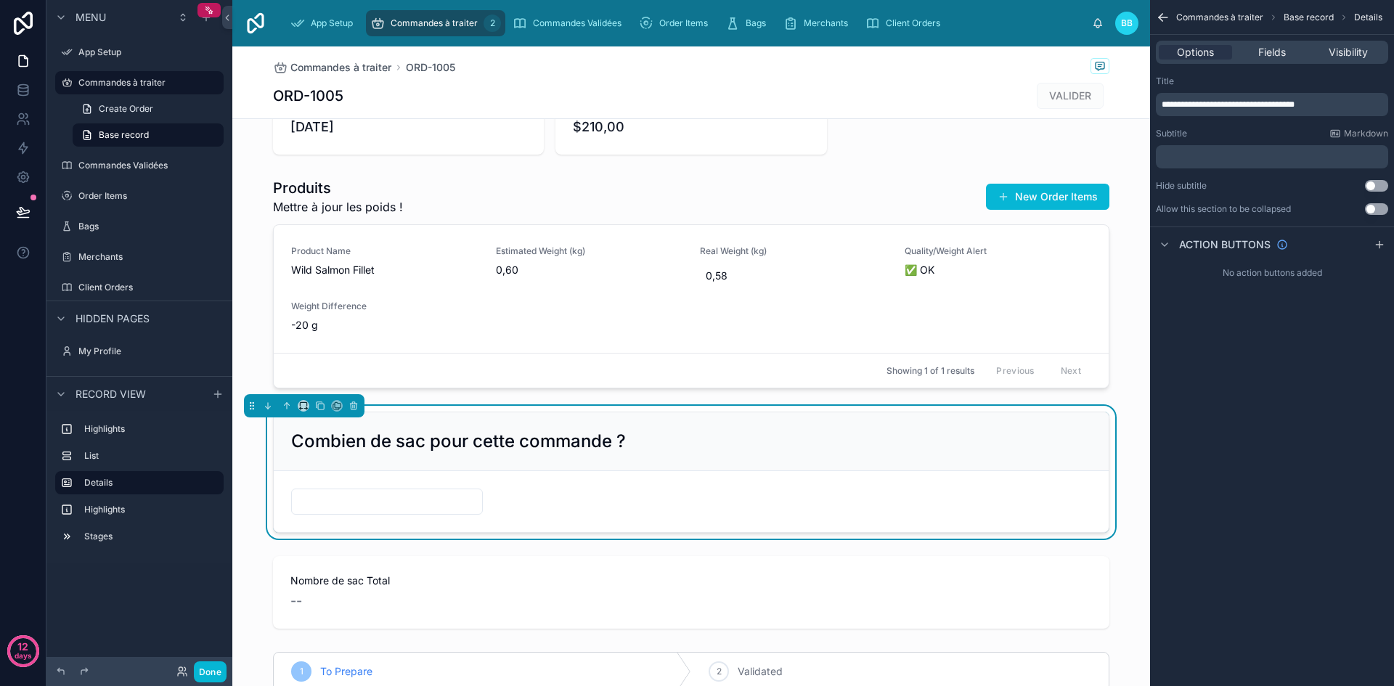
click at [1231, 322] on div "**********" at bounding box center [1272, 343] width 244 height 686
click at [1282, 46] on span "Fields" at bounding box center [1272, 52] width 28 height 15
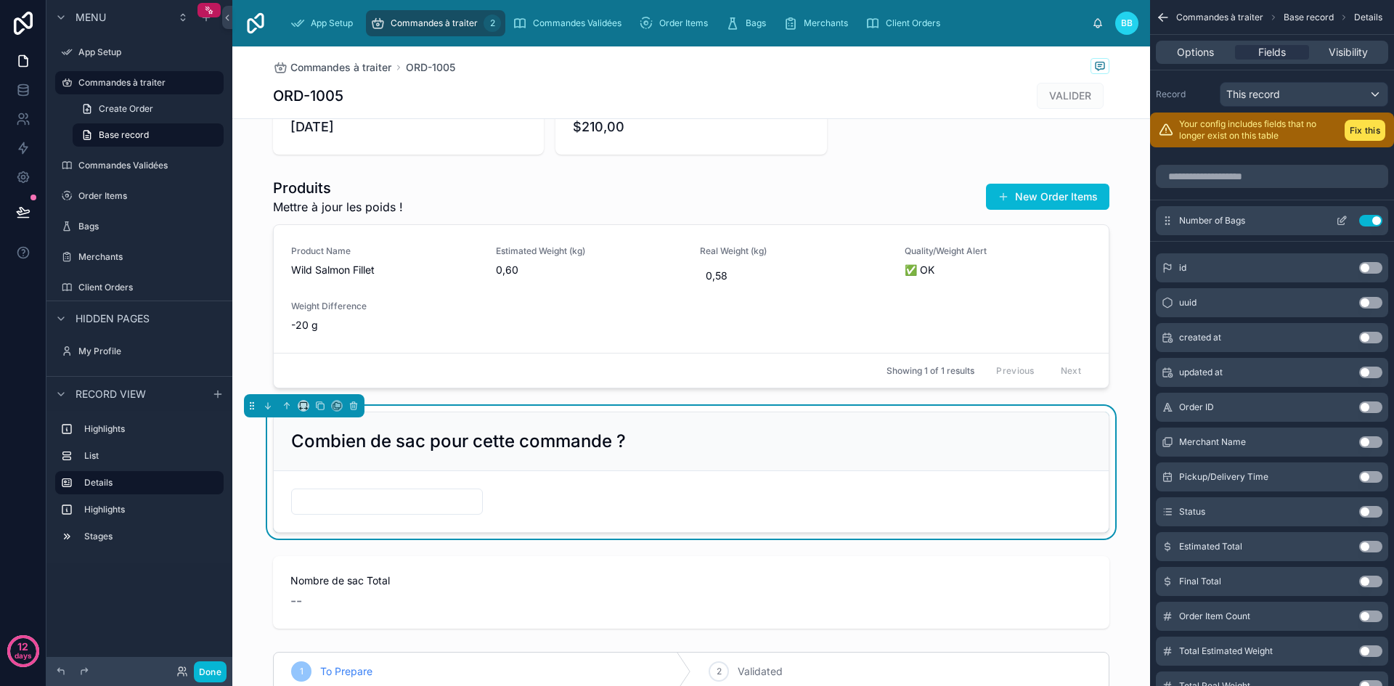
click at [1343, 219] on icon "scrollable content" at bounding box center [1342, 221] width 12 height 12
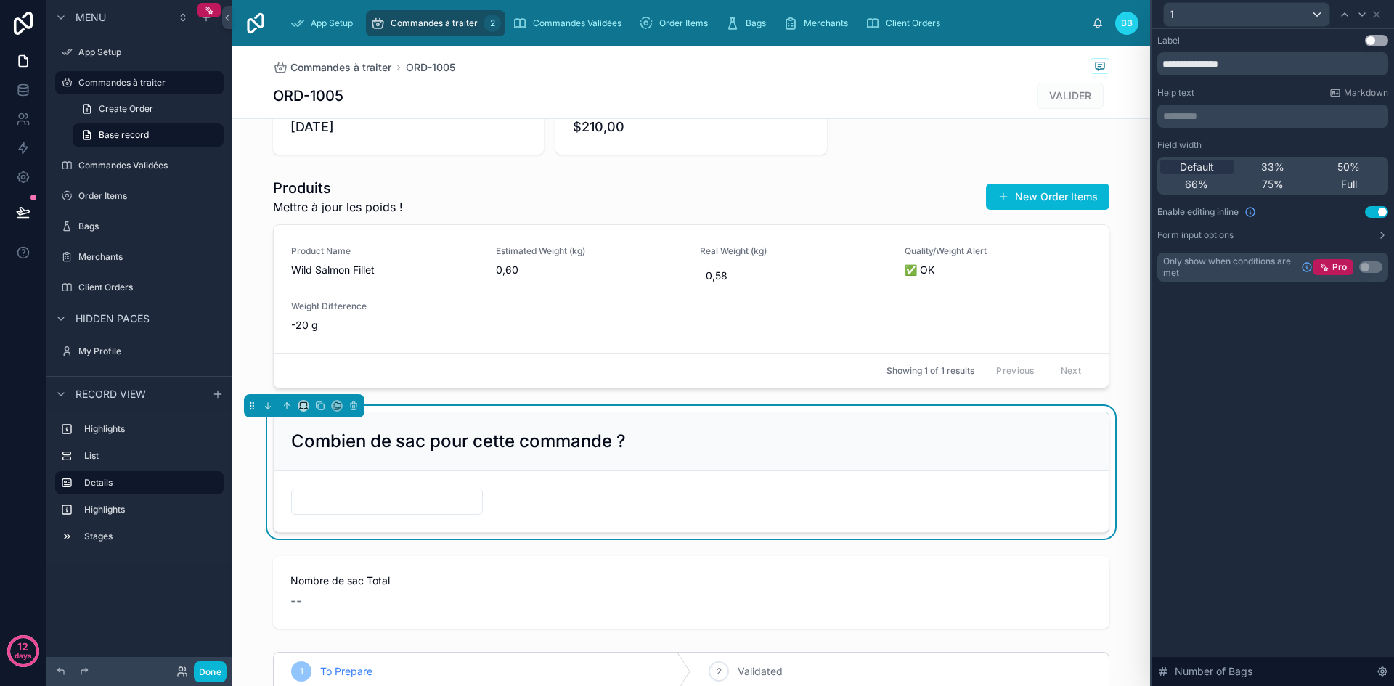
click at [1373, 36] on button "Use setting" at bounding box center [1376, 41] width 23 height 12
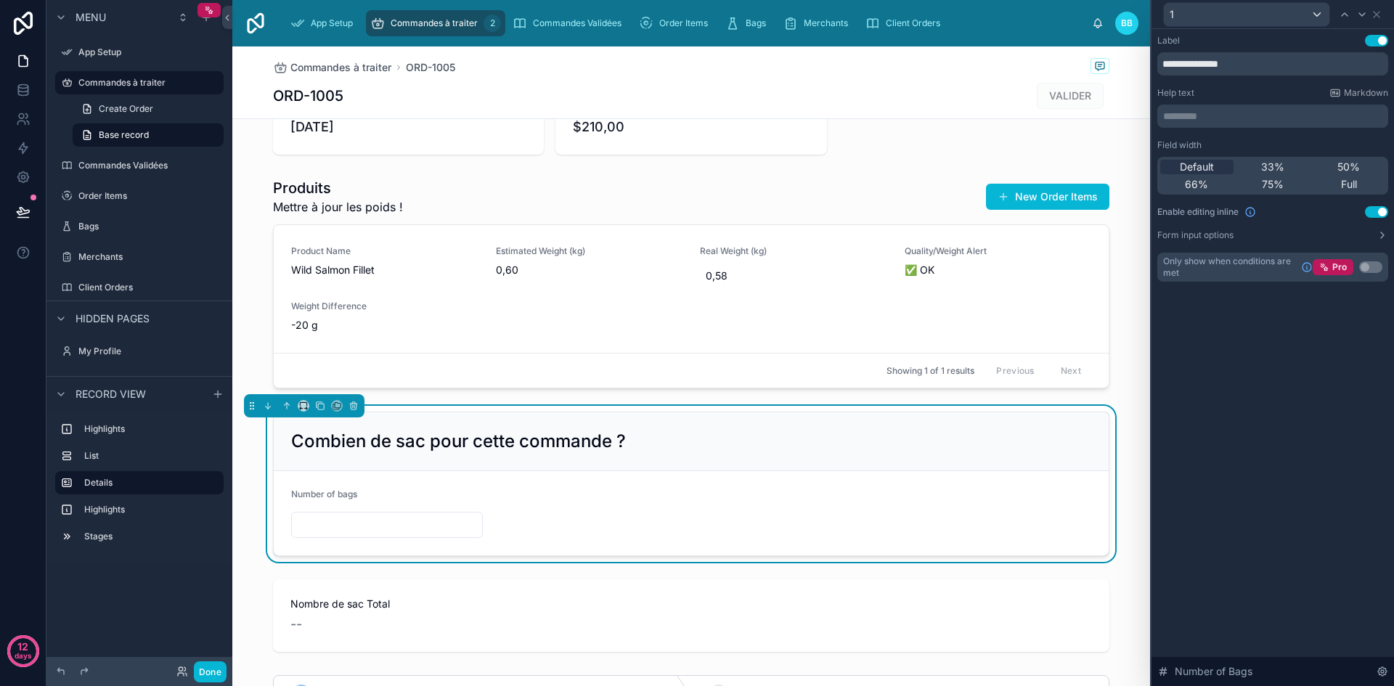
click at [1373, 43] on button "Use setting" at bounding box center [1376, 41] width 23 height 12
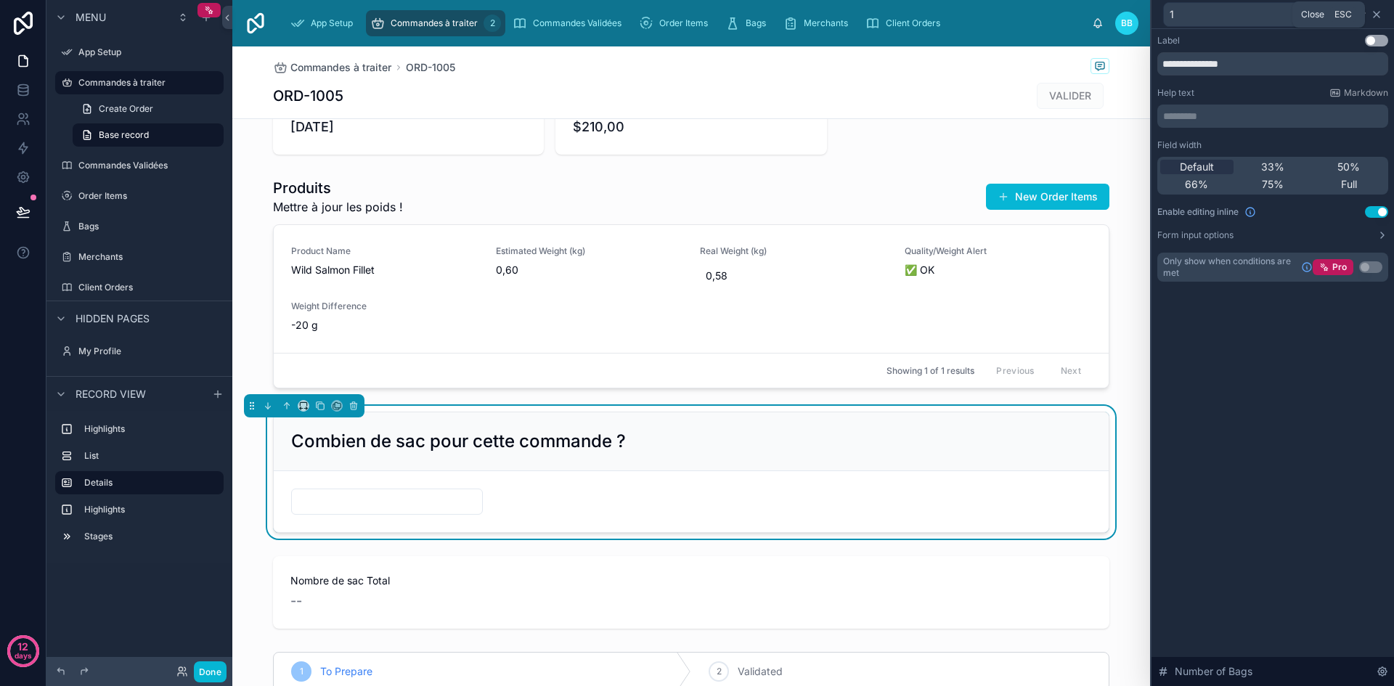
click at [1375, 16] on icon at bounding box center [1377, 15] width 6 height 6
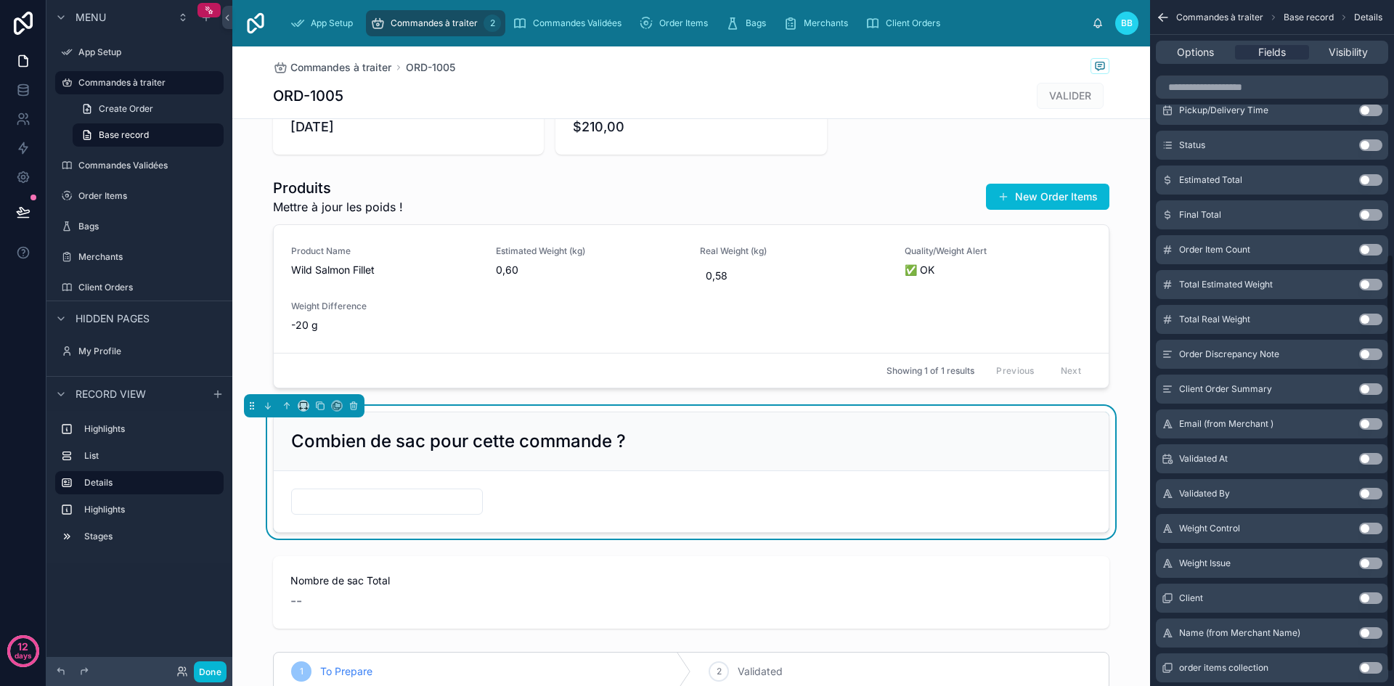
scroll to position [439, 0]
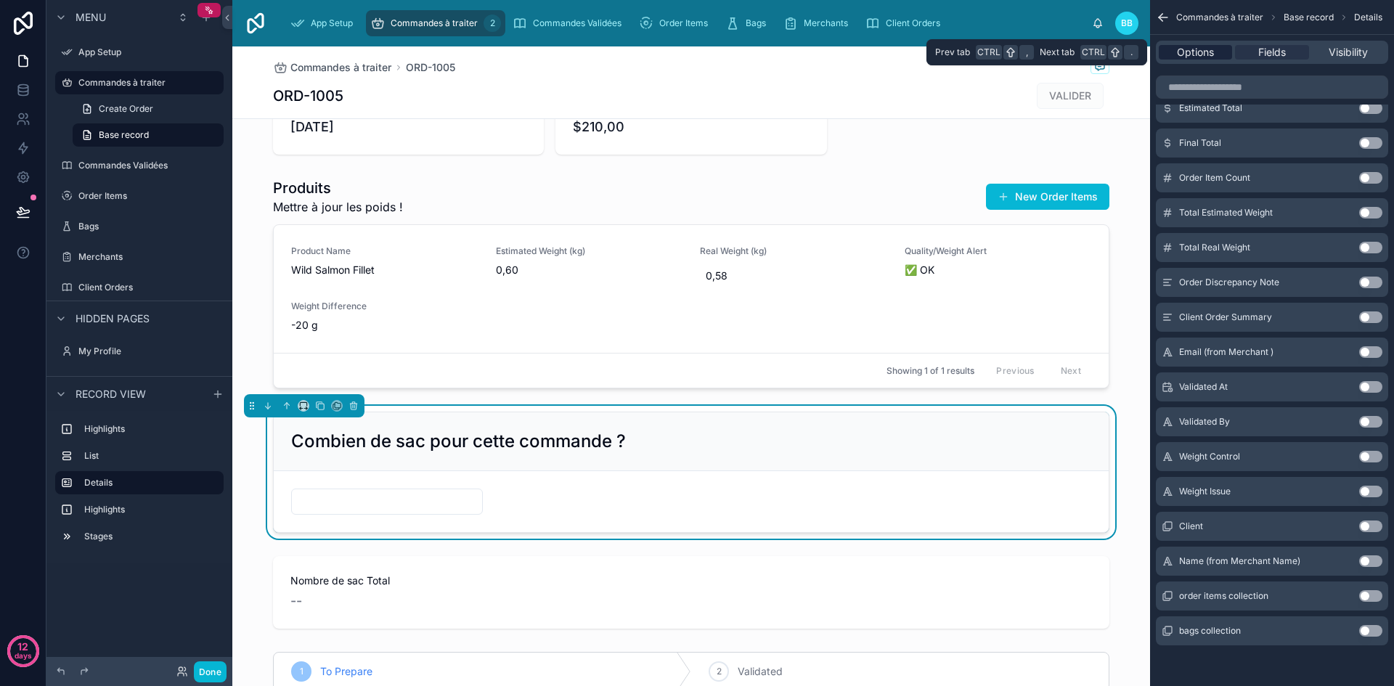
click at [1183, 47] on span "Options" at bounding box center [1195, 52] width 37 height 15
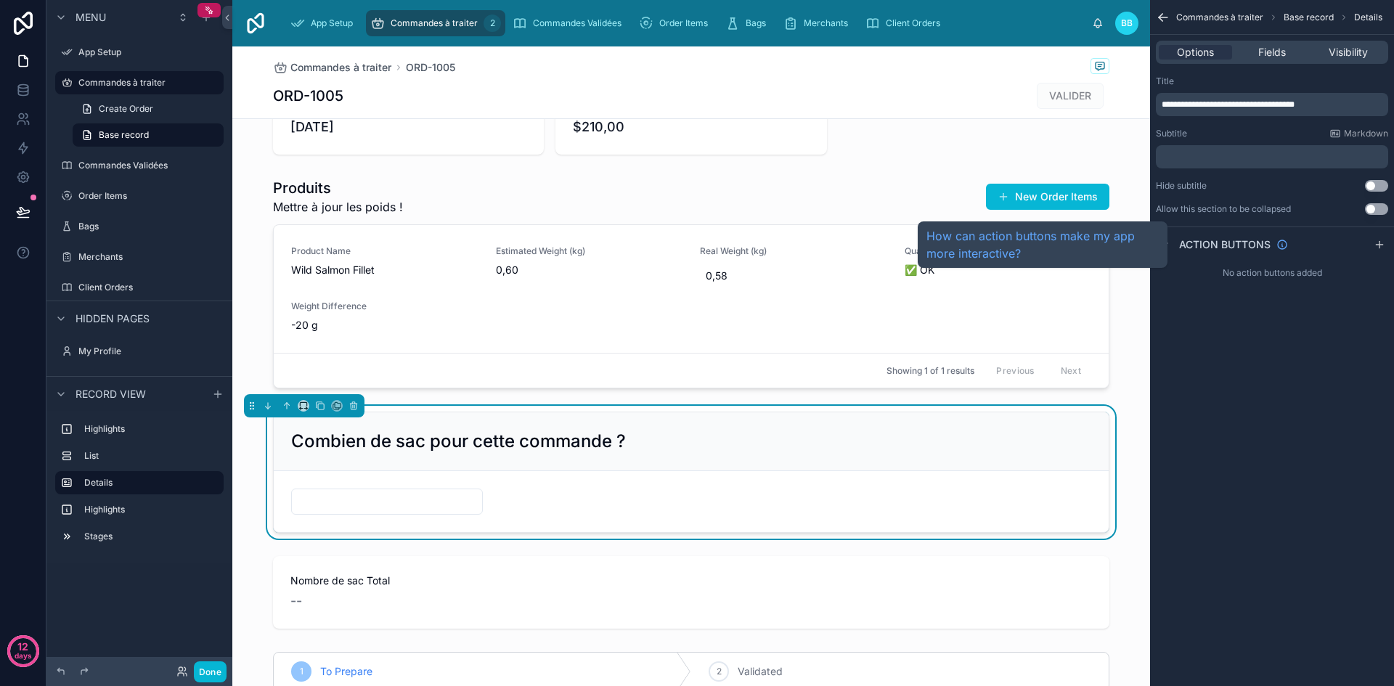
click at [1267, 245] on span "Action buttons" at bounding box center [1224, 244] width 91 height 15
click at [1285, 242] on icon "scrollable content" at bounding box center [1282, 244] width 9 height 9
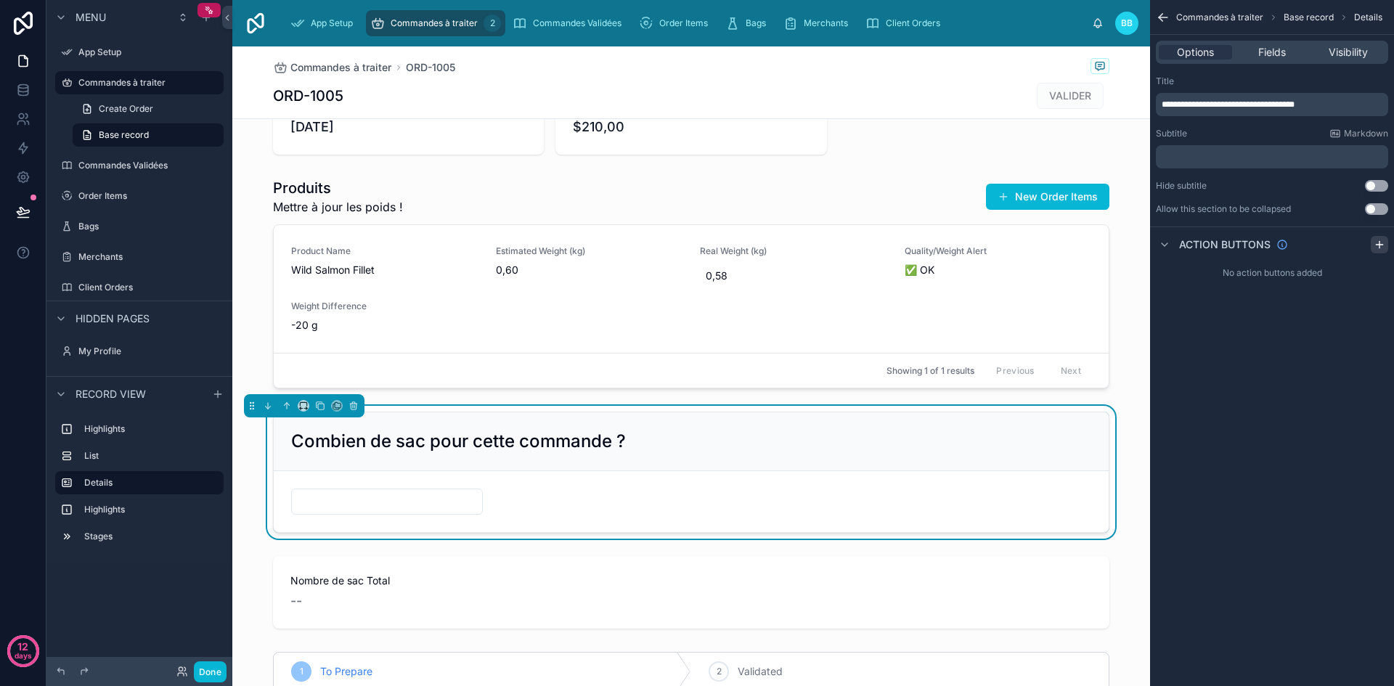
click at [1374, 245] on icon "scrollable content" at bounding box center [1380, 245] width 12 height 12
click at [1260, 277] on div "Action #1" at bounding box center [1272, 278] width 232 height 23
click at [1373, 280] on icon "scrollable content" at bounding box center [1376, 280] width 7 height 7
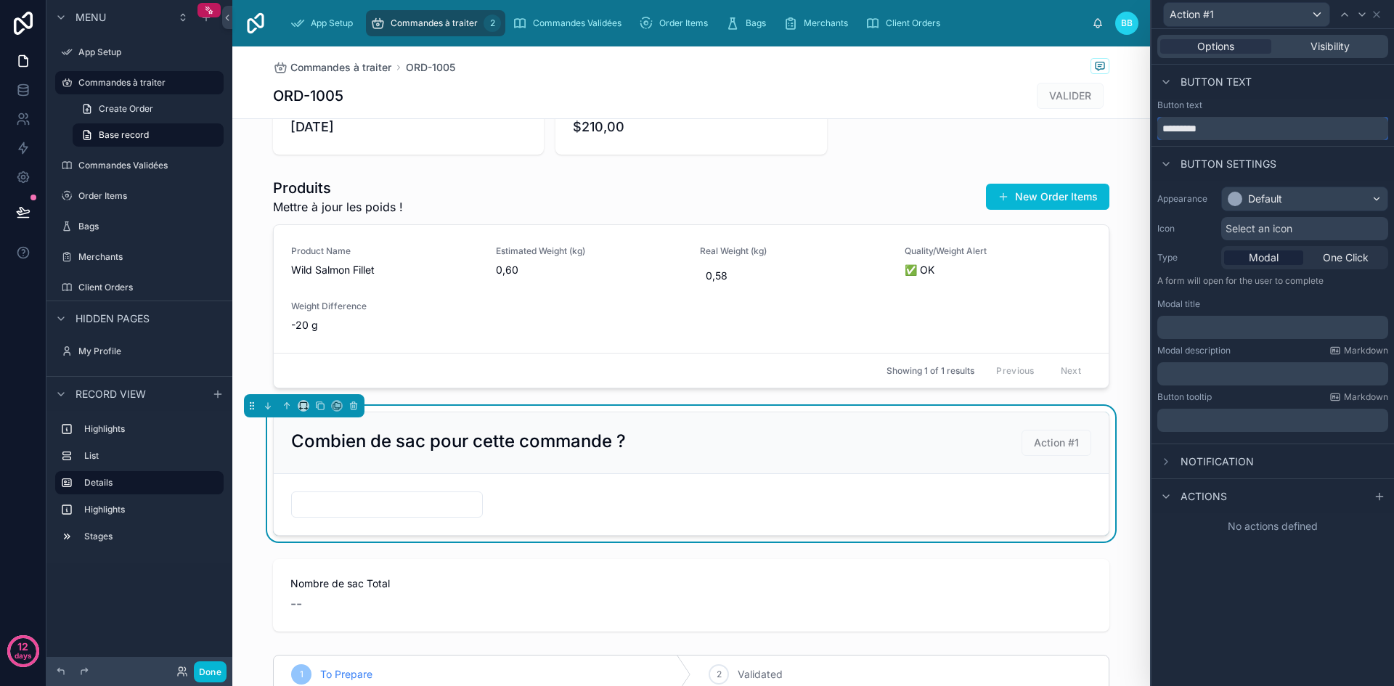
click at [1219, 128] on input "*********" at bounding box center [1272, 128] width 231 height 23
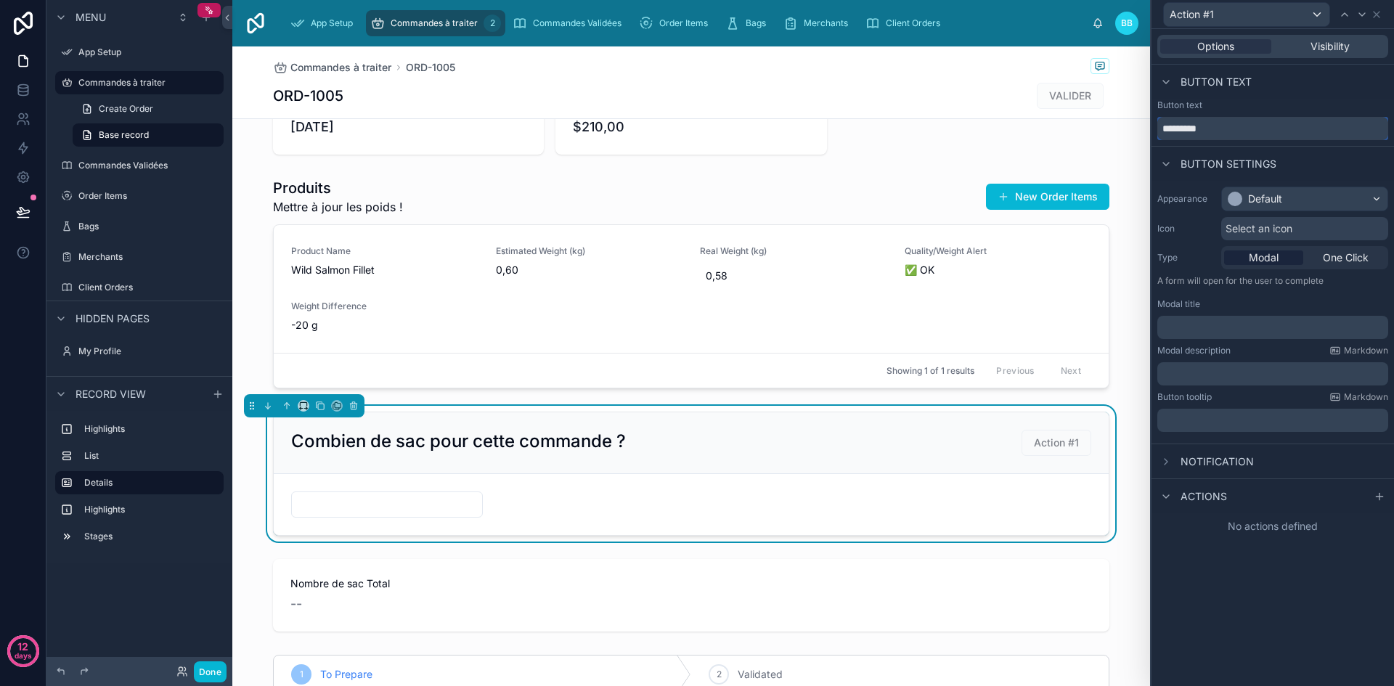
click at [1219, 128] on input "*********" at bounding box center [1272, 128] width 231 height 23
type input "*******"
click at [1288, 200] on div "Default" at bounding box center [1305, 198] width 166 height 23
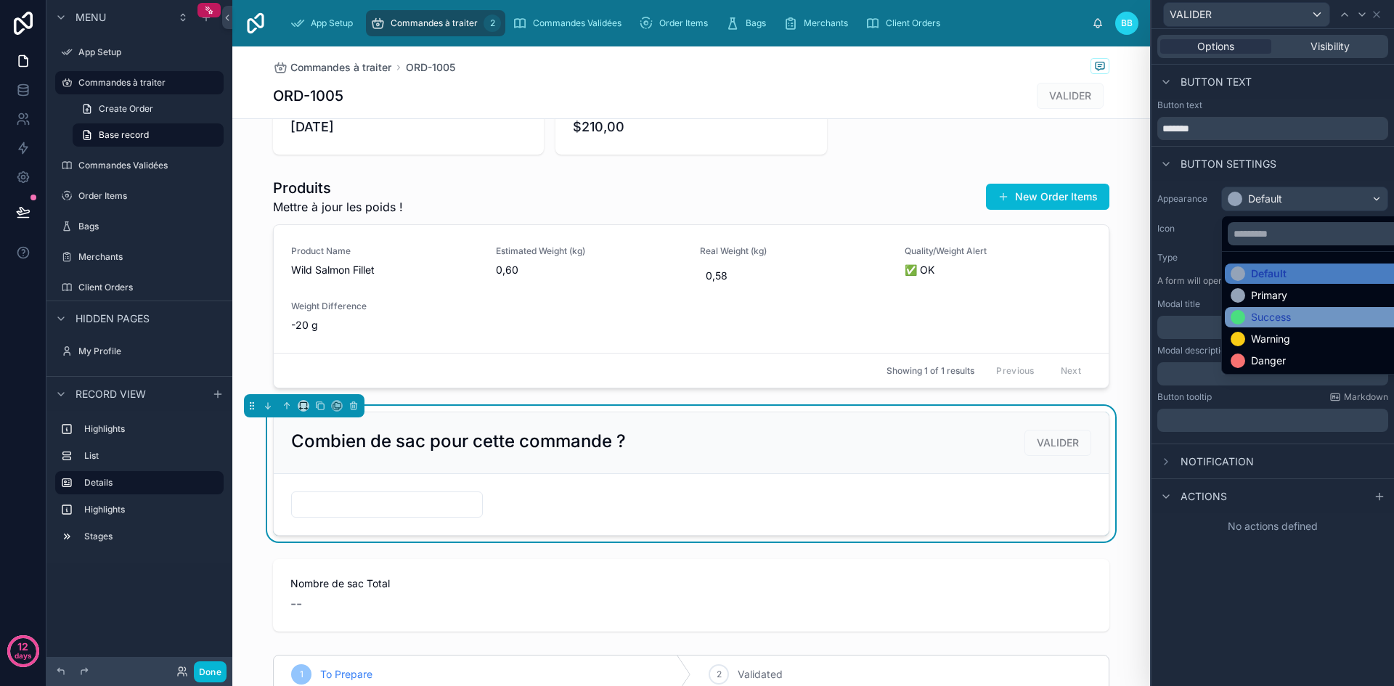
click at [1247, 319] on div "Success" at bounding box center [1261, 317] width 60 height 15
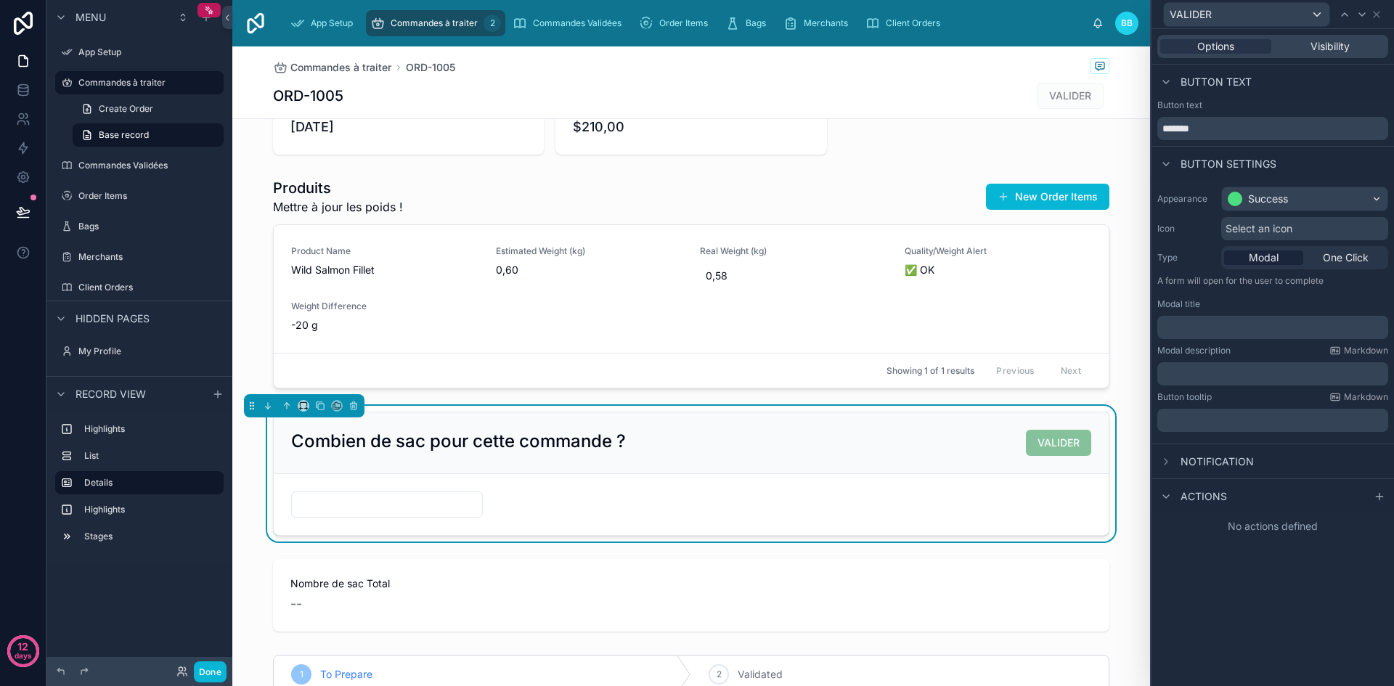
click at [1262, 232] on span "Select an icon" at bounding box center [1259, 228] width 67 height 15
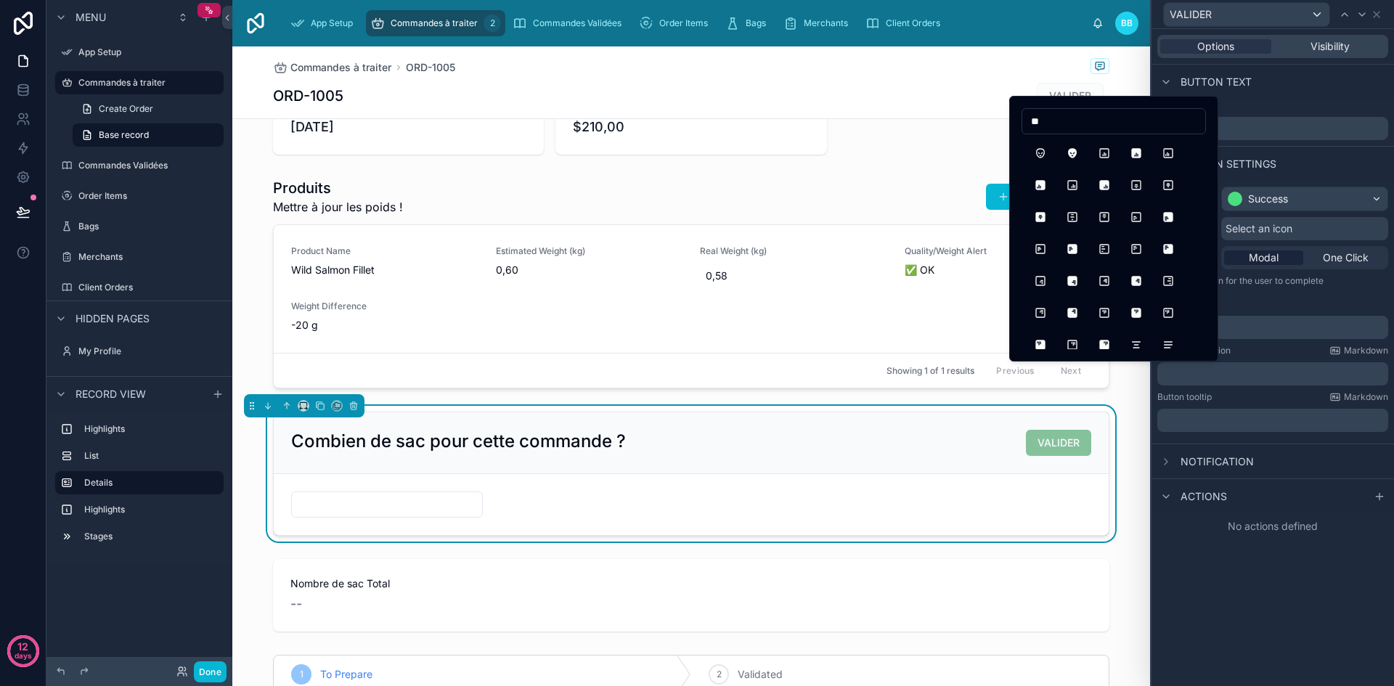
type input "*"
type input "****"
click at [1171, 149] on button "MoodCheck" at bounding box center [1168, 153] width 26 height 26
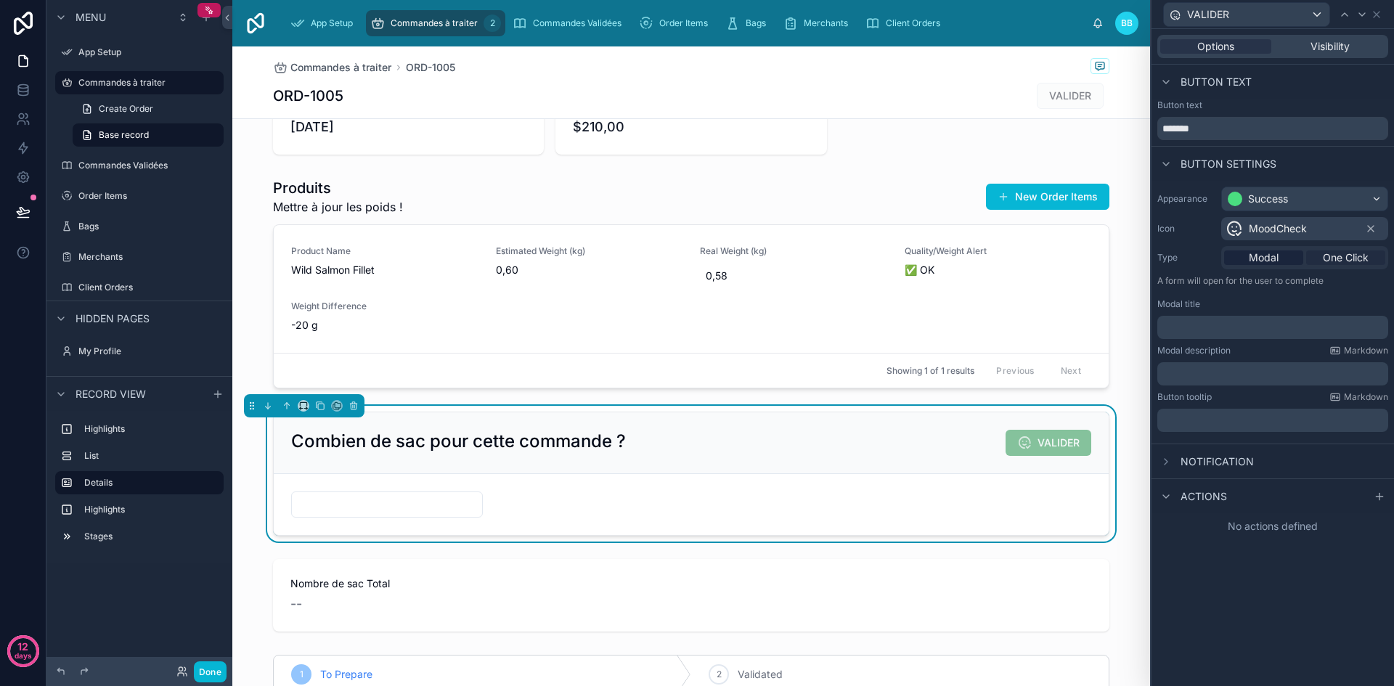
click at [1358, 251] on span "One Click" at bounding box center [1346, 258] width 46 height 15
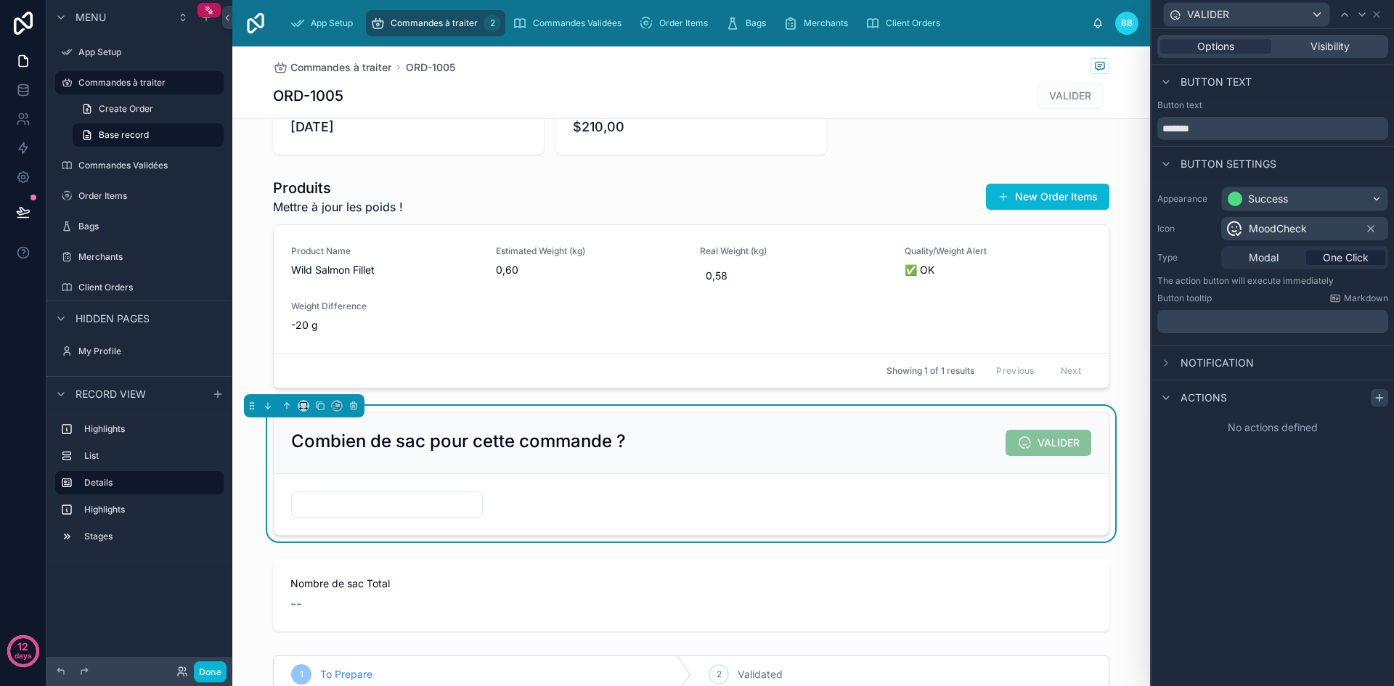
click at [1377, 396] on icon at bounding box center [1380, 398] width 12 height 12
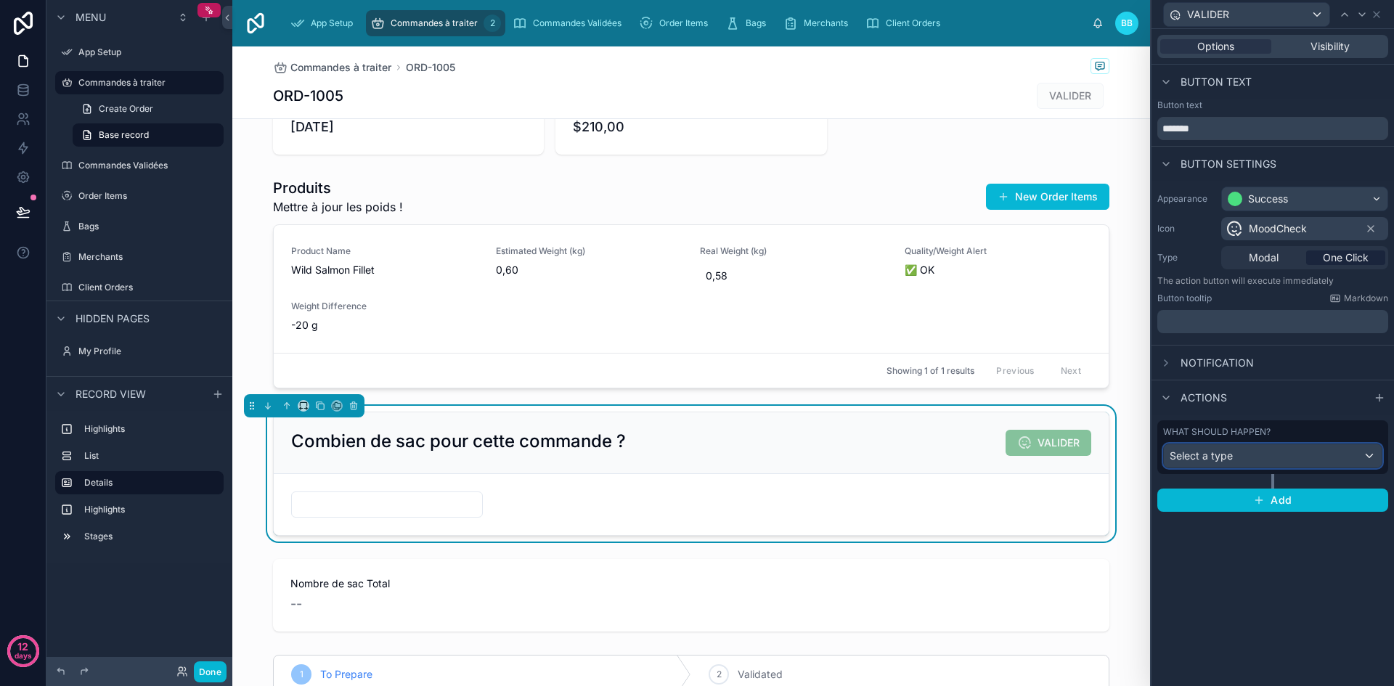
click at [1295, 460] on div "Select a type" at bounding box center [1273, 455] width 218 height 23
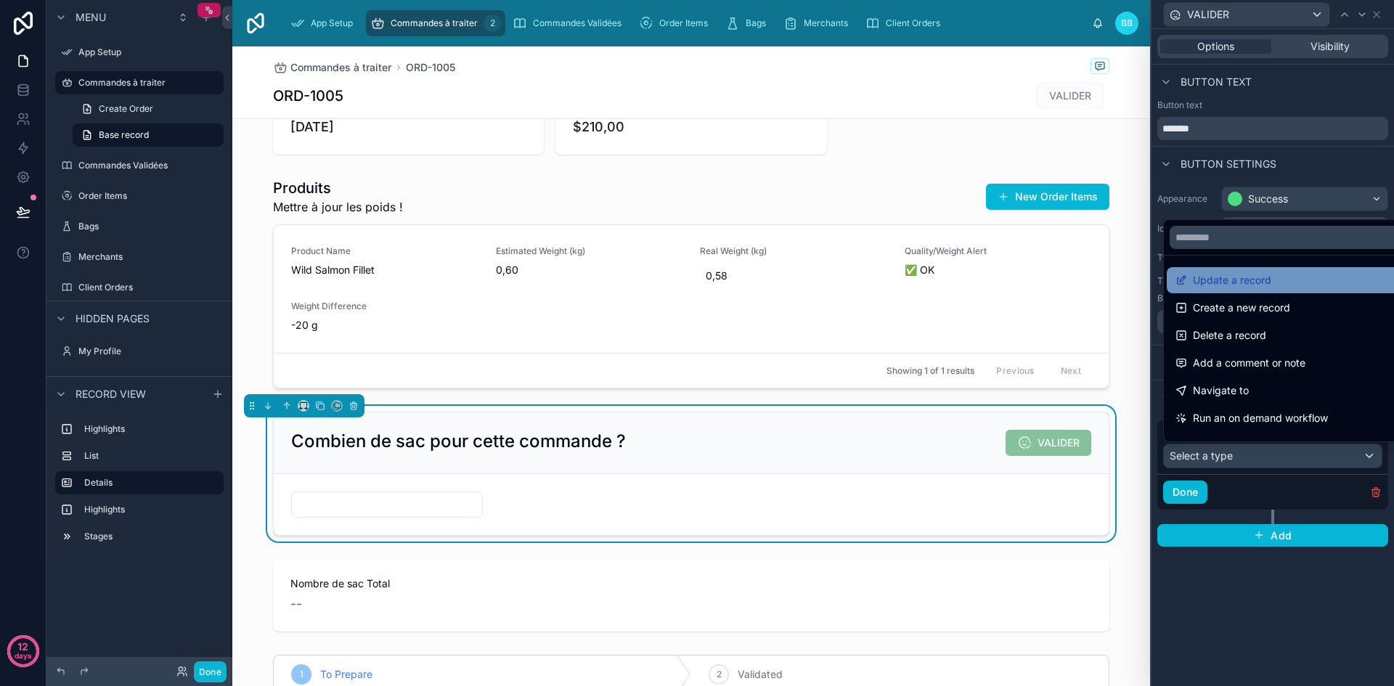
click at [1267, 275] on span "Update a record" at bounding box center [1232, 280] width 78 height 17
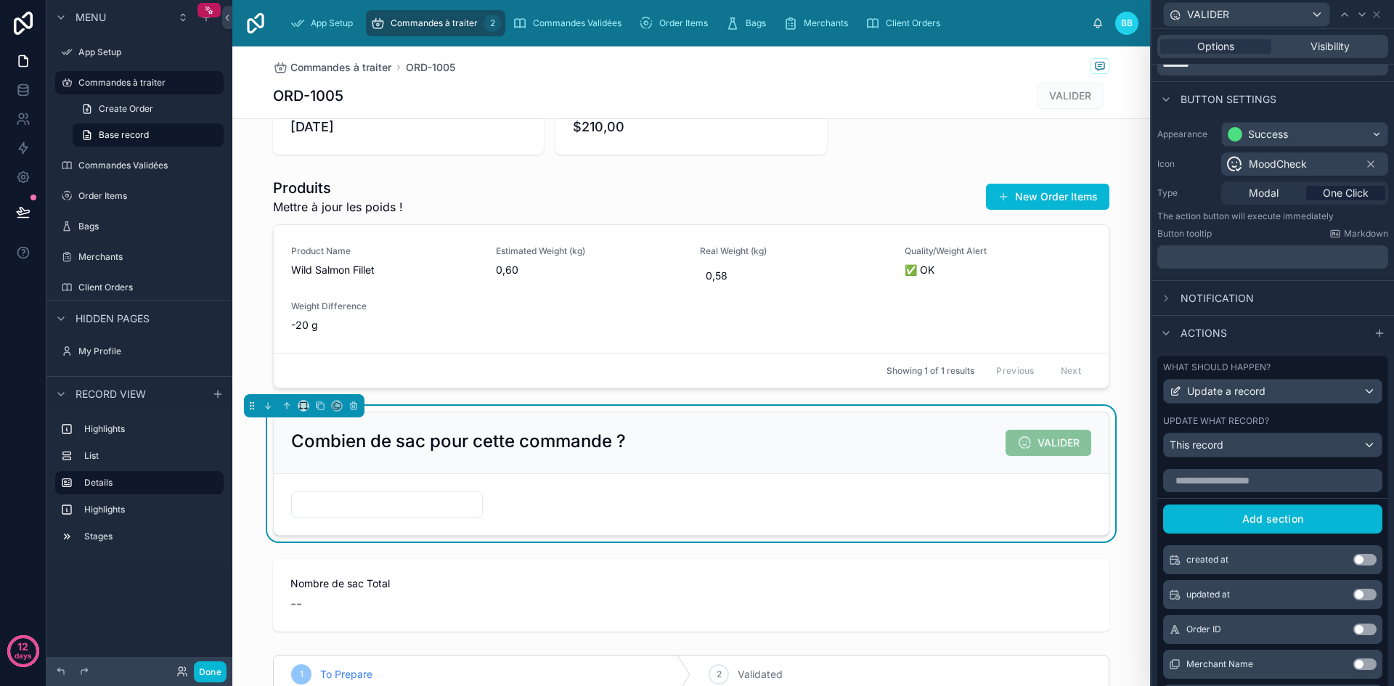
scroll to position [76, 0]
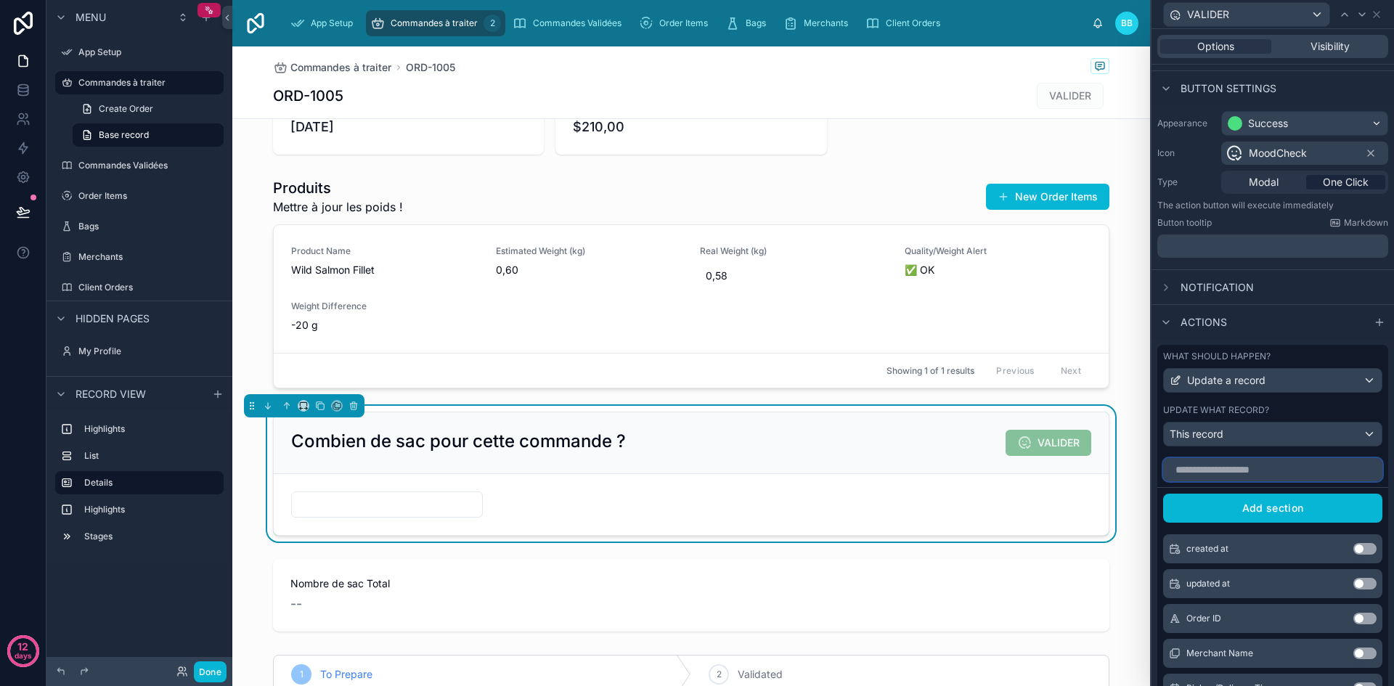
click at [1244, 469] on input "text" at bounding box center [1272, 469] width 219 height 23
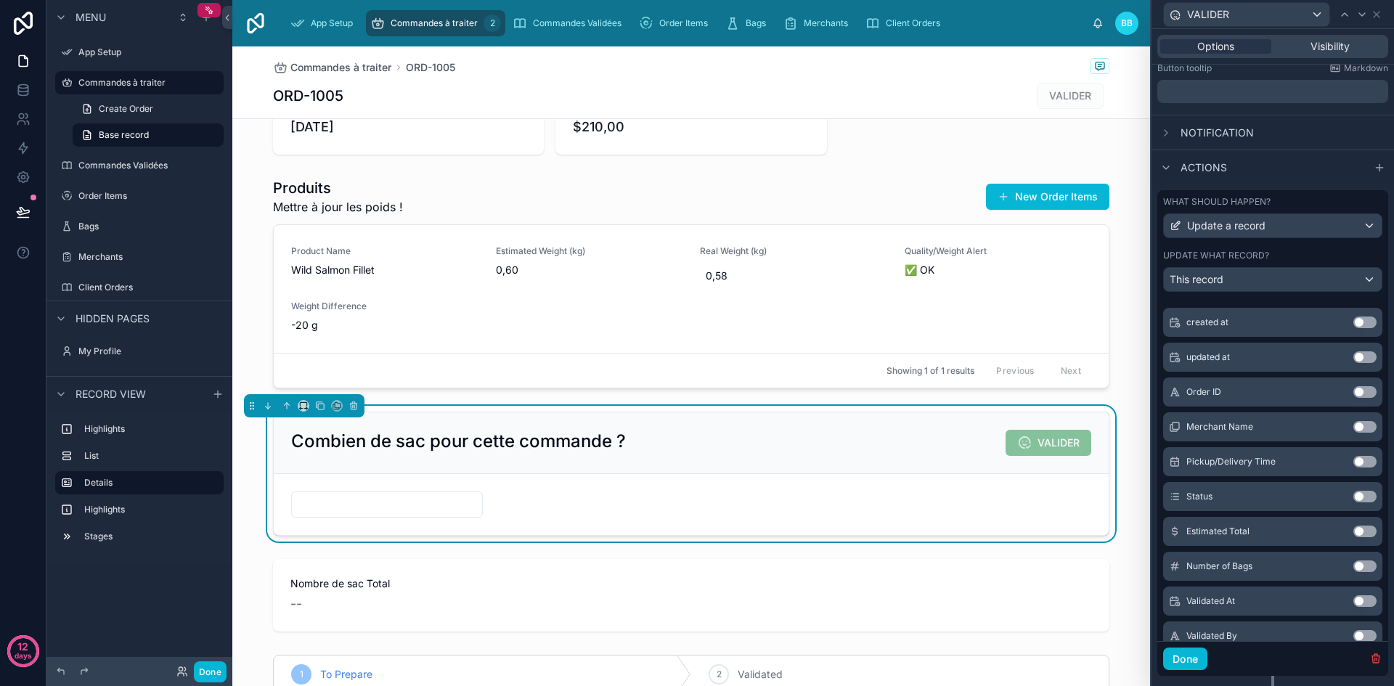
scroll to position [264, 0]
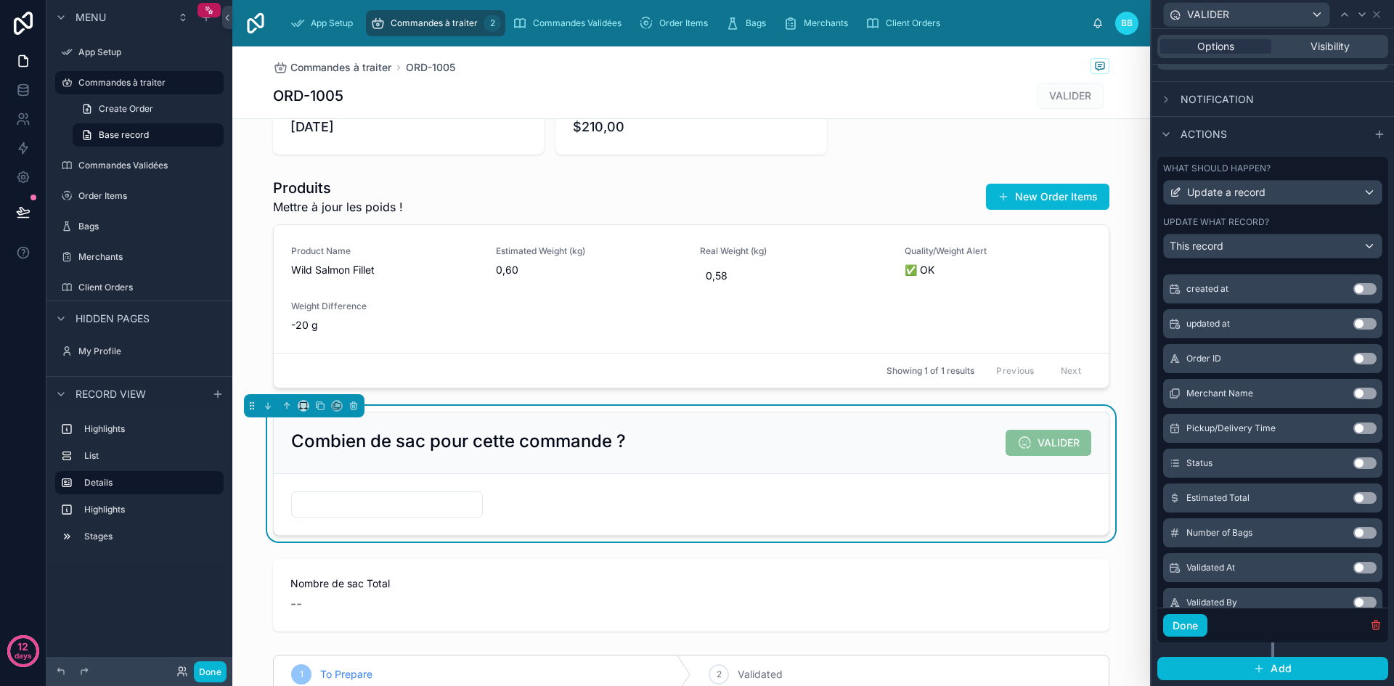
click at [1353, 463] on button "Use setting" at bounding box center [1364, 463] width 23 height 12
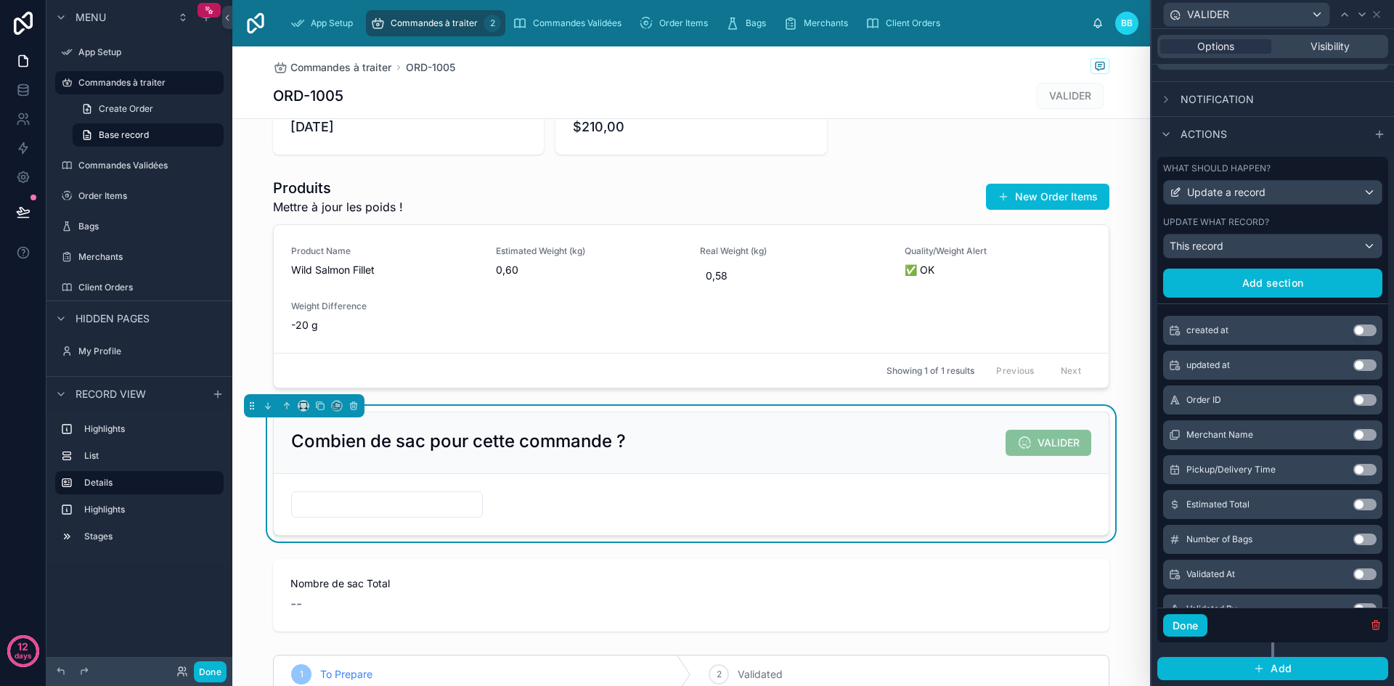
scroll to position [0, 0]
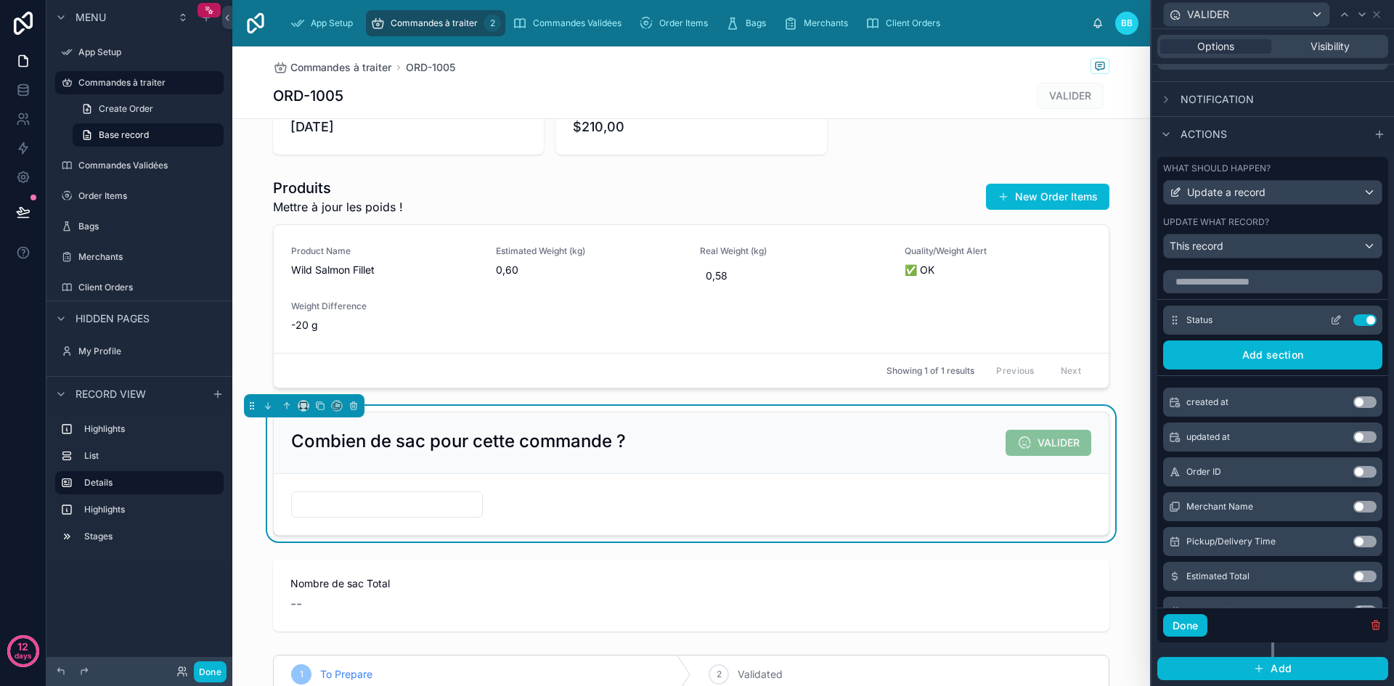
click at [1335, 321] on icon at bounding box center [1338, 319] width 6 height 6
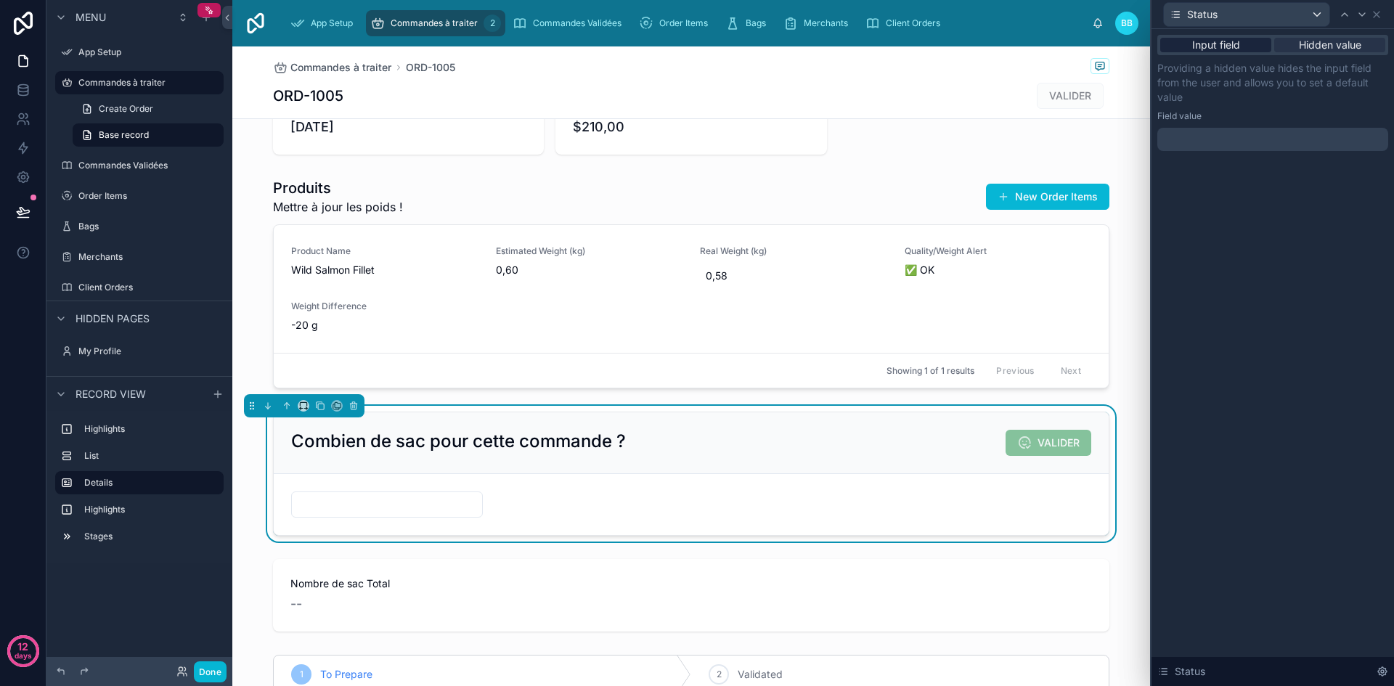
click at [1233, 41] on span "Input field" at bounding box center [1216, 45] width 48 height 15
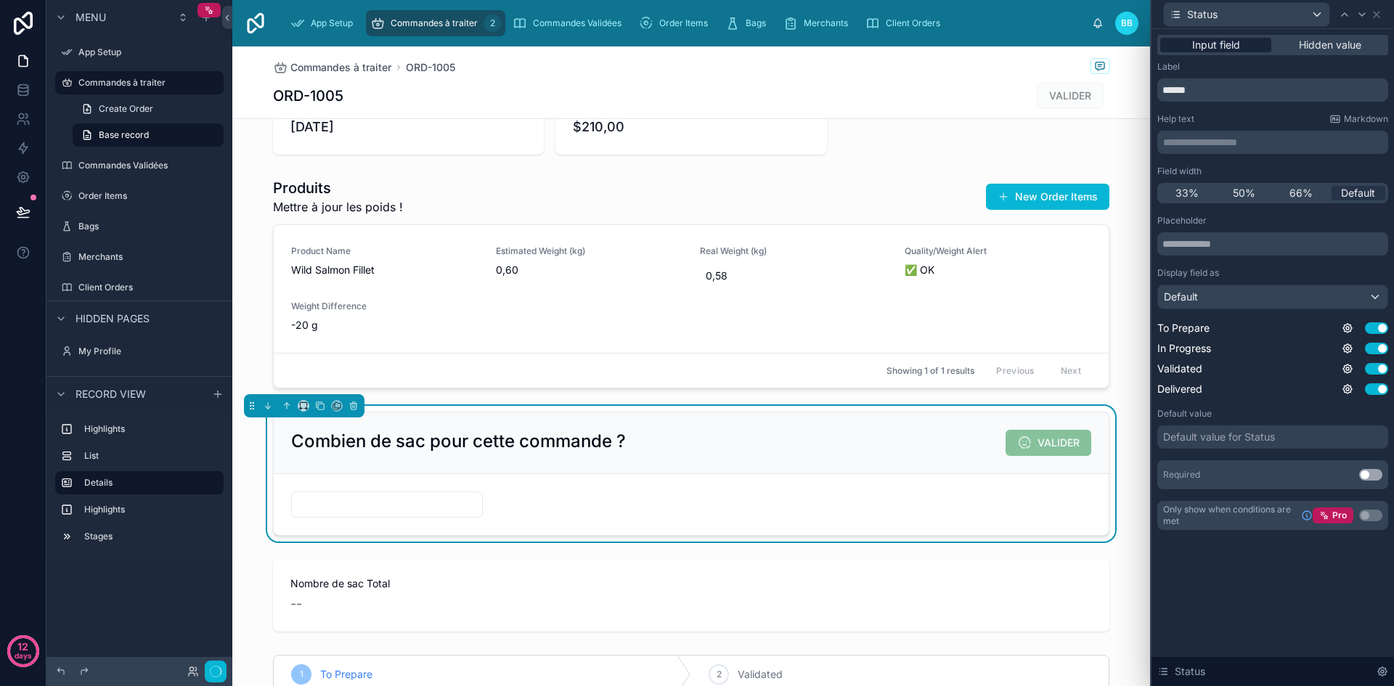
scroll to position [362, 0]
click at [1374, 327] on button "Use setting" at bounding box center [1376, 328] width 23 height 12
click at [1375, 346] on button "Use setting" at bounding box center [1376, 349] width 23 height 12
click at [1374, 386] on button "Use setting" at bounding box center [1376, 389] width 23 height 12
click at [1316, 41] on span "Hidden value" at bounding box center [1330, 45] width 62 height 15
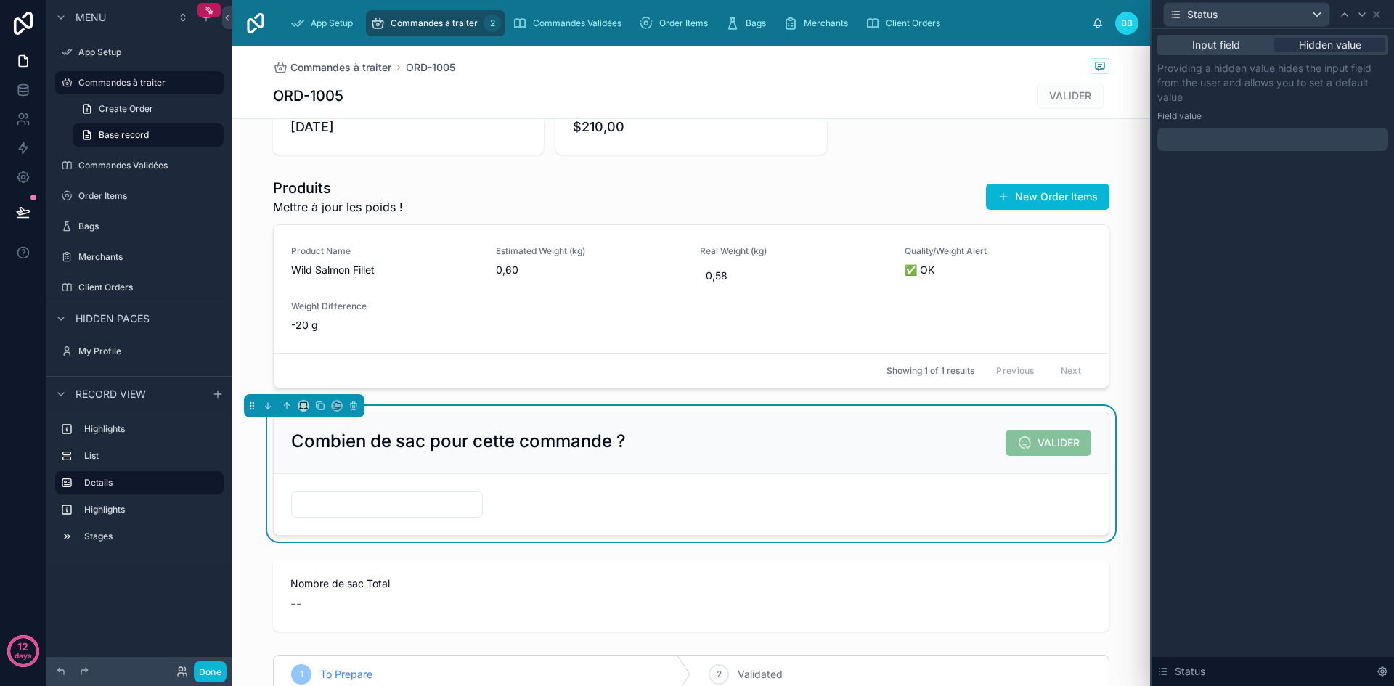
click at [1250, 146] on div at bounding box center [1272, 139] width 231 height 23
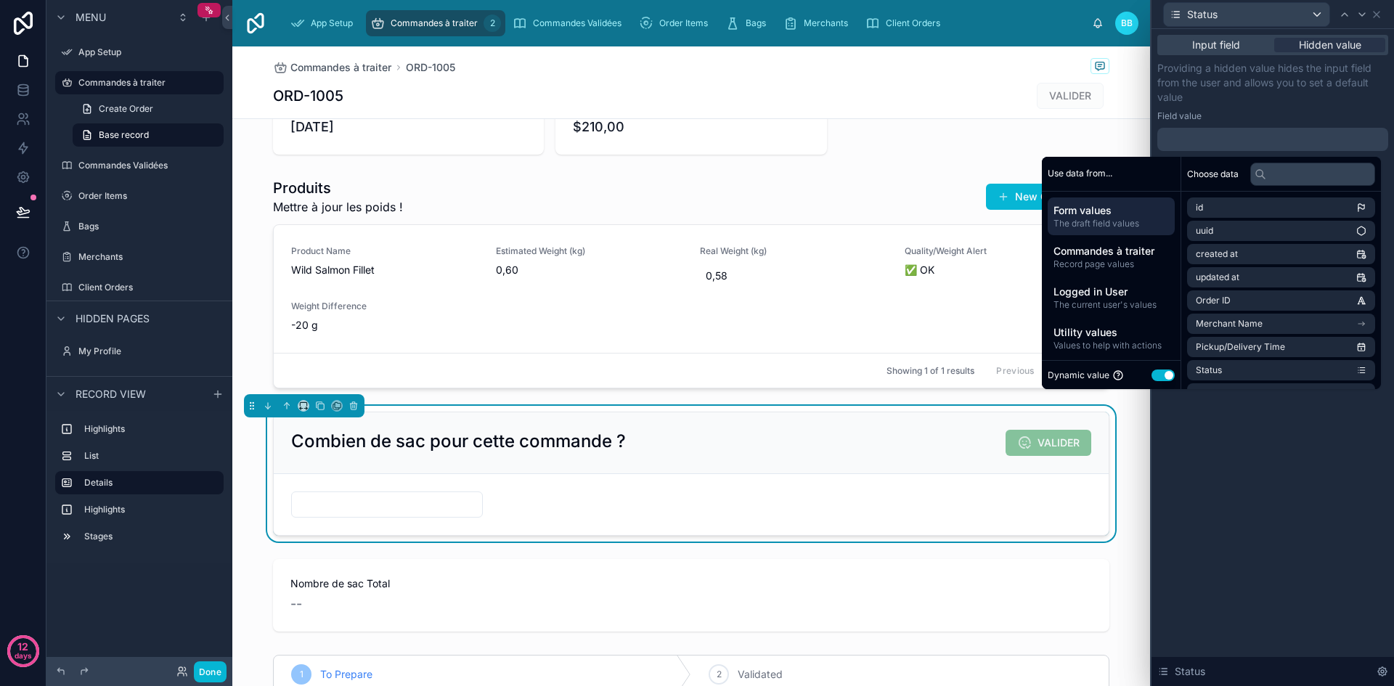
click at [1157, 379] on button "Use setting" at bounding box center [1163, 376] width 23 height 12
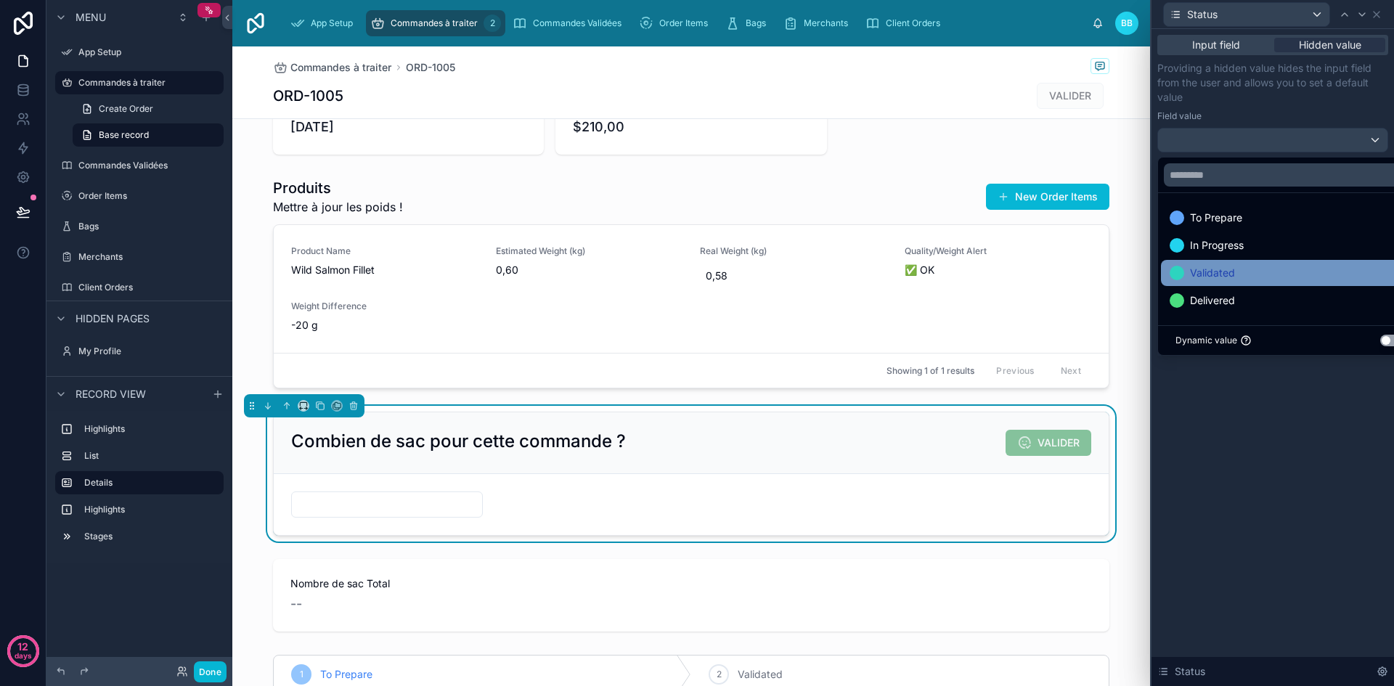
click at [1186, 280] on div "Validated" at bounding box center [1202, 272] width 65 height 17
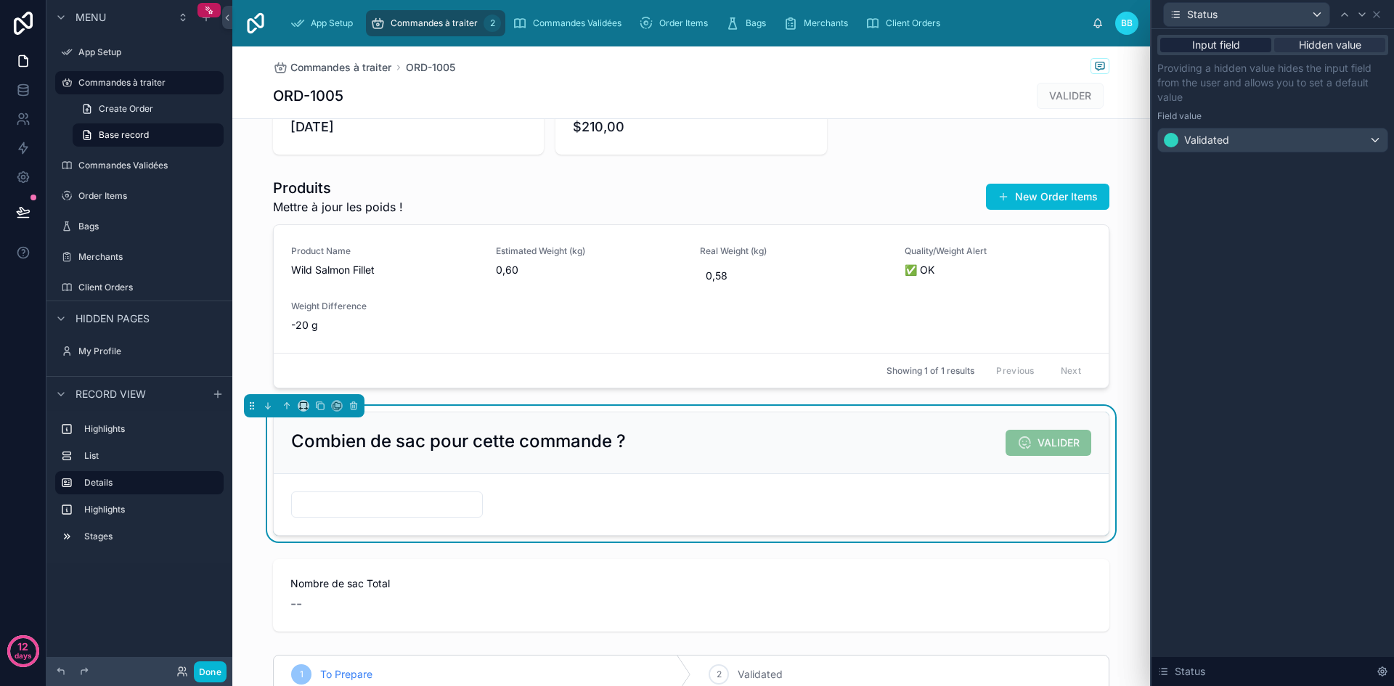
click at [1243, 44] on div "Input field" at bounding box center [1215, 45] width 111 height 15
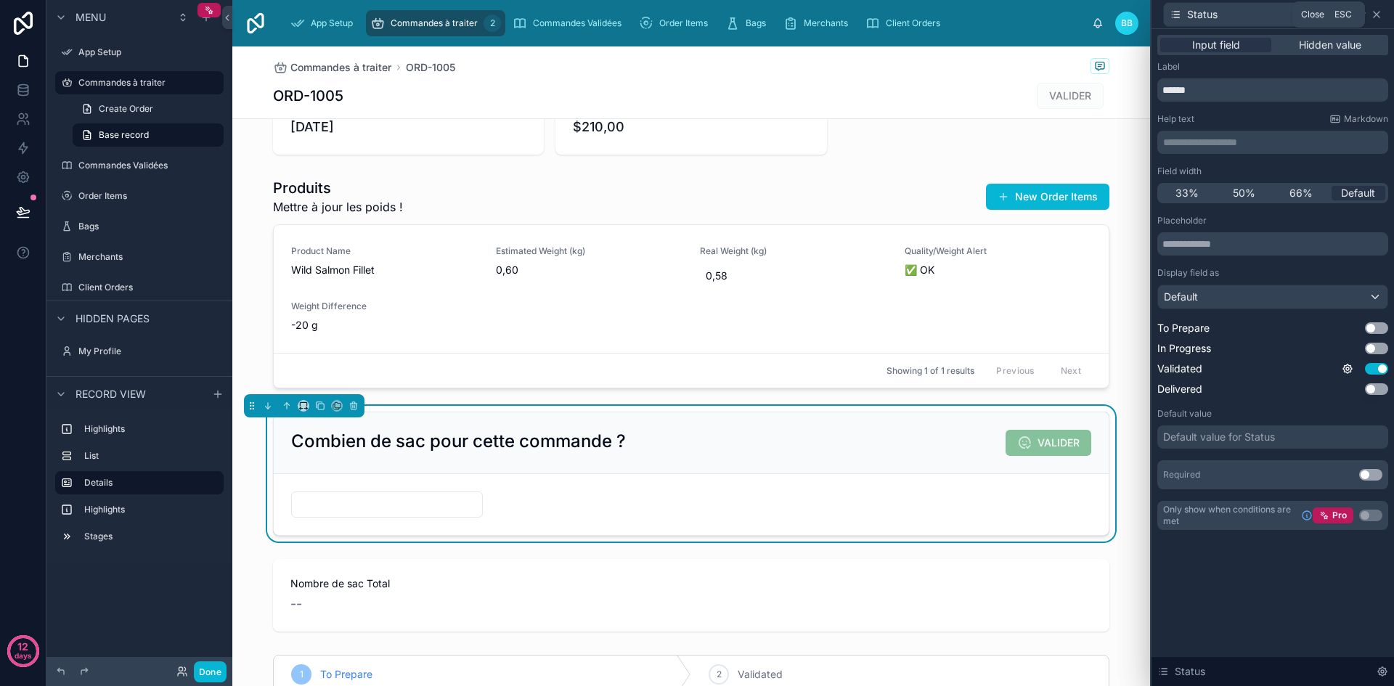
click at [1377, 11] on icon at bounding box center [1377, 15] width 12 height 12
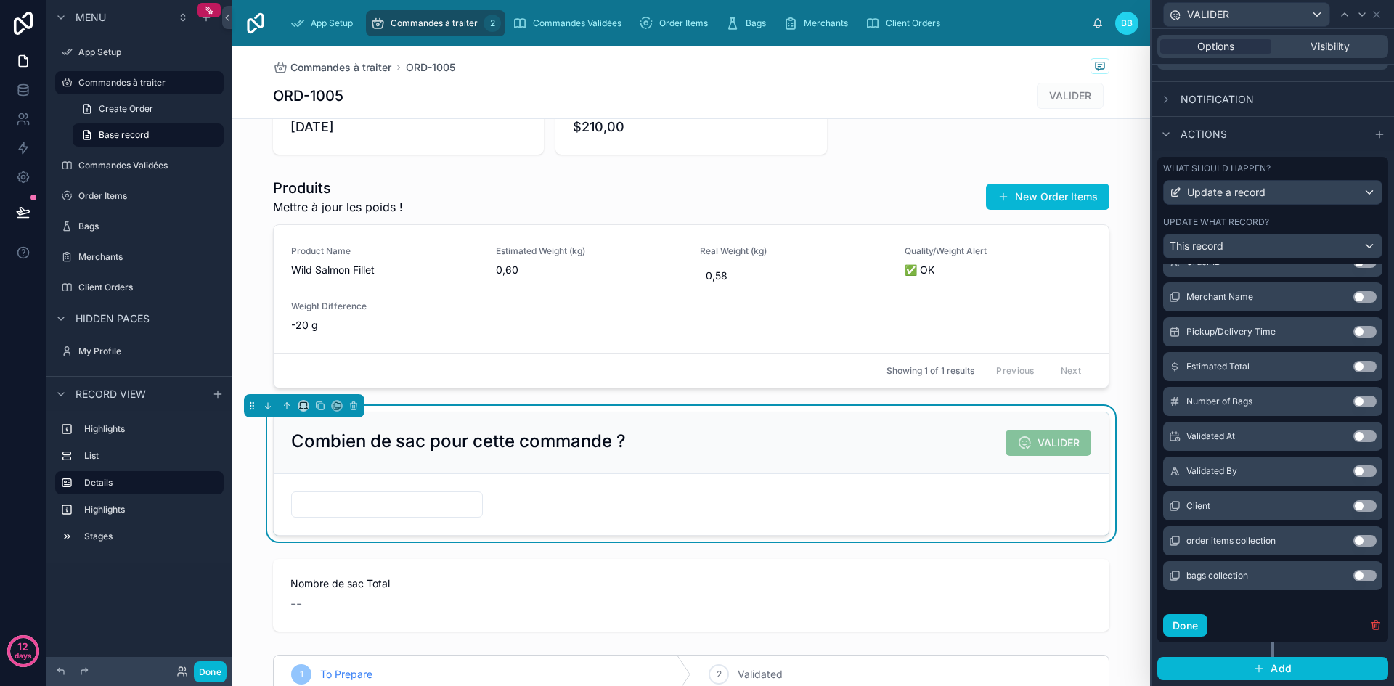
scroll to position [0, 0]
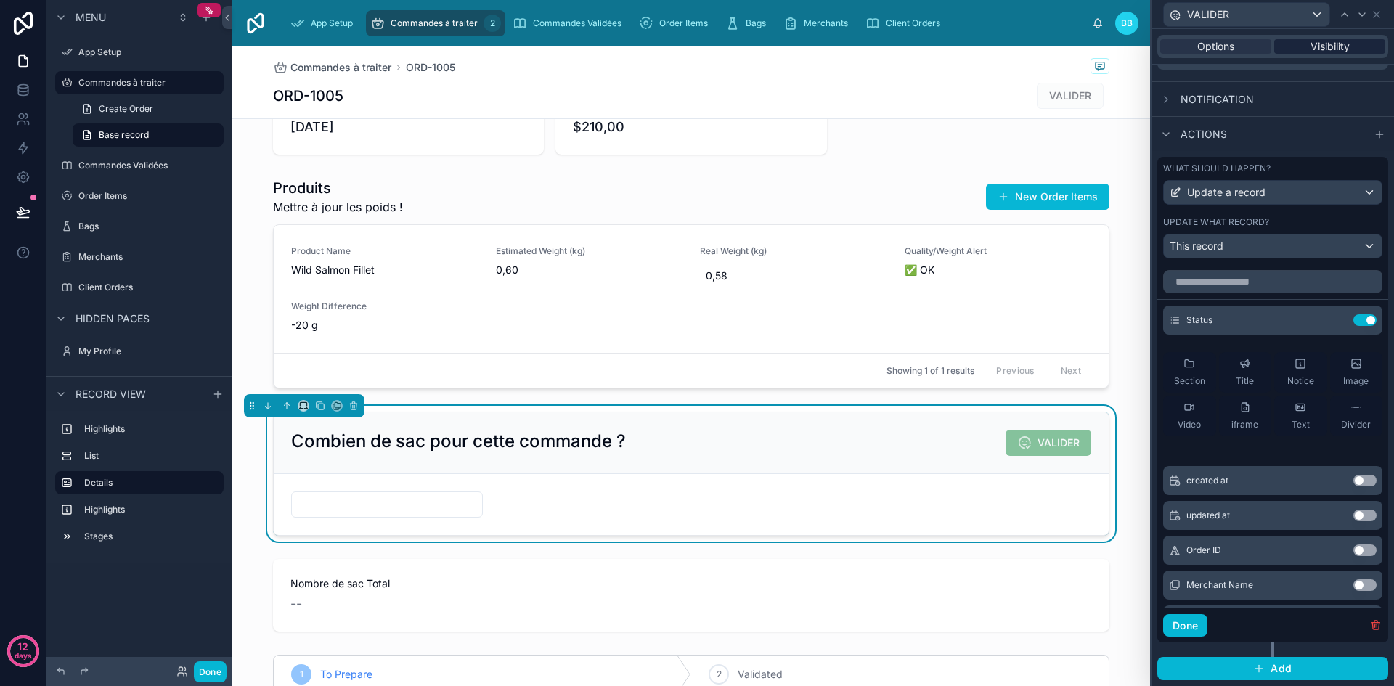
click at [1323, 50] on span "Visibility" at bounding box center [1330, 46] width 39 height 15
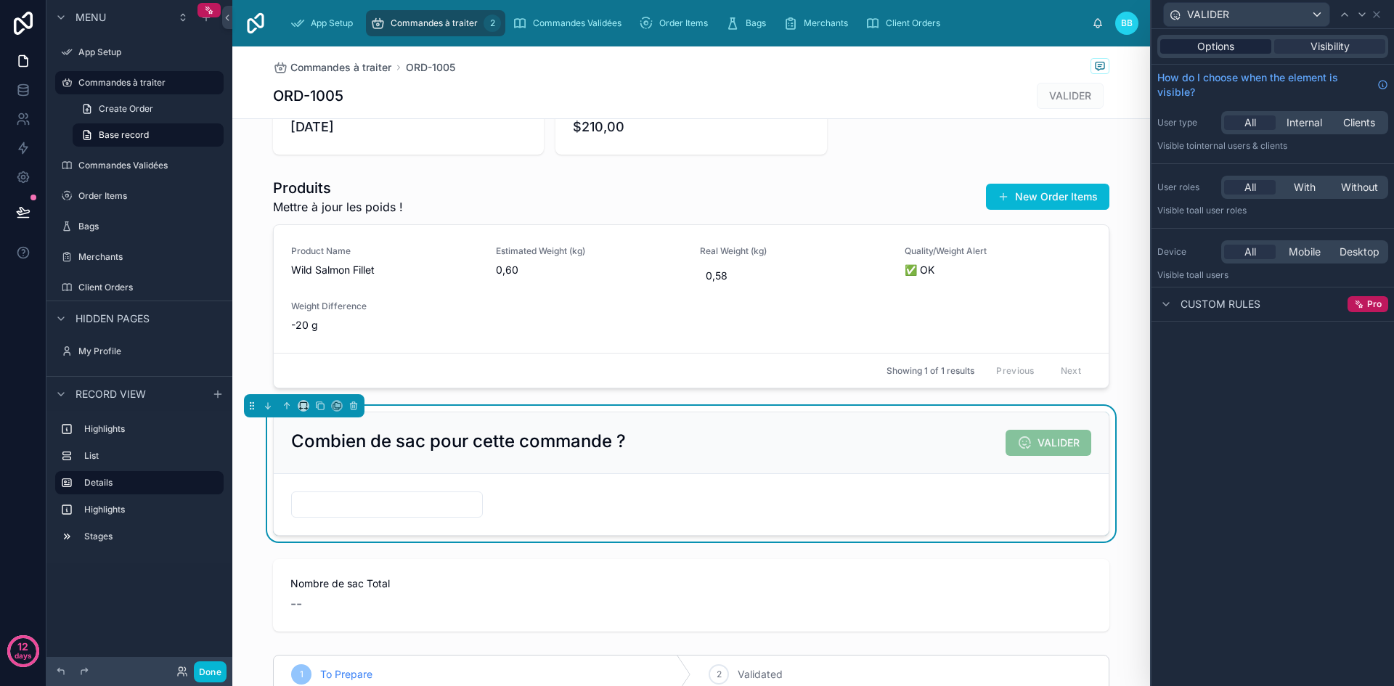
click at [1220, 40] on span "Options" at bounding box center [1215, 46] width 37 height 15
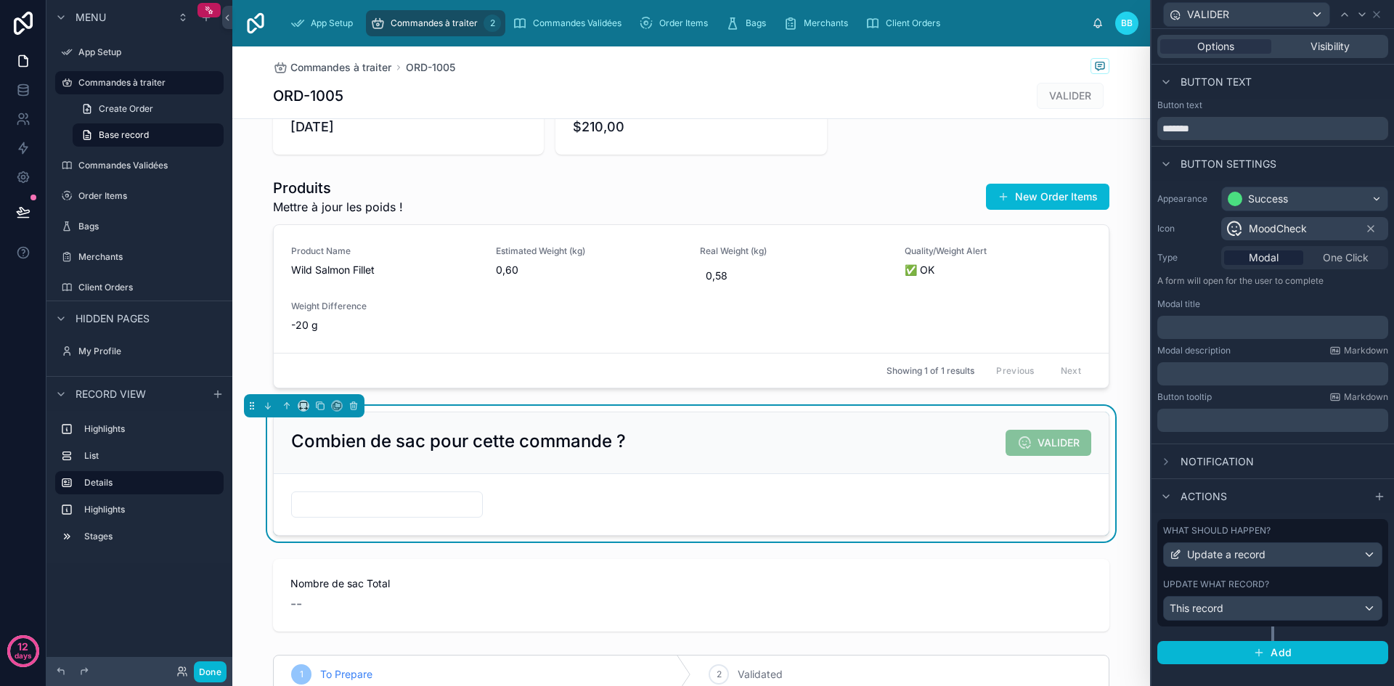
click at [1274, 586] on div "Update what record?" at bounding box center [1272, 585] width 219 height 12
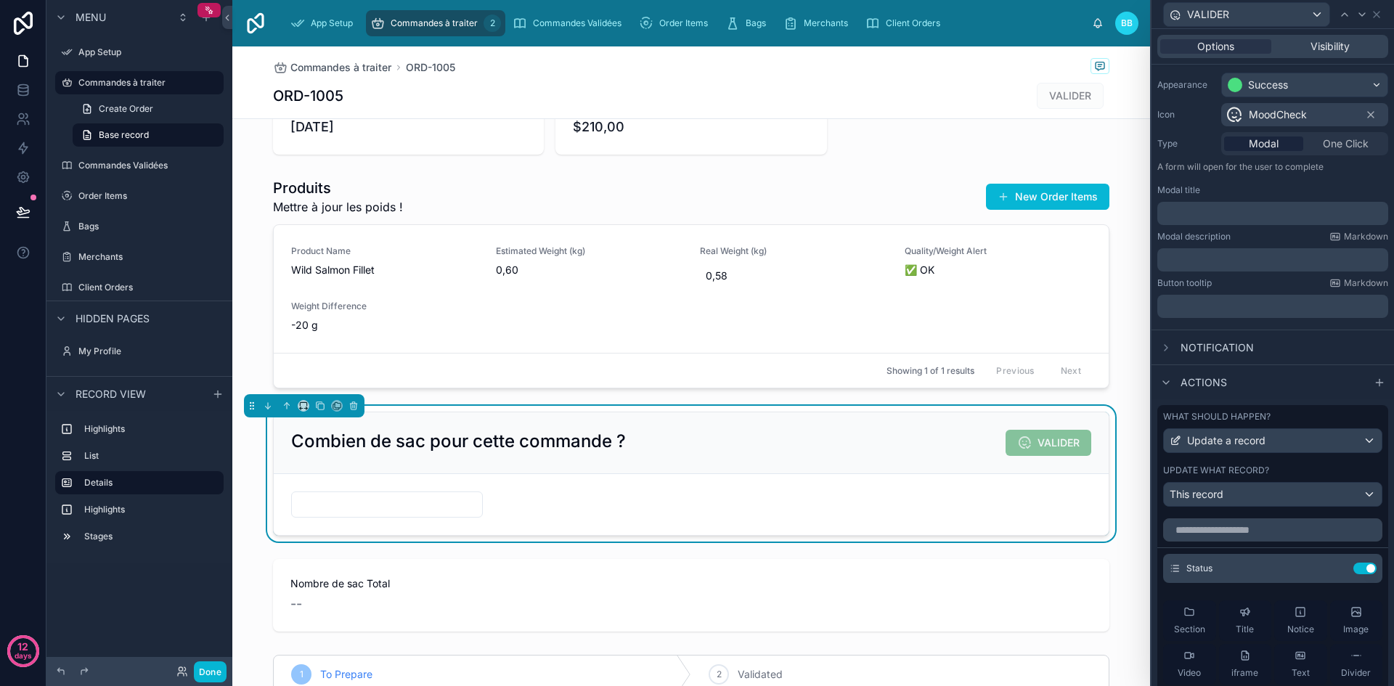
scroll to position [121, 0]
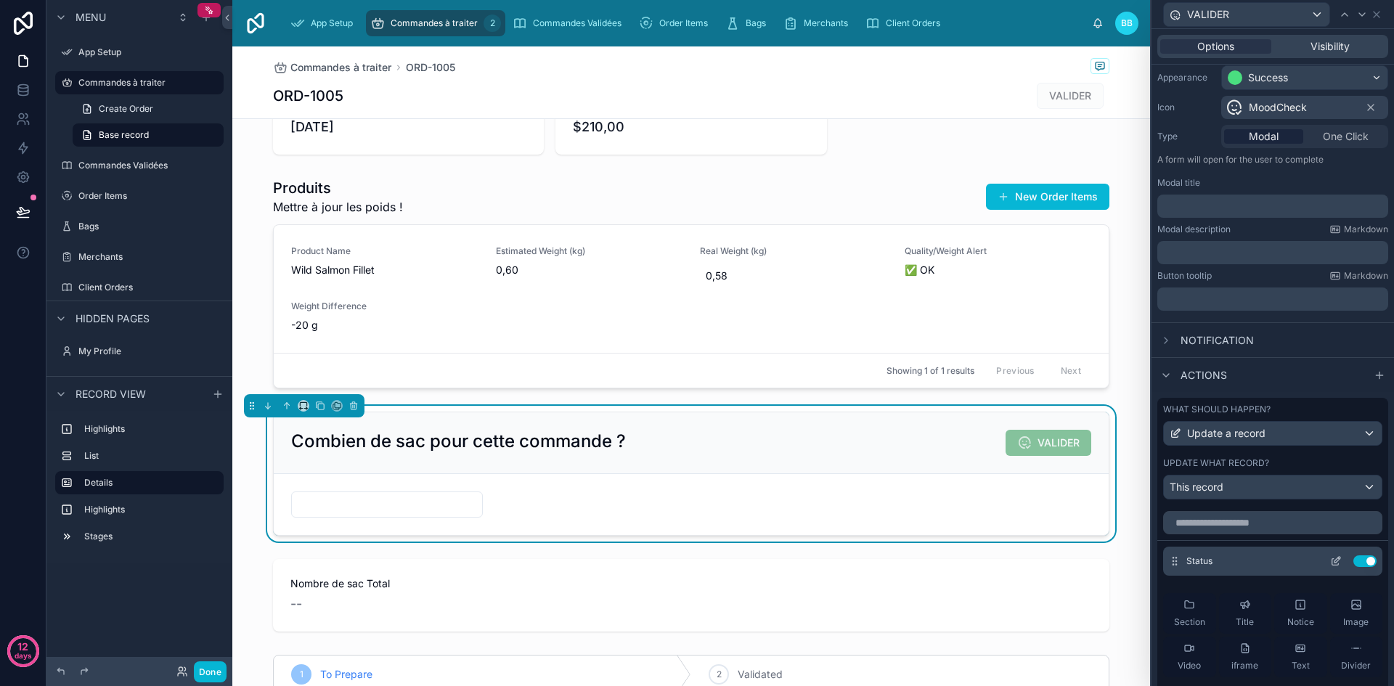
click at [1330, 561] on icon at bounding box center [1336, 561] width 12 height 12
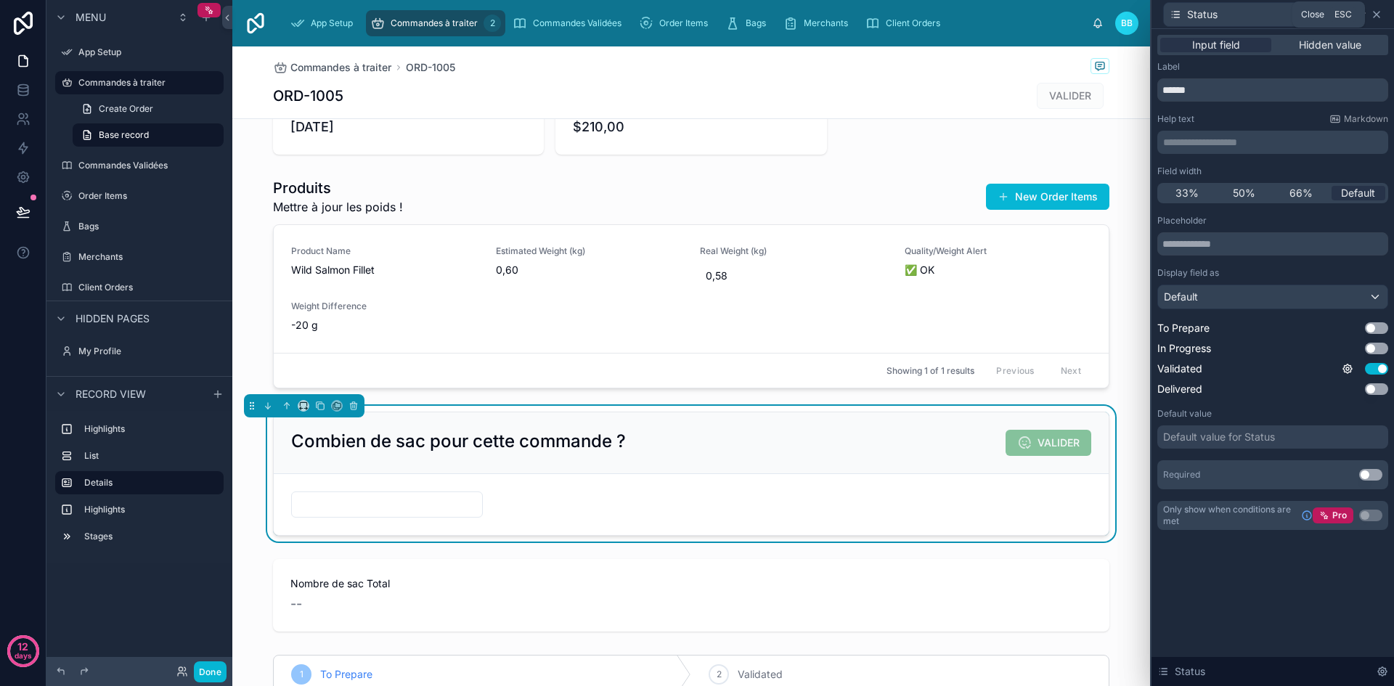
click at [1376, 18] on icon at bounding box center [1377, 15] width 12 height 12
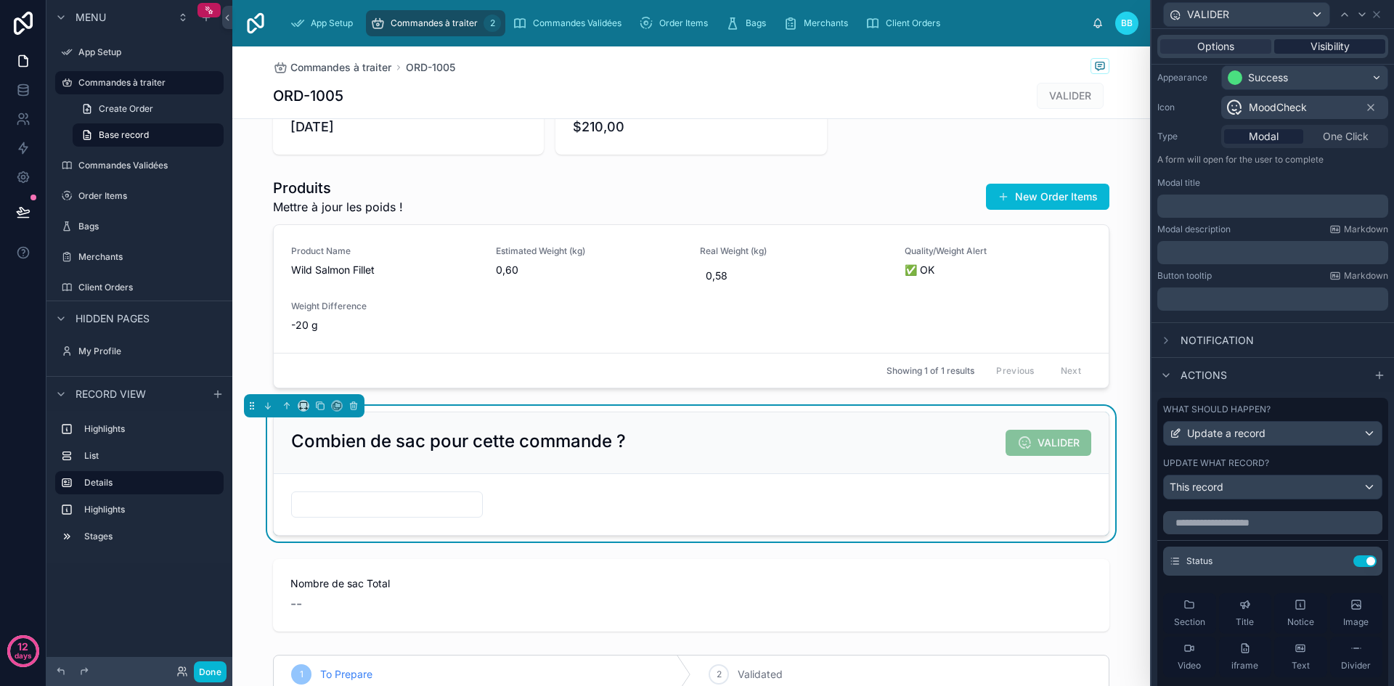
click at [1327, 44] on span "Visibility" at bounding box center [1330, 46] width 39 height 15
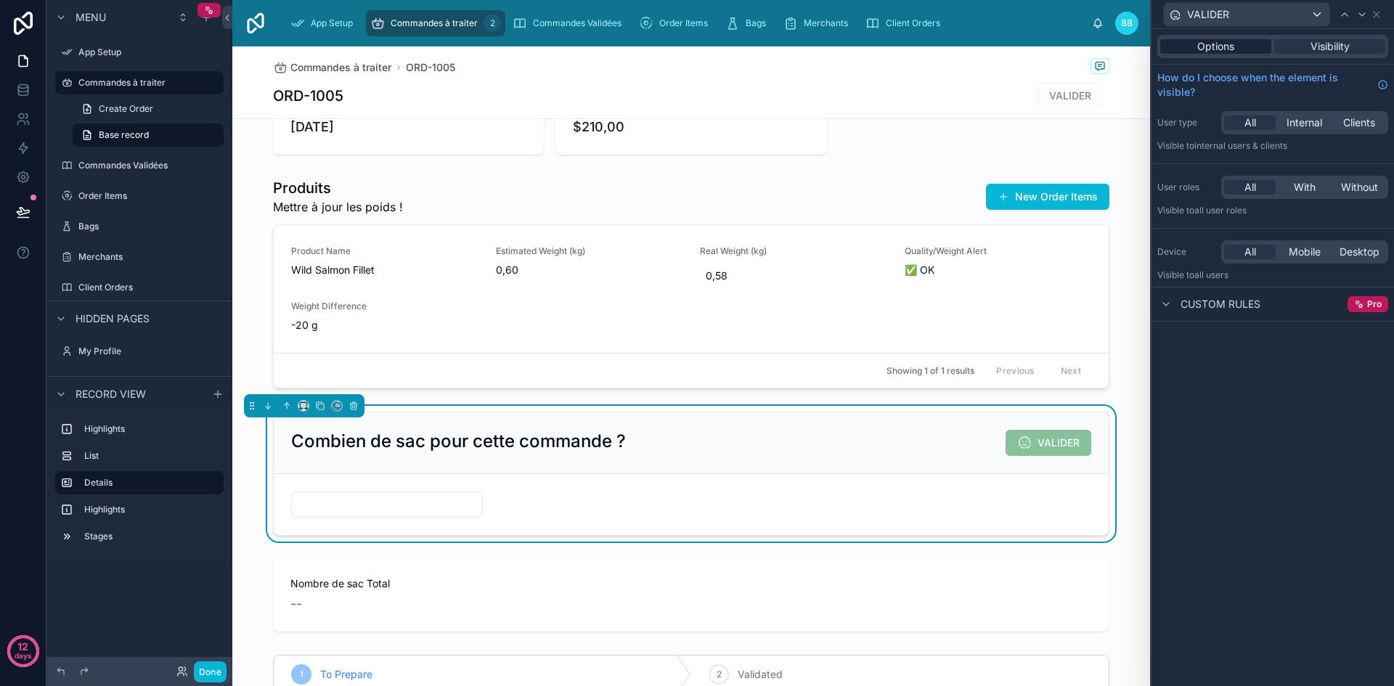
click at [1218, 48] on span "Options" at bounding box center [1215, 46] width 37 height 15
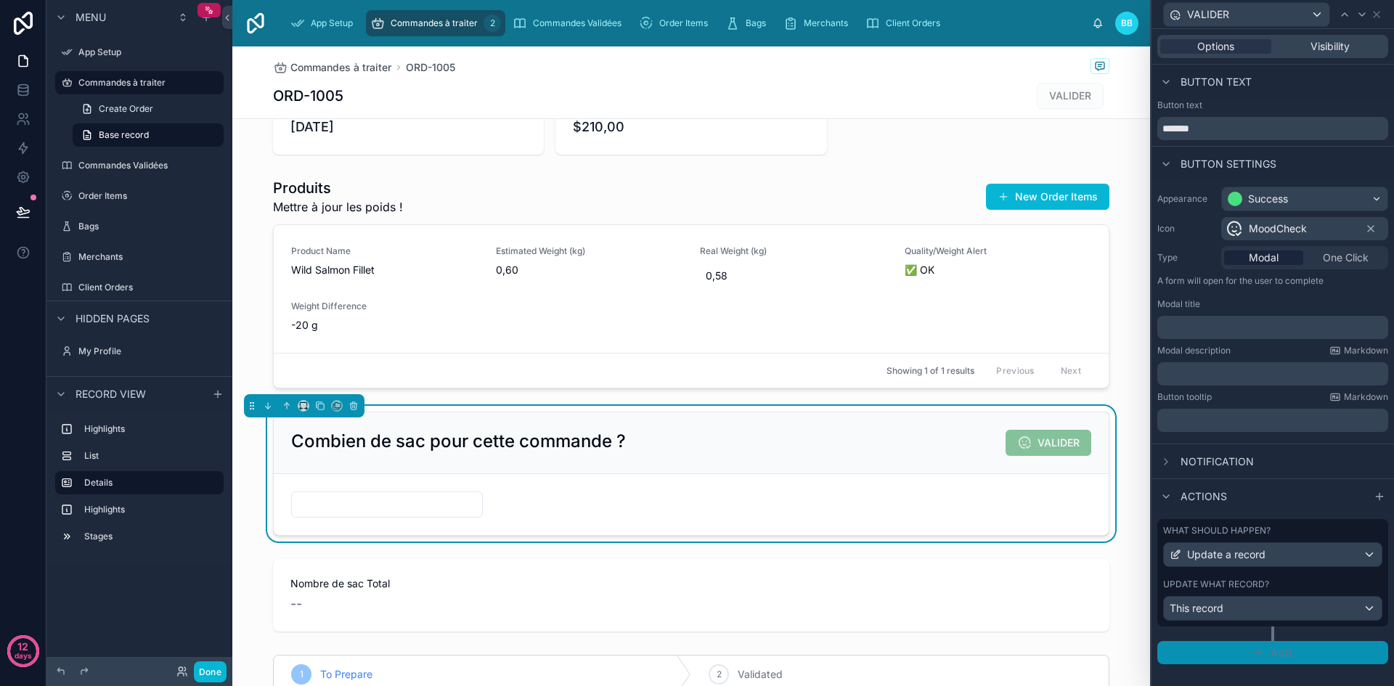
click at [1255, 660] on button "Add" at bounding box center [1272, 652] width 231 height 23
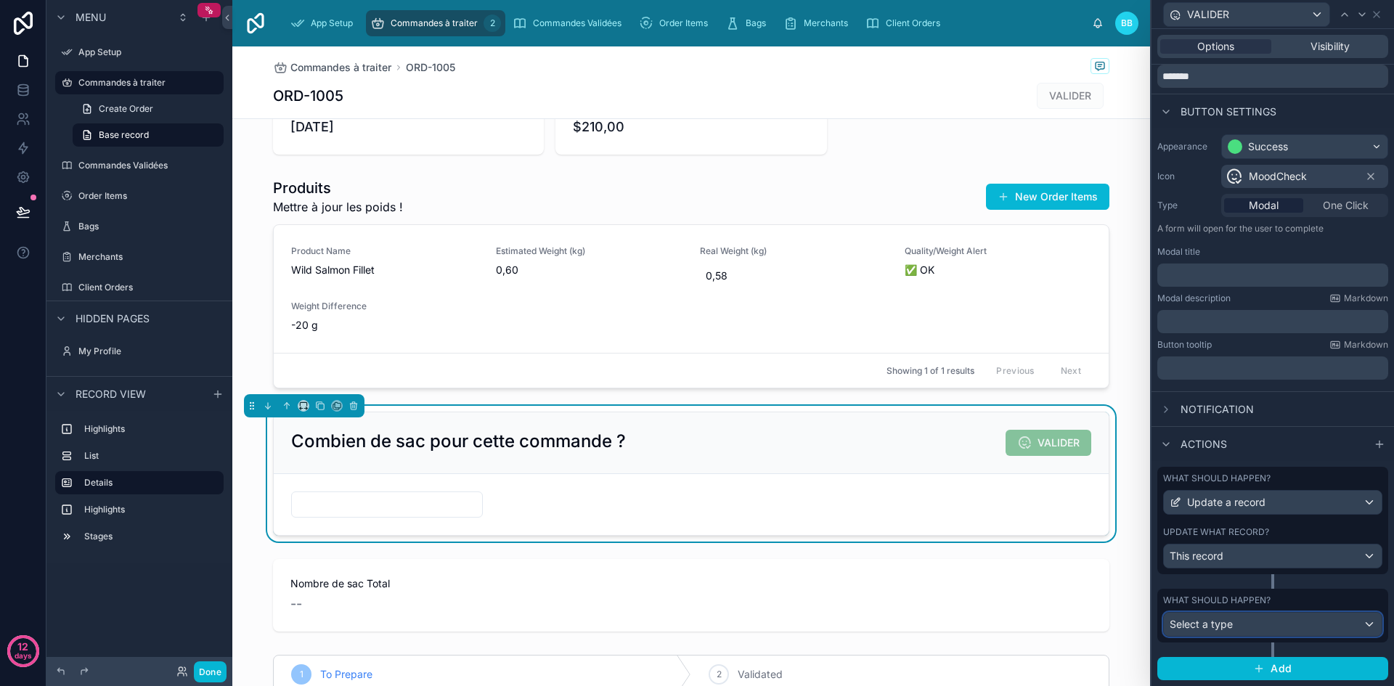
click at [1222, 623] on span "Select a type" at bounding box center [1201, 624] width 63 height 12
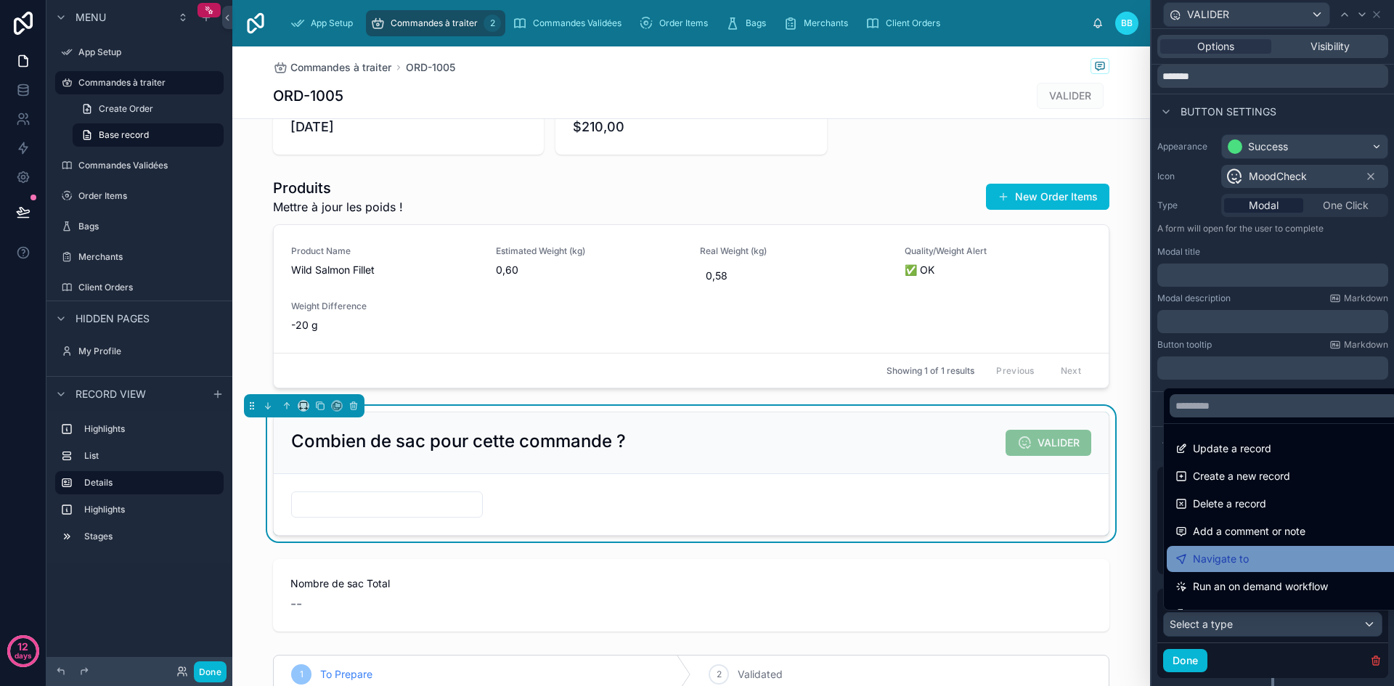
click at [1212, 557] on span "Navigate to" at bounding box center [1221, 558] width 56 height 17
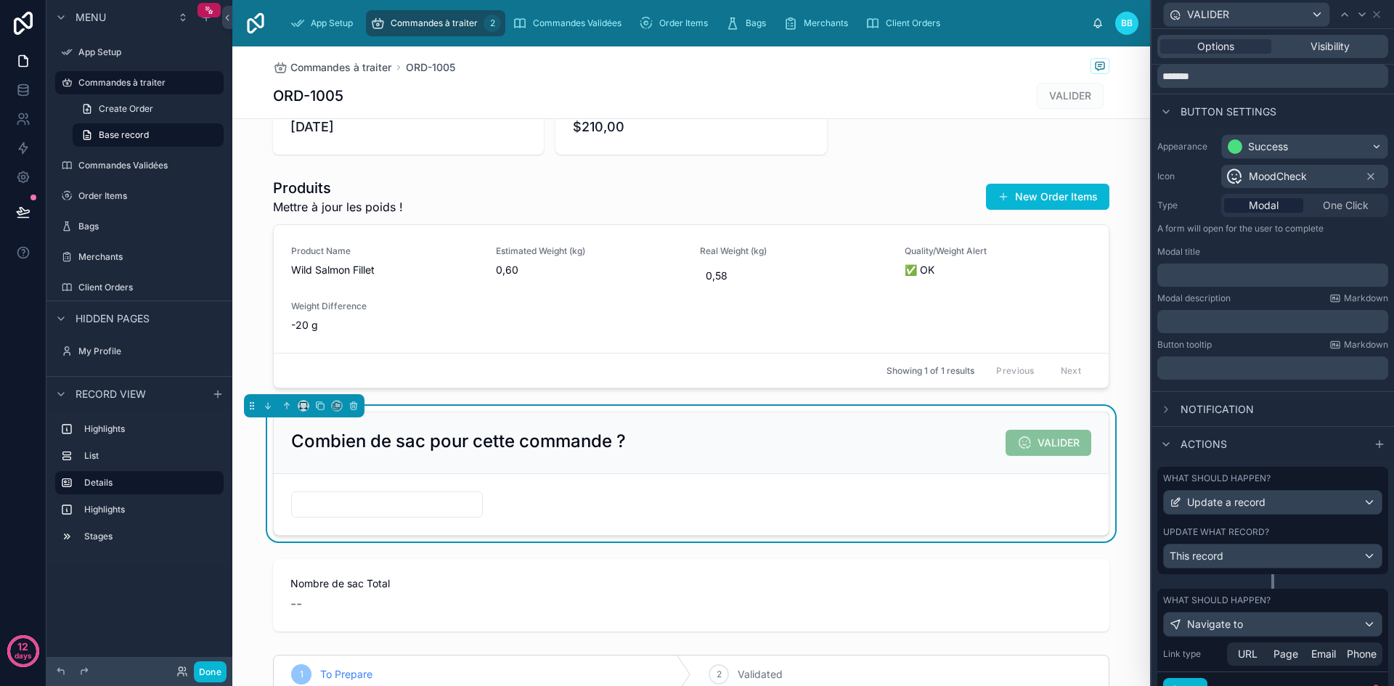
scroll to position [116, 0]
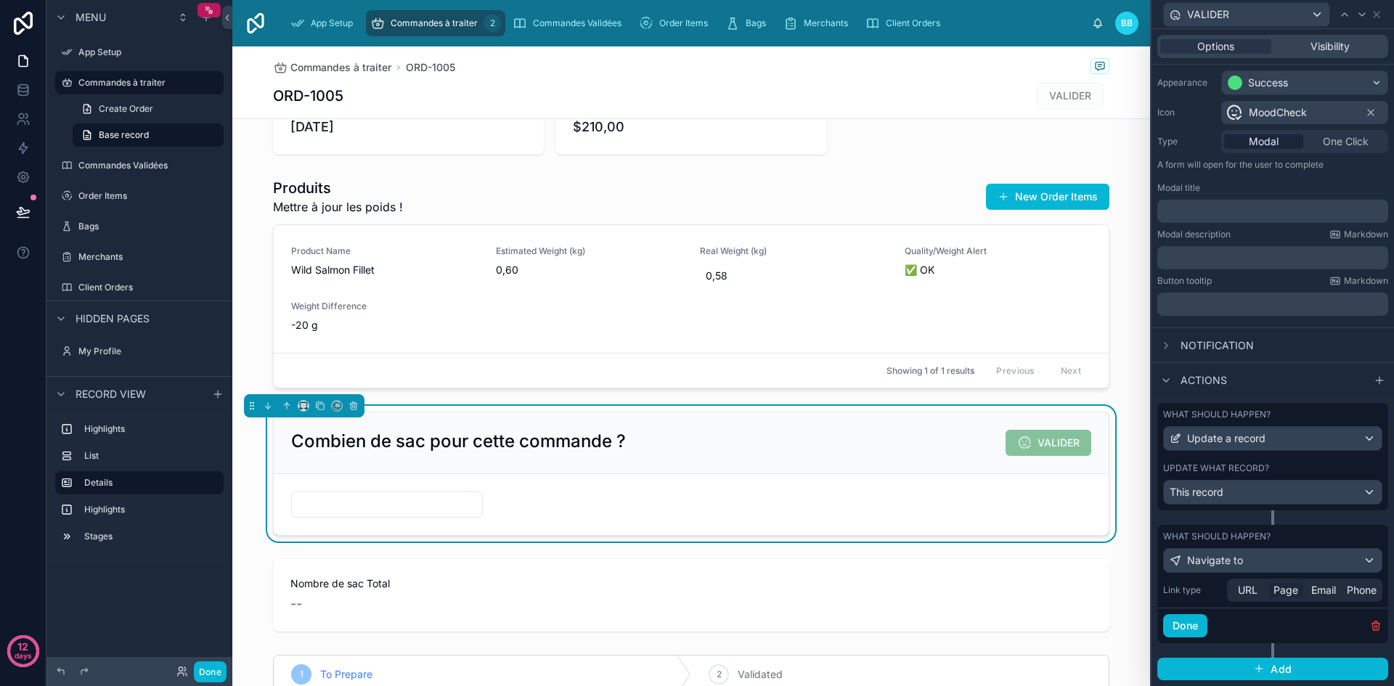
click at [1281, 594] on span "Page" at bounding box center [1286, 590] width 25 height 15
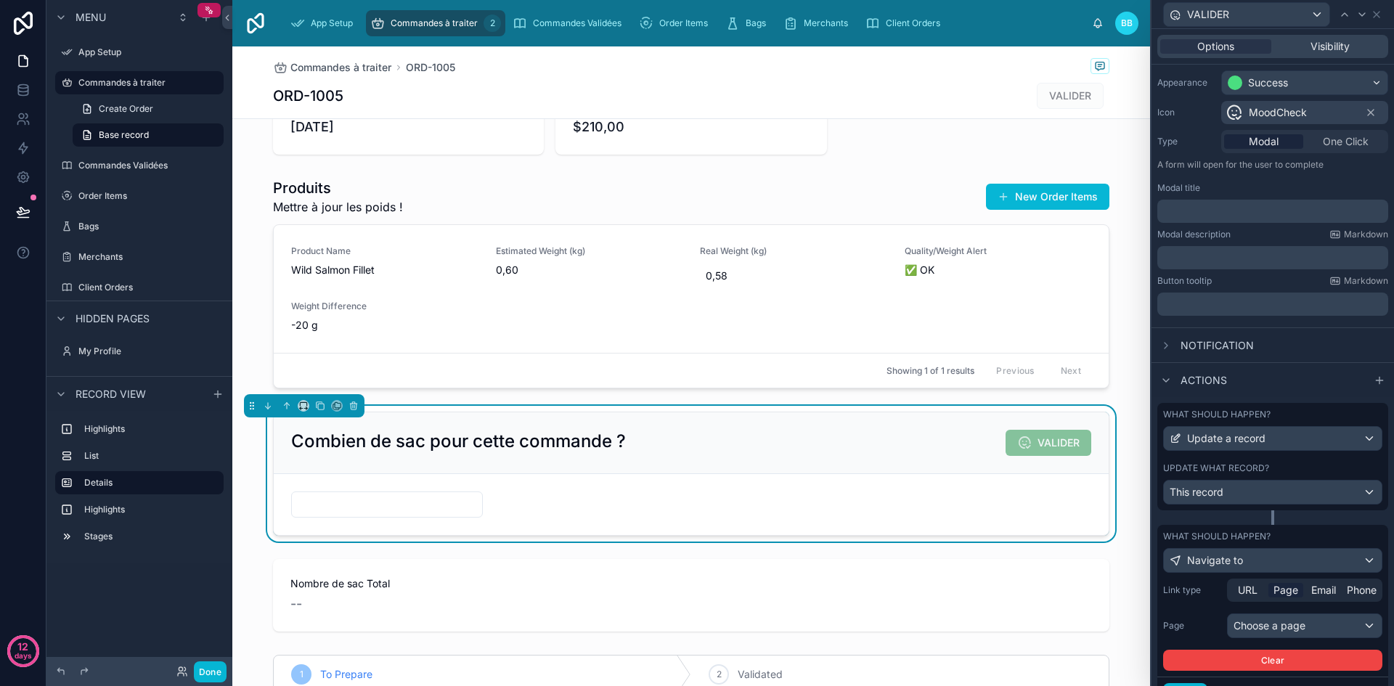
scroll to position [185, 0]
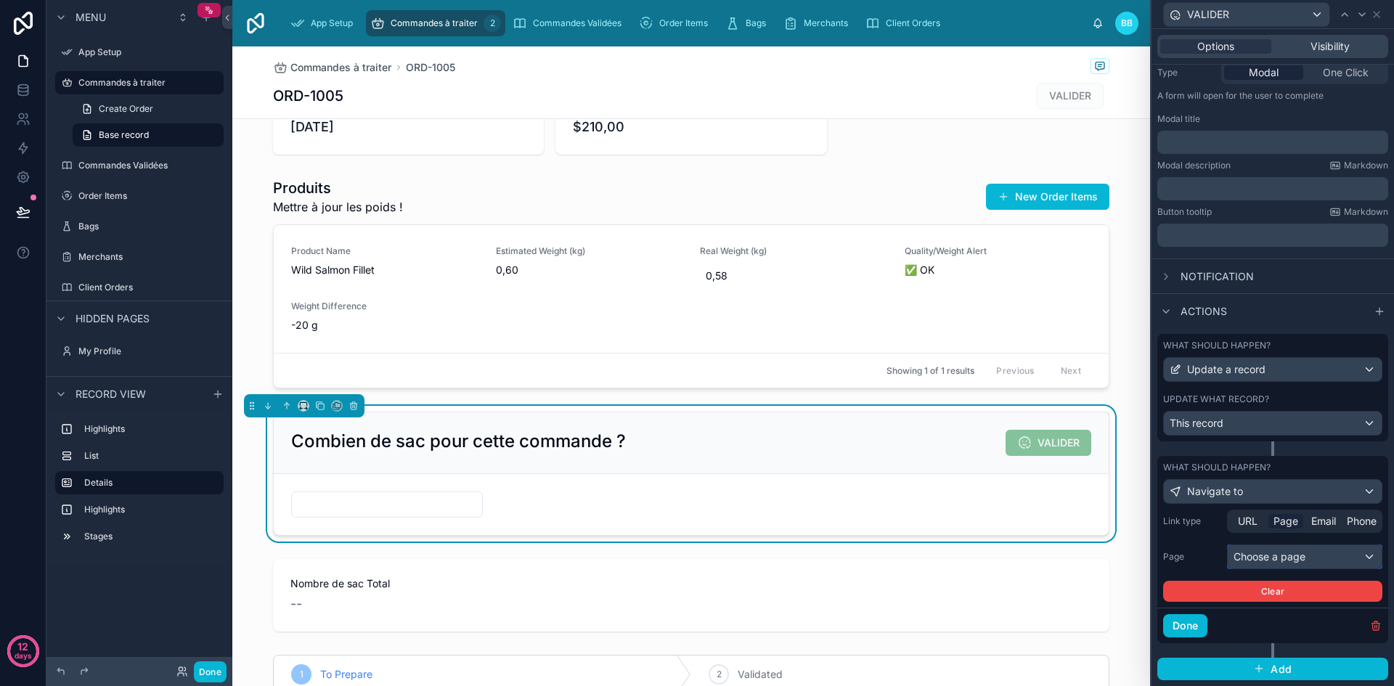
click at [1284, 557] on div "Choose a page" at bounding box center [1305, 556] width 154 height 23
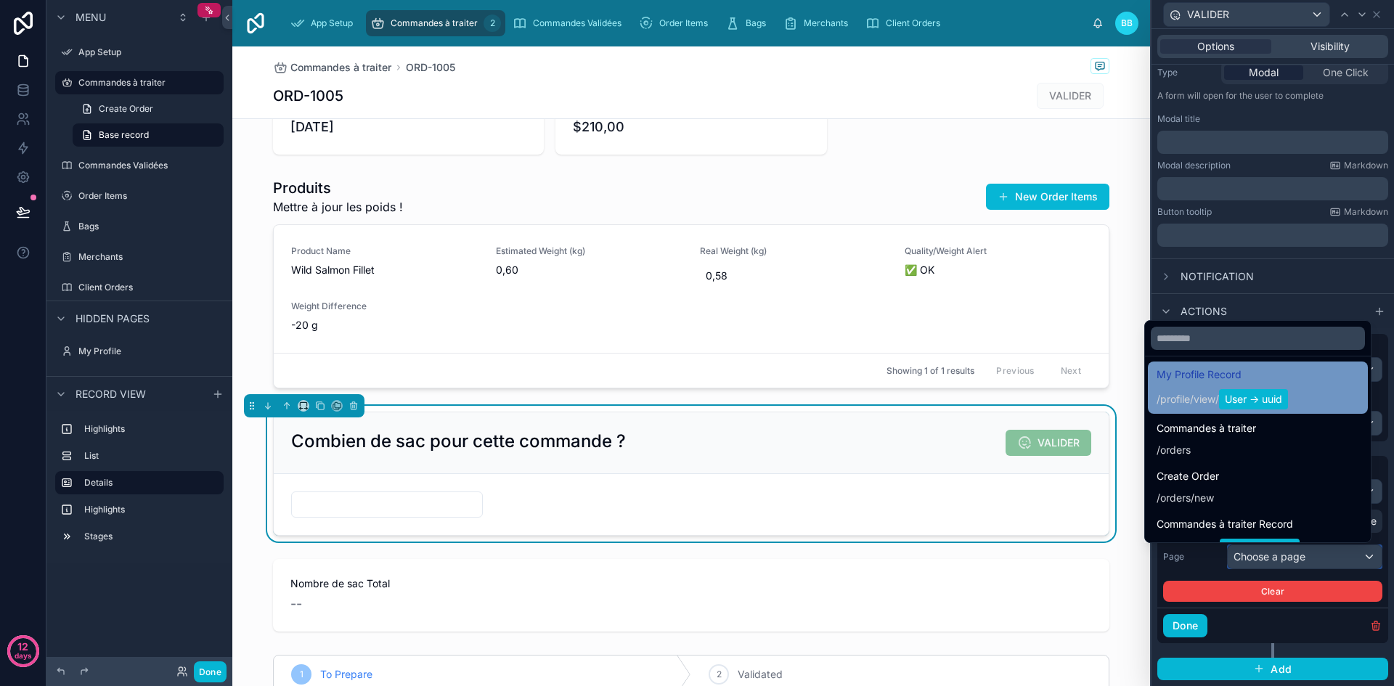
scroll to position [104, 0]
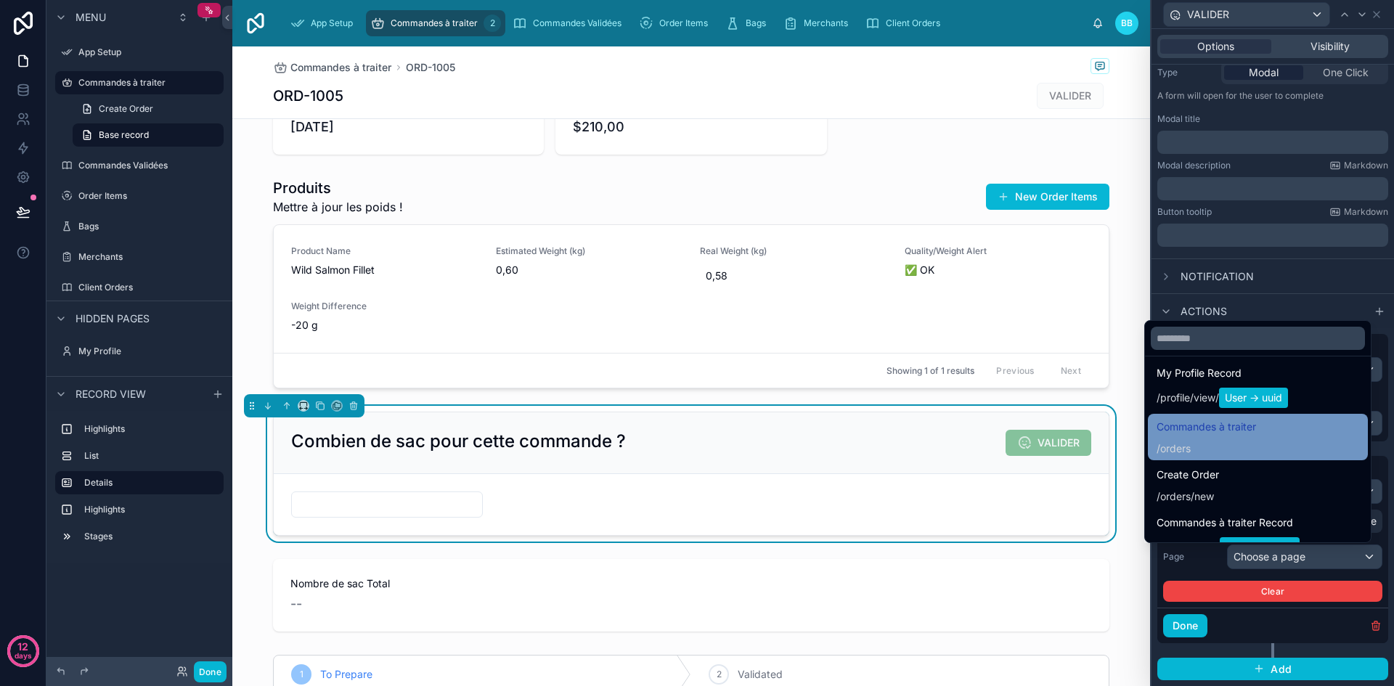
click at [1172, 435] on span "Commandes à traiter" at bounding box center [1206, 426] width 99 height 17
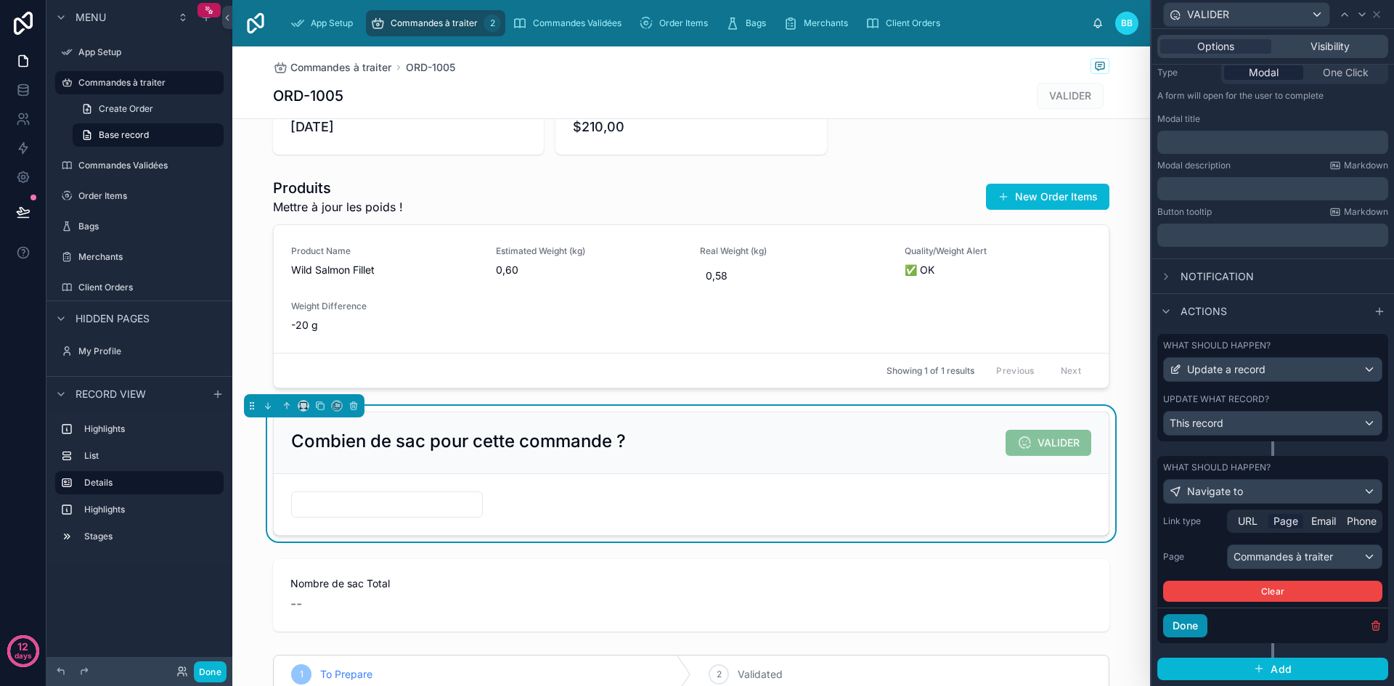
click at [1197, 627] on button "Done" at bounding box center [1185, 625] width 44 height 23
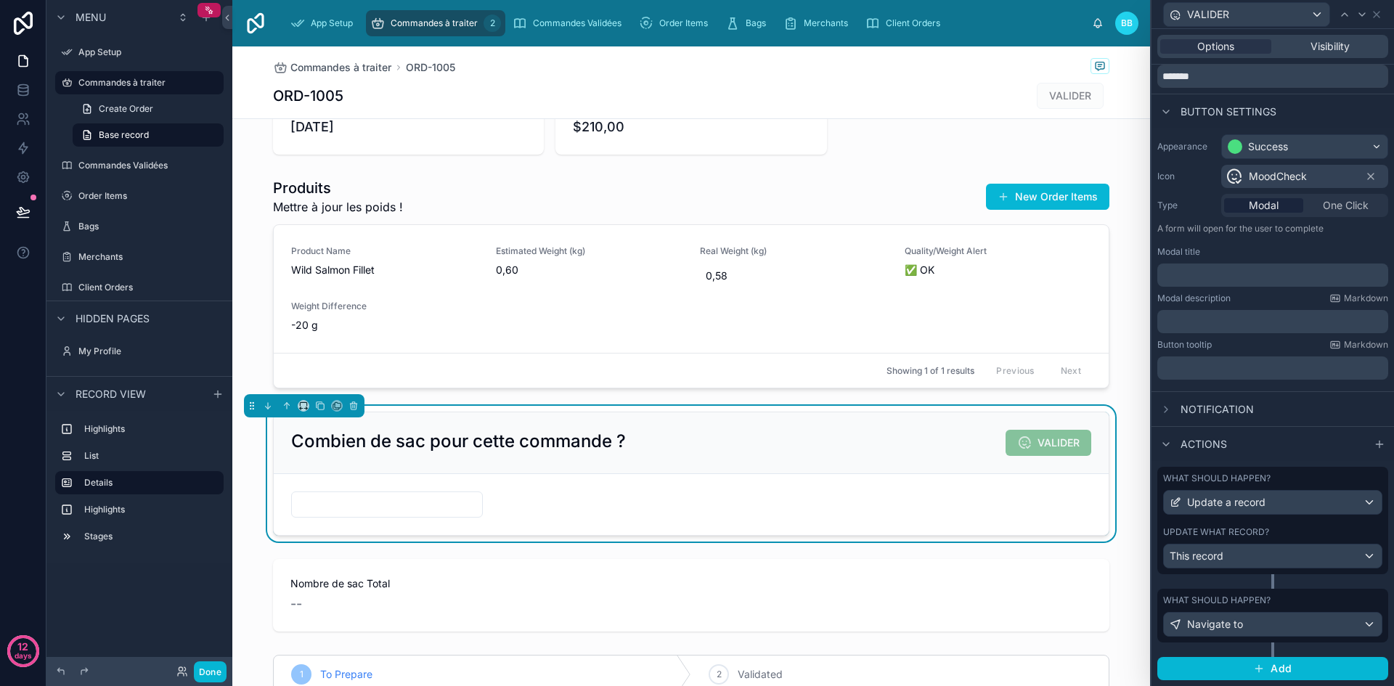
scroll to position [52, 0]
click at [200, 668] on button "Done" at bounding box center [210, 671] width 33 height 21
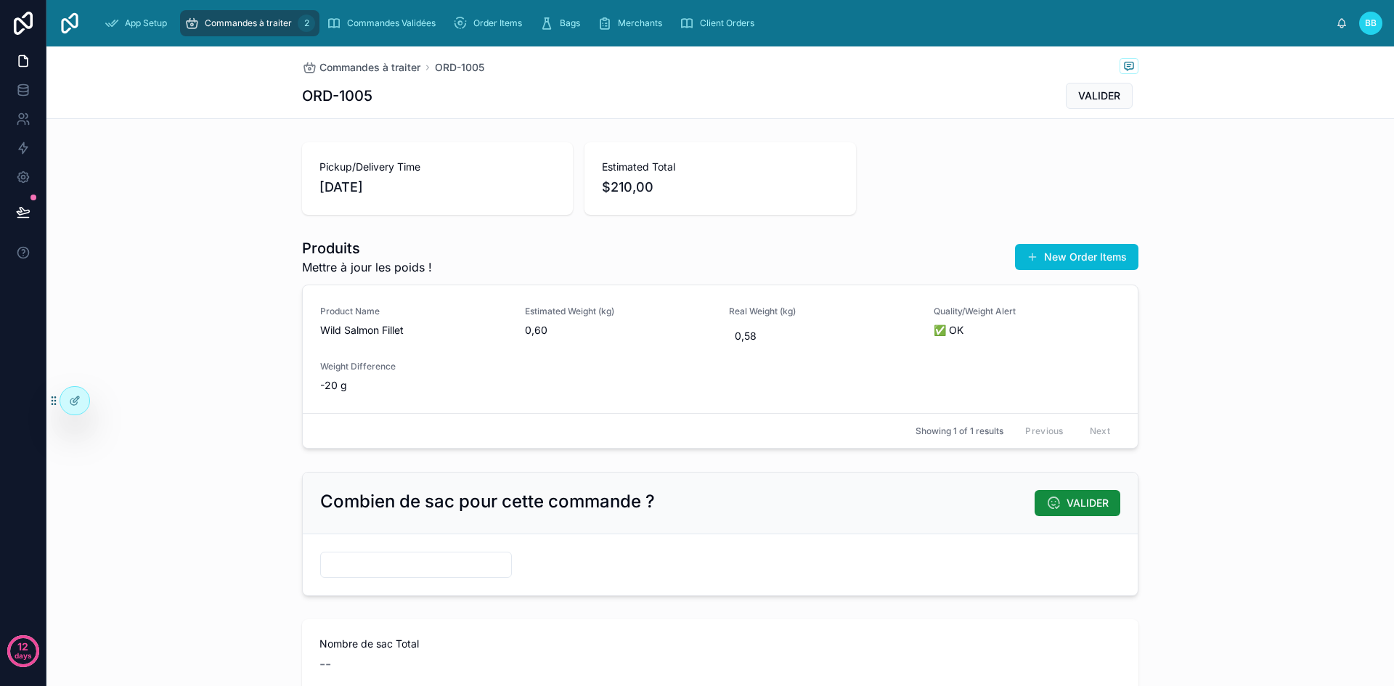
scroll to position [167, 0]
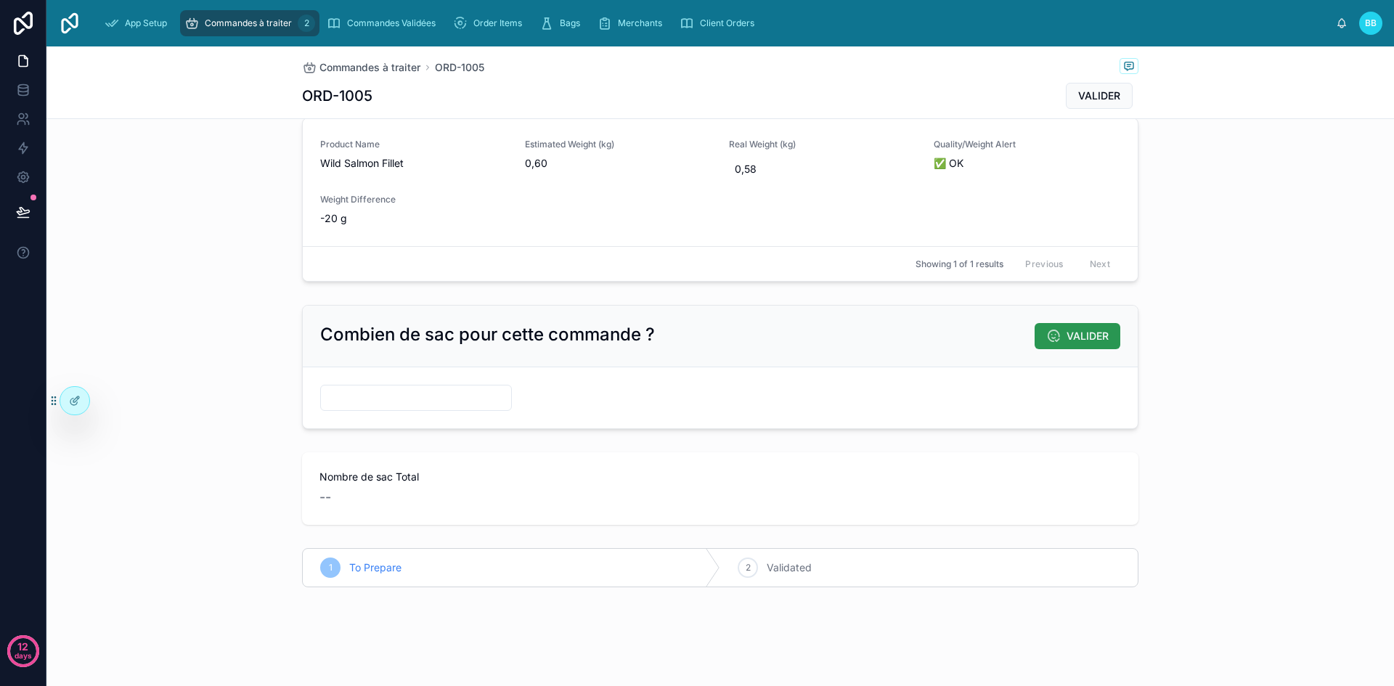
click at [1058, 336] on button "VALIDER" at bounding box center [1078, 336] width 86 height 26
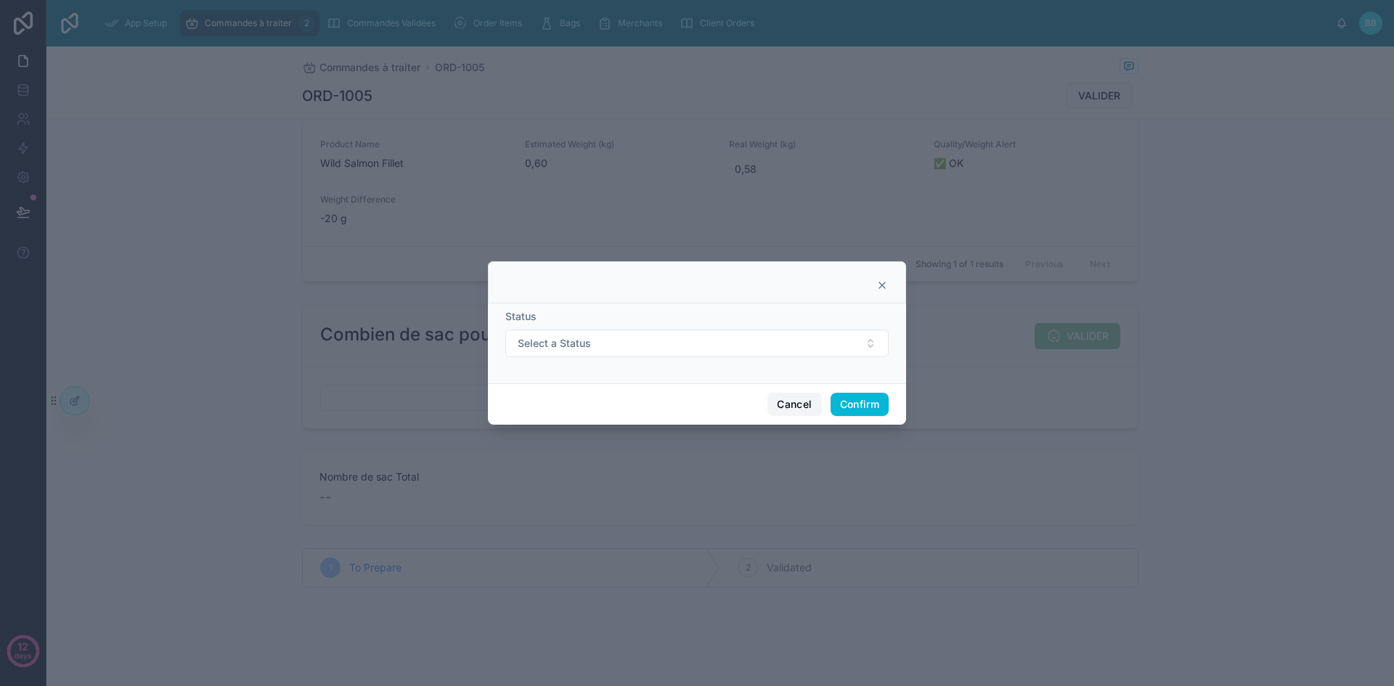
click at [802, 396] on button "Cancel" at bounding box center [794, 404] width 54 height 23
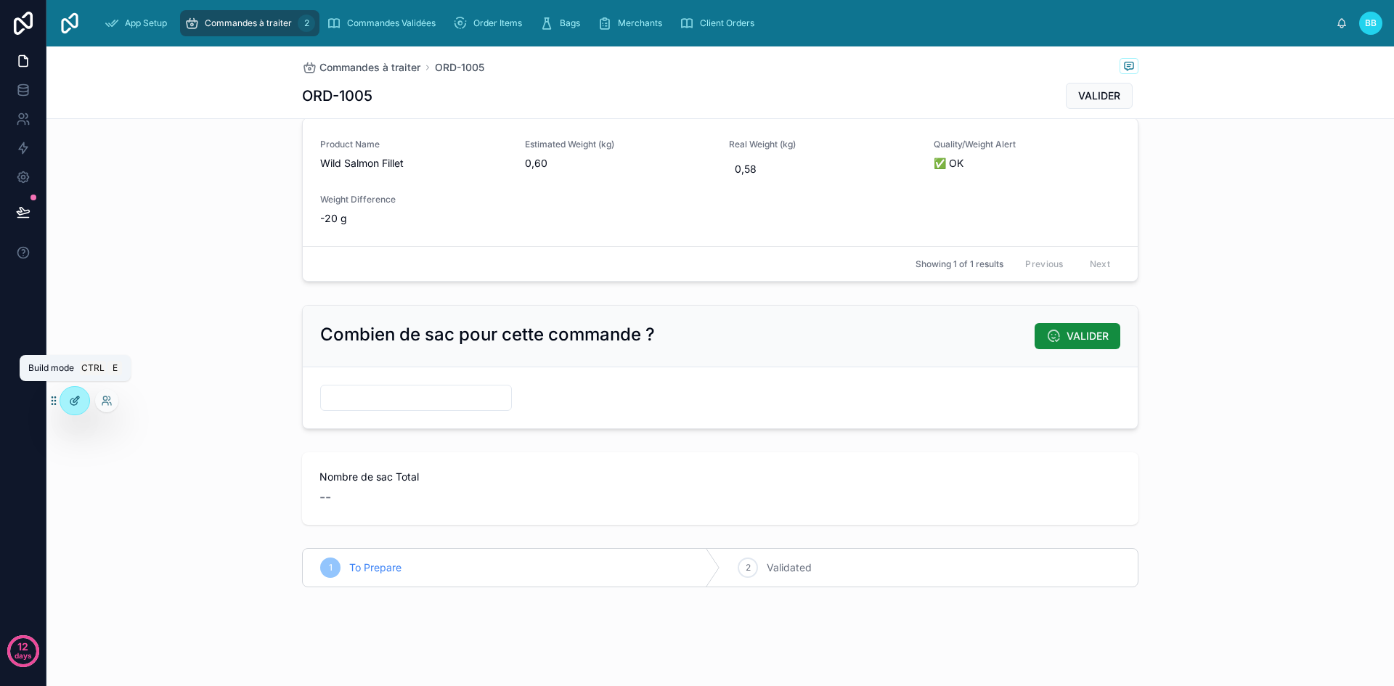
click at [84, 396] on div at bounding box center [74, 401] width 29 height 28
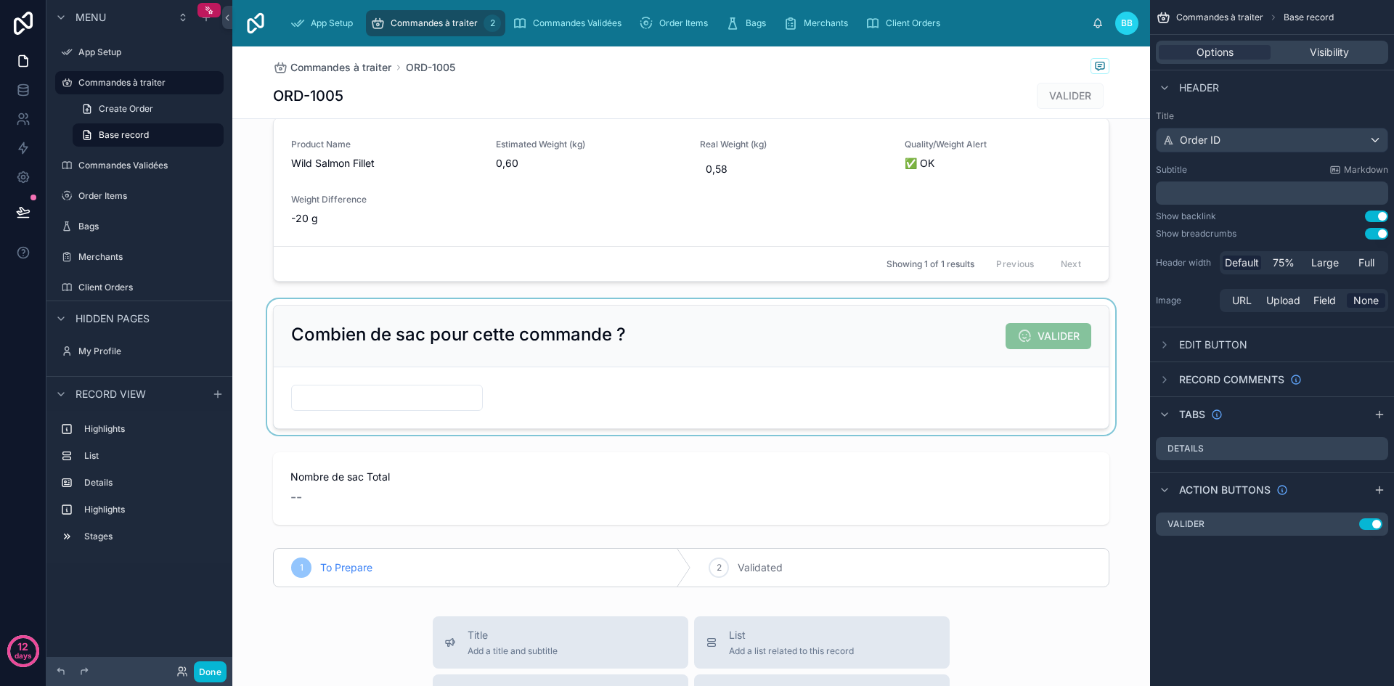
click at [810, 369] on div at bounding box center [691, 367] width 918 height 136
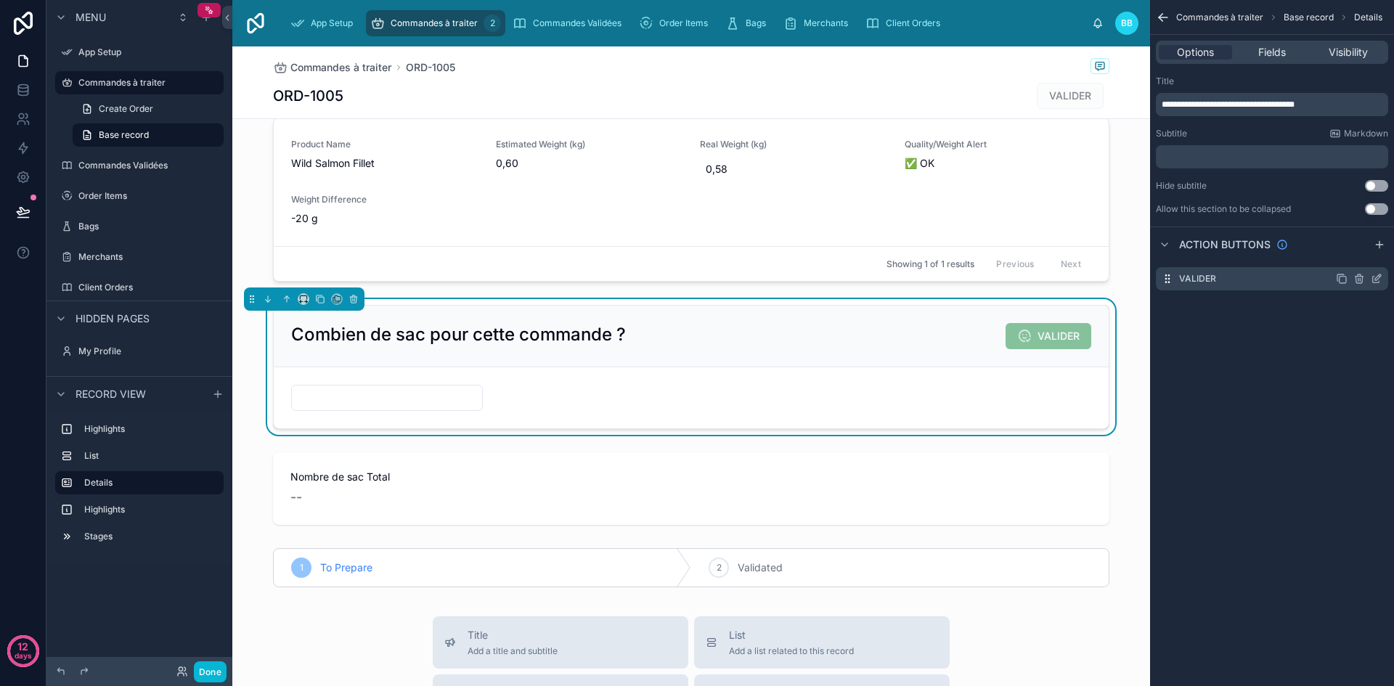
click at [1379, 279] on icon "scrollable content" at bounding box center [1377, 279] width 12 height 12
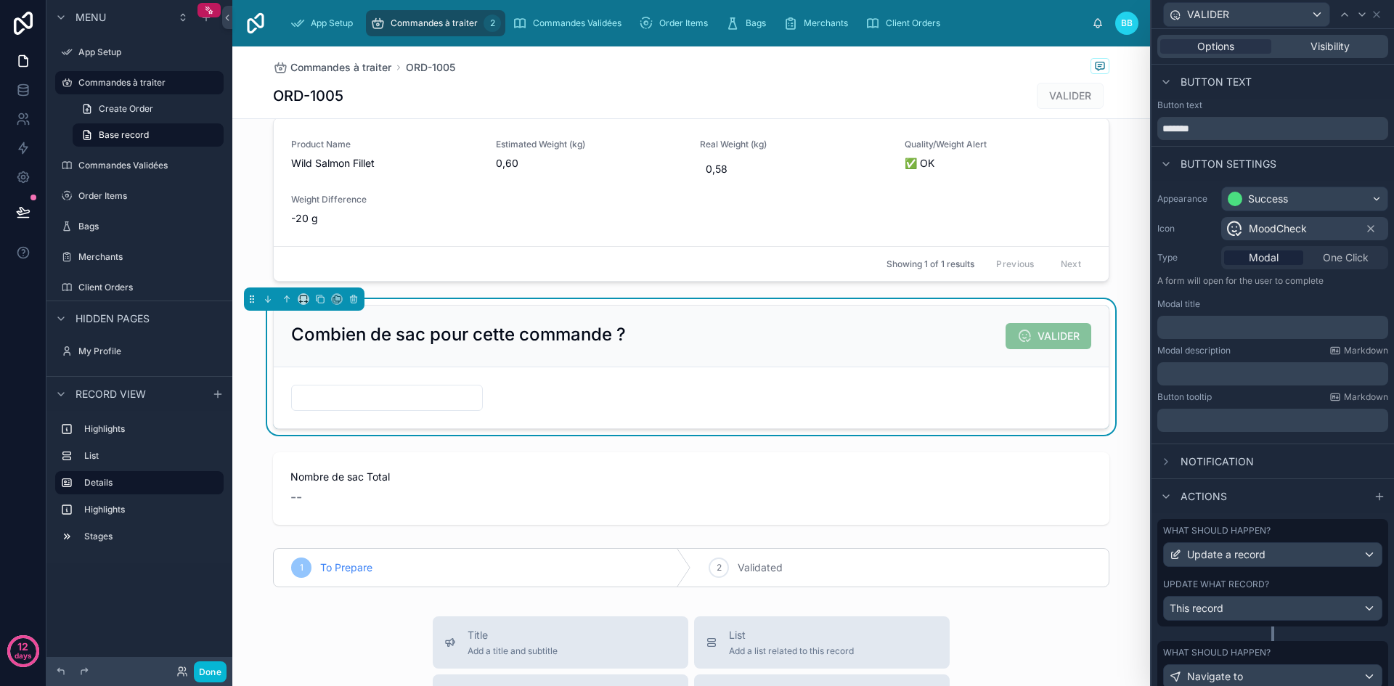
scroll to position [52, 0]
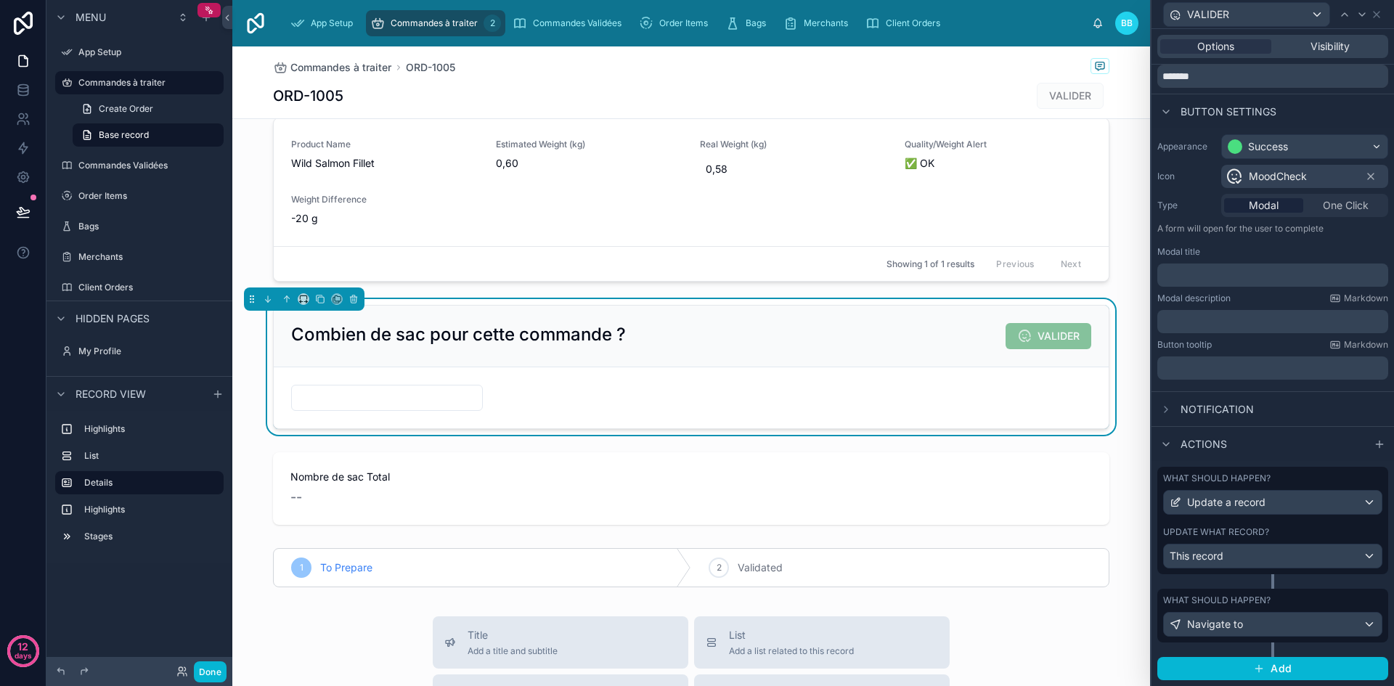
click at [1300, 534] on div "Update what record?" at bounding box center [1272, 532] width 219 height 12
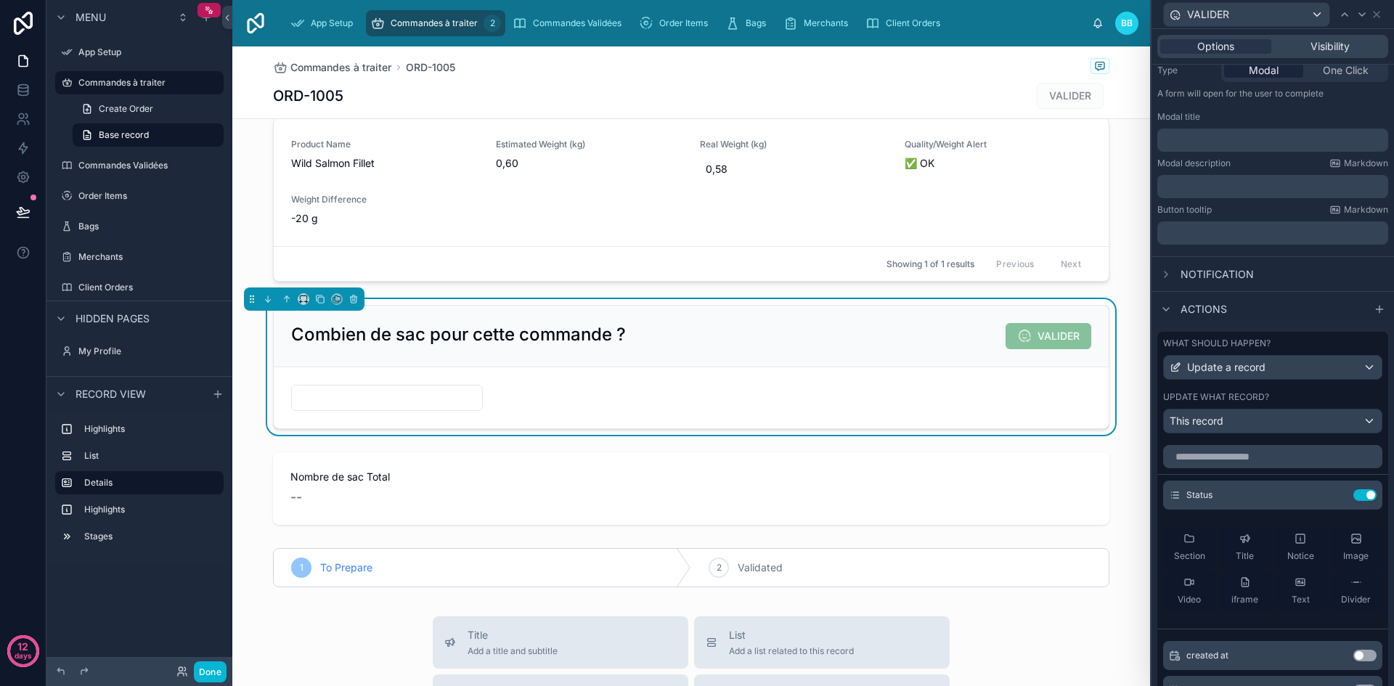
scroll to position [190, 0]
click at [1335, 494] on icon at bounding box center [1338, 492] width 6 height 6
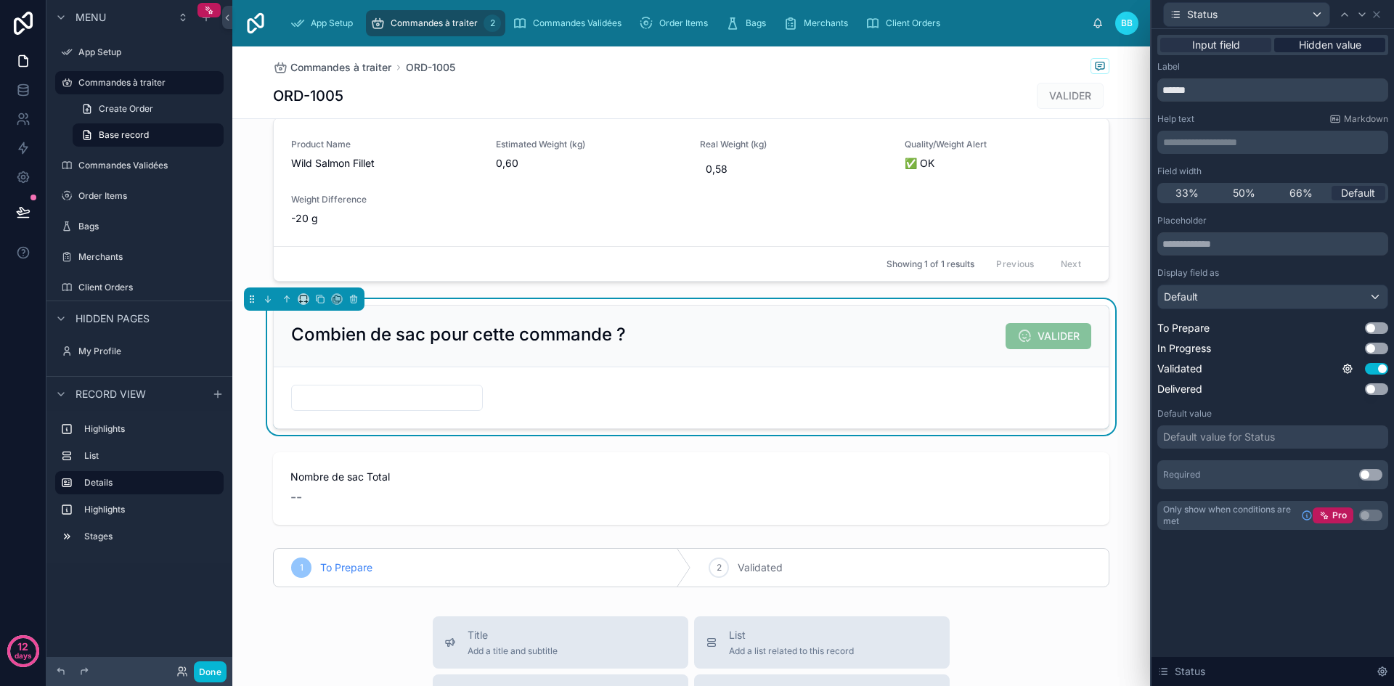
click at [1320, 47] on span "Hidden value" at bounding box center [1330, 45] width 62 height 15
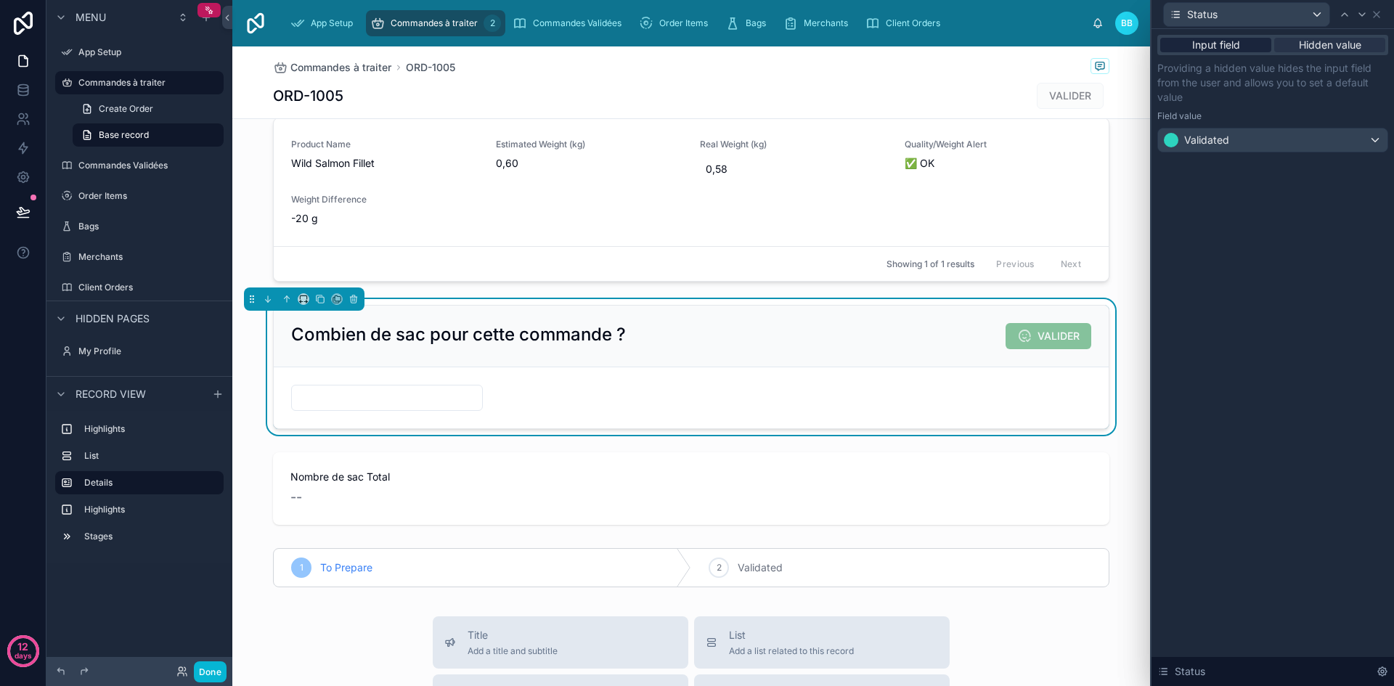
click at [1239, 44] on span "Input field" at bounding box center [1216, 45] width 48 height 15
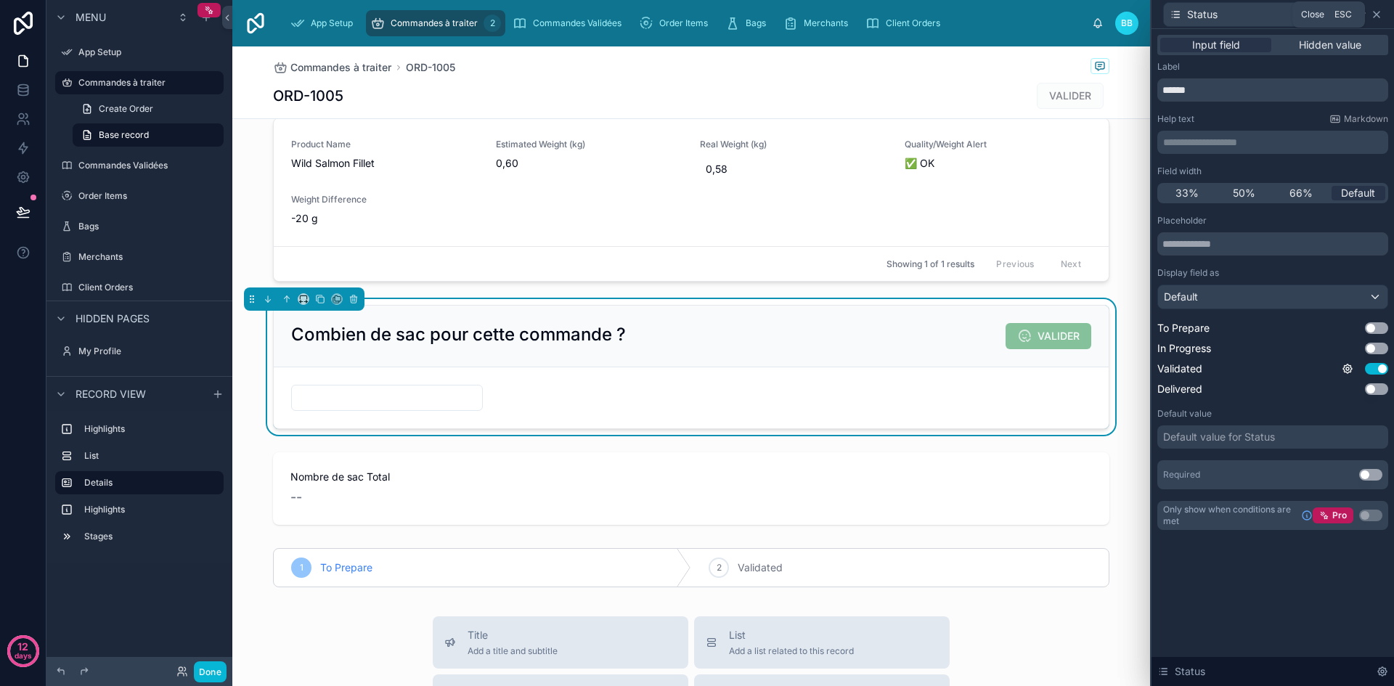
click at [1374, 17] on icon at bounding box center [1377, 15] width 6 height 6
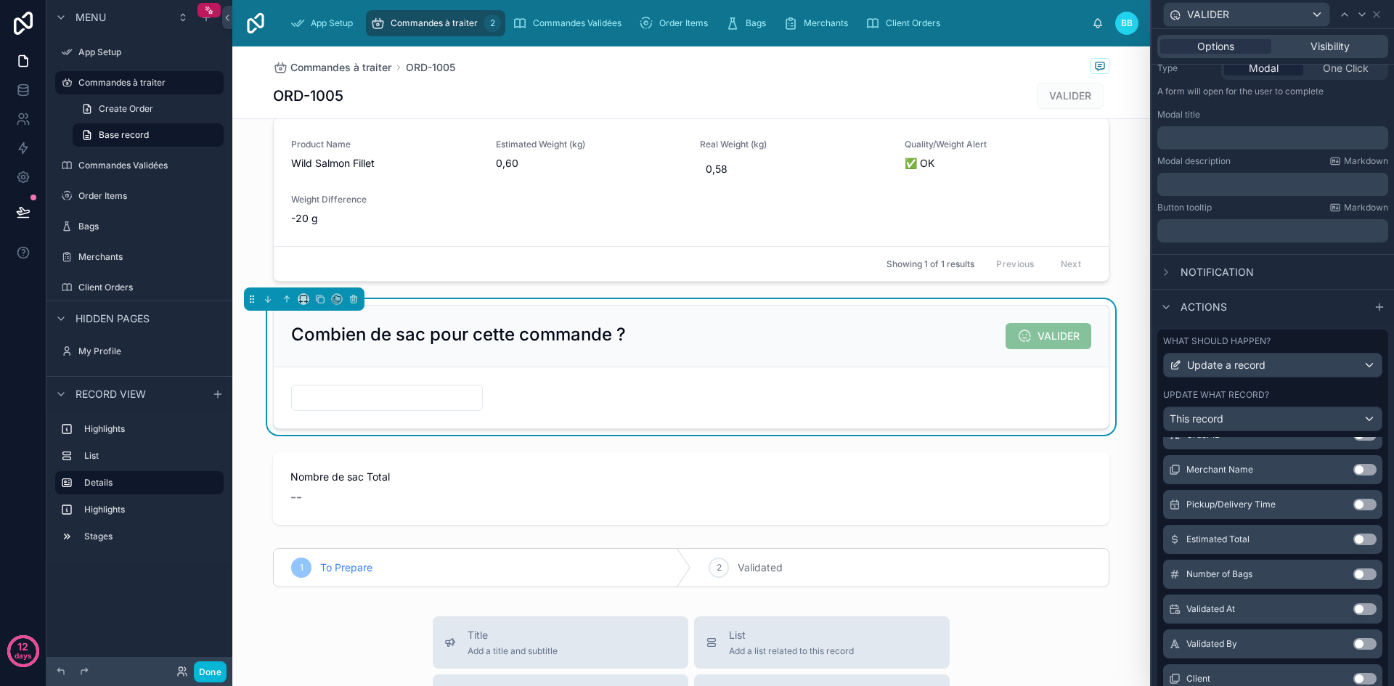
scroll to position [431, 0]
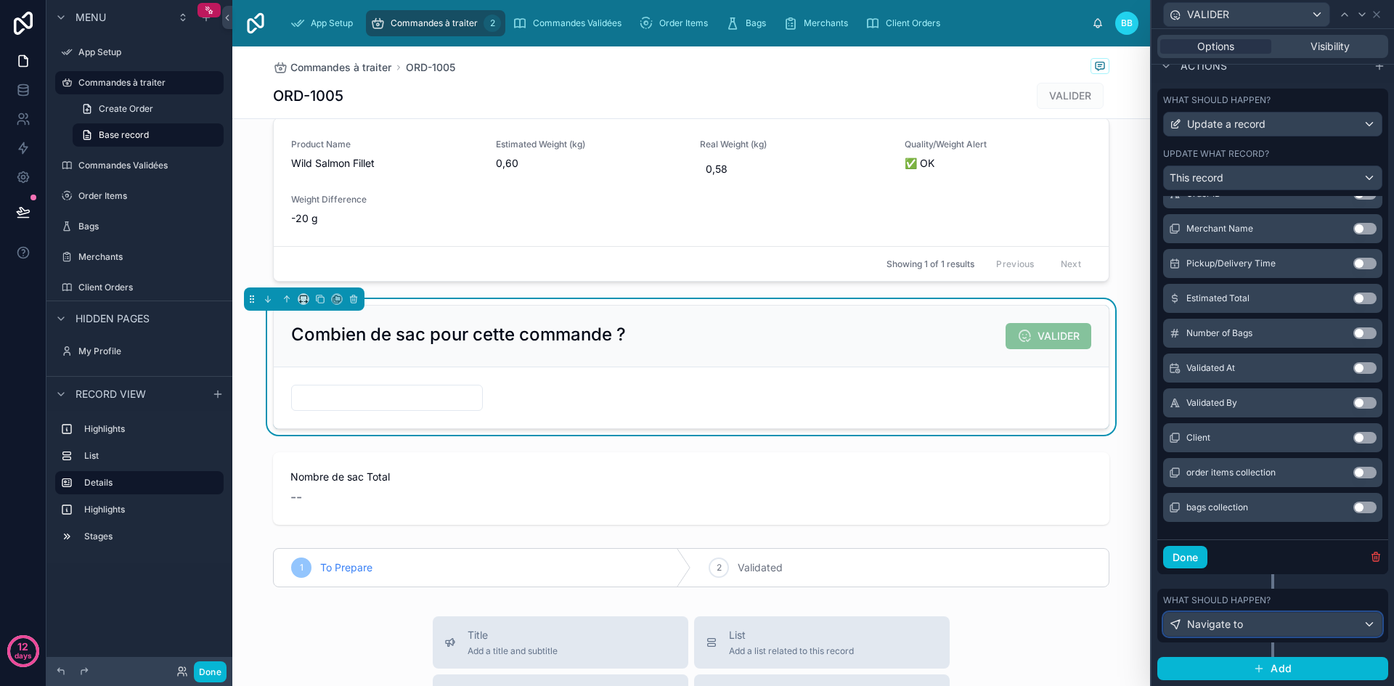
click at [1309, 629] on div "Navigate to" at bounding box center [1273, 624] width 218 height 23
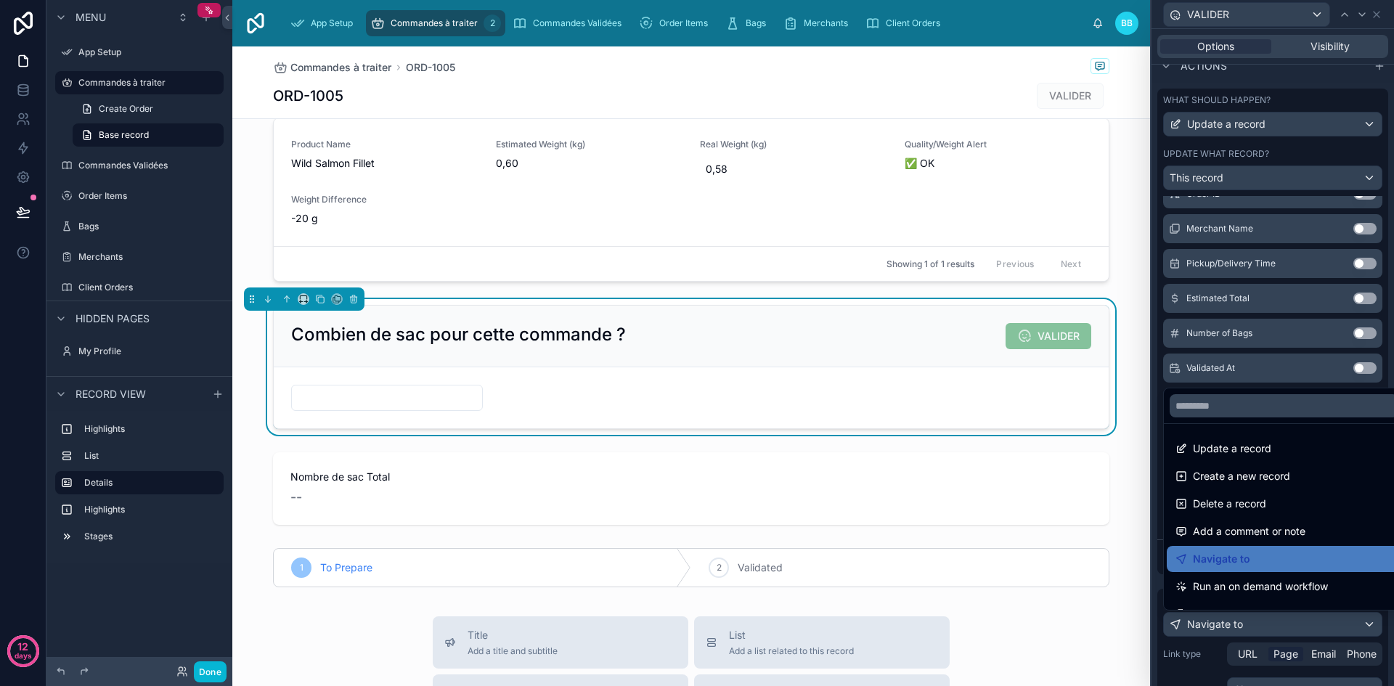
click at [1309, 629] on div at bounding box center [1273, 343] width 243 height 686
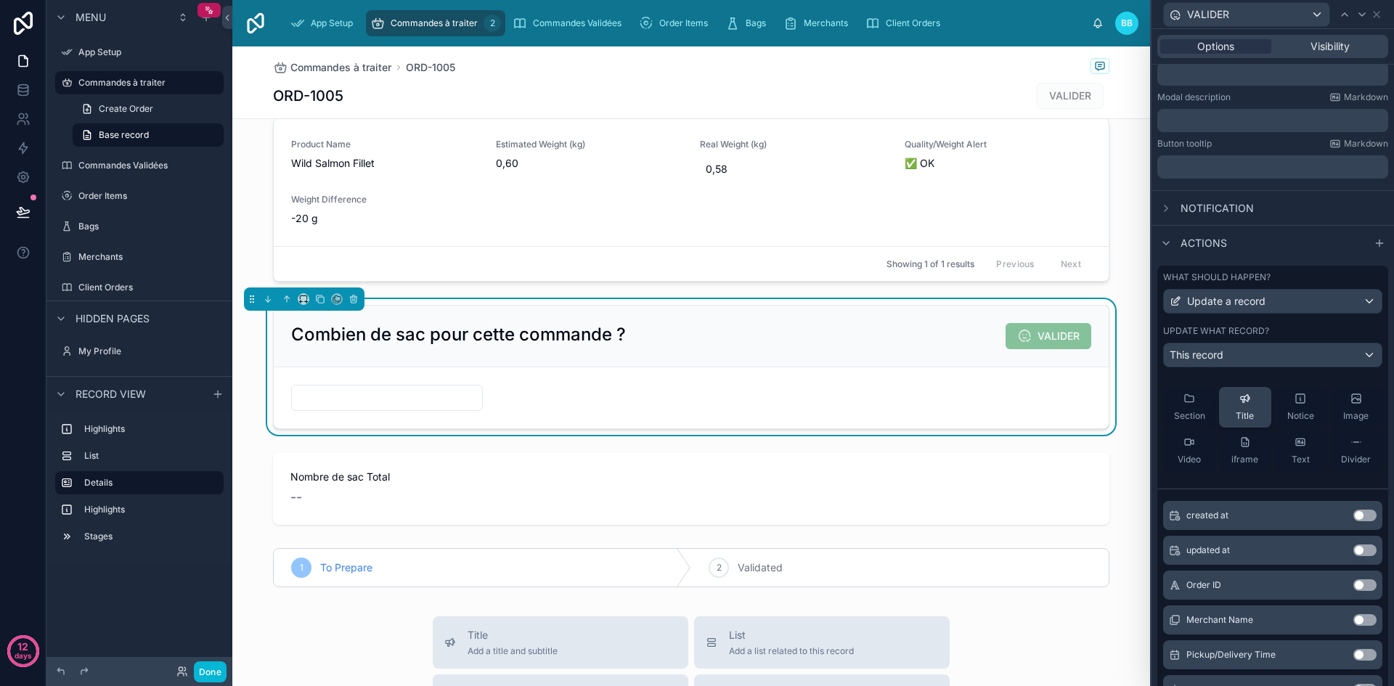
scroll to position [0, 0]
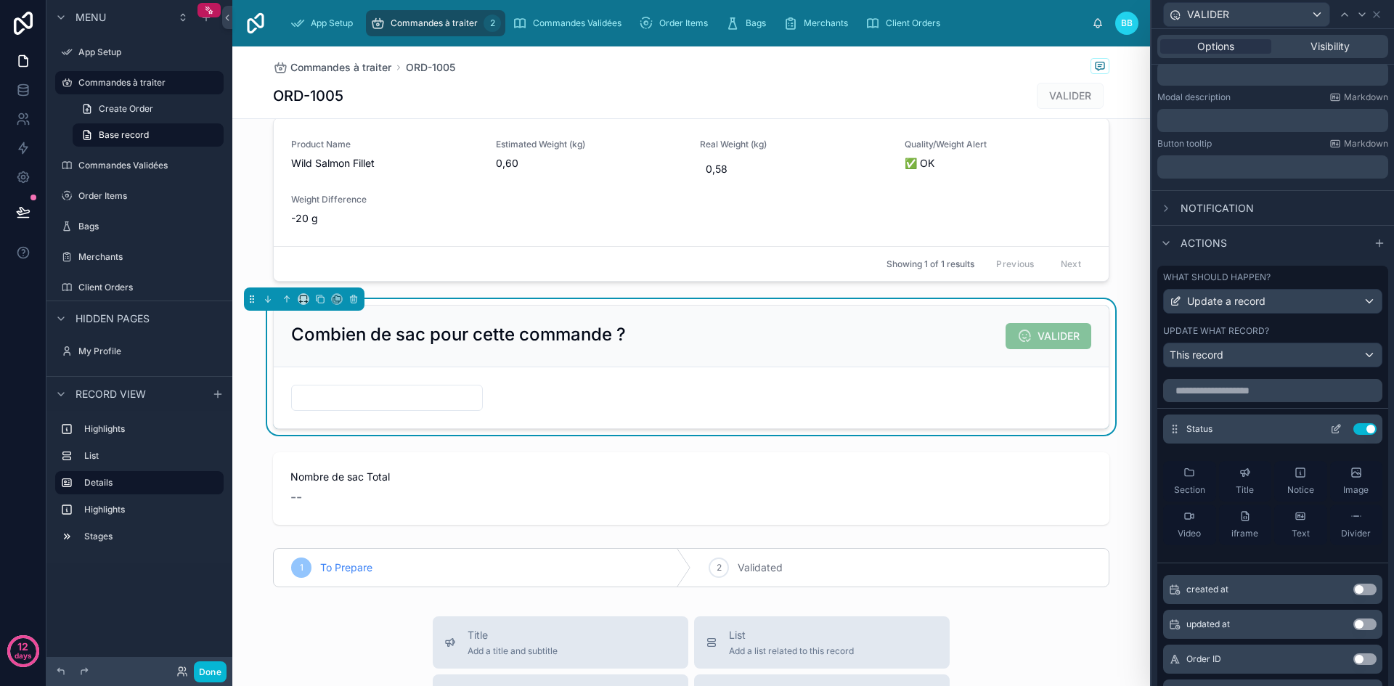
click at [1330, 428] on icon at bounding box center [1336, 429] width 12 height 12
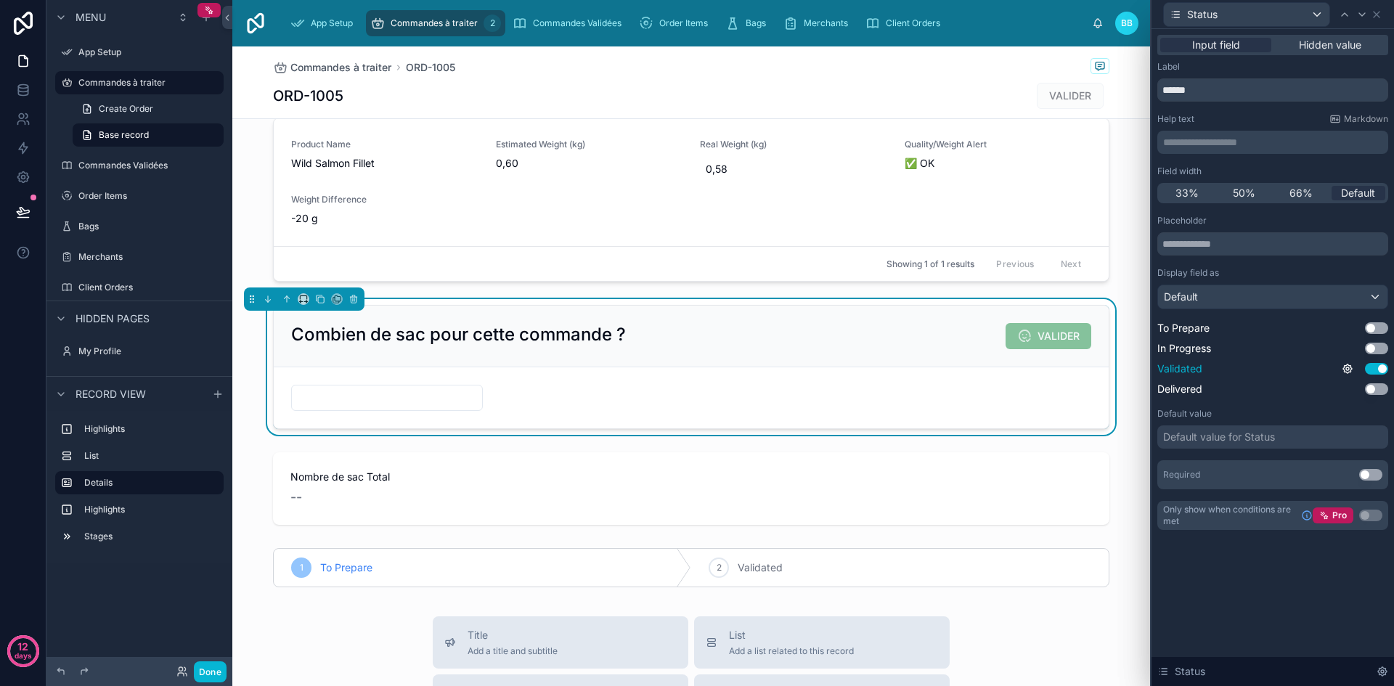
click at [1377, 365] on button "Use setting" at bounding box center [1376, 369] width 23 height 12
click at [1313, 43] on span "Hidden value" at bounding box center [1330, 45] width 62 height 15
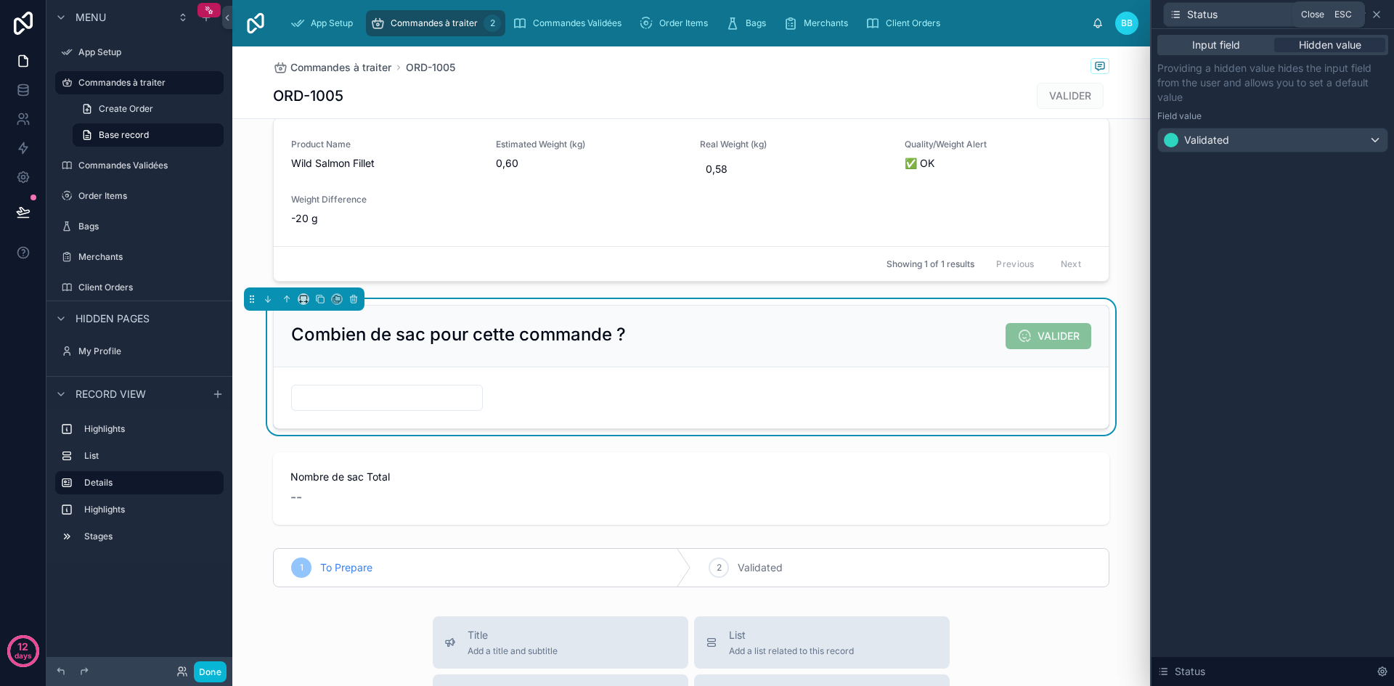
click at [1372, 16] on icon at bounding box center [1377, 15] width 12 height 12
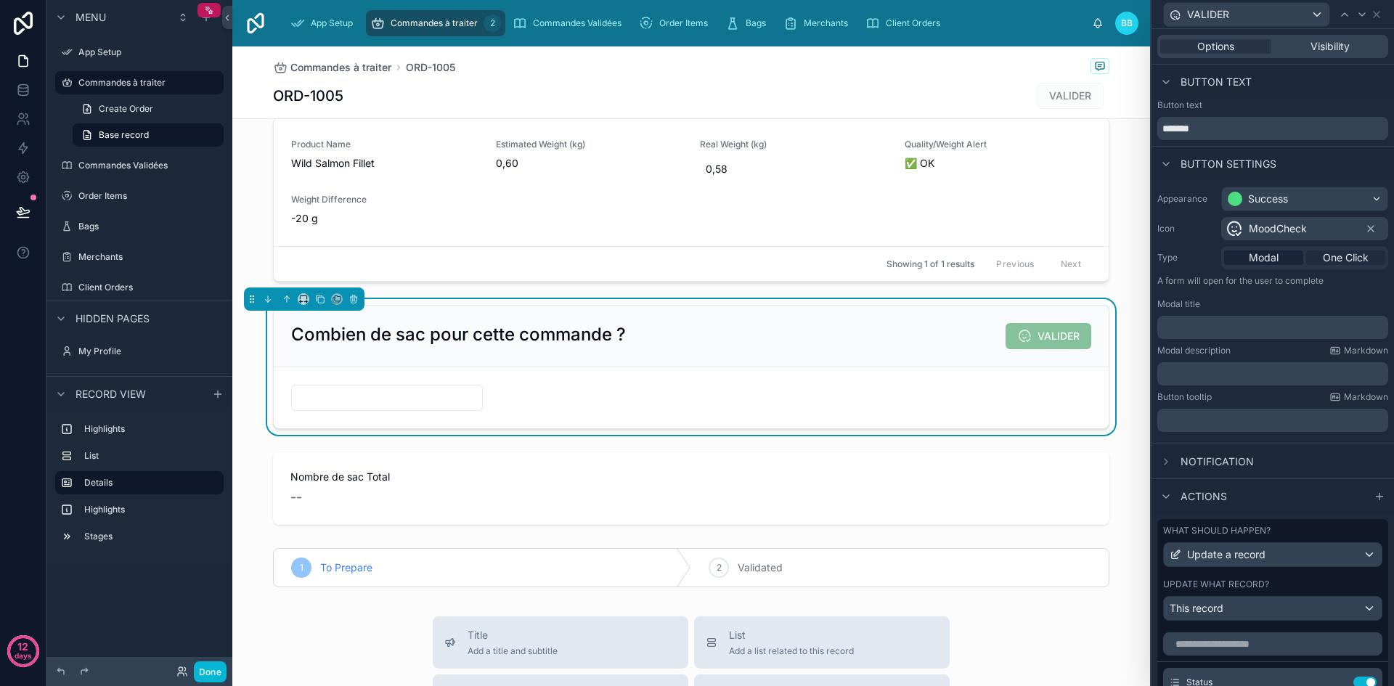
click at [1335, 261] on span "One Click" at bounding box center [1346, 258] width 46 height 15
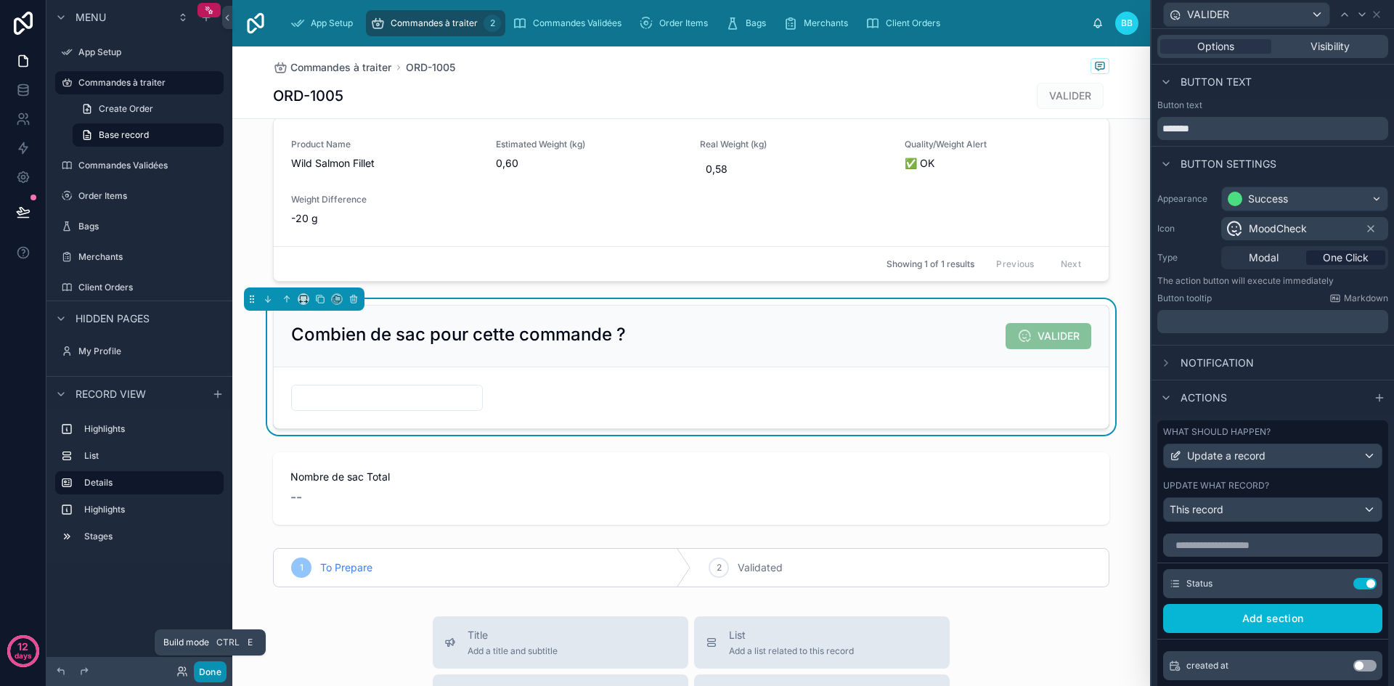
click at [213, 672] on button "Done" at bounding box center [210, 671] width 33 height 21
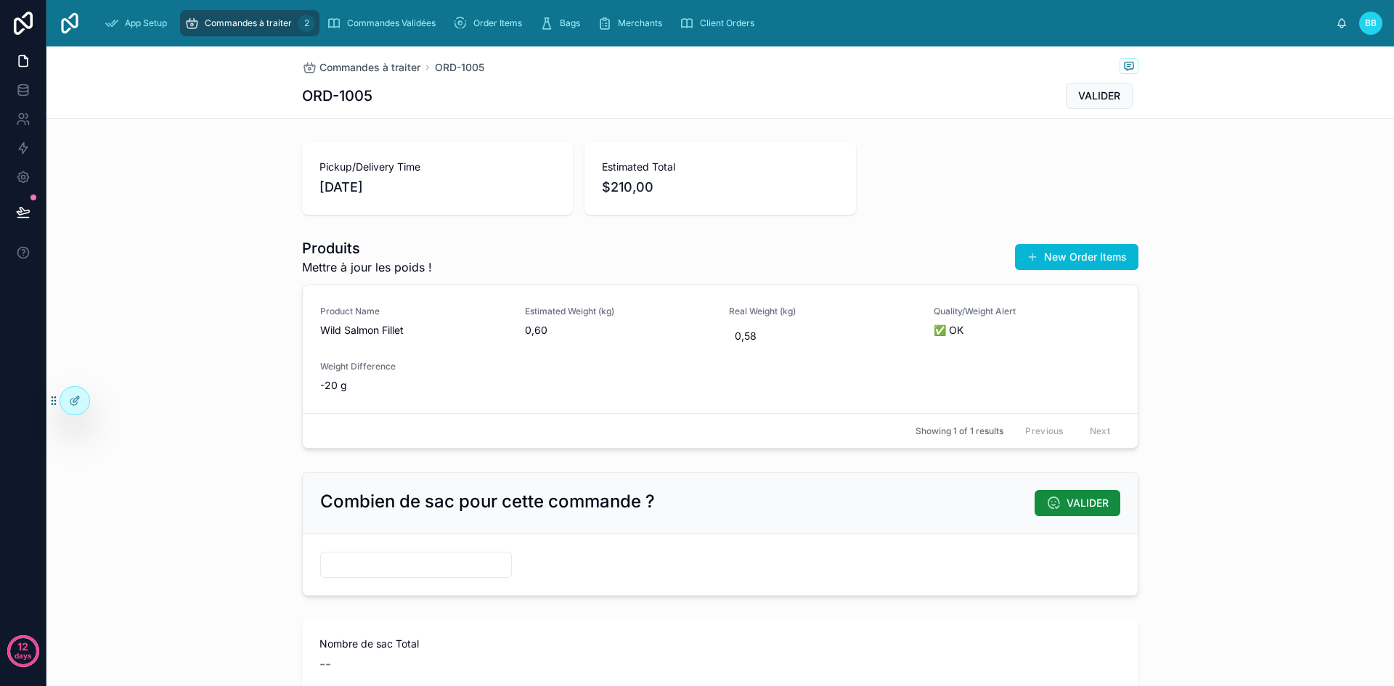
click at [762, 417] on div "Showing 1 of 1 results Previous Next" at bounding box center [720, 430] width 835 height 35
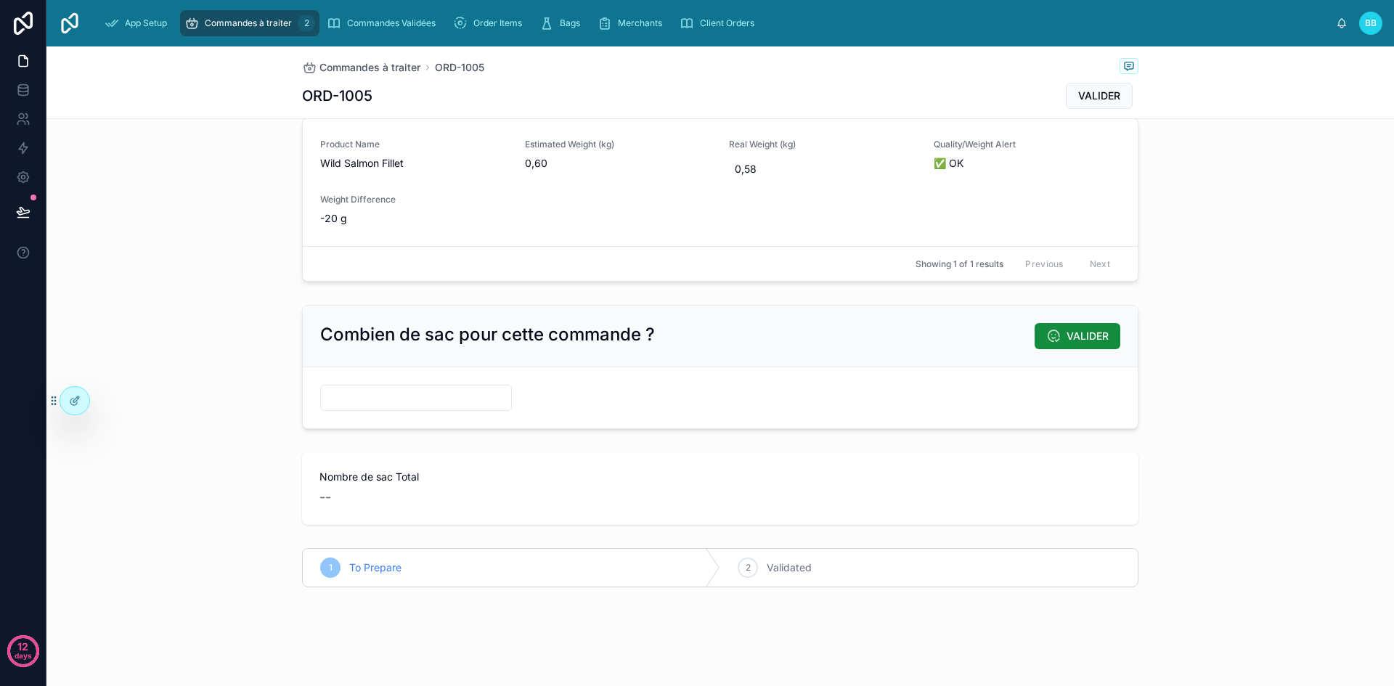
click at [434, 393] on input "text" at bounding box center [416, 398] width 190 height 20
type input "*"
click at [580, 388] on form "*" at bounding box center [720, 397] width 835 height 61
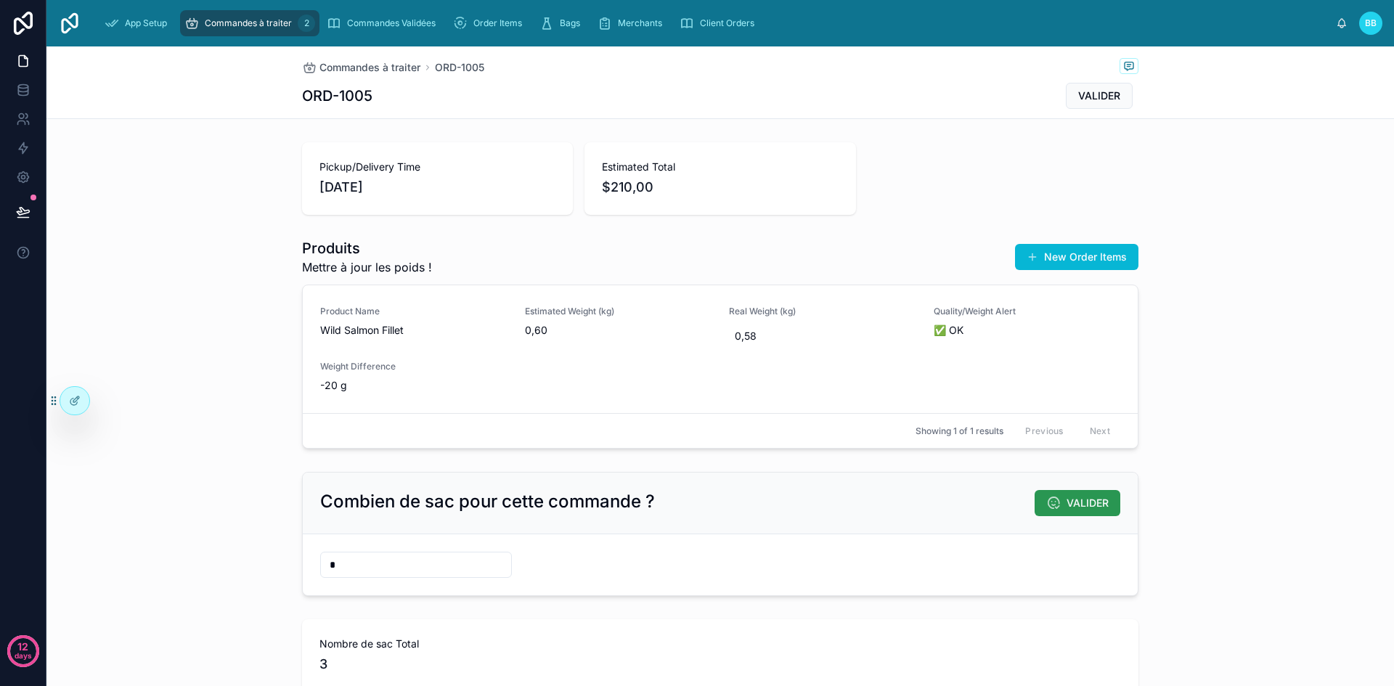
click at [1089, 498] on span "VALIDER" at bounding box center [1088, 503] width 42 height 15
click at [1055, 513] on button "VALIDER" at bounding box center [1078, 503] width 86 height 26
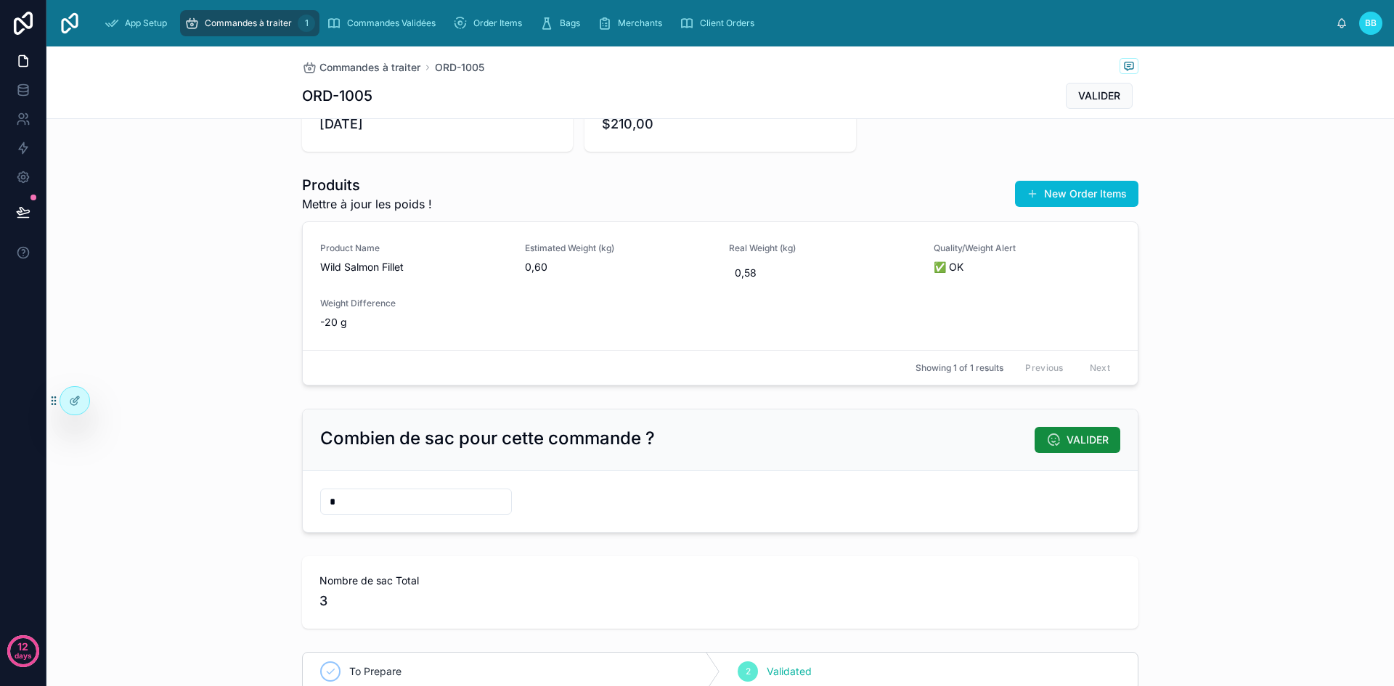
scroll to position [57, 0]
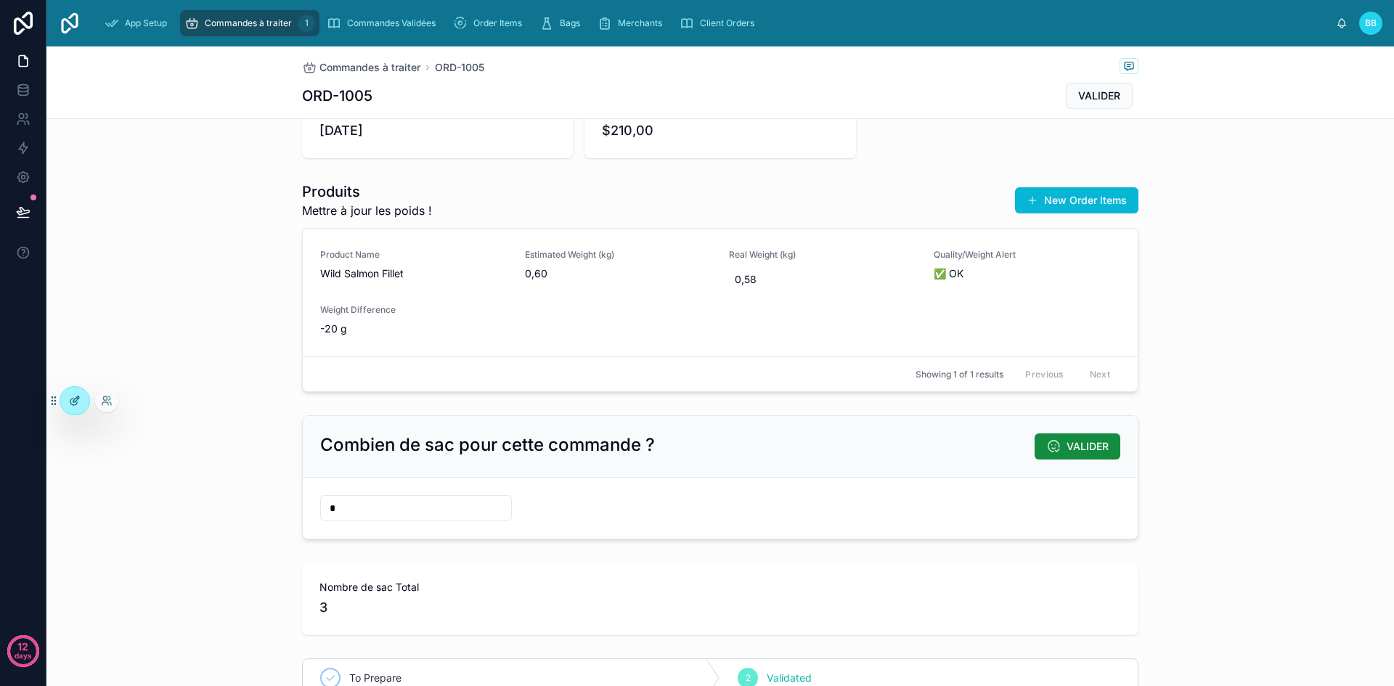
click at [81, 391] on div at bounding box center [74, 401] width 29 height 28
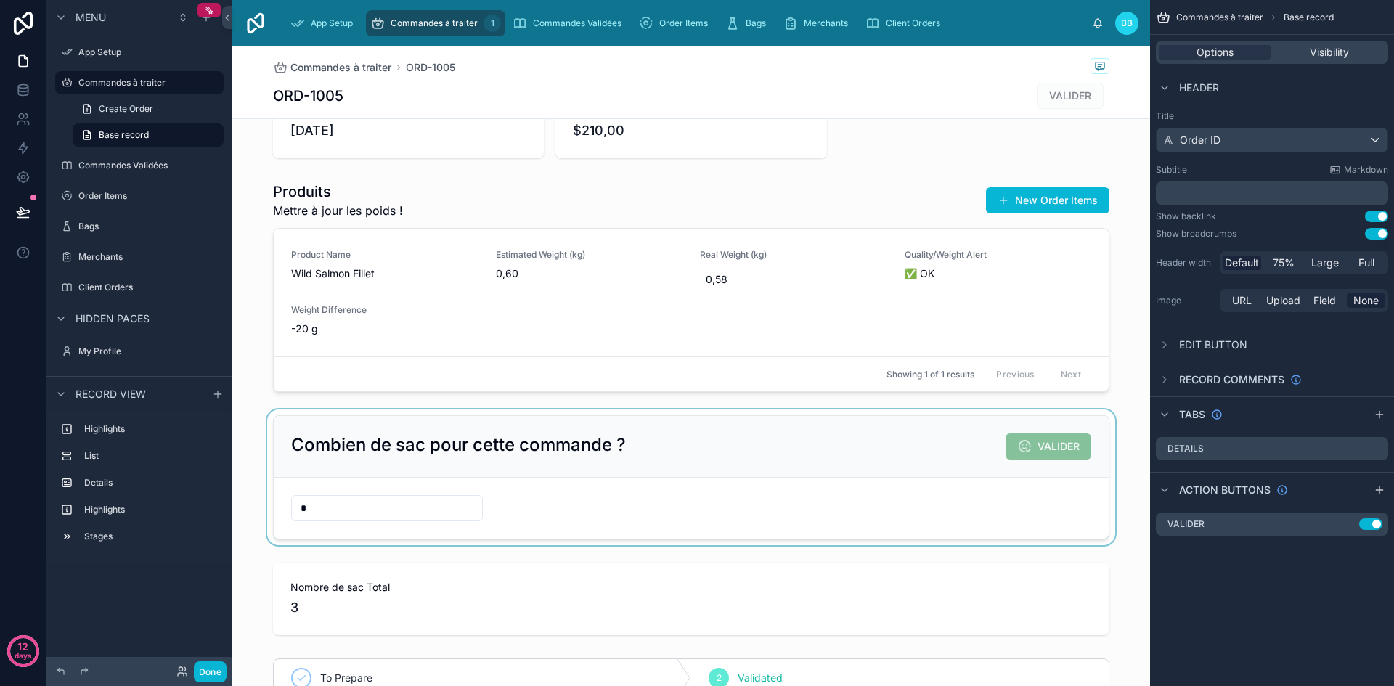
click at [913, 448] on div at bounding box center [691, 478] width 918 height 136
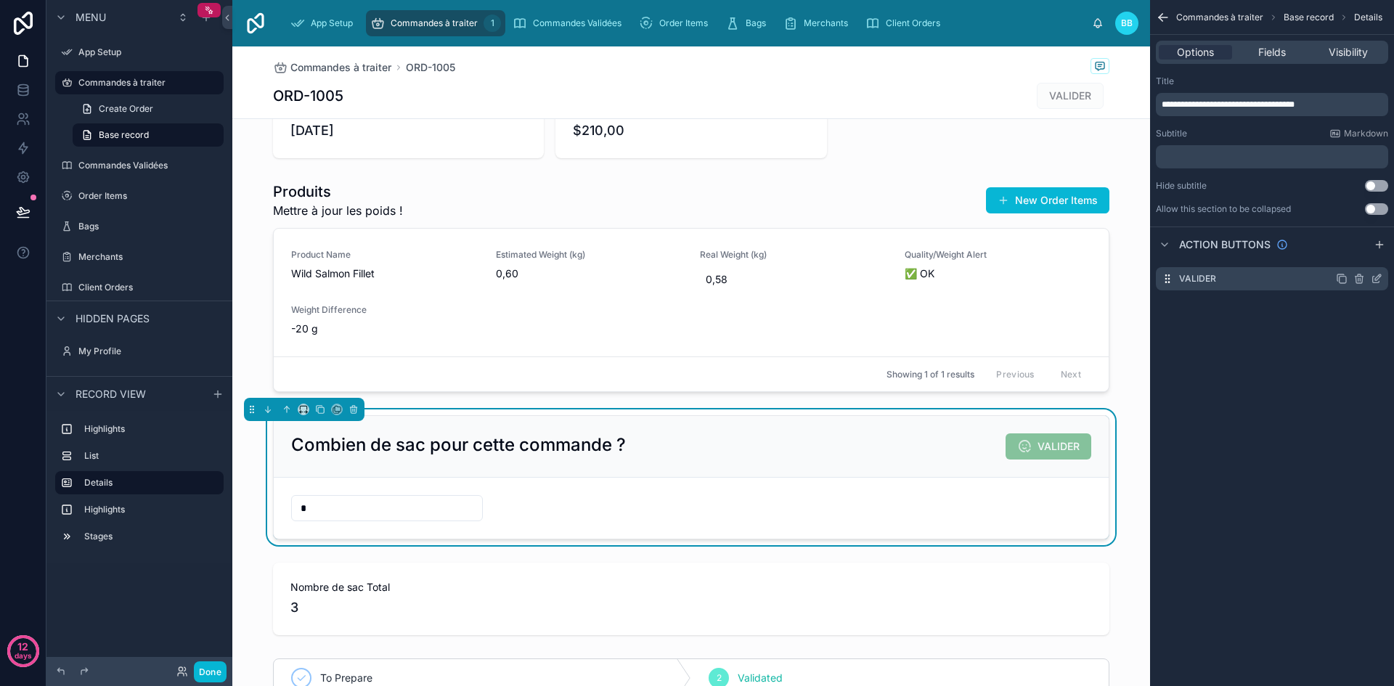
click at [1378, 281] on icon "scrollable content" at bounding box center [1377, 279] width 12 height 12
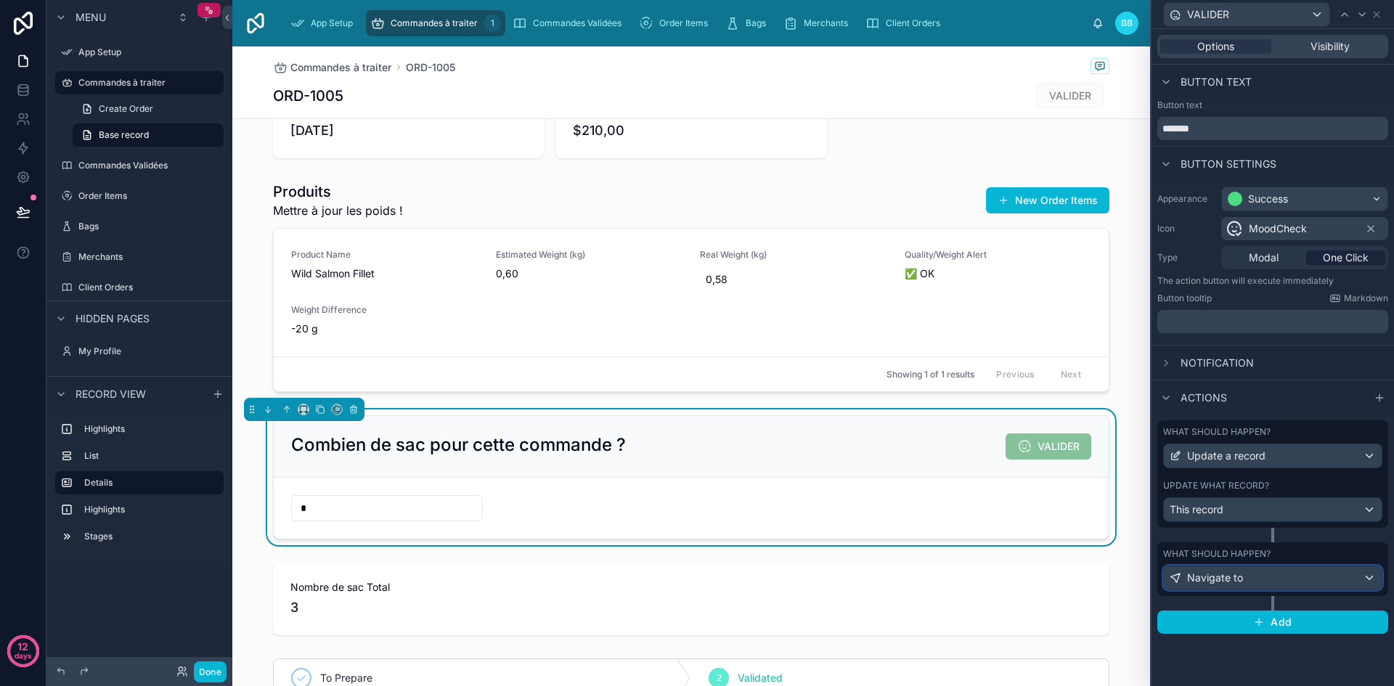
click at [1255, 582] on div "Navigate to" at bounding box center [1273, 577] width 218 height 23
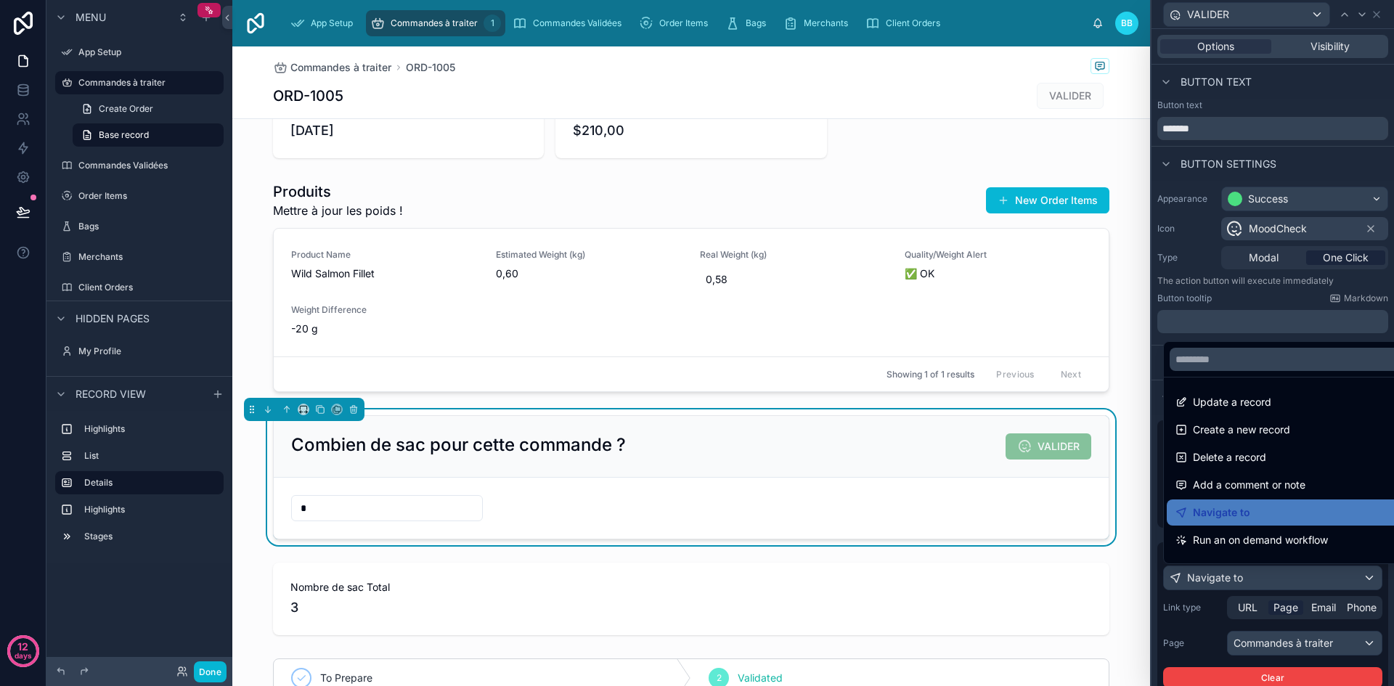
click at [1289, 643] on div at bounding box center [1273, 343] width 243 height 686
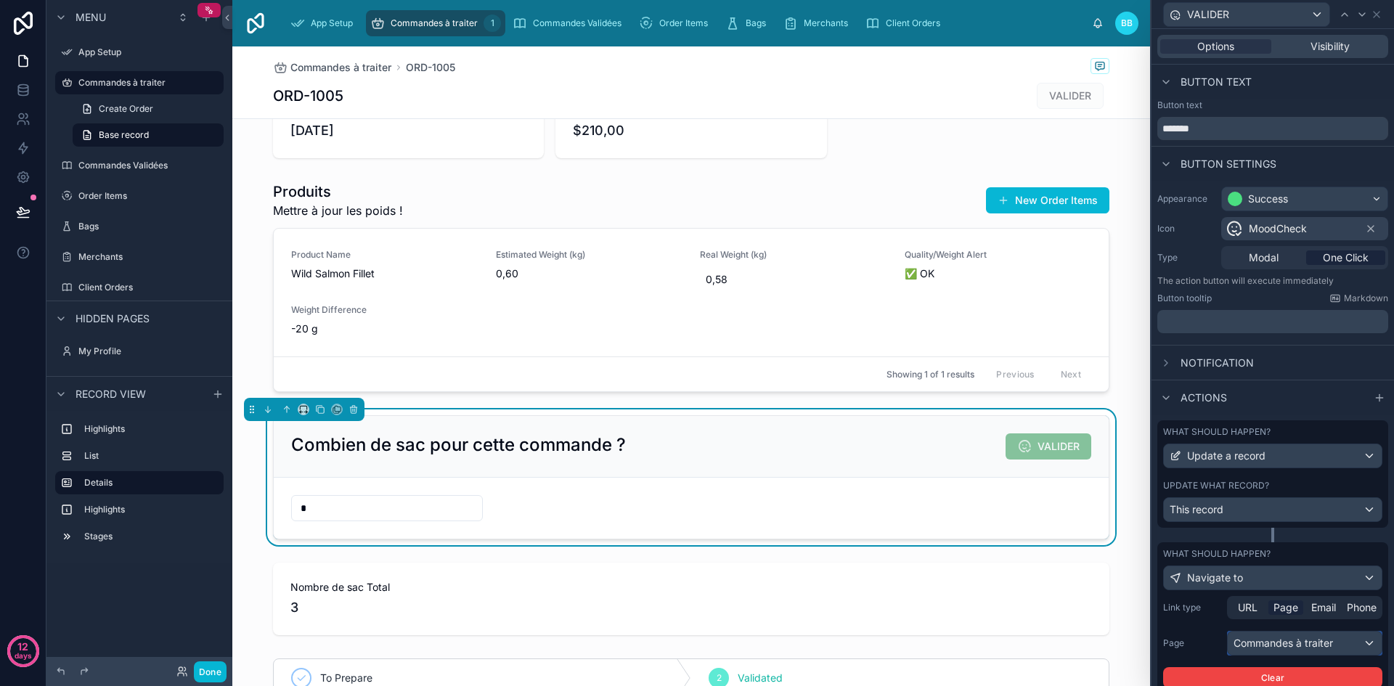
click at [1278, 651] on div "Commandes à traiter" at bounding box center [1305, 643] width 154 height 23
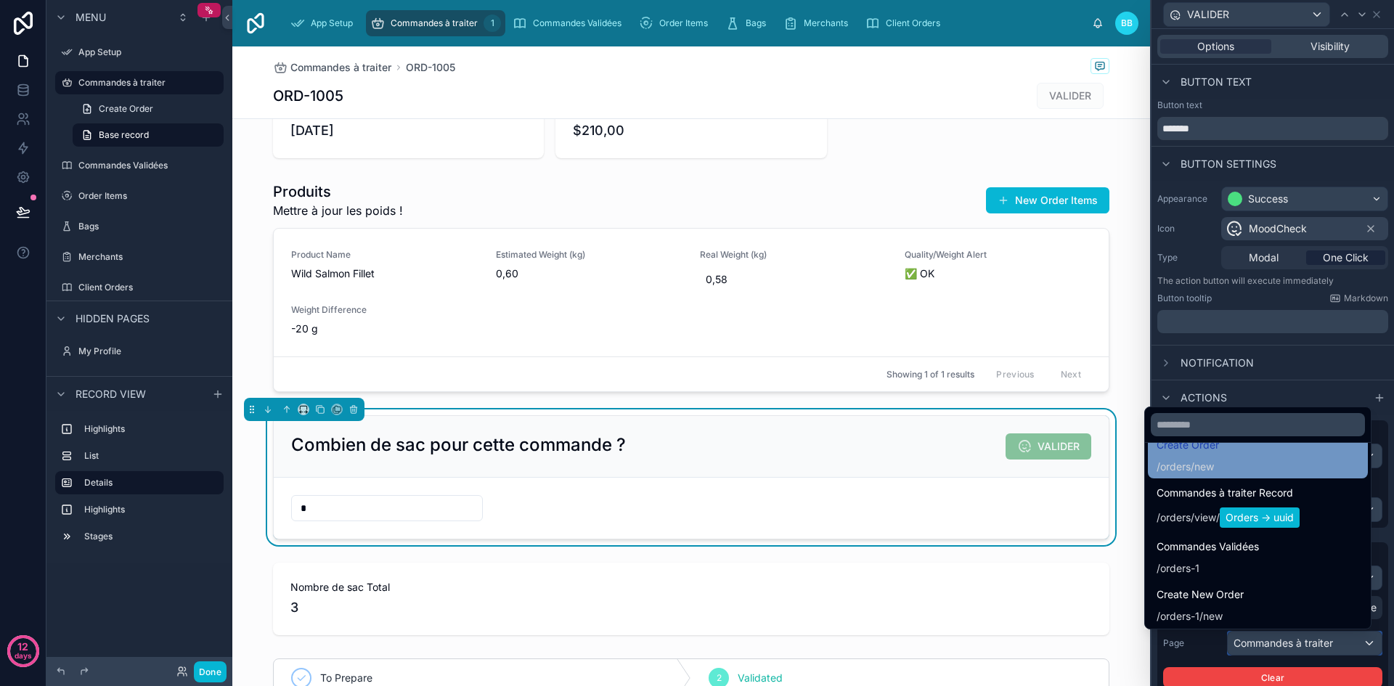
scroll to position [216, 0]
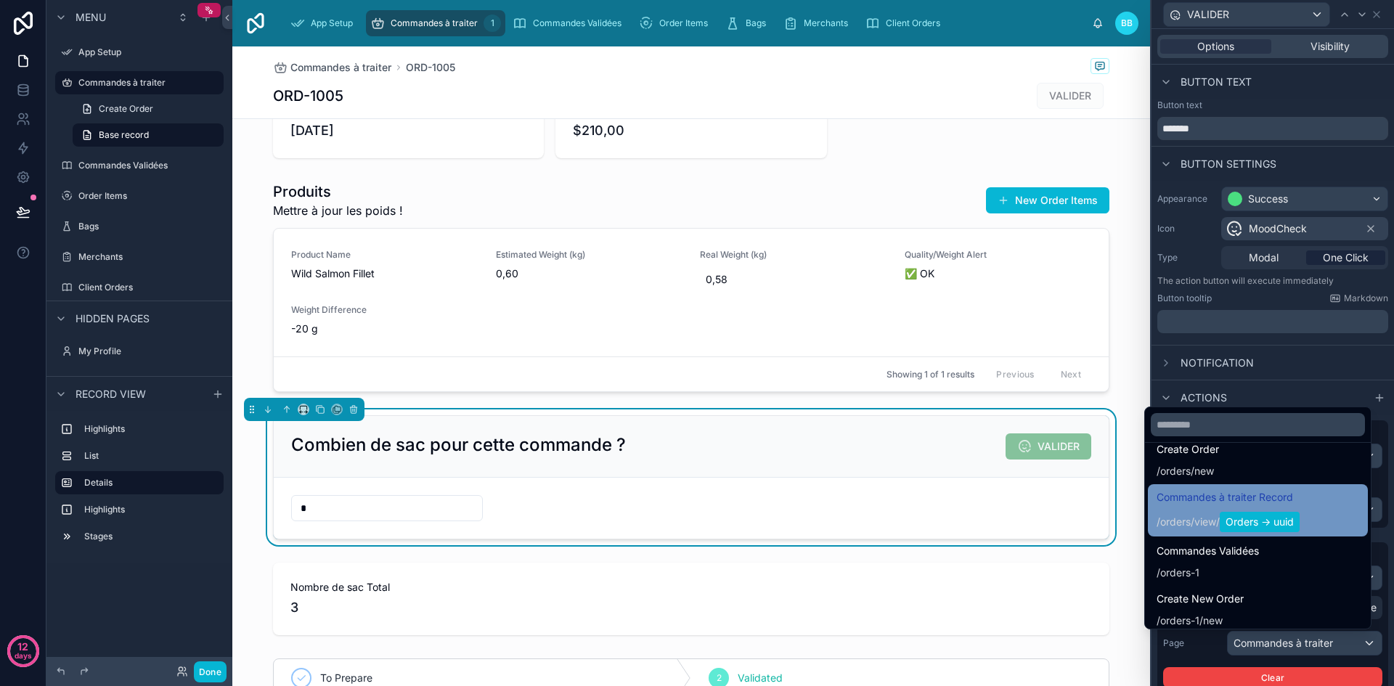
click at [1165, 510] on span "/ orders / view / Orders -> uuid" at bounding box center [1228, 520] width 143 height 23
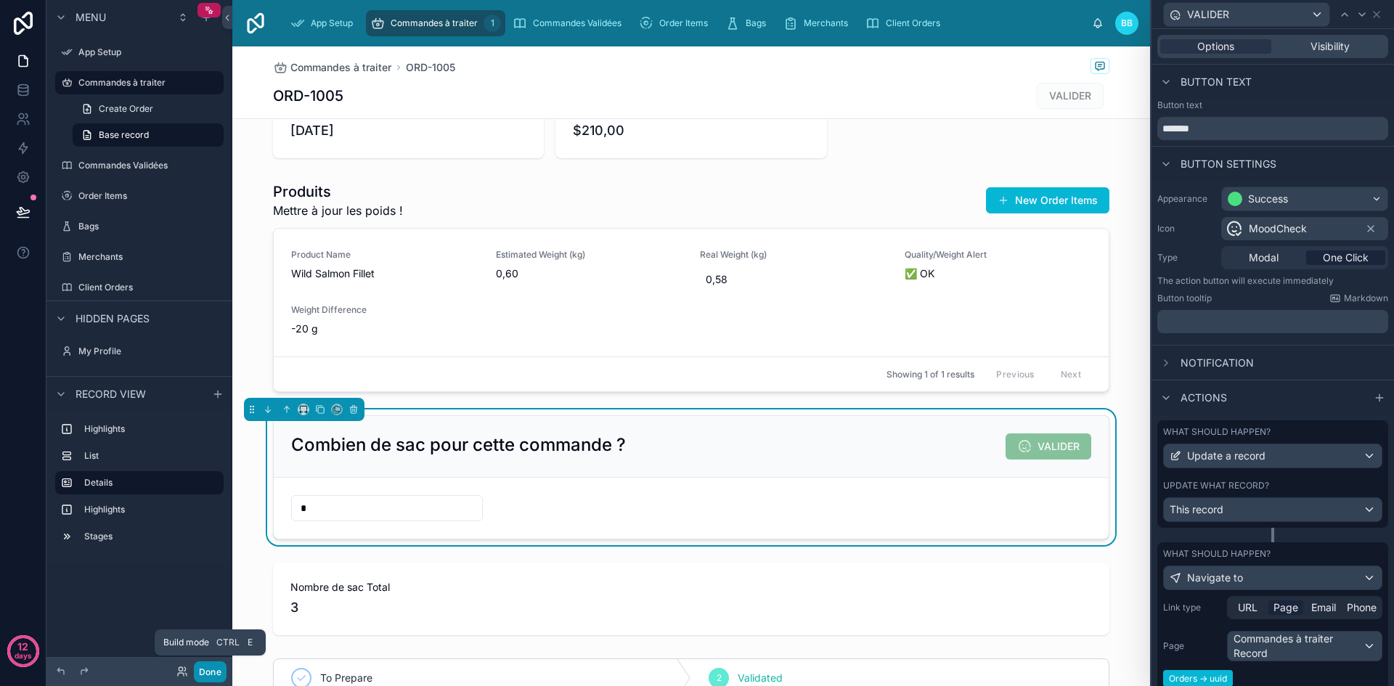
click at [212, 667] on button "Done" at bounding box center [210, 671] width 33 height 21
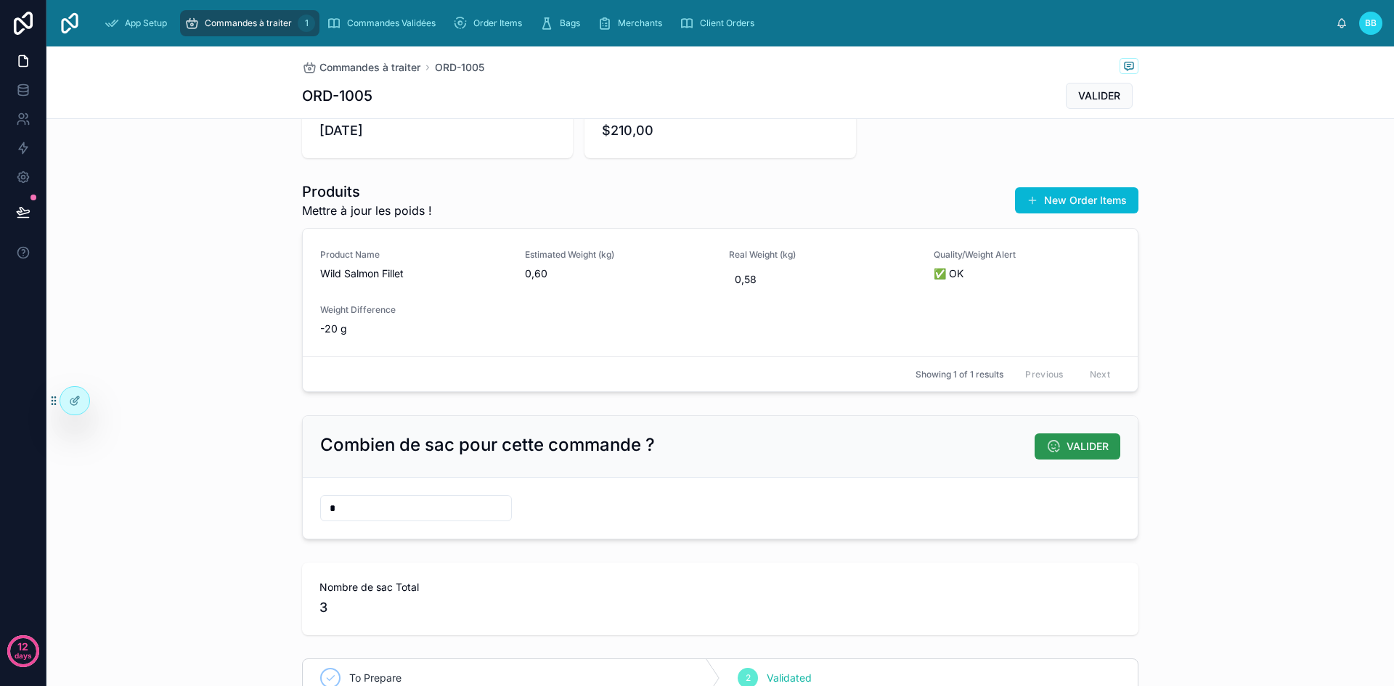
click at [1067, 449] on span "VALIDER" at bounding box center [1088, 446] width 42 height 15
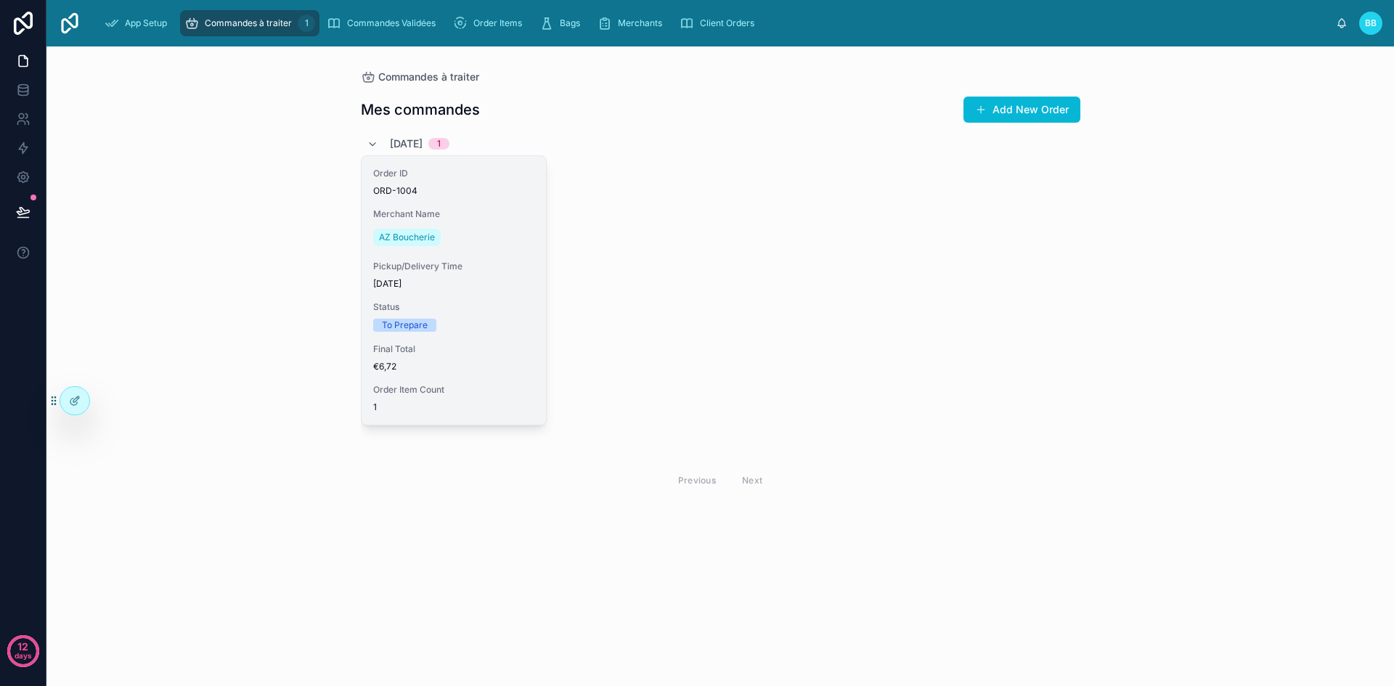
click at [496, 335] on div "Order ID ORD-1004 Merchant Name AZ Boucherie Pickup/Delivery Time [DATE] Status…" at bounding box center [454, 290] width 184 height 269
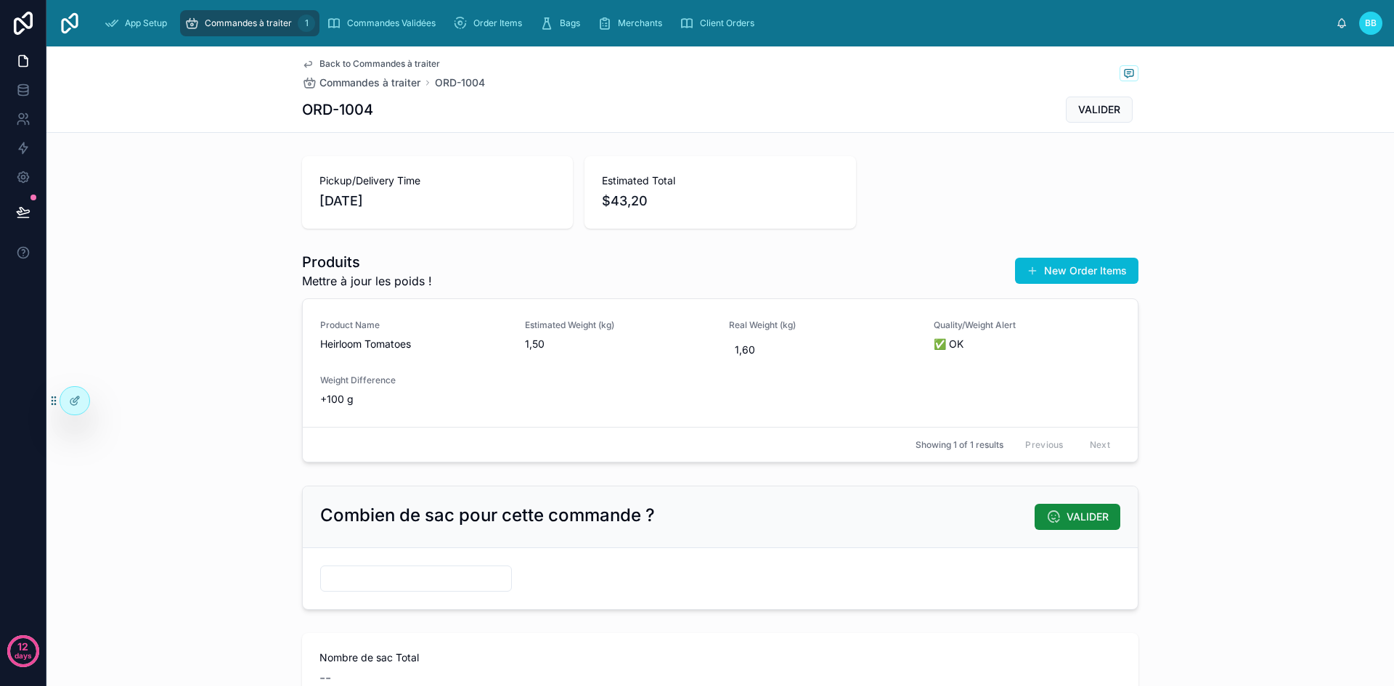
scroll to position [181, 0]
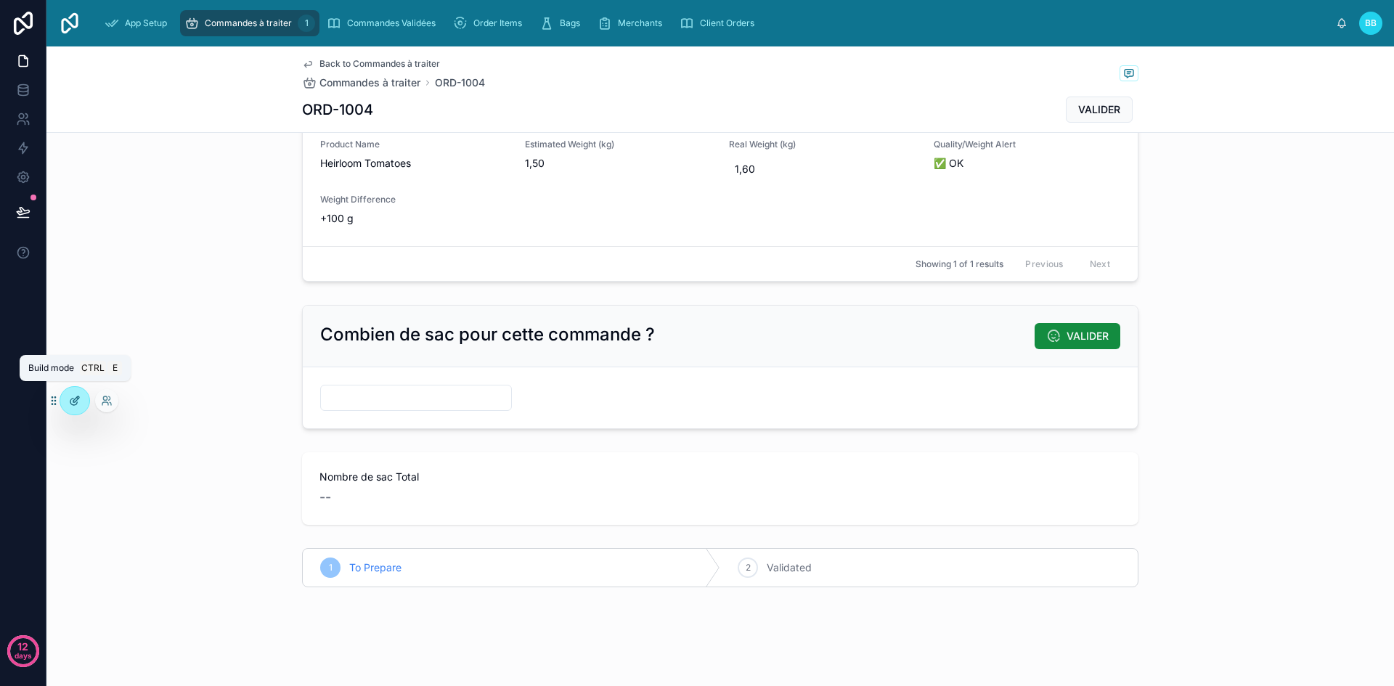
click at [72, 406] on icon at bounding box center [75, 401] width 12 height 12
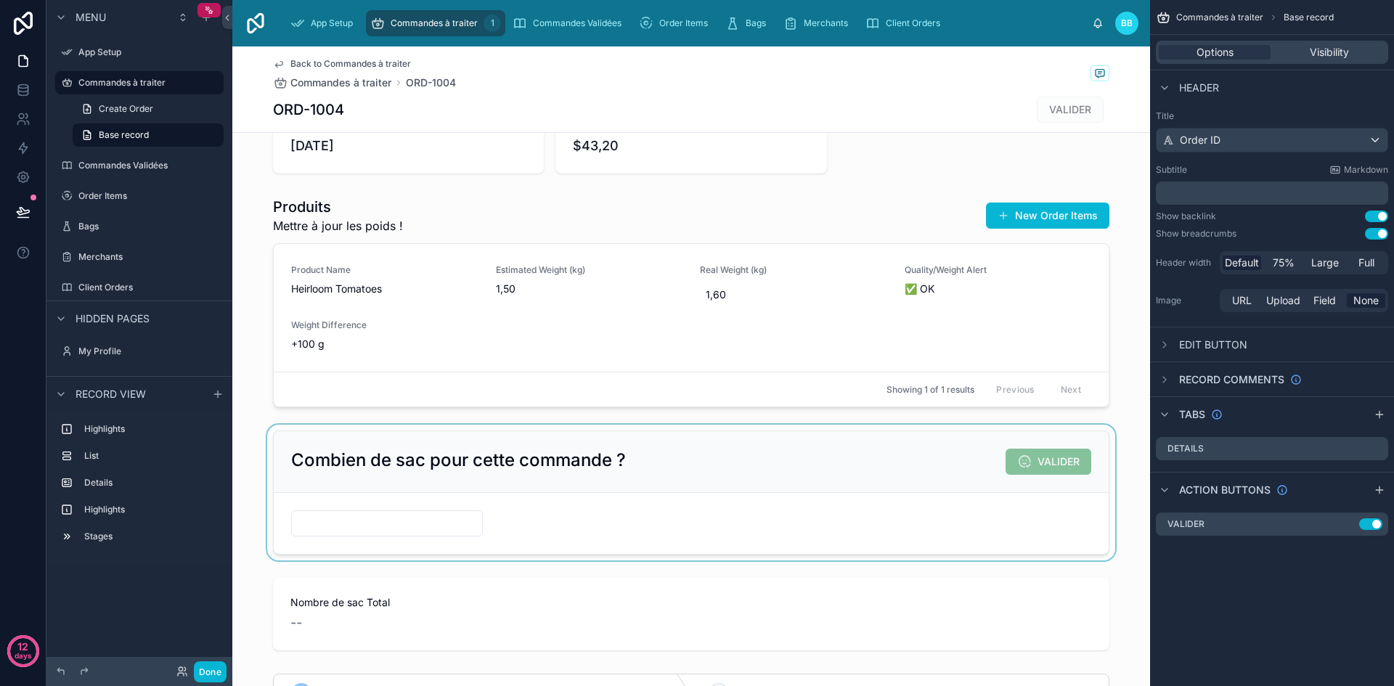
scroll to position [0, 0]
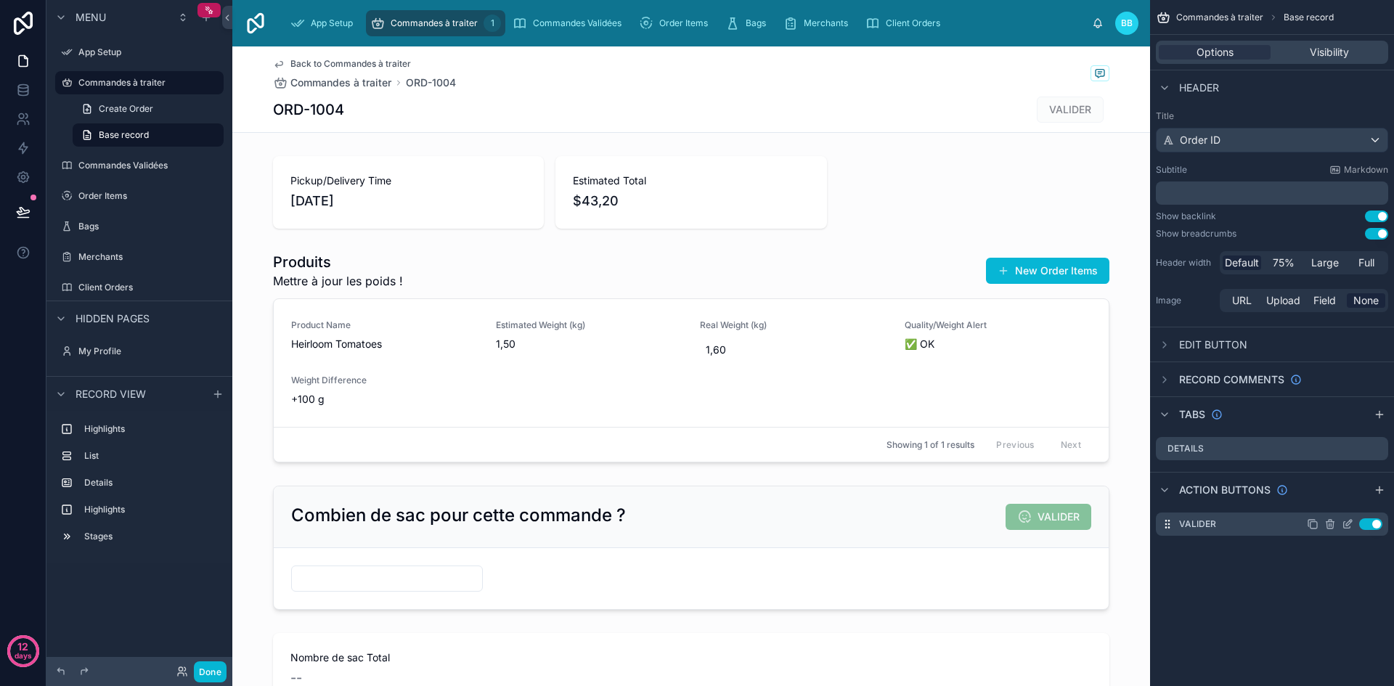
click at [1346, 526] on icon "scrollable content" at bounding box center [1349, 523] width 6 height 6
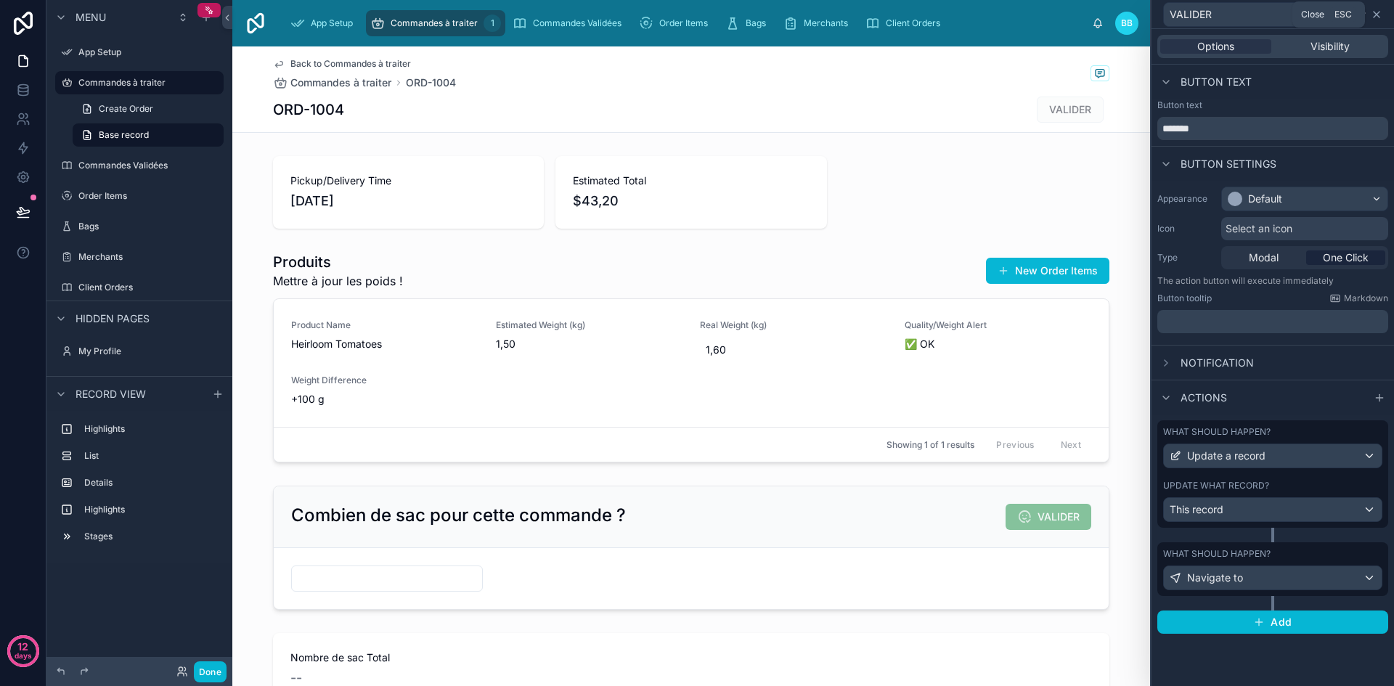
click at [1379, 14] on icon at bounding box center [1377, 15] width 12 height 12
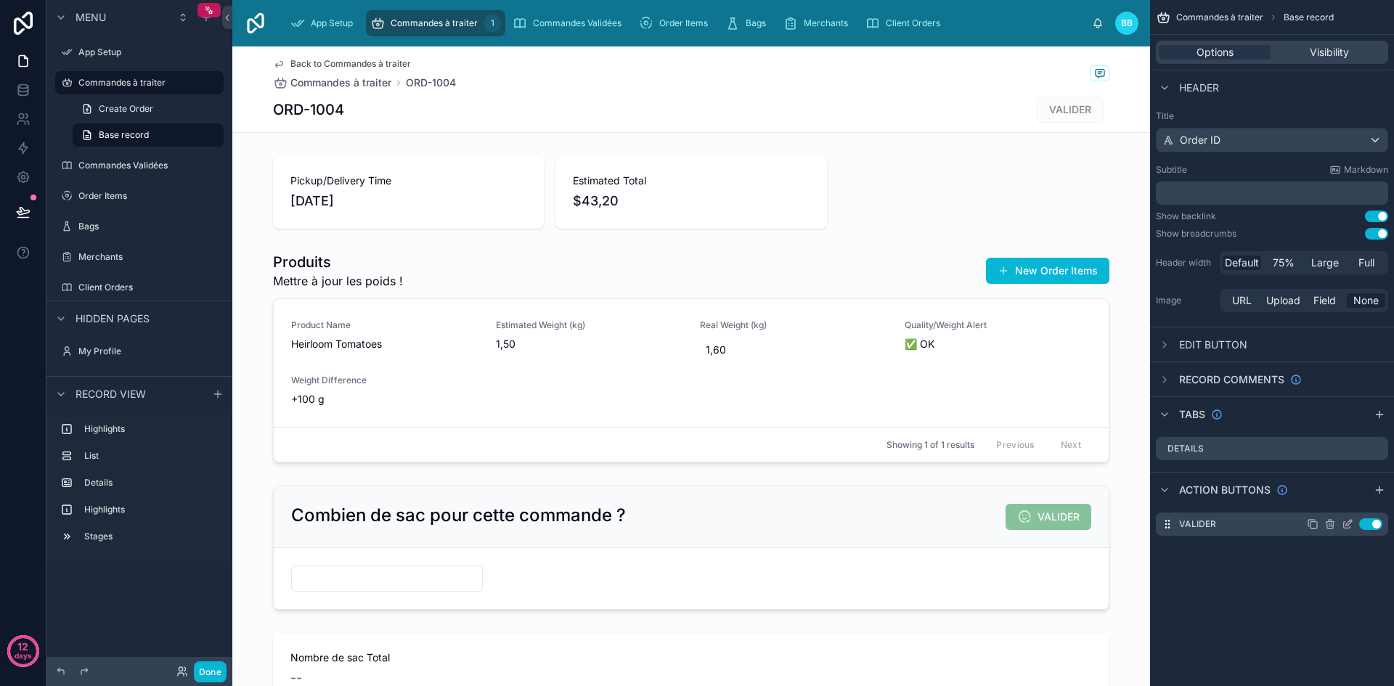
click at [1332, 526] on icon "scrollable content" at bounding box center [1330, 524] width 12 height 12
click at [1356, 503] on icon at bounding box center [1354, 501] width 12 height 12
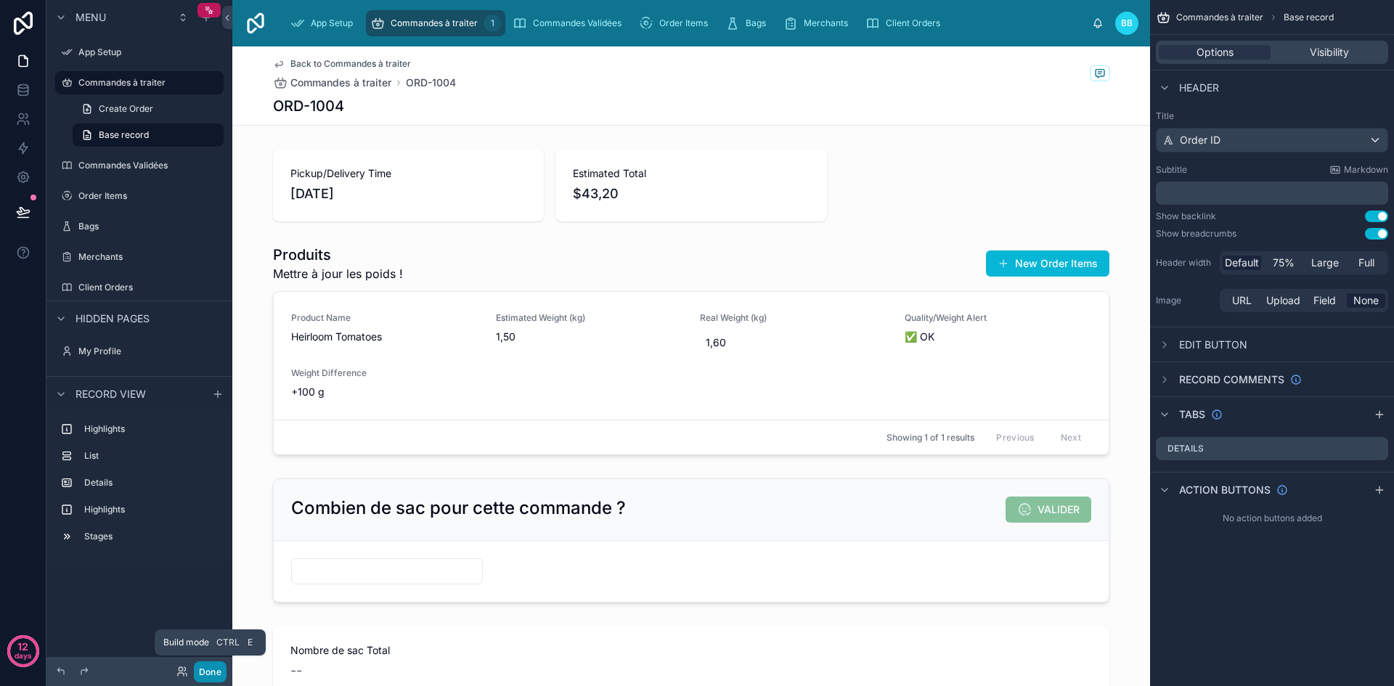
click at [220, 665] on button "Done" at bounding box center [210, 671] width 33 height 21
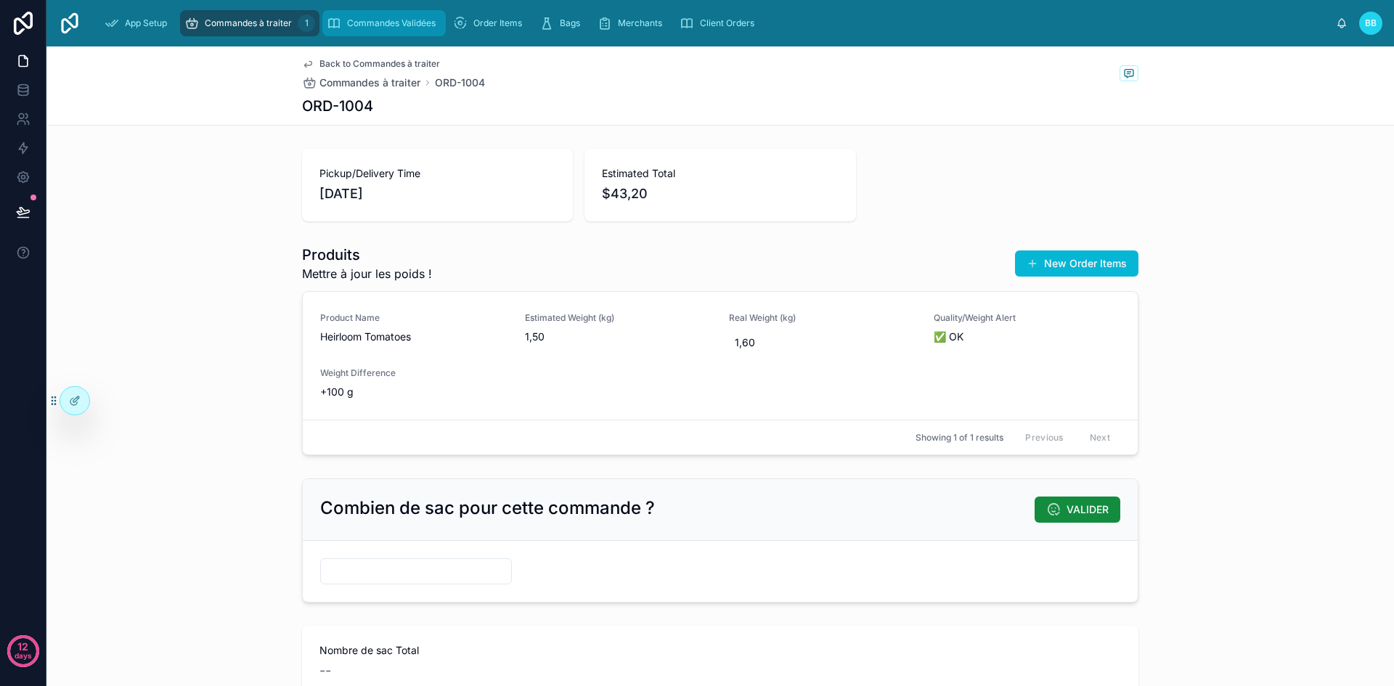
click at [393, 15] on div "Commandes Validées" at bounding box center [384, 23] width 115 height 23
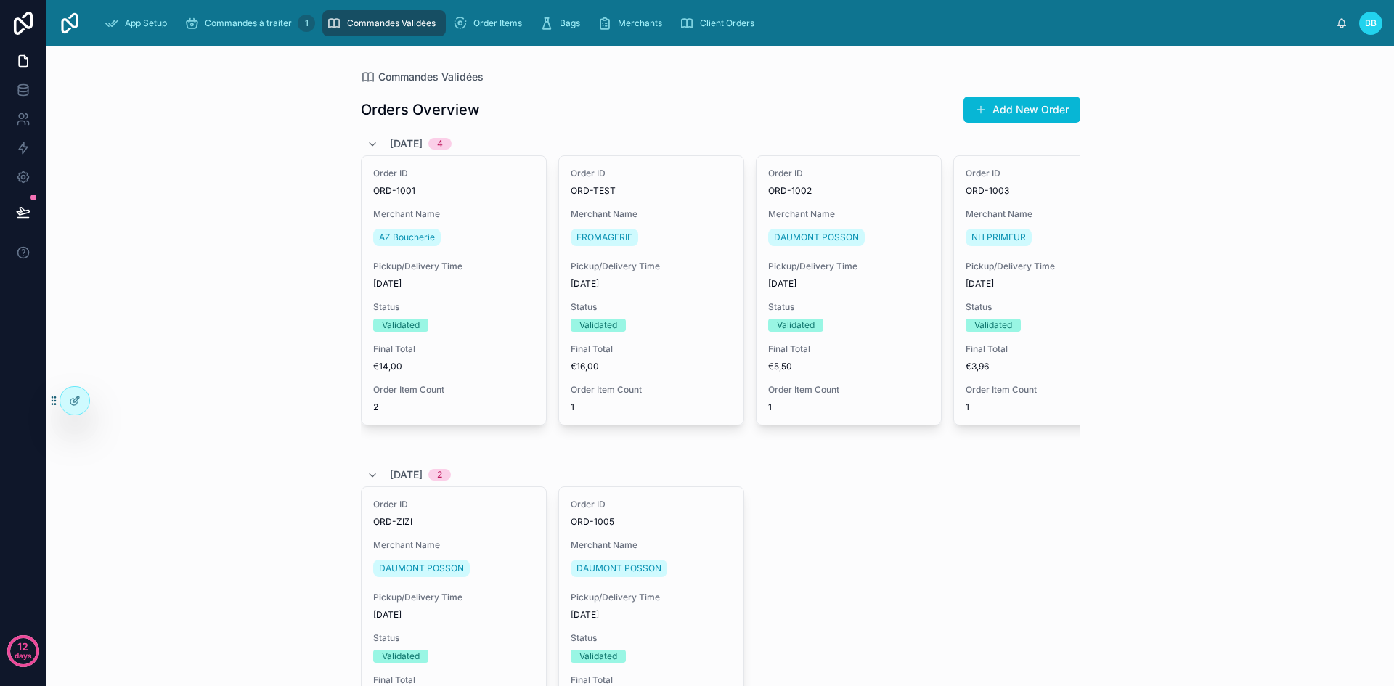
click at [479, 235] on div "AZ Boucherie" at bounding box center [453, 237] width 161 height 23
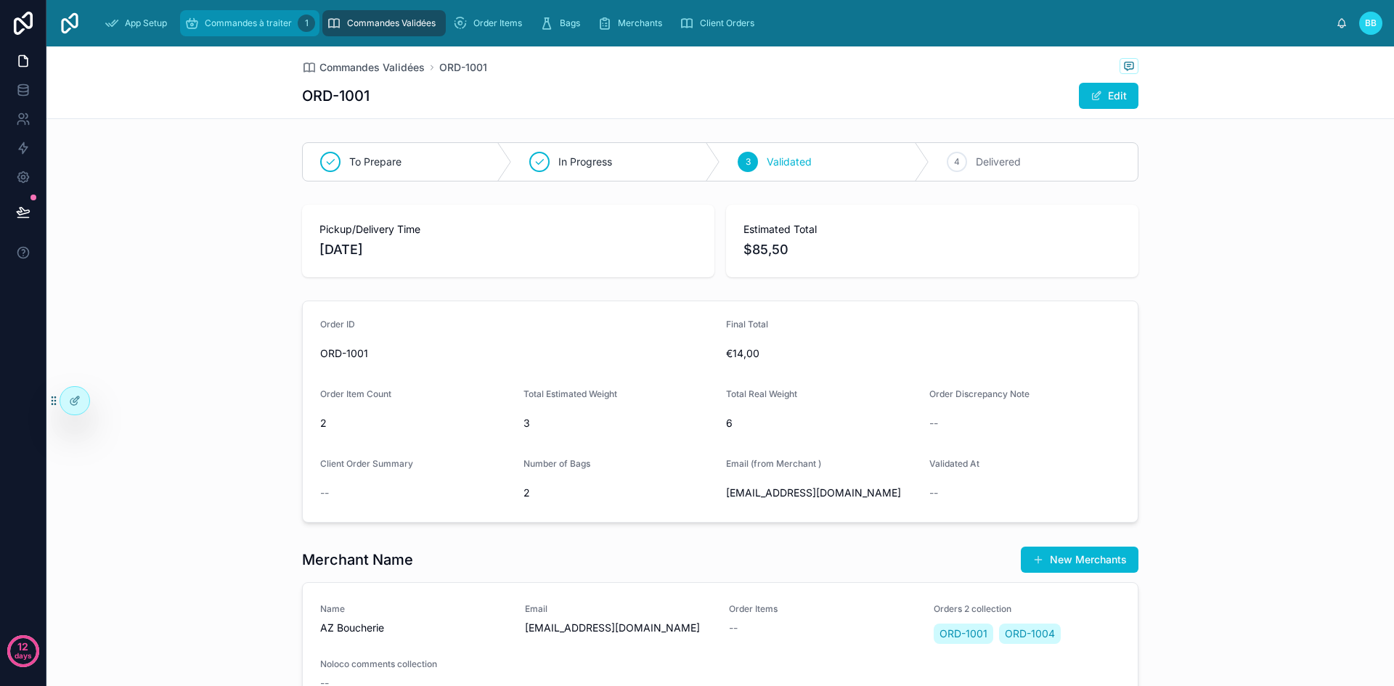
click at [229, 30] on div "Commandes à traiter 1" at bounding box center [249, 23] width 131 height 23
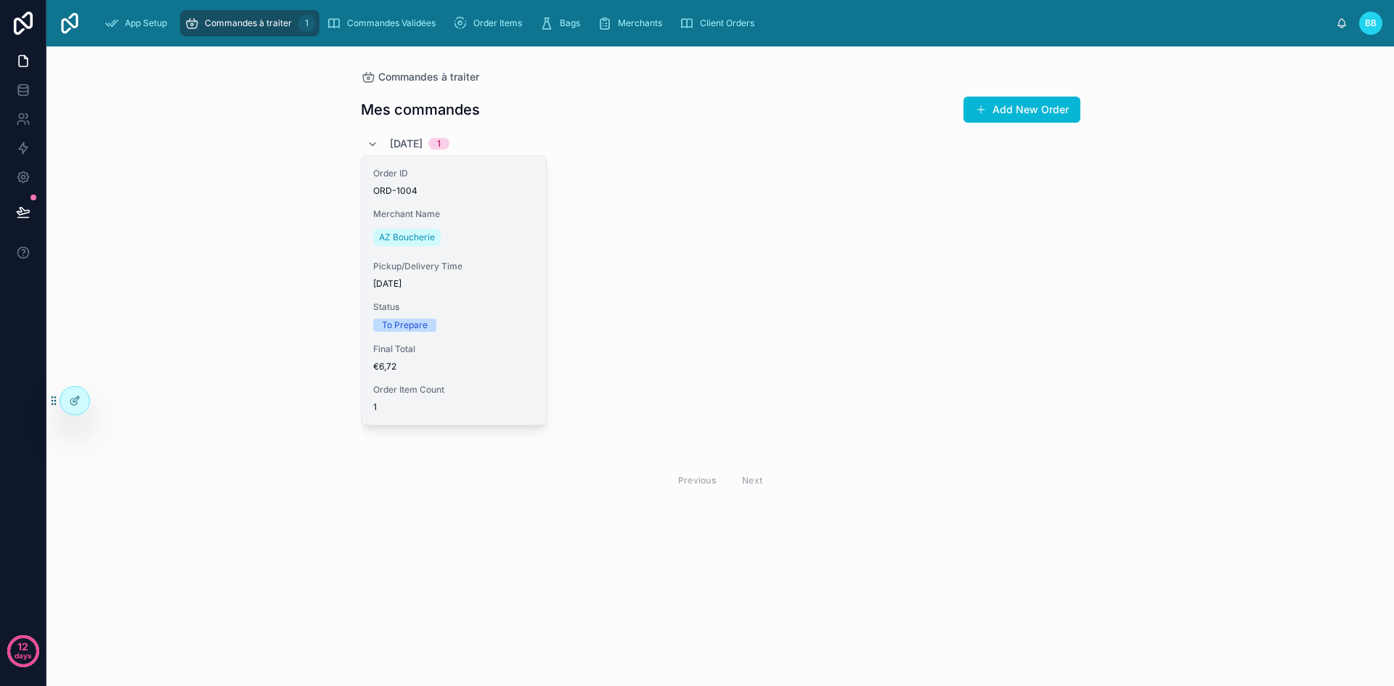
click at [513, 241] on div "AZ Boucherie" at bounding box center [453, 237] width 161 height 23
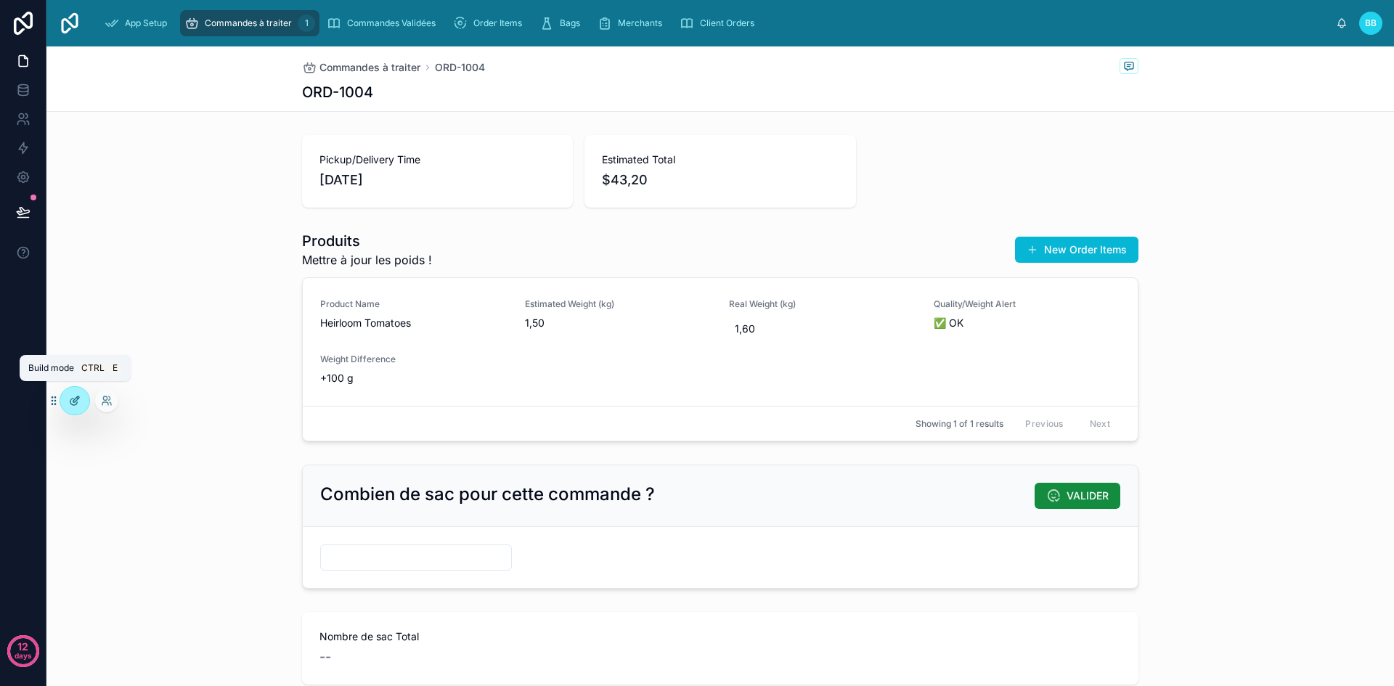
click at [78, 406] on icon at bounding box center [75, 401] width 12 height 12
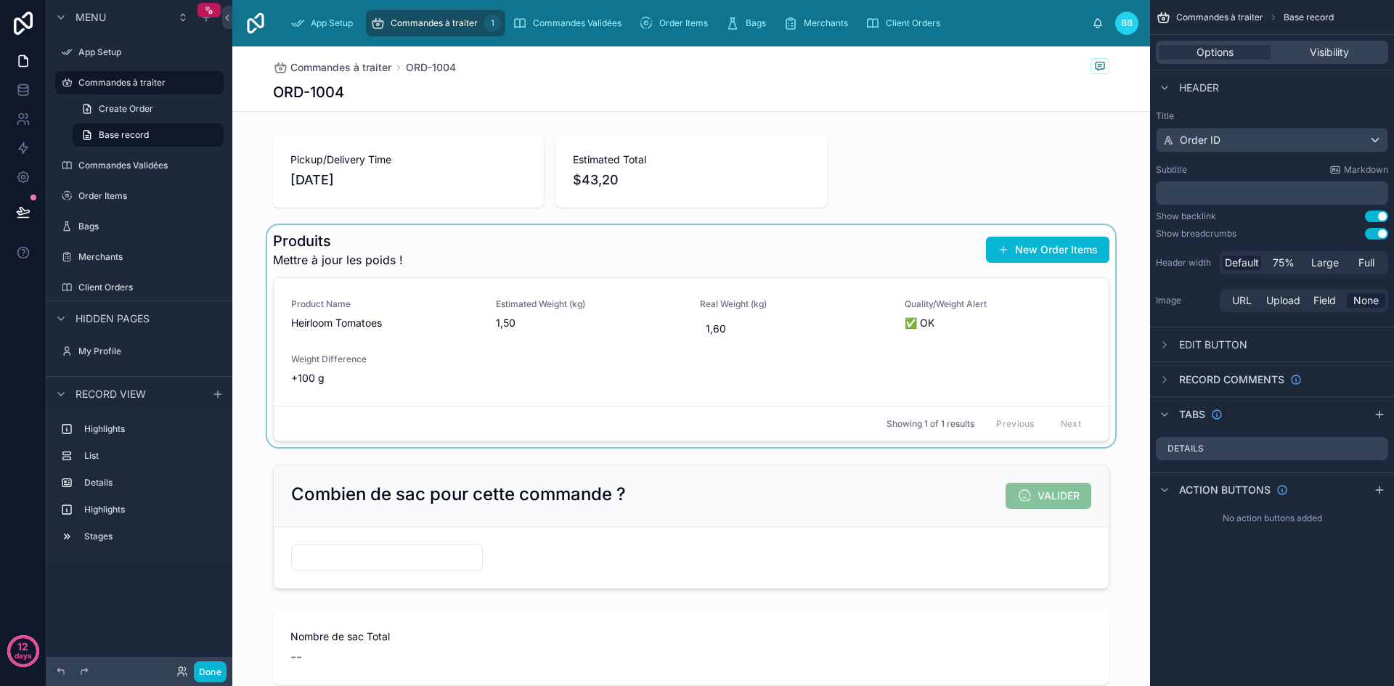
click at [636, 376] on div at bounding box center [691, 336] width 918 height 222
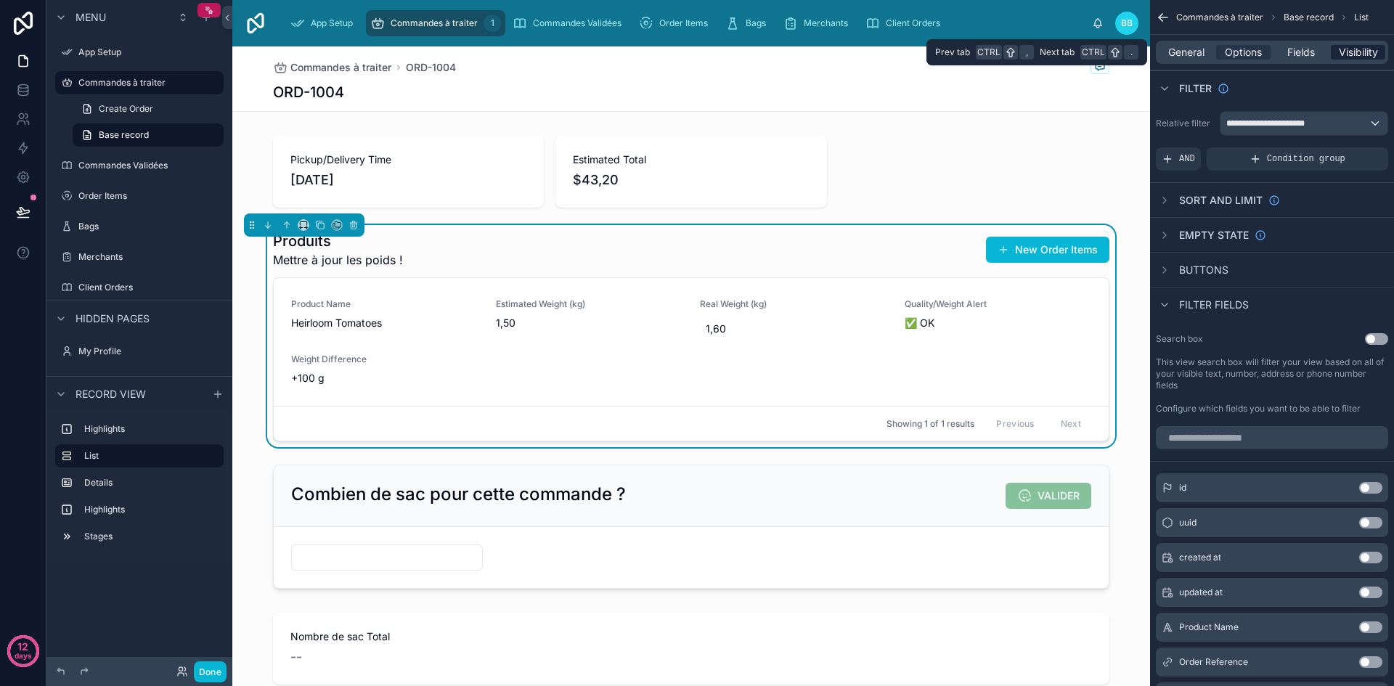
click at [1356, 55] on span "Visibility" at bounding box center [1358, 52] width 39 height 15
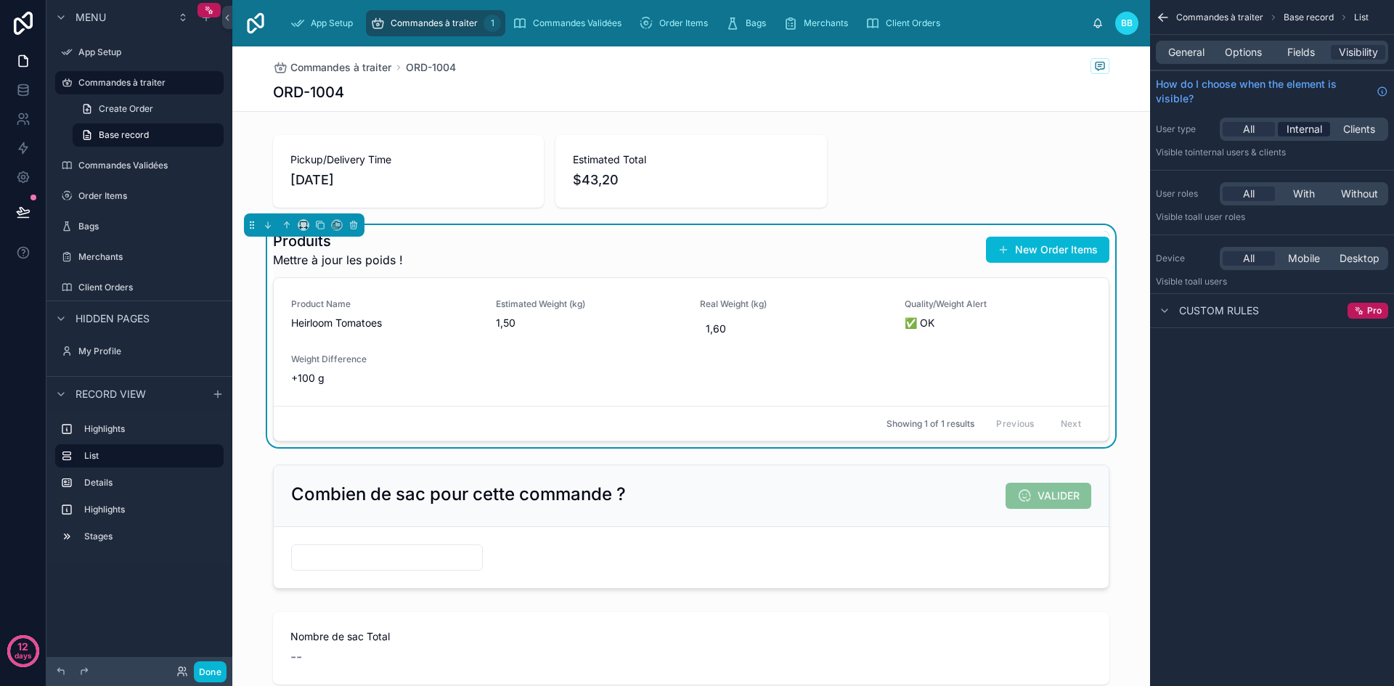
click at [1311, 123] on span "Internal" at bounding box center [1305, 129] width 36 height 15
click at [1253, 125] on span "All" at bounding box center [1249, 129] width 12 height 15
click at [1243, 50] on span "Options" at bounding box center [1243, 52] width 37 height 15
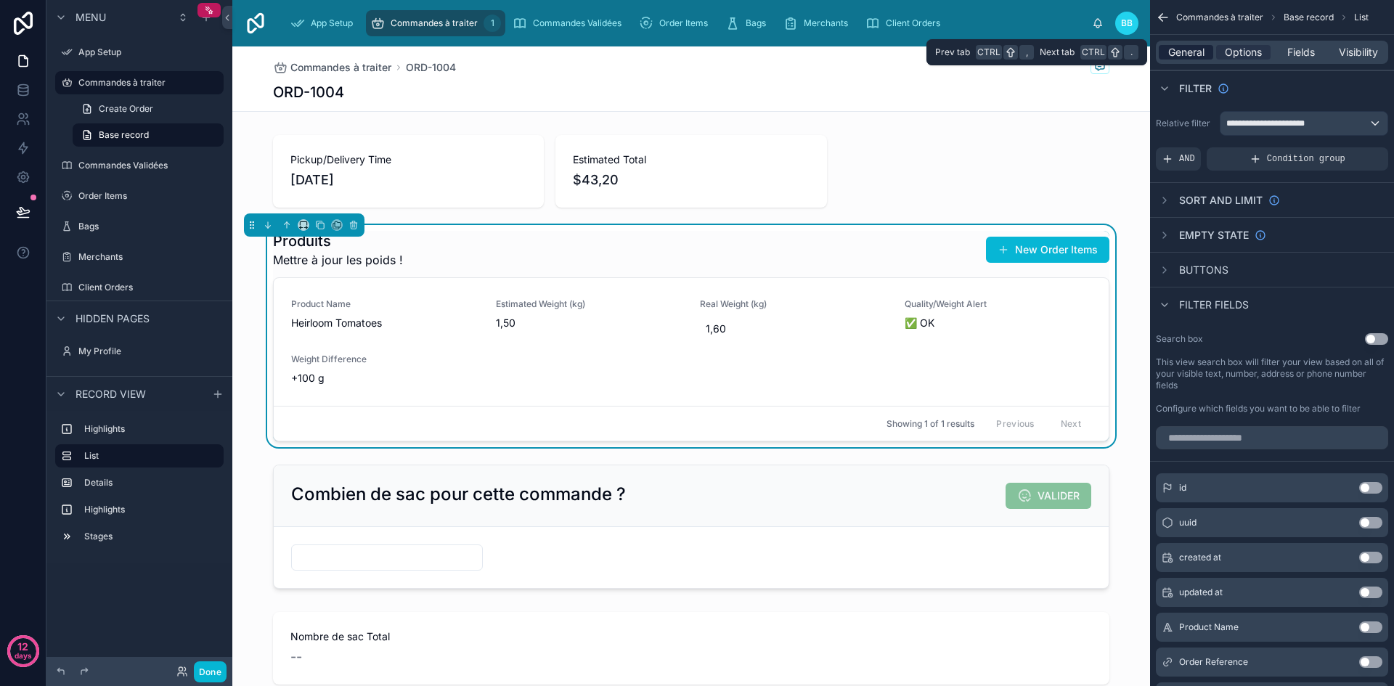
click at [1184, 57] on span "General" at bounding box center [1186, 52] width 36 height 15
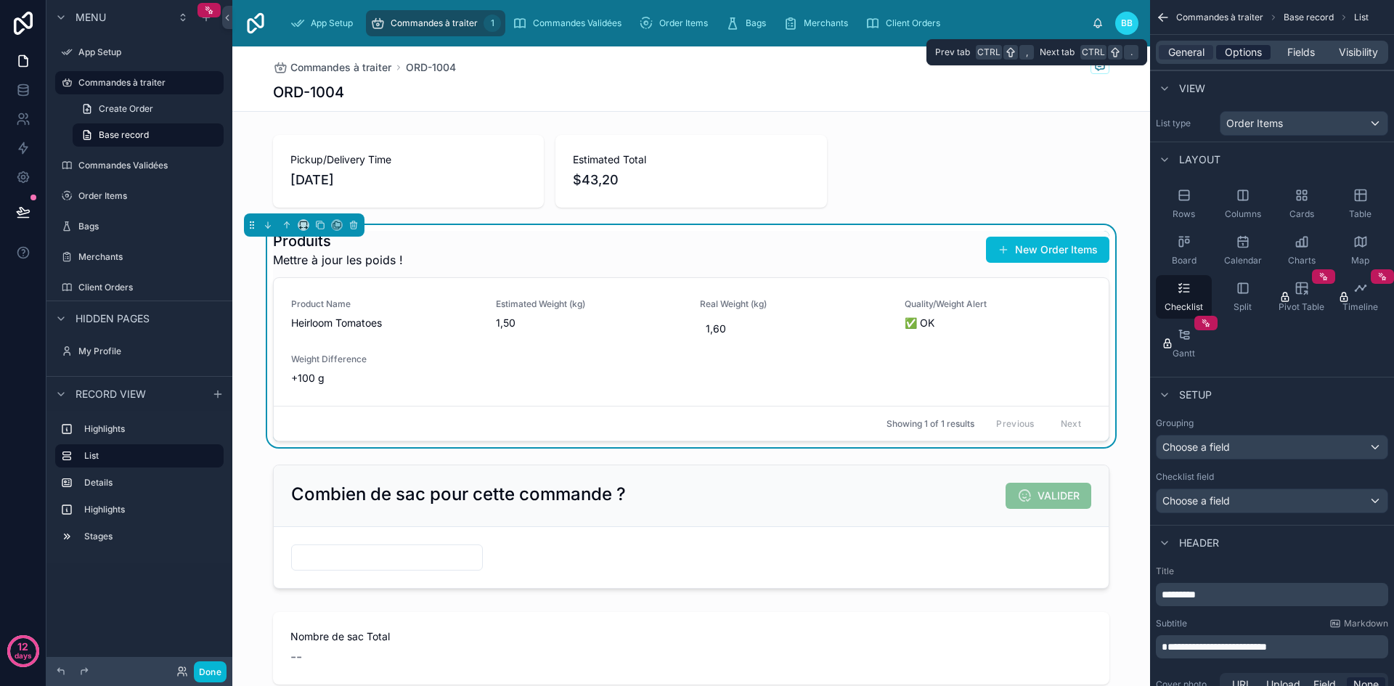
click at [1237, 55] on span "Options" at bounding box center [1243, 52] width 37 height 15
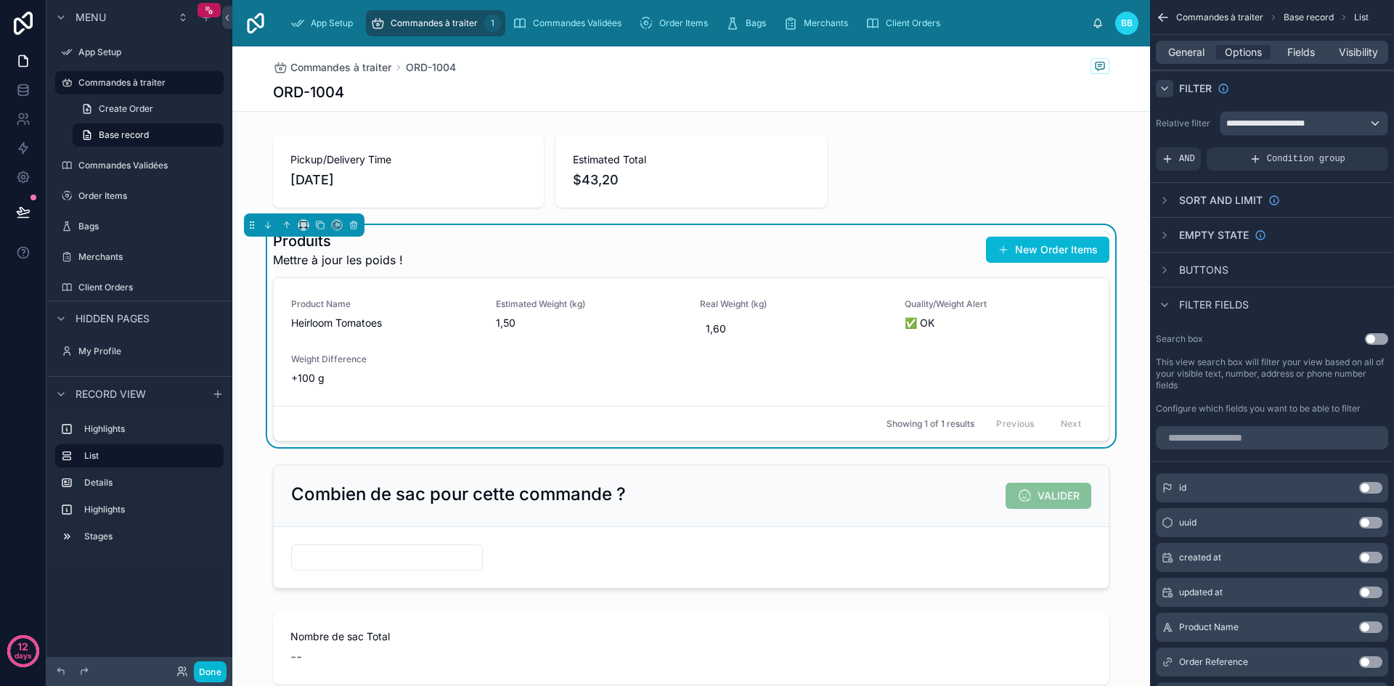
click at [1165, 91] on icon "scrollable content" at bounding box center [1165, 89] width 12 height 12
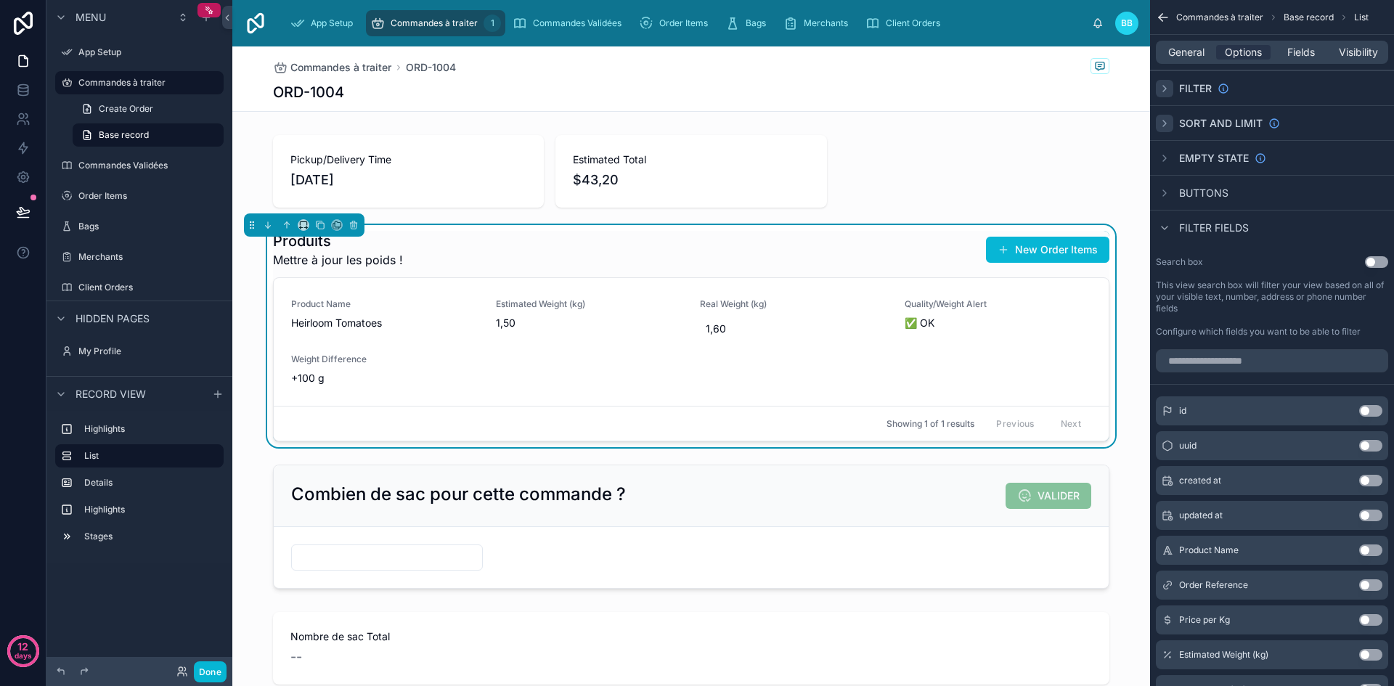
click at [1168, 122] on icon "scrollable content" at bounding box center [1165, 124] width 12 height 12
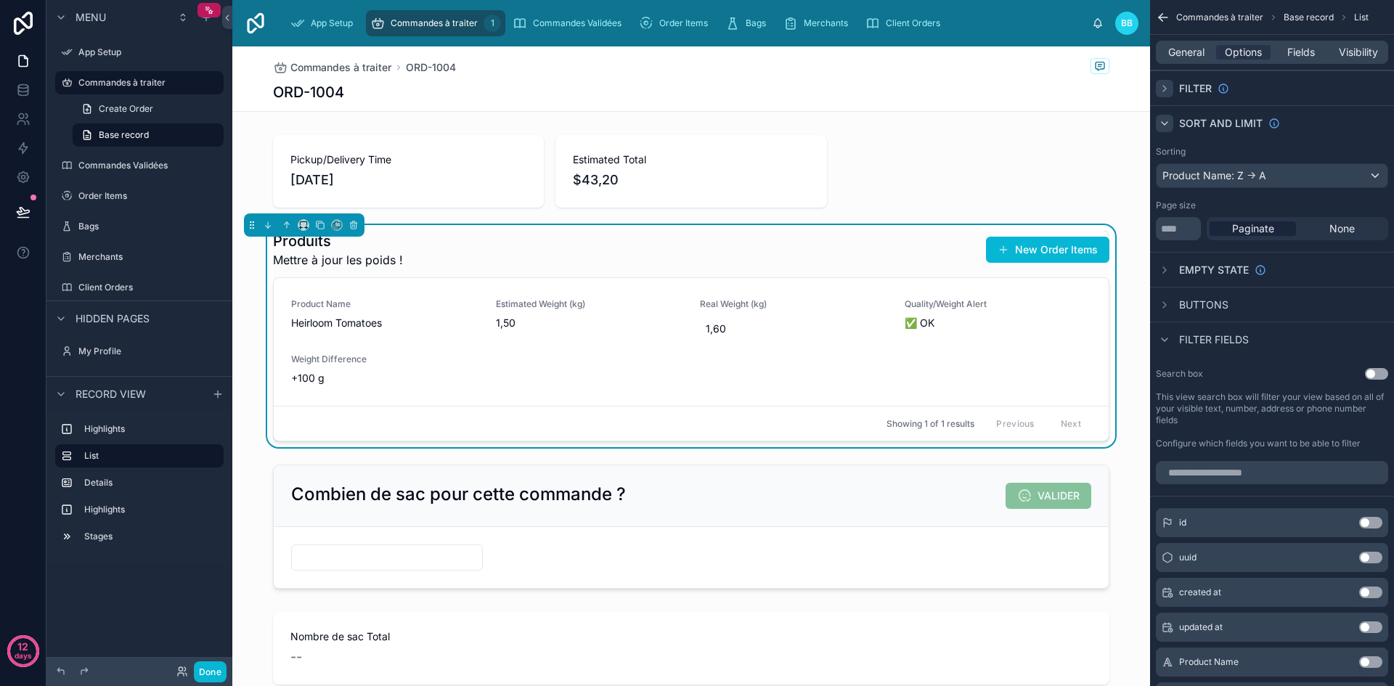
click at [1168, 122] on icon "scrollable content" at bounding box center [1165, 123] width 6 height 3
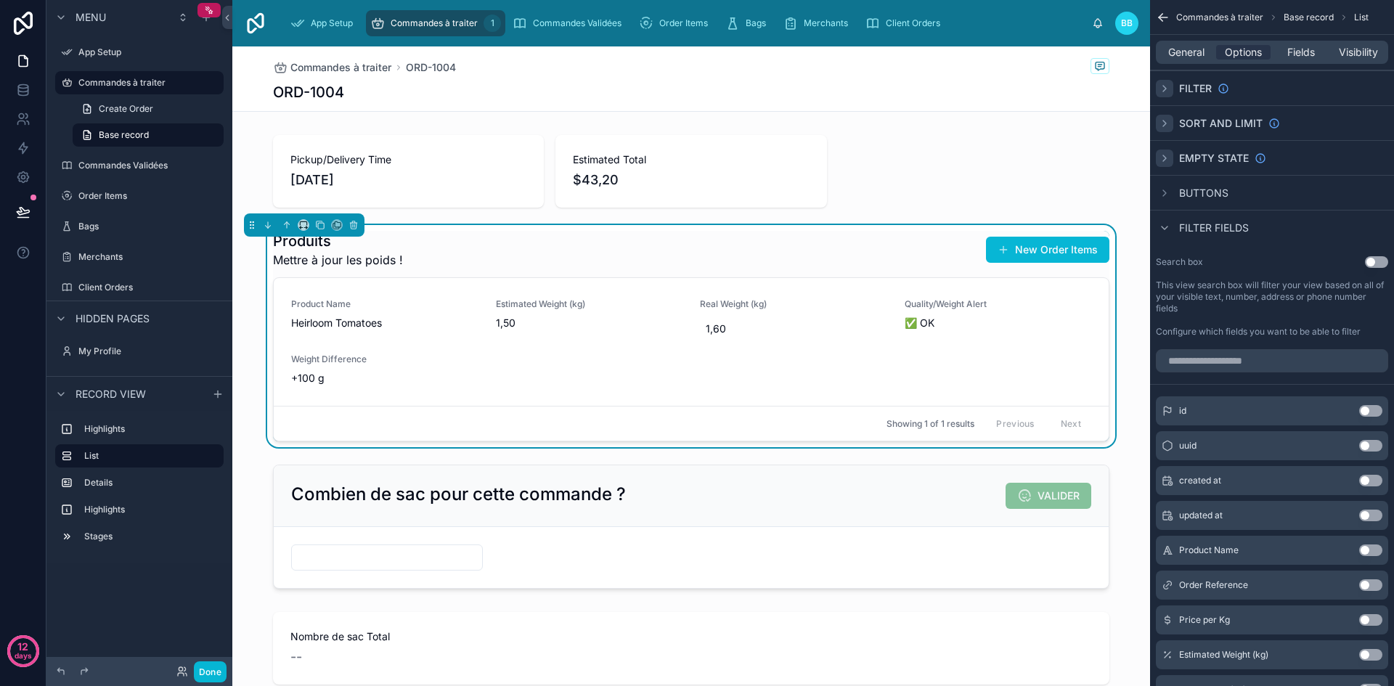
click at [1170, 153] on div "scrollable content" at bounding box center [1164, 158] width 17 height 17
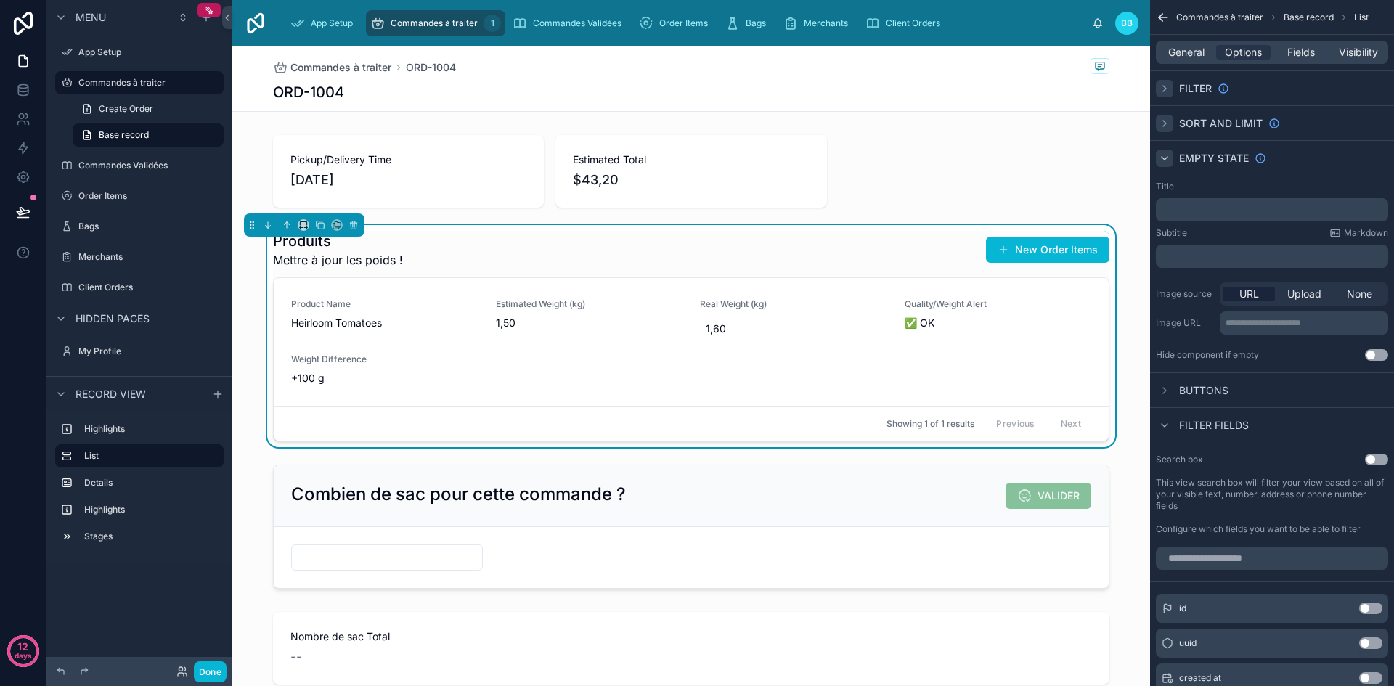
click at [1170, 153] on div "scrollable content" at bounding box center [1164, 158] width 17 height 17
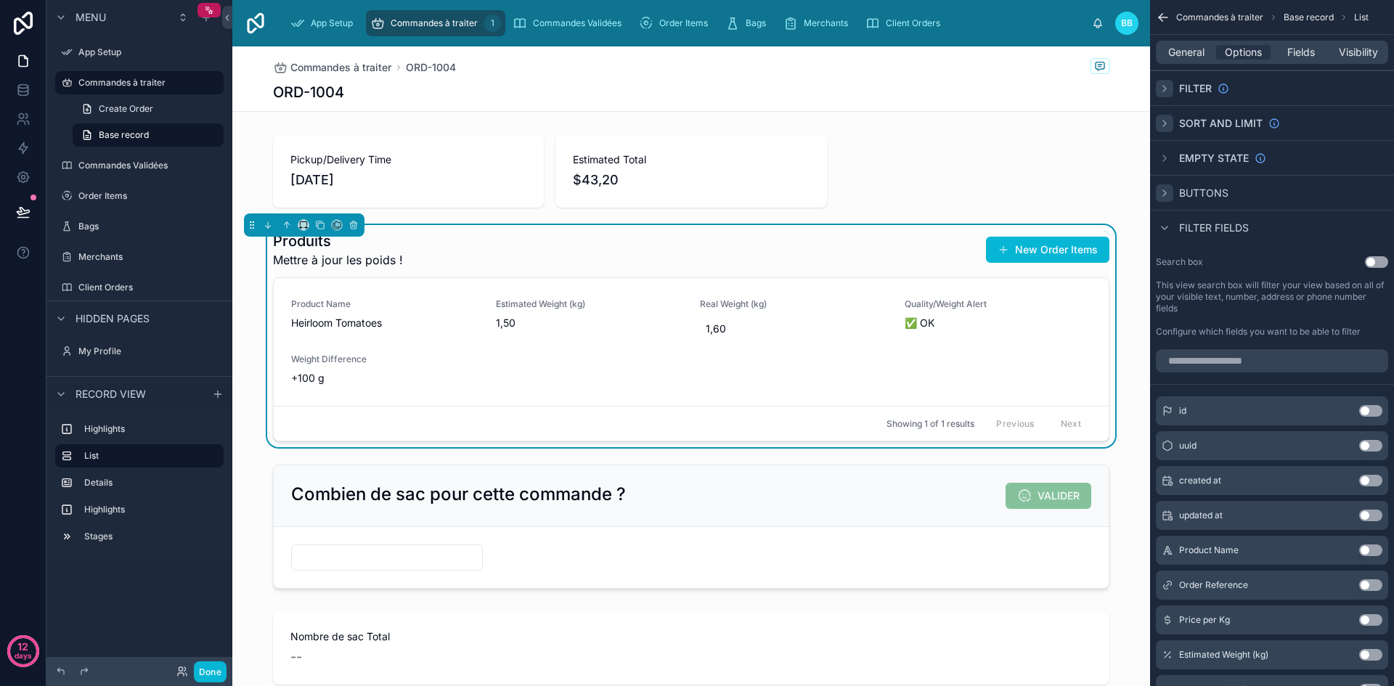
click at [1165, 196] on icon "scrollable content" at bounding box center [1165, 193] width 12 height 12
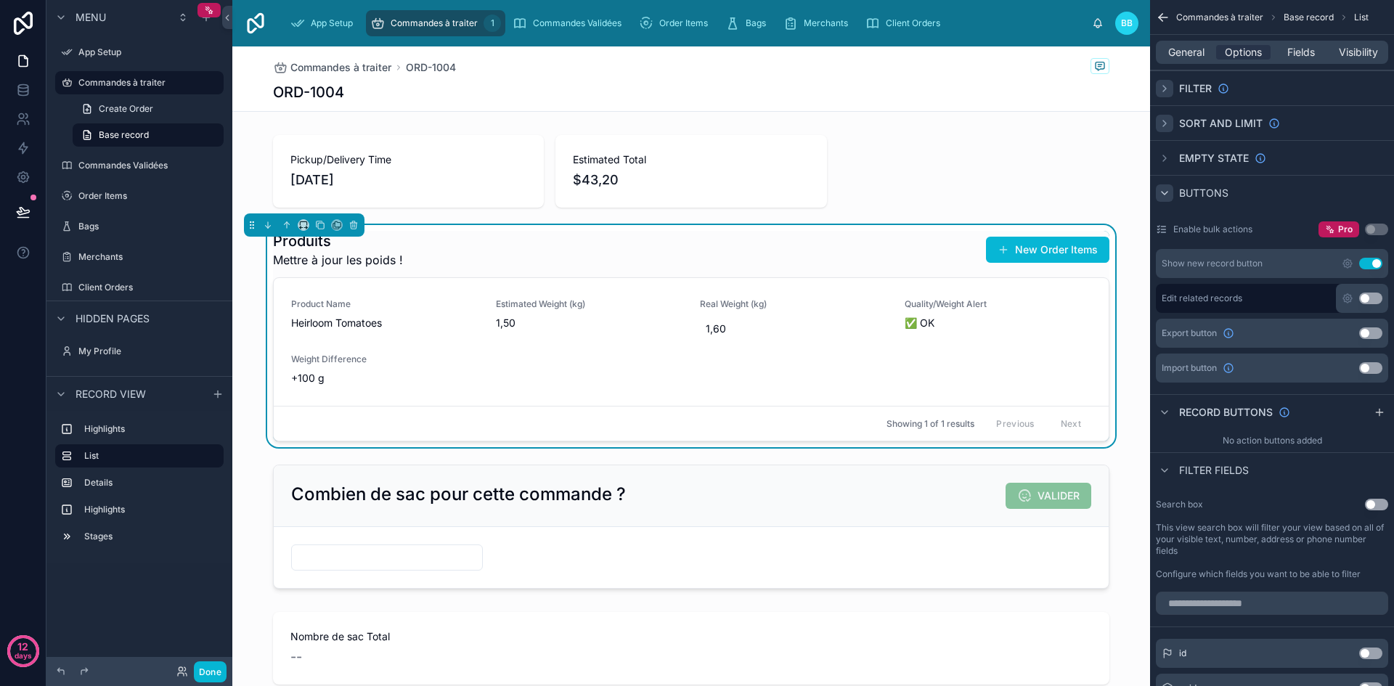
click at [1165, 196] on icon "scrollable content" at bounding box center [1165, 193] width 12 height 12
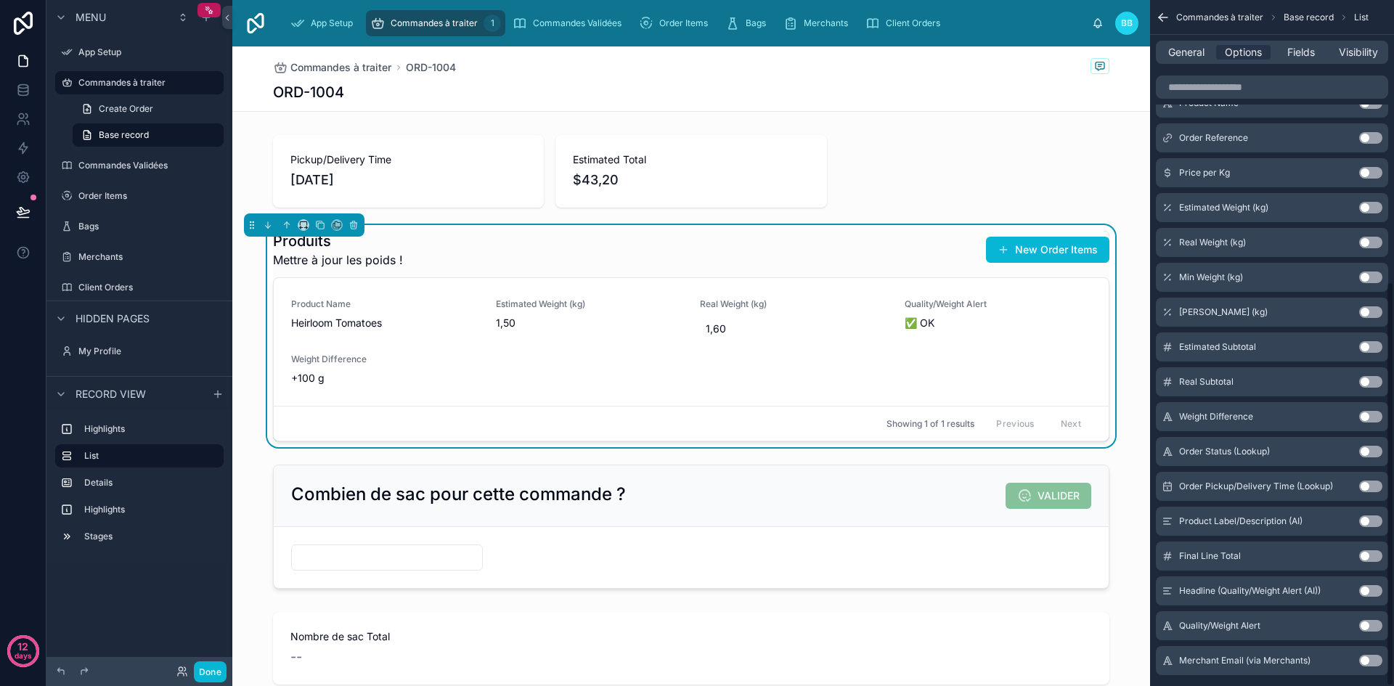
scroll to position [477, 0]
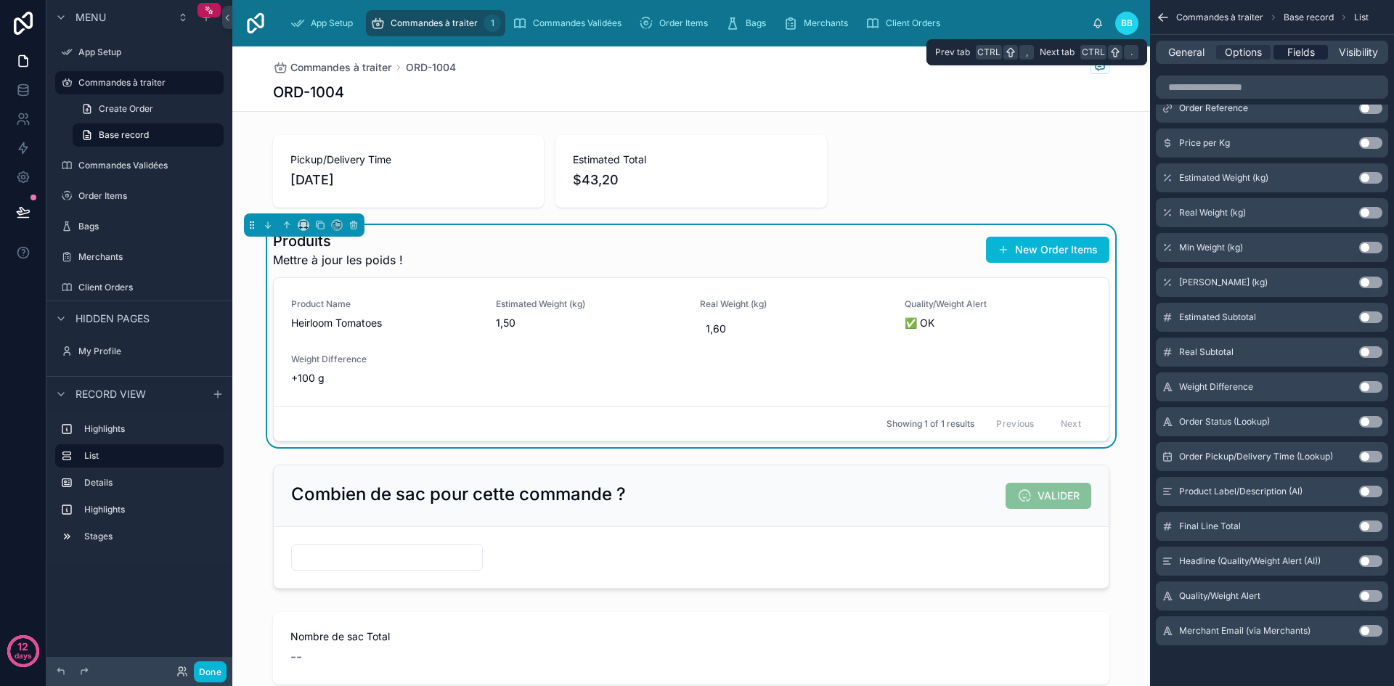
click at [1299, 49] on span "Fields" at bounding box center [1301, 52] width 28 height 15
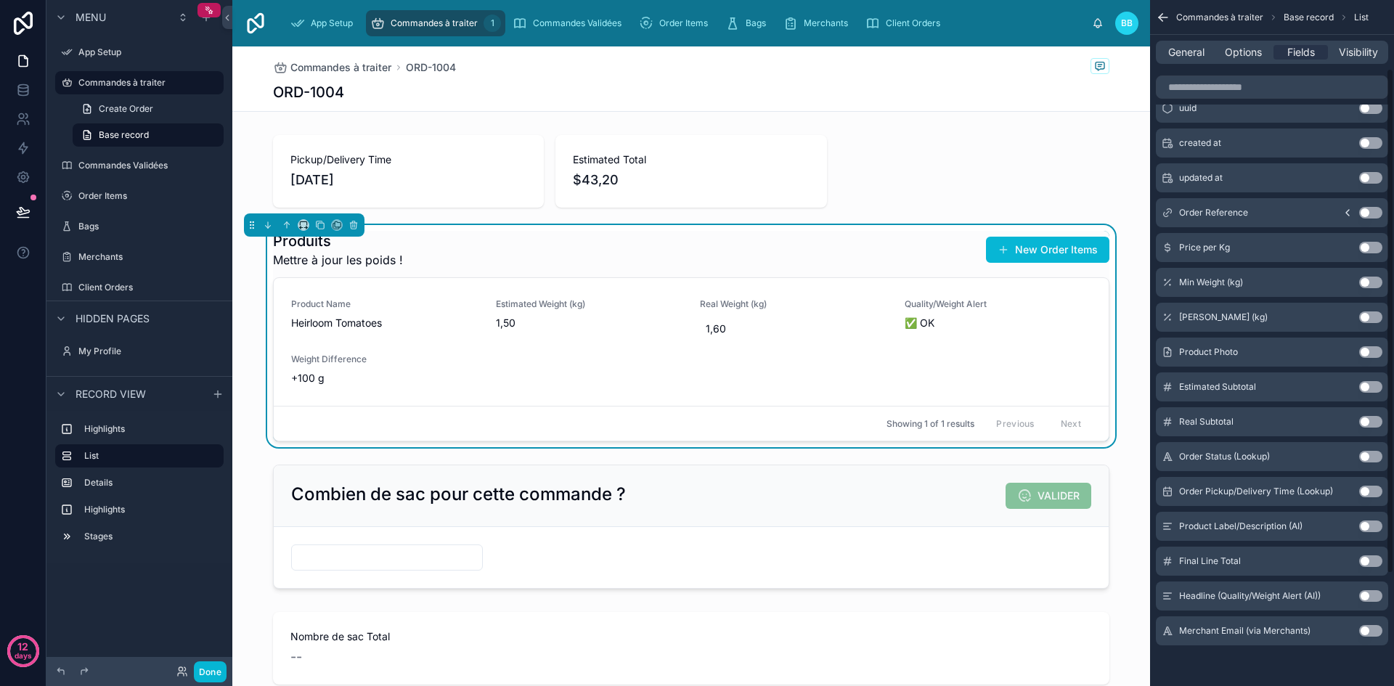
scroll to position [0, 0]
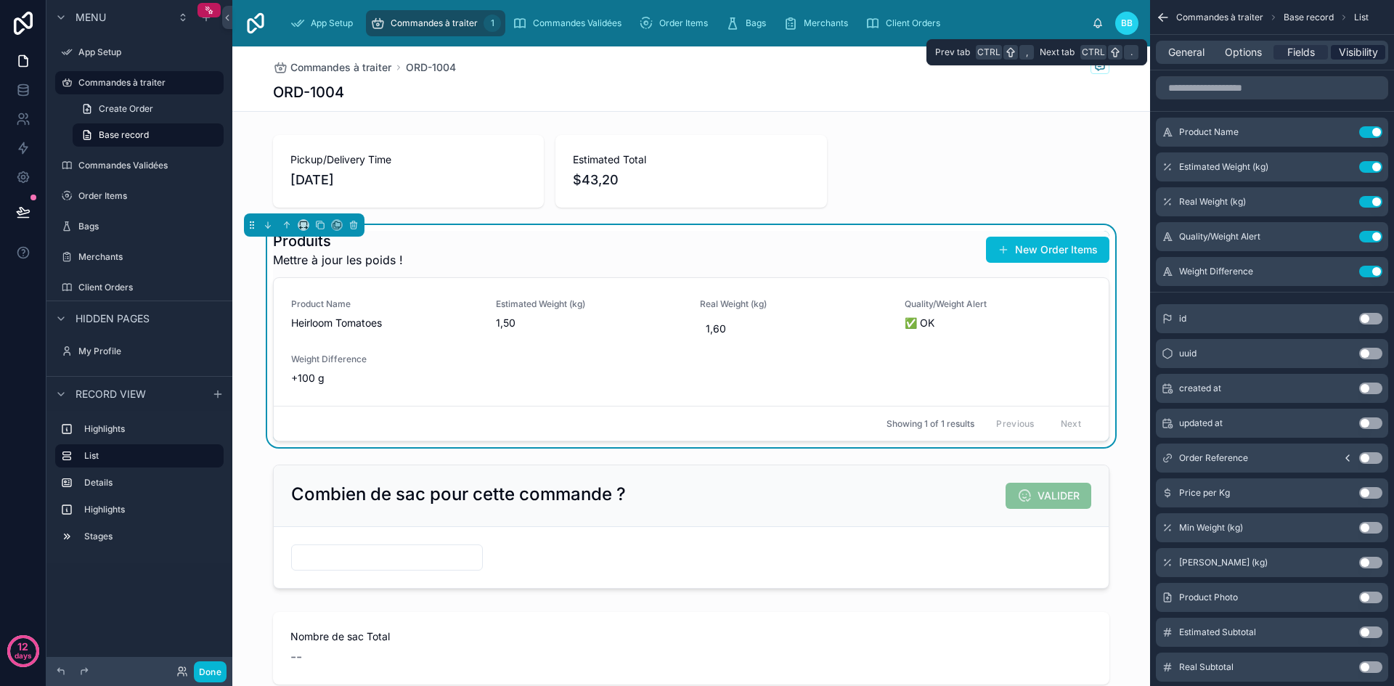
click at [1358, 54] on span "Visibility" at bounding box center [1358, 52] width 39 height 15
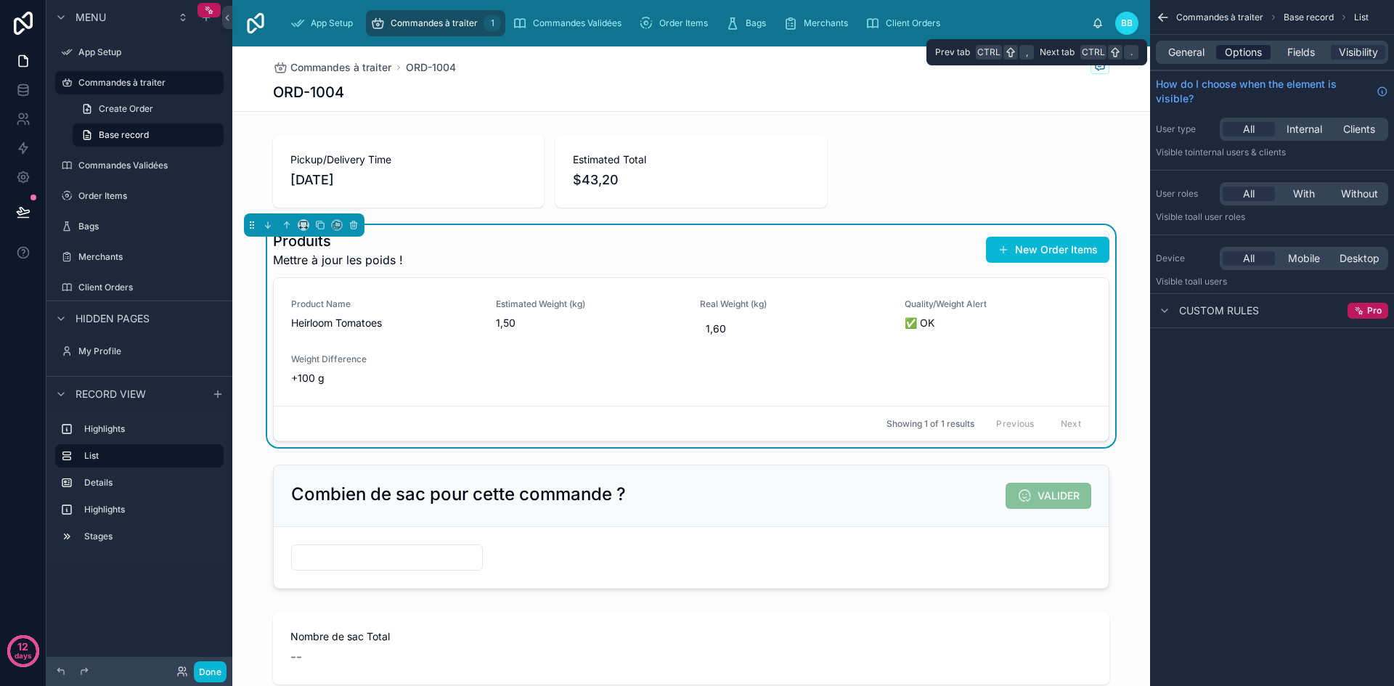
click at [1241, 58] on span "Options" at bounding box center [1243, 52] width 37 height 15
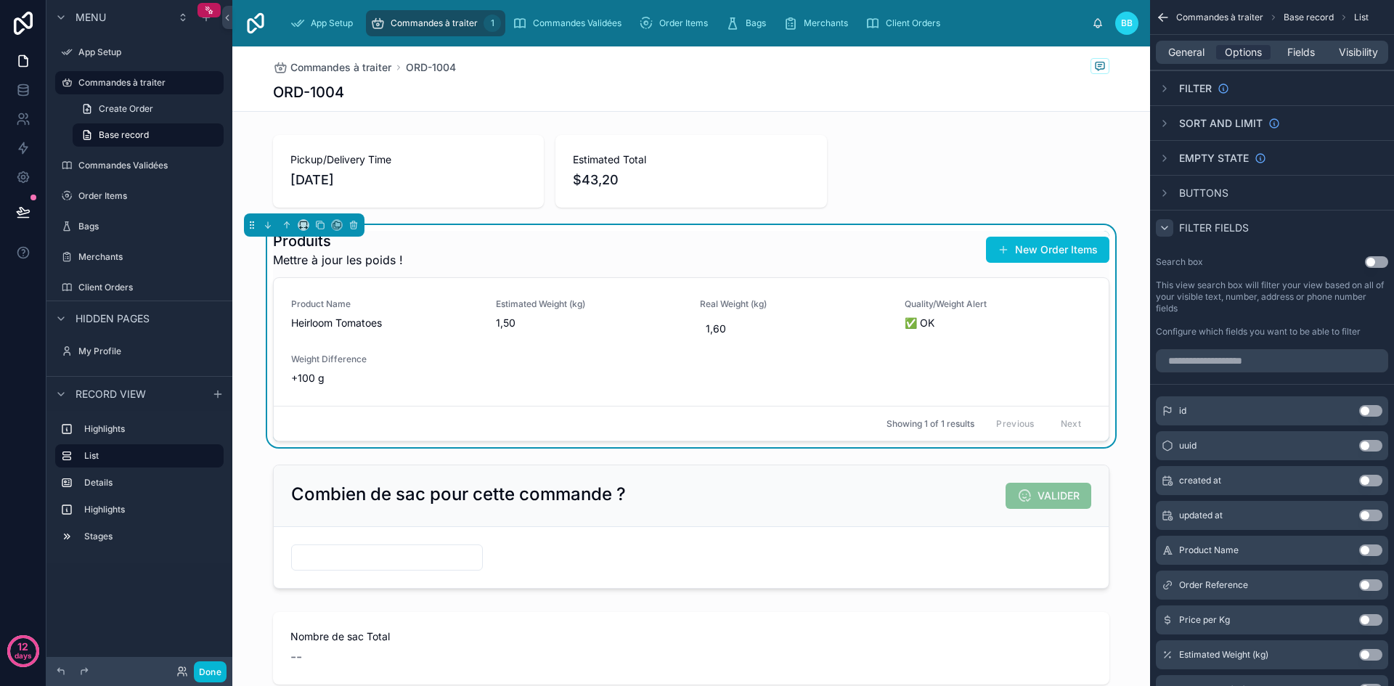
click at [1165, 228] on icon "scrollable content" at bounding box center [1165, 228] width 12 height 12
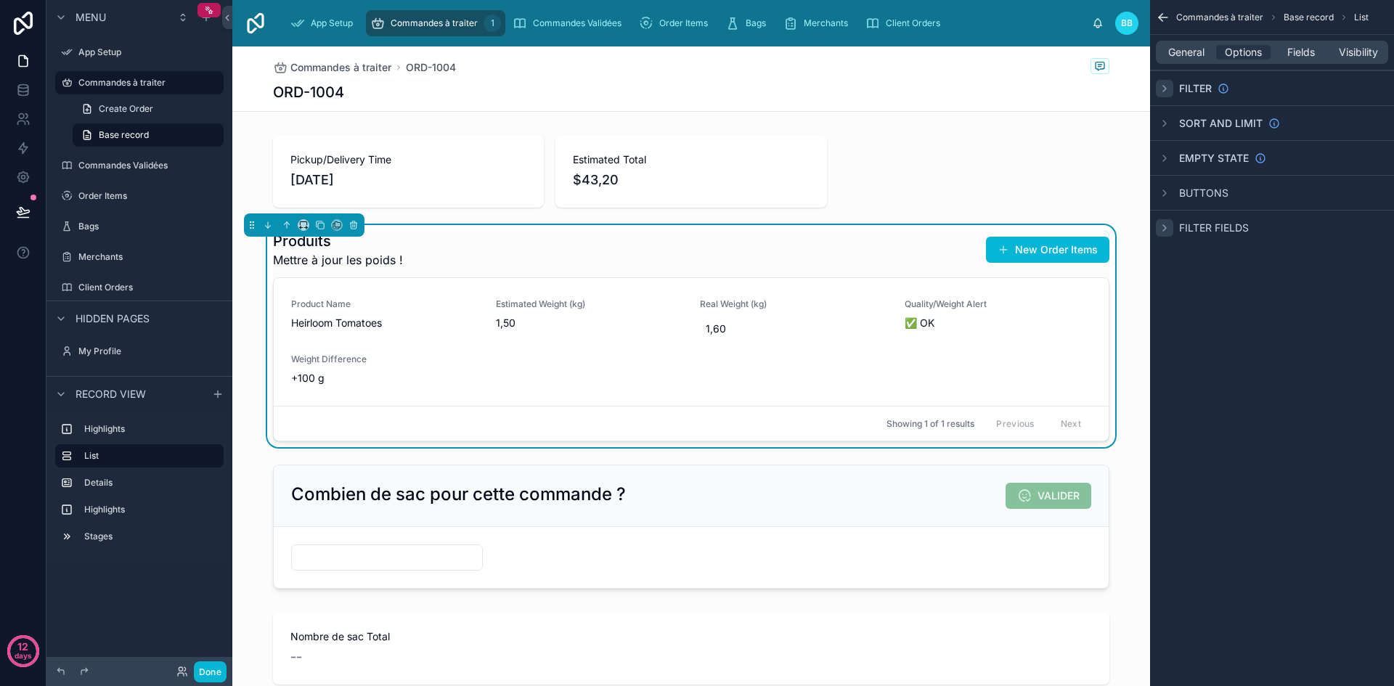
click at [1167, 91] on icon "scrollable content" at bounding box center [1165, 89] width 12 height 12
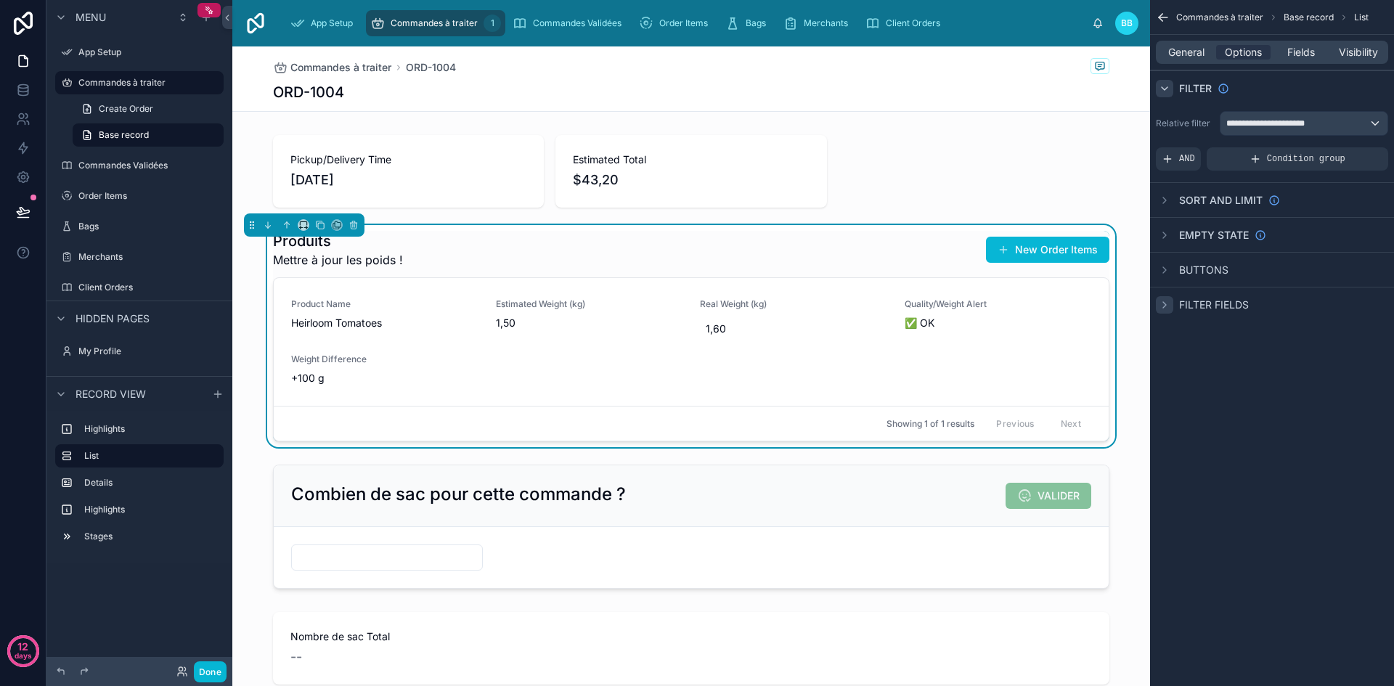
click at [1167, 86] on icon "scrollable content" at bounding box center [1165, 89] width 12 height 12
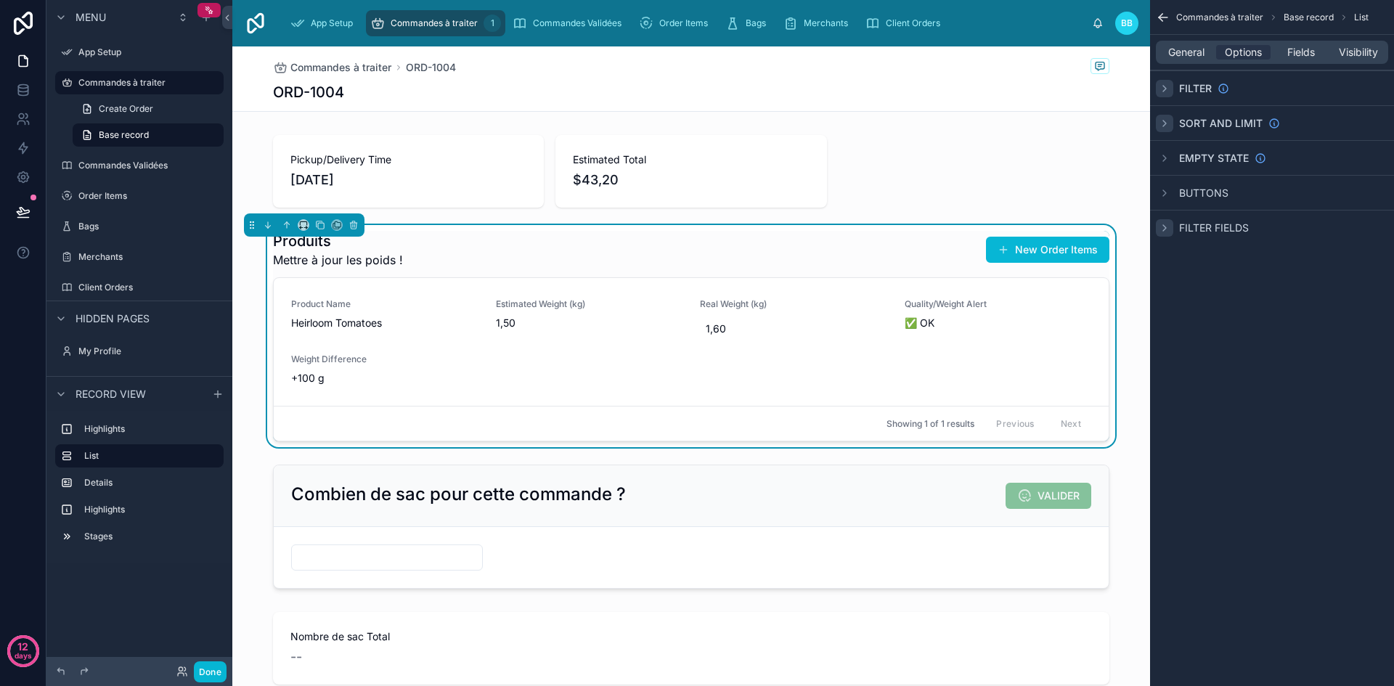
click at [1165, 121] on icon "scrollable content" at bounding box center [1165, 124] width 12 height 12
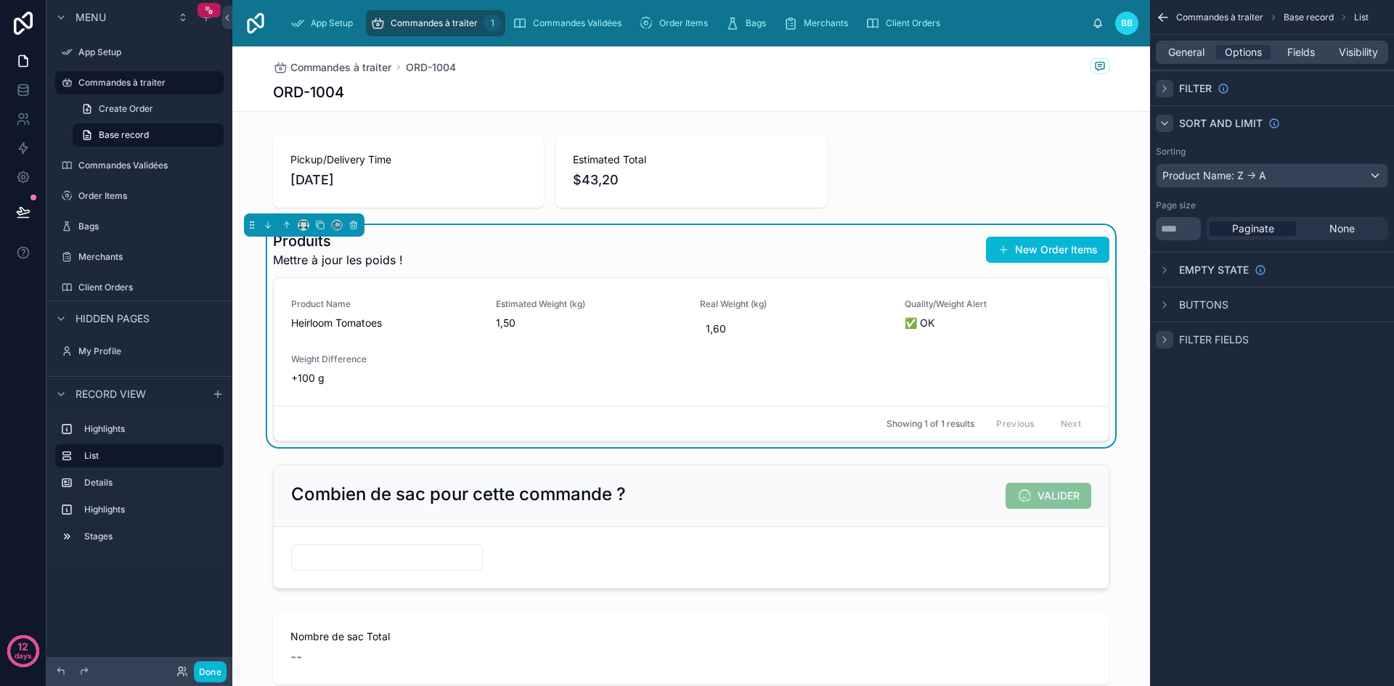
click at [1165, 121] on icon "scrollable content" at bounding box center [1165, 124] width 12 height 12
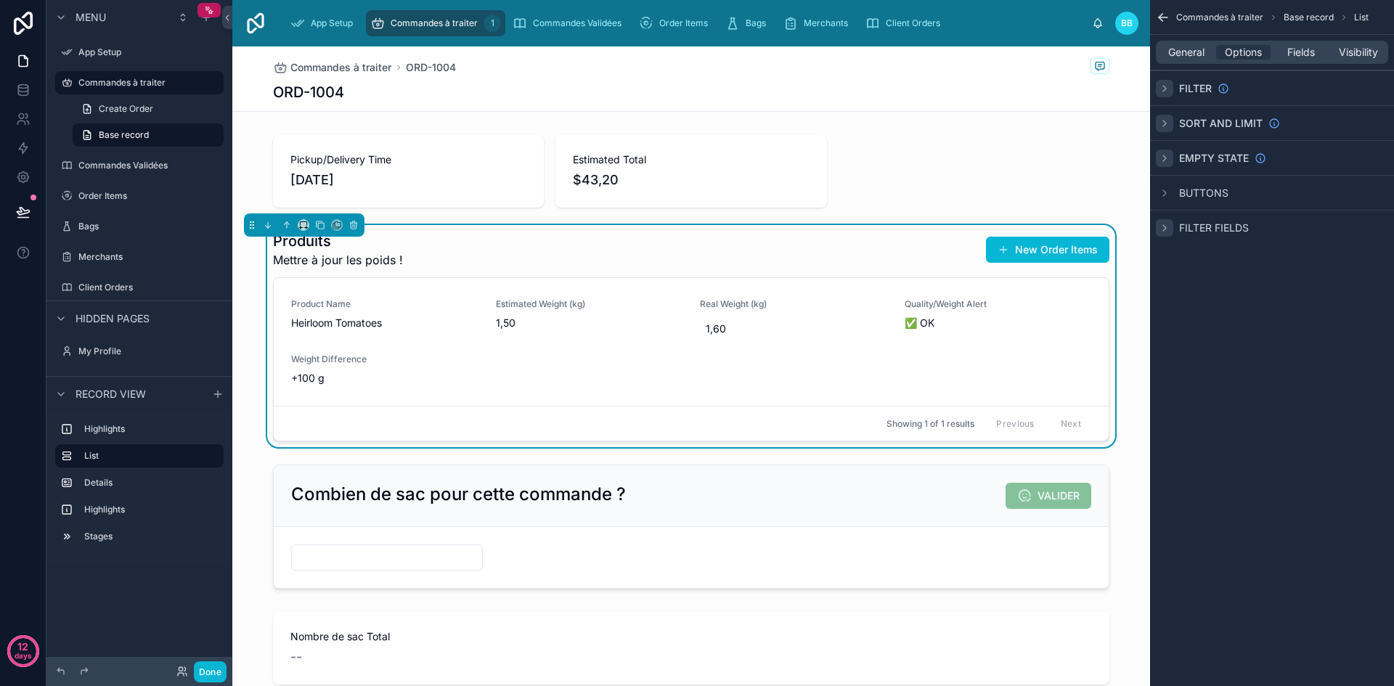
click at [1164, 156] on icon "scrollable content" at bounding box center [1164, 158] width 3 height 6
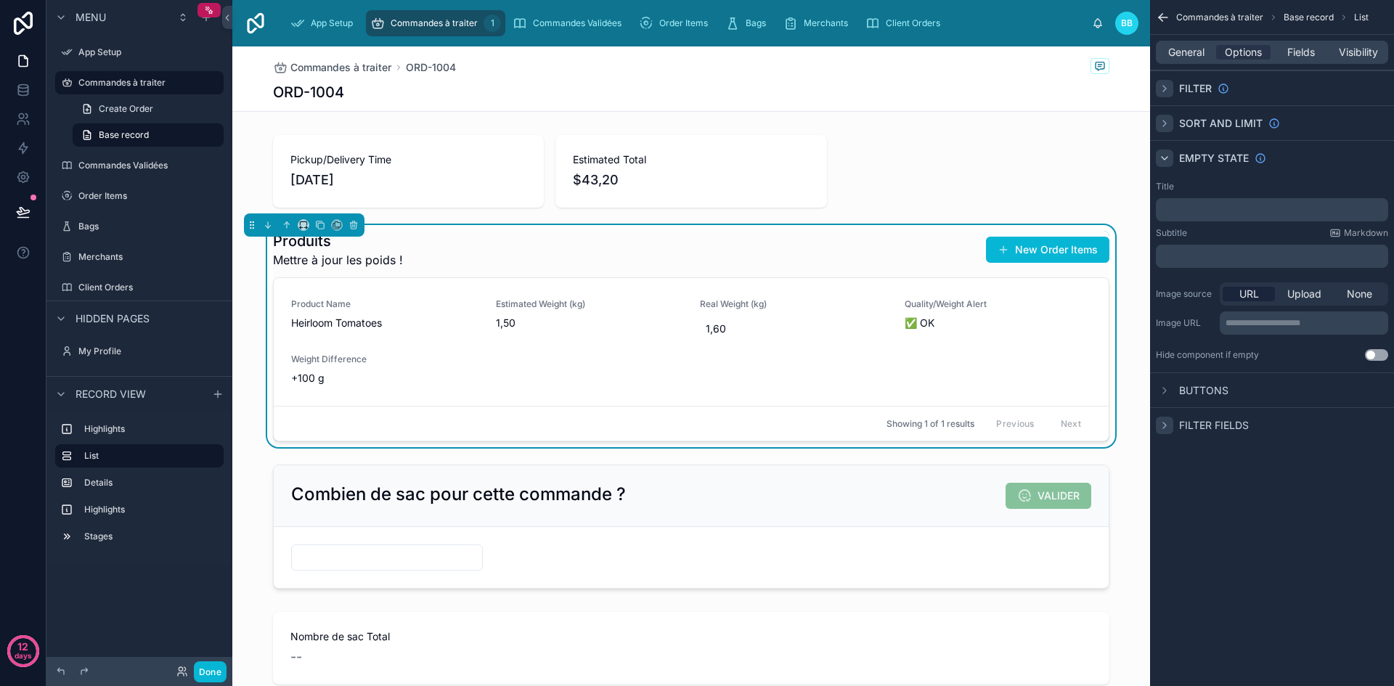
click at [1164, 156] on icon "scrollable content" at bounding box center [1165, 158] width 12 height 12
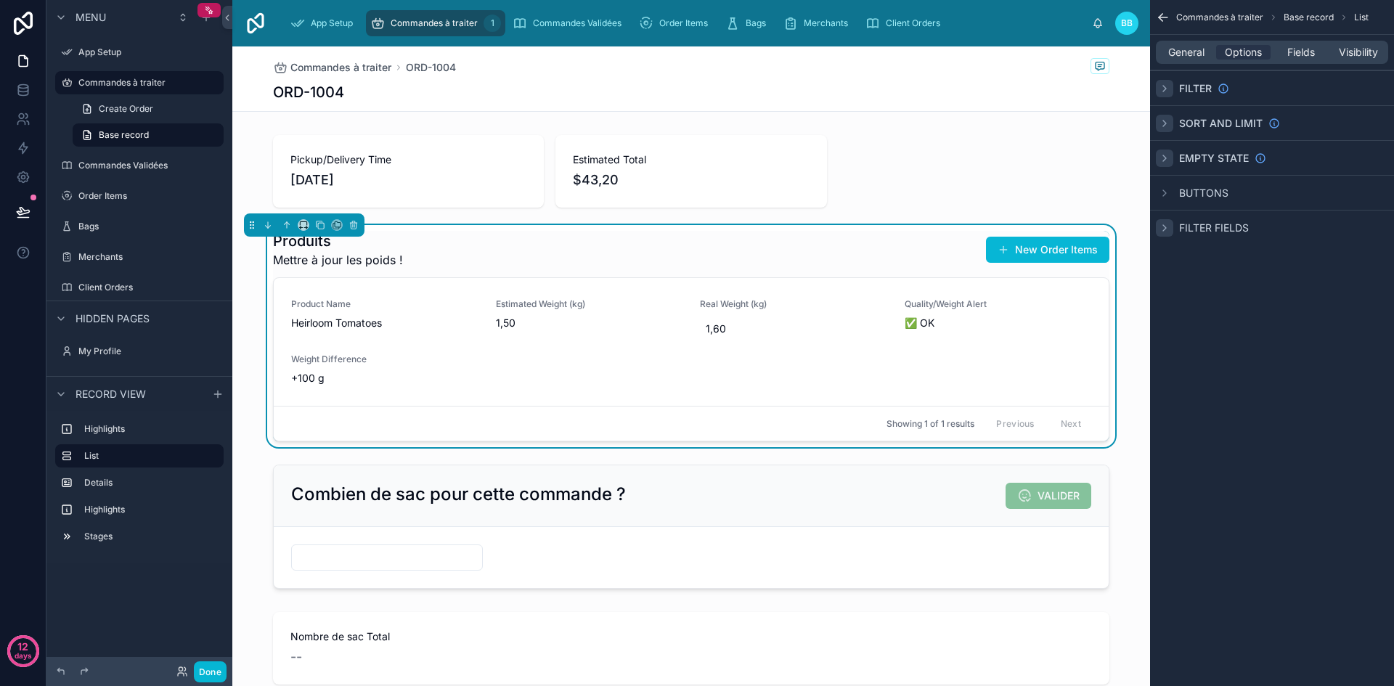
click at [1165, 224] on icon "scrollable content" at bounding box center [1165, 228] width 12 height 12
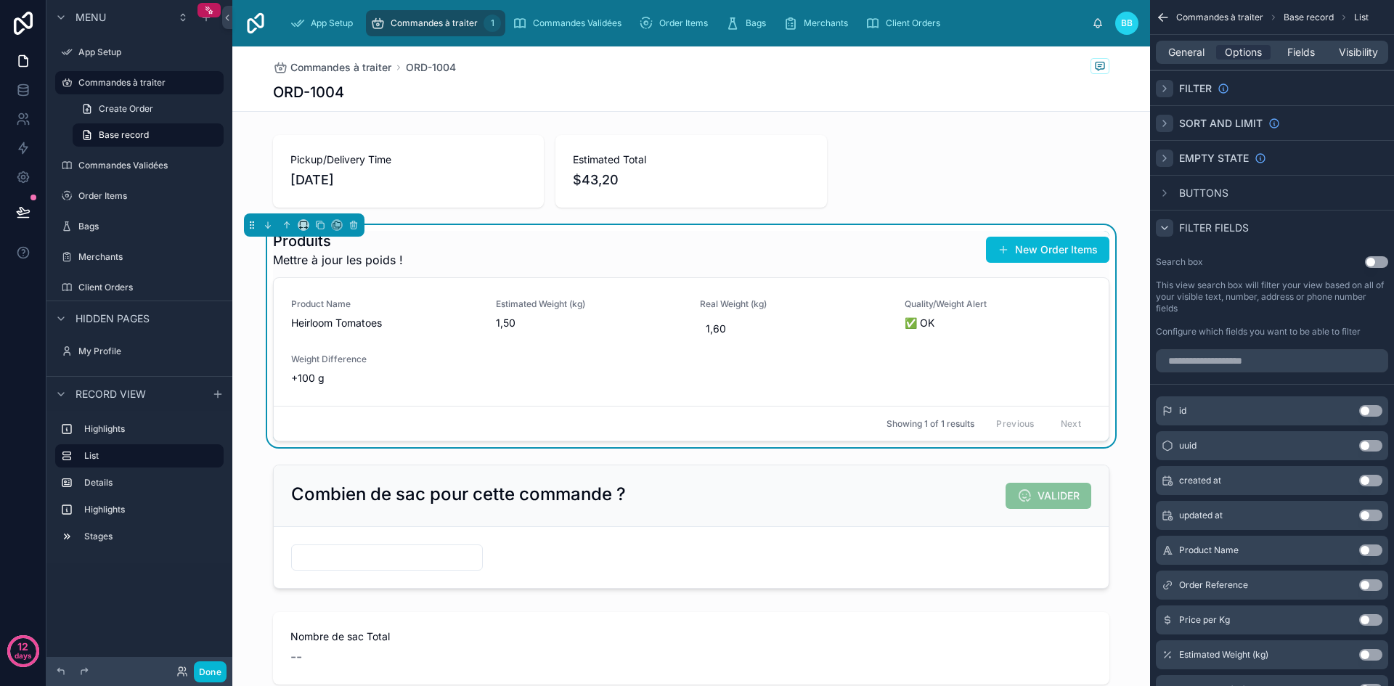
click at [1165, 229] on icon "scrollable content" at bounding box center [1165, 228] width 6 height 3
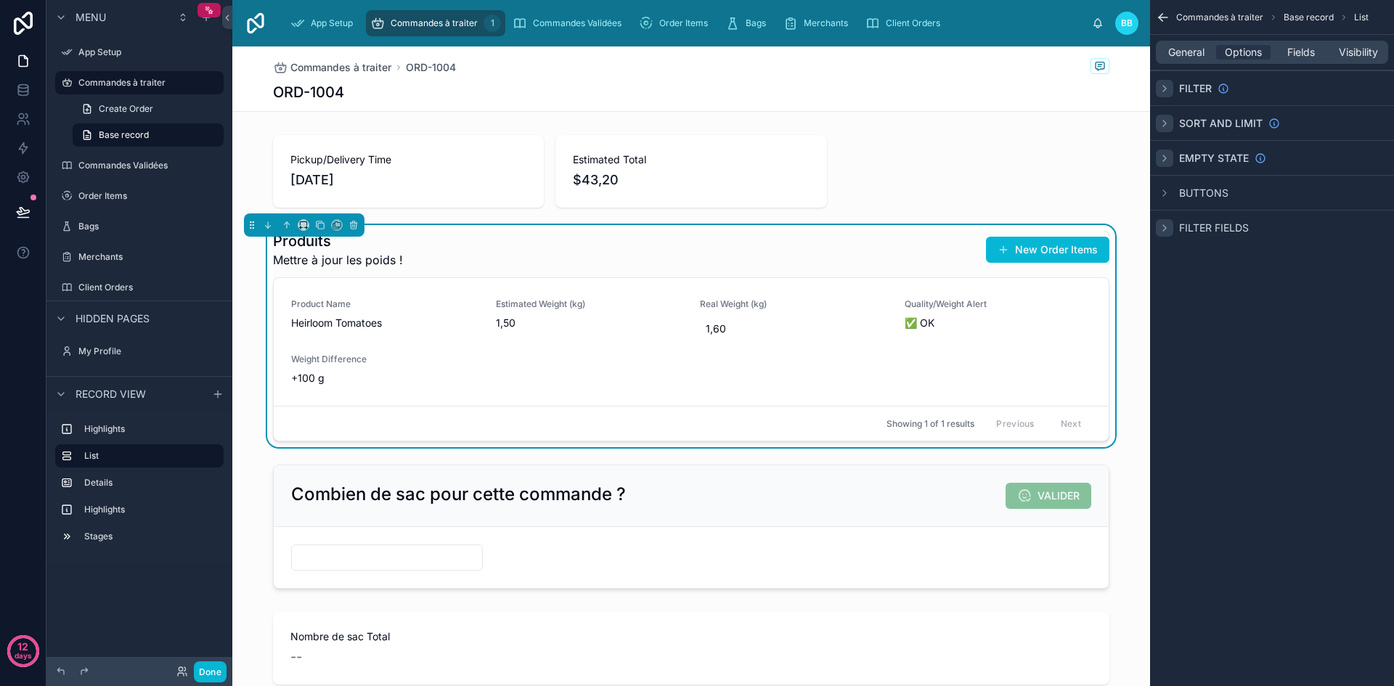
click at [1292, 324] on div "Commandes à traiter Base record List General Options Fields Visibility Filter S…" at bounding box center [1272, 343] width 244 height 686
click at [1171, 221] on div "scrollable content" at bounding box center [1164, 227] width 17 height 17
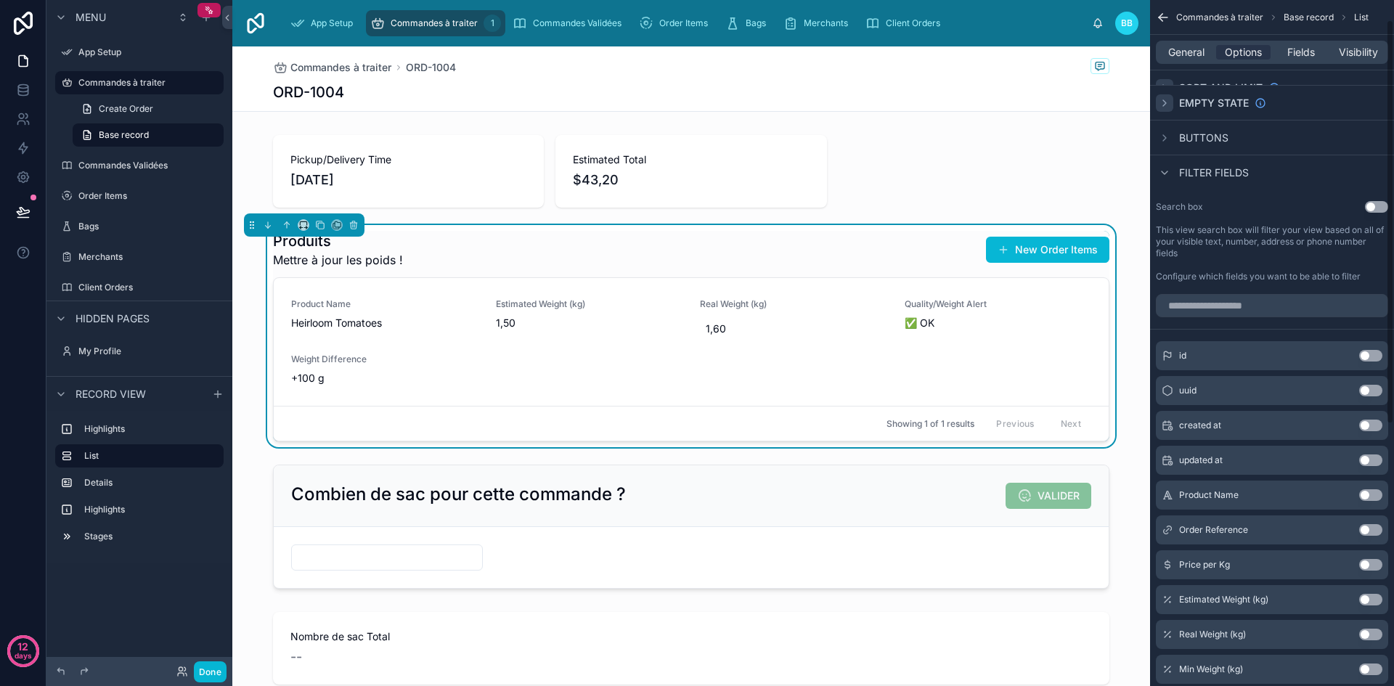
scroll to position [33, 0]
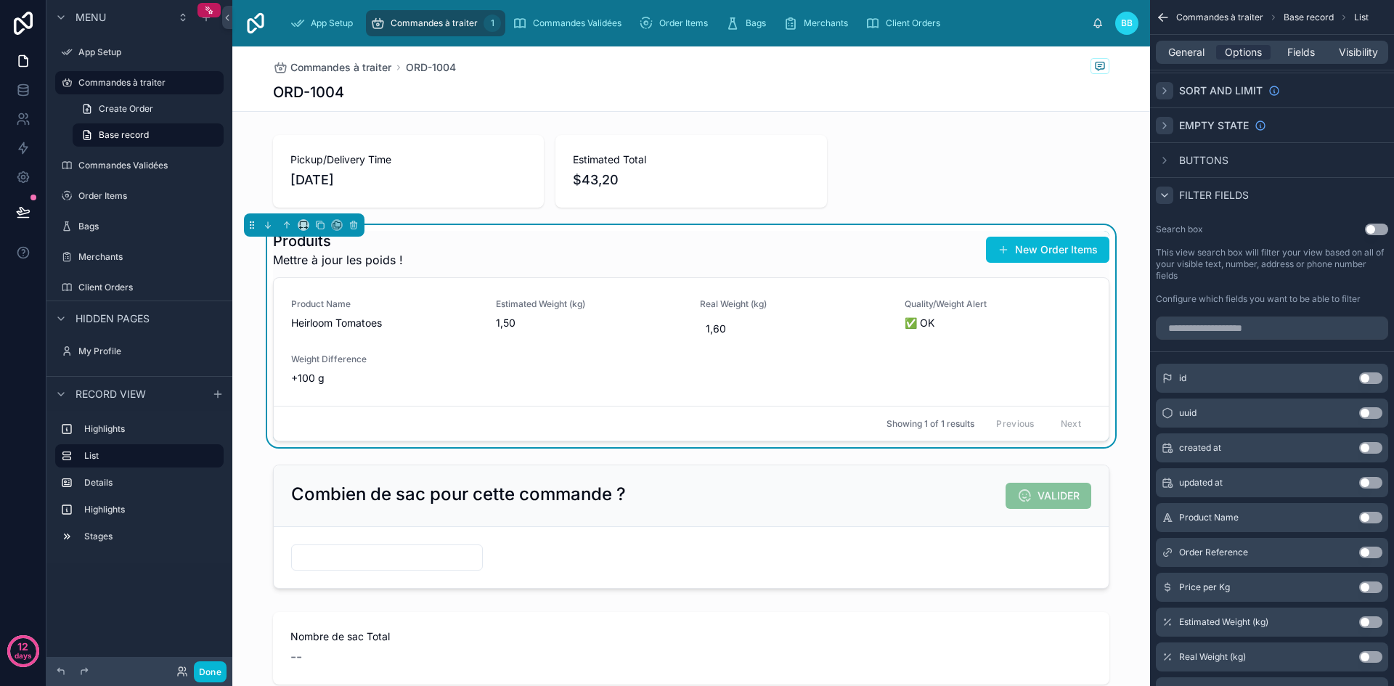
click at [1170, 196] on icon "scrollable content" at bounding box center [1165, 196] width 12 height 12
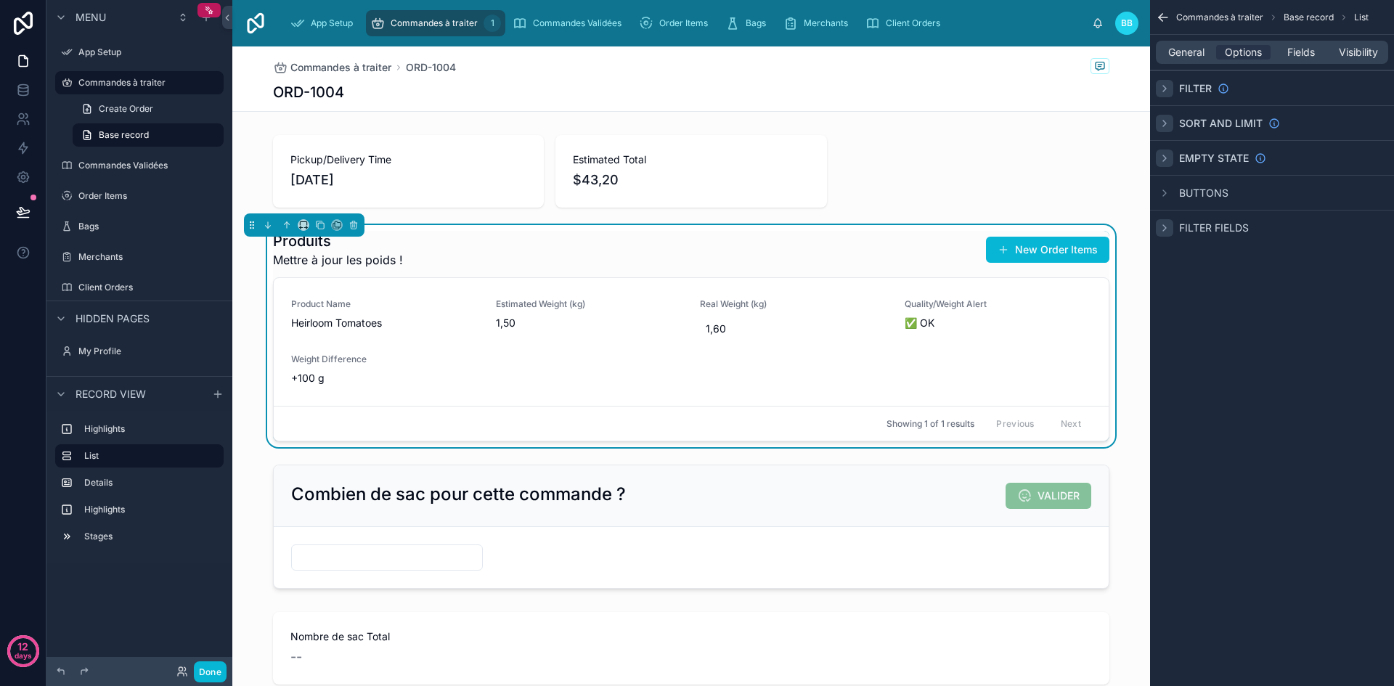
scroll to position [0, 0]
click at [1170, 196] on icon "scrollable content" at bounding box center [1165, 193] width 12 height 12
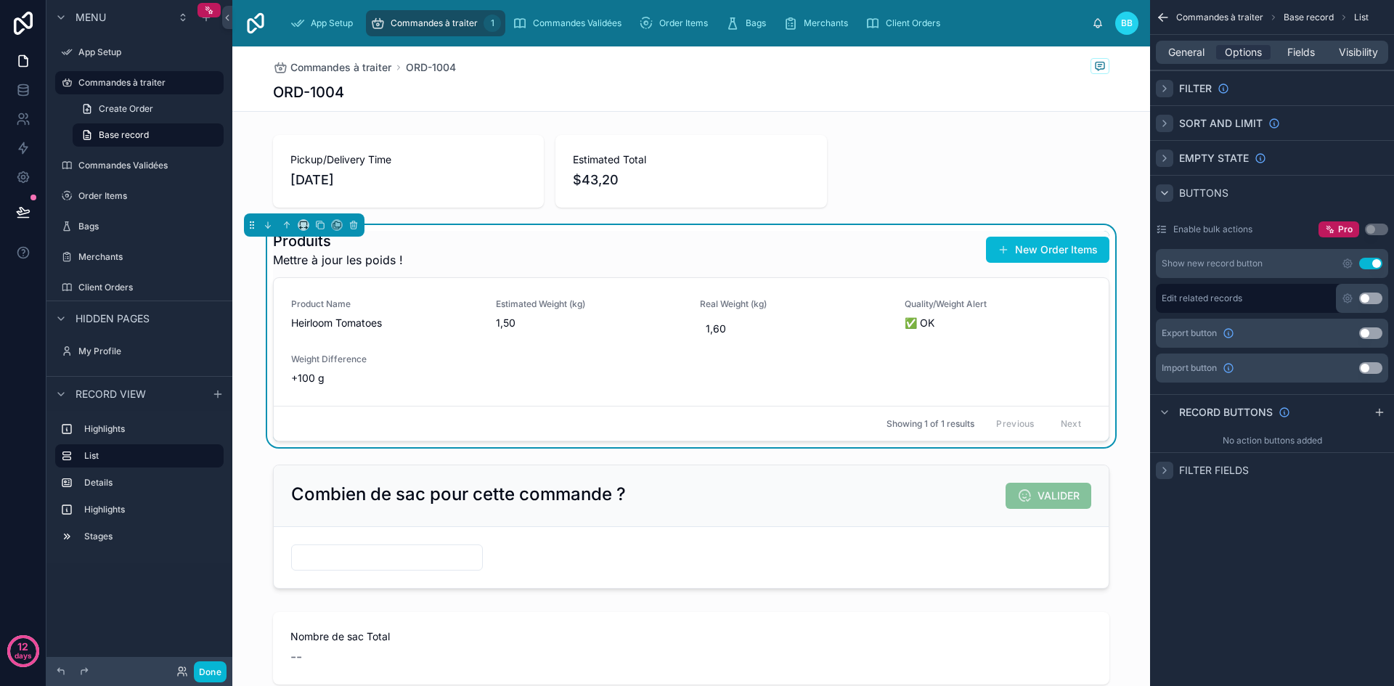
click at [1168, 195] on icon "scrollable content" at bounding box center [1165, 193] width 12 height 12
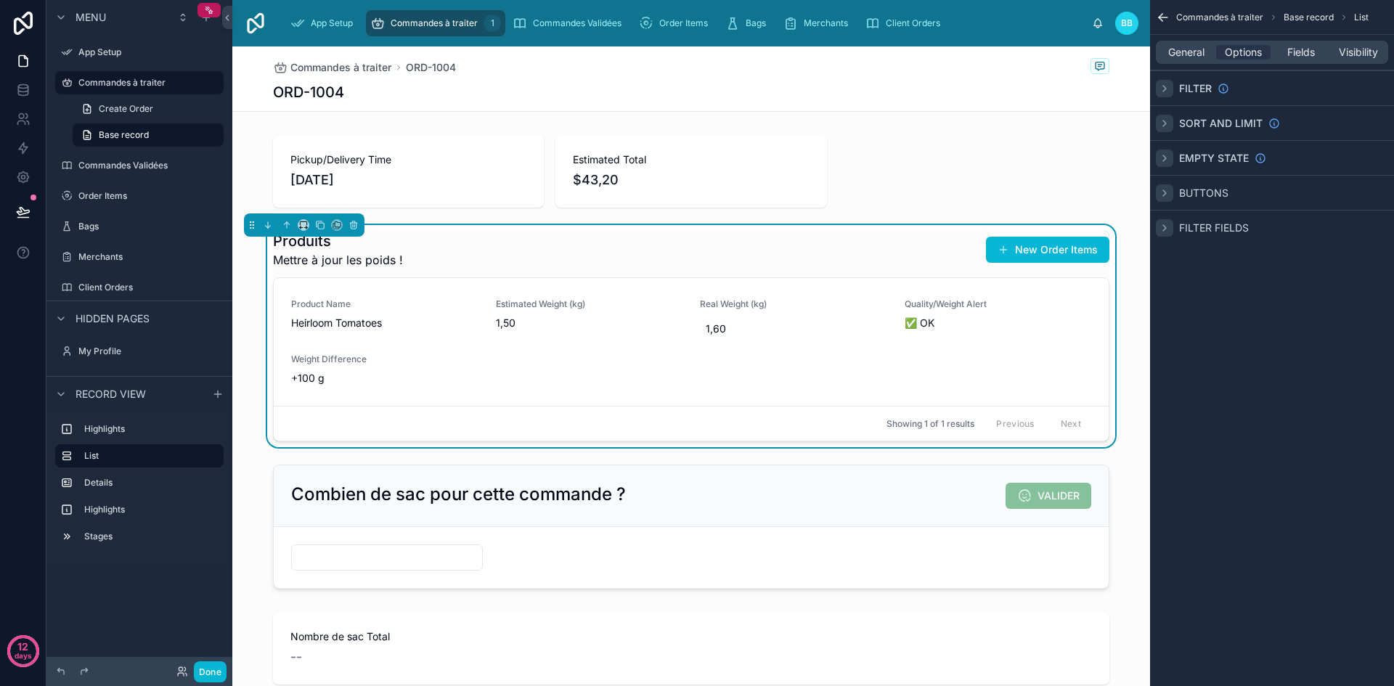
click at [1169, 221] on div "scrollable content" at bounding box center [1164, 227] width 17 height 17
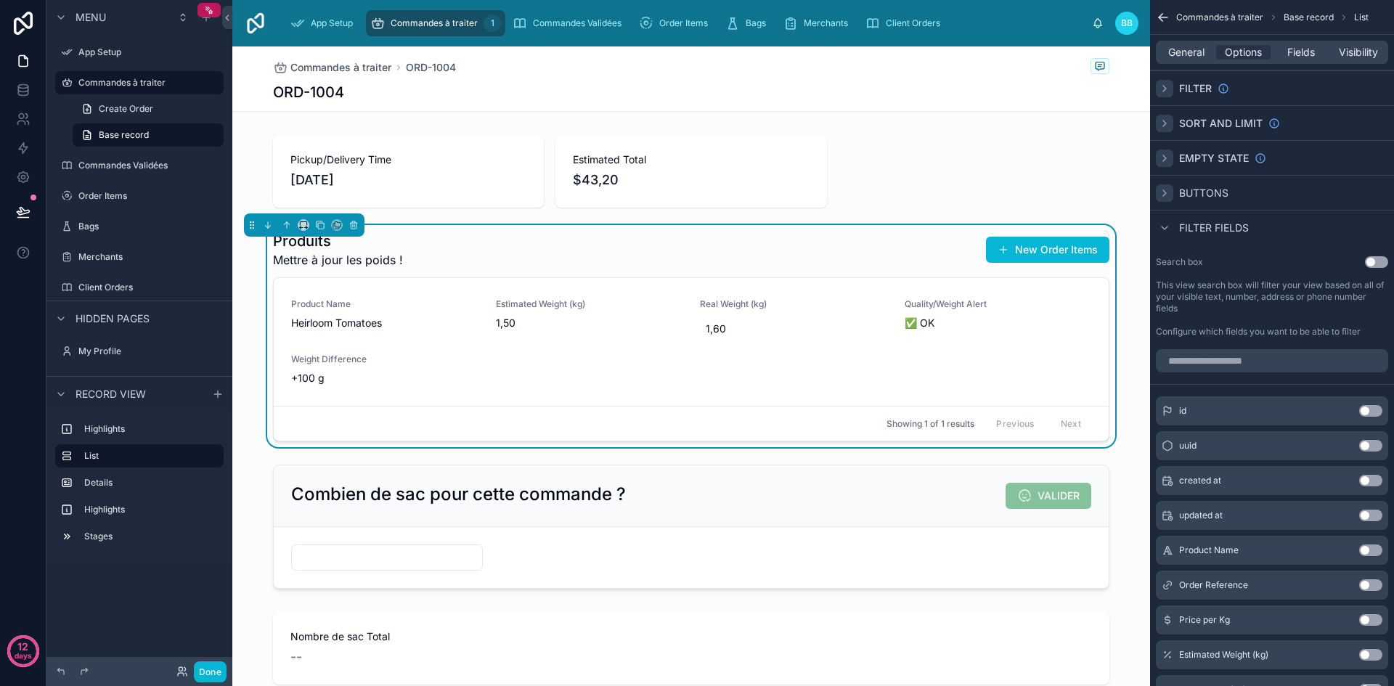
click at [1382, 261] on button "Use setting" at bounding box center [1376, 262] width 23 height 12
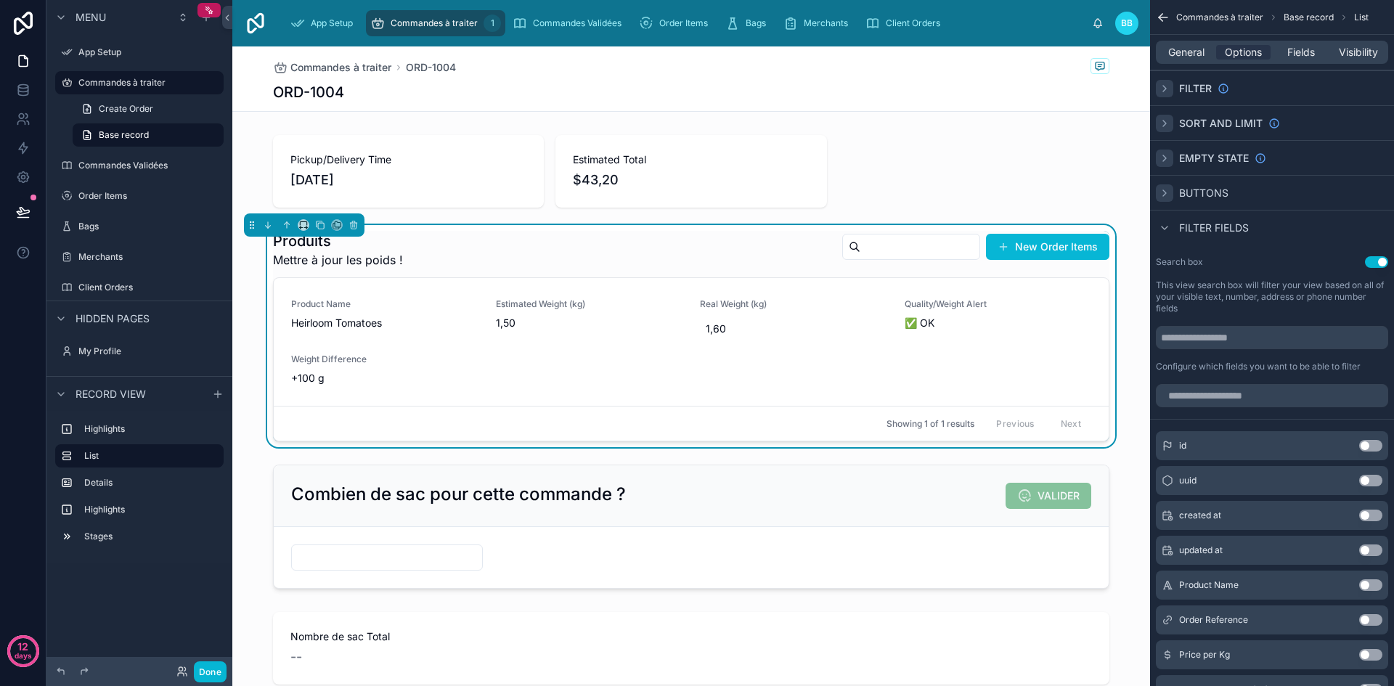
click at [1382, 261] on button "Use setting" at bounding box center [1376, 262] width 23 height 12
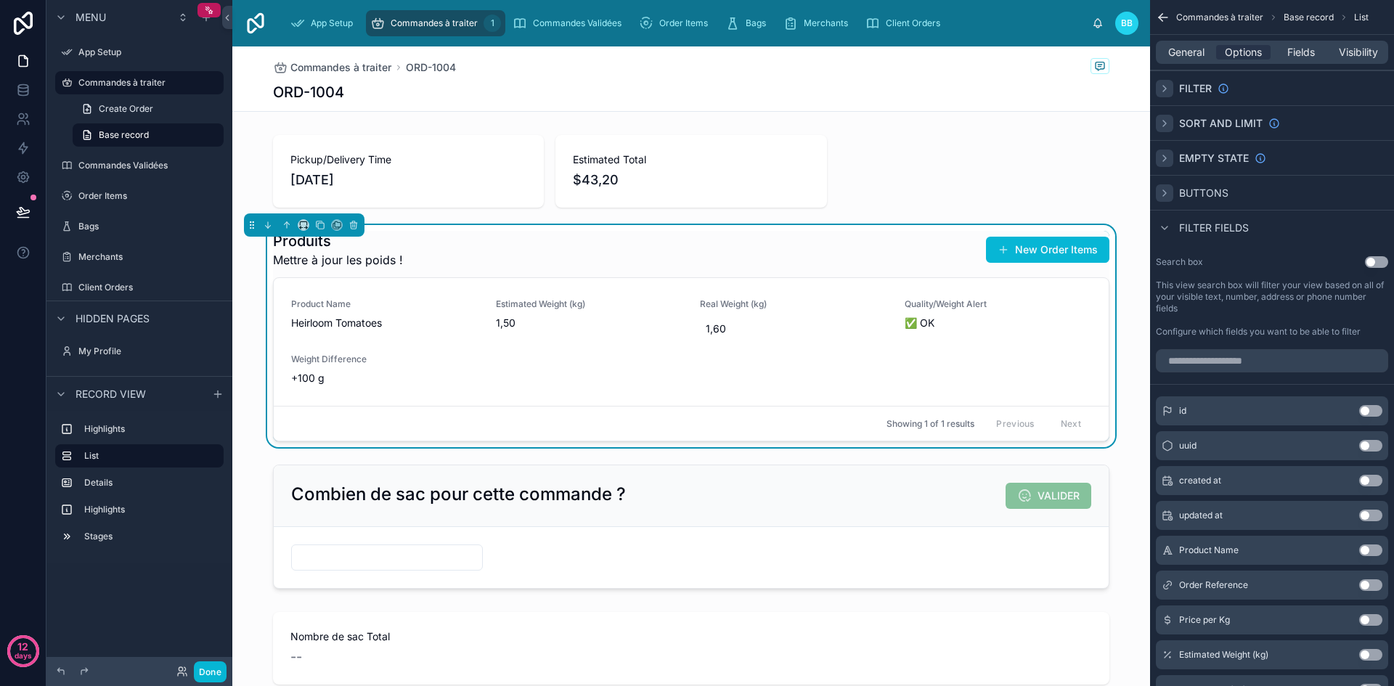
click at [1171, 186] on div "scrollable content" at bounding box center [1164, 192] width 17 height 17
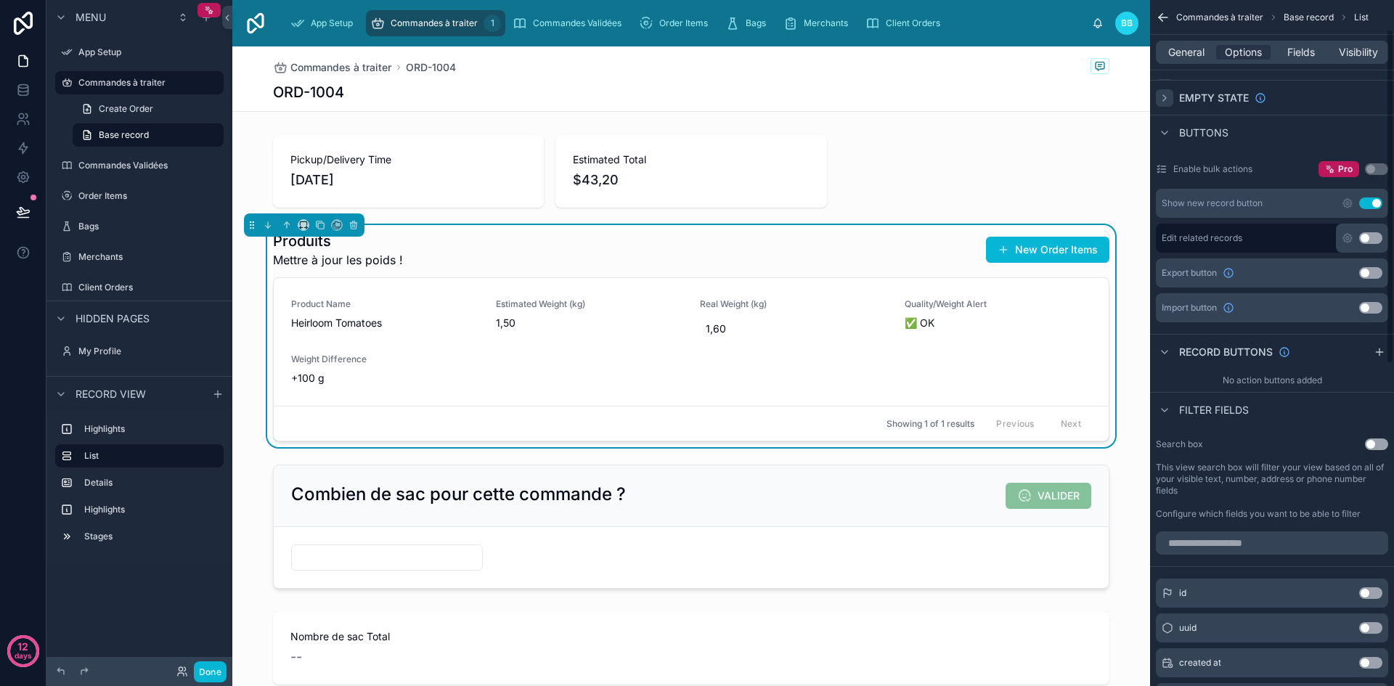
scroll to position [60, 0]
click at [1367, 203] on button "Use setting" at bounding box center [1370, 204] width 23 height 12
click at [1170, 354] on icon "scrollable content" at bounding box center [1165, 353] width 12 height 12
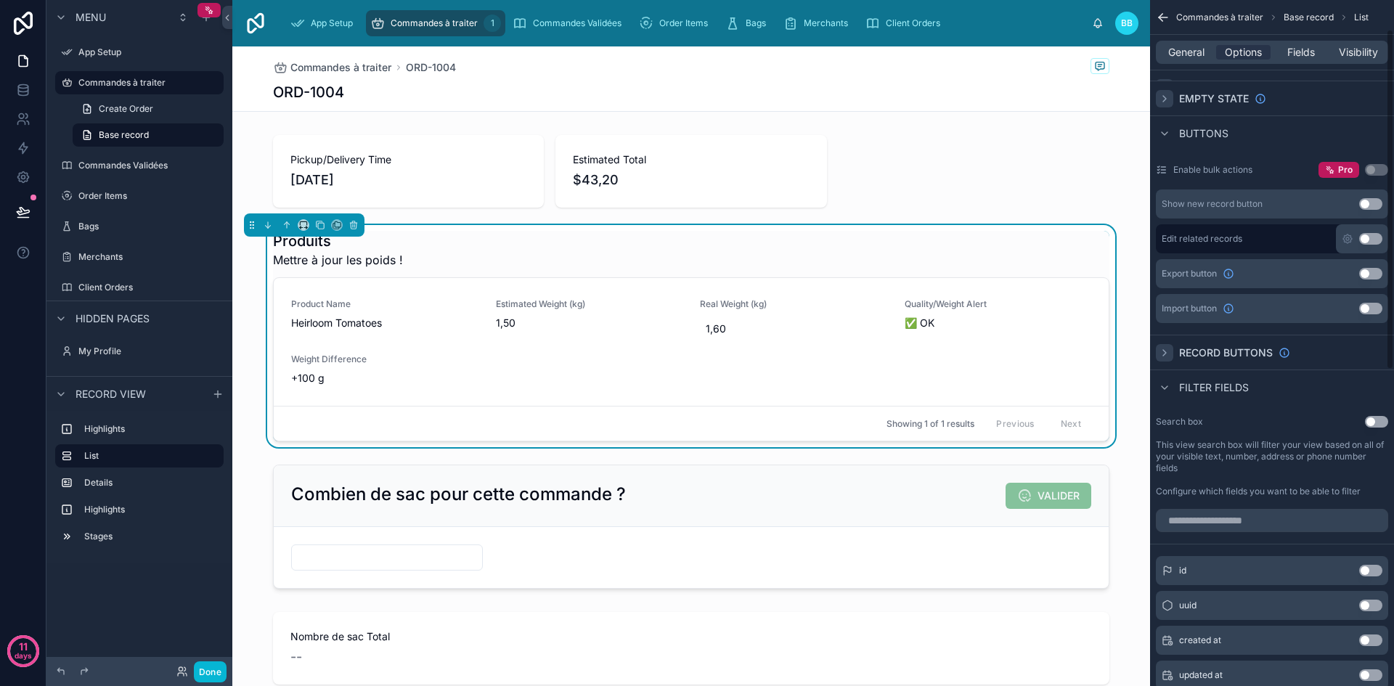
click at [1170, 354] on icon "scrollable content" at bounding box center [1165, 353] width 12 height 12
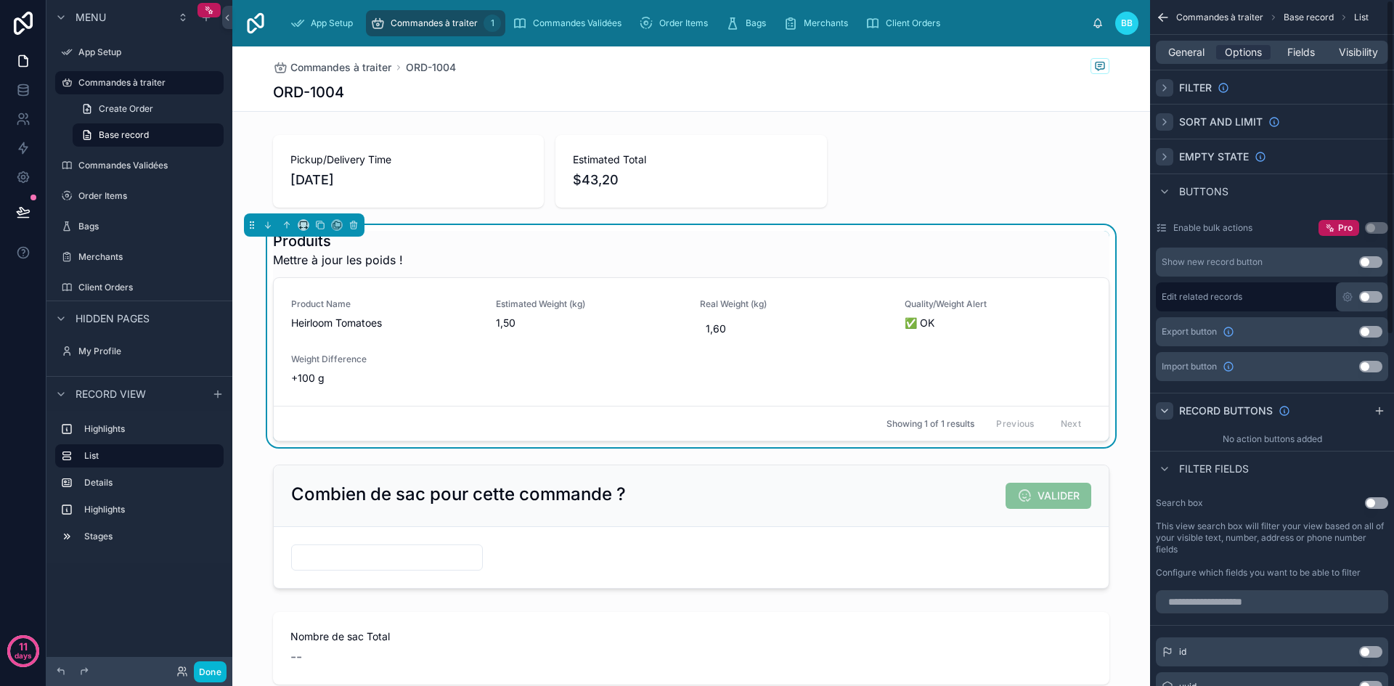
scroll to position [0, 0]
click at [1371, 299] on button "Use setting" at bounding box center [1370, 299] width 23 height 12
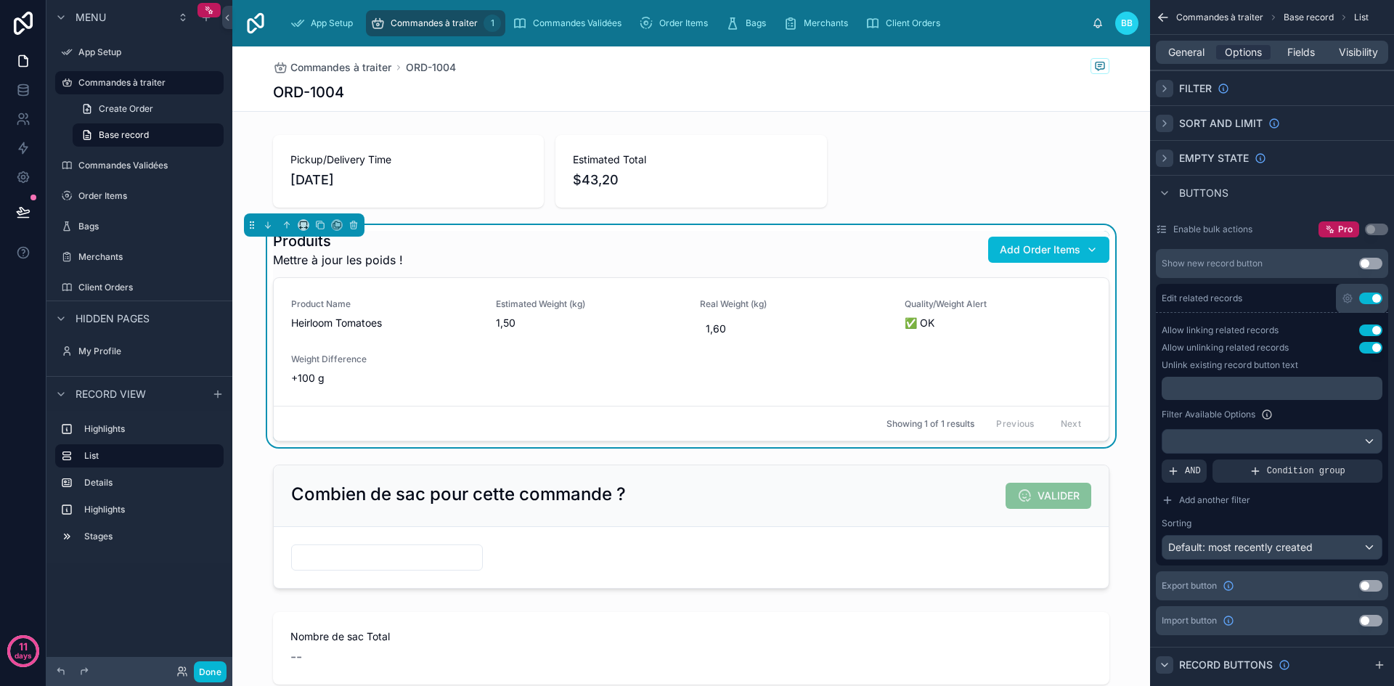
click at [1366, 334] on button "Use setting" at bounding box center [1370, 331] width 23 height 12
click at [1368, 332] on button "Use setting" at bounding box center [1370, 331] width 23 height 12
click at [1368, 341] on div "Allow linking related records Use setting Allow unlinking related records Use s…" at bounding box center [1272, 442] width 232 height 247
click at [1370, 345] on button "Use setting" at bounding box center [1370, 348] width 23 height 12
click at [1371, 348] on button "Use setting" at bounding box center [1370, 348] width 23 height 12
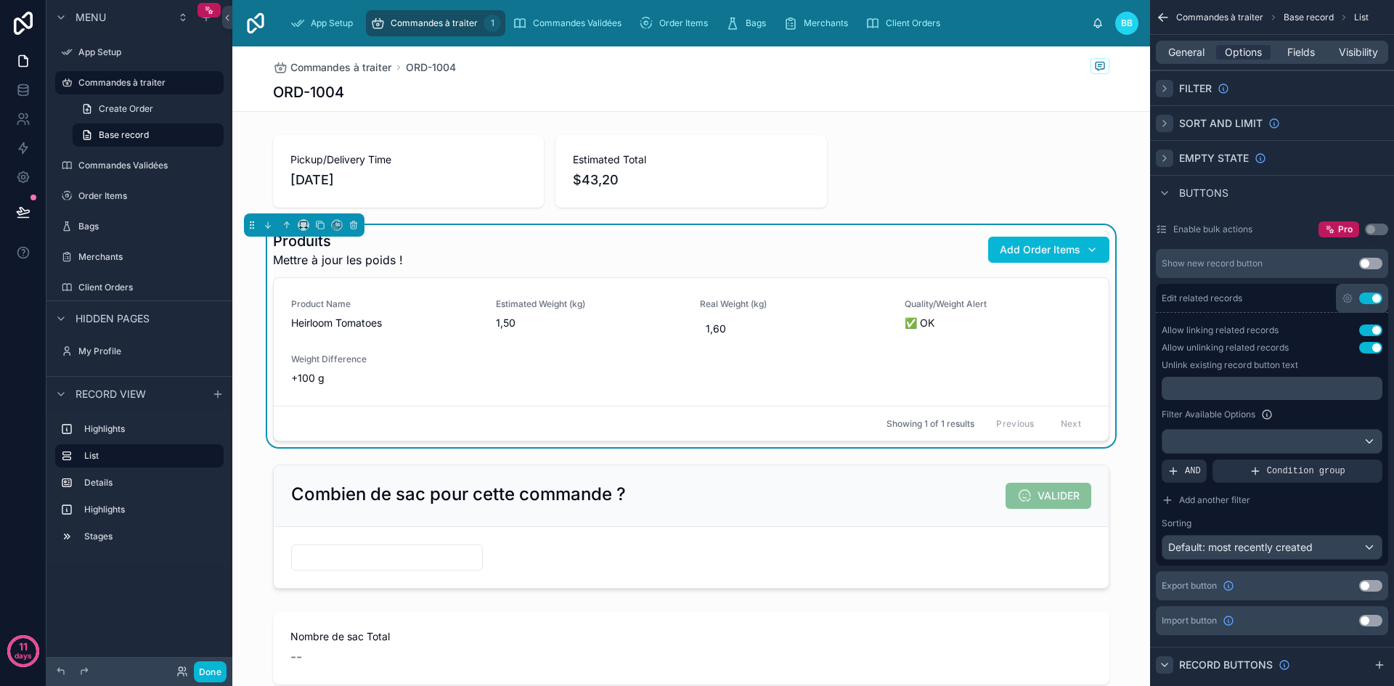
click at [1371, 300] on button "Use setting" at bounding box center [1370, 299] width 23 height 12
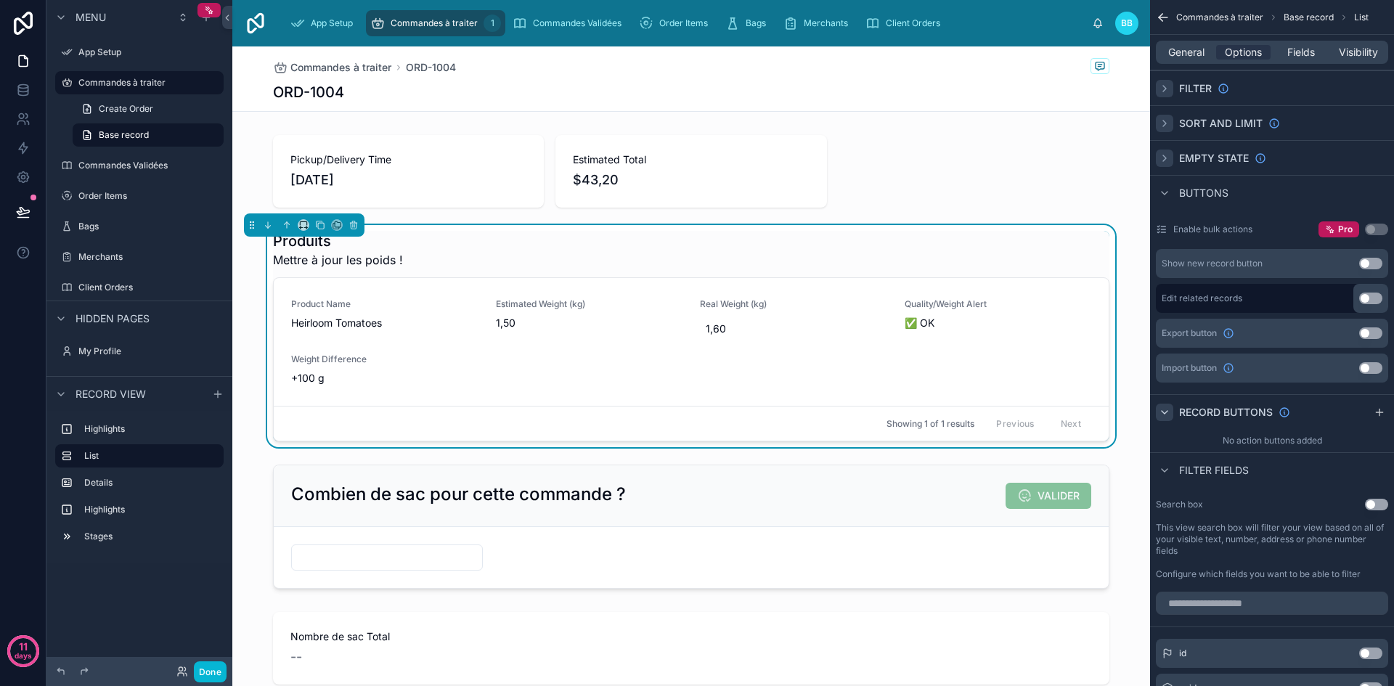
click at [1372, 261] on button "Use setting" at bounding box center [1370, 264] width 23 height 12
click at [1370, 299] on button "Use setting" at bounding box center [1370, 299] width 23 height 12
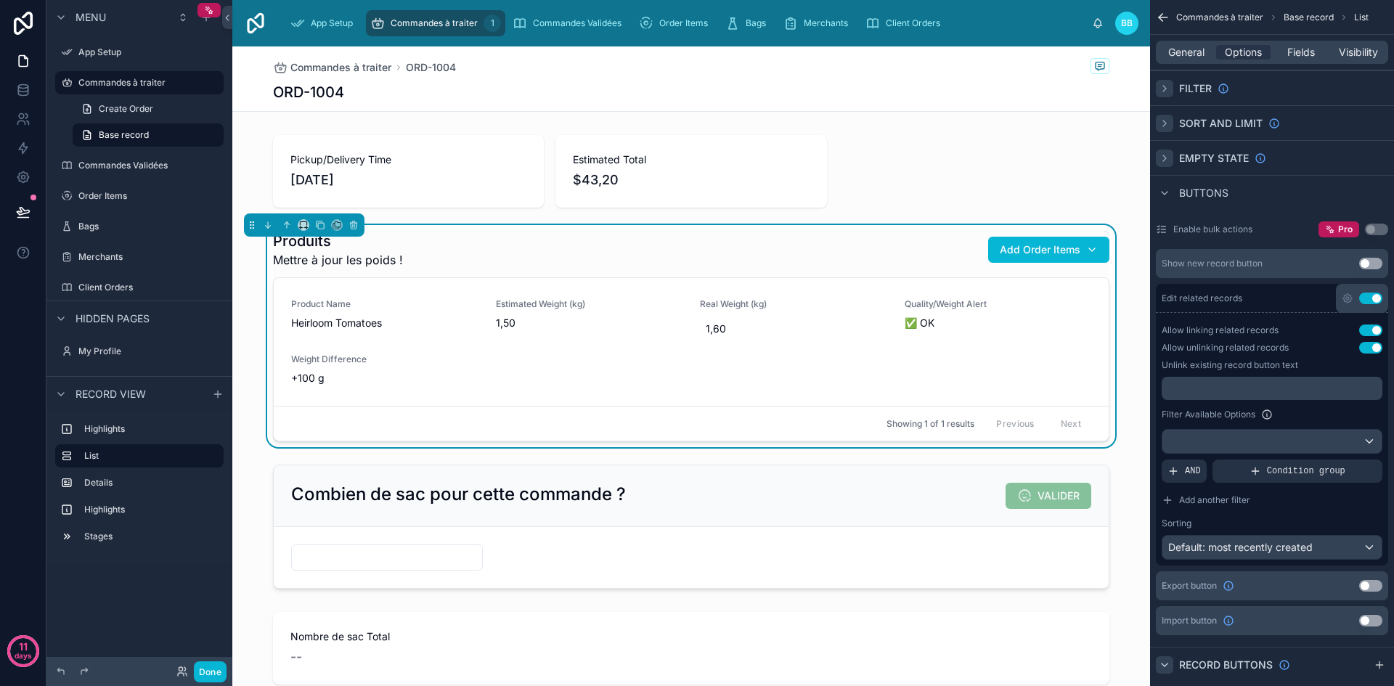
click at [1370, 299] on button "Use setting" at bounding box center [1370, 299] width 23 height 12
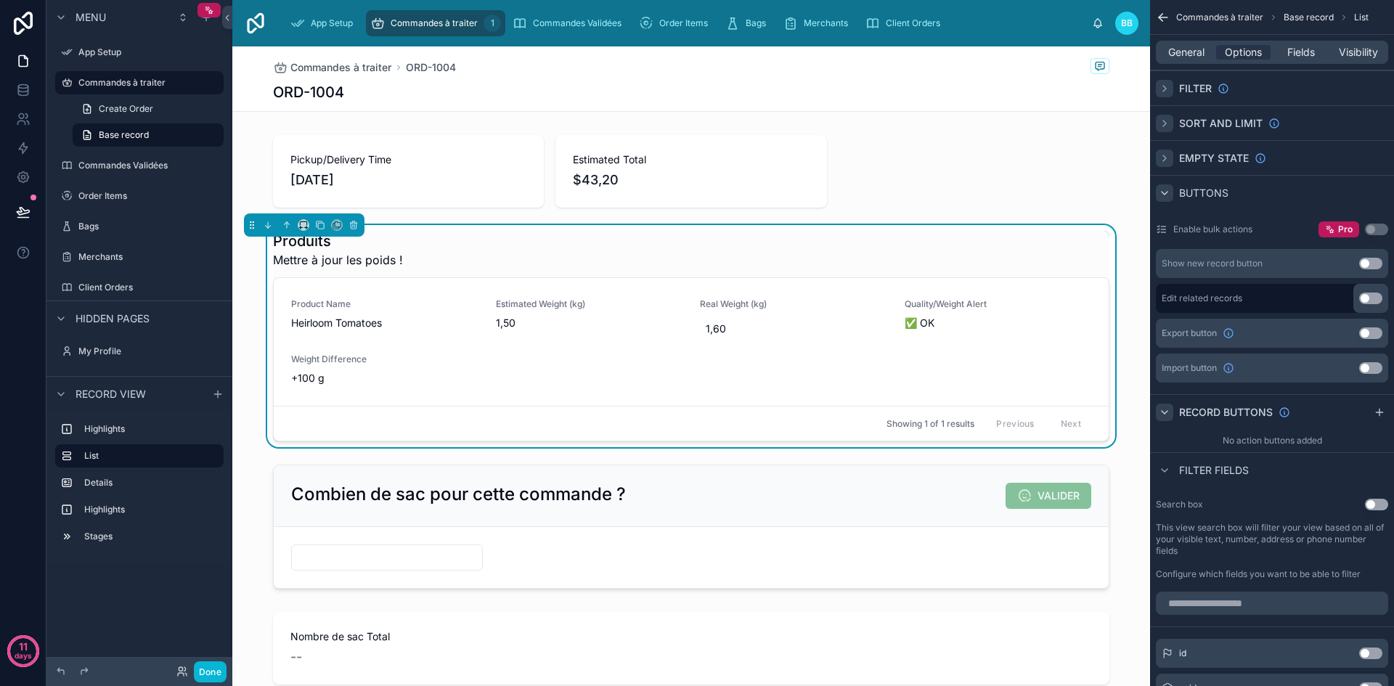
click at [1164, 192] on icon "scrollable content" at bounding box center [1165, 193] width 12 height 12
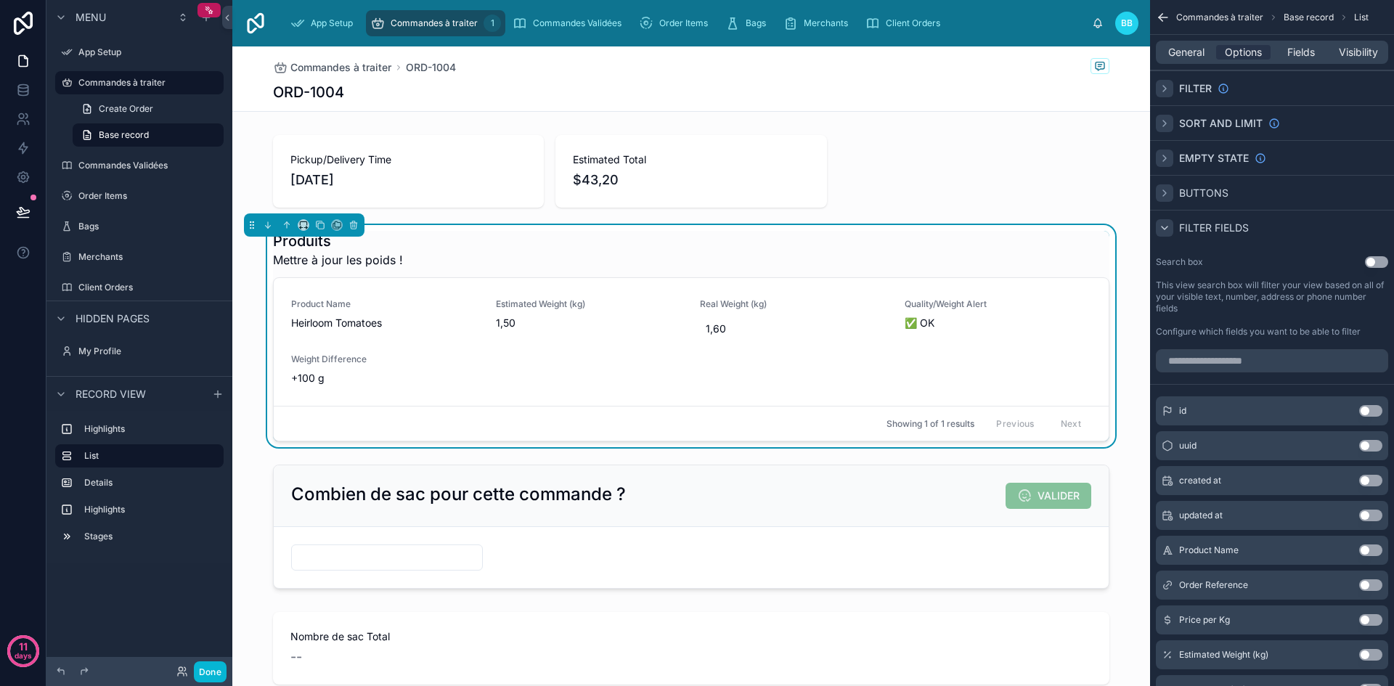
click at [1163, 226] on icon "scrollable content" at bounding box center [1165, 228] width 12 height 12
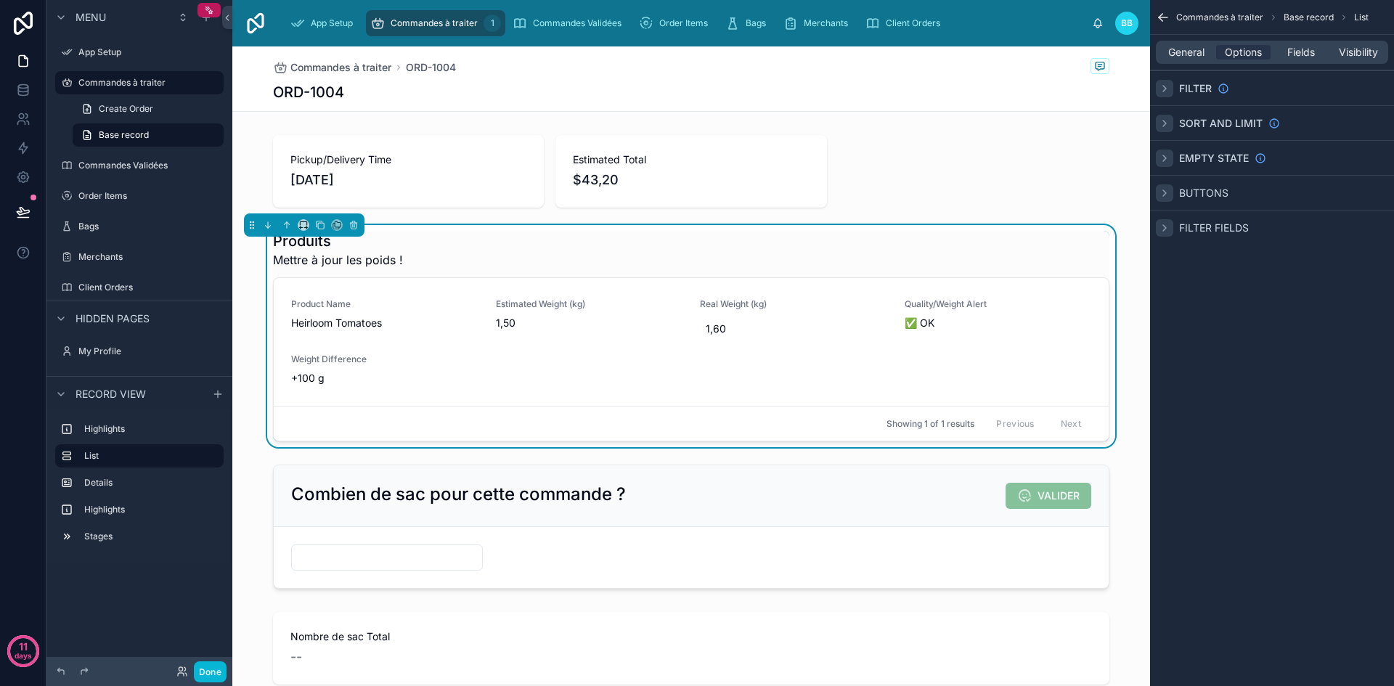
click at [1247, 302] on div "Commandes à traiter Base record List General Options Fields Visibility Filter S…" at bounding box center [1272, 343] width 244 height 686
click at [643, 346] on div "Product Name Heirloom Tomatoes Estimated Weight (kg) 1,50 Real Weight (kg) 1,60…" at bounding box center [691, 341] width 800 height 87
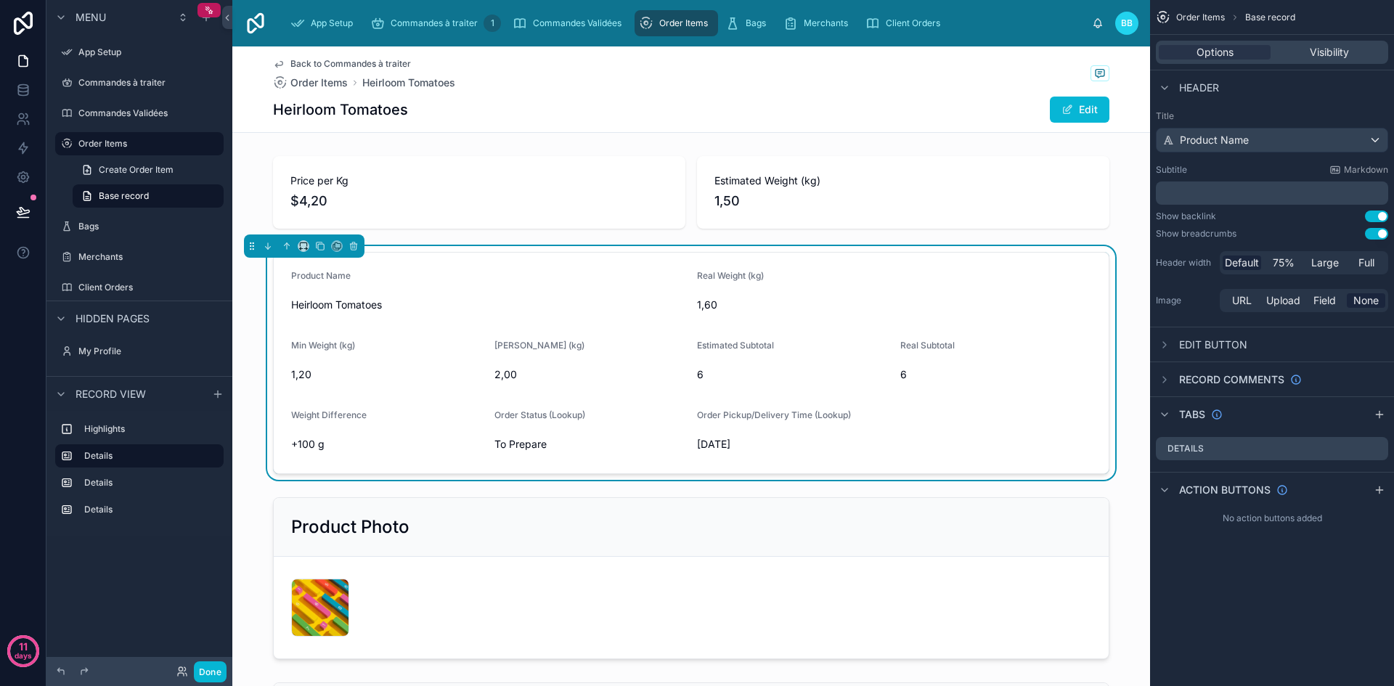
click at [1175, 488] on div "Action buttons" at bounding box center [1222, 489] width 132 height 17
click at [1335, 489] on div "Action buttons" at bounding box center [1272, 489] width 244 height 35
click at [1372, 492] on div "scrollable content" at bounding box center [1379, 489] width 17 height 17
click at [1329, 526] on icon "scrollable content" at bounding box center [1329, 525] width 0 height 3
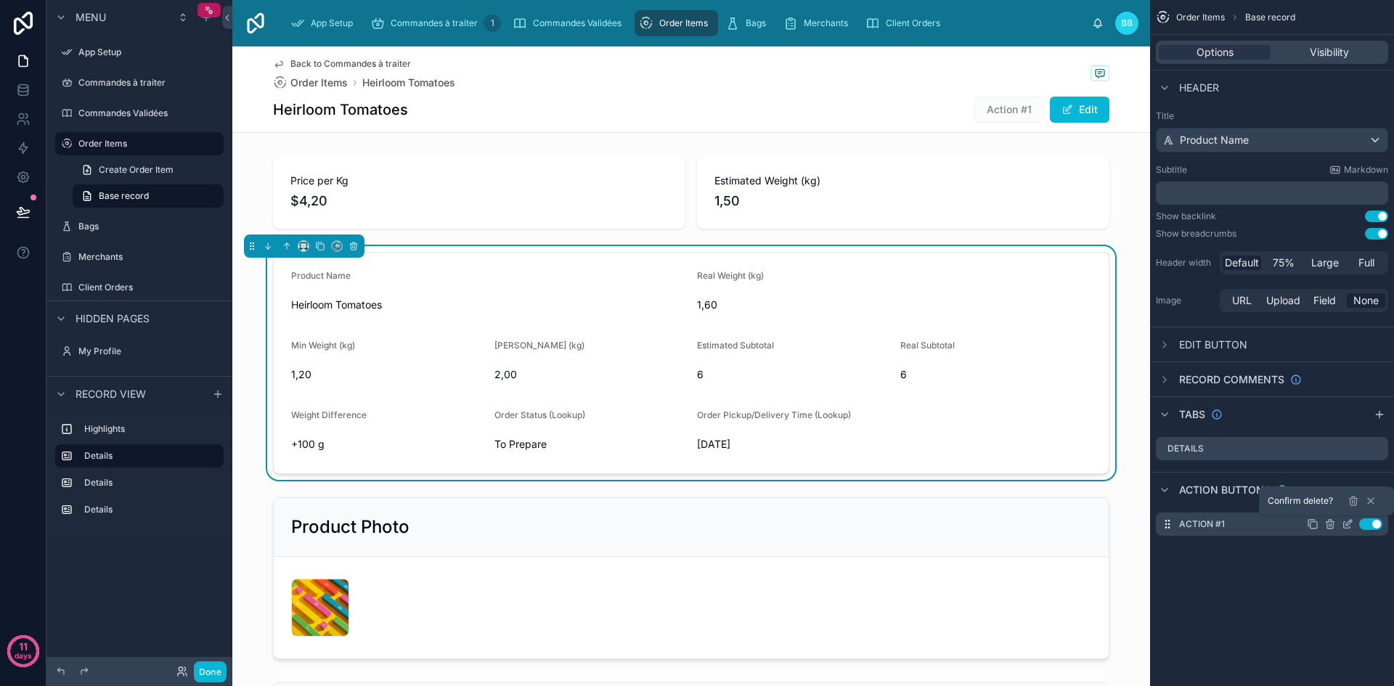
click at [1328, 524] on icon "scrollable content" at bounding box center [1330, 524] width 12 height 12
click at [1325, 524] on icon "scrollable content" at bounding box center [1330, 524] width 12 height 12
click at [1356, 502] on icon at bounding box center [1353, 502] width 7 height 7
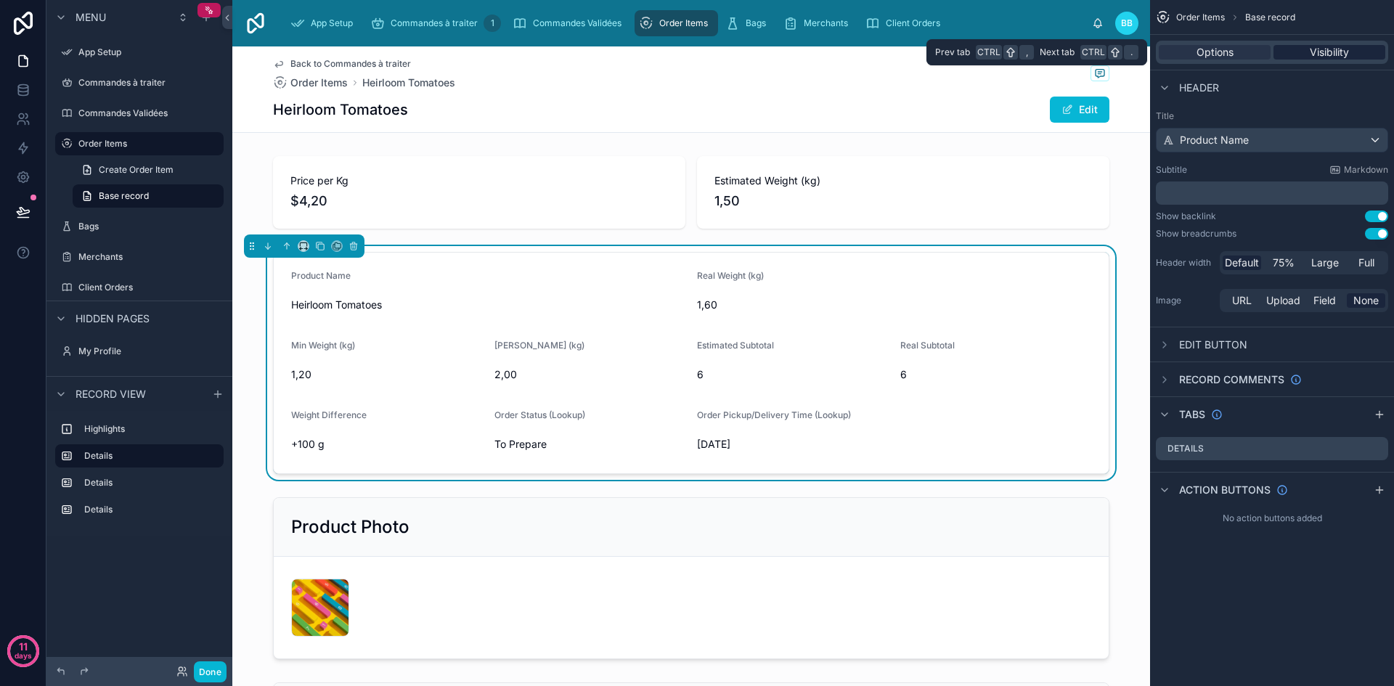
click at [1321, 58] on span "Visibility" at bounding box center [1329, 52] width 39 height 15
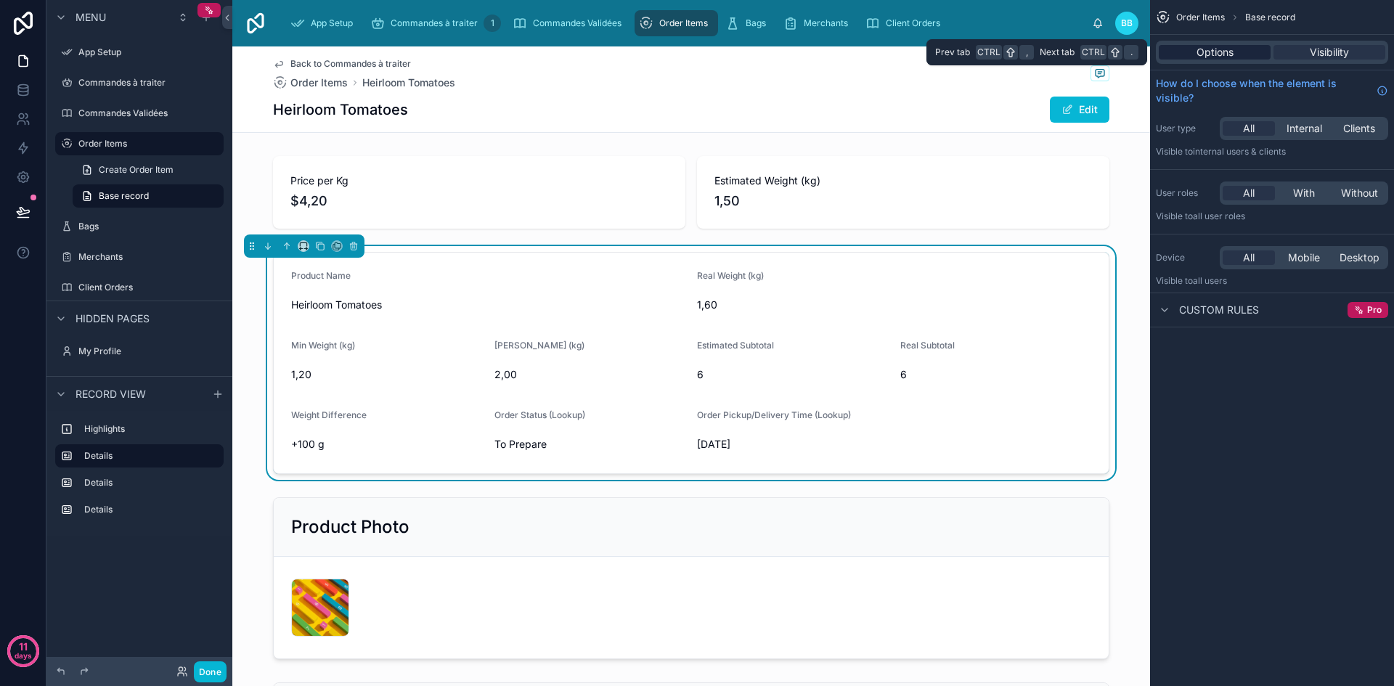
click at [1218, 47] on span "Options" at bounding box center [1215, 52] width 37 height 15
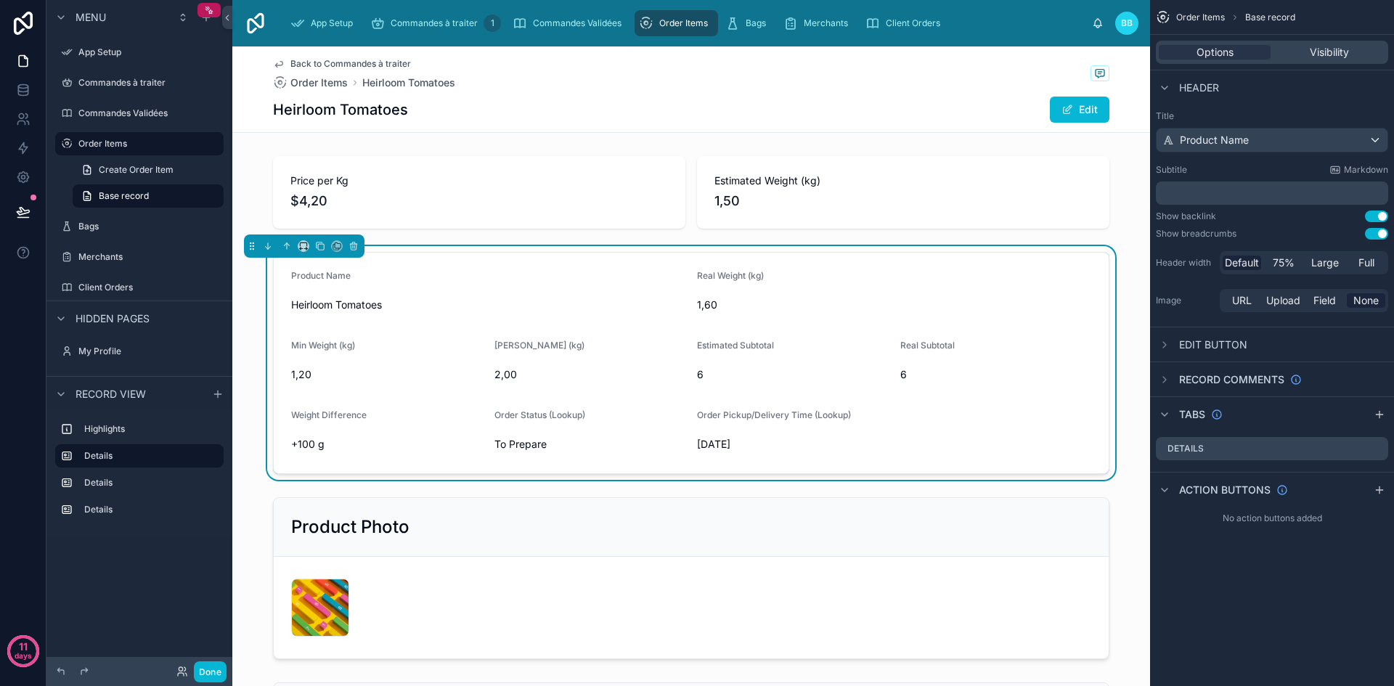
click at [1202, 341] on span "Edit button" at bounding box center [1213, 345] width 68 height 15
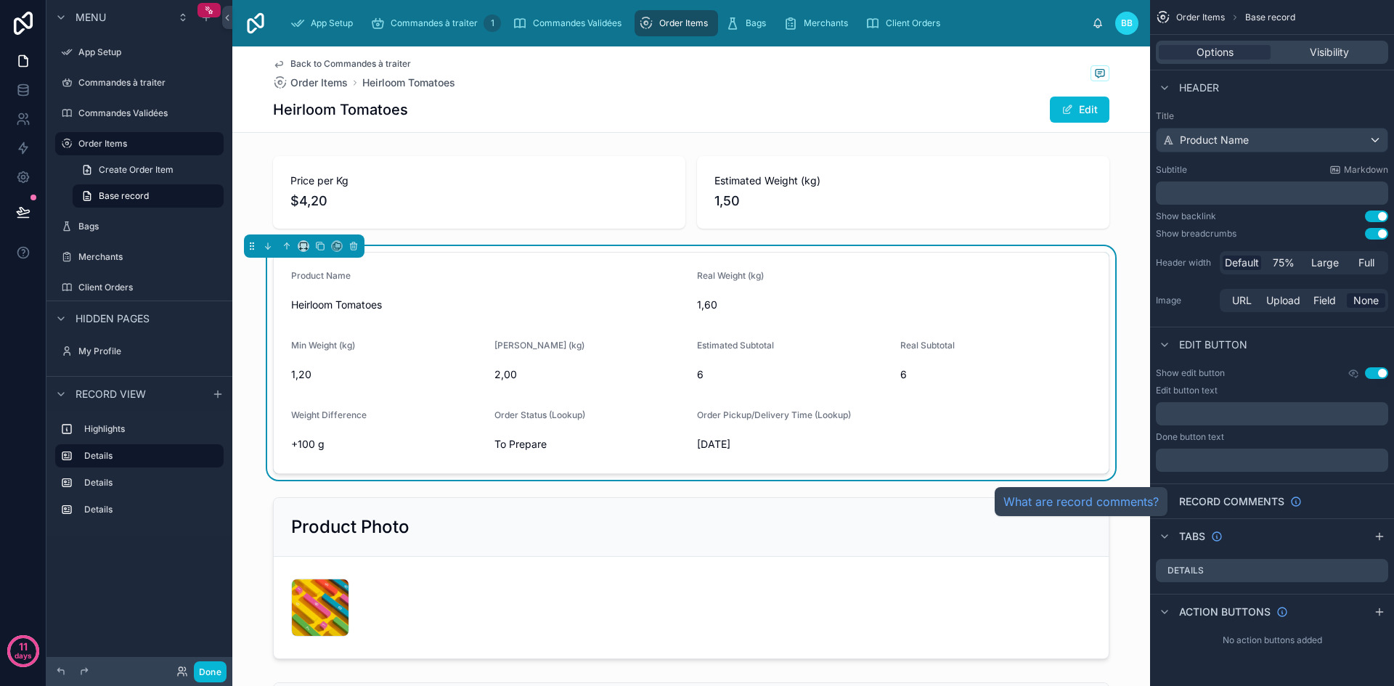
click at [1192, 500] on span "Record comments" at bounding box center [1231, 501] width 105 height 15
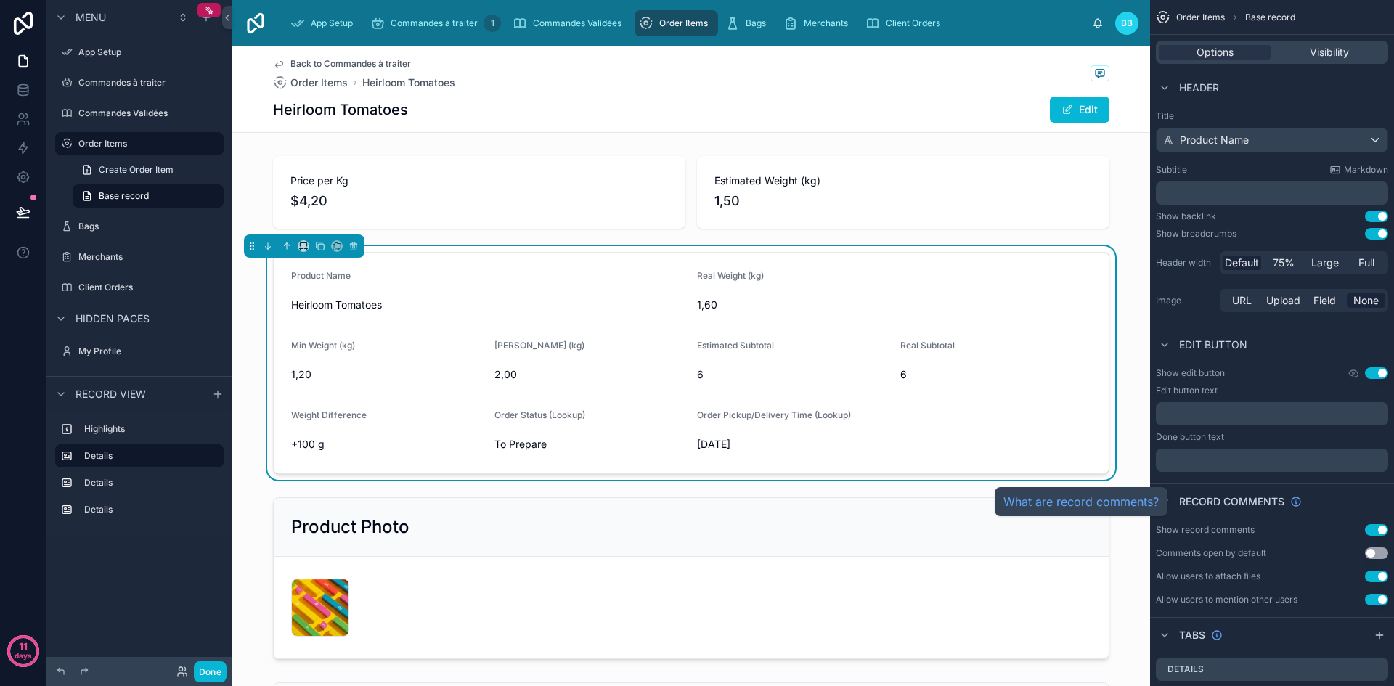
scroll to position [88, 0]
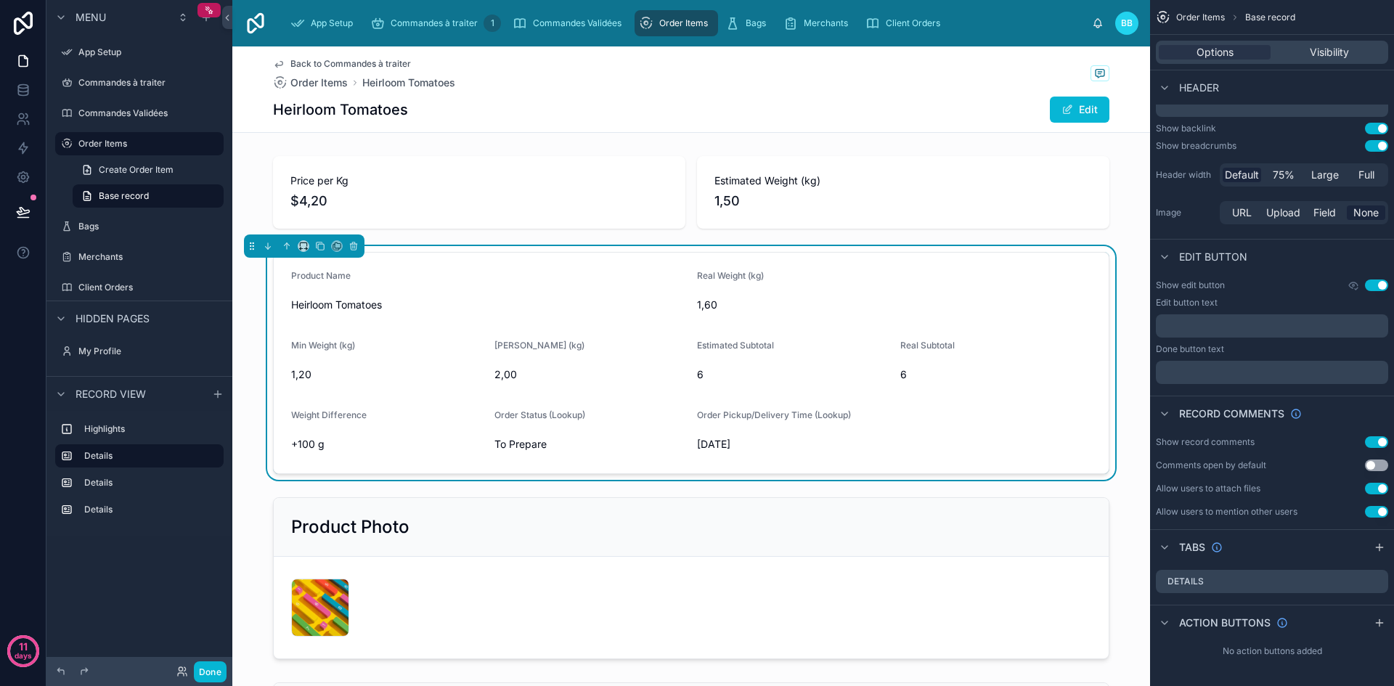
click at [1377, 439] on button "Use setting" at bounding box center [1376, 442] width 23 height 12
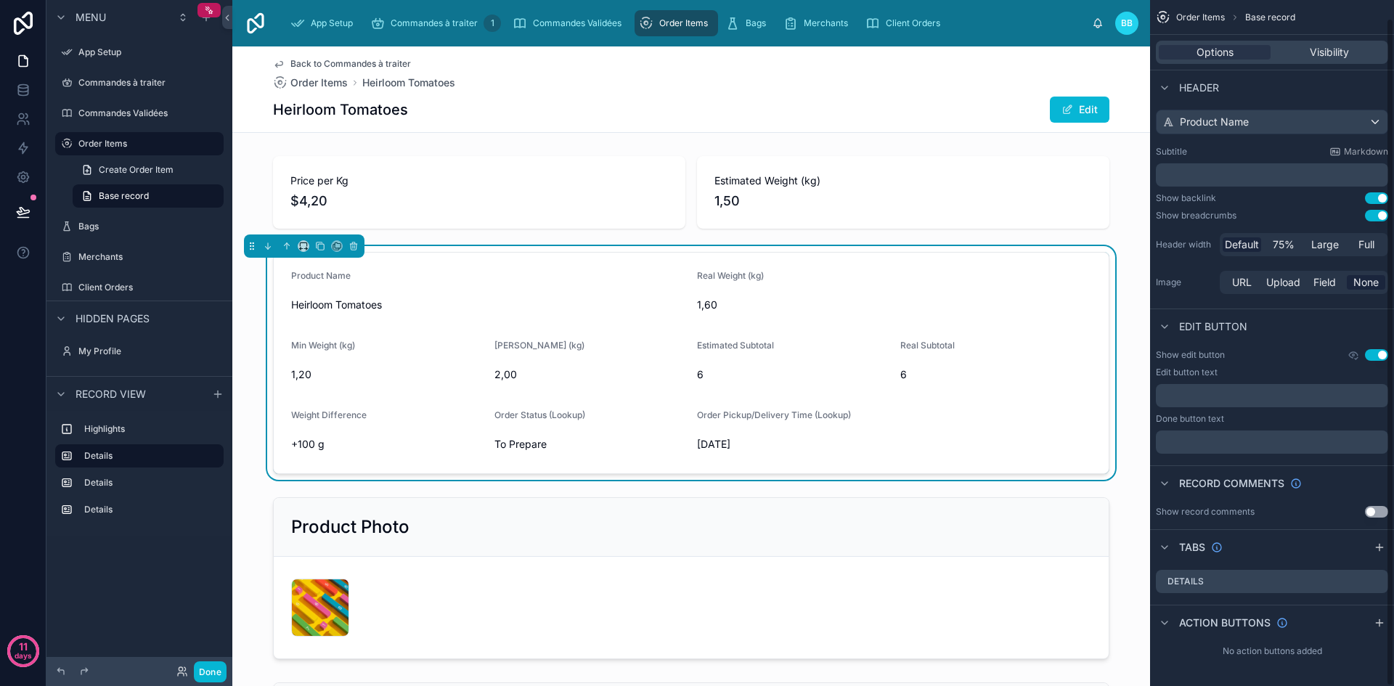
scroll to position [18, 0]
click at [1170, 484] on div "scrollable content" at bounding box center [1164, 483] width 17 height 17
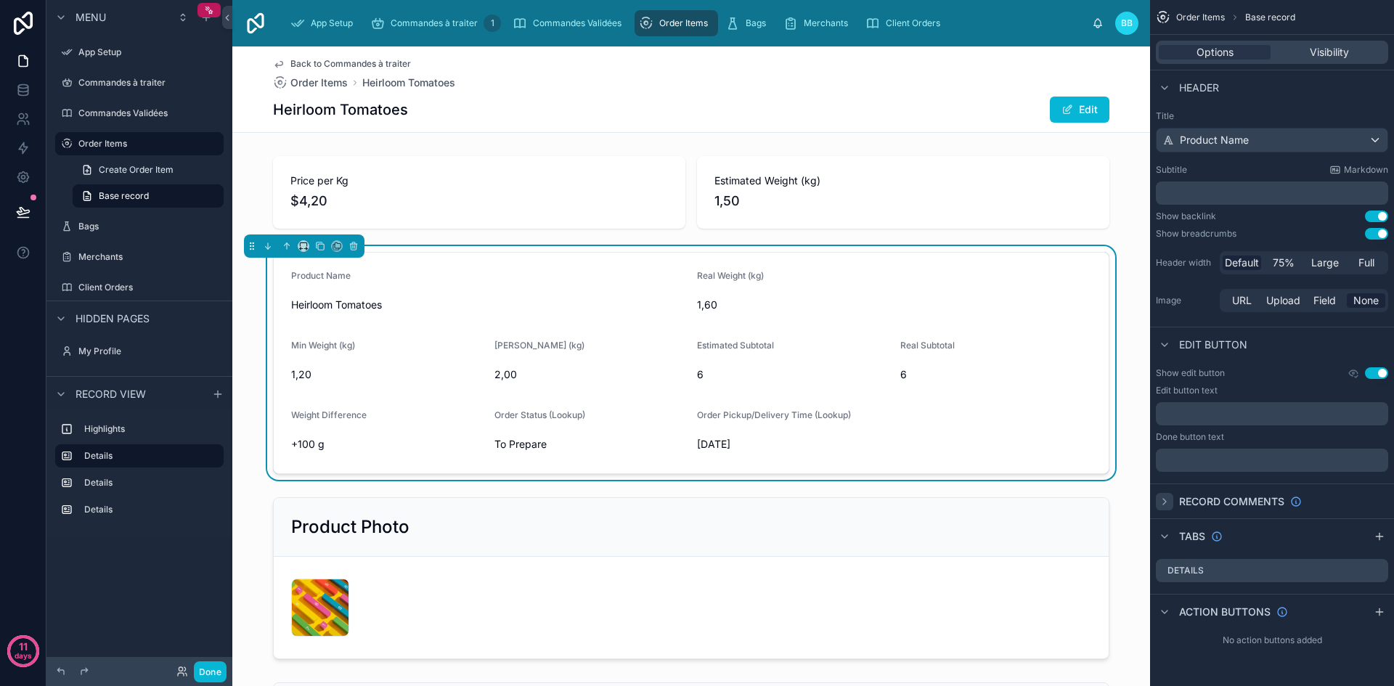
scroll to position [0, 0]
click at [1165, 501] on icon "scrollable content" at bounding box center [1164, 502] width 3 height 6
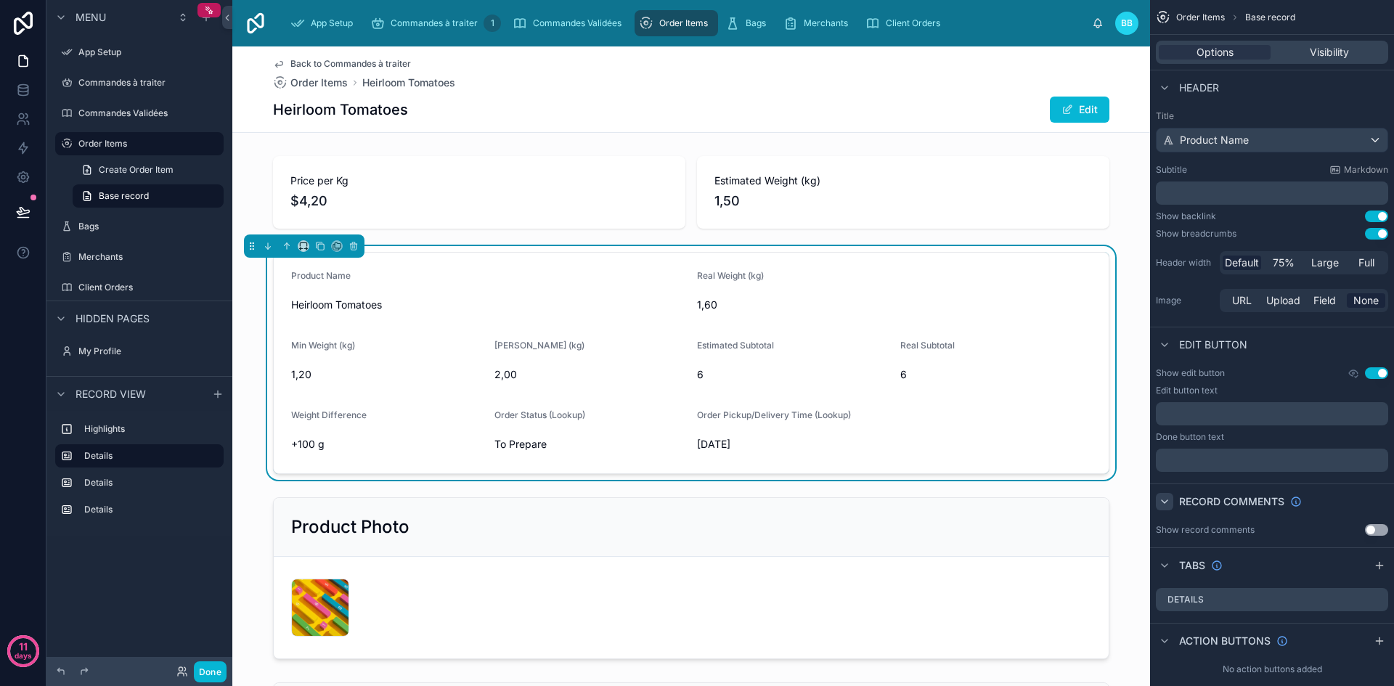
click at [1370, 529] on button "Use setting" at bounding box center [1376, 530] width 23 height 12
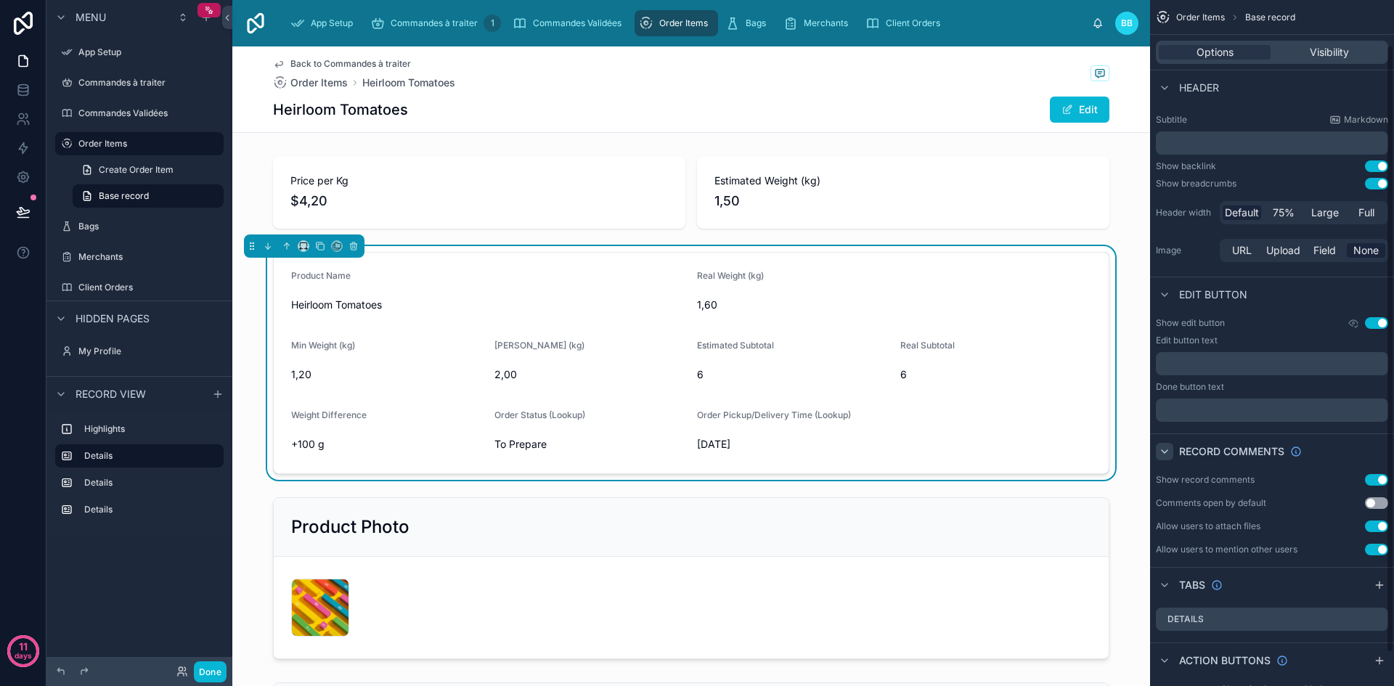
scroll to position [51, 0]
click at [1381, 476] on button "Use setting" at bounding box center [1376, 479] width 23 height 12
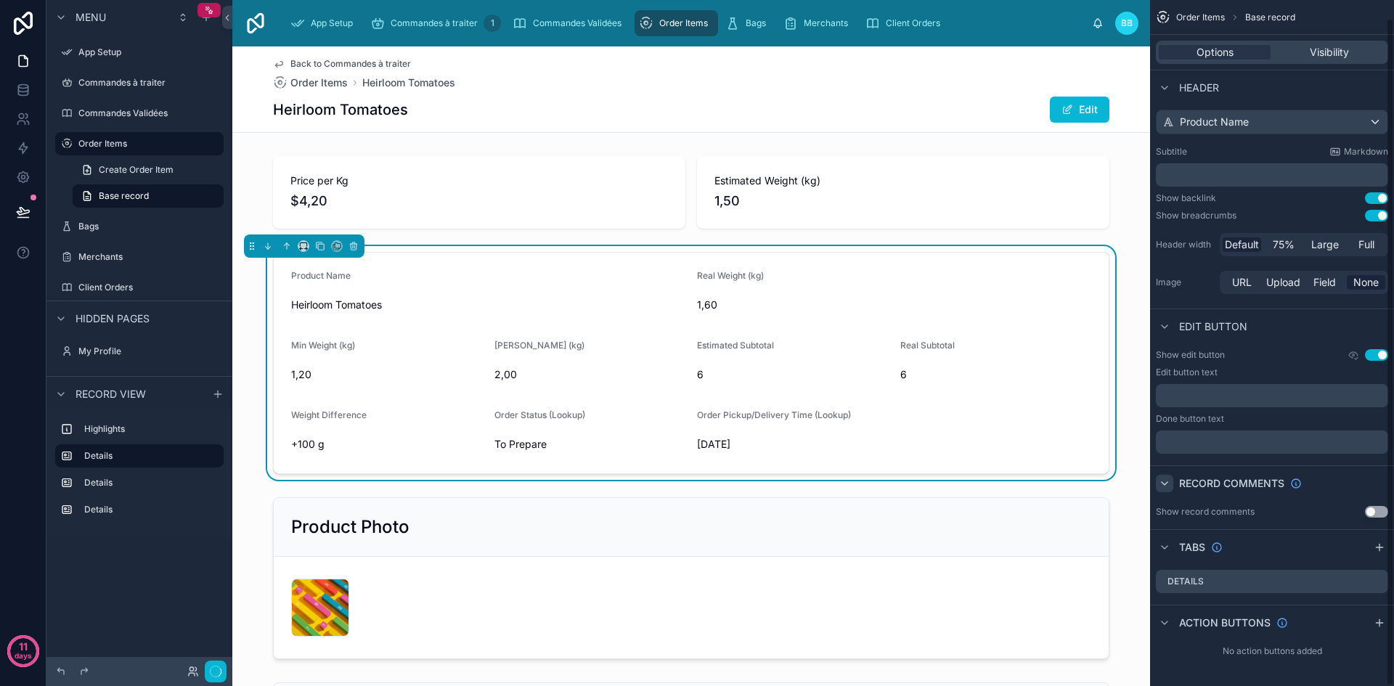
scroll to position [18, 0]
click at [1176, 624] on div "Action buttons" at bounding box center [1222, 622] width 132 height 17
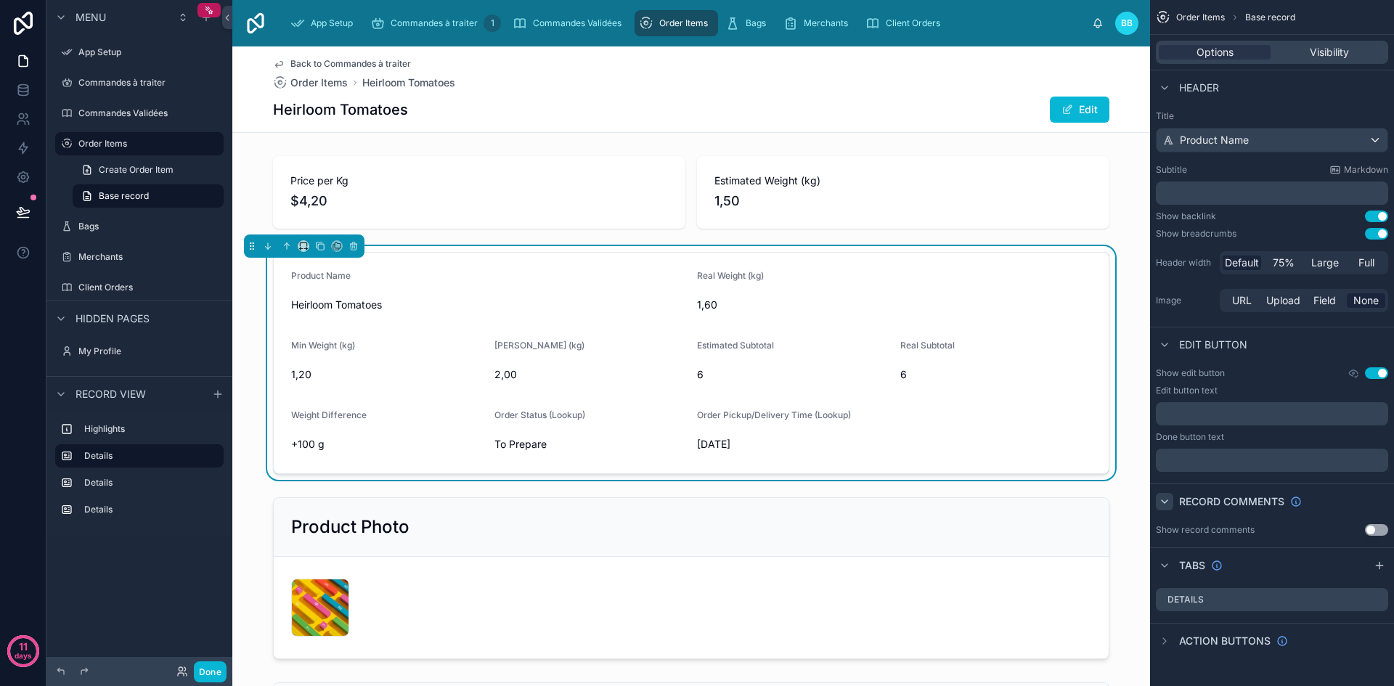
click at [1176, 635] on div "Action buttons" at bounding box center [1222, 640] width 132 height 17
click at [1378, 373] on button "Use setting" at bounding box center [1376, 373] width 23 height 12
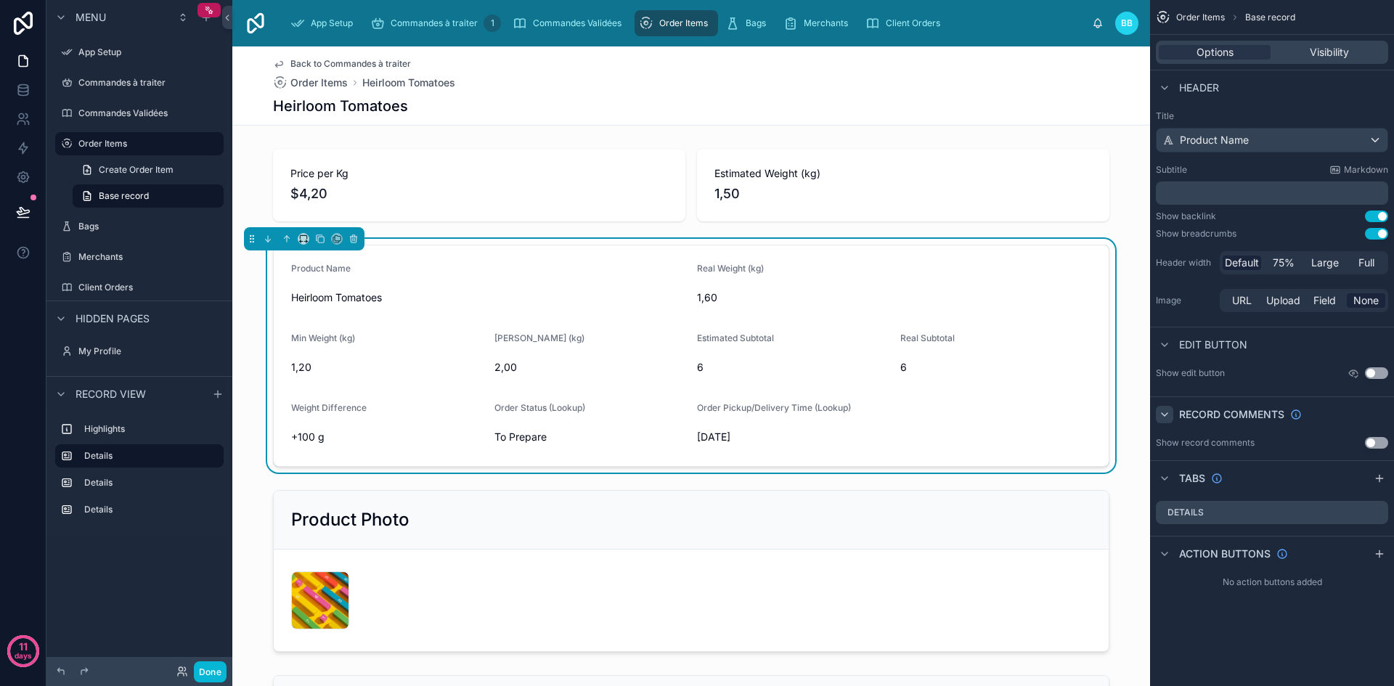
click at [1378, 373] on button "Use setting" at bounding box center [1376, 373] width 23 height 12
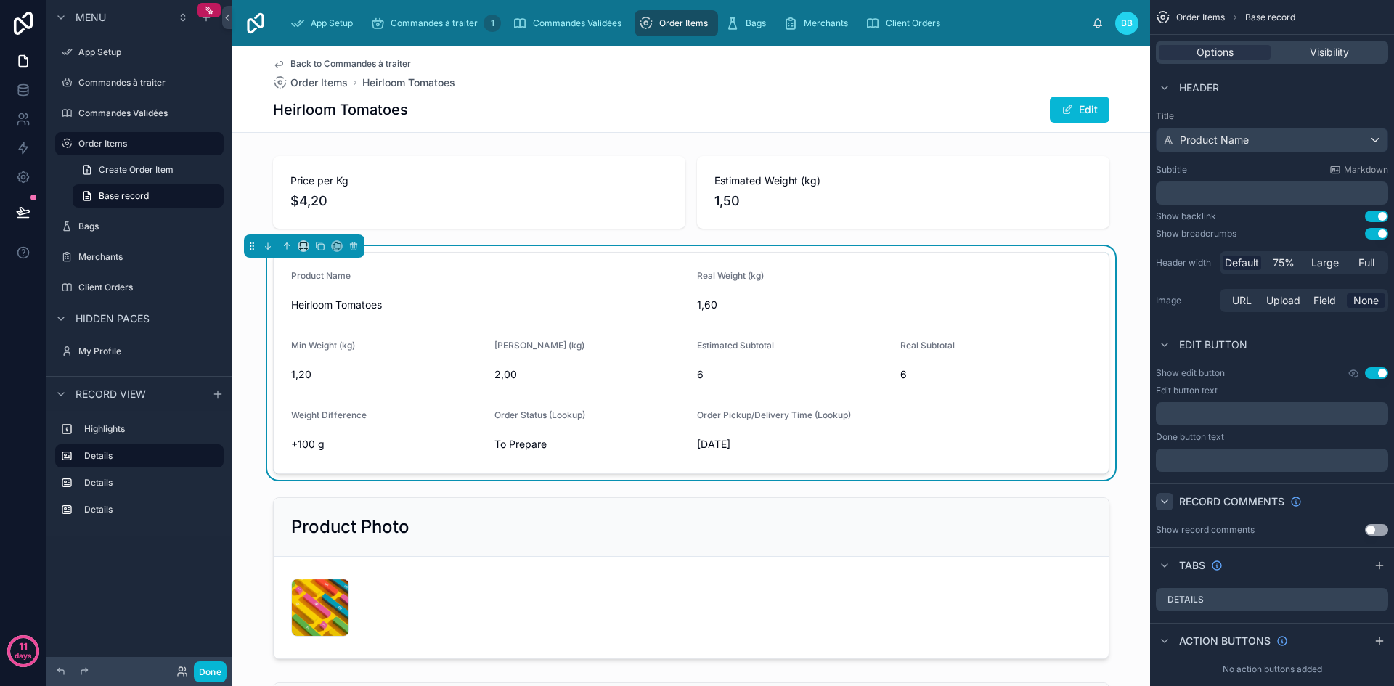
click at [1374, 374] on button "Use setting" at bounding box center [1376, 373] width 23 height 12
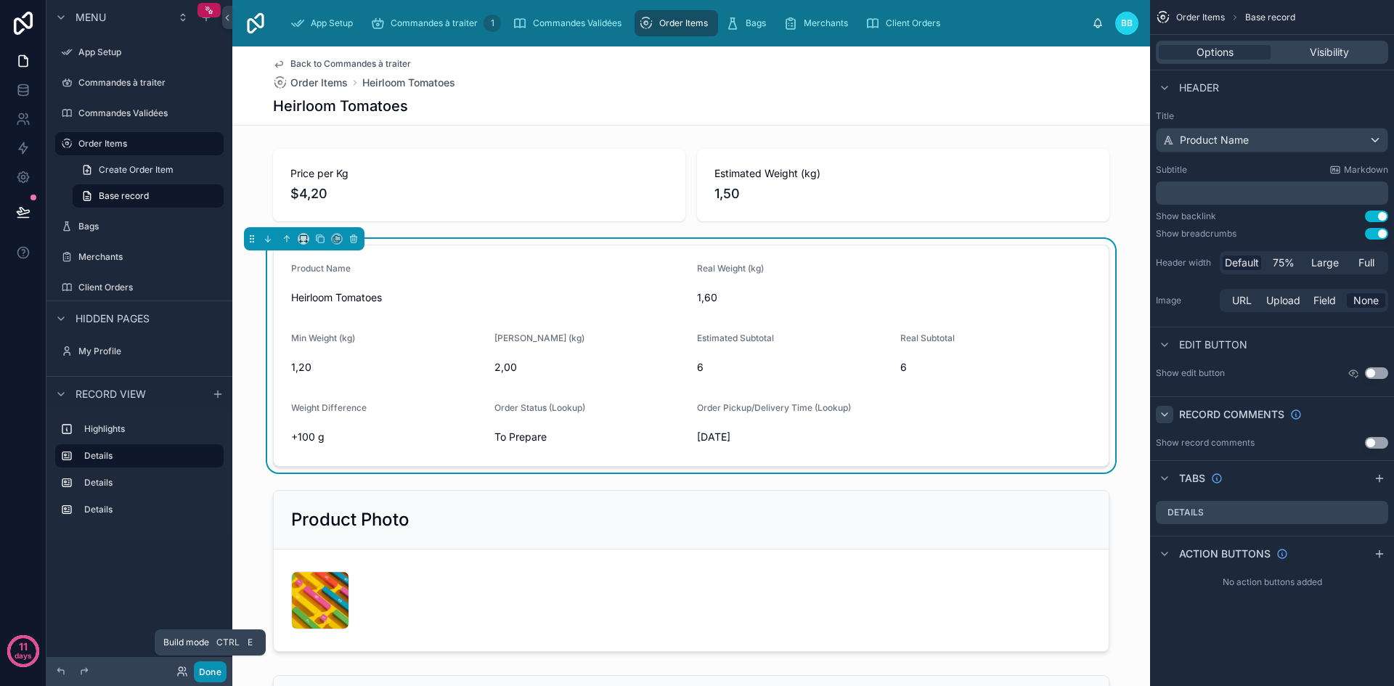
click at [217, 675] on button "Done" at bounding box center [210, 671] width 33 height 21
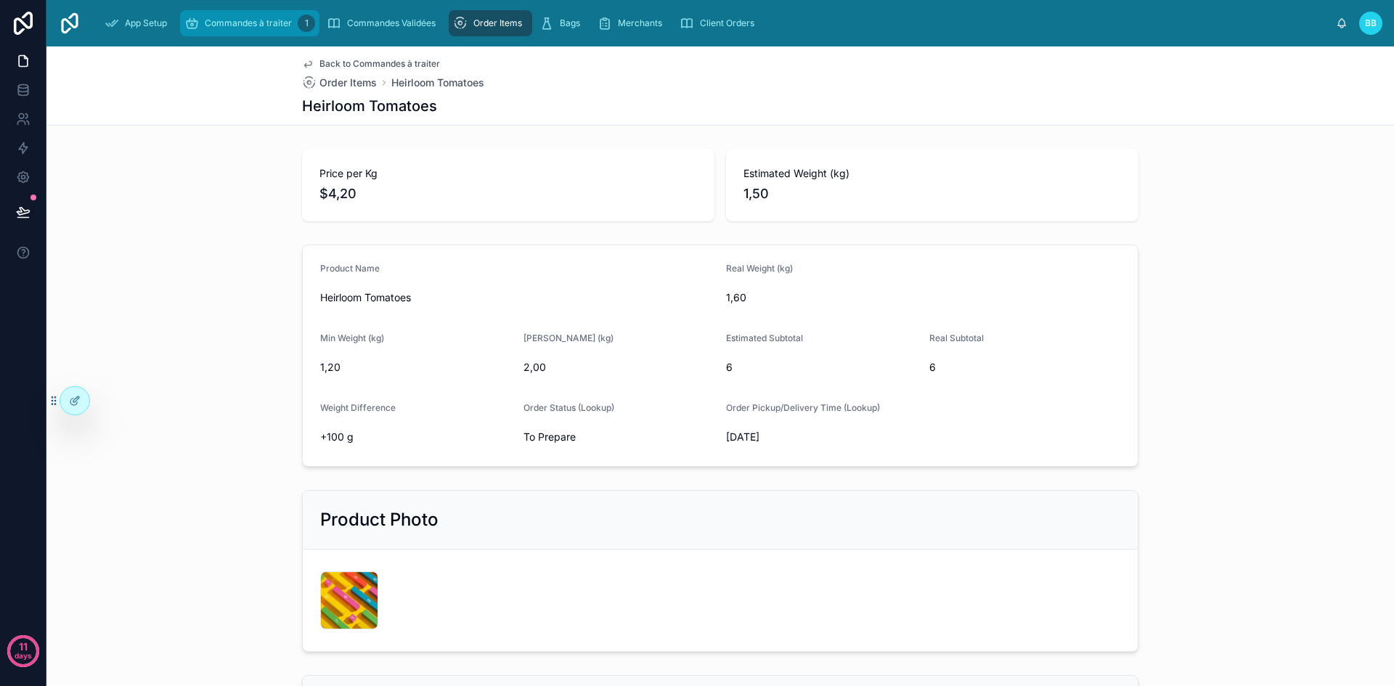
click at [240, 15] on div "Commandes à traiter 1" at bounding box center [249, 23] width 131 height 23
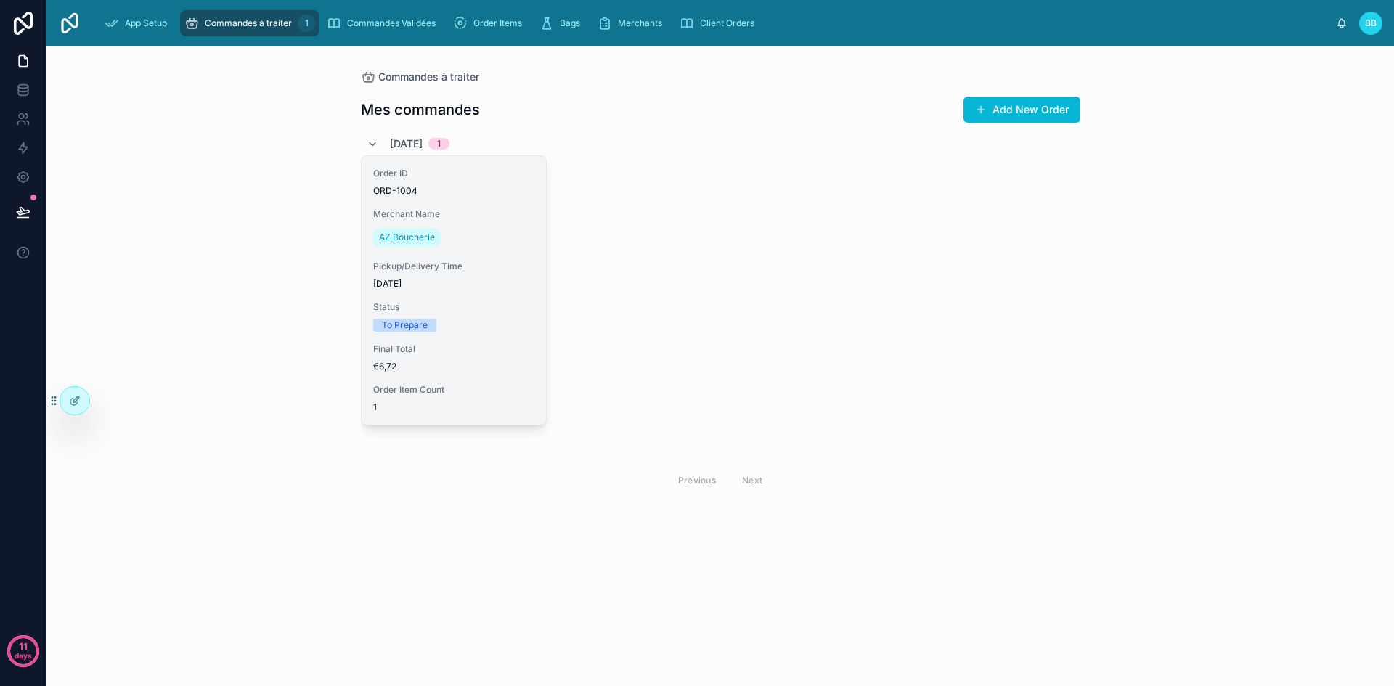
click at [533, 245] on div "AZ Boucherie" at bounding box center [453, 237] width 161 height 23
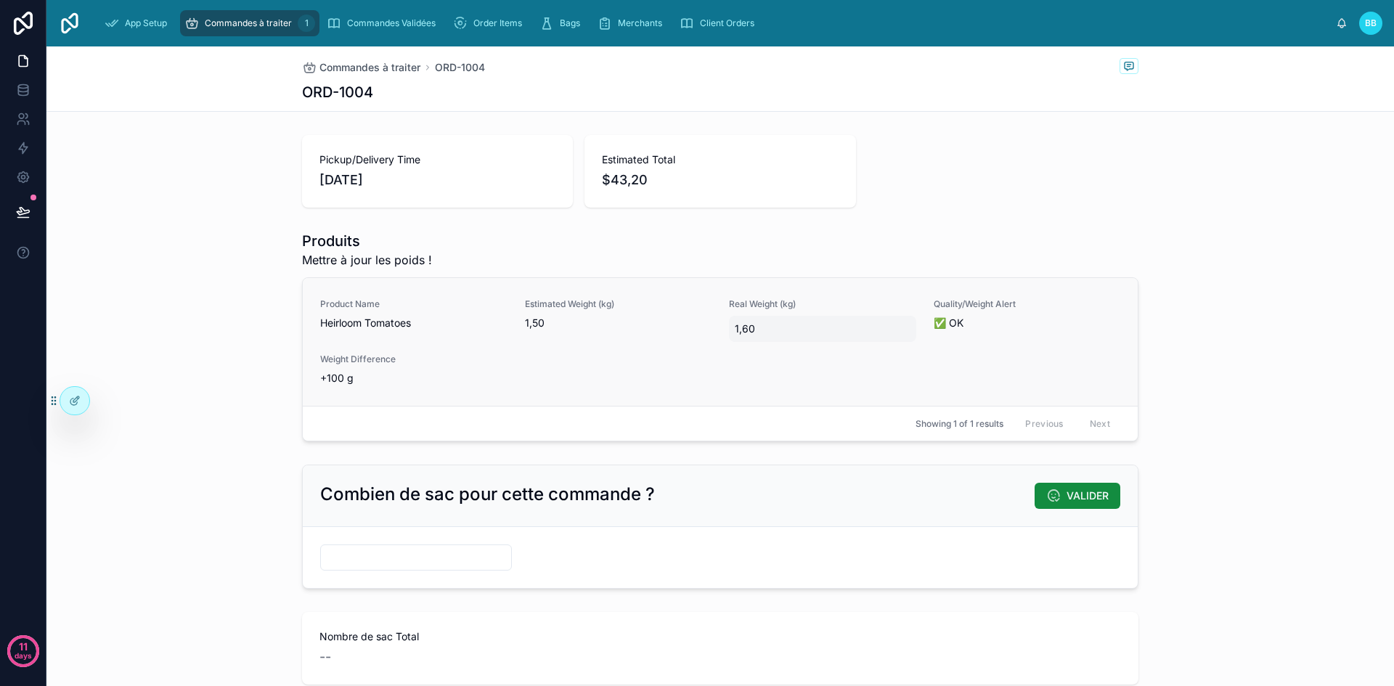
click at [794, 341] on div "1,60" at bounding box center [822, 329] width 187 height 26
click at [612, 358] on div "Product Name Heirloom Tomatoes Estimated Weight (kg) 1,50 Real Weight (kg) 1,60…" at bounding box center [720, 341] width 800 height 87
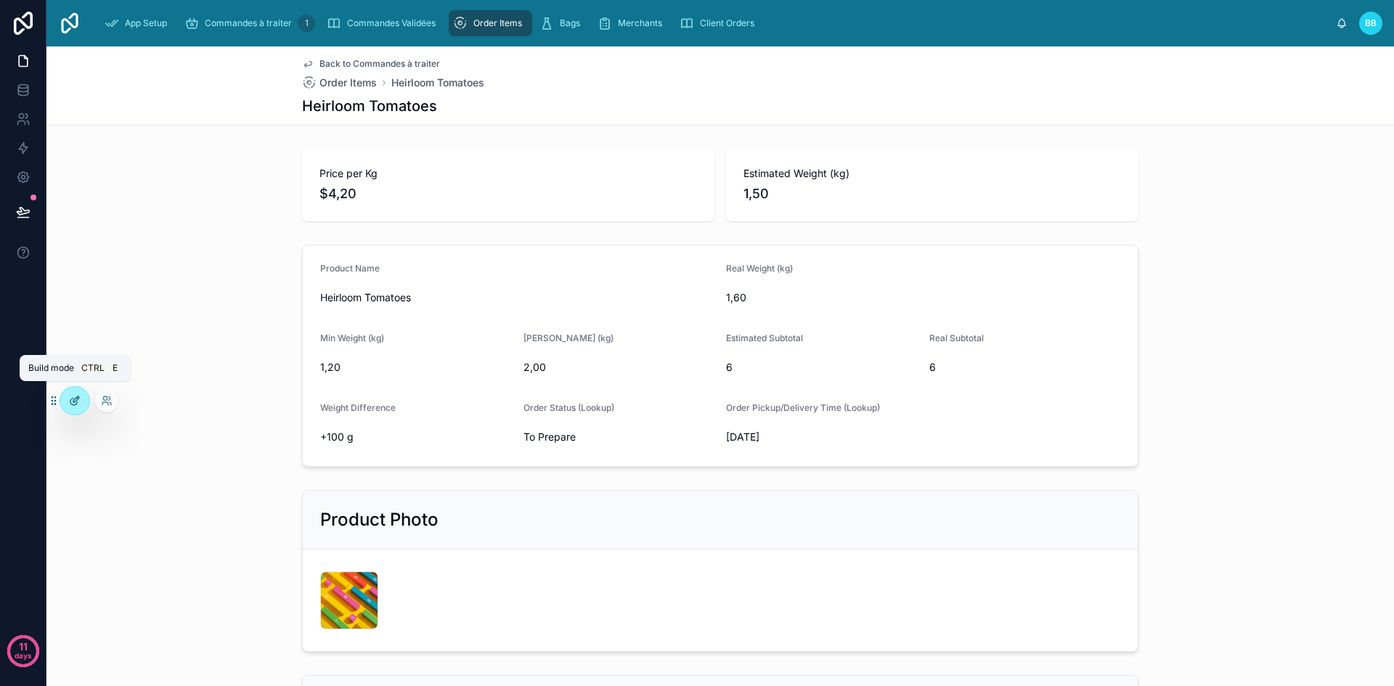
click at [78, 410] on div at bounding box center [74, 401] width 29 height 28
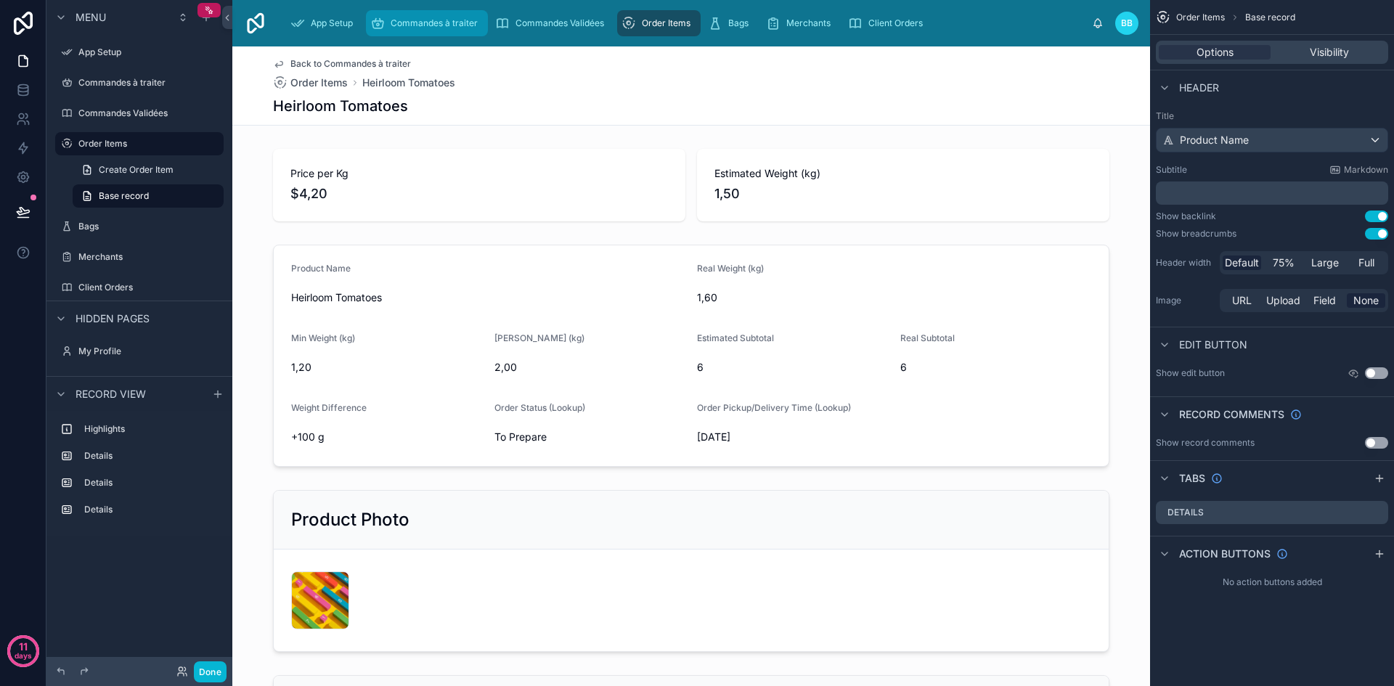
click at [446, 21] on span "Commandes à traiter" at bounding box center [434, 23] width 87 height 12
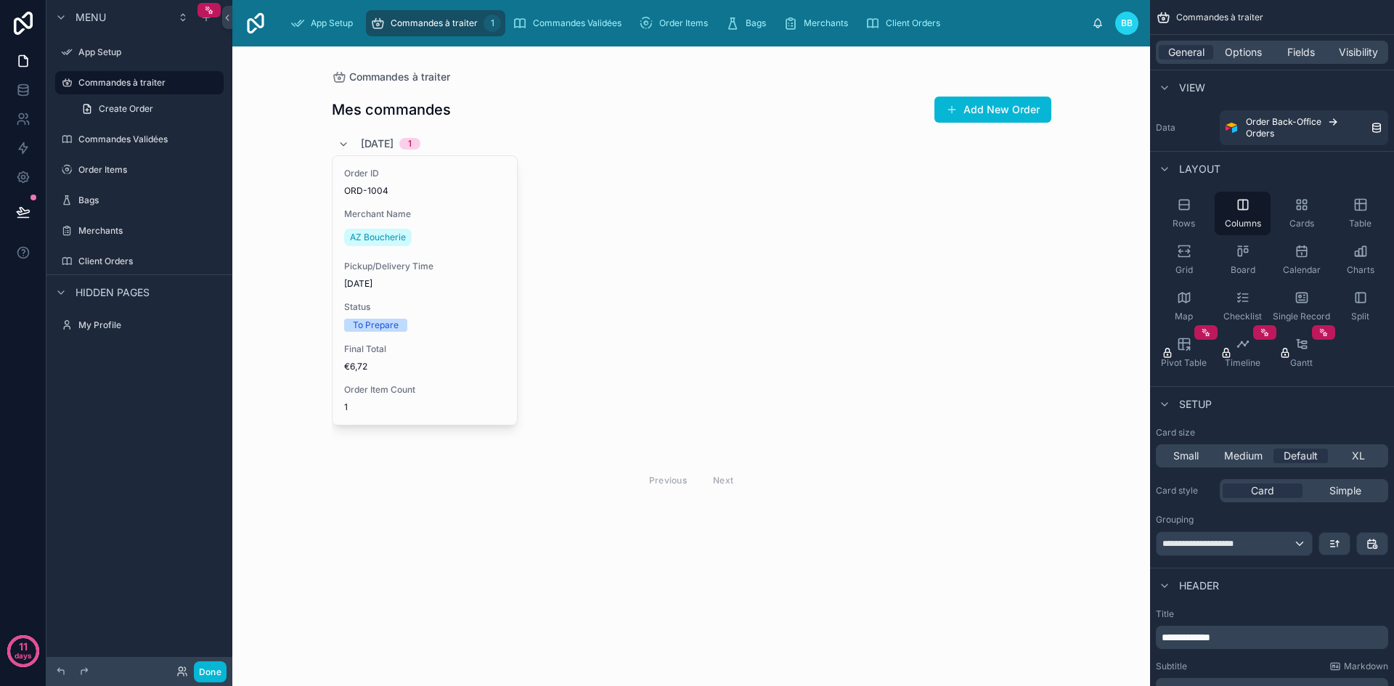
click at [497, 269] on div at bounding box center [691, 294] width 743 height 497
click at [497, 269] on span "Pickup/Delivery Time" at bounding box center [424, 267] width 161 height 12
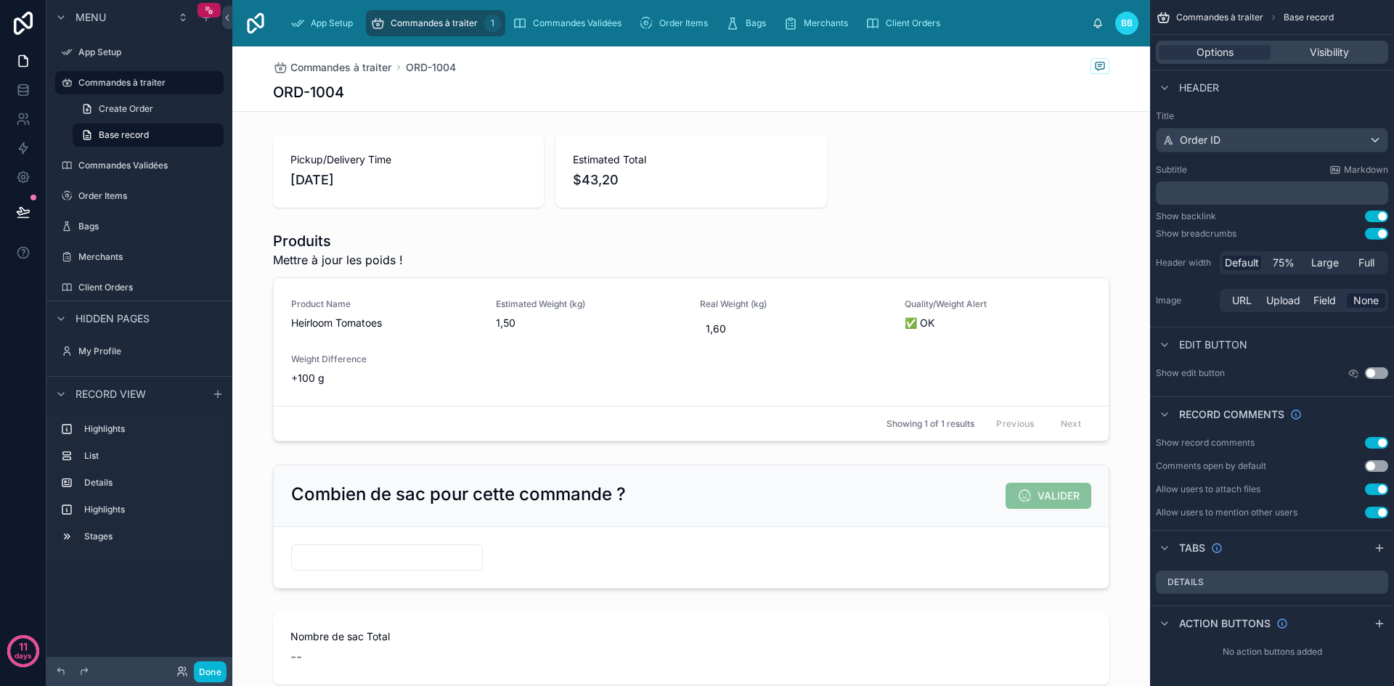
click at [497, 269] on div at bounding box center [691, 336] width 918 height 222
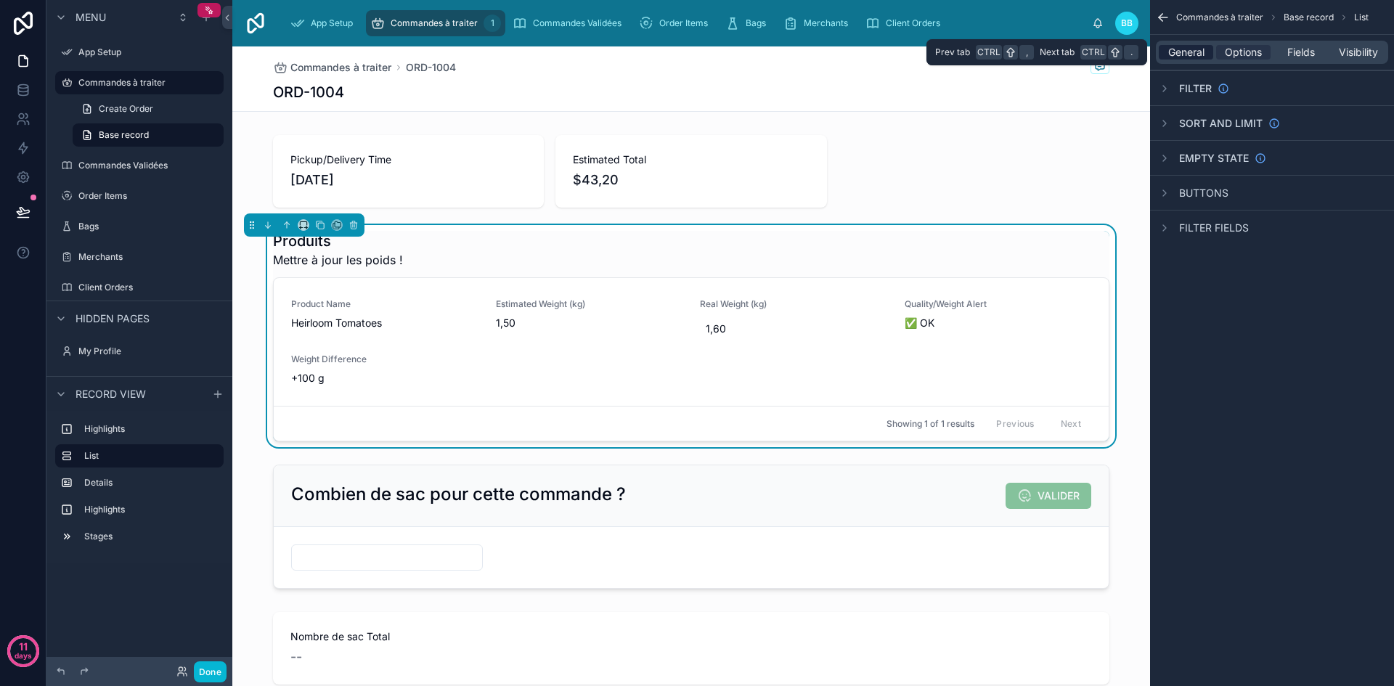
click at [1187, 57] on span "General" at bounding box center [1186, 52] width 36 height 15
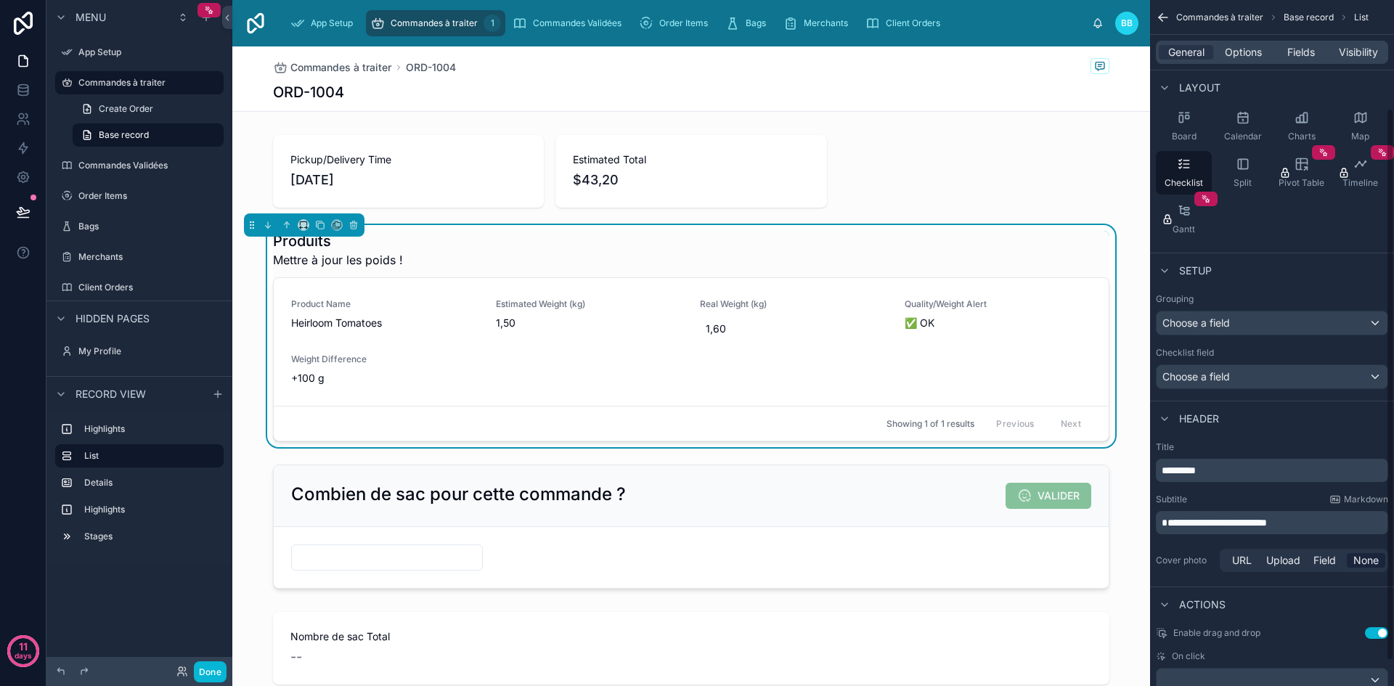
scroll to position [166, 0]
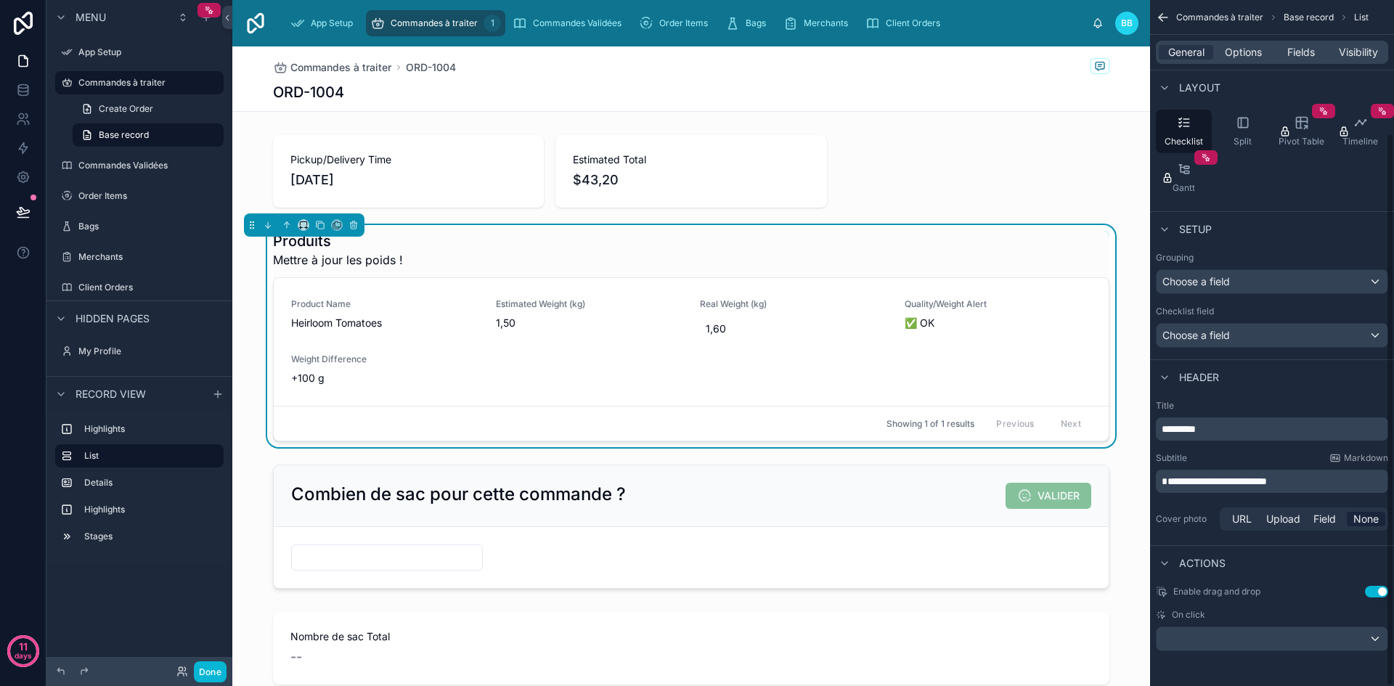
click at [1300, 568] on div "Actions" at bounding box center [1272, 562] width 244 height 35
click at [1202, 638] on div "scrollable content" at bounding box center [1272, 638] width 231 height 23
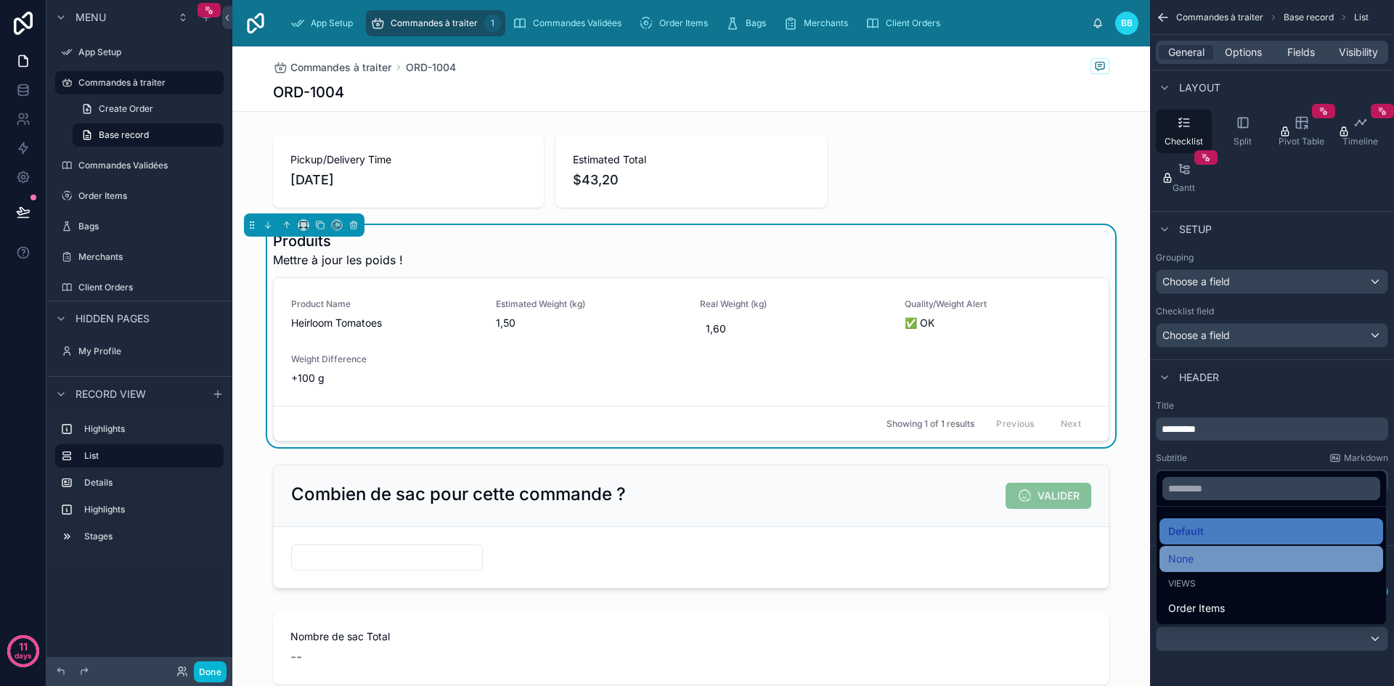
click at [1200, 562] on div "None" at bounding box center [1271, 558] width 206 height 17
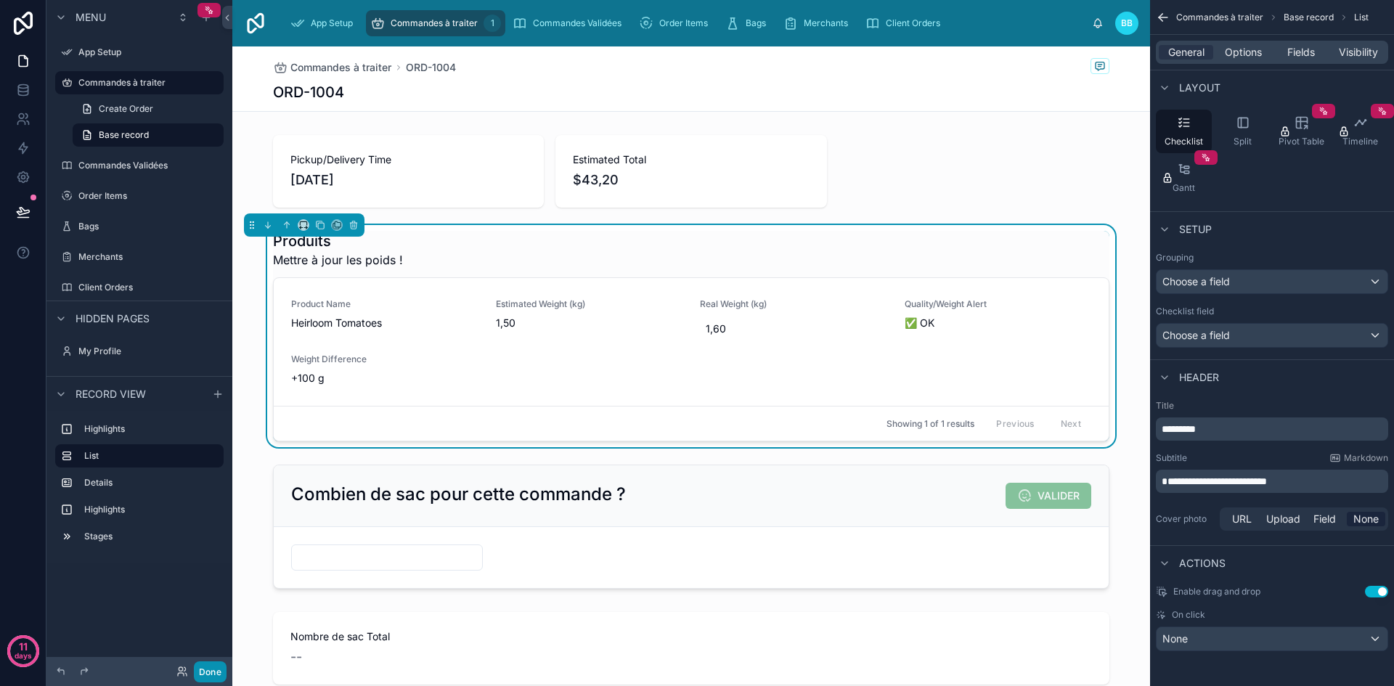
click at [201, 667] on button "Done" at bounding box center [210, 671] width 33 height 21
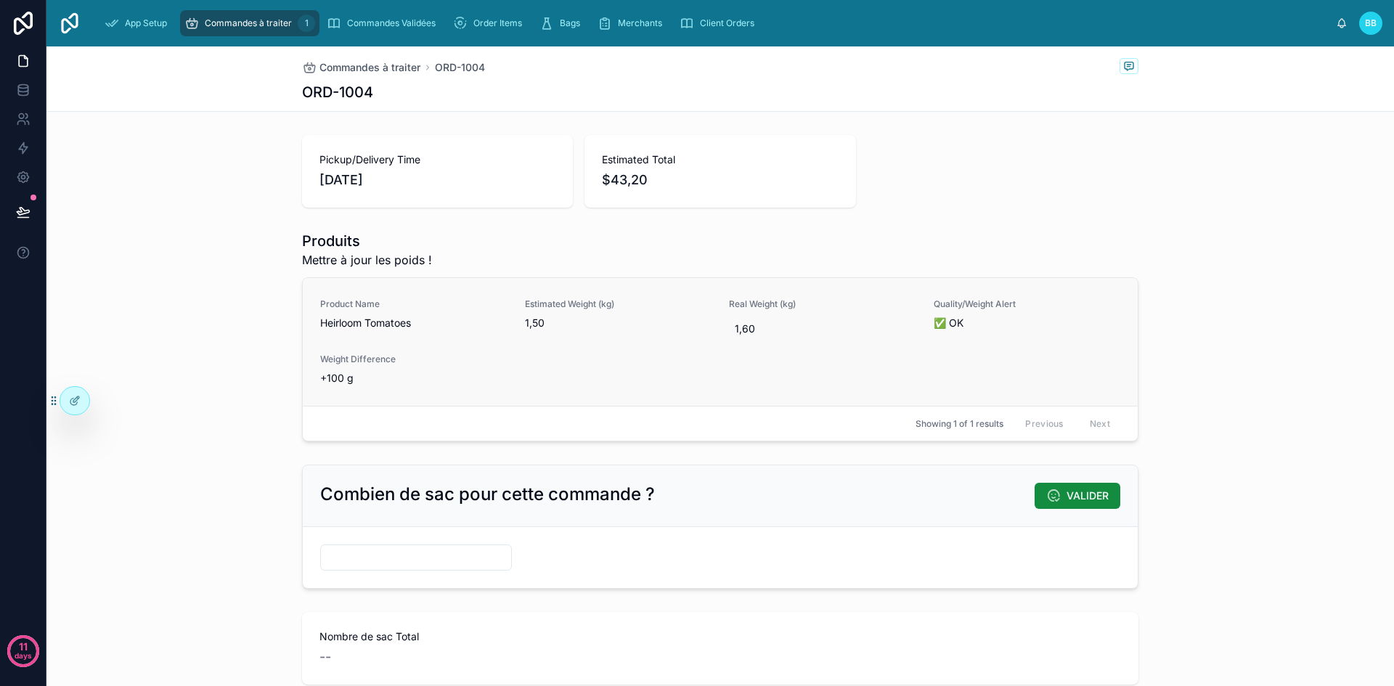
click at [567, 343] on div "Product Name Heirloom Tomatoes Estimated Weight (kg) 1,50 Real Weight (kg) 1,60…" at bounding box center [720, 341] width 800 height 87
click at [754, 331] on span "1,60" at bounding box center [823, 329] width 176 height 15
click at [663, 351] on div "Product Name Heirloom Tomatoes Estimated Weight (kg) 1,50 Real Weight (kg) 1,60…" at bounding box center [720, 341] width 800 height 87
click at [507, 387] on div "Product Name Heirloom Tomatoes Estimated Weight (kg) 1,50 Real Weight (kg) 1,60…" at bounding box center [720, 342] width 835 height 128
click at [1104, 379] on div "Product Name Heirloom Tomatoes Estimated Weight (kg) 1,50 Real Weight (kg) 1,60…" at bounding box center [720, 341] width 800 height 87
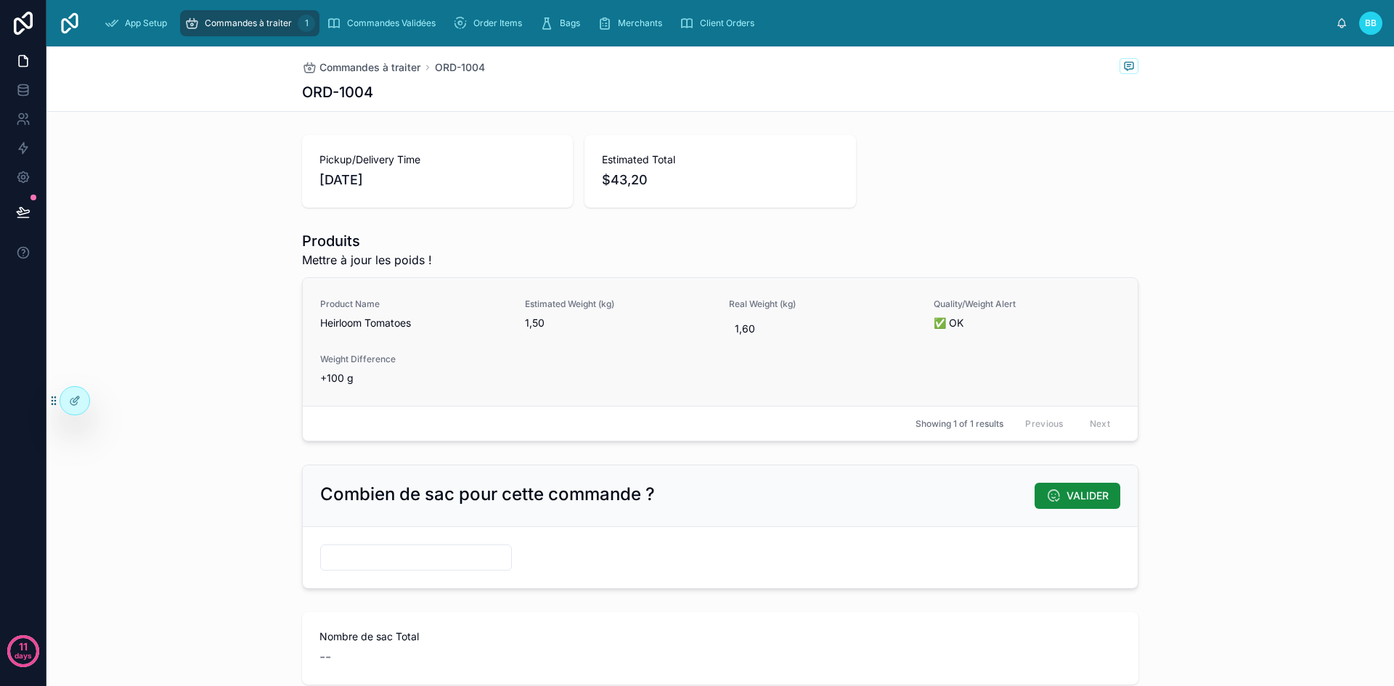
click at [815, 343] on div "Product Name Heirloom Tomatoes Estimated Weight (kg) 1,50 Real Weight (kg) 1,60…" at bounding box center [720, 341] width 800 height 87
click at [68, 397] on div at bounding box center [74, 401] width 29 height 28
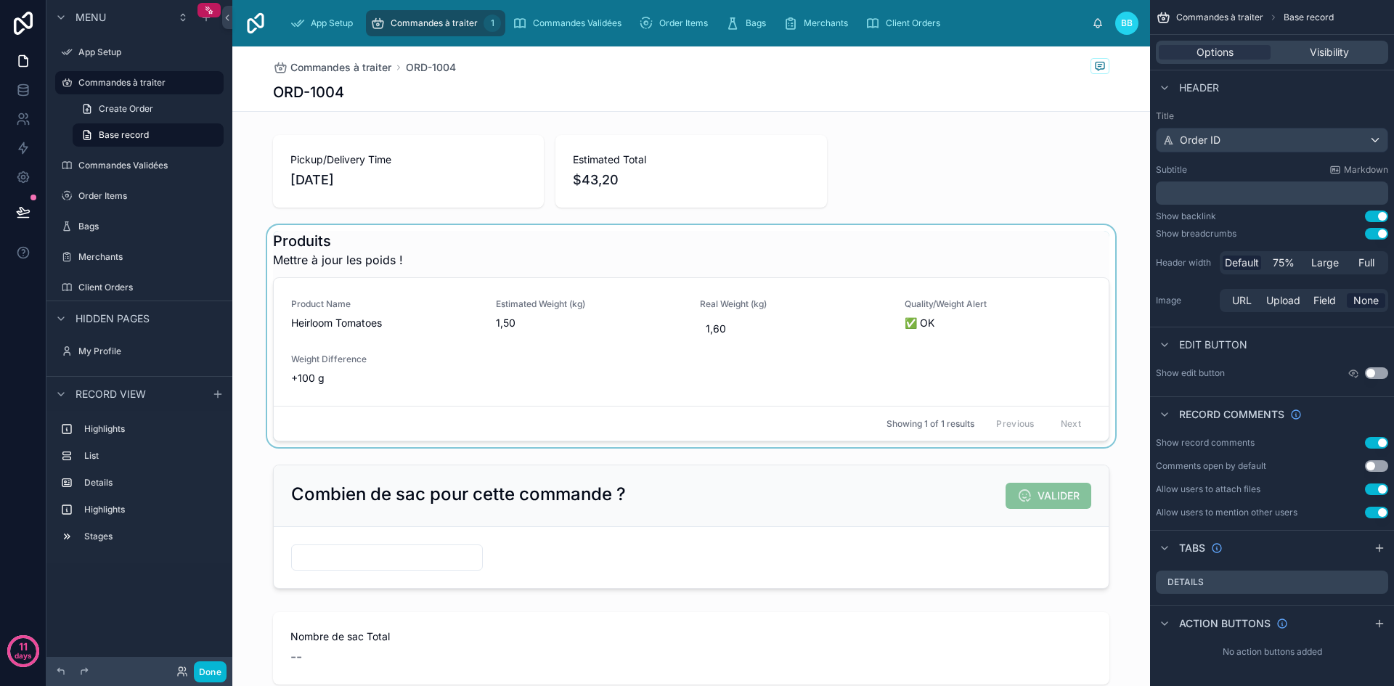
click at [704, 367] on div at bounding box center [691, 336] width 918 height 222
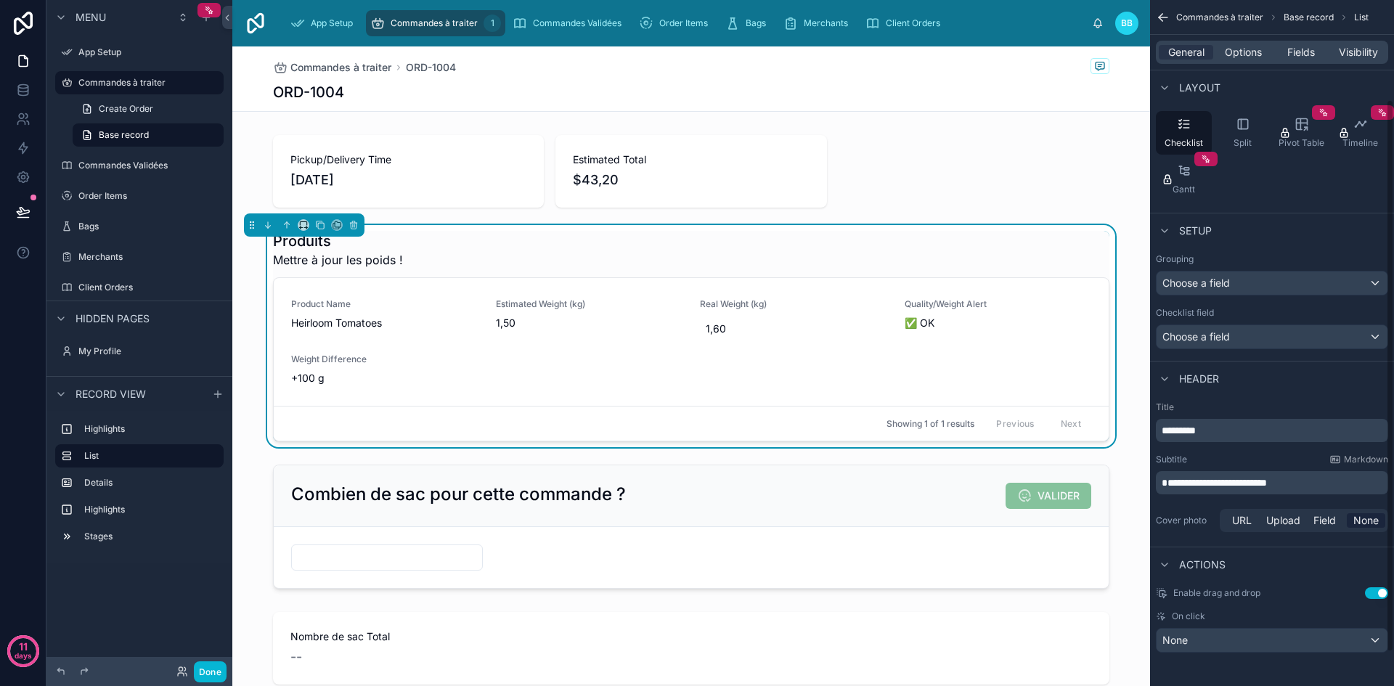
scroll to position [0, 0]
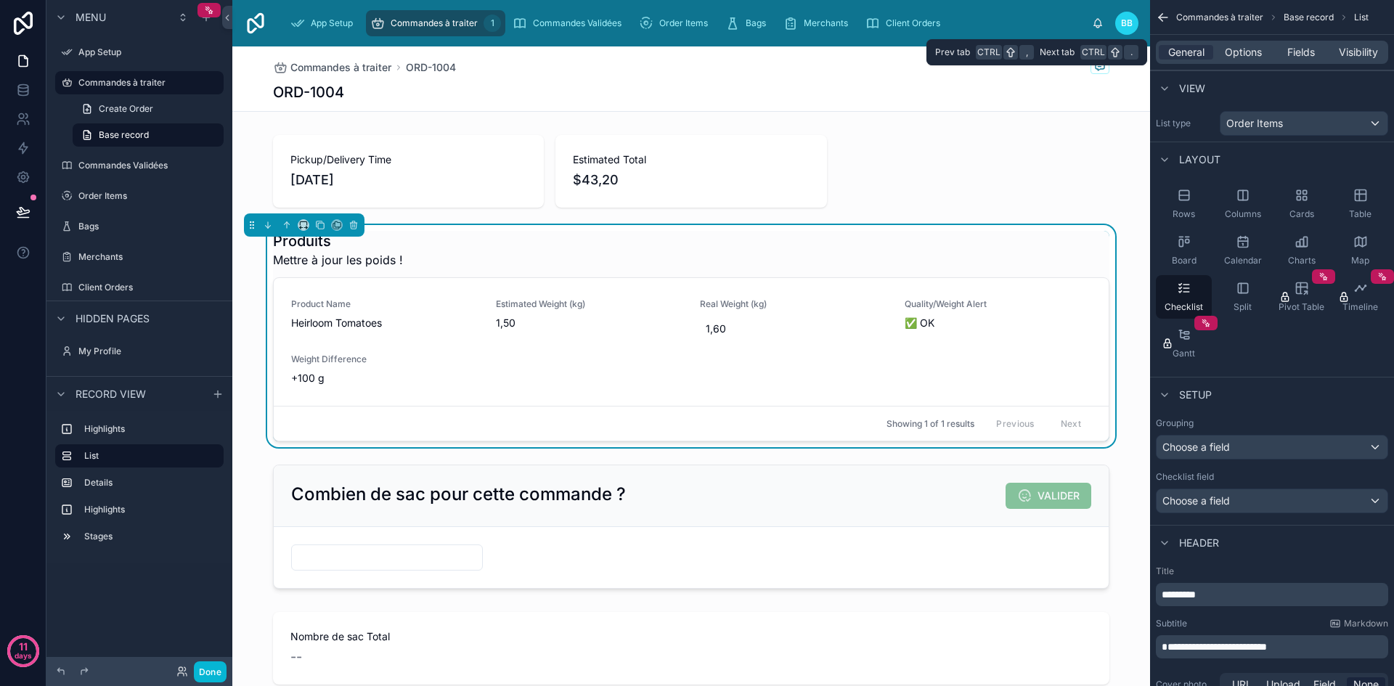
click at [1239, 60] on div "General Options Fields Visibility" at bounding box center [1272, 52] width 232 height 23
click at [1299, 54] on span "Fields" at bounding box center [1301, 52] width 28 height 15
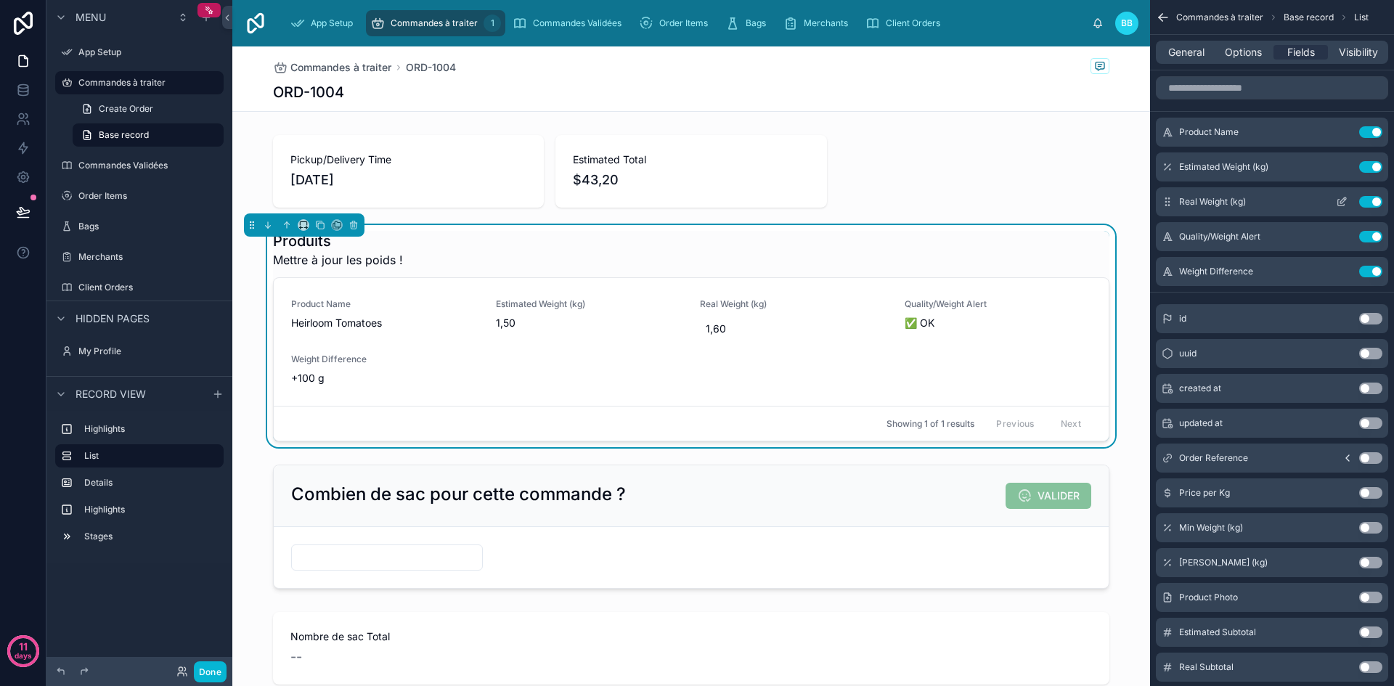
click at [1340, 203] on icon "scrollable content" at bounding box center [1342, 202] width 12 height 12
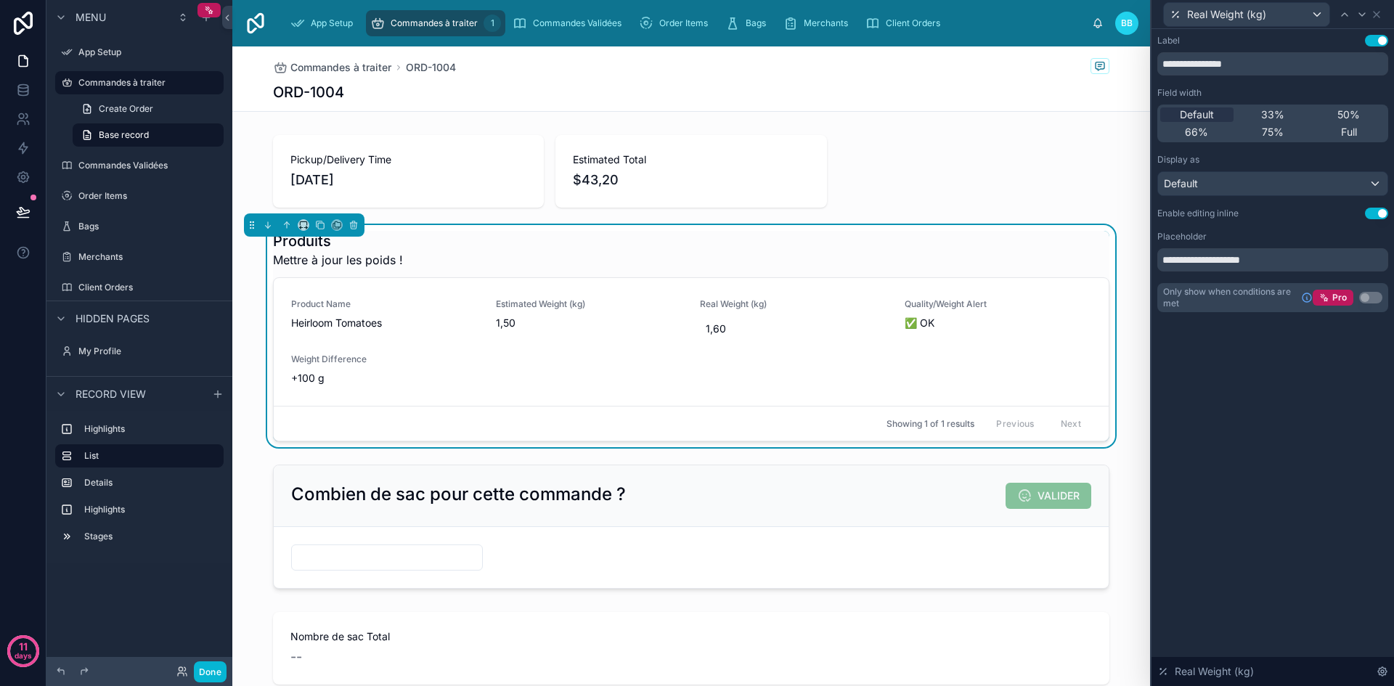
click at [1375, 40] on button "Use setting" at bounding box center [1376, 41] width 23 height 12
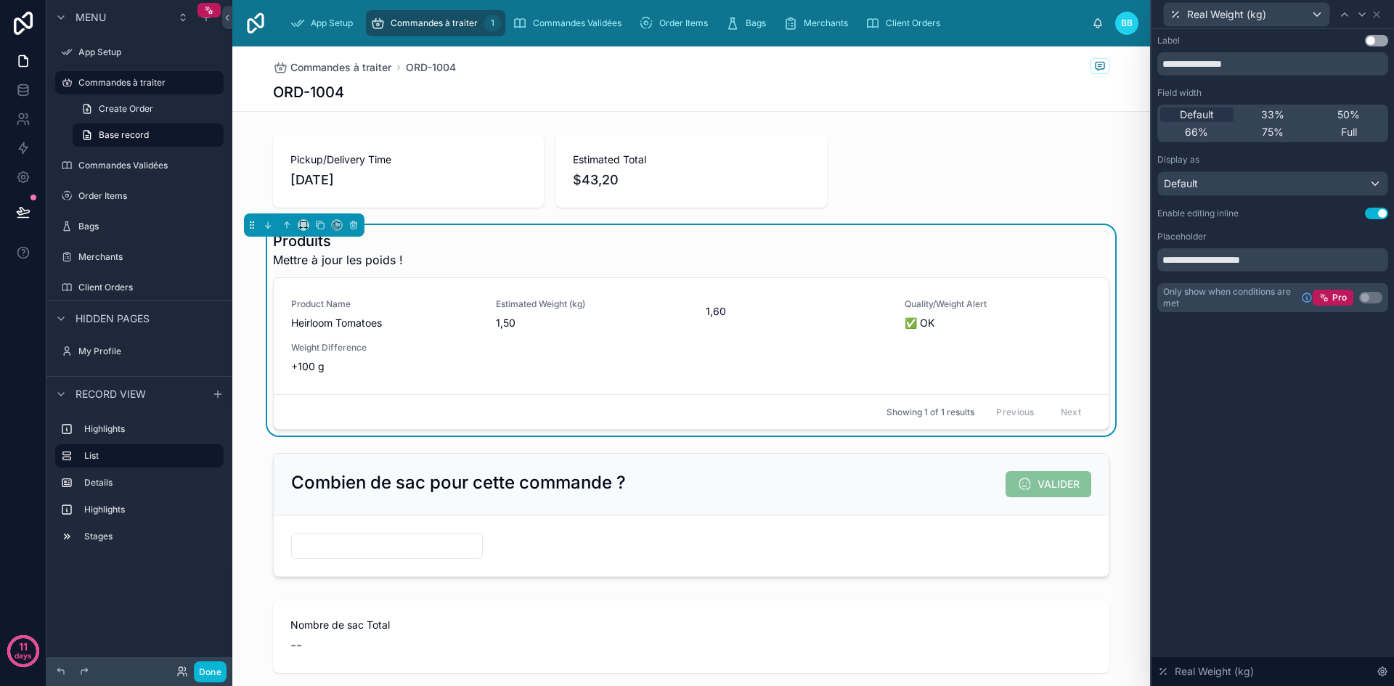
click at [1375, 40] on button "Use setting" at bounding box center [1376, 41] width 23 height 12
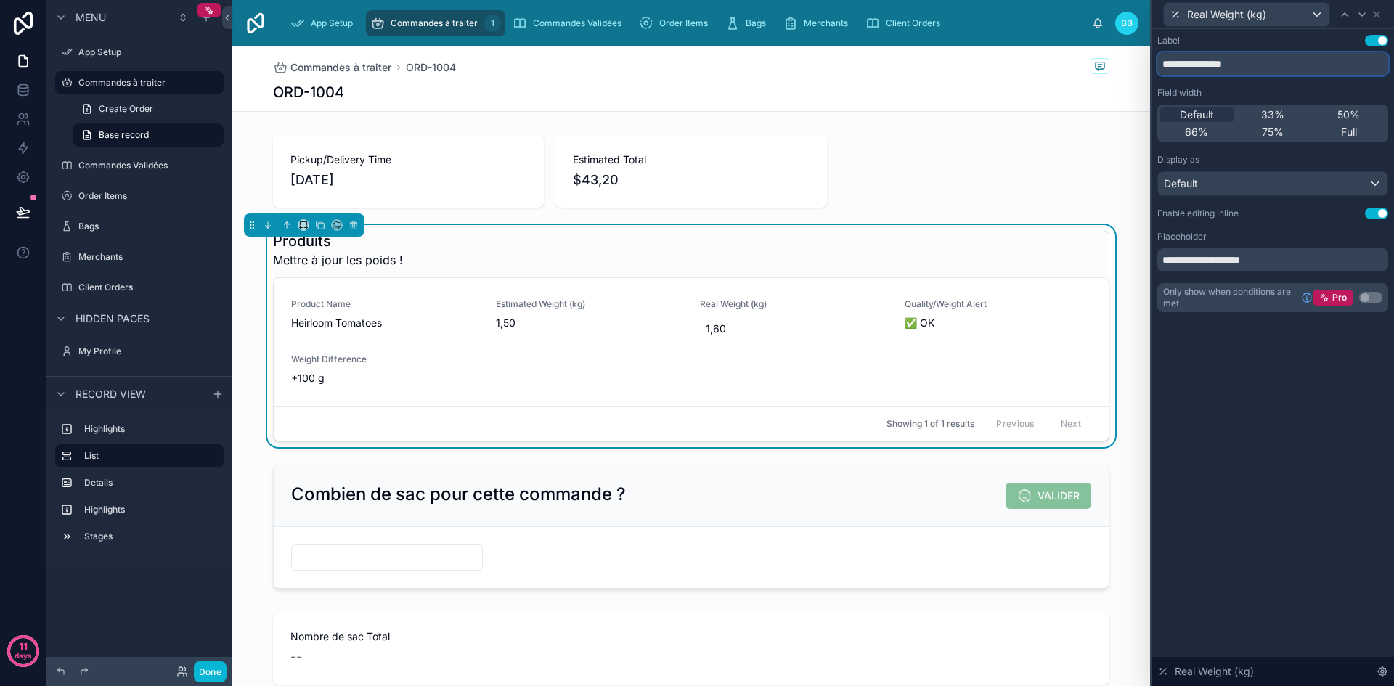
click at [1266, 72] on input "**********" at bounding box center [1272, 63] width 231 height 23
drag, startPoint x: 1220, startPoint y: 62, endPoint x: 1150, endPoint y: 68, distance: 69.9
click at [1150, 68] on div "**********" at bounding box center [1272, 343] width 244 height 686
type input "**********"
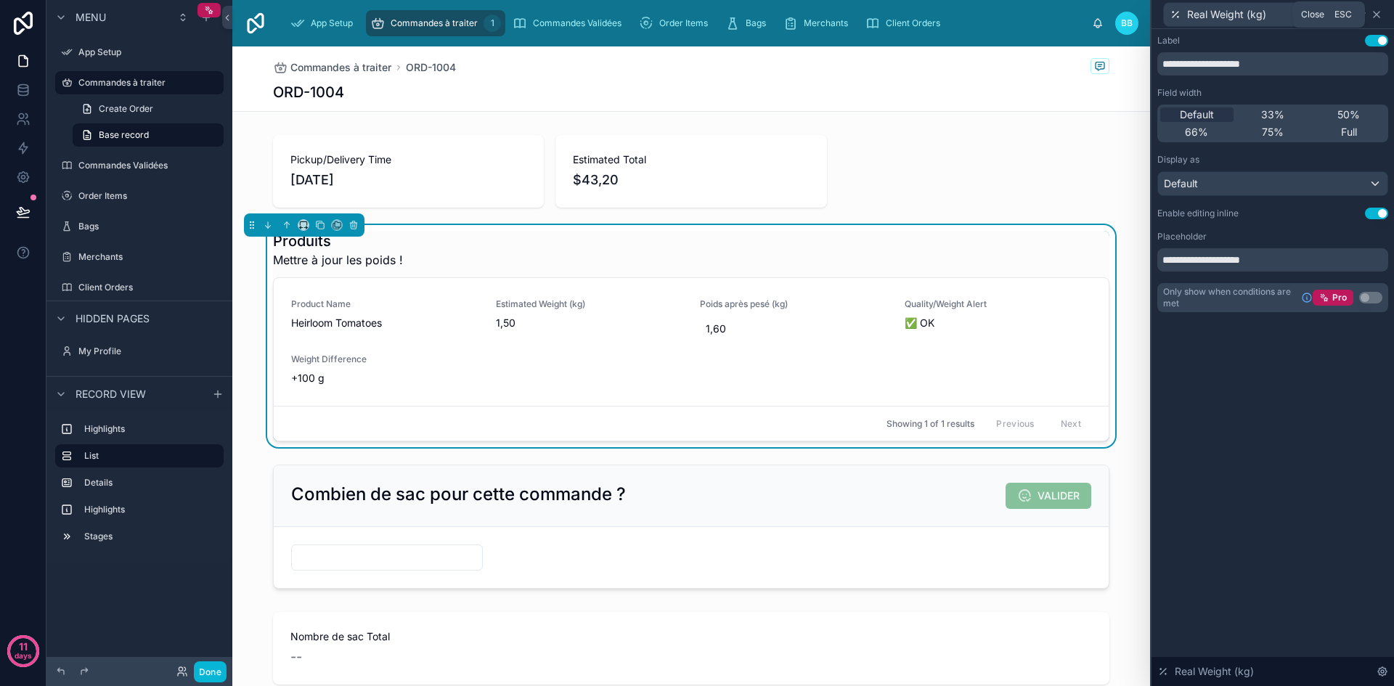
click at [1377, 14] on icon at bounding box center [1377, 15] width 6 height 6
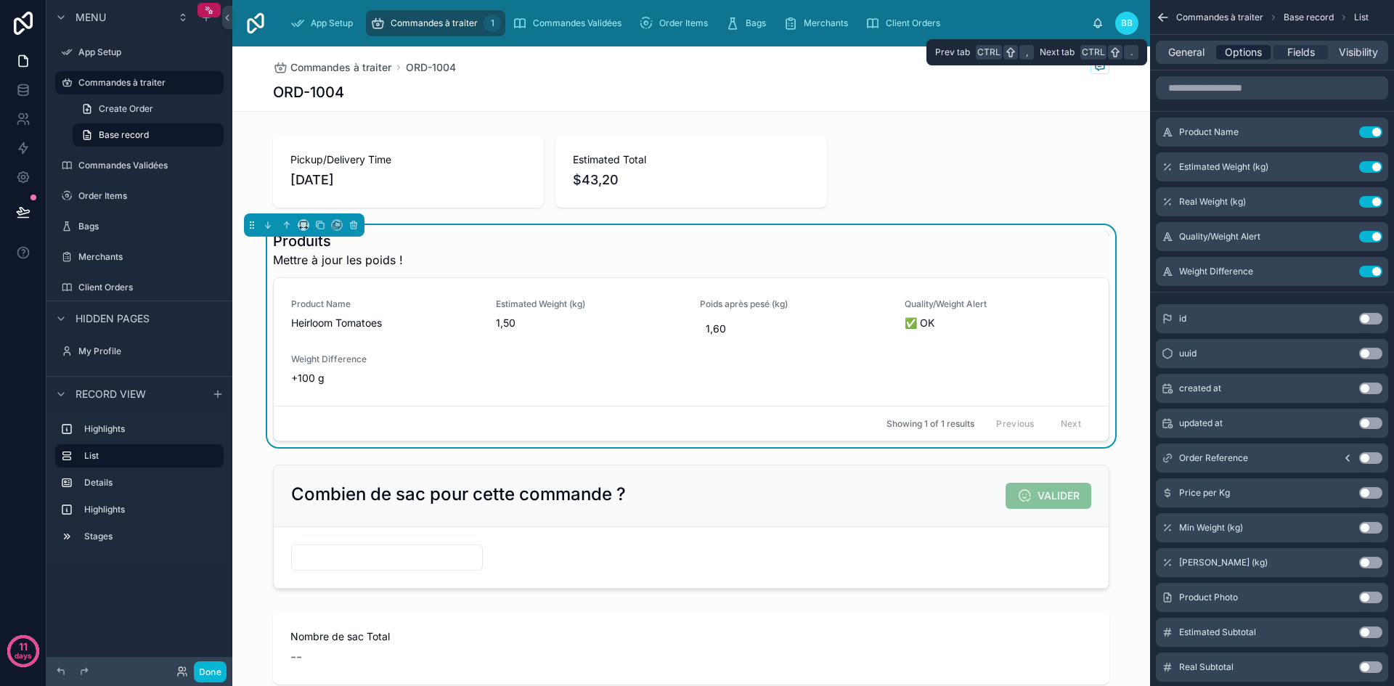
click at [1242, 53] on span "Options" at bounding box center [1243, 52] width 37 height 15
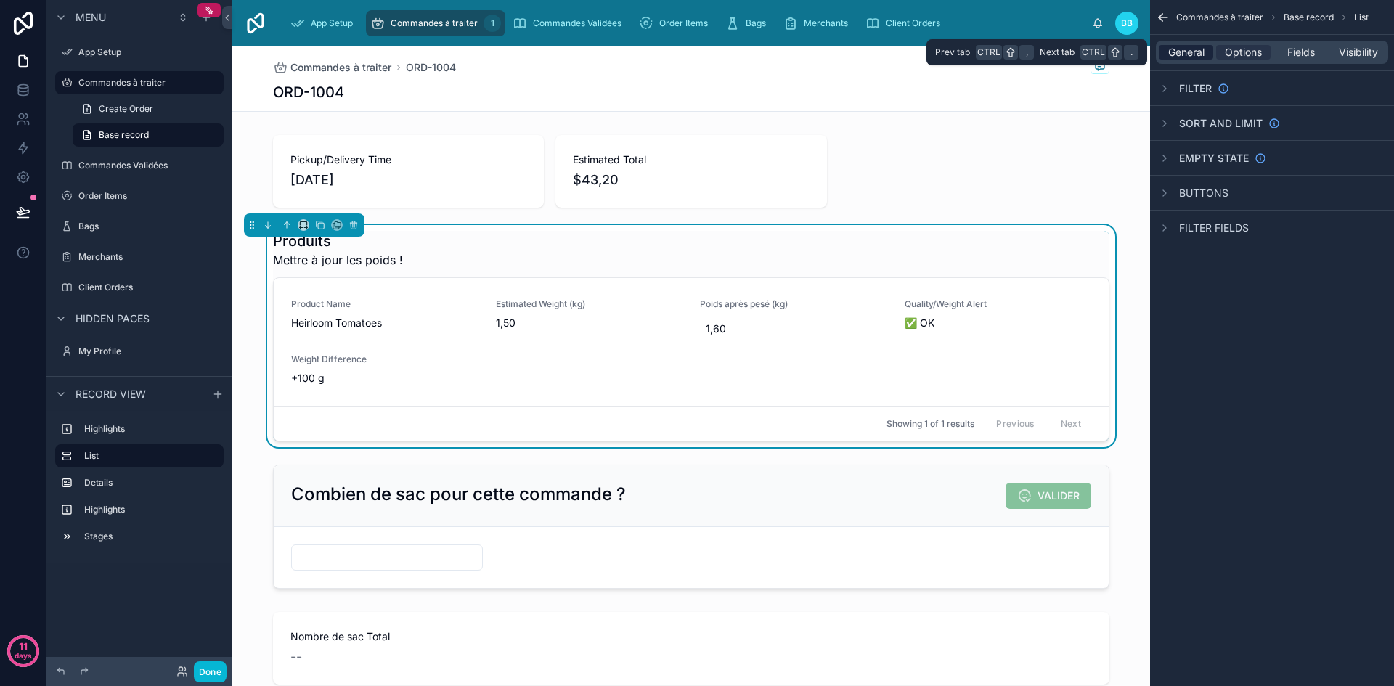
click at [1194, 51] on span "General" at bounding box center [1186, 52] width 36 height 15
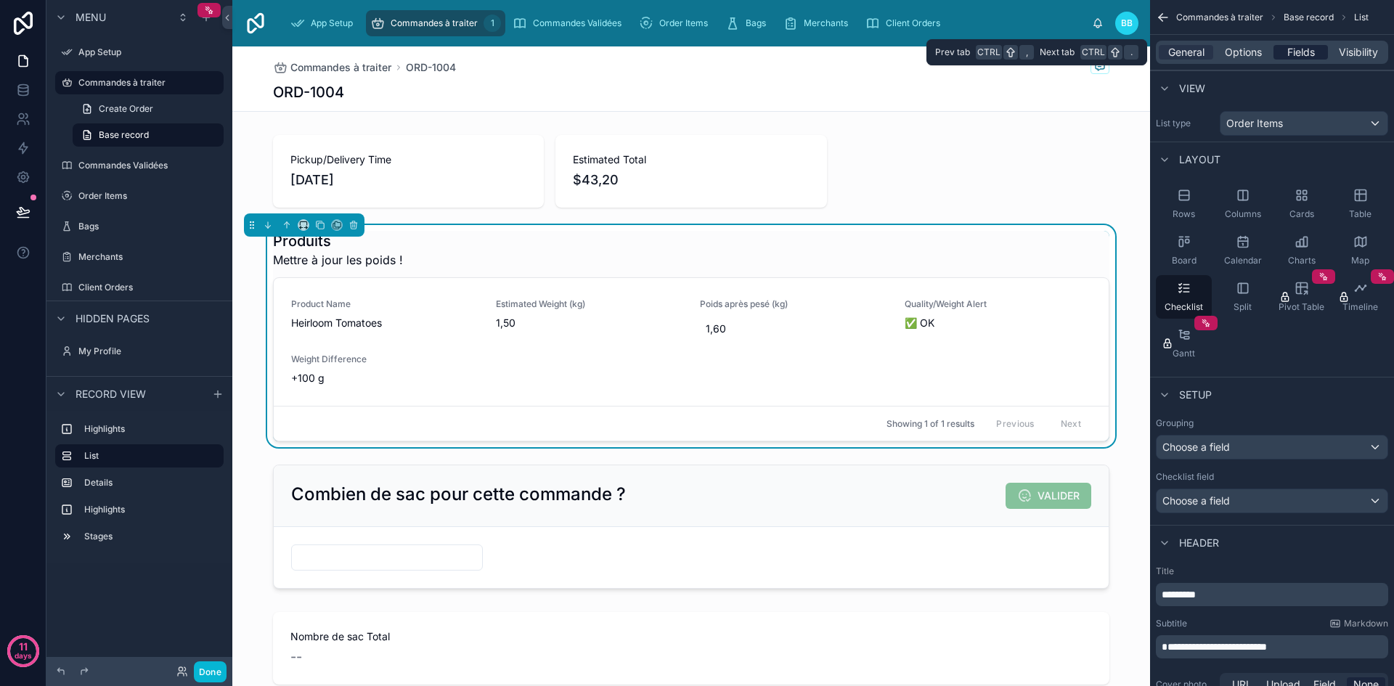
click at [1297, 45] on span "Fields" at bounding box center [1301, 52] width 28 height 15
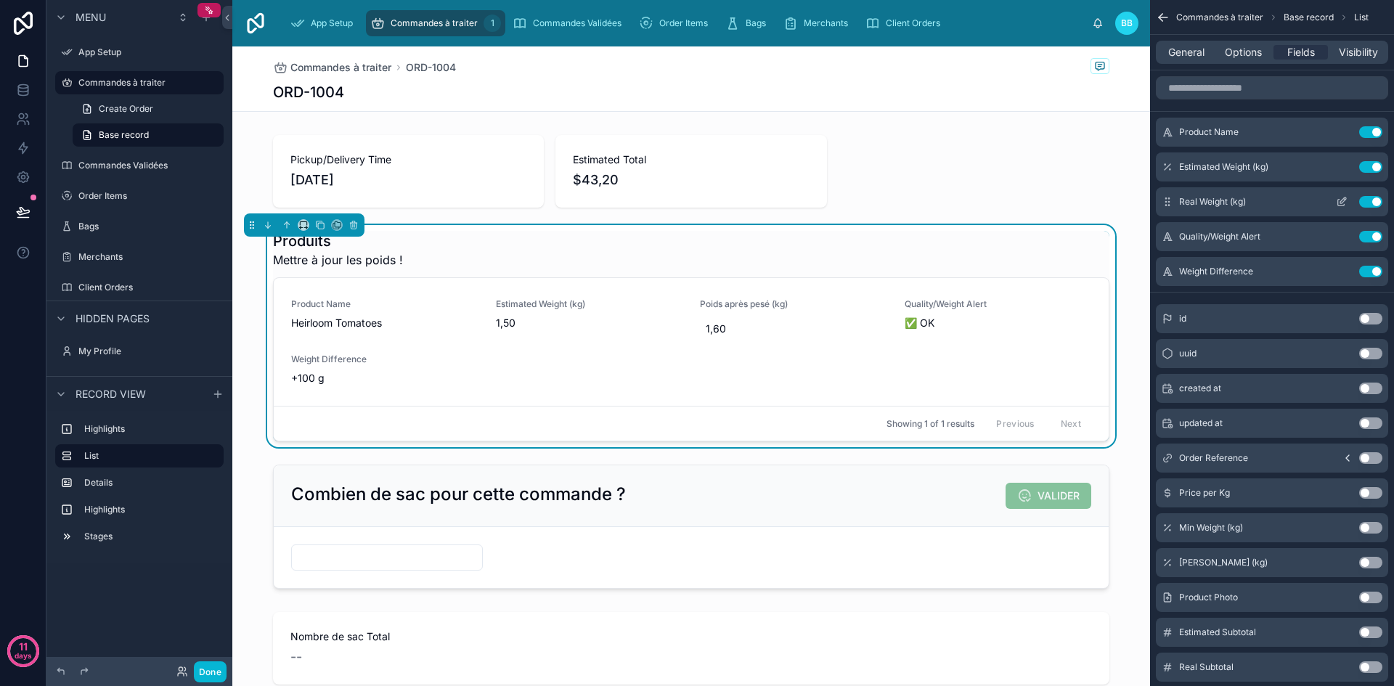
click at [1339, 205] on icon "scrollable content" at bounding box center [1342, 202] width 12 height 12
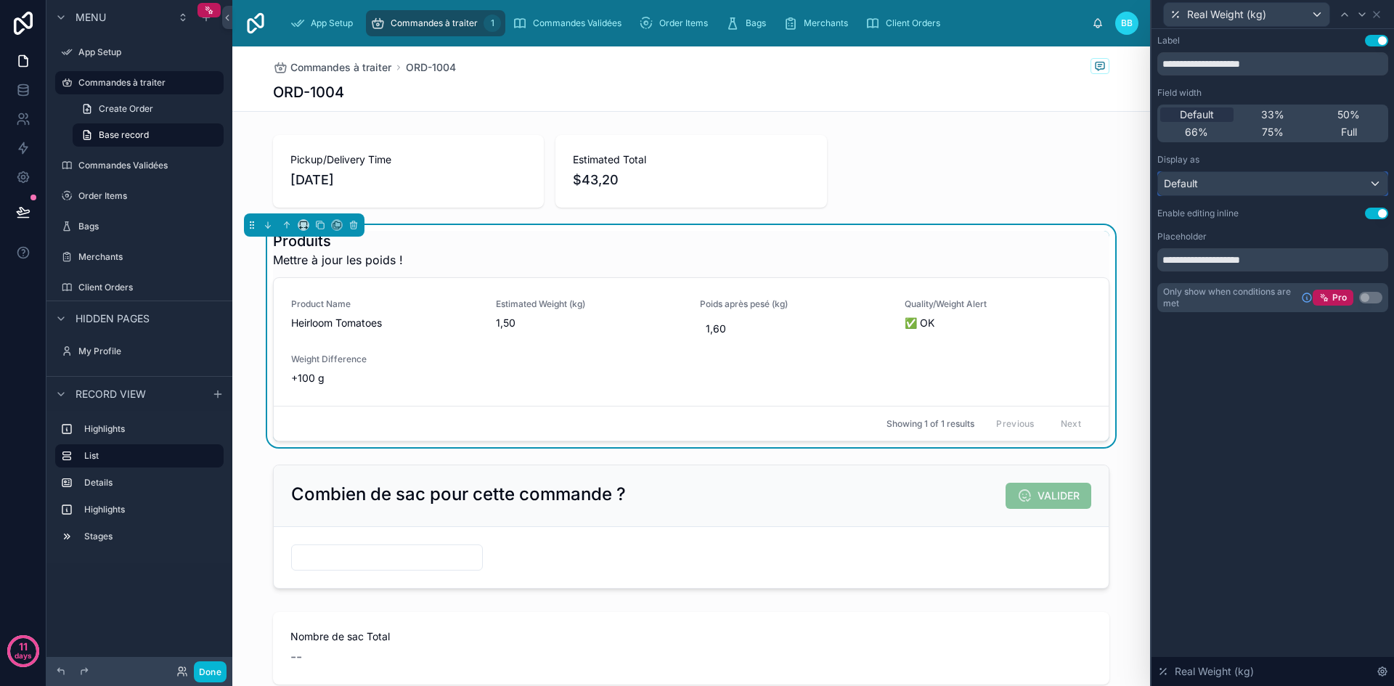
click at [1323, 181] on div "Default" at bounding box center [1272, 183] width 229 height 23
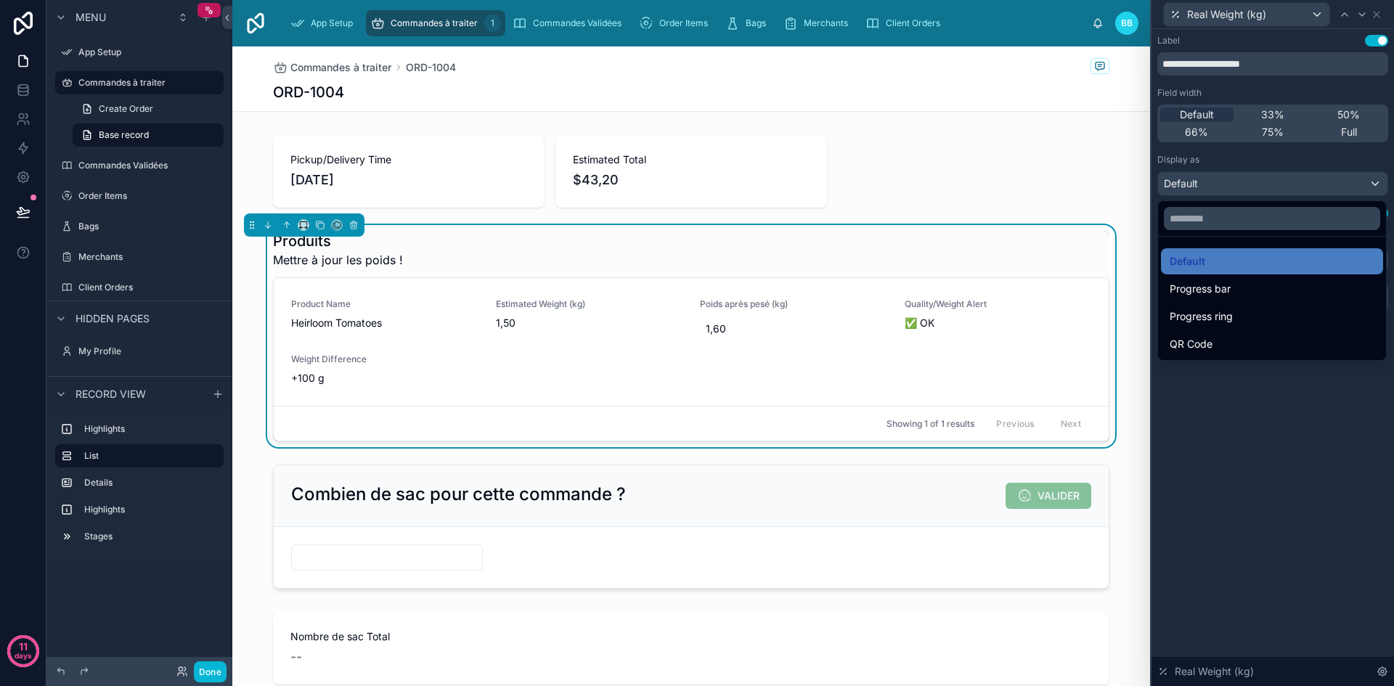
click at [1223, 396] on div at bounding box center [1273, 343] width 243 height 686
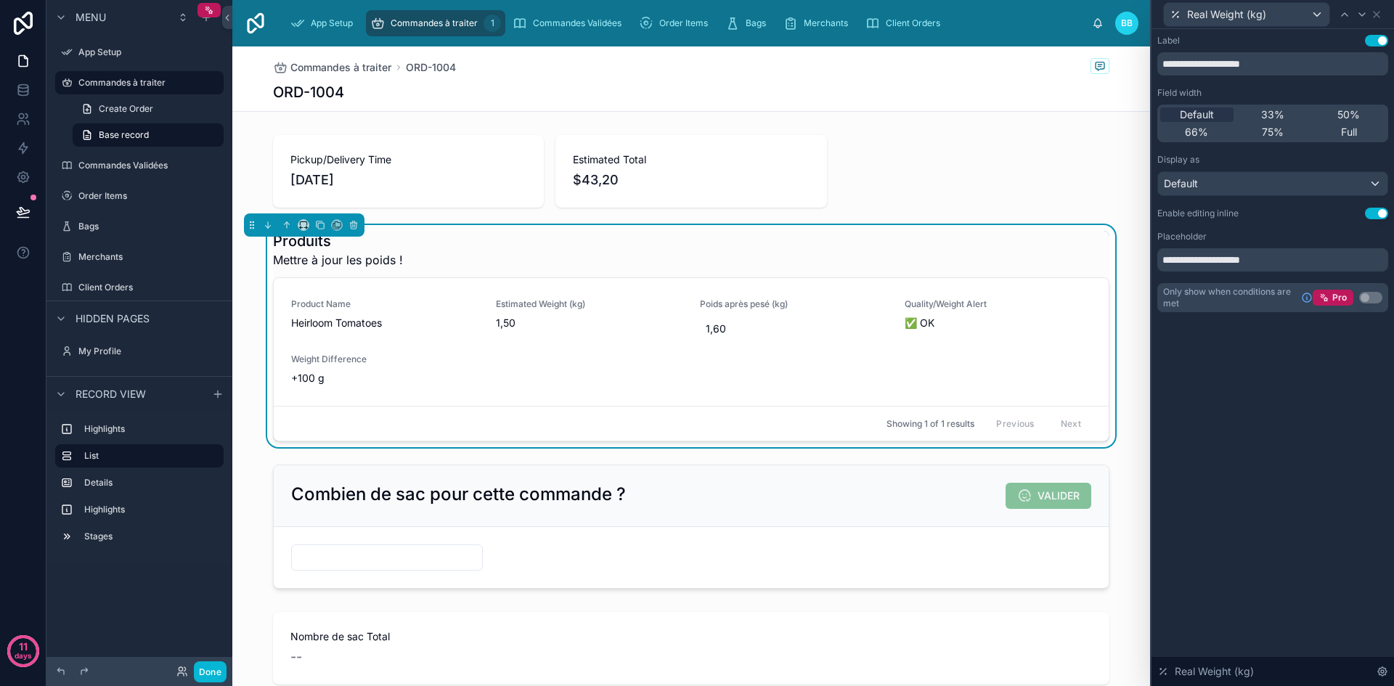
click at [1374, 216] on button "Use setting" at bounding box center [1376, 214] width 23 height 12
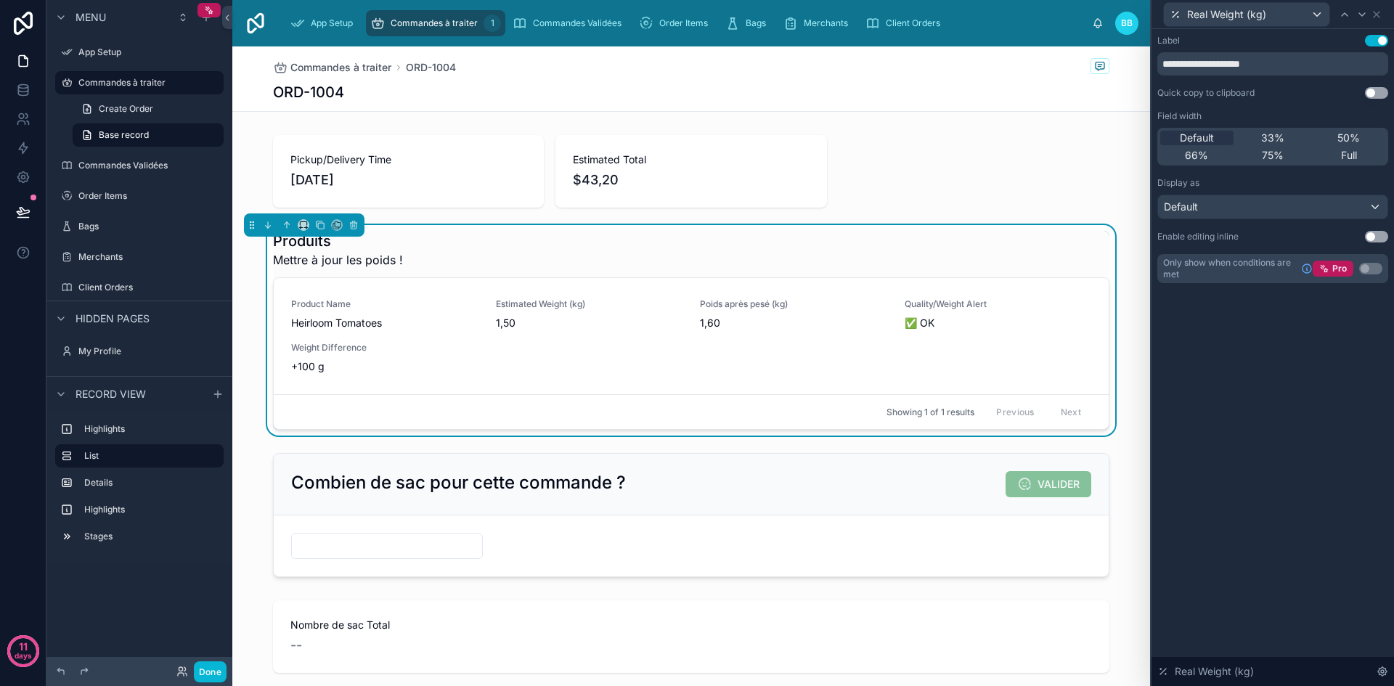
click at [1378, 231] on button "Use setting" at bounding box center [1376, 237] width 23 height 12
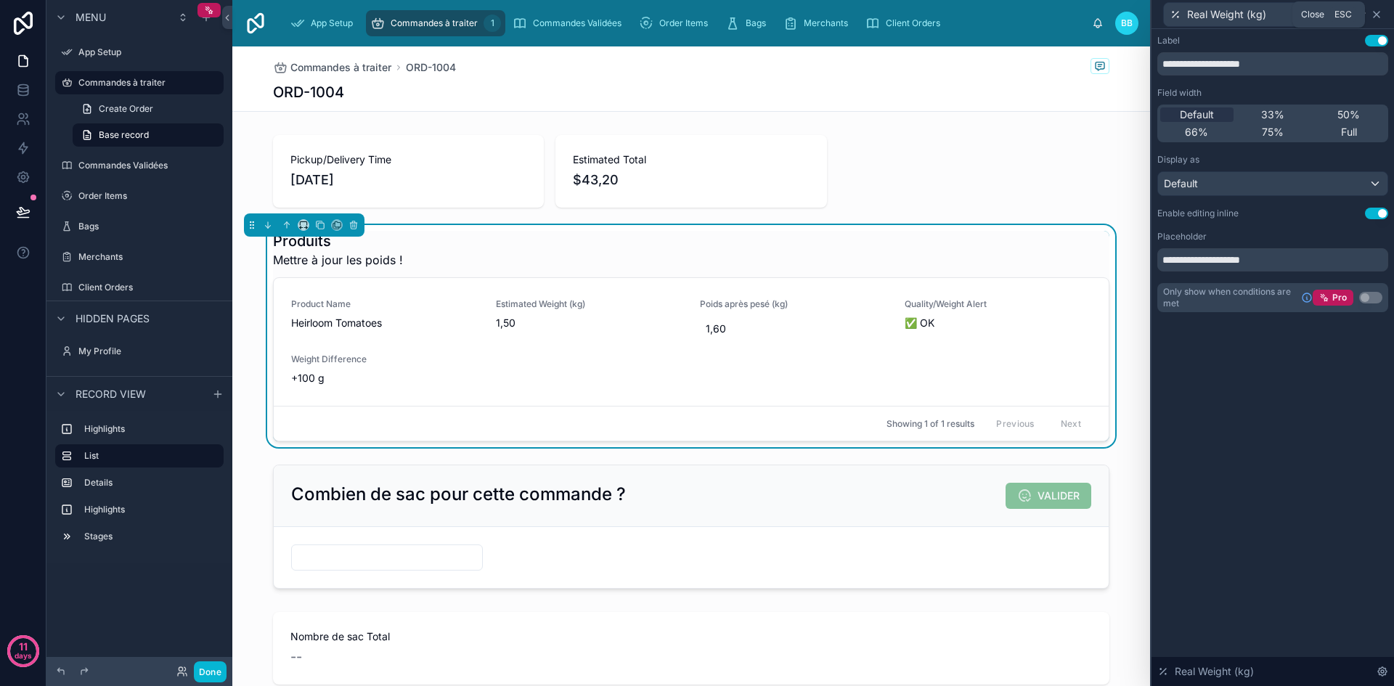
click at [1381, 16] on icon at bounding box center [1377, 15] width 12 height 12
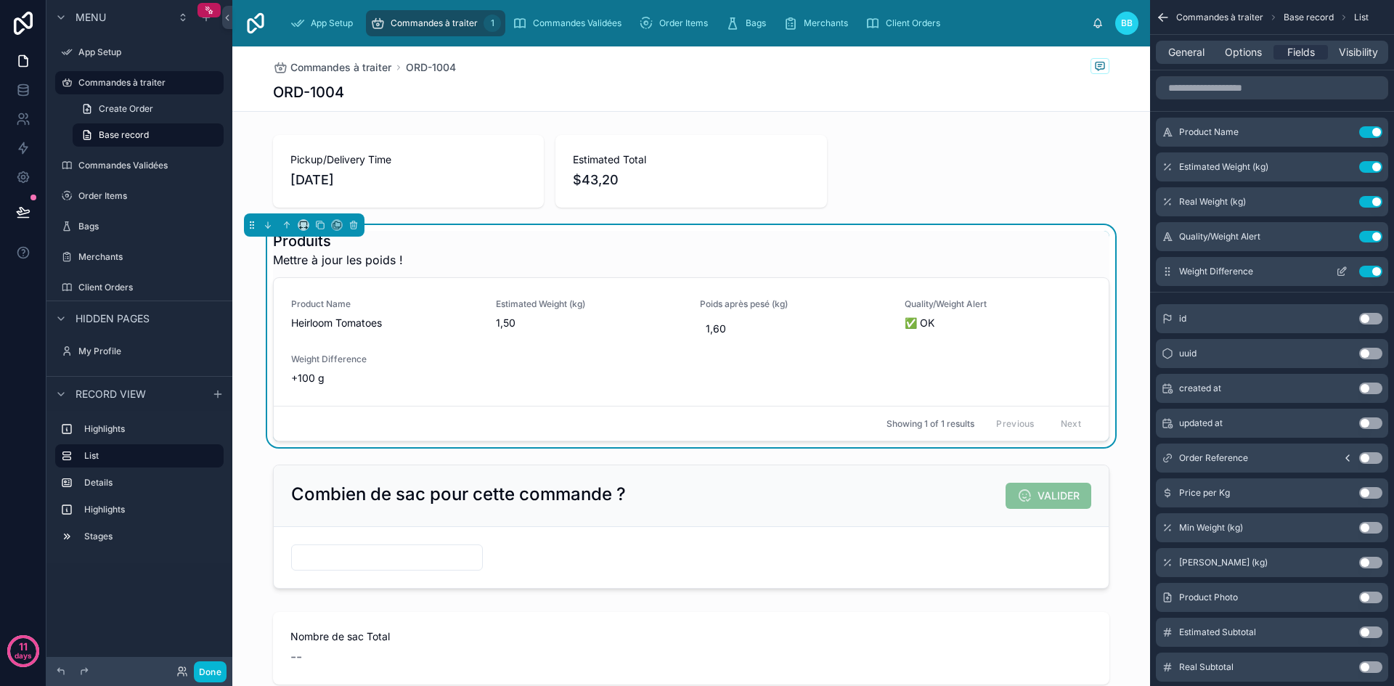
click at [1364, 275] on button "Use setting" at bounding box center [1370, 272] width 23 height 12
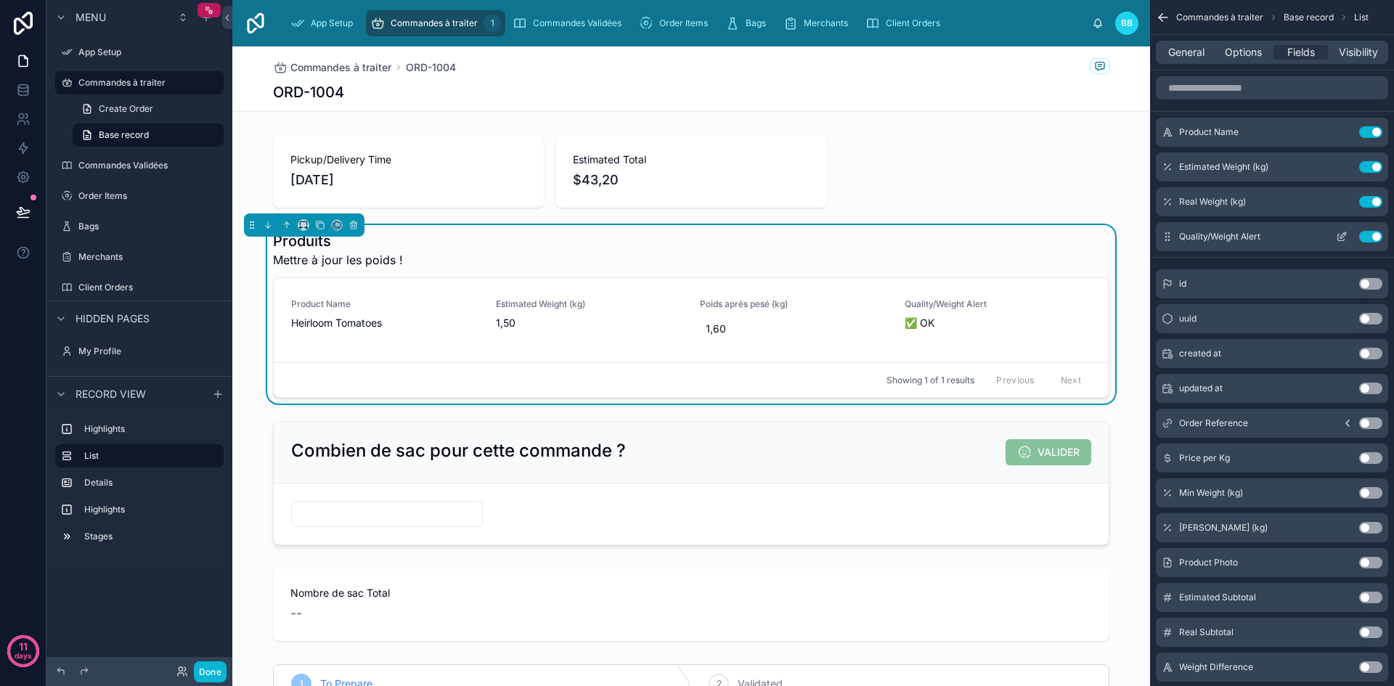
click at [1340, 241] on icon "scrollable content" at bounding box center [1341, 238] width 7 height 7
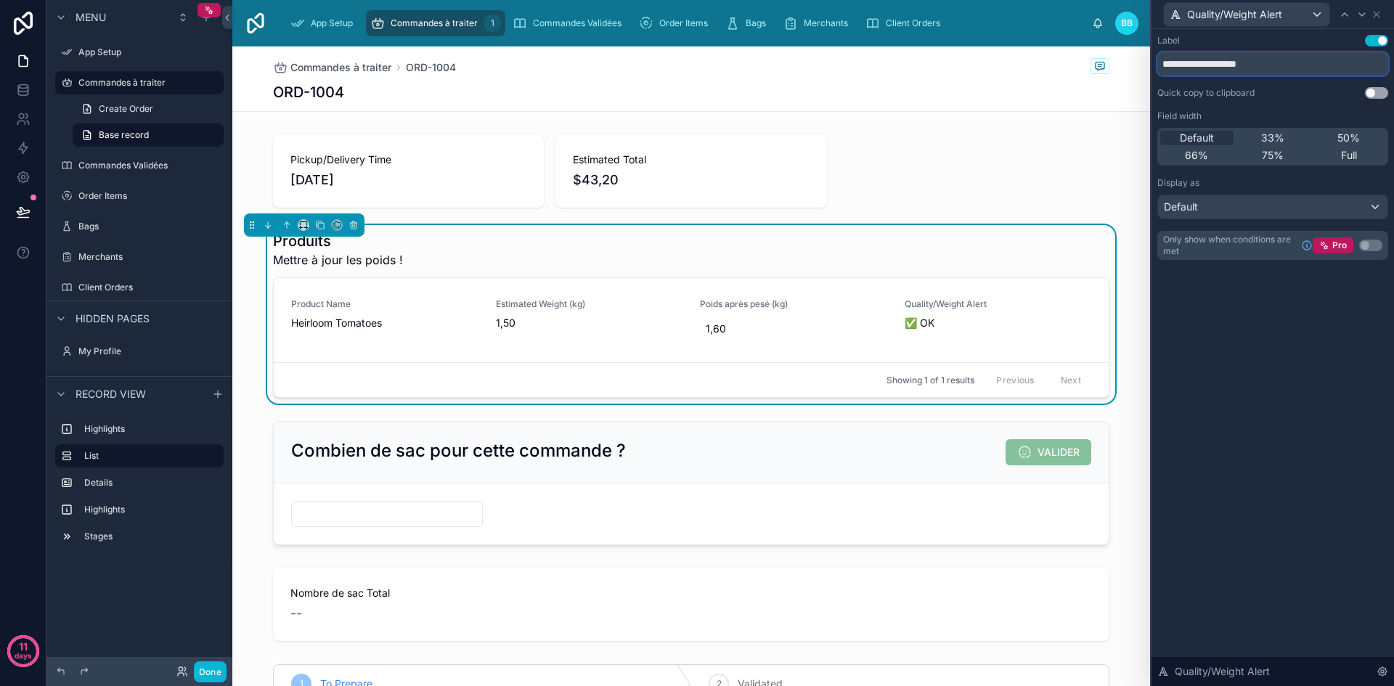
click at [1270, 62] on input "**********" at bounding box center [1272, 63] width 231 height 23
type input "**********"
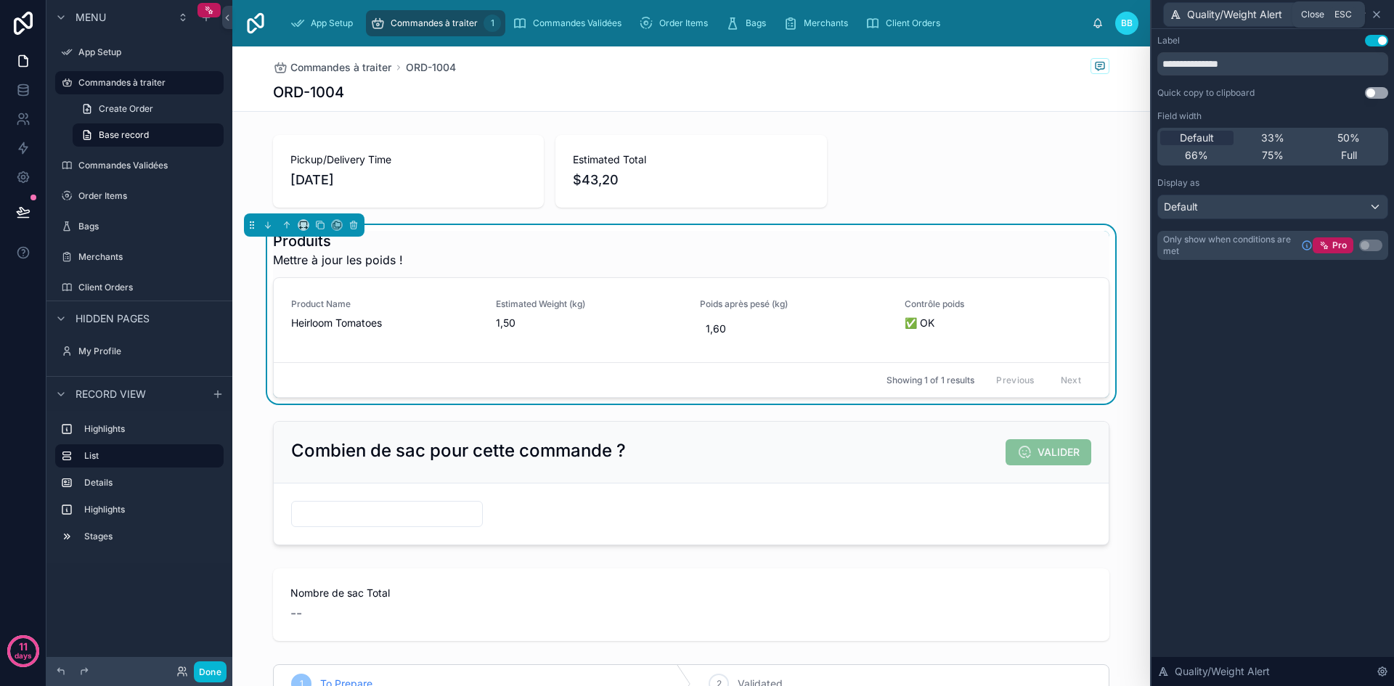
click at [1378, 18] on icon at bounding box center [1377, 15] width 12 height 12
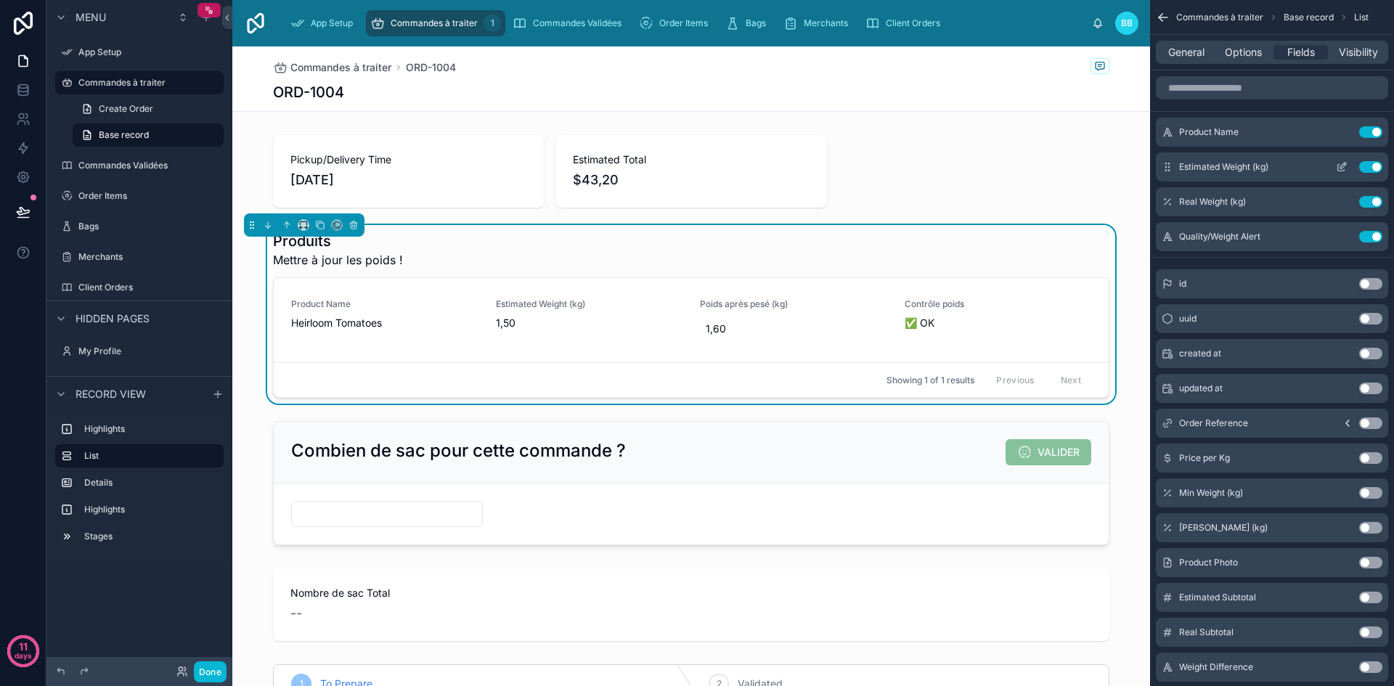
click at [1338, 168] on icon "scrollable content" at bounding box center [1341, 168] width 7 height 7
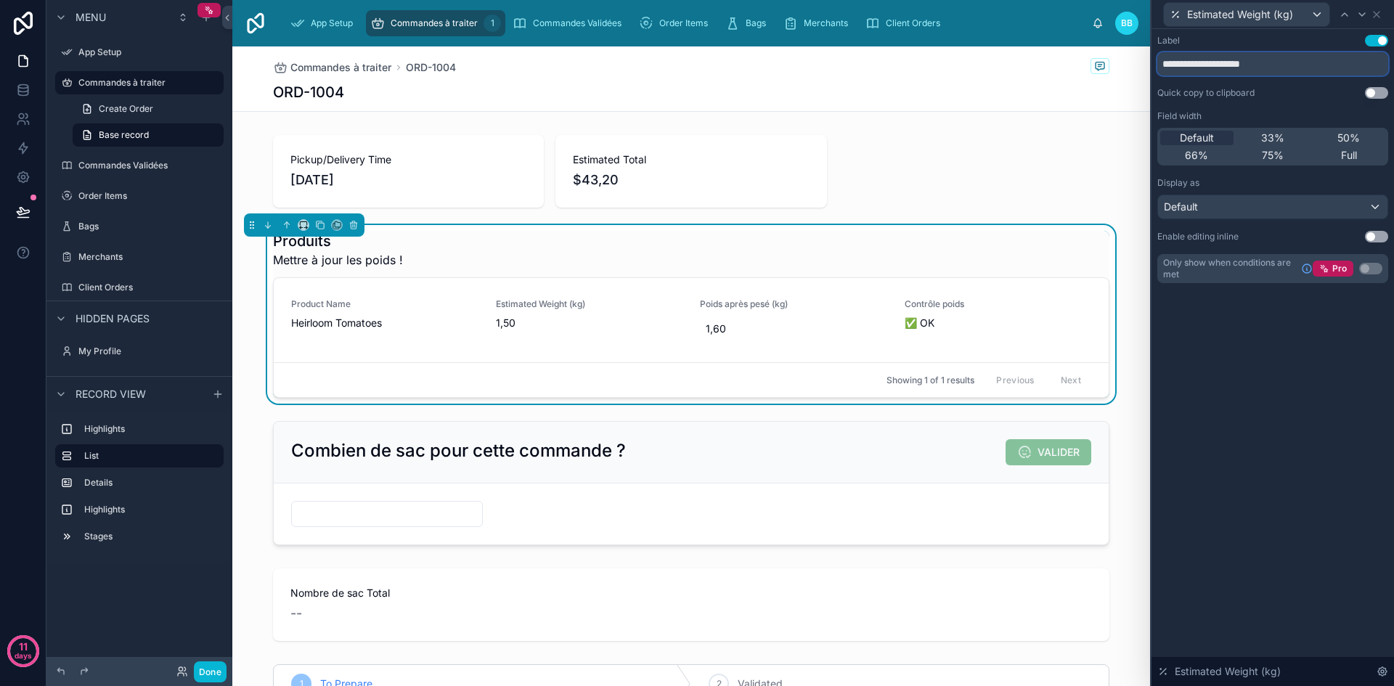
click at [1263, 70] on input "**********" at bounding box center [1272, 63] width 231 height 23
type input "**********"
click at [1379, 17] on icon at bounding box center [1377, 15] width 12 height 12
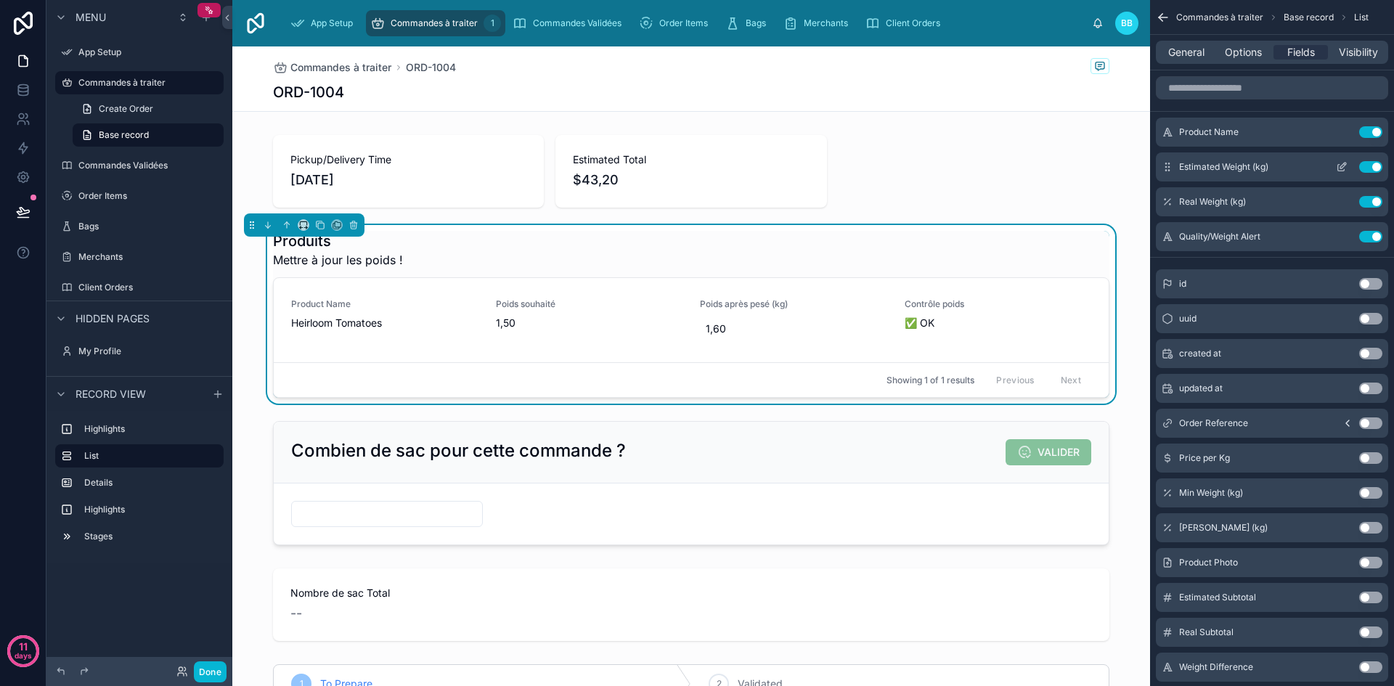
click at [1345, 163] on icon "scrollable content" at bounding box center [1342, 167] width 12 height 12
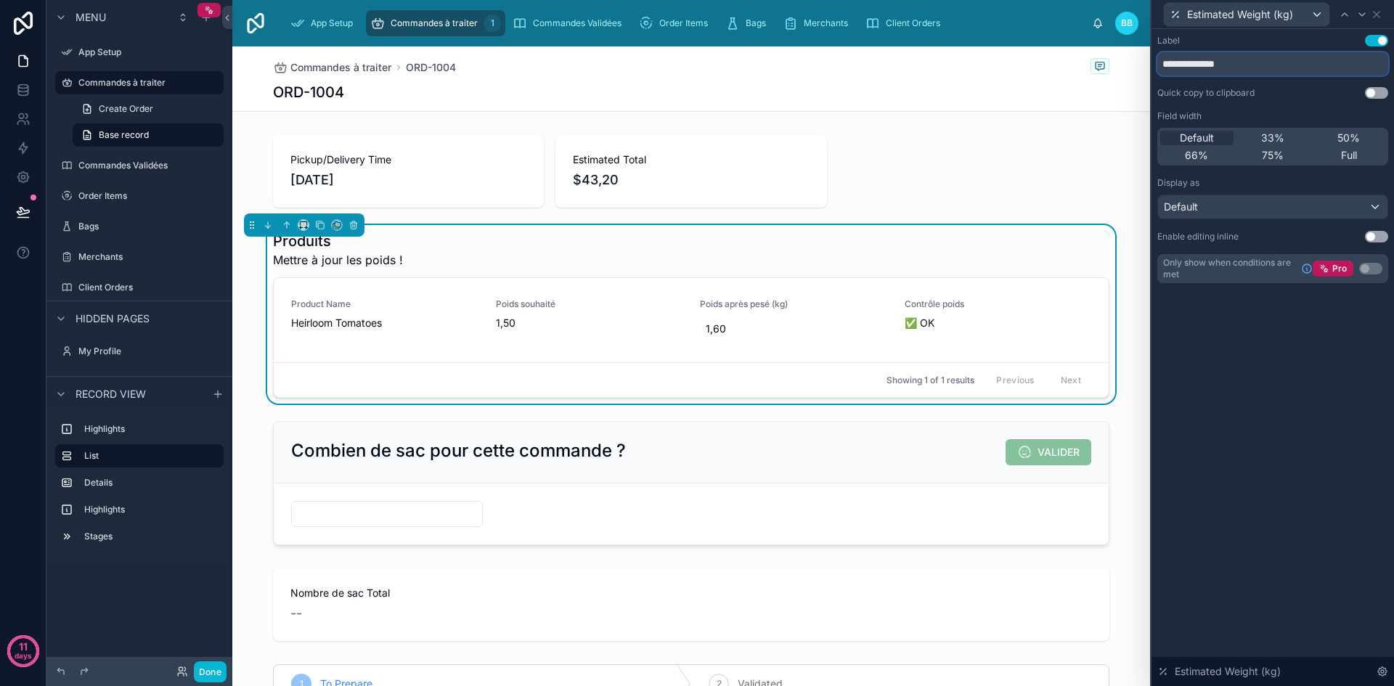
click at [1244, 63] on input "**********" at bounding box center [1272, 63] width 231 height 23
type input "**********"
click at [1380, 15] on icon at bounding box center [1377, 15] width 12 height 12
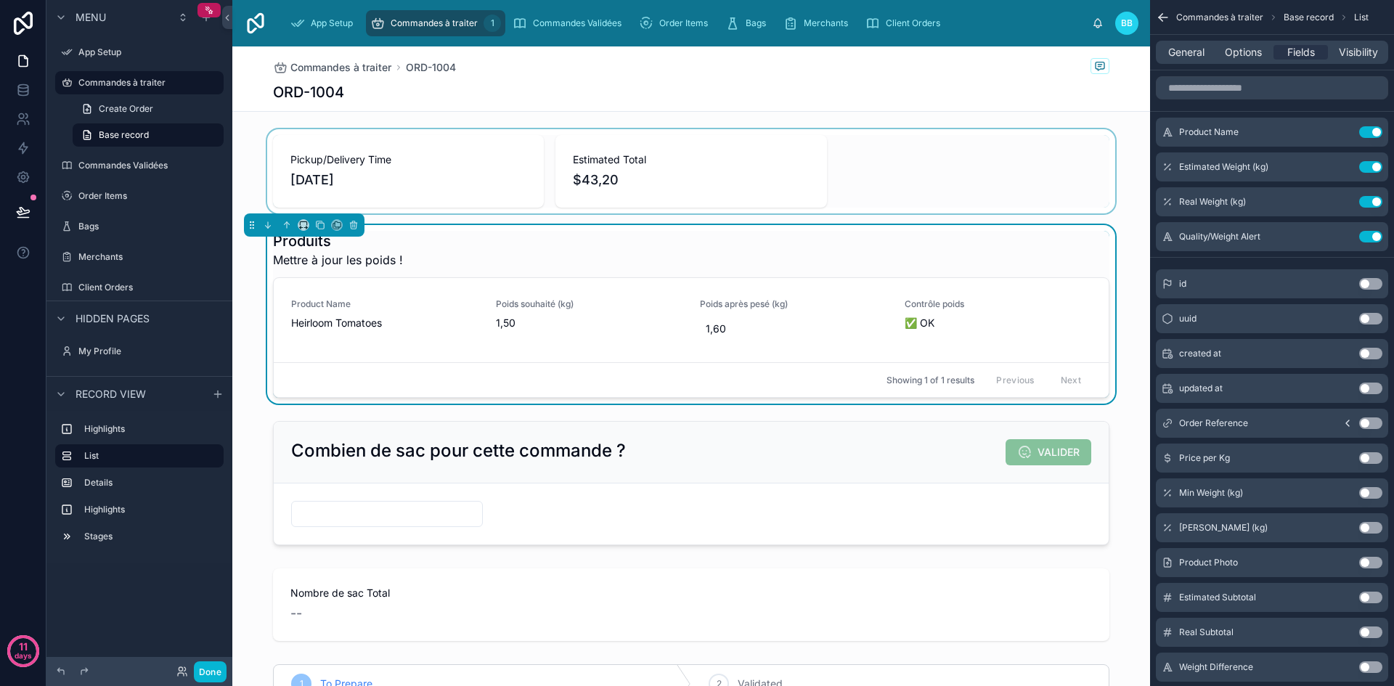
click at [1123, 171] on div at bounding box center [691, 171] width 918 height 84
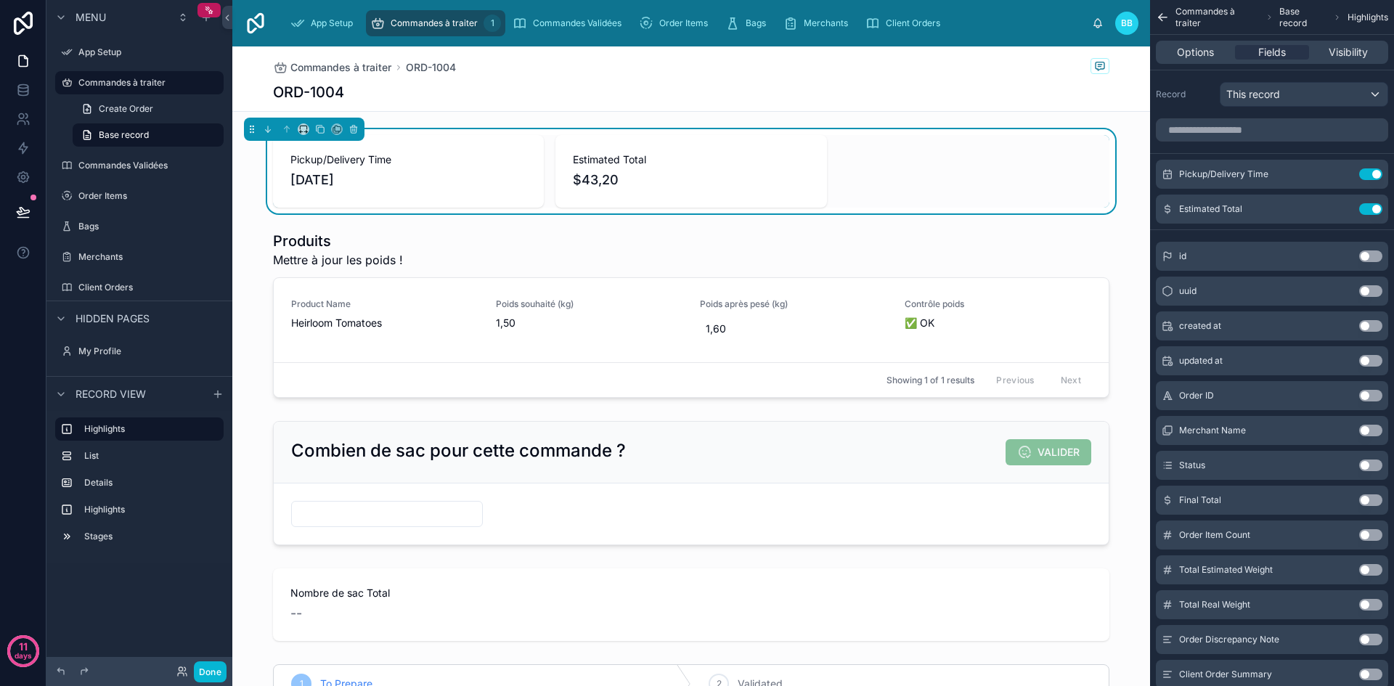
click at [486, 173] on span "[DATE]" at bounding box center [408, 180] width 236 height 20
click at [1179, 52] on span "Options" at bounding box center [1195, 52] width 37 height 15
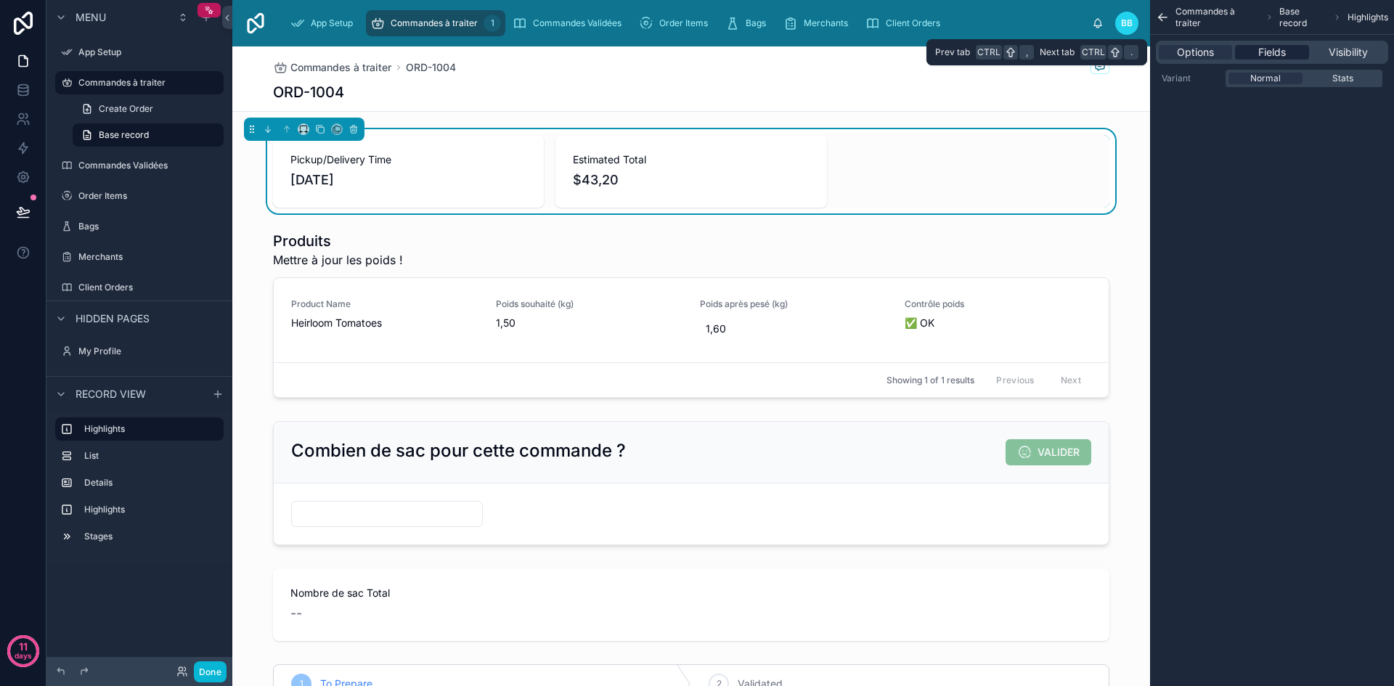
click at [1263, 57] on span "Fields" at bounding box center [1272, 52] width 28 height 15
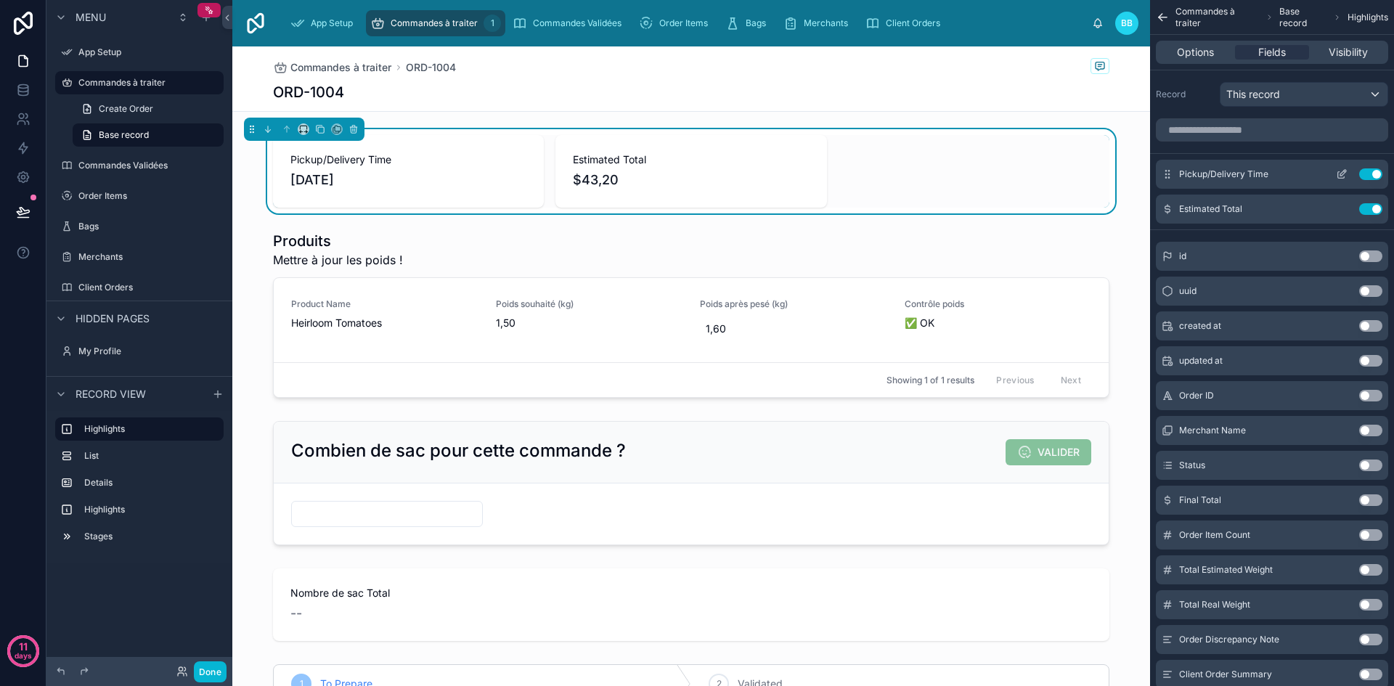
click at [1343, 179] on icon "scrollable content" at bounding box center [1341, 175] width 7 height 7
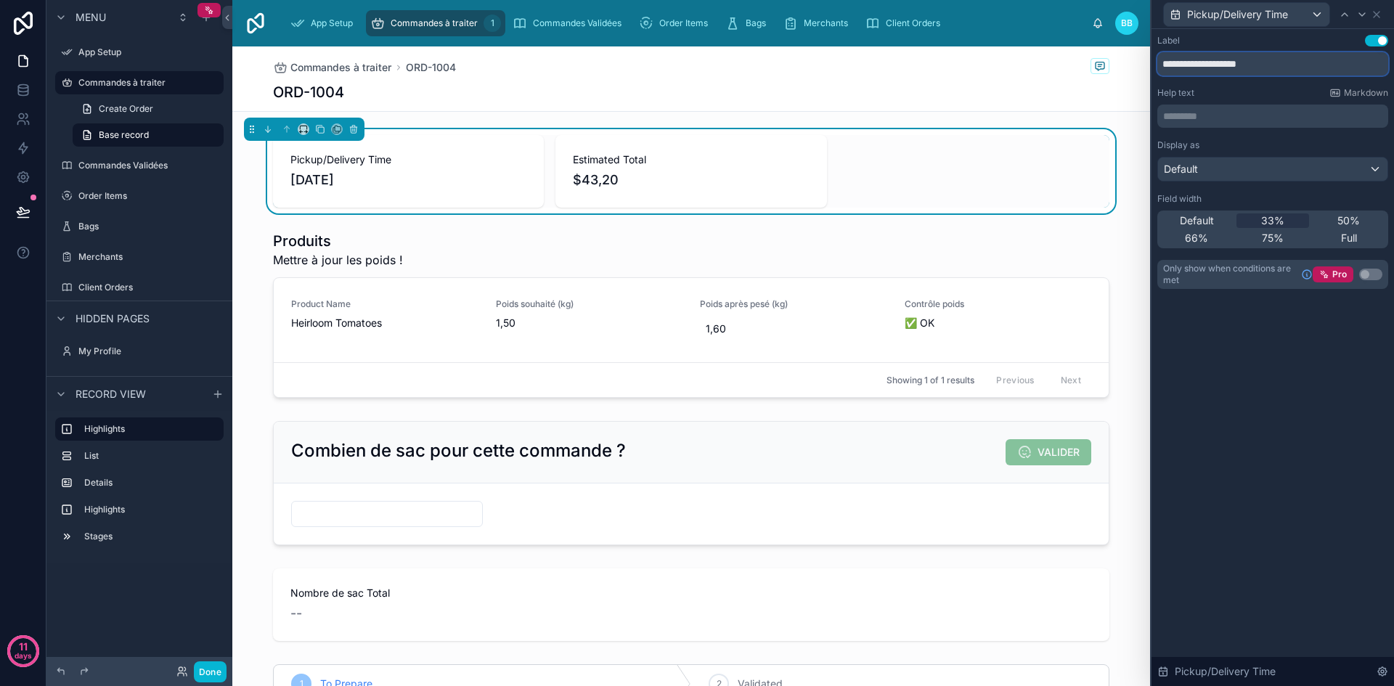
click at [1250, 65] on input "**********" at bounding box center [1272, 63] width 231 height 23
type input "**********"
click at [1294, 171] on div "Default" at bounding box center [1272, 169] width 229 height 23
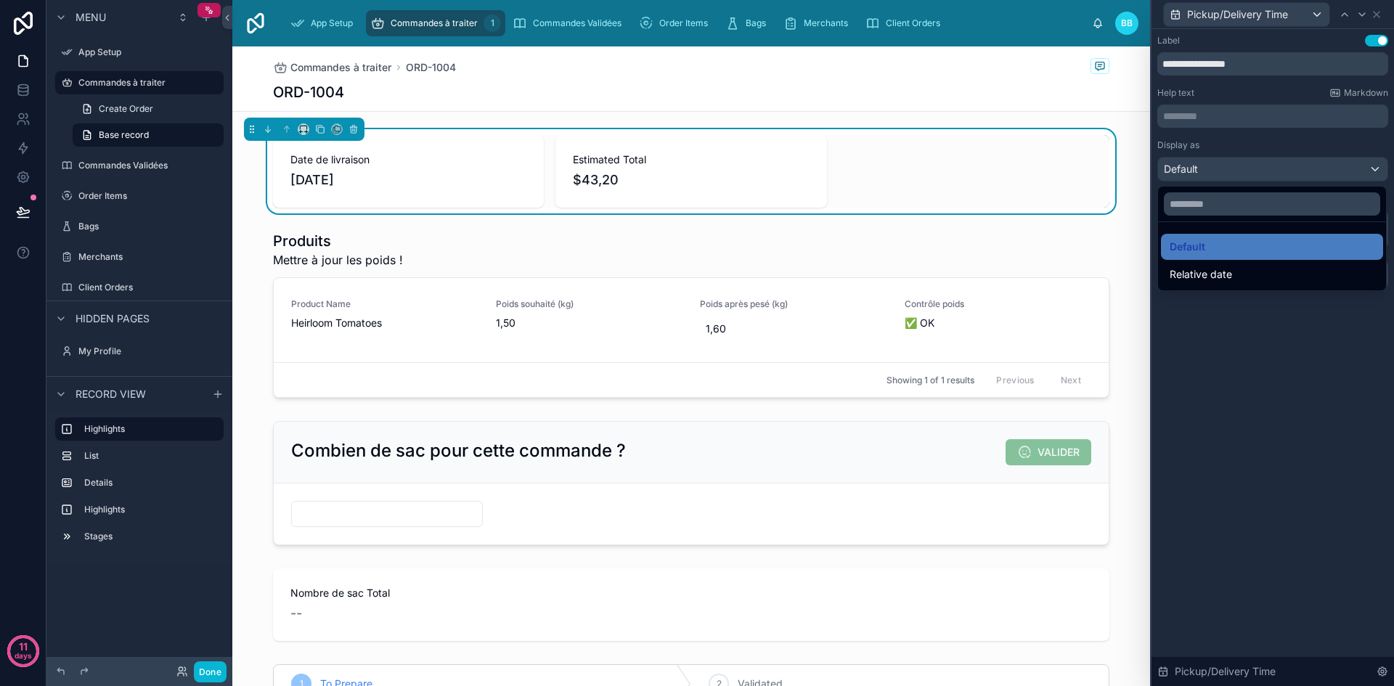
click at [1294, 171] on div at bounding box center [1273, 343] width 243 height 686
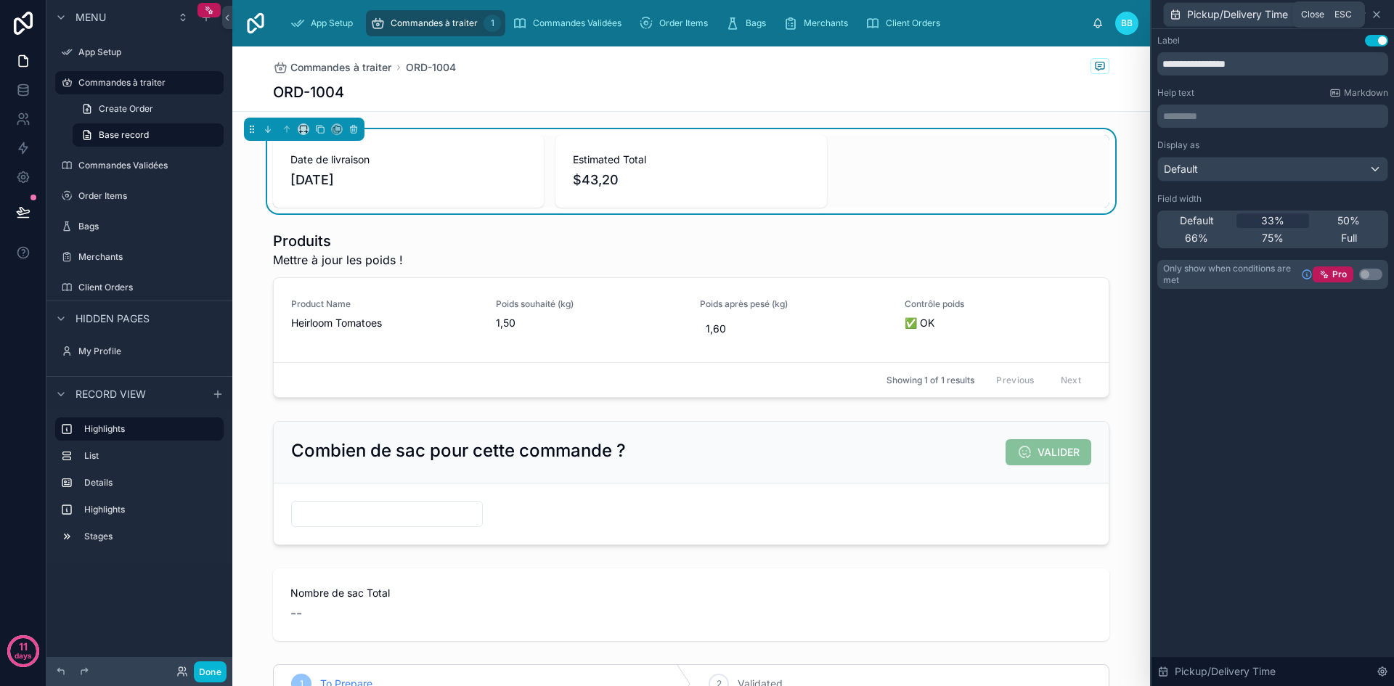
click at [1380, 12] on icon at bounding box center [1377, 15] width 12 height 12
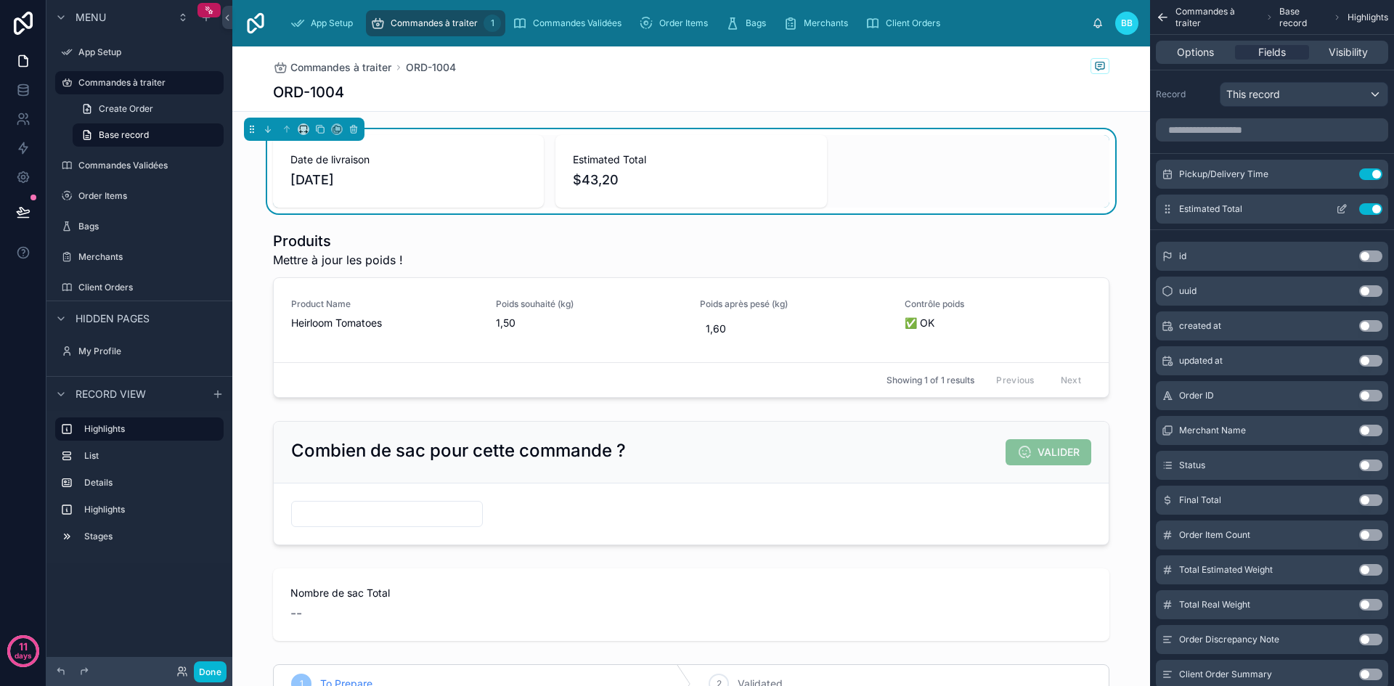
click at [1343, 211] on icon "scrollable content" at bounding box center [1342, 209] width 12 height 12
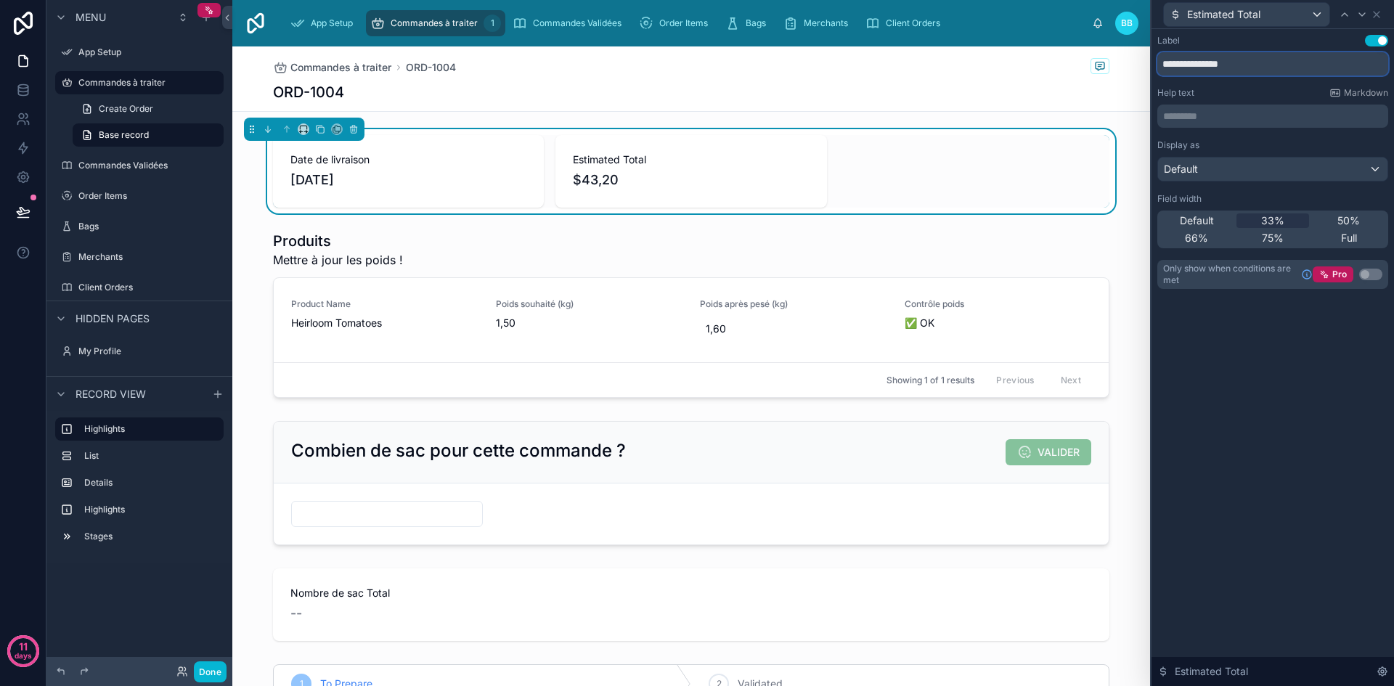
click at [1231, 72] on input "**********" at bounding box center [1272, 63] width 231 height 23
click at [1205, 67] on input "**********" at bounding box center [1272, 63] width 231 height 23
type input "**********"
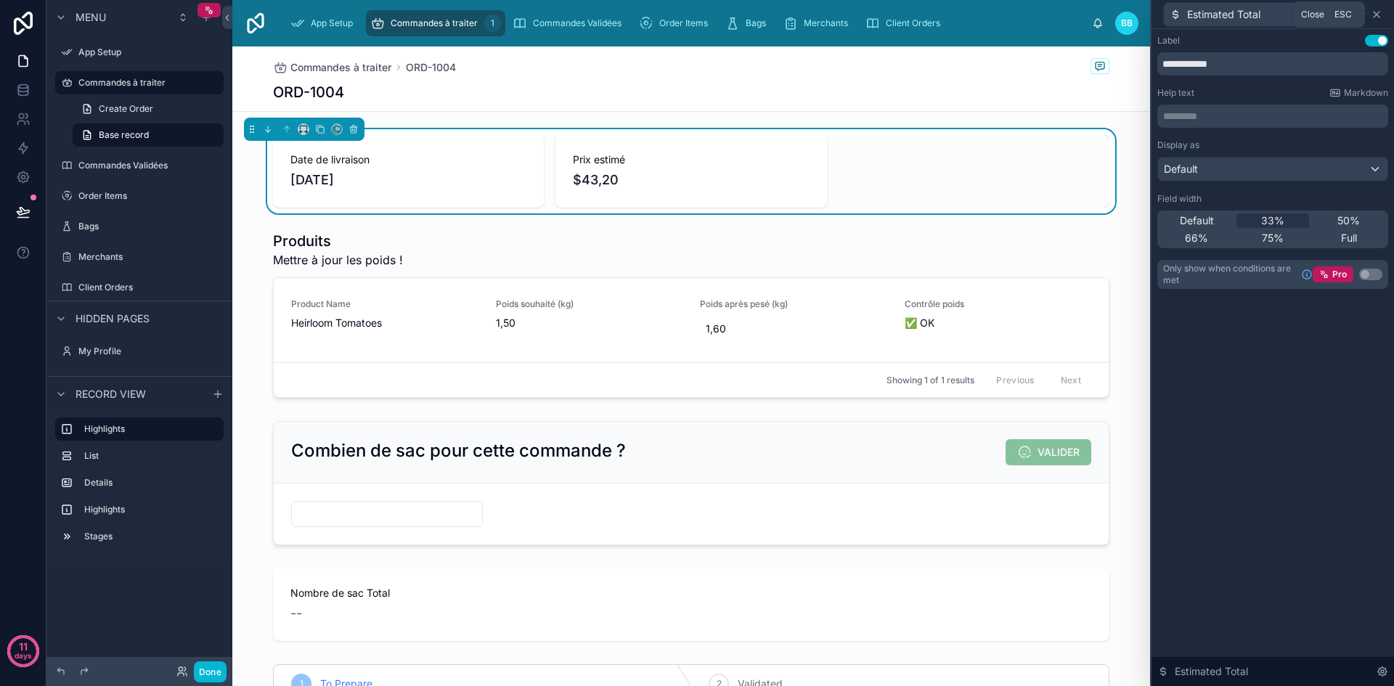
click at [1380, 15] on icon at bounding box center [1377, 15] width 12 height 12
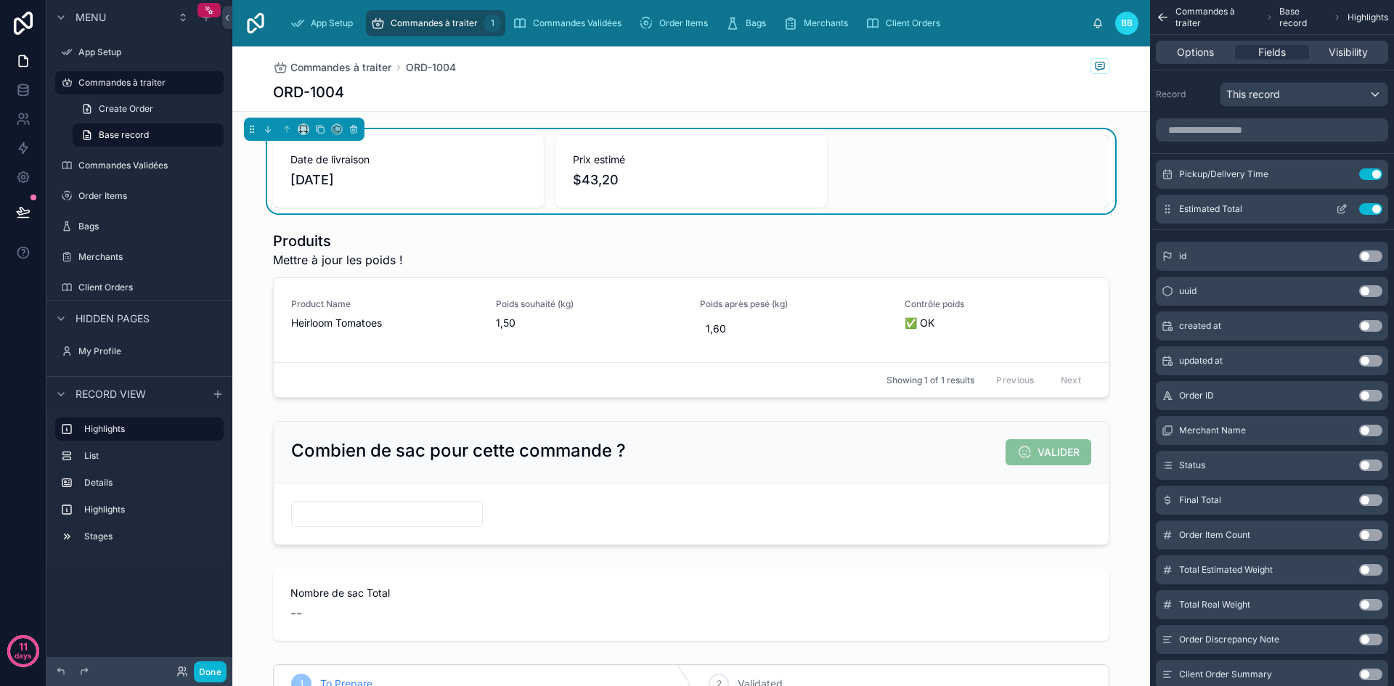
click at [1343, 209] on icon "scrollable content" at bounding box center [1342, 209] width 12 height 12
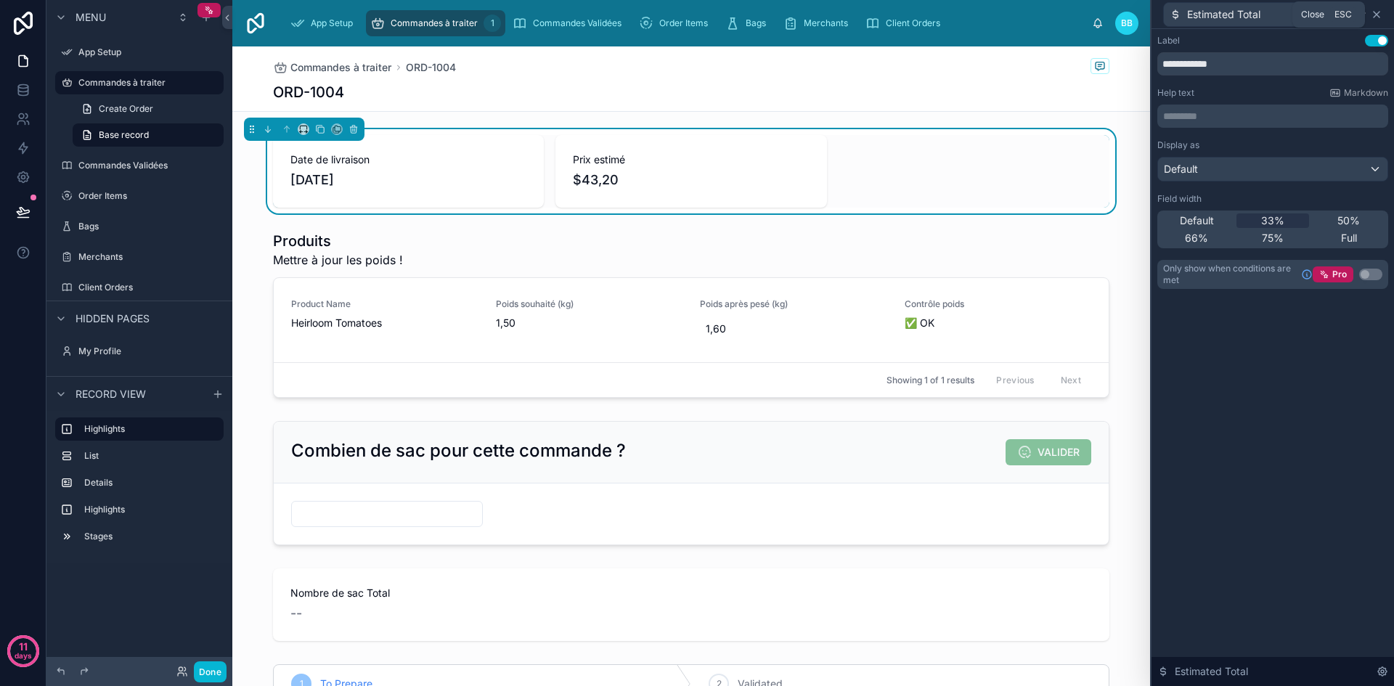
click at [1377, 18] on icon at bounding box center [1377, 15] width 12 height 12
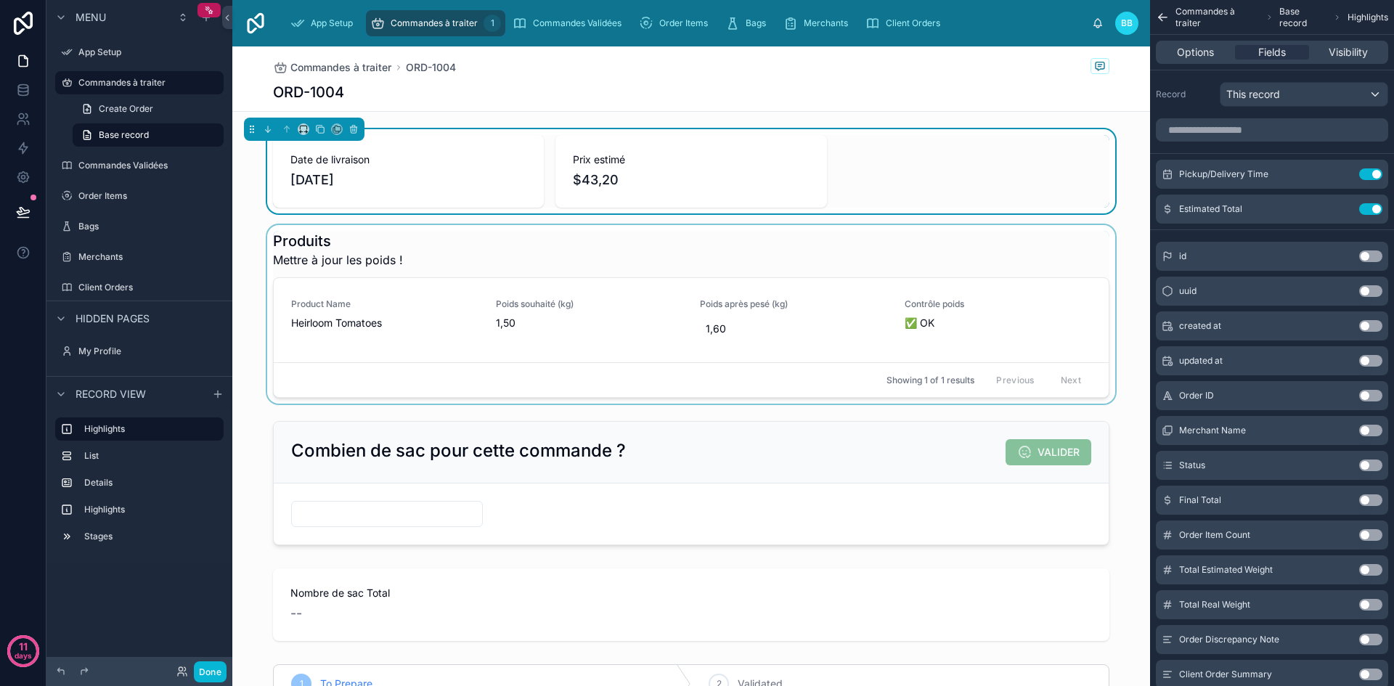
click at [1122, 264] on div at bounding box center [691, 314] width 918 height 179
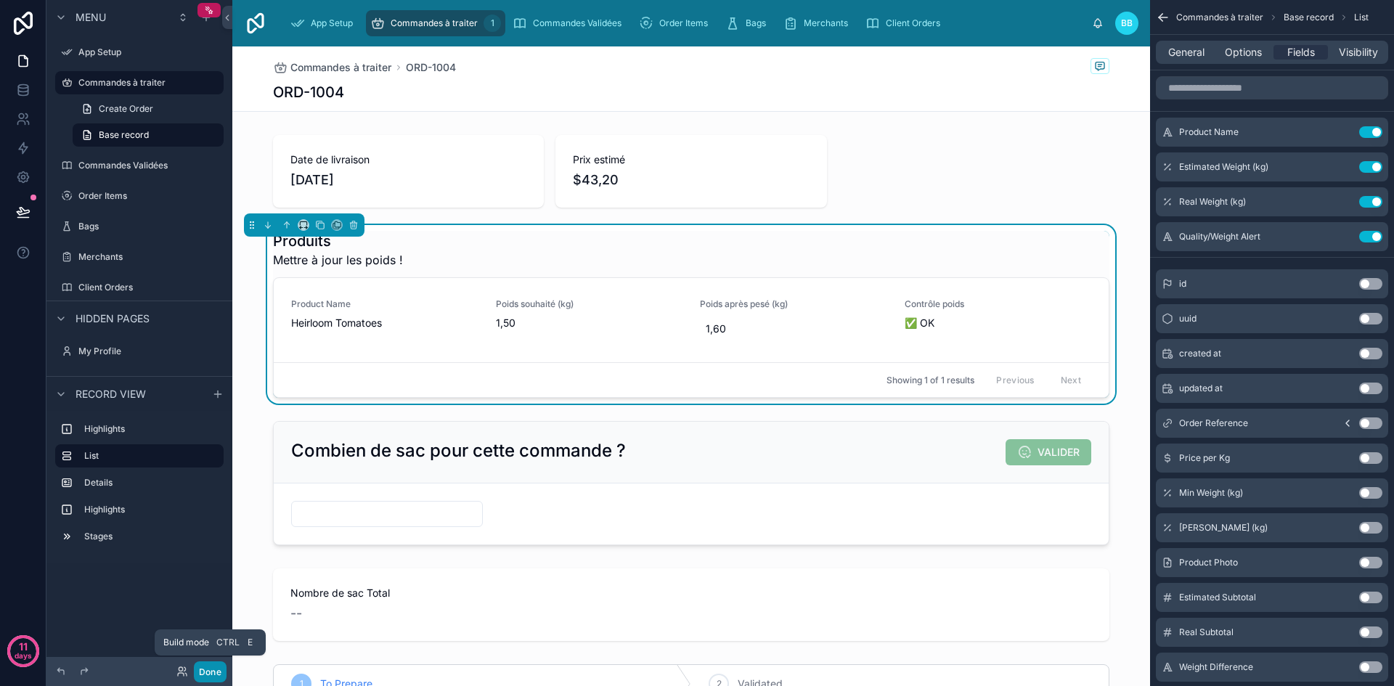
click at [218, 672] on button "Done" at bounding box center [210, 671] width 33 height 21
